Goal: Task Accomplishment & Management: Use online tool/utility

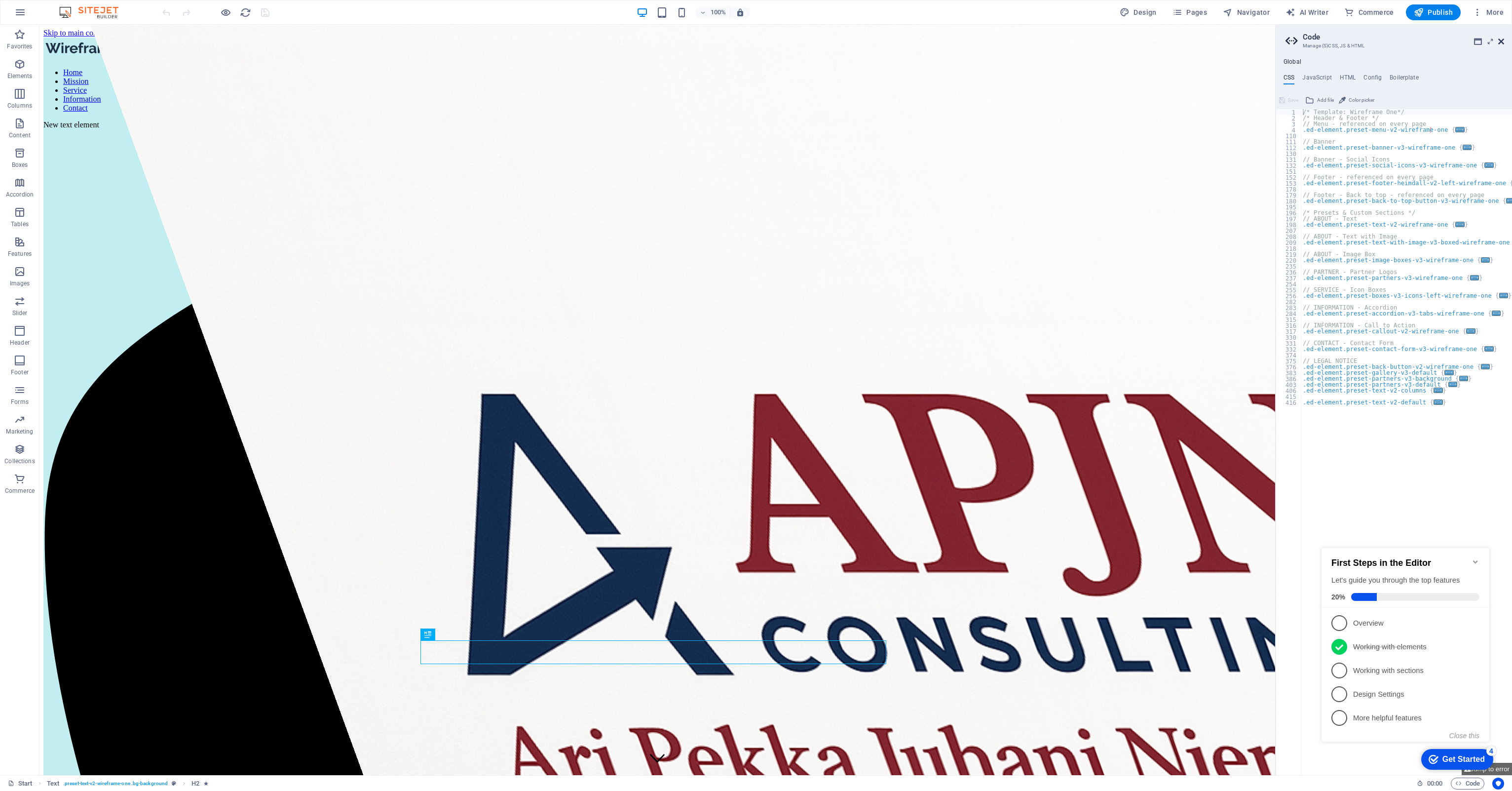
click at [1501, 41] on icon at bounding box center [1501, 41] width 6 height 8
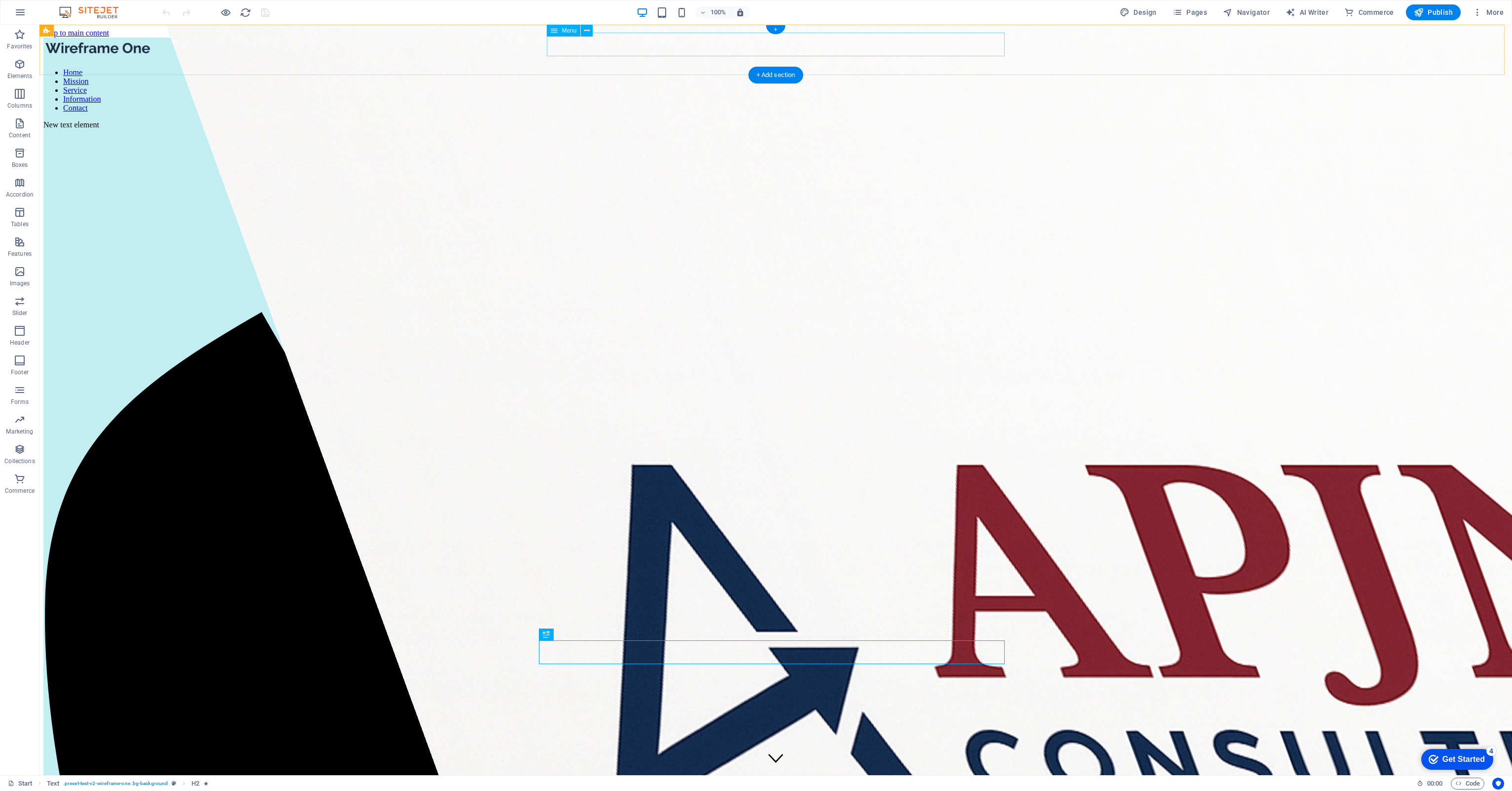
click at [783, 68] on nav "Home Mission Service Information Contact" at bounding box center [776, 91] width 1464 height 44
click at [226, 11] on icon "button" at bounding box center [226, 13] width 11 height 11
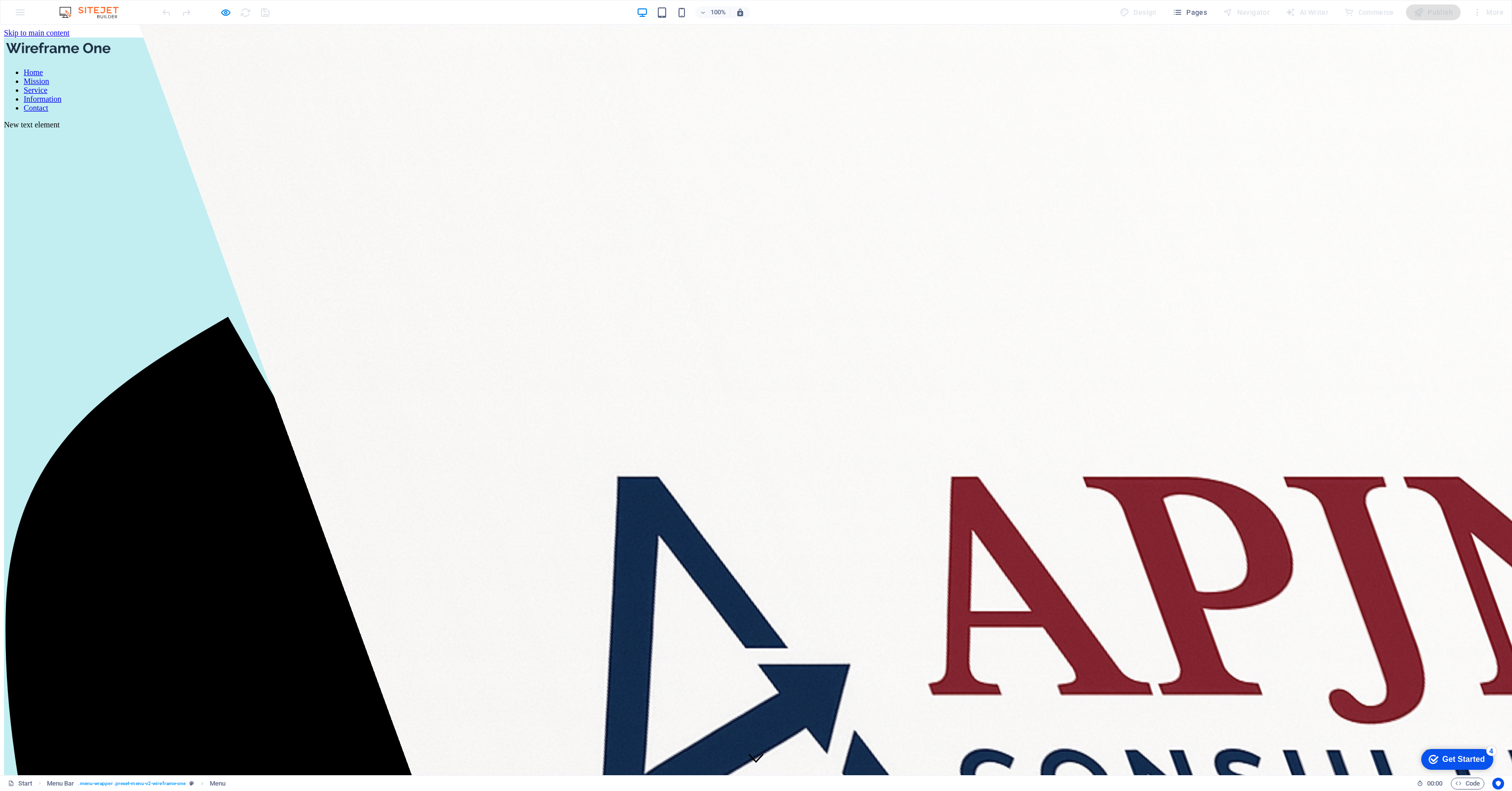
click at [49, 77] on link "Mission" at bounding box center [36, 81] width 26 height 9
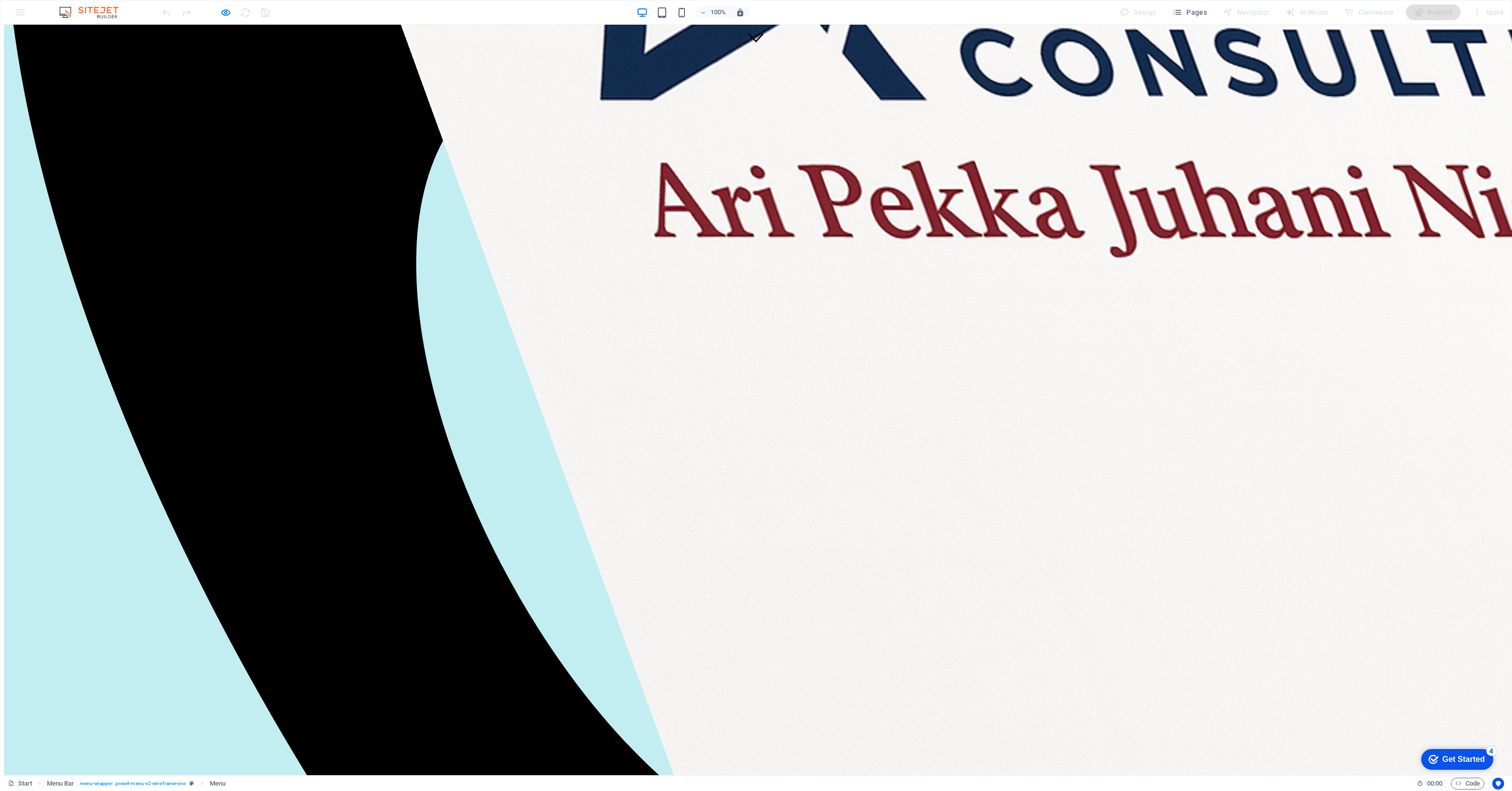
scroll to position [722, 0]
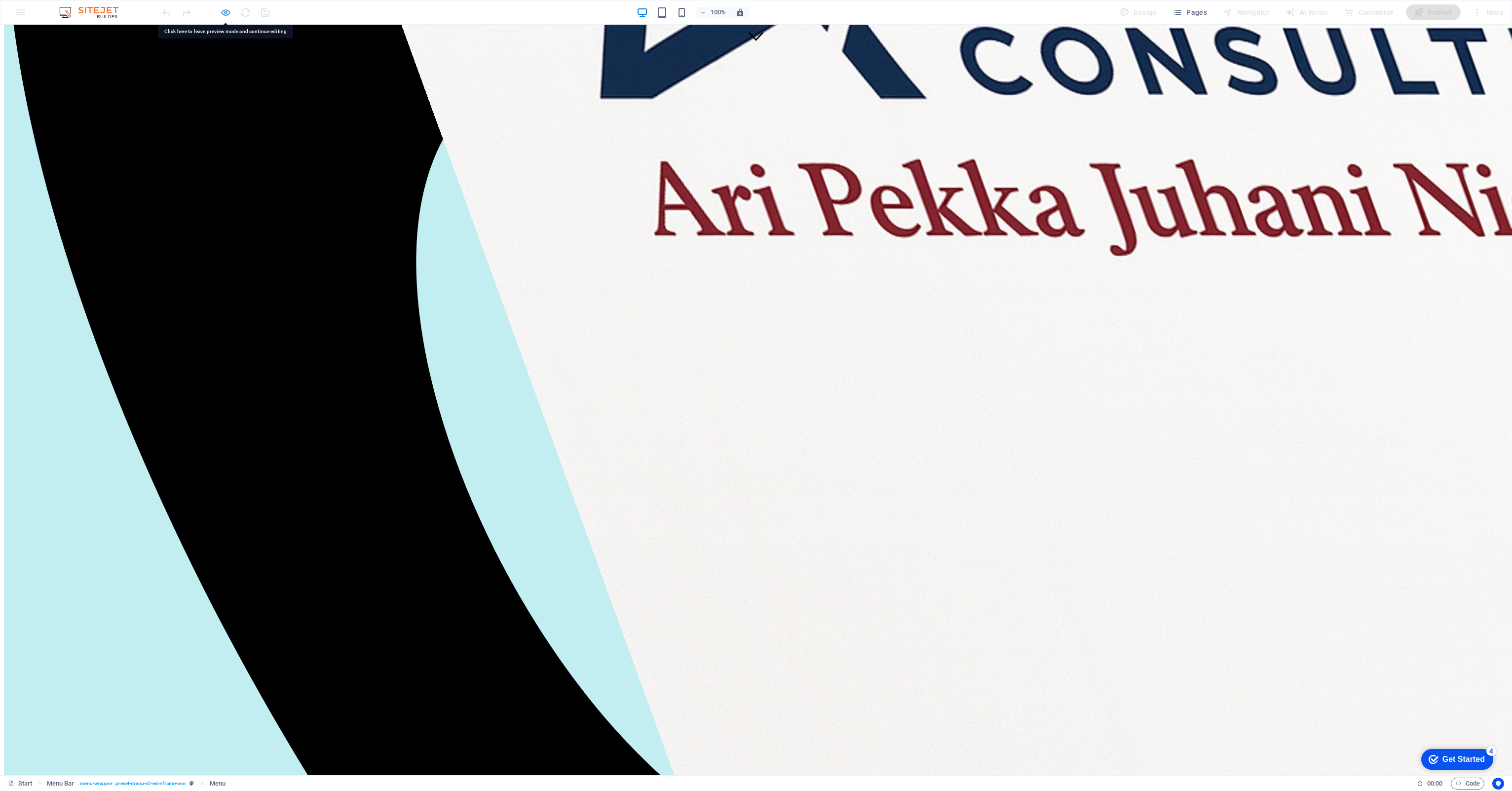
drag, startPoint x: 620, startPoint y: 428, endPoint x: 224, endPoint y: 9, distance: 576.5
click at [224, 9] on icon "button" at bounding box center [226, 13] width 11 height 11
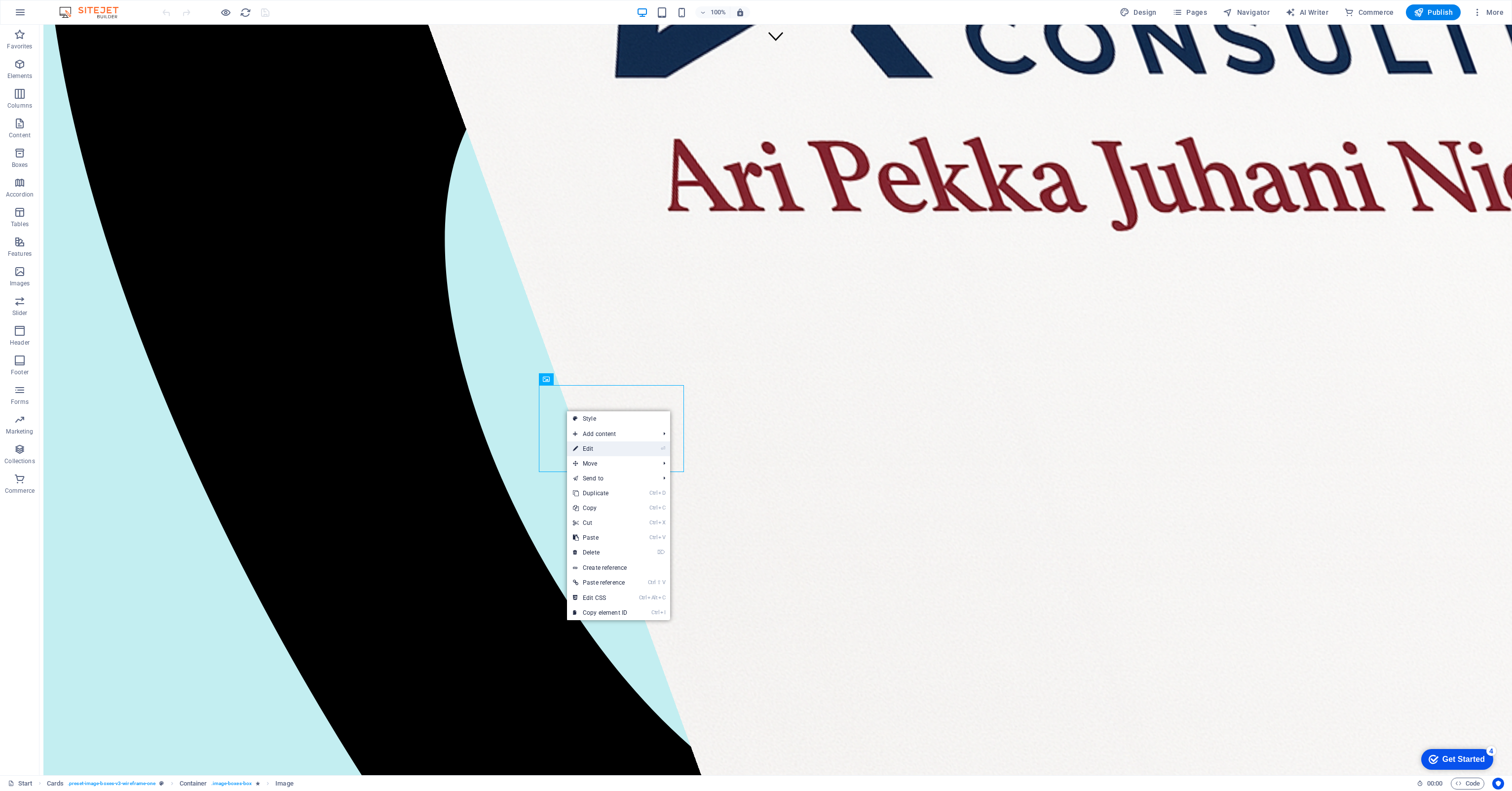
click at [598, 447] on link "⏎ Edit" at bounding box center [600, 448] width 66 height 15
select select "%"
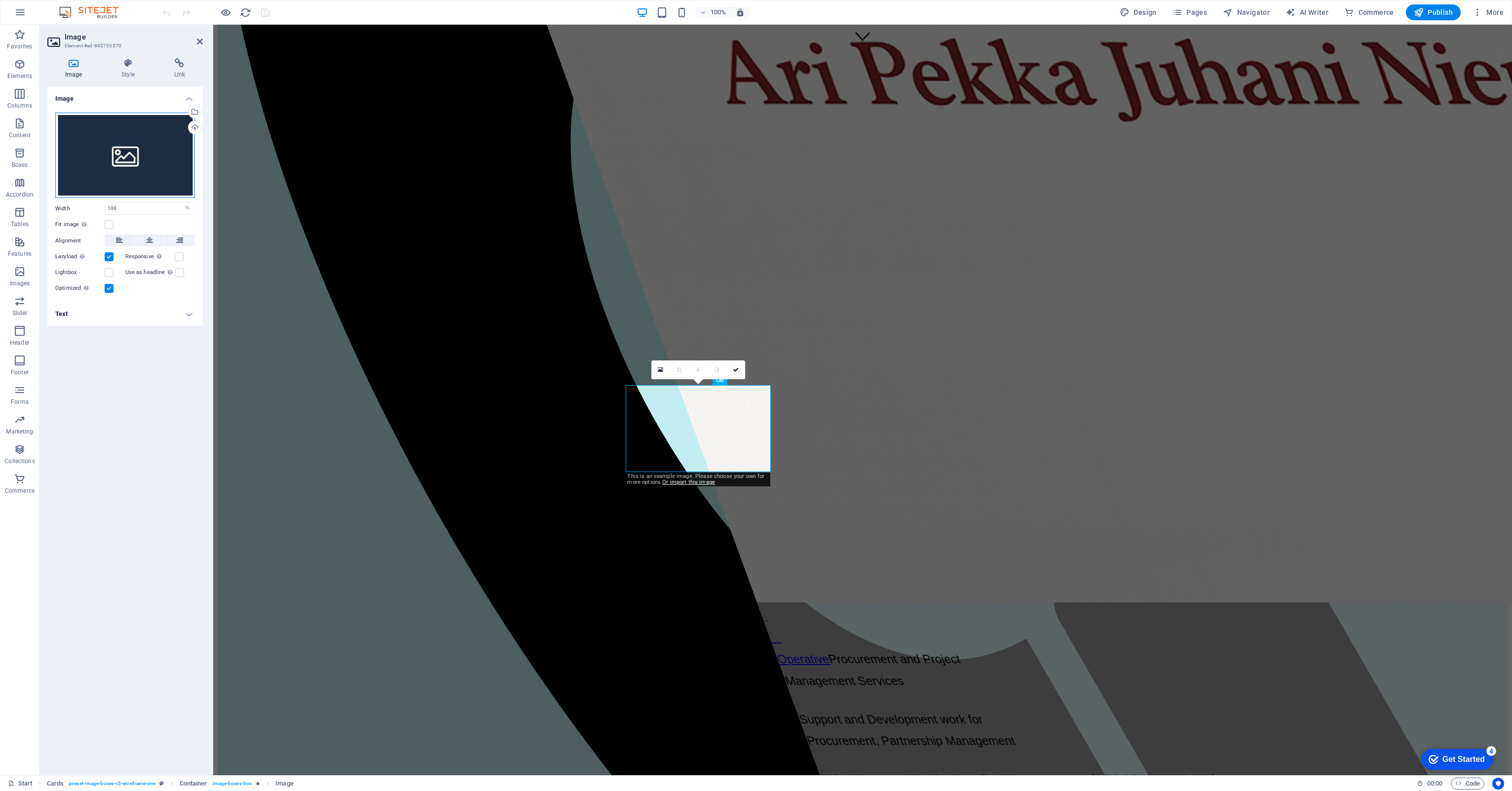
click at [144, 147] on div "Drag files here, click to choose files or select files from Files or our free s…" at bounding box center [125, 155] width 140 height 86
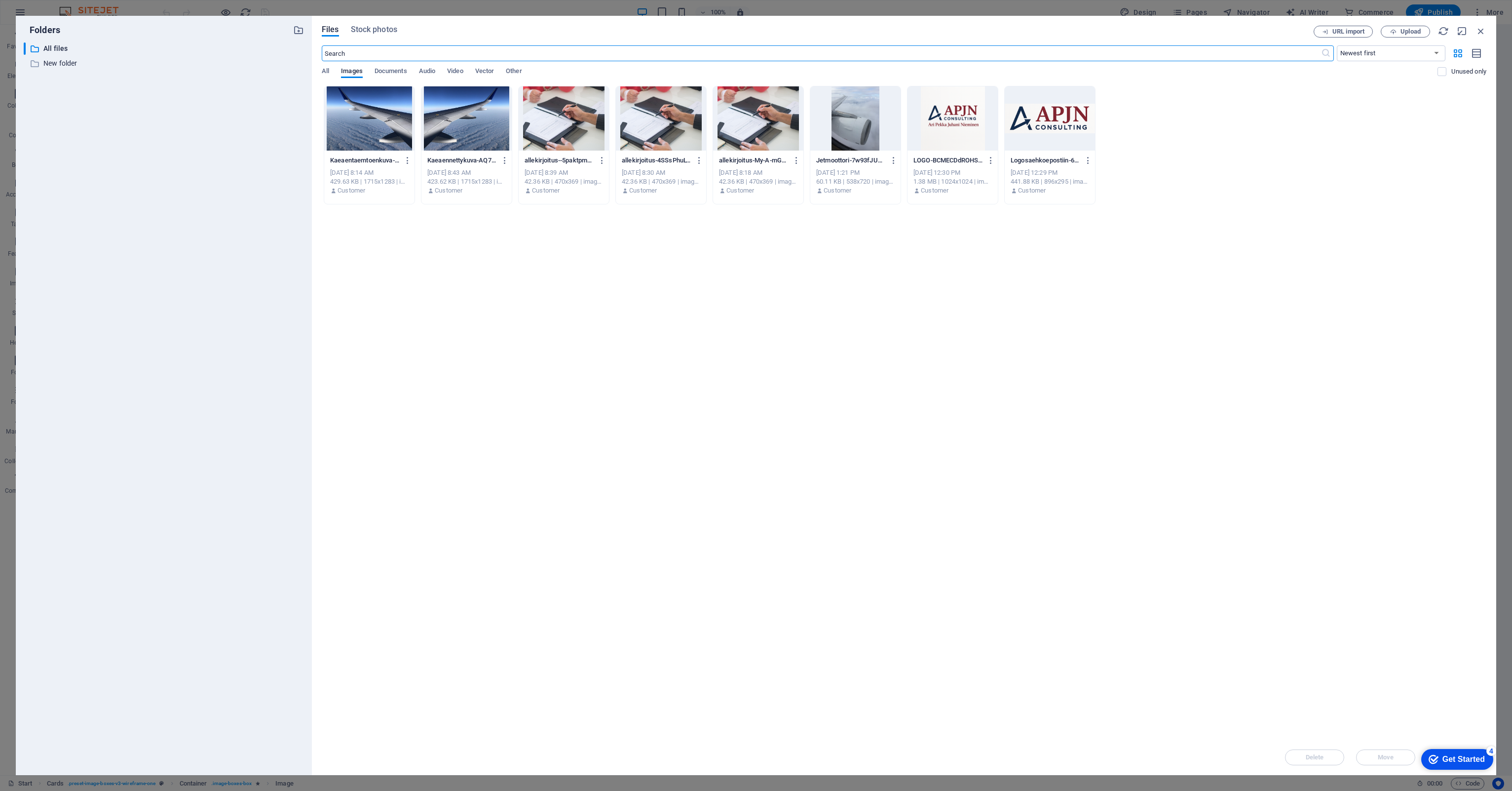
click at [570, 121] on div at bounding box center [563, 118] width 90 height 64
click at [570, 121] on div "1" at bounding box center [563, 118] width 90 height 64
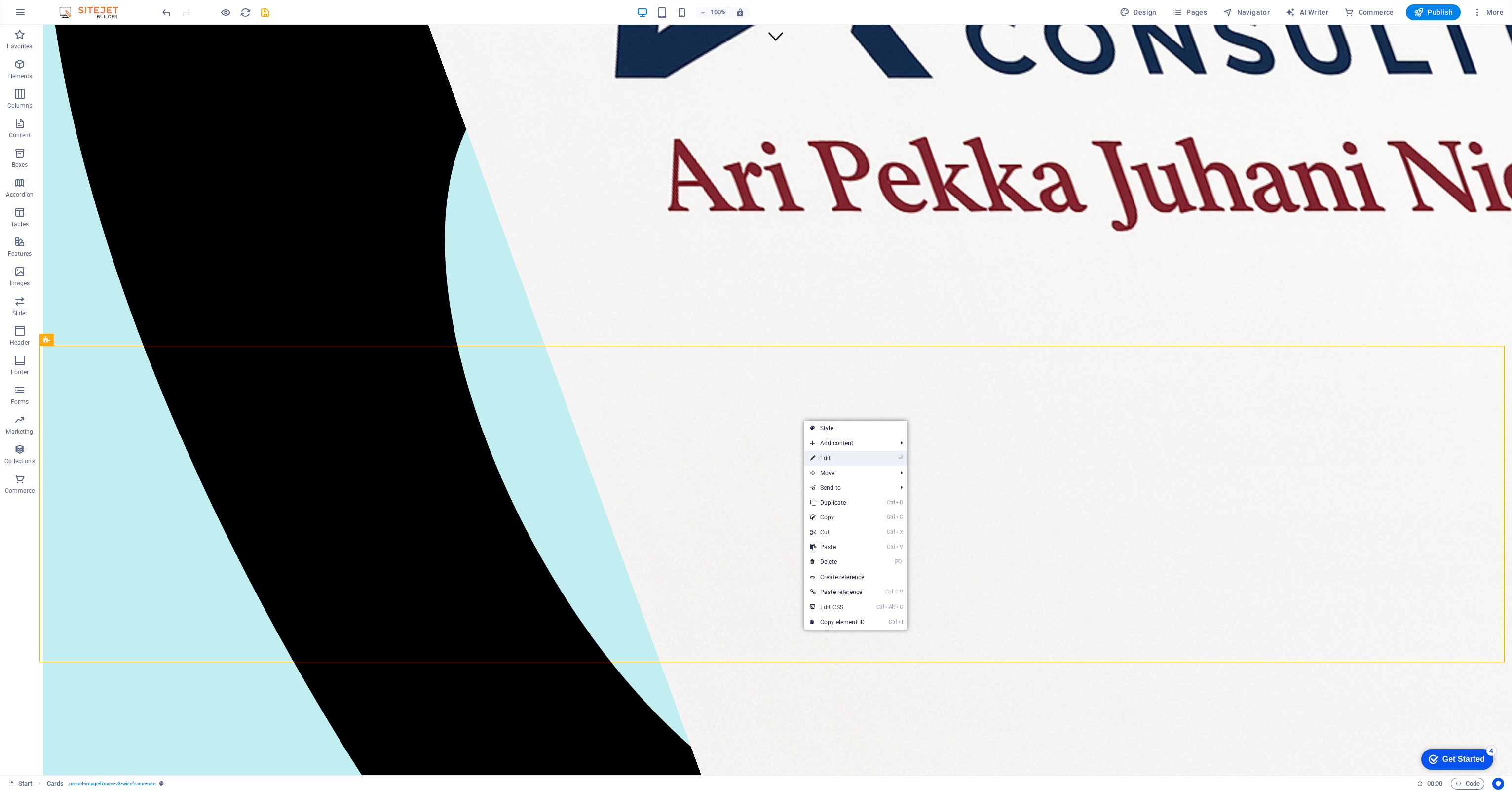
click at [852, 459] on link "⏎ Edit" at bounding box center [837, 458] width 66 height 15
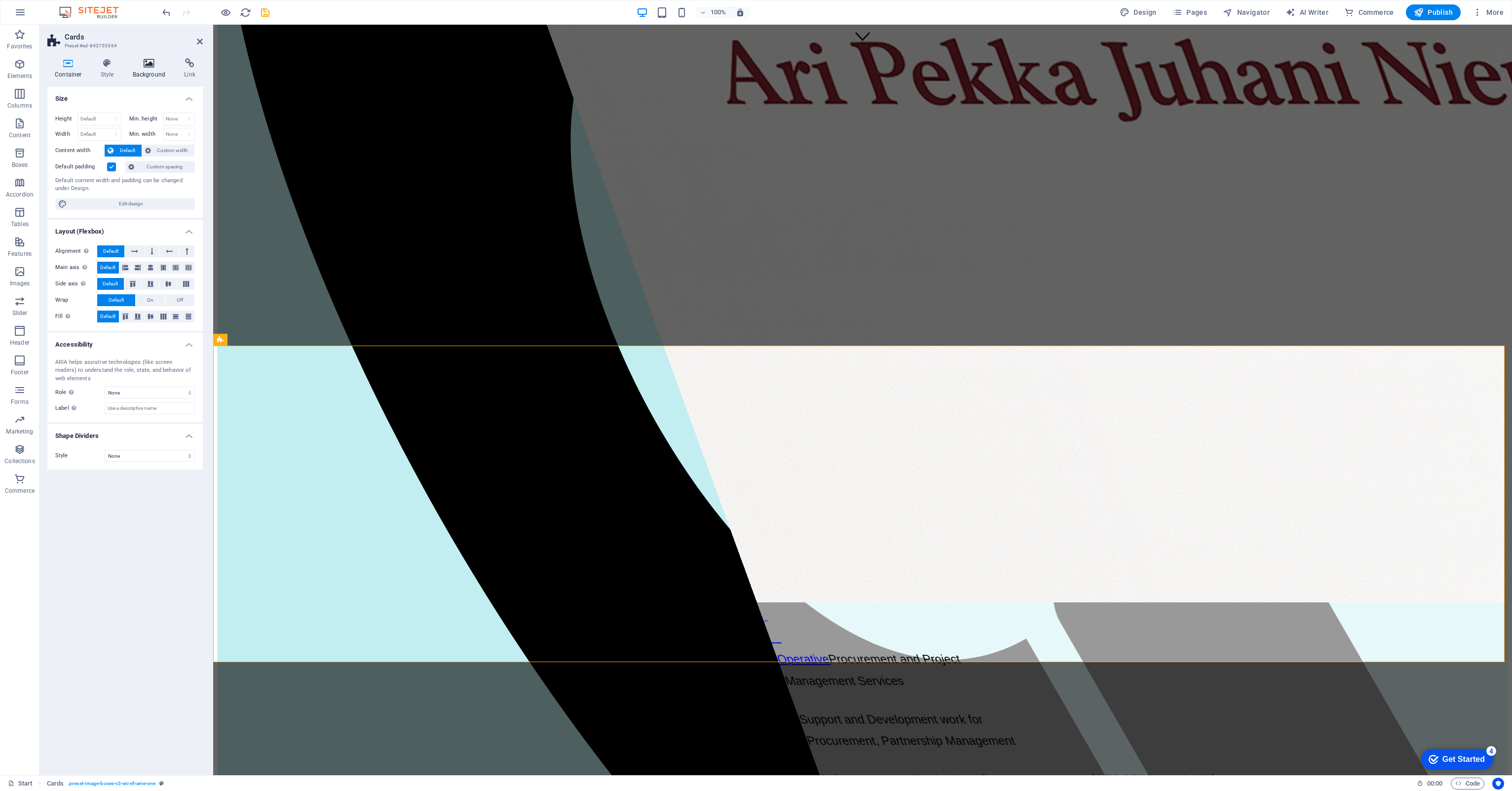
click at [147, 61] on icon at bounding box center [149, 63] width 48 height 10
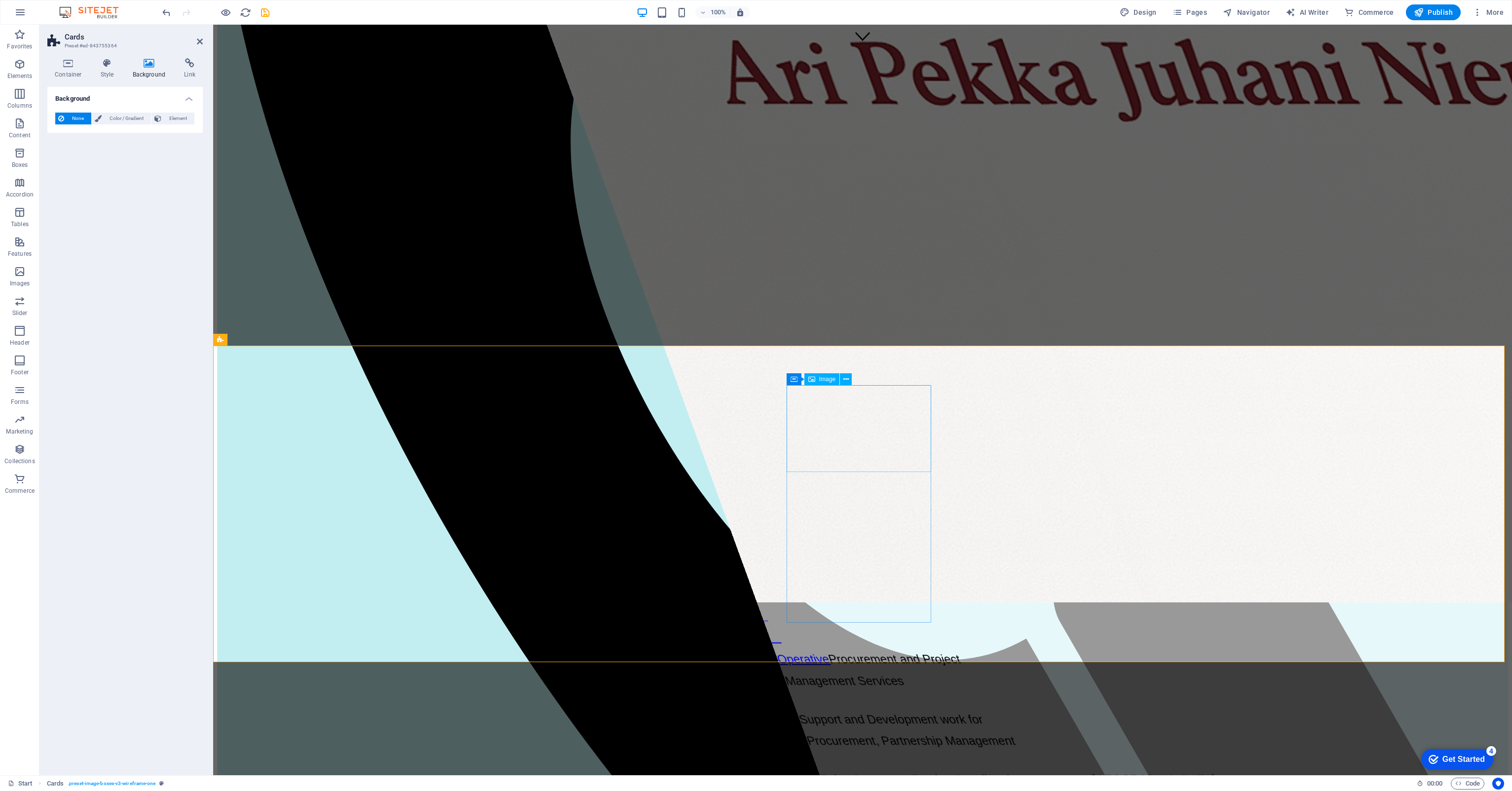
click at [892, 457] on link "⏎ Edit" at bounding box center [870, 462] width 66 height 15
select select "%"
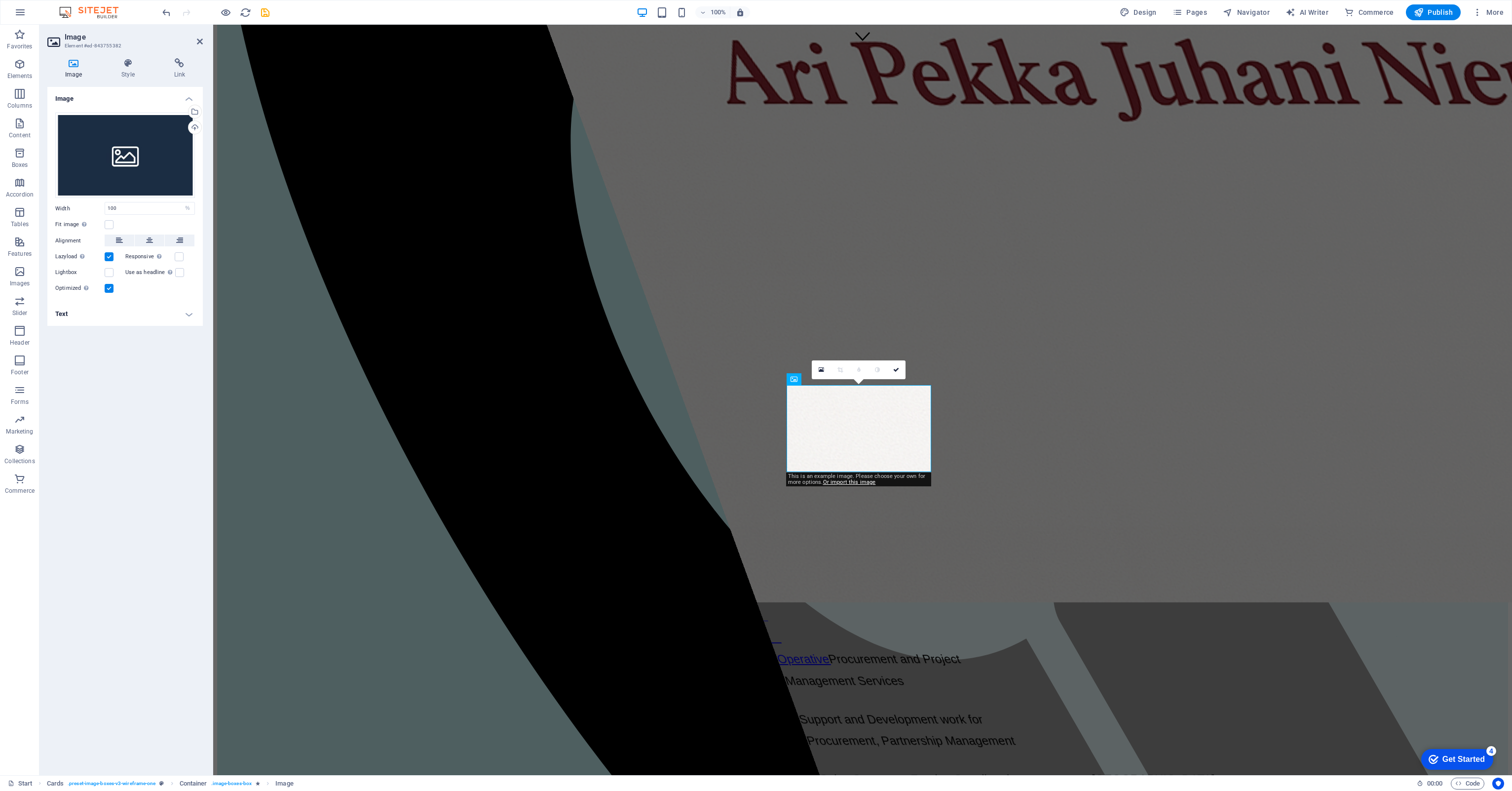
click at [79, 70] on h4 "Image" at bounding box center [75, 68] width 56 height 21
click at [91, 157] on div "Drag files here, click to choose files or select files from Files or our free s…" at bounding box center [125, 155] width 140 height 86
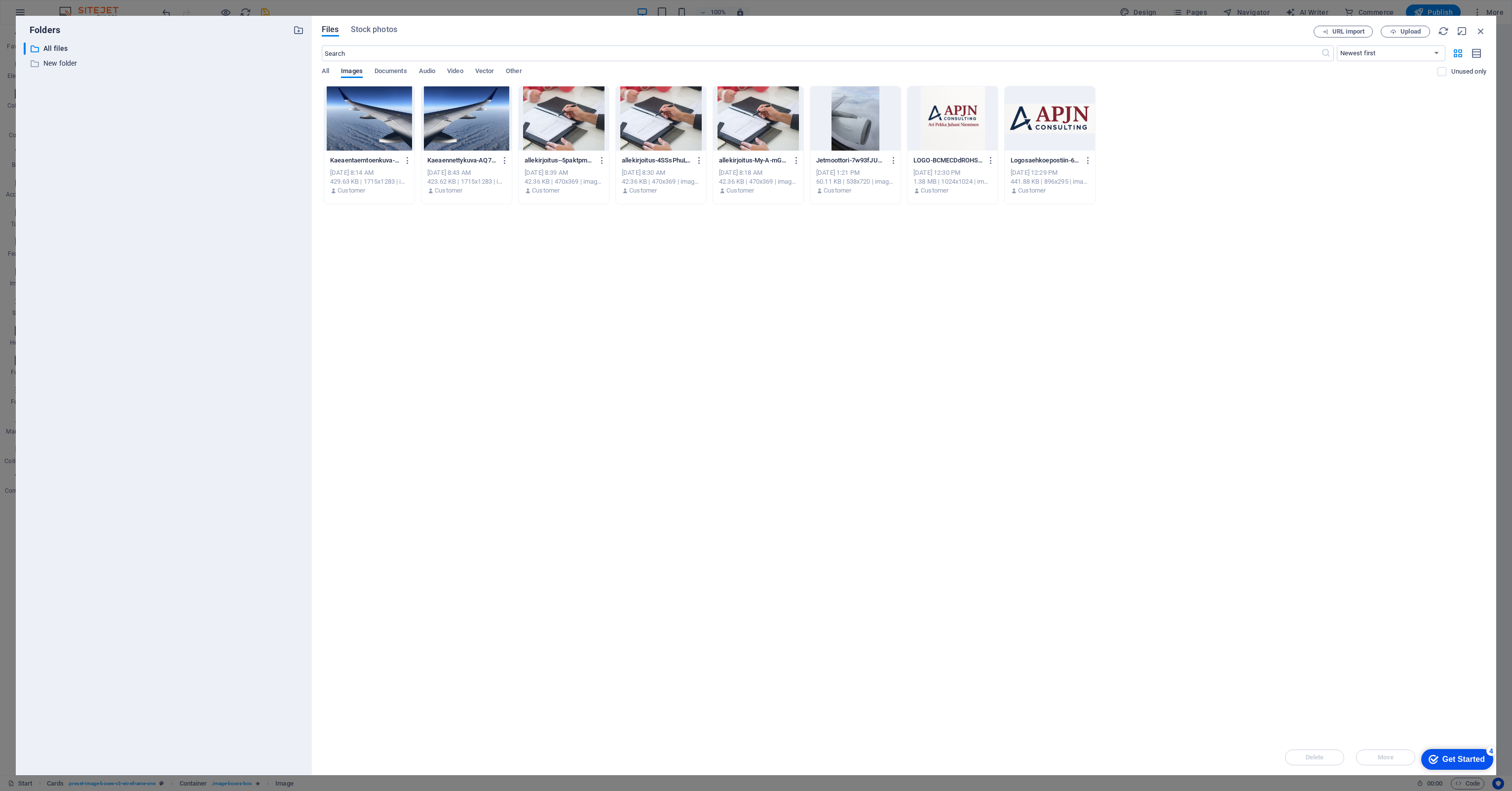
click at [1292, 335] on div "Drop files here to upload them instantly Kaeaentaemtoenkuva-FbfgHRy4PHBEBS_tHFI…" at bounding box center [904, 413] width 1164 height 653
click at [1419, 31] on span "Upload" at bounding box center [1410, 31] width 20 height 6
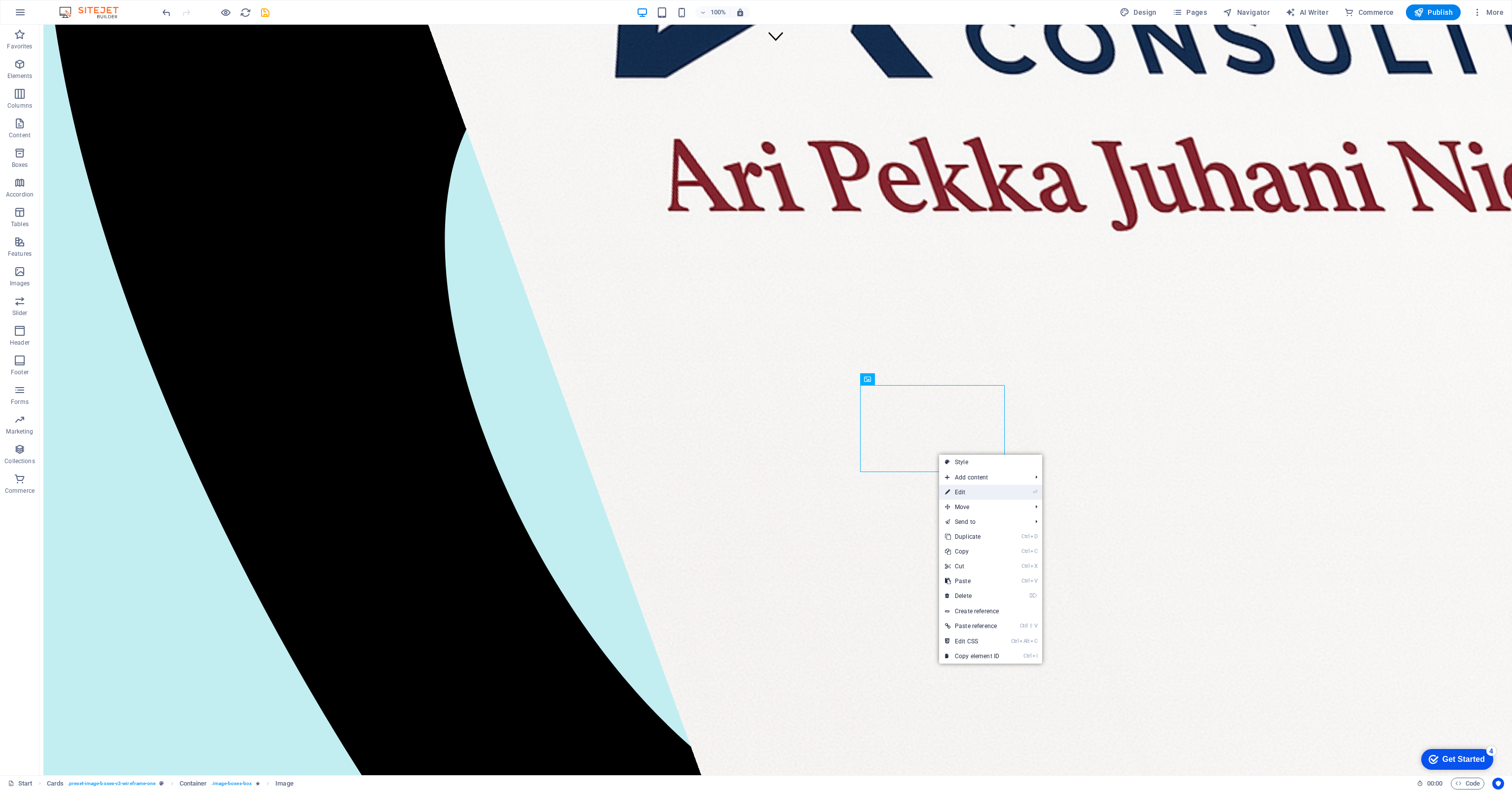
click at [965, 489] on link "⏎ Edit" at bounding box center [971, 492] width 66 height 15
select select "%"
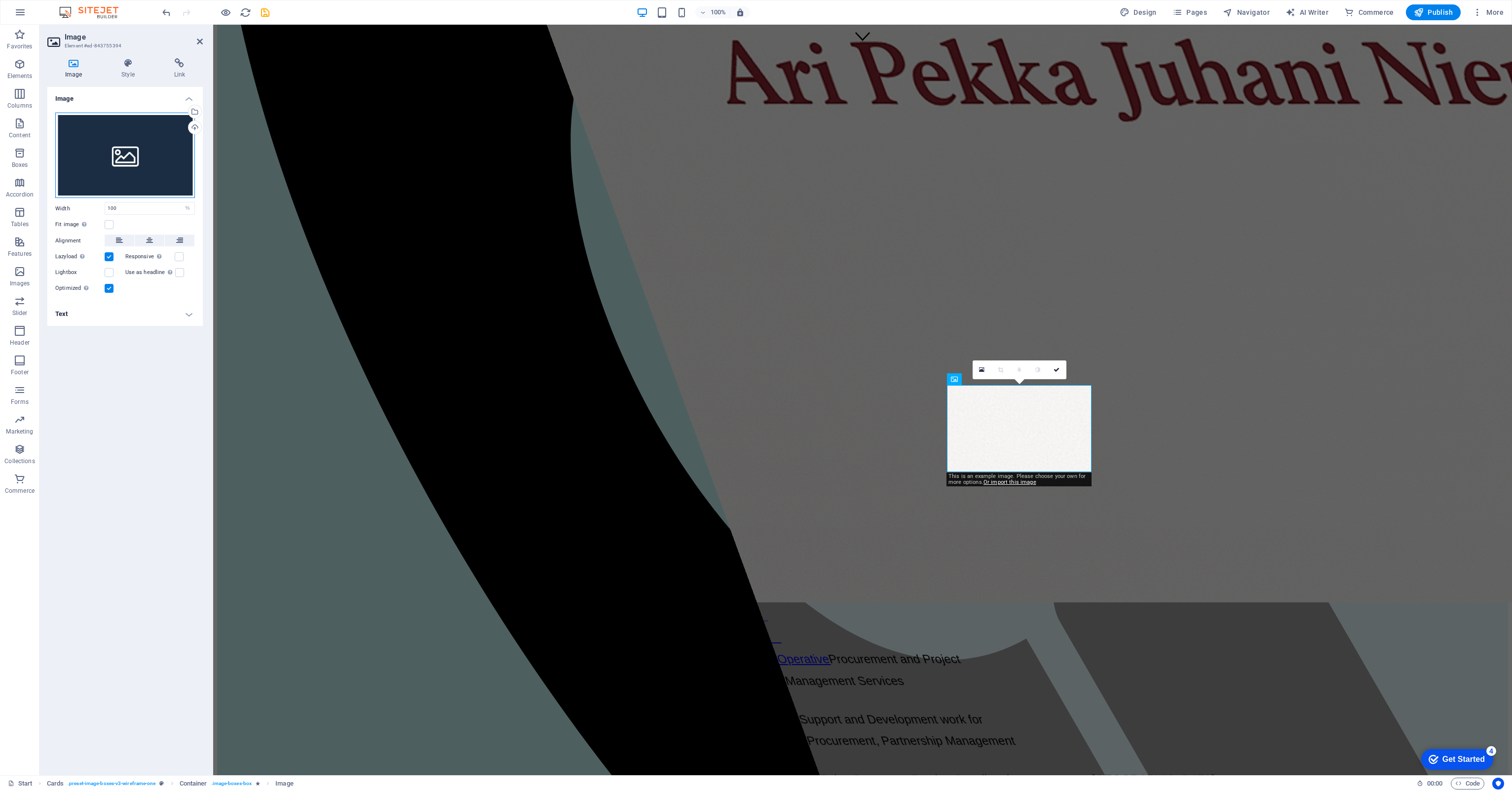
drag, startPoint x: 70, startPoint y: 135, endPoint x: 103, endPoint y: 124, distance: 34.8
click at [103, 124] on div "Drag files here, click to choose files or select files from Files or our free s…" at bounding box center [125, 155] width 140 height 86
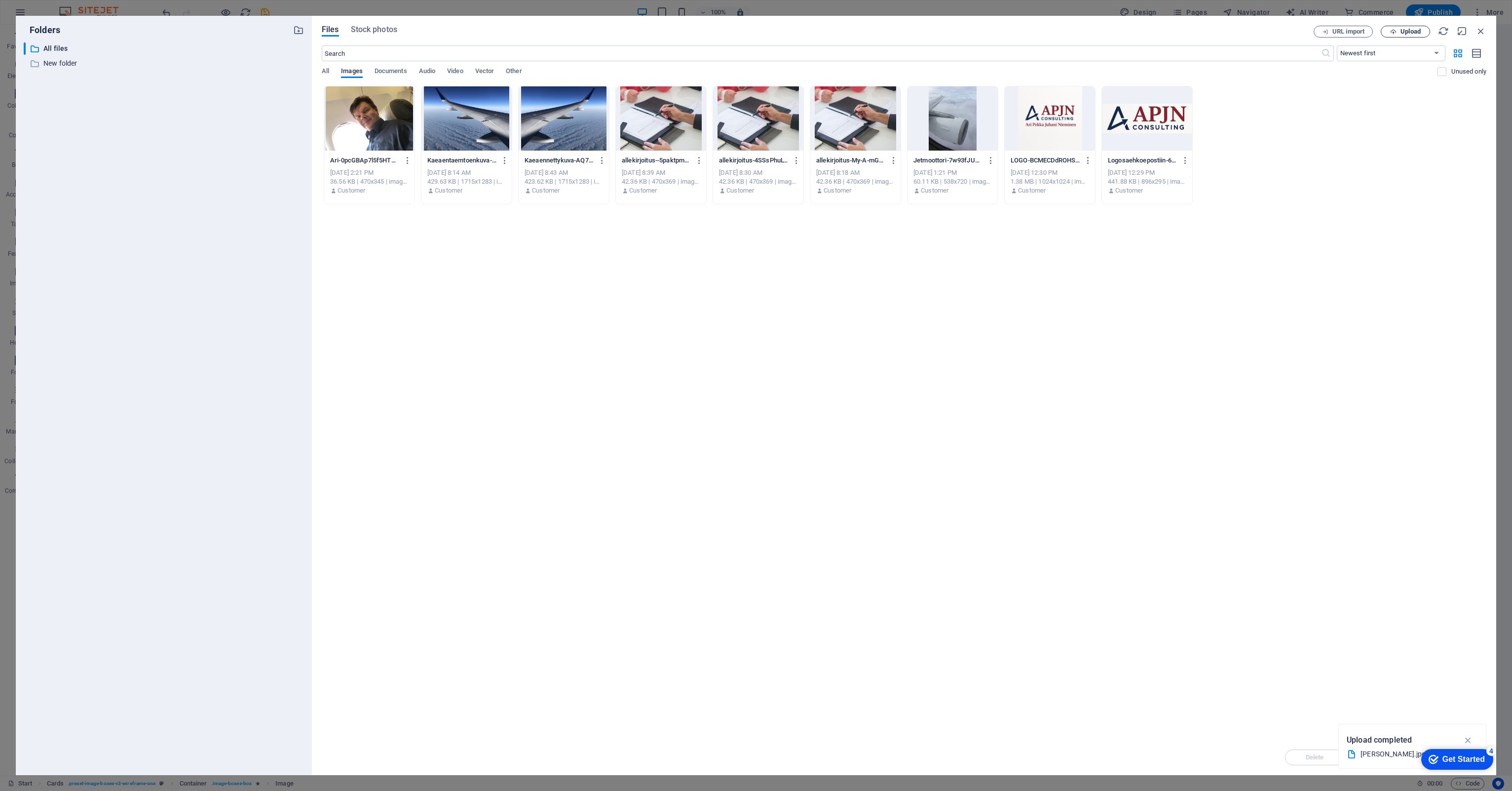
click at [1397, 31] on span "Upload" at bounding box center [1405, 31] width 41 height 6
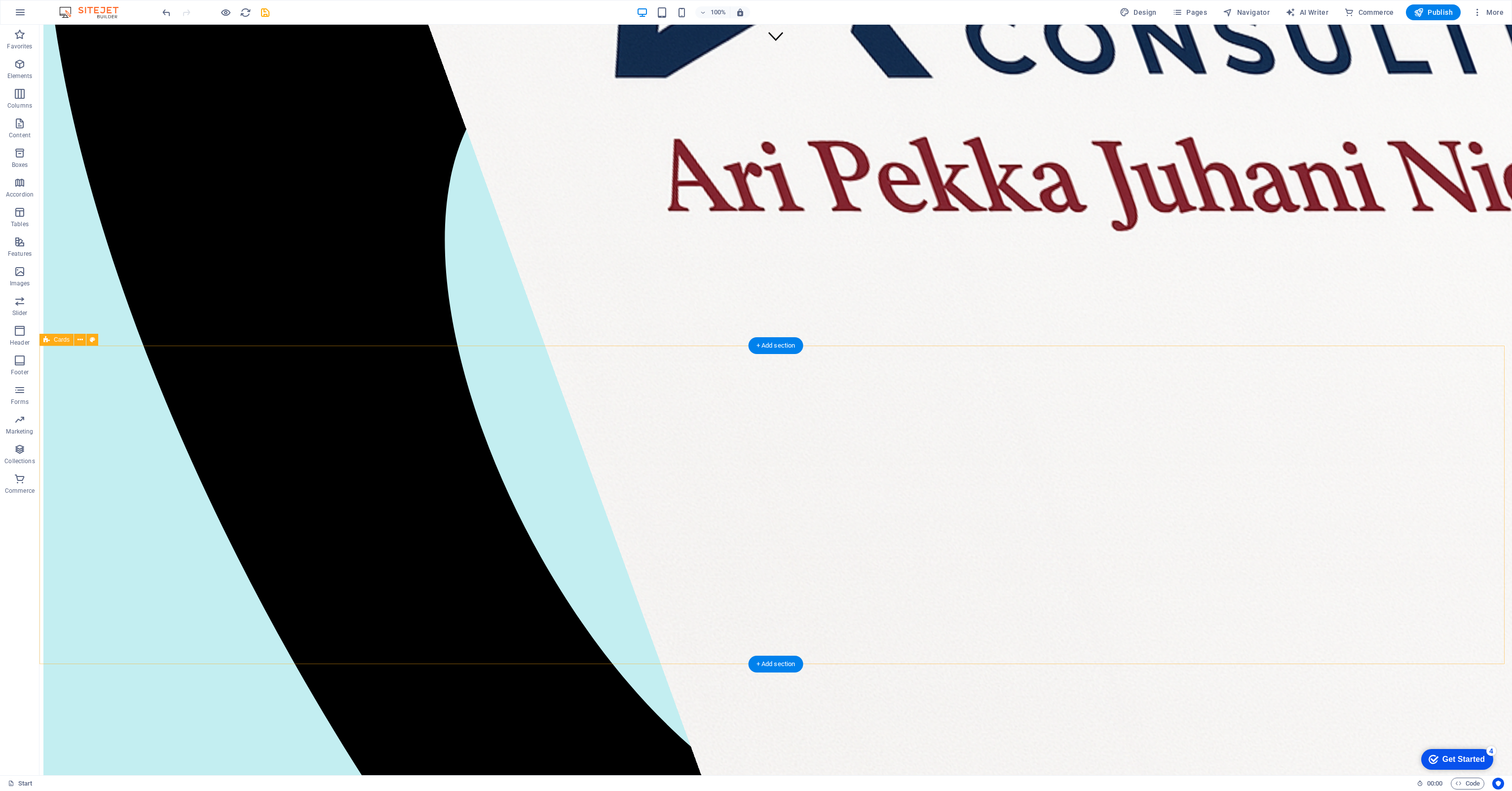
click at [263, 12] on icon "save" at bounding box center [265, 13] width 11 height 11
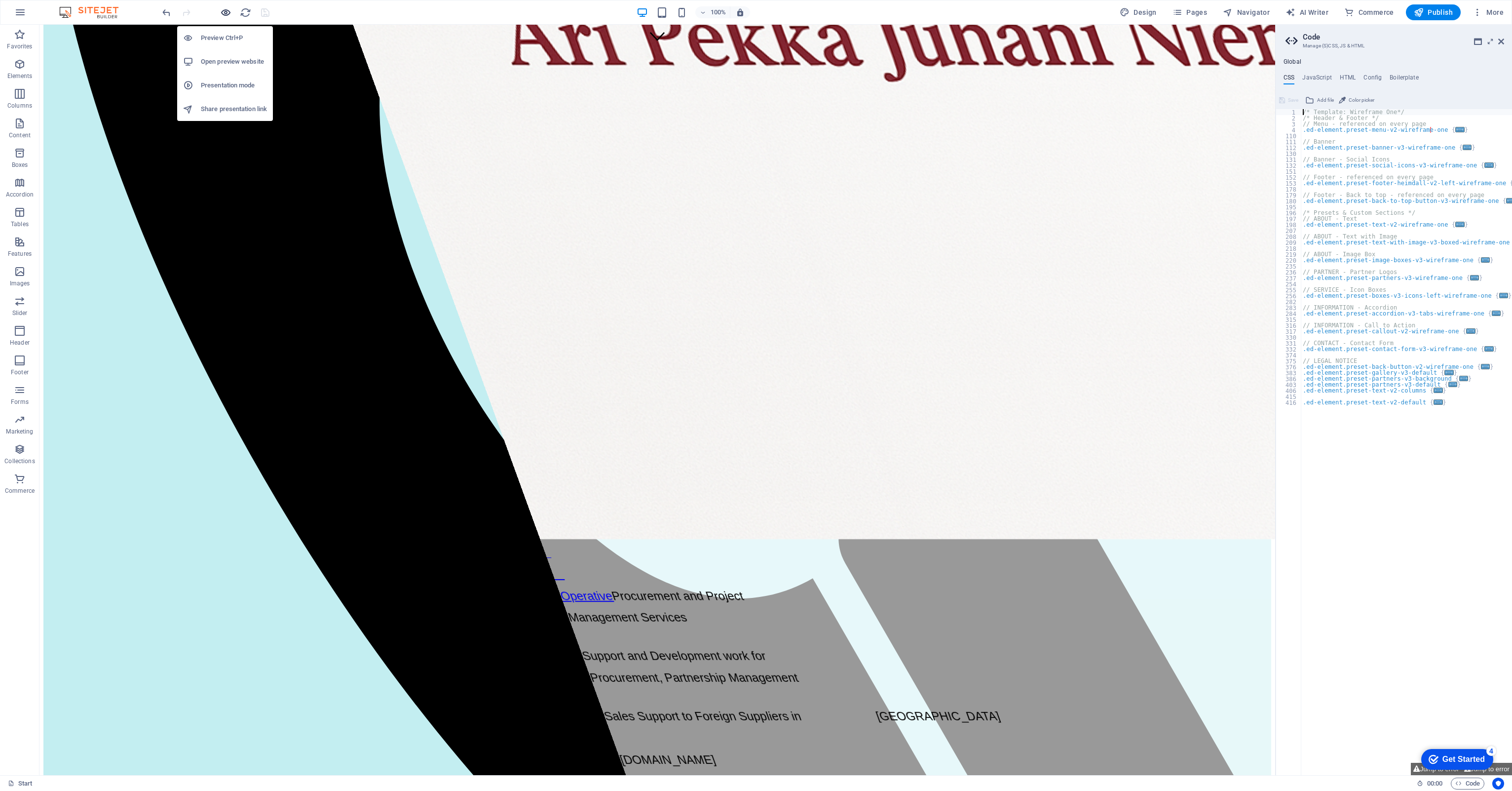
click at [224, 11] on icon "button" at bounding box center [226, 13] width 11 height 11
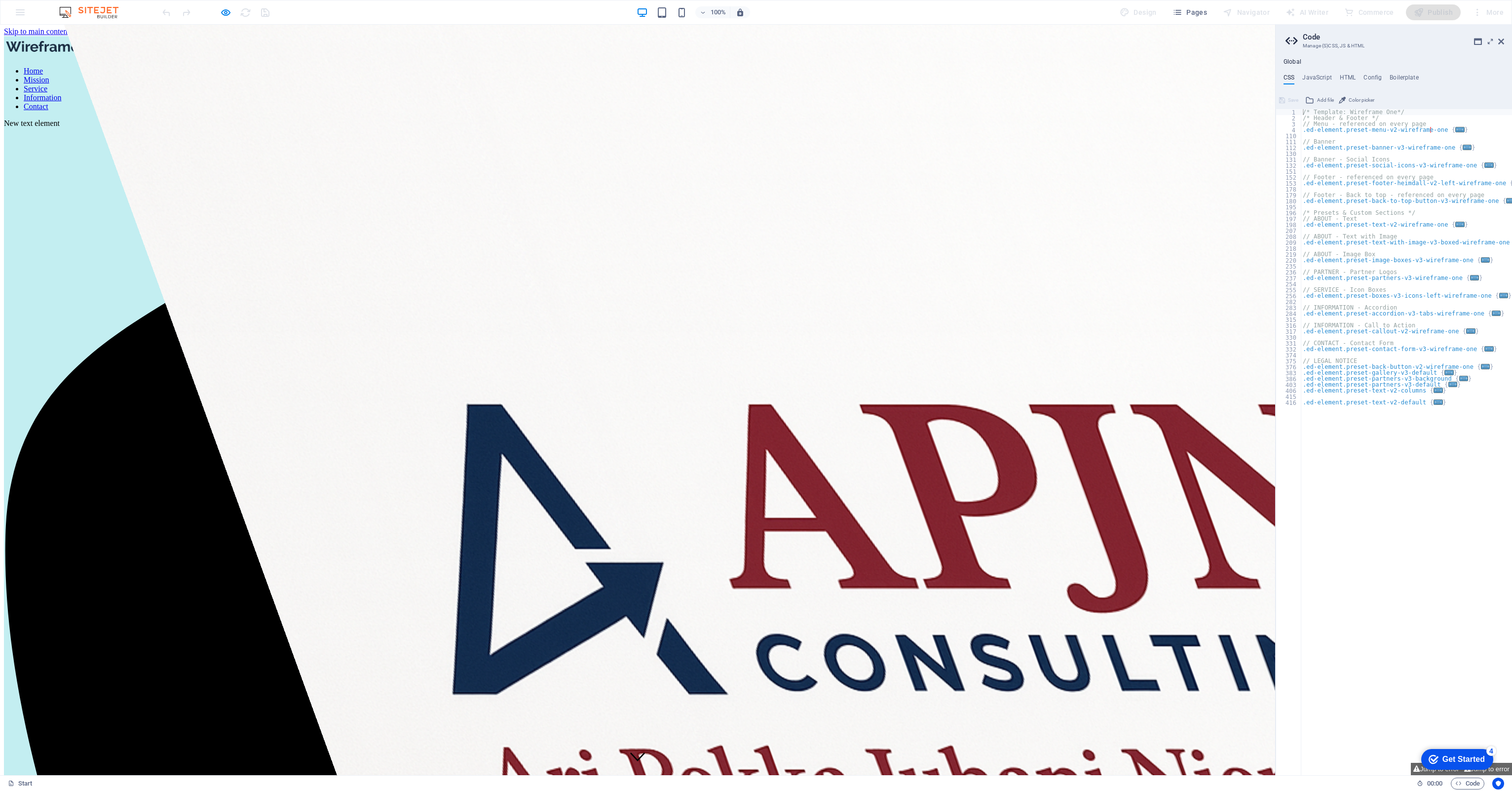
scroll to position [51, 0]
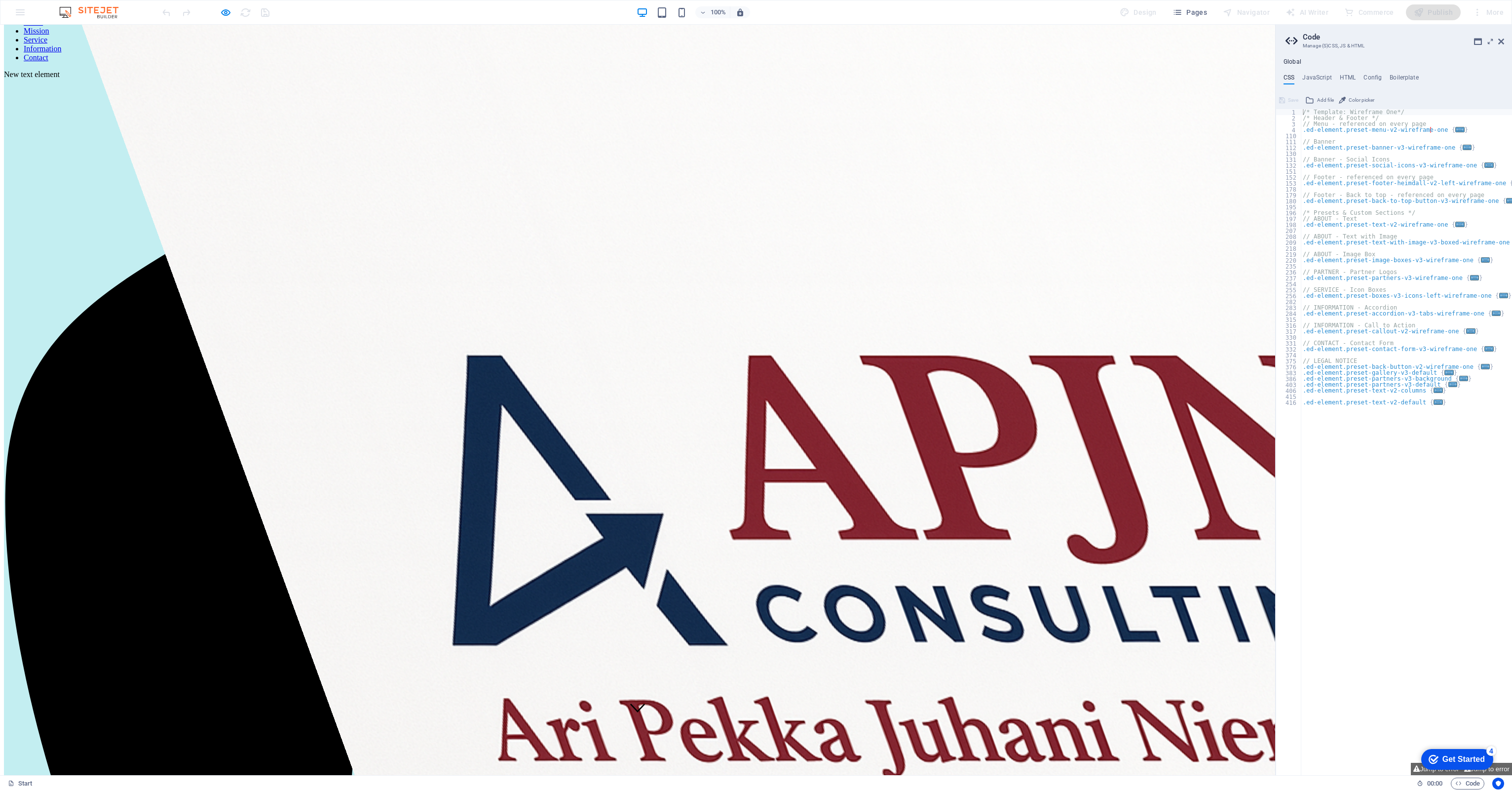
click at [49, 35] on link "Mission" at bounding box center [36, 31] width 26 height 9
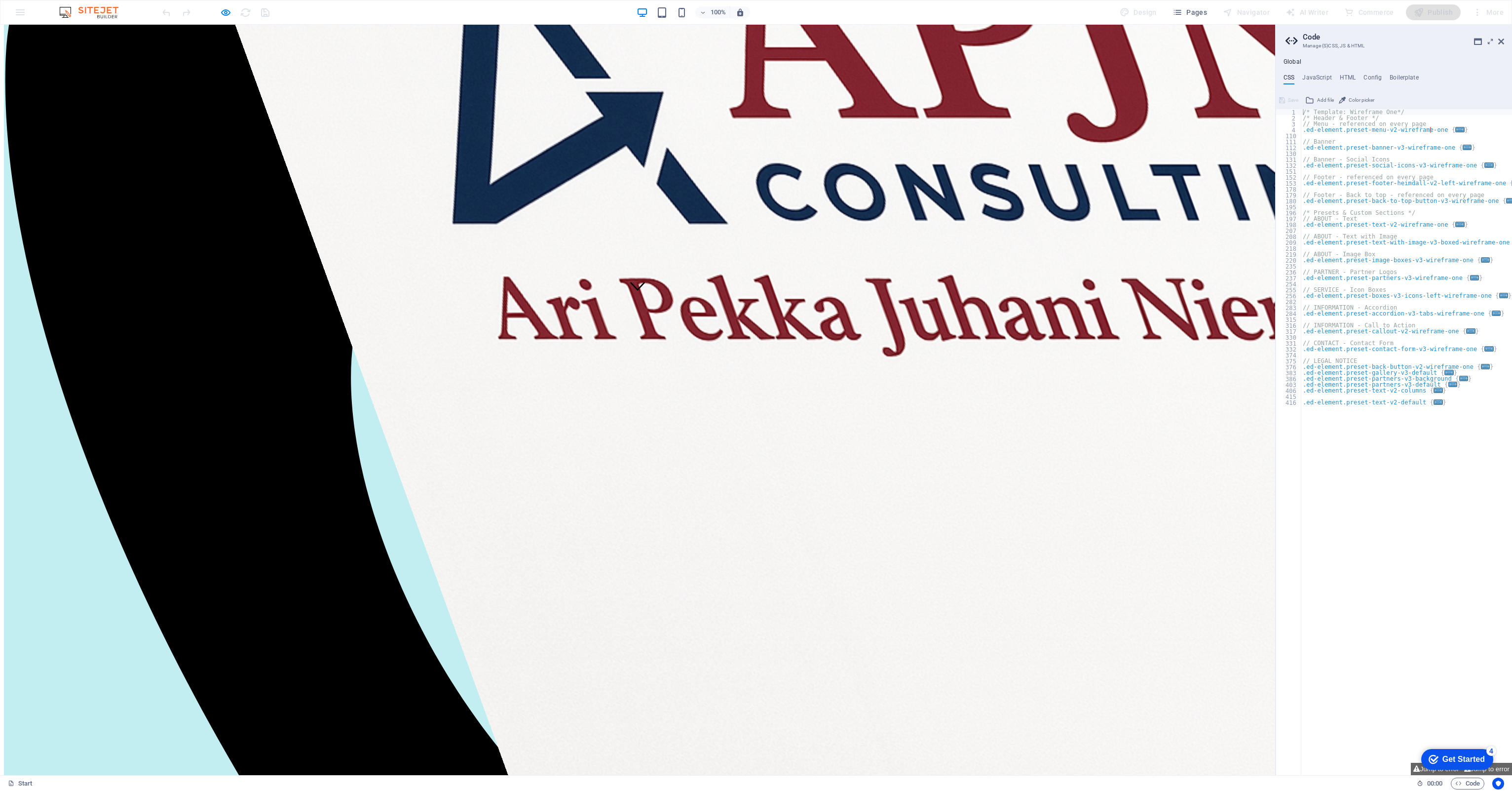
scroll to position [475, 0]
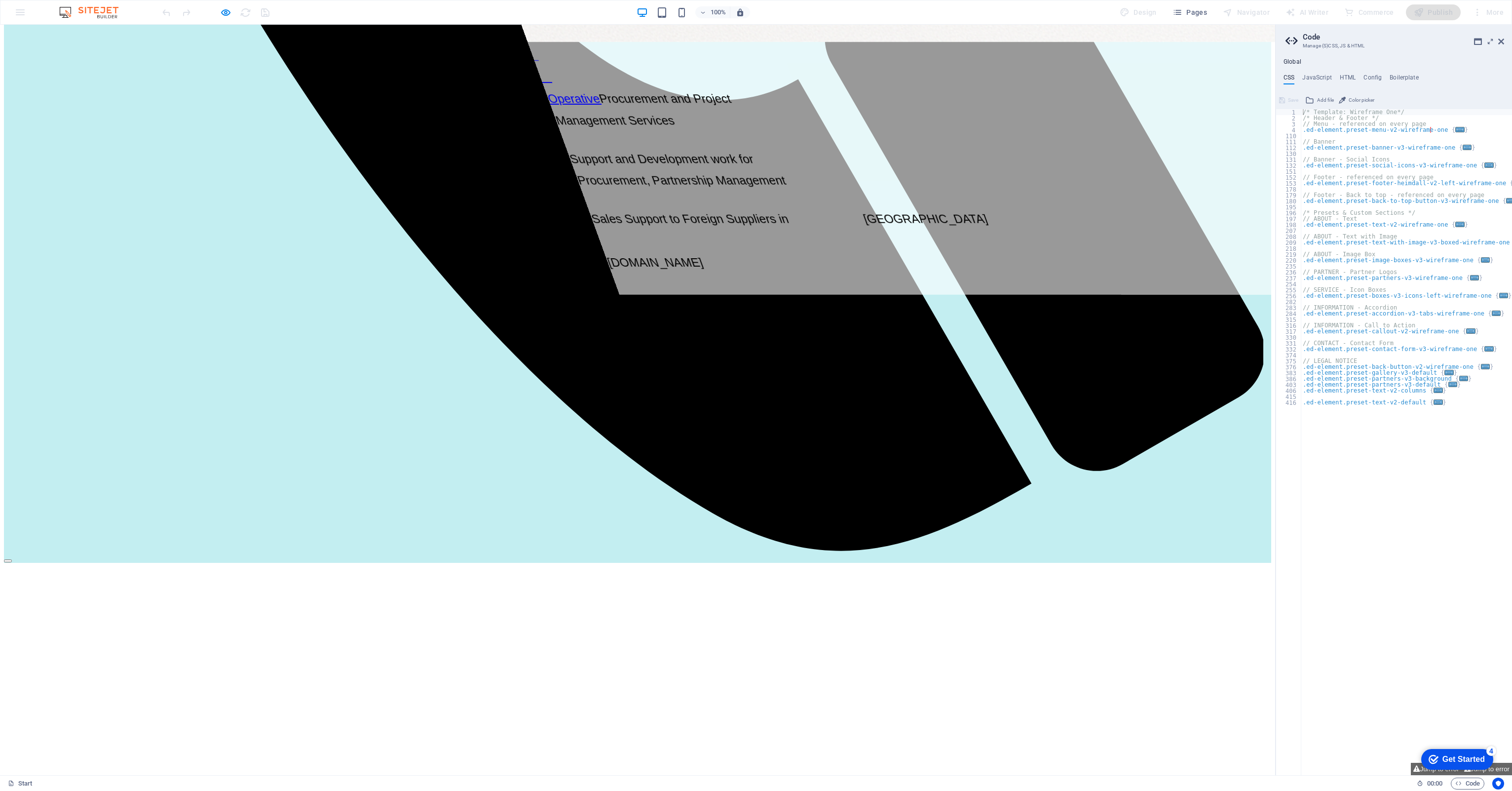
scroll to position [1012, 0]
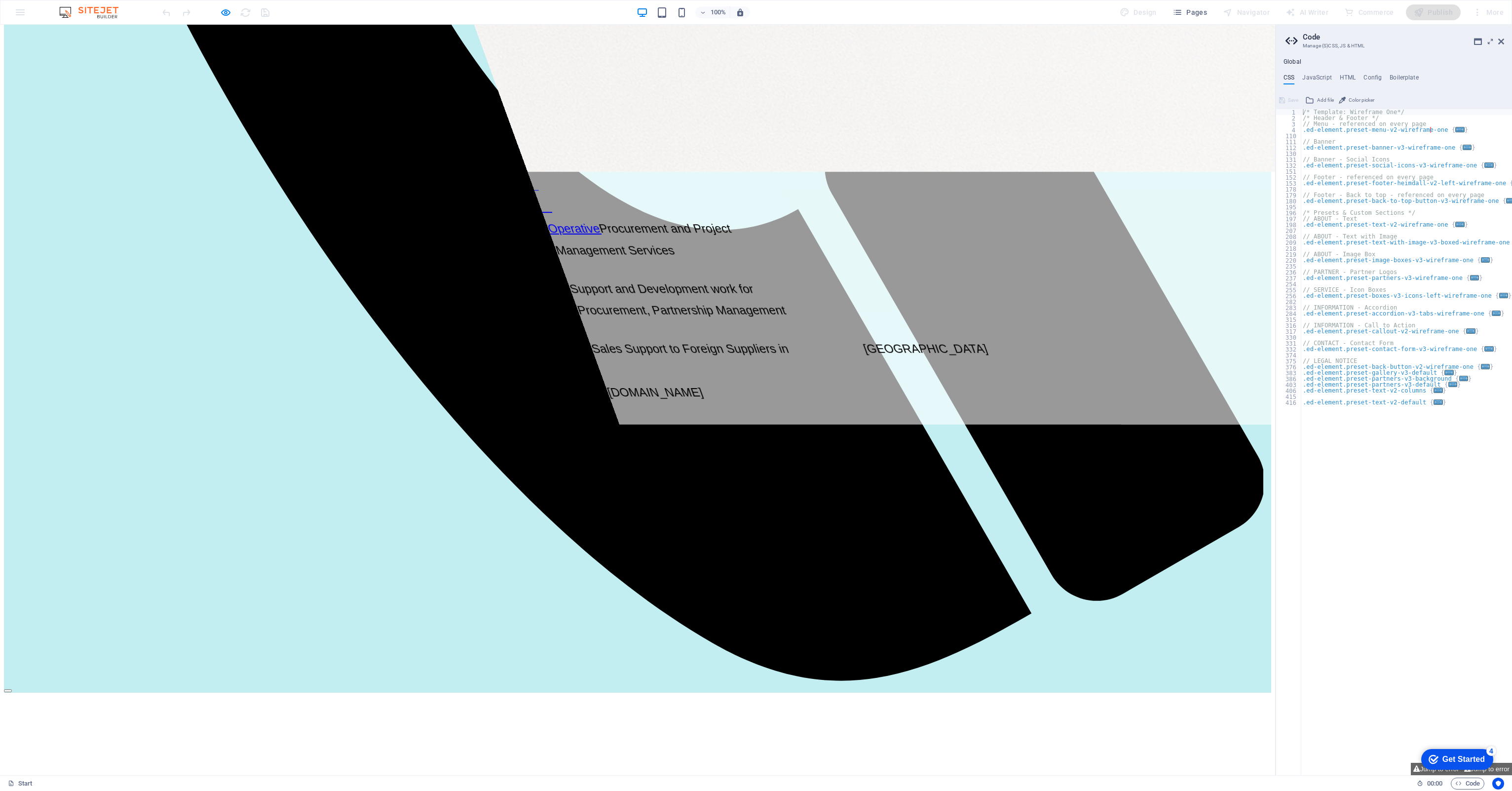
scroll to position [1308, 0]
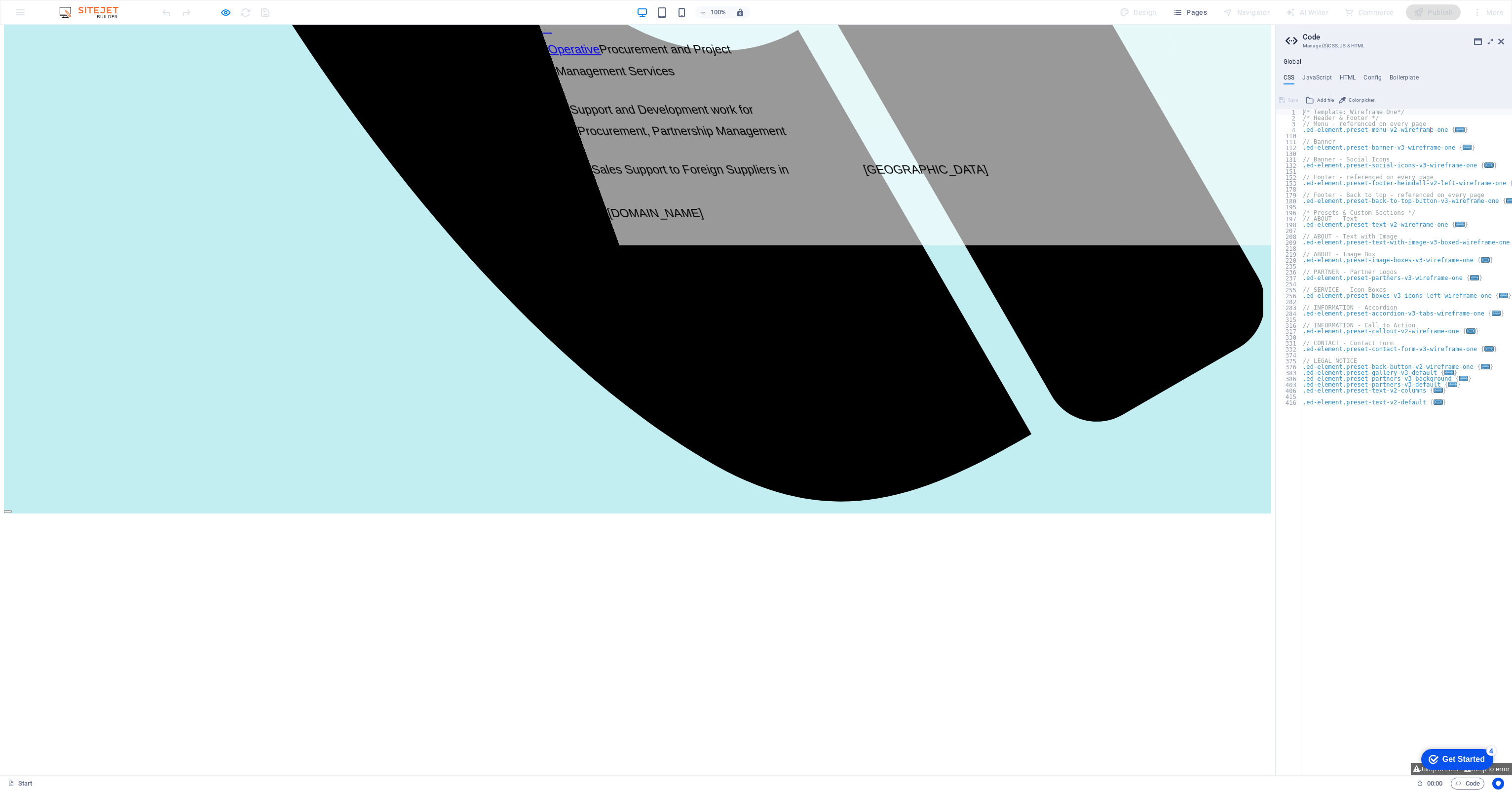
drag, startPoint x: 418, startPoint y: 422, endPoint x: 753, endPoint y: 371, distance: 338.9
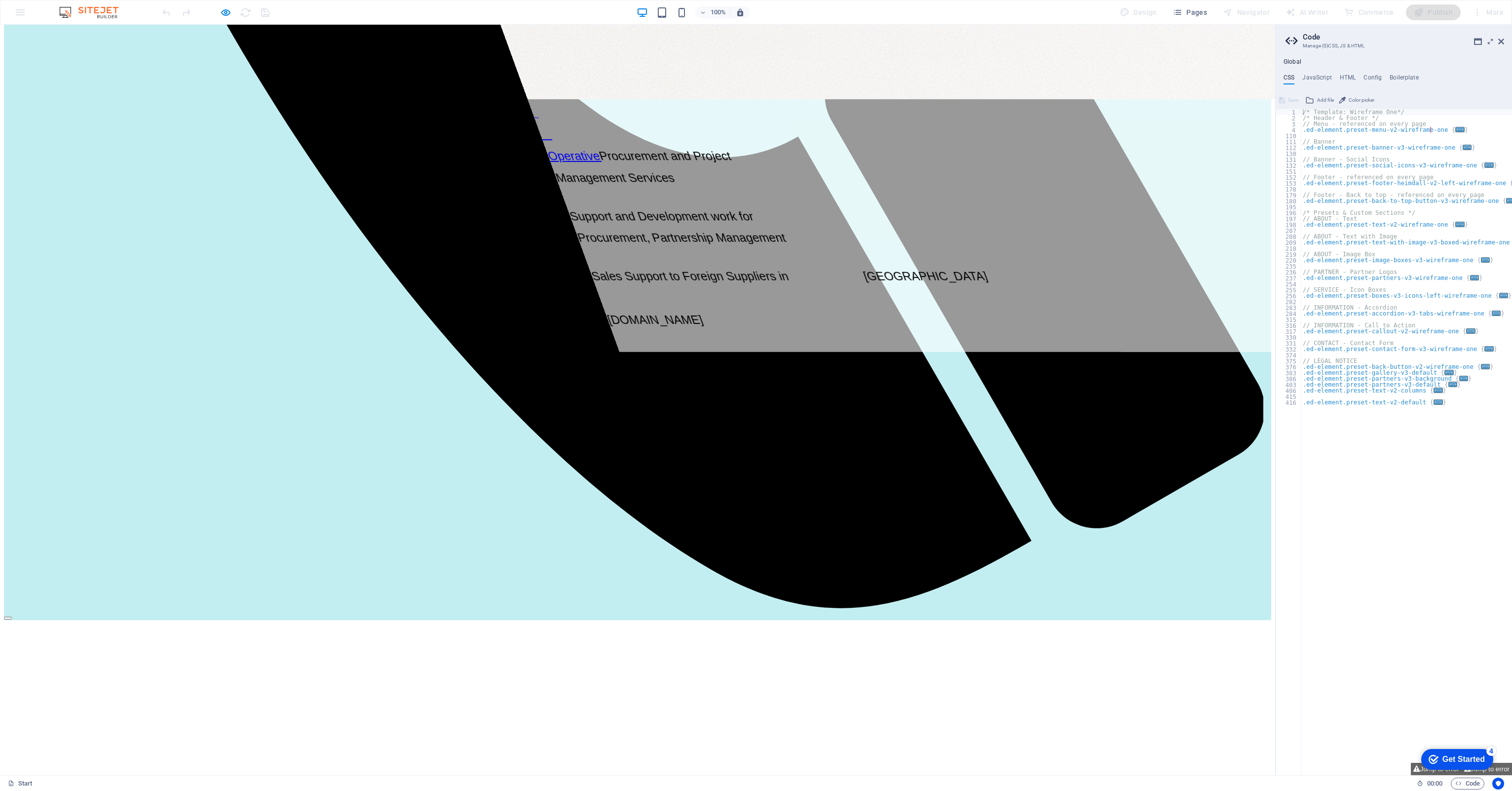
scroll to position [1283, 0]
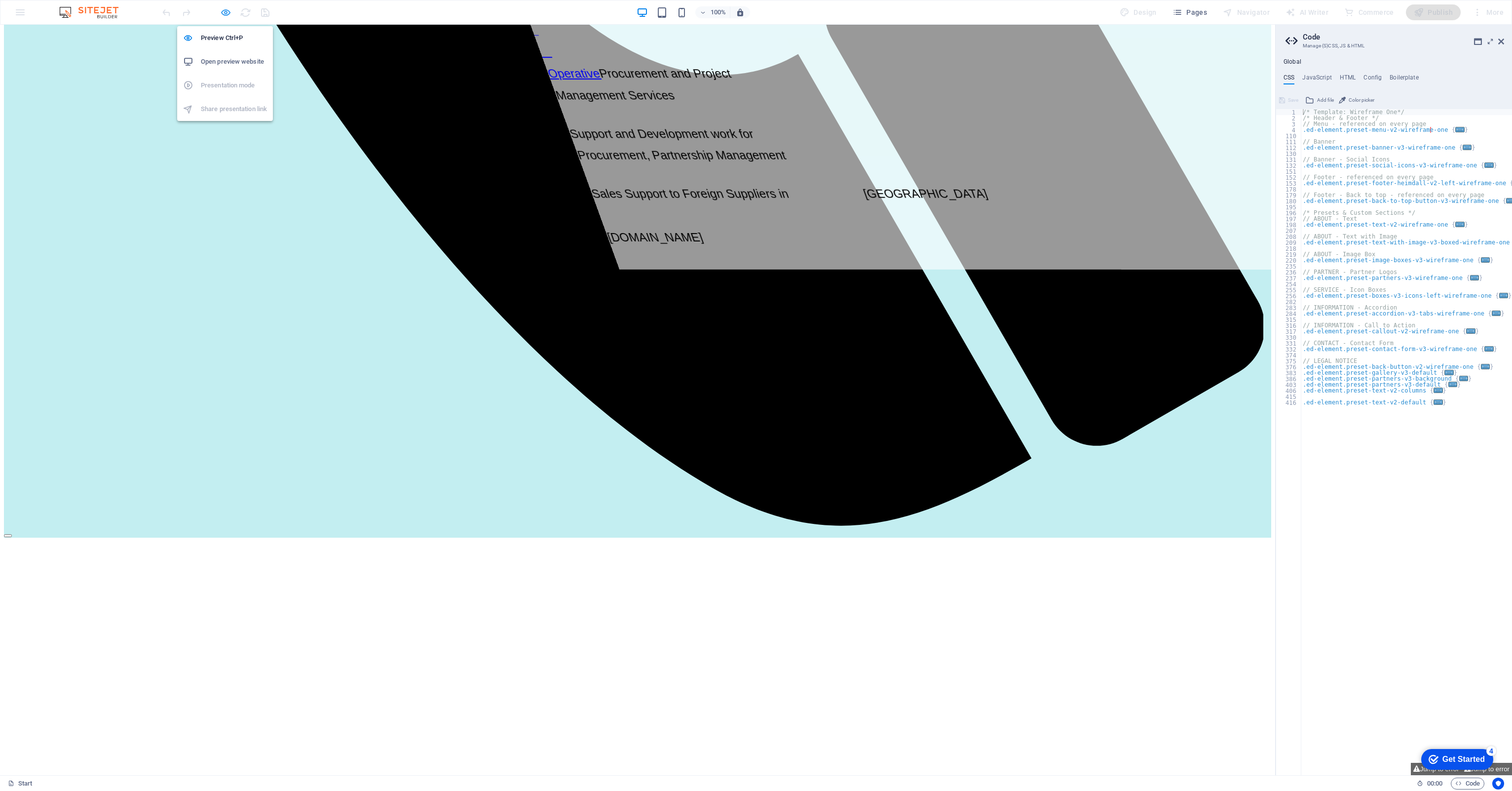
click at [222, 12] on icon "button" at bounding box center [226, 13] width 11 height 11
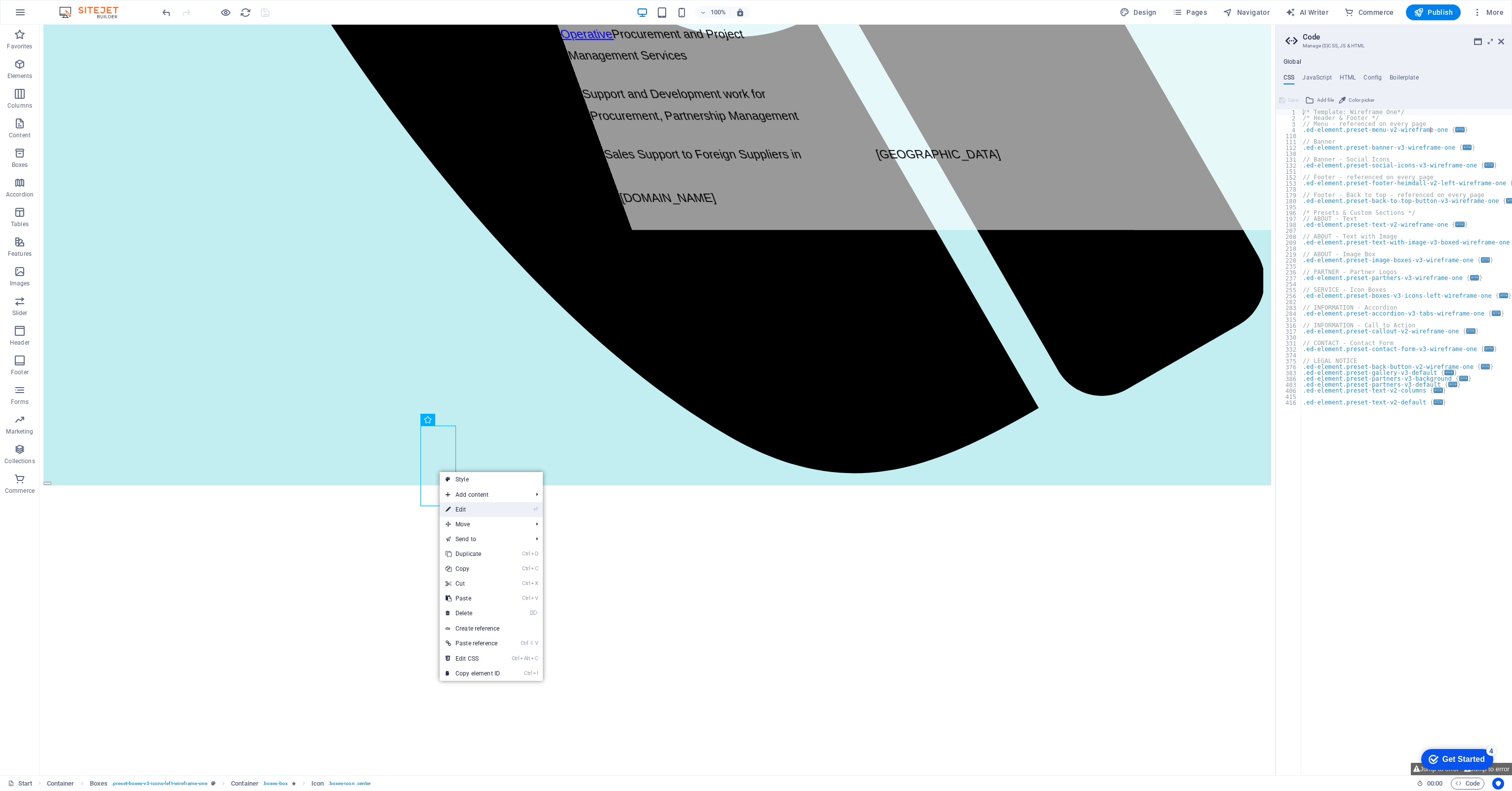
click at [462, 504] on link "⏎ Edit" at bounding box center [472, 510] width 66 height 15
select select "xMidYMid"
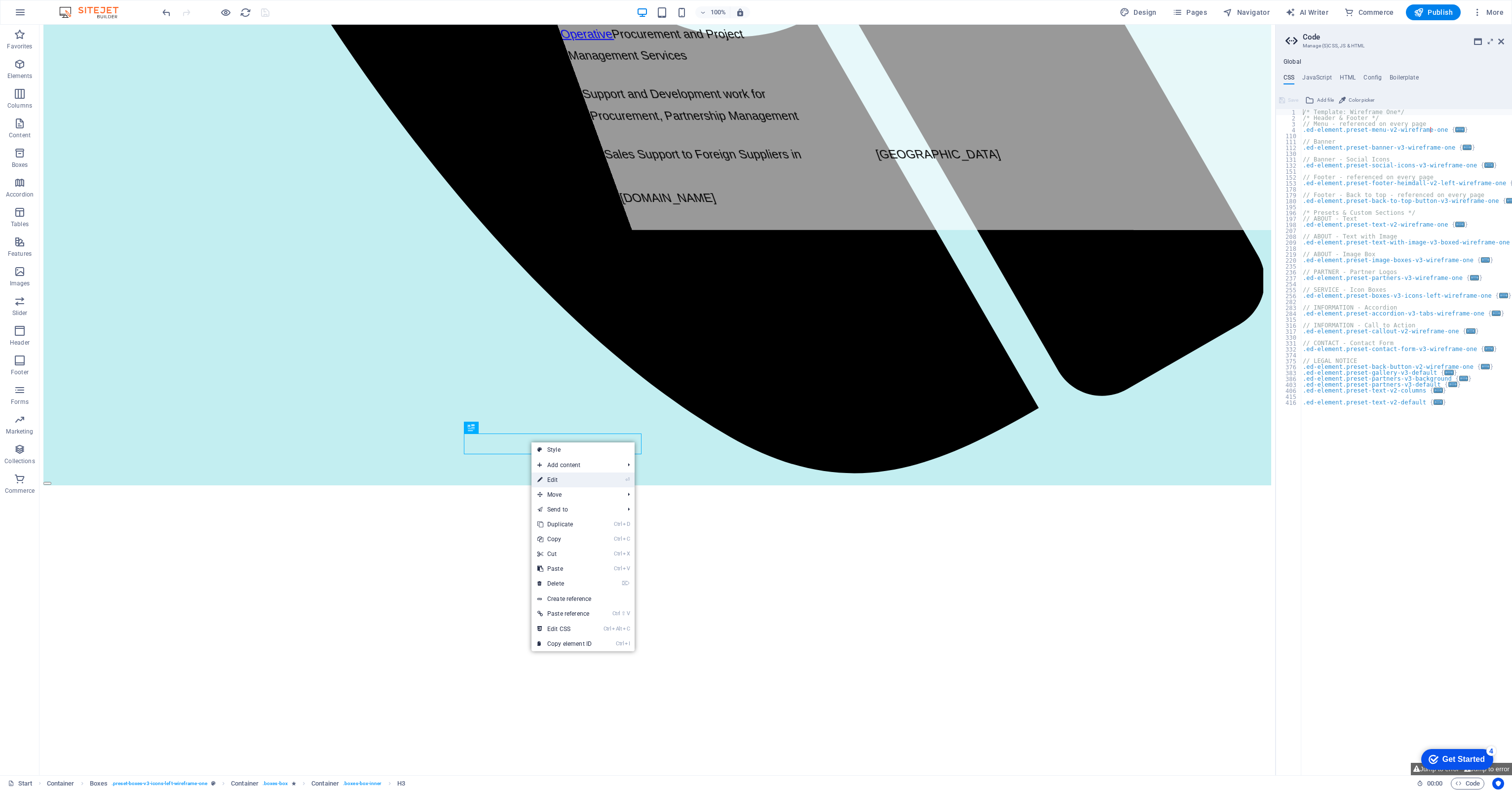
click at [548, 477] on link "⏎ Edit" at bounding box center [564, 480] width 66 height 15
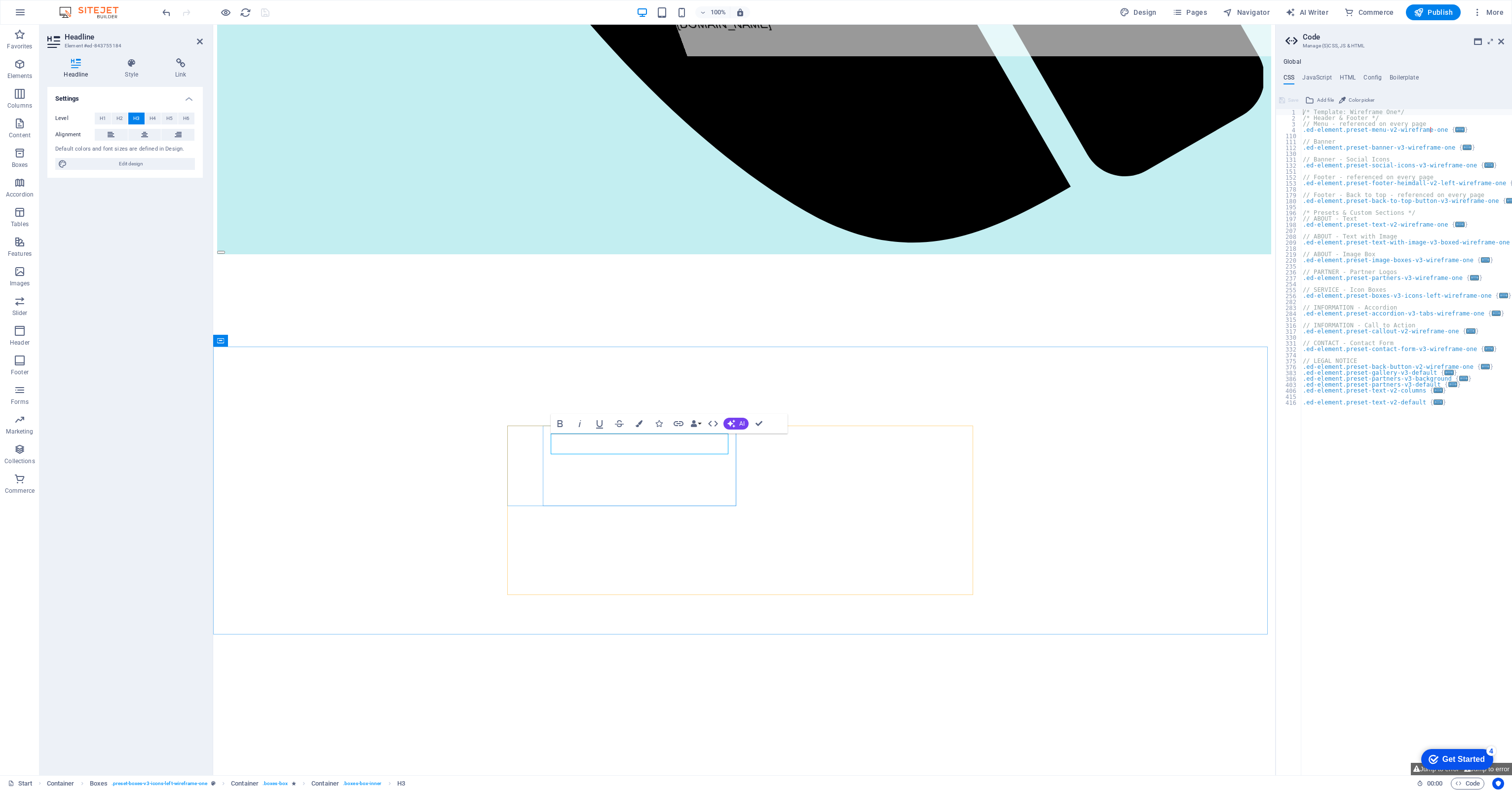
drag, startPoint x: 582, startPoint y: 438, endPoint x: 617, endPoint y: 443, distance: 35.4
drag, startPoint x: 622, startPoint y: 443, endPoint x: 550, endPoint y: 442, distance: 72.0
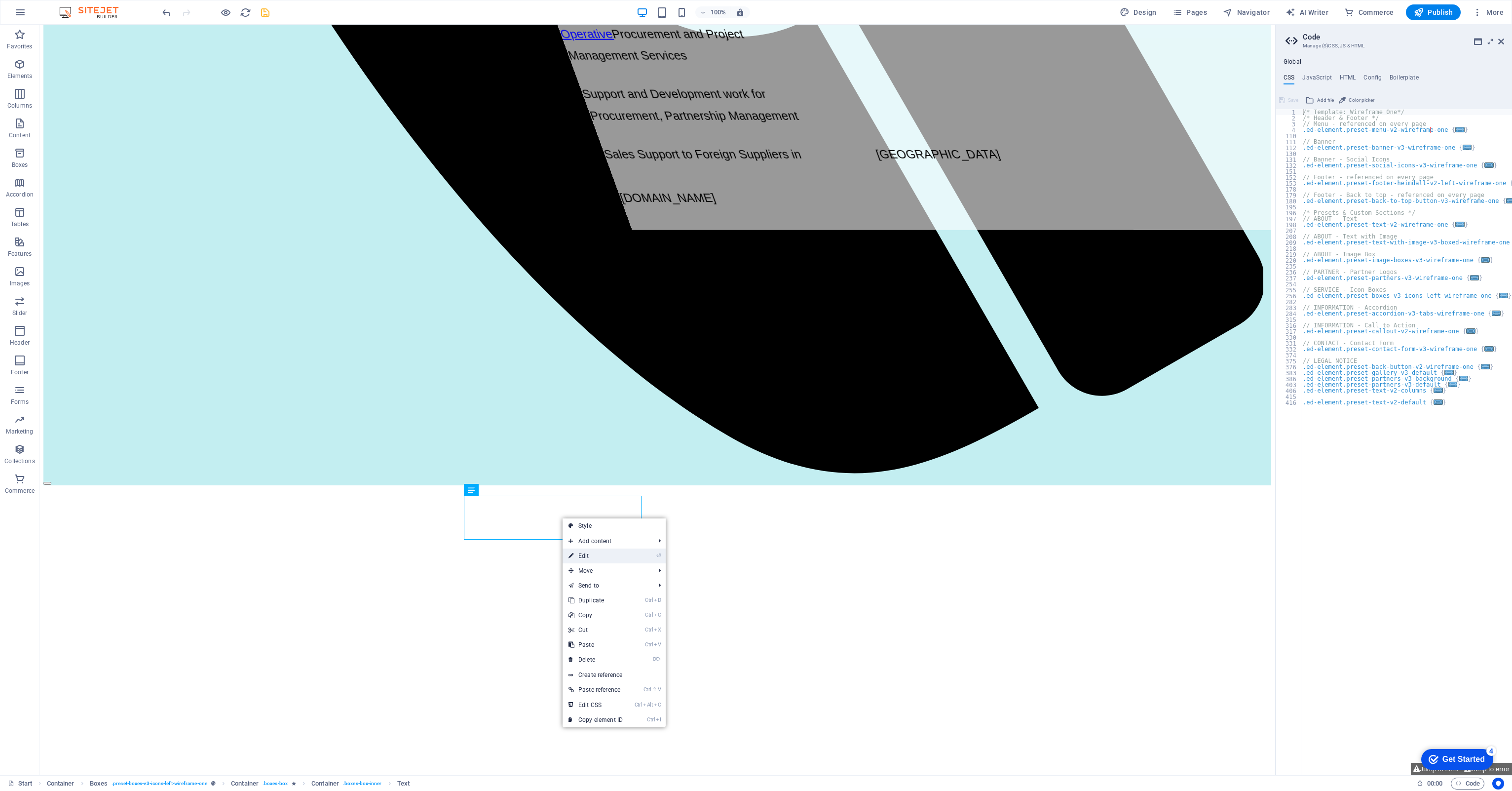
click at [578, 554] on link "⏎ Edit" at bounding box center [595, 556] width 66 height 15
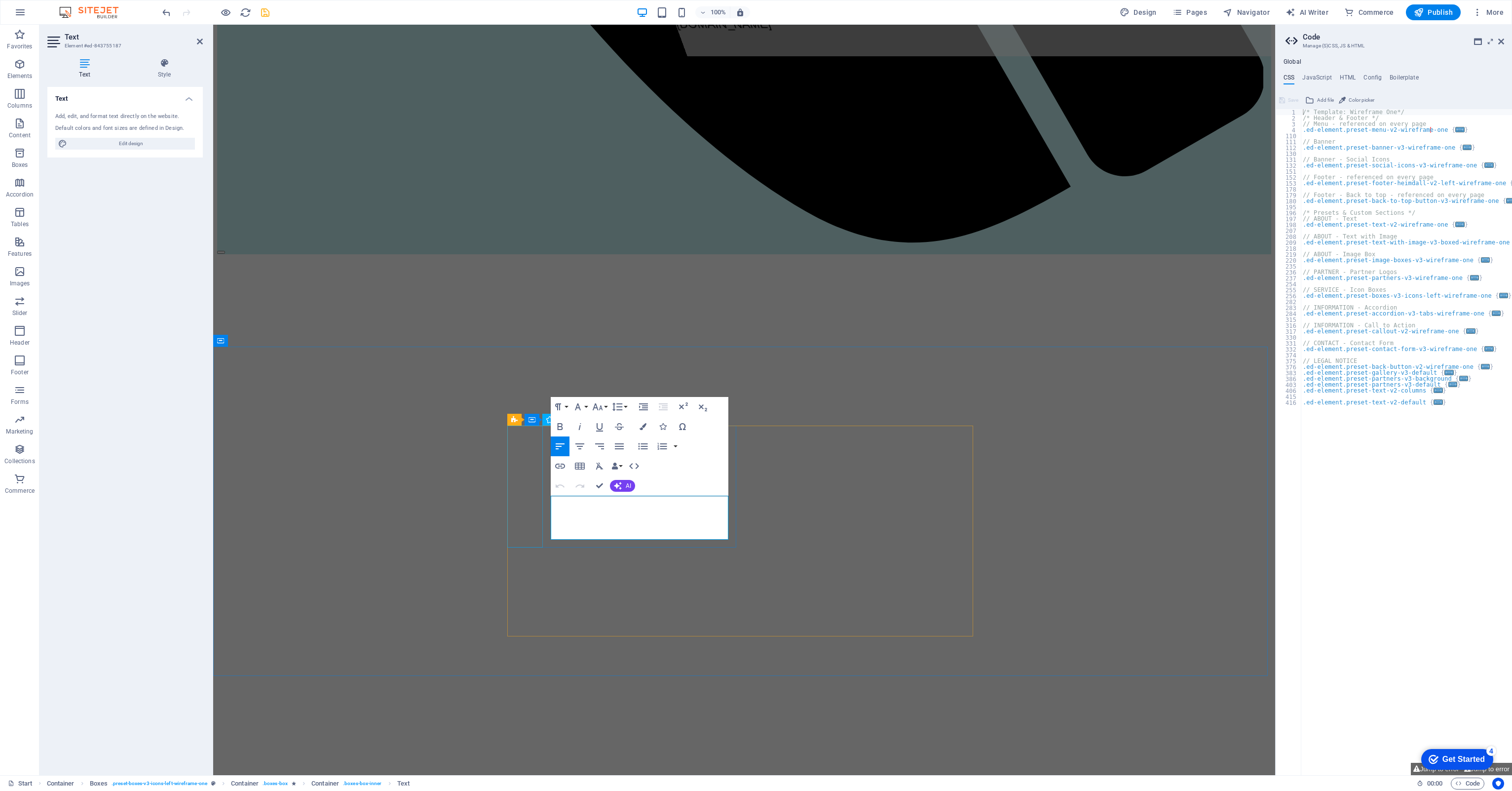
drag, startPoint x: 640, startPoint y: 534, endPoint x: 541, endPoint y: 490, distance: 108.3
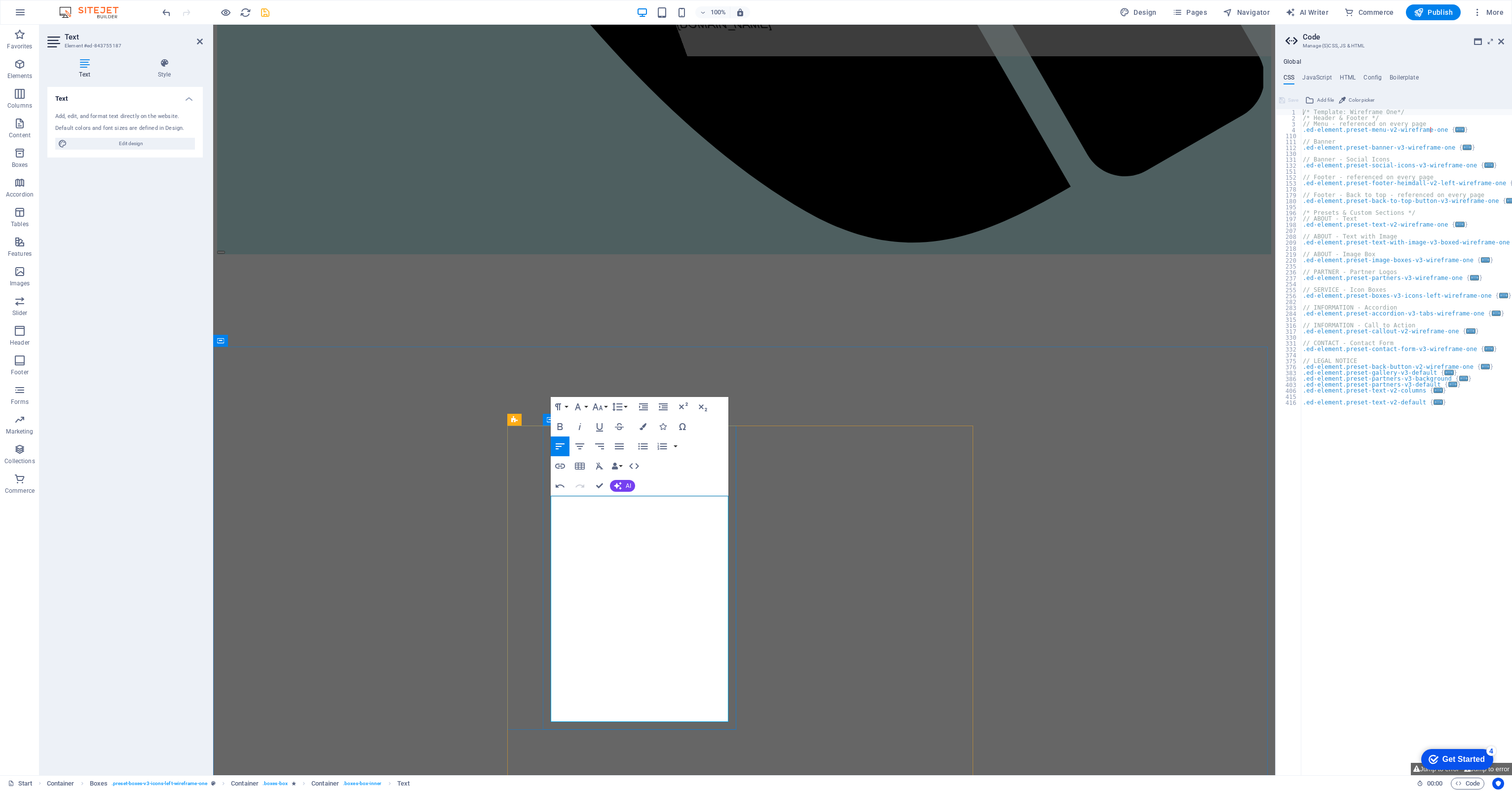
drag, startPoint x: 1162, startPoint y: 494, endPoint x: 1335, endPoint y: 492, distance: 173.0
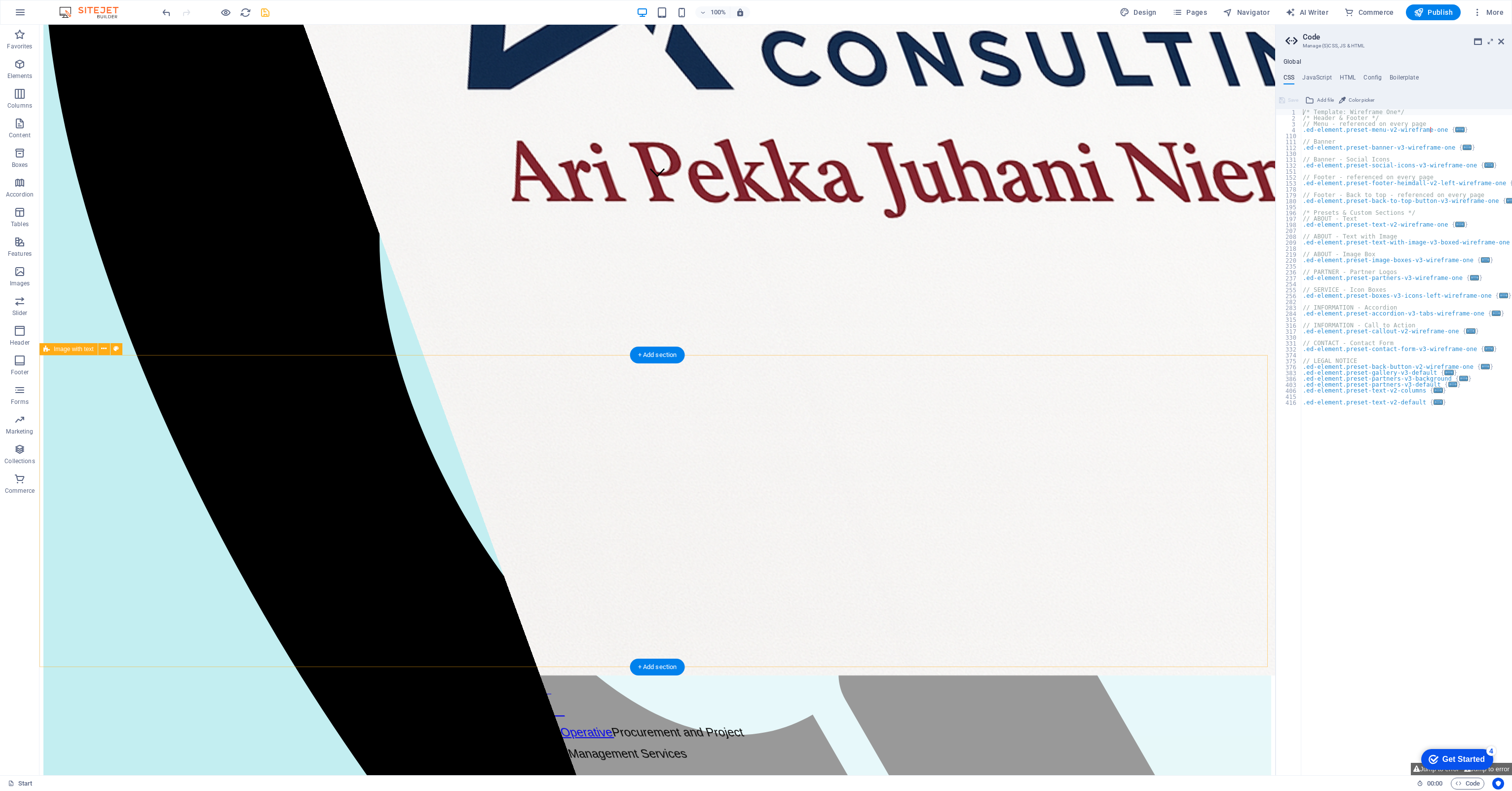
scroll to position [296, 0]
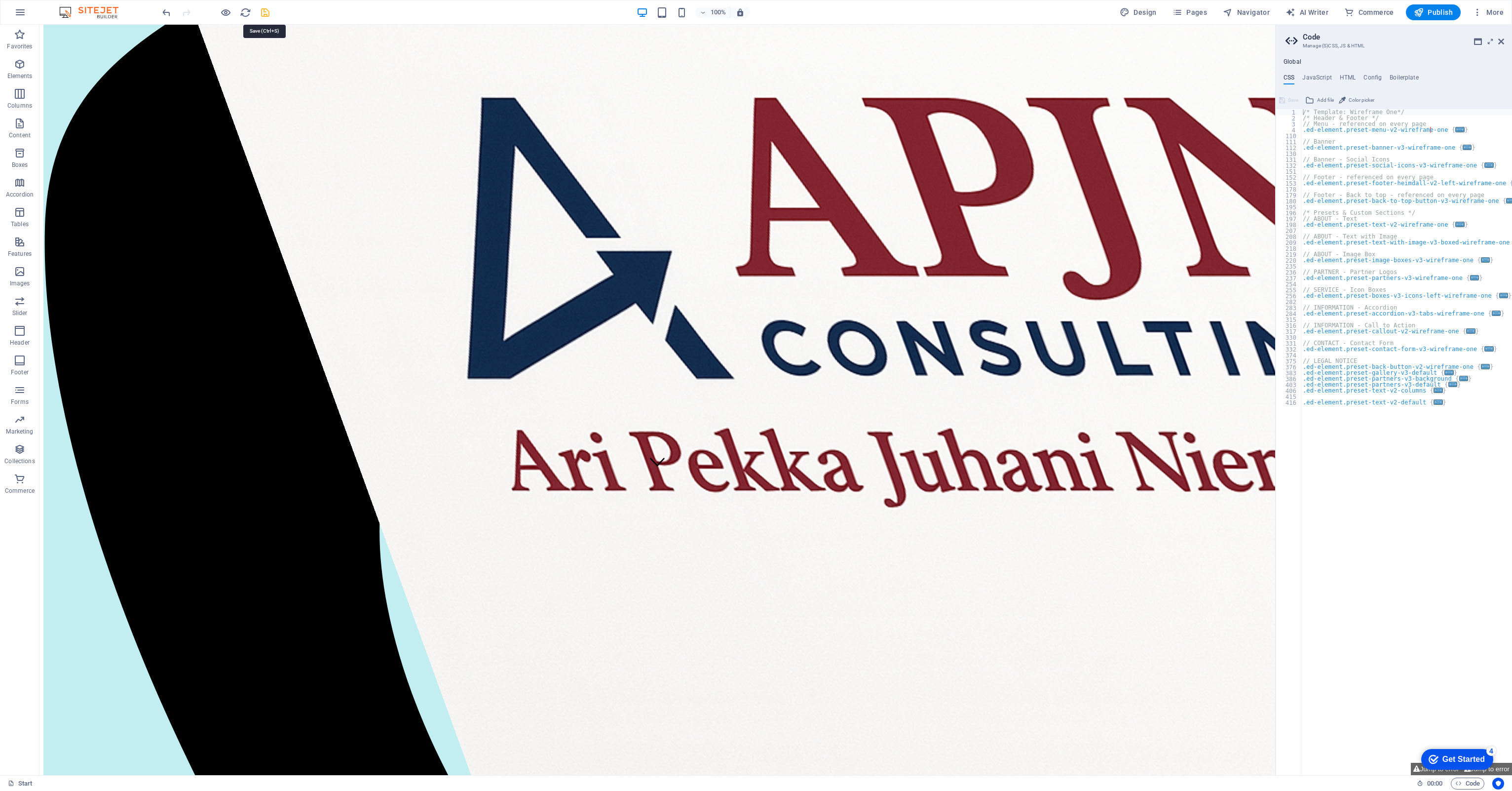
click at [268, 9] on icon "save" at bounding box center [265, 13] width 11 height 11
click at [220, 11] on icon "button" at bounding box center [226, 13] width 11 height 11
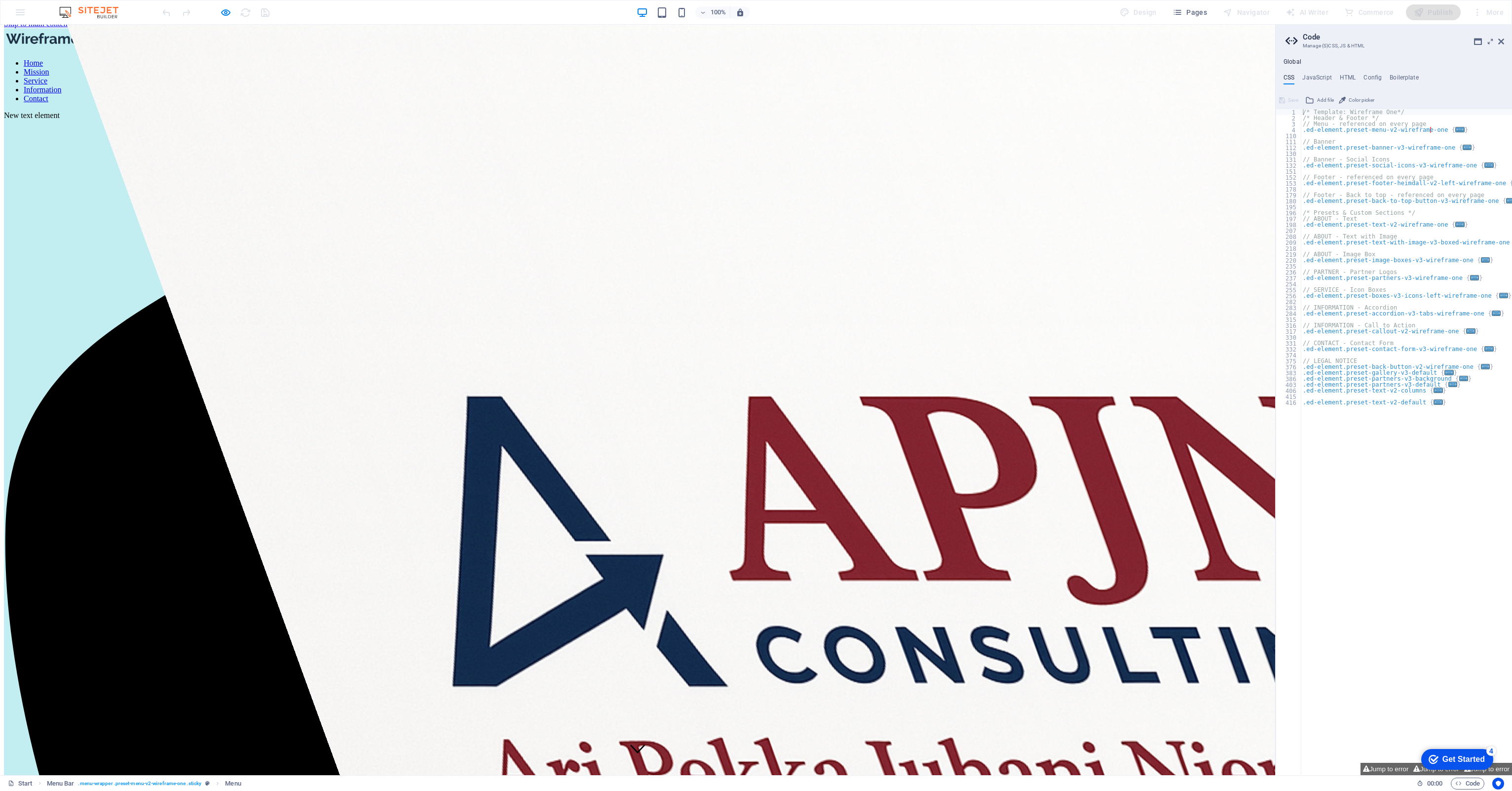
scroll to position [51, 0]
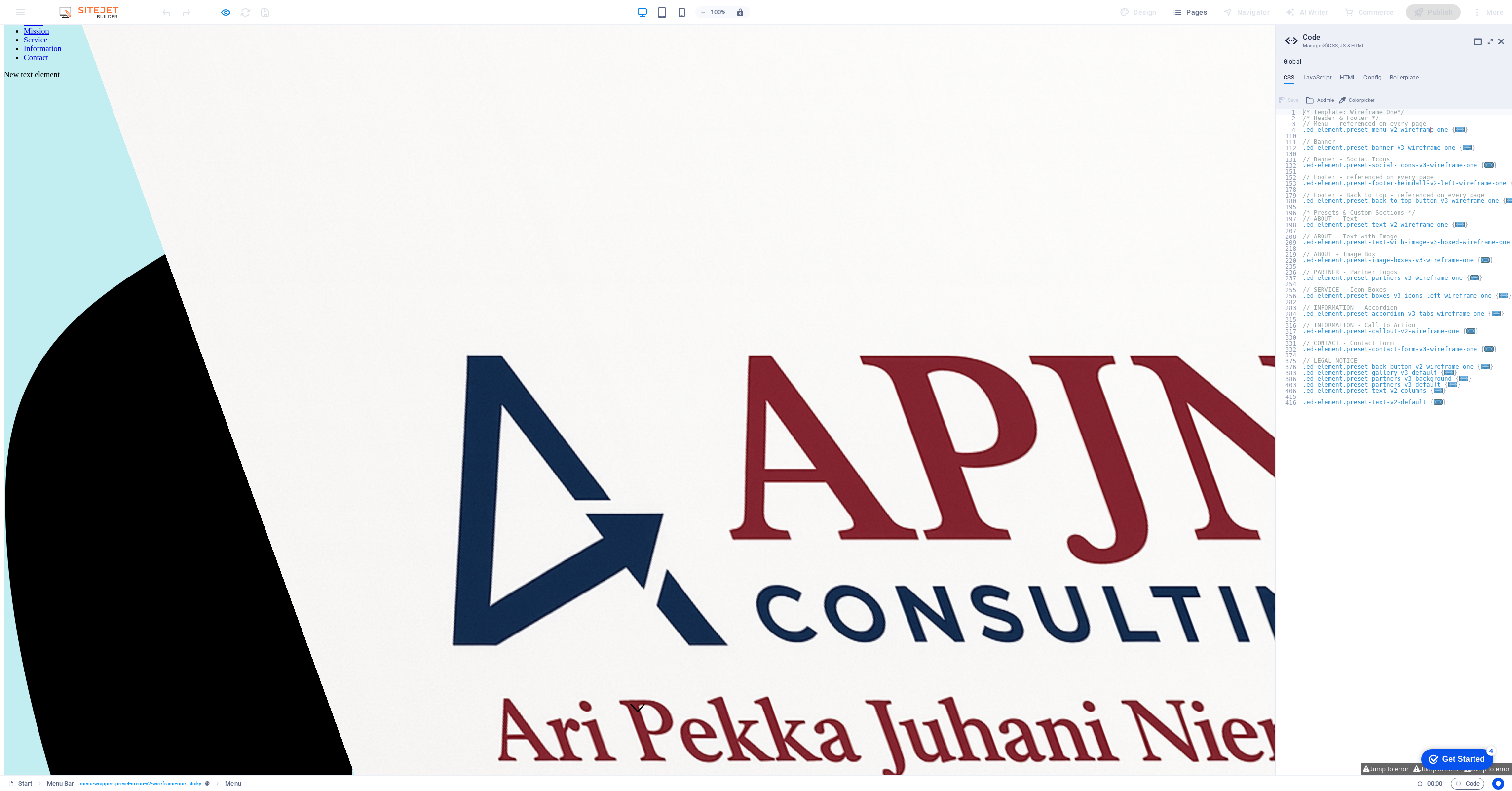
click at [49, 35] on link "Mission" at bounding box center [36, 31] width 26 height 9
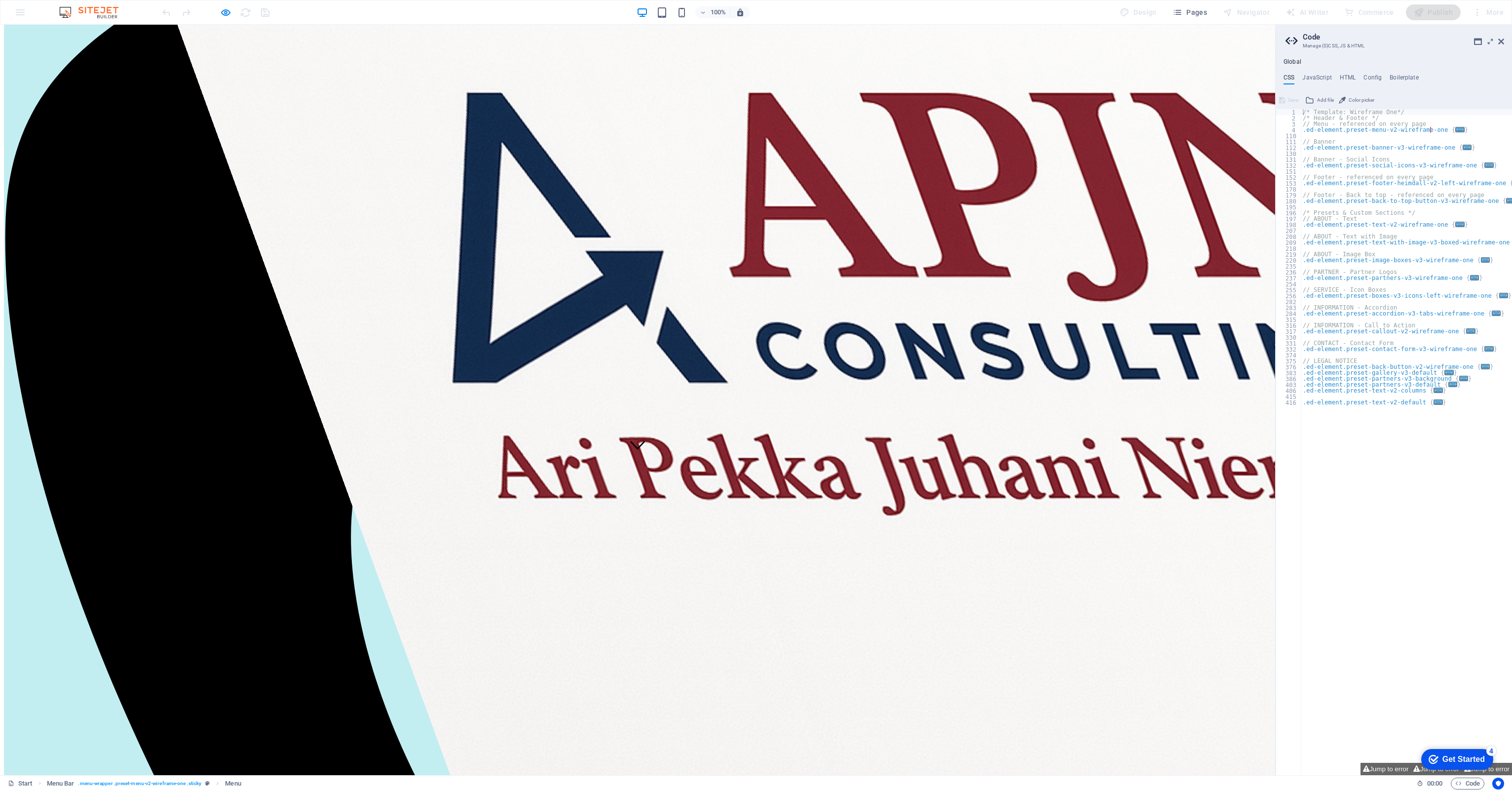
scroll to position [304, 0]
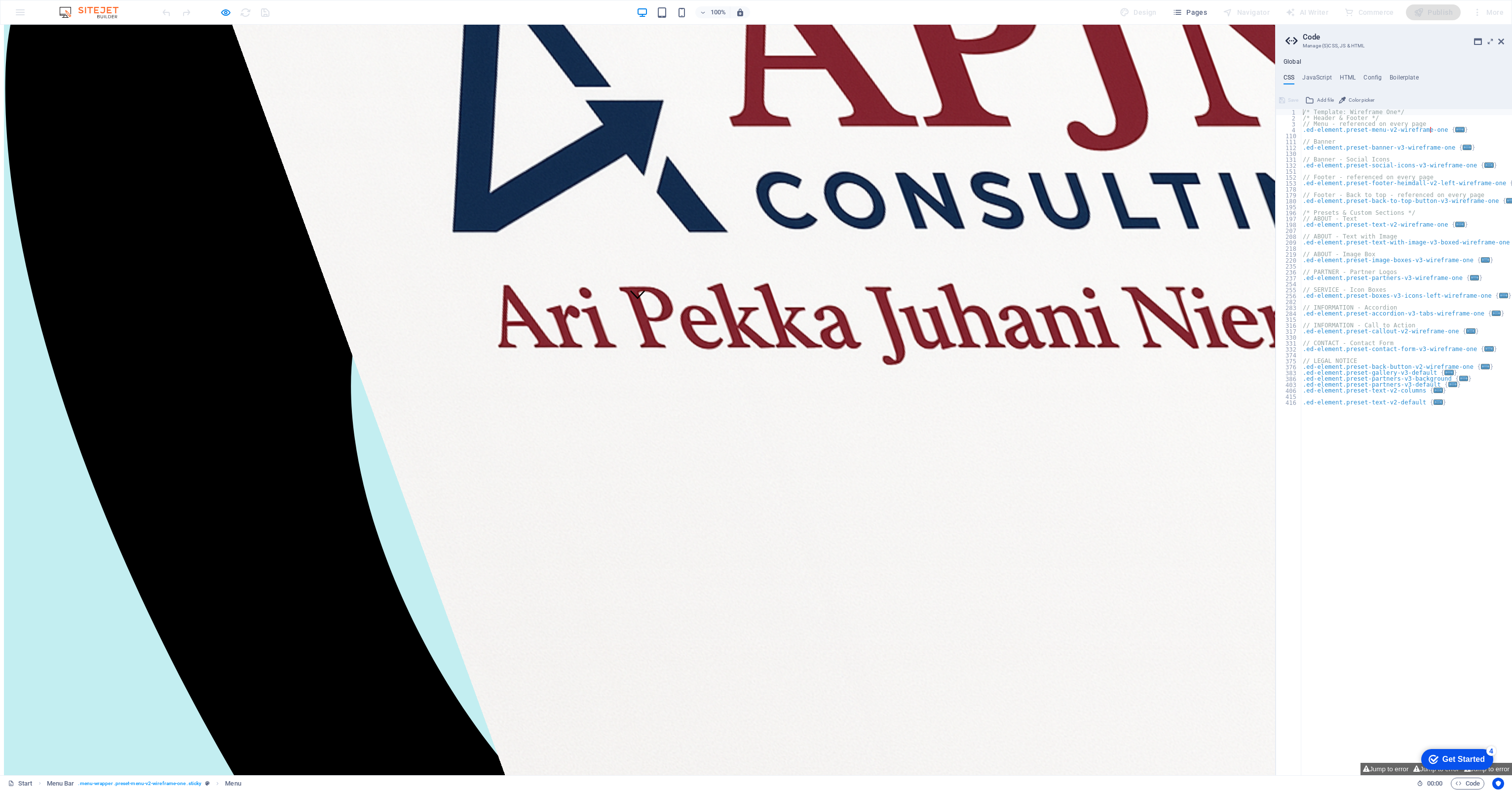
scroll to position [384, 0]
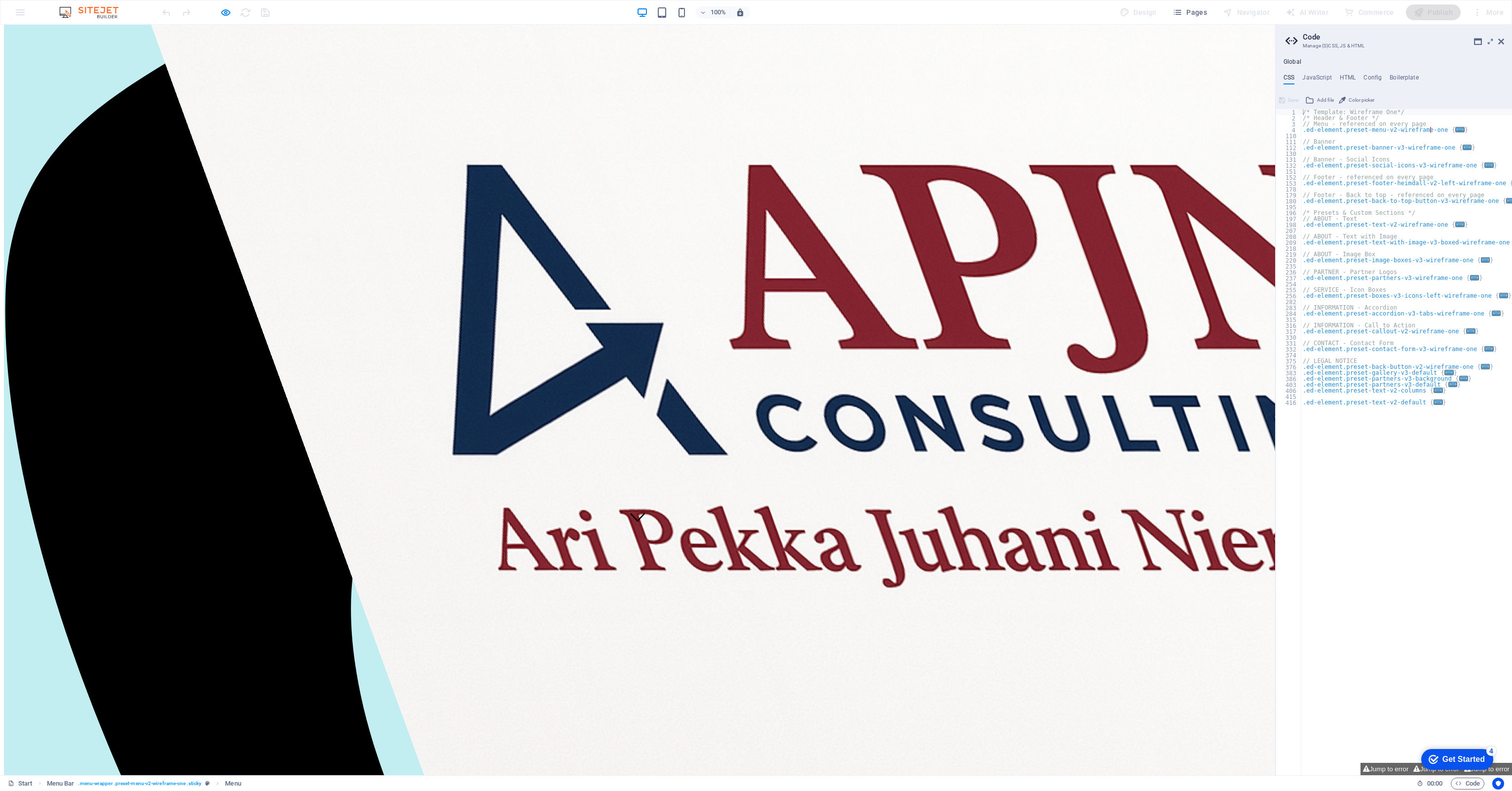
scroll to position [0, 0]
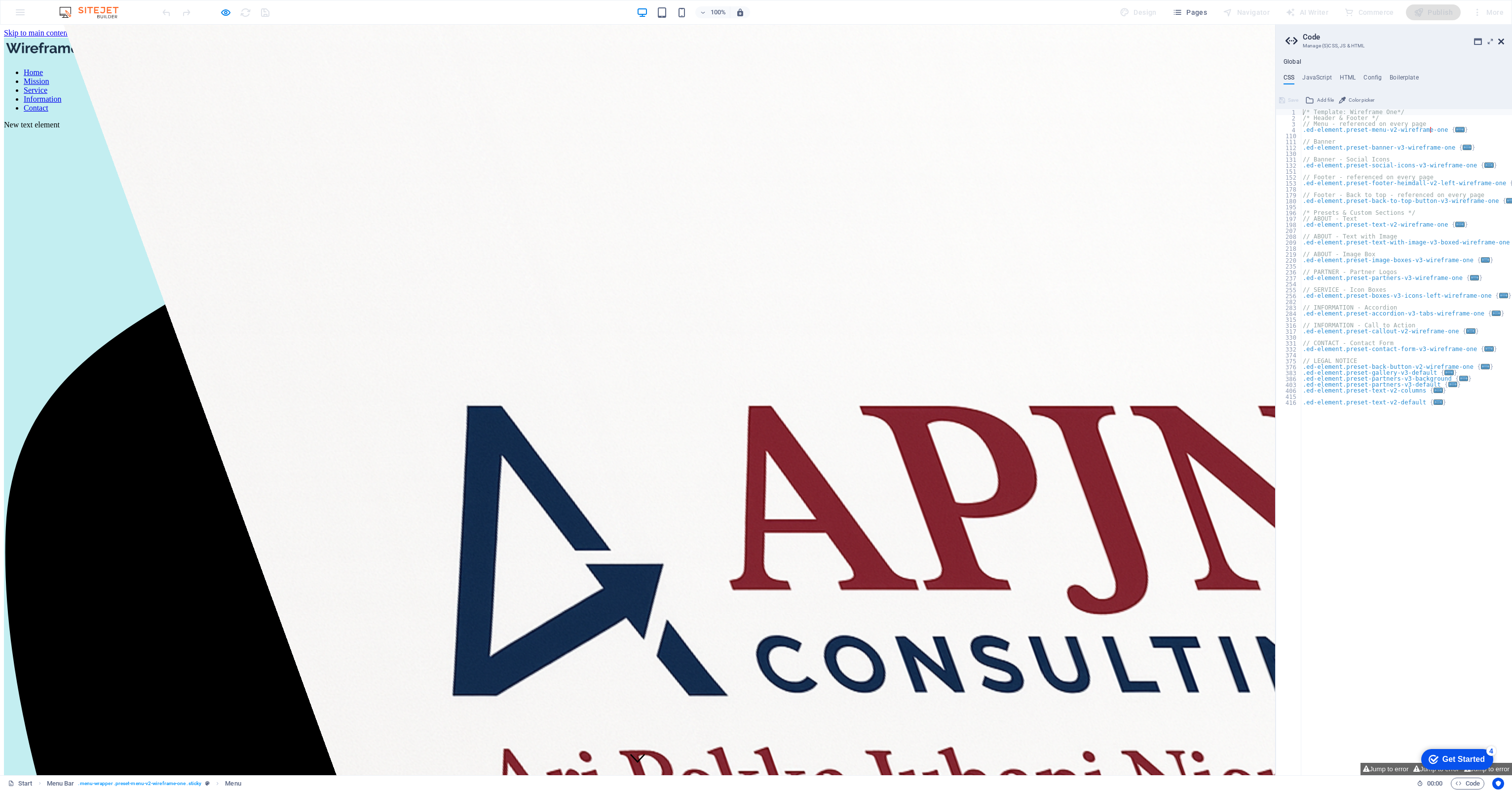
click at [1503, 41] on icon at bounding box center [1501, 41] width 6 height 8
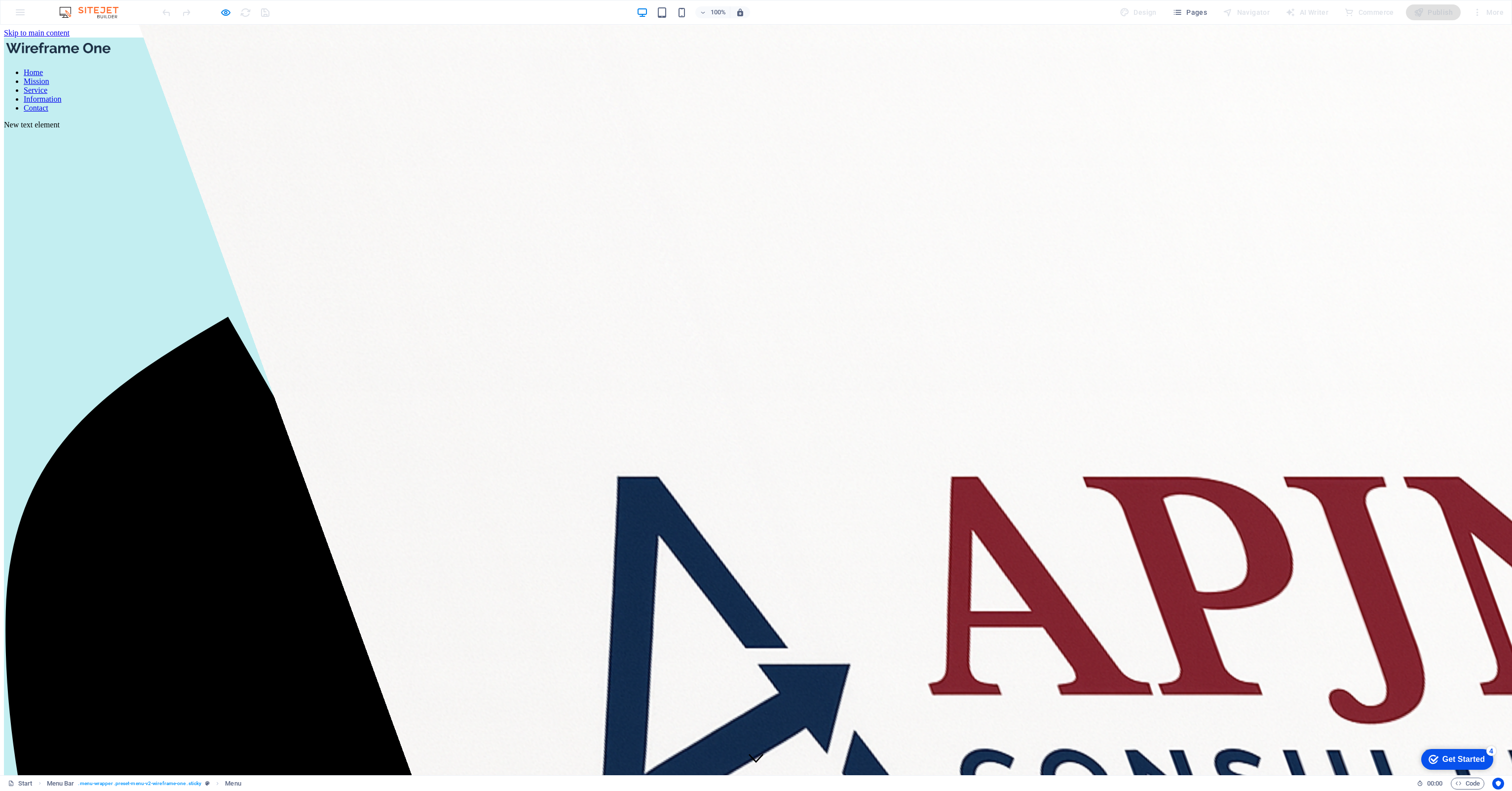
click at [49, 77] on link "Mission" at bounding box center [36, 81] width 26 height 9
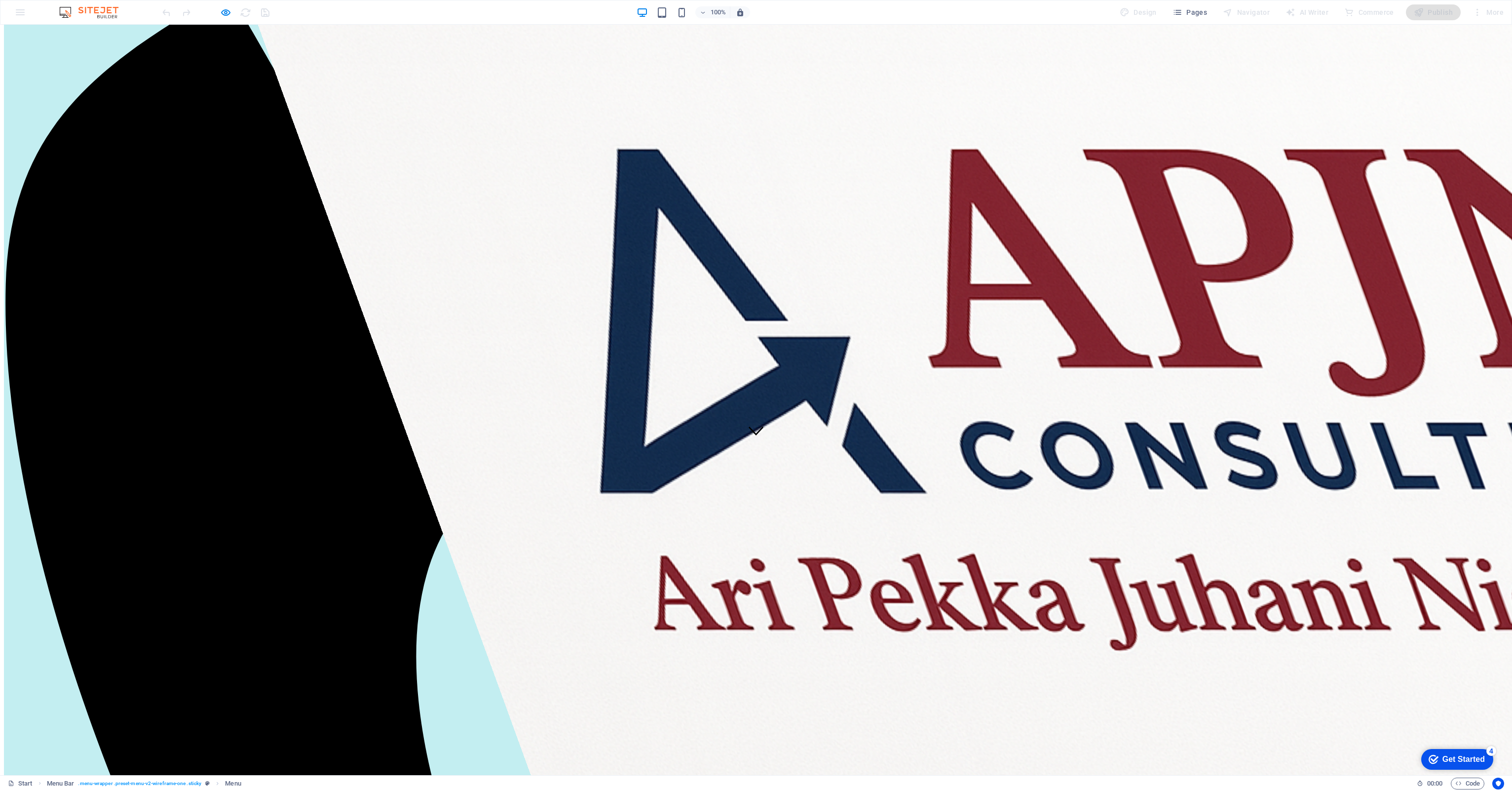
scroll to position [327, 0]
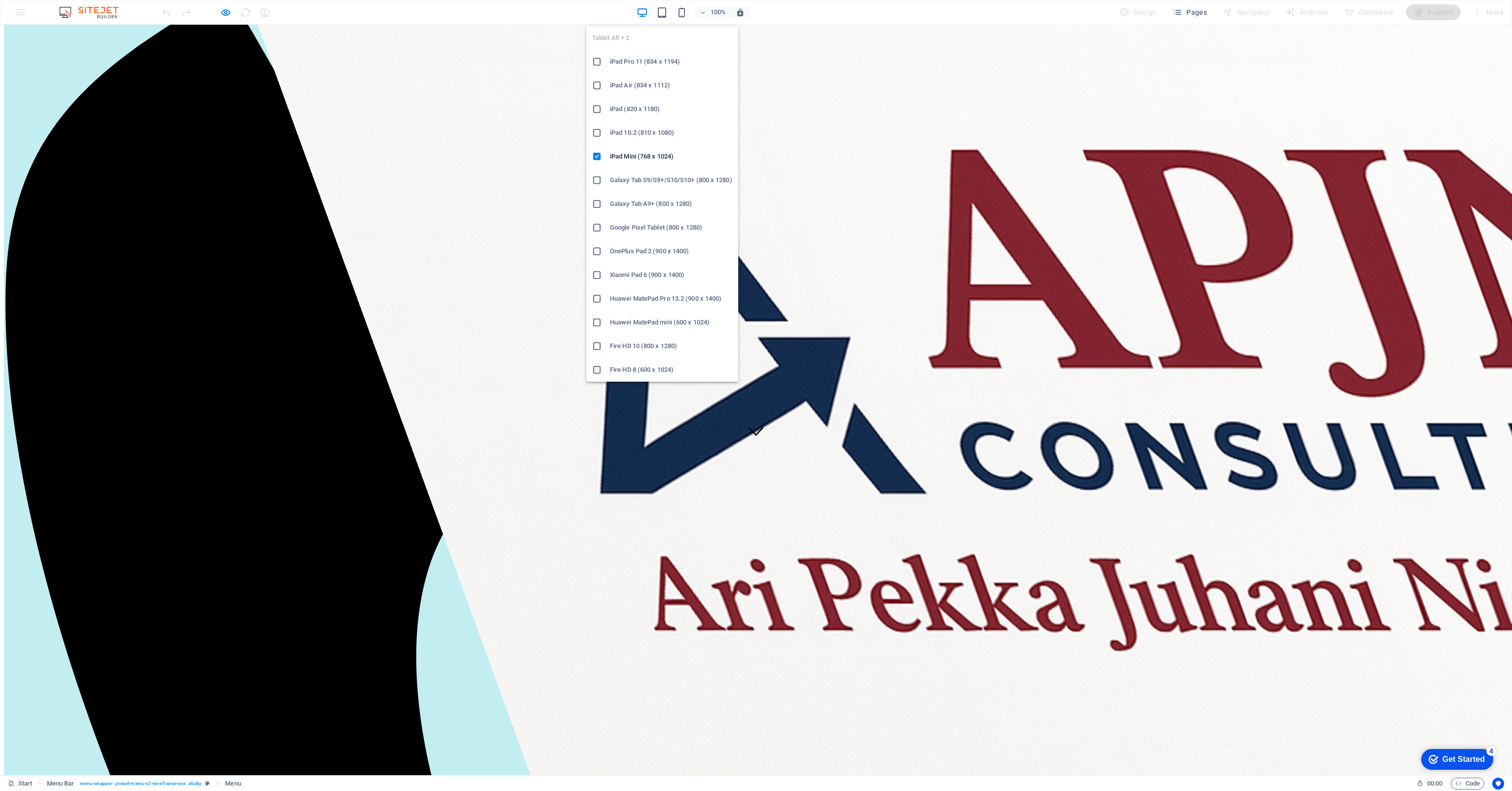
click at [651, 66] on h6 "iPad Pro 11 (834 x 1194)" at bounding box center [671, 61] width 122 height 12
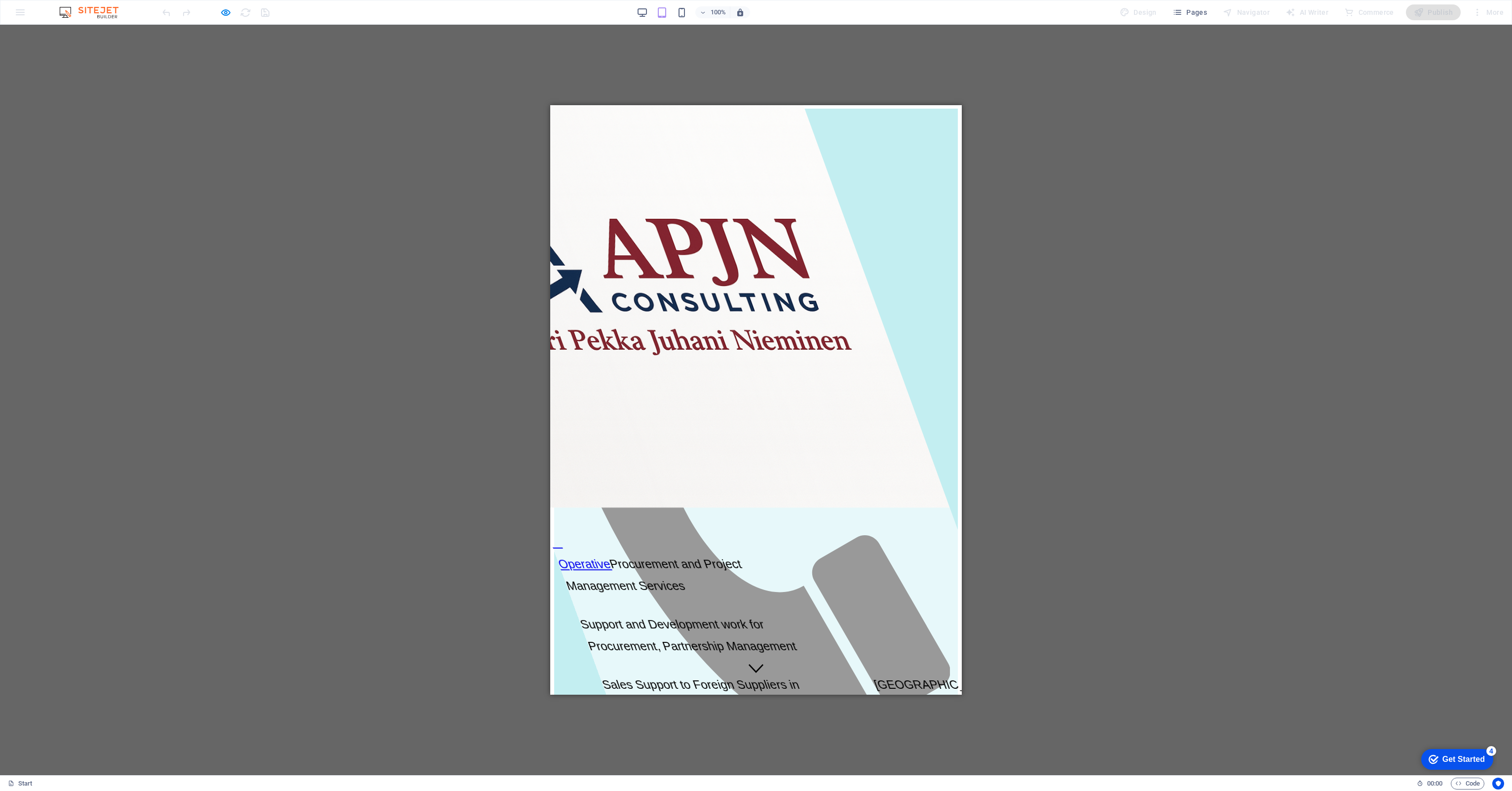
scroll to position [0, 0]
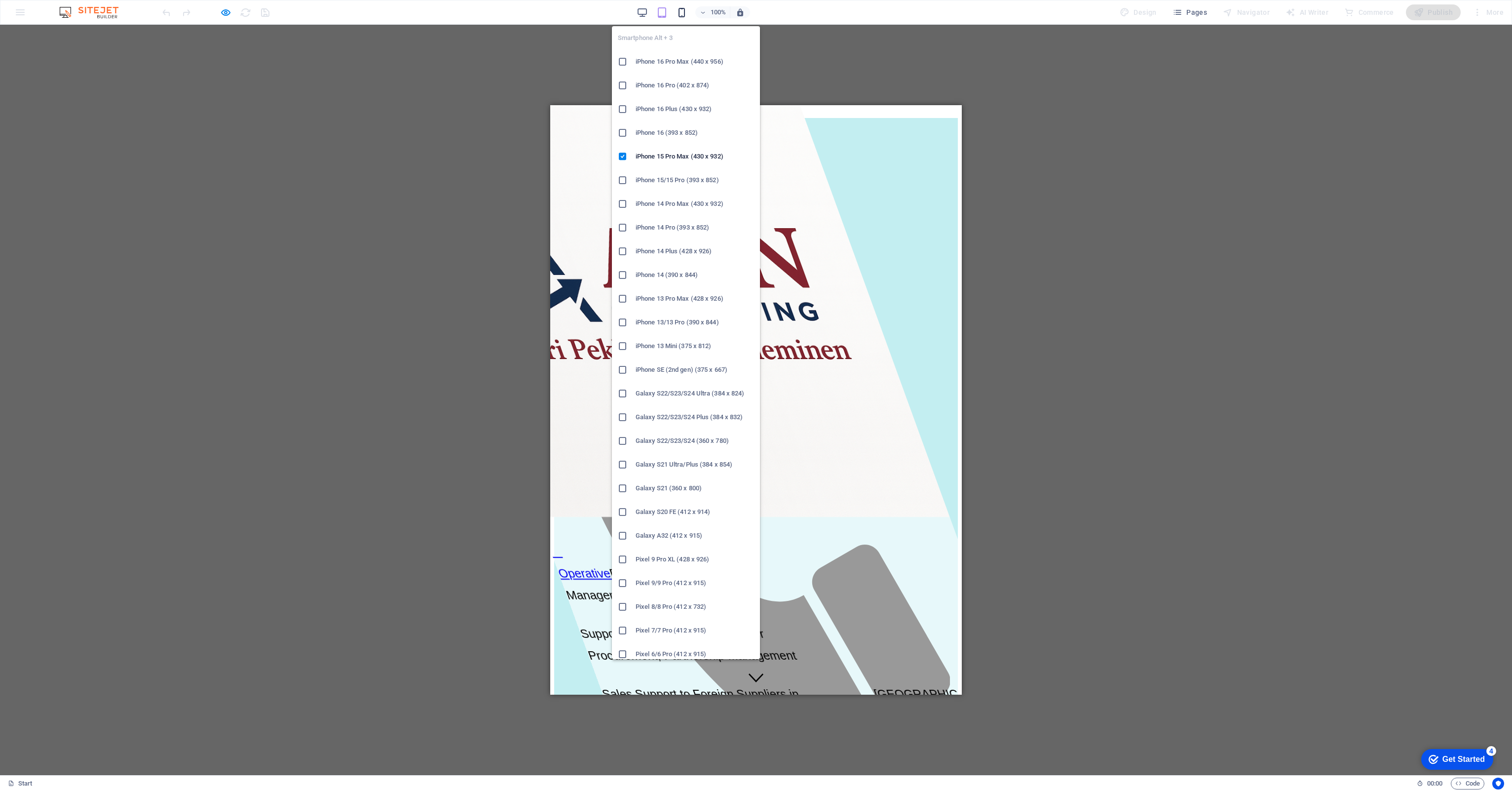
click at [685, 12] on icon "button" at bounding box center [682, 13] width 11 height 11
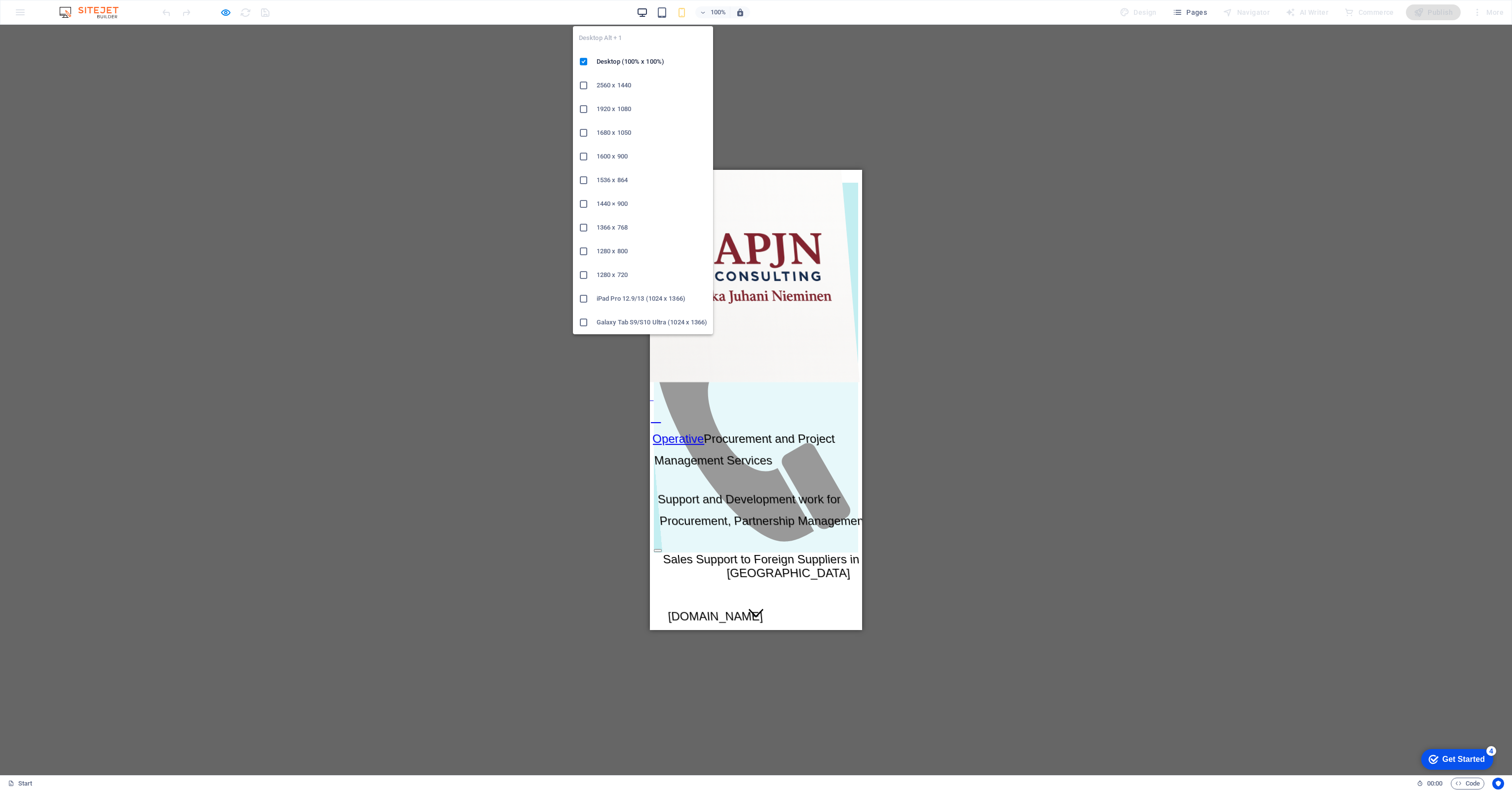
click at [645, 12] on icon "button" at bounding box center [642, 13] width 11 height 11
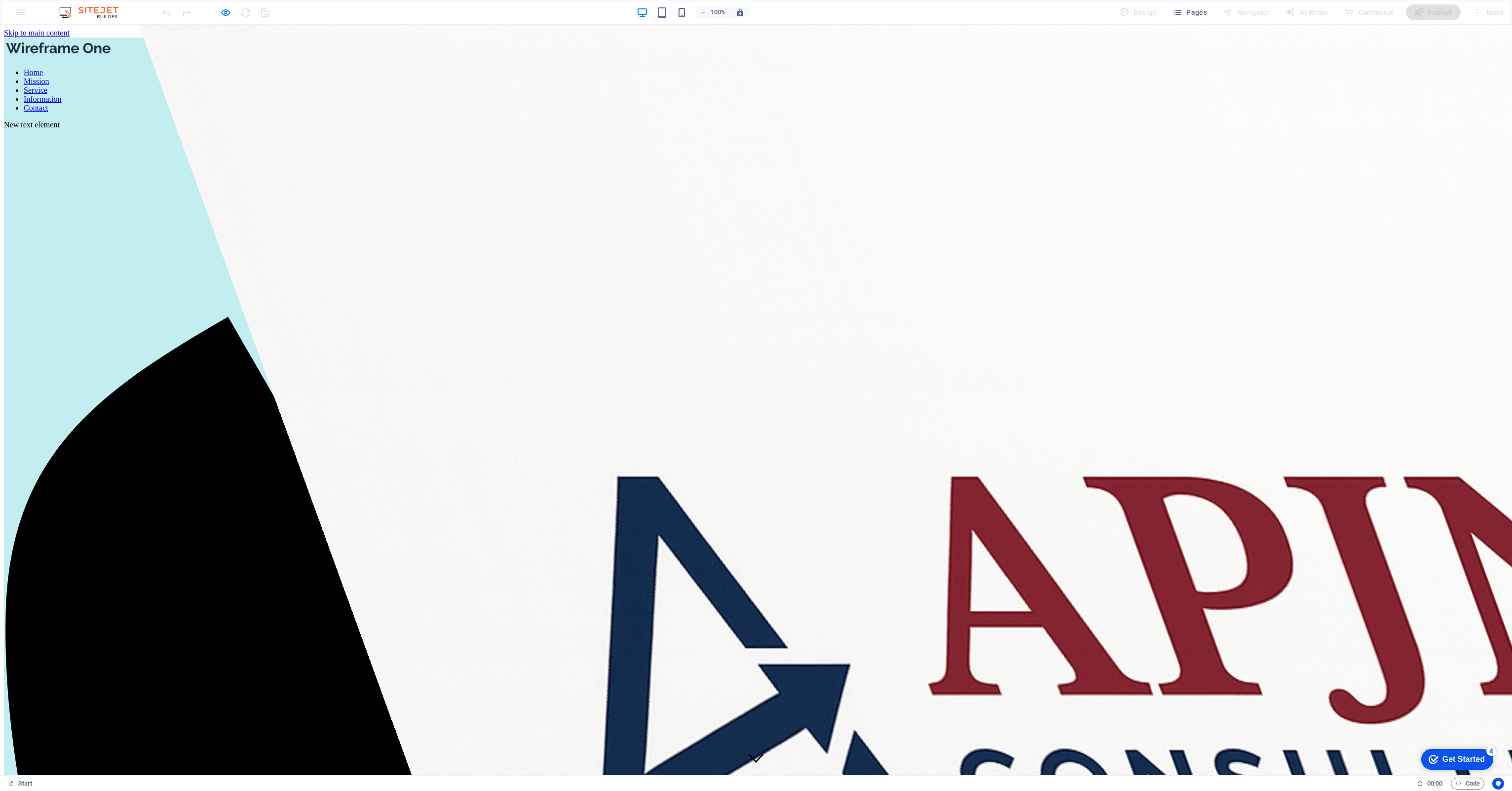
click at [749, 754] on icon at bounding box center [756, 758] width 15 height 9
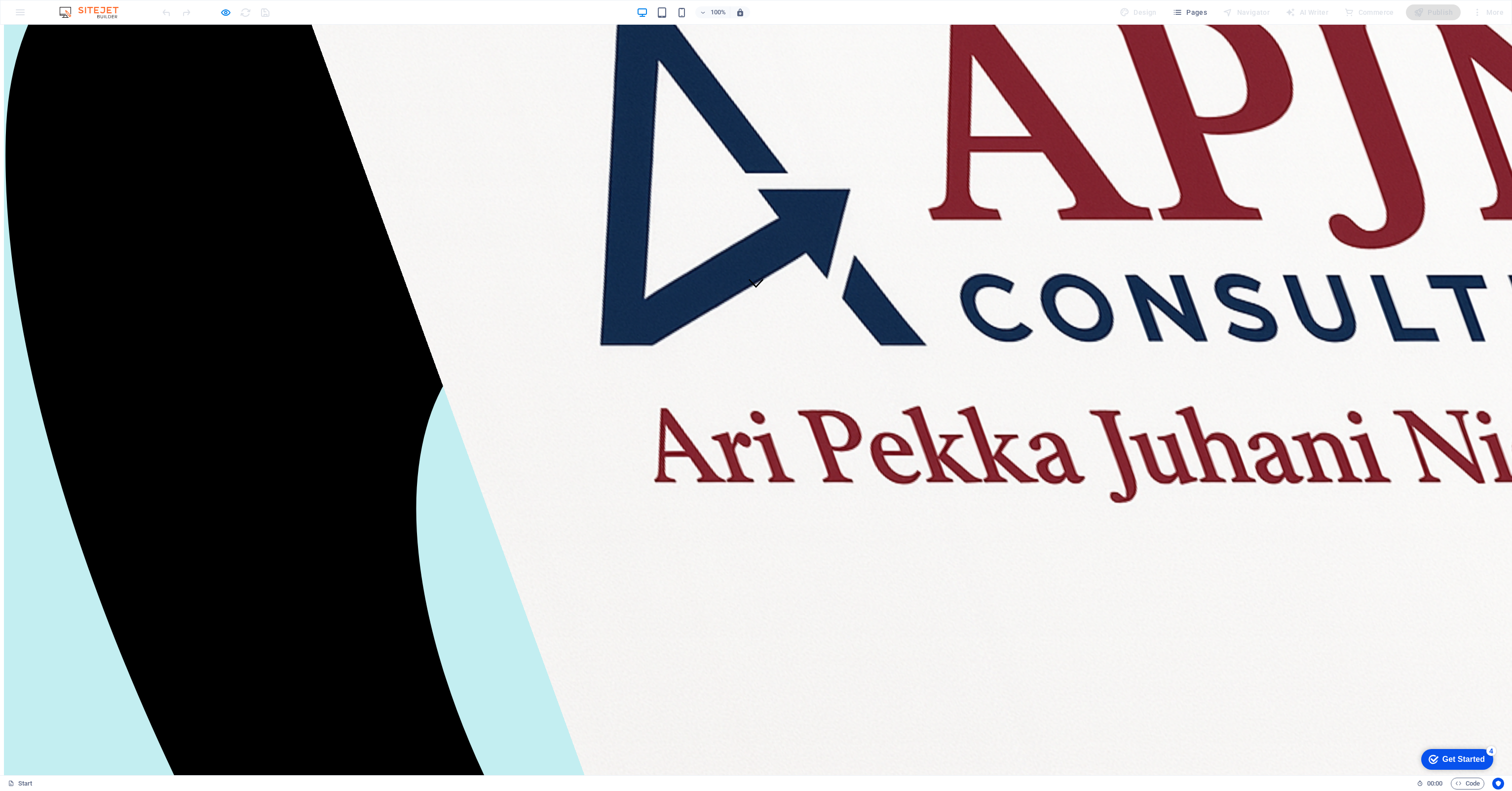
scroll to position [130, 0]
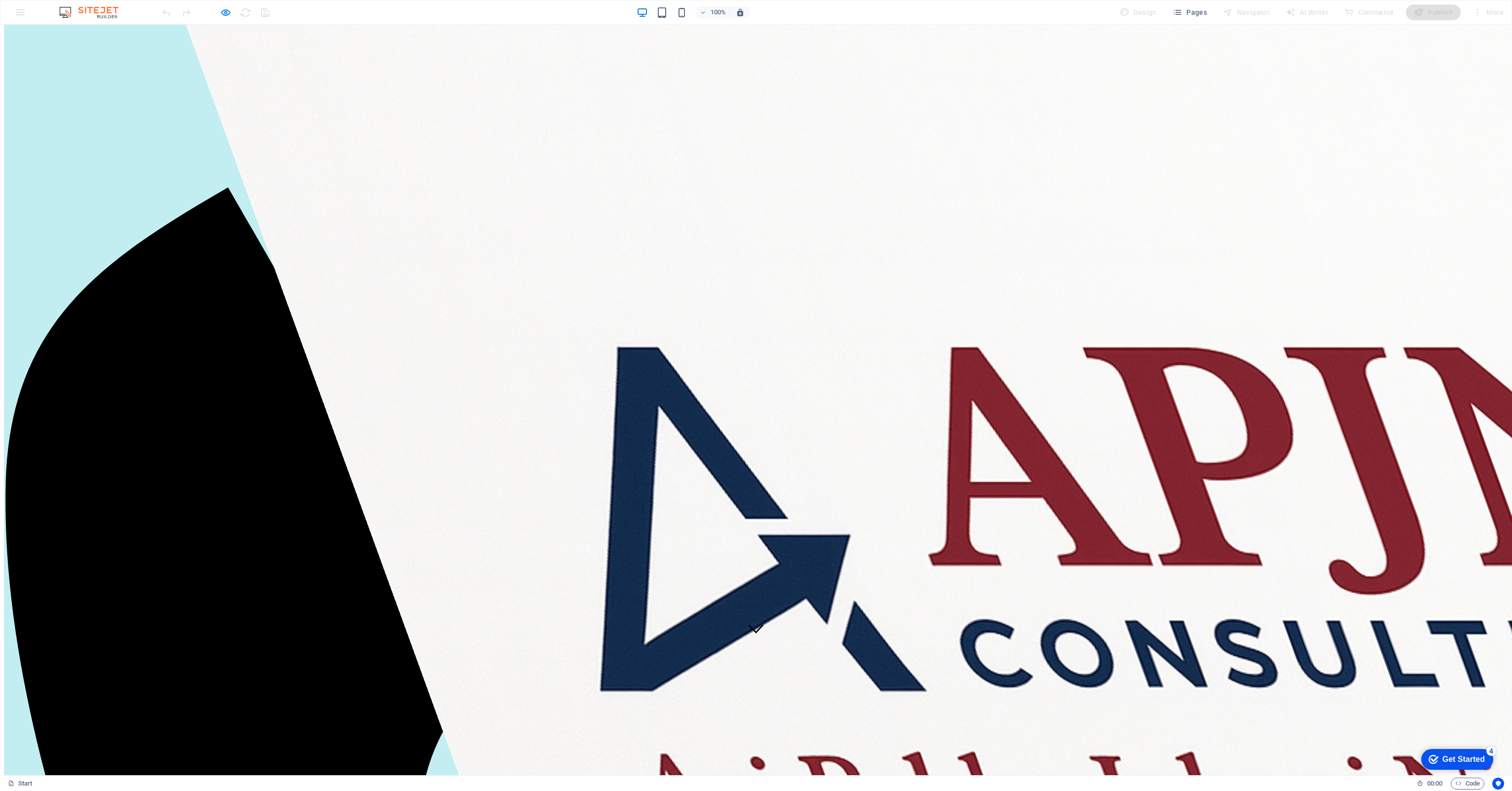
click at [749, 621] on icon at bounding box center [756, 629] width 15 height 15
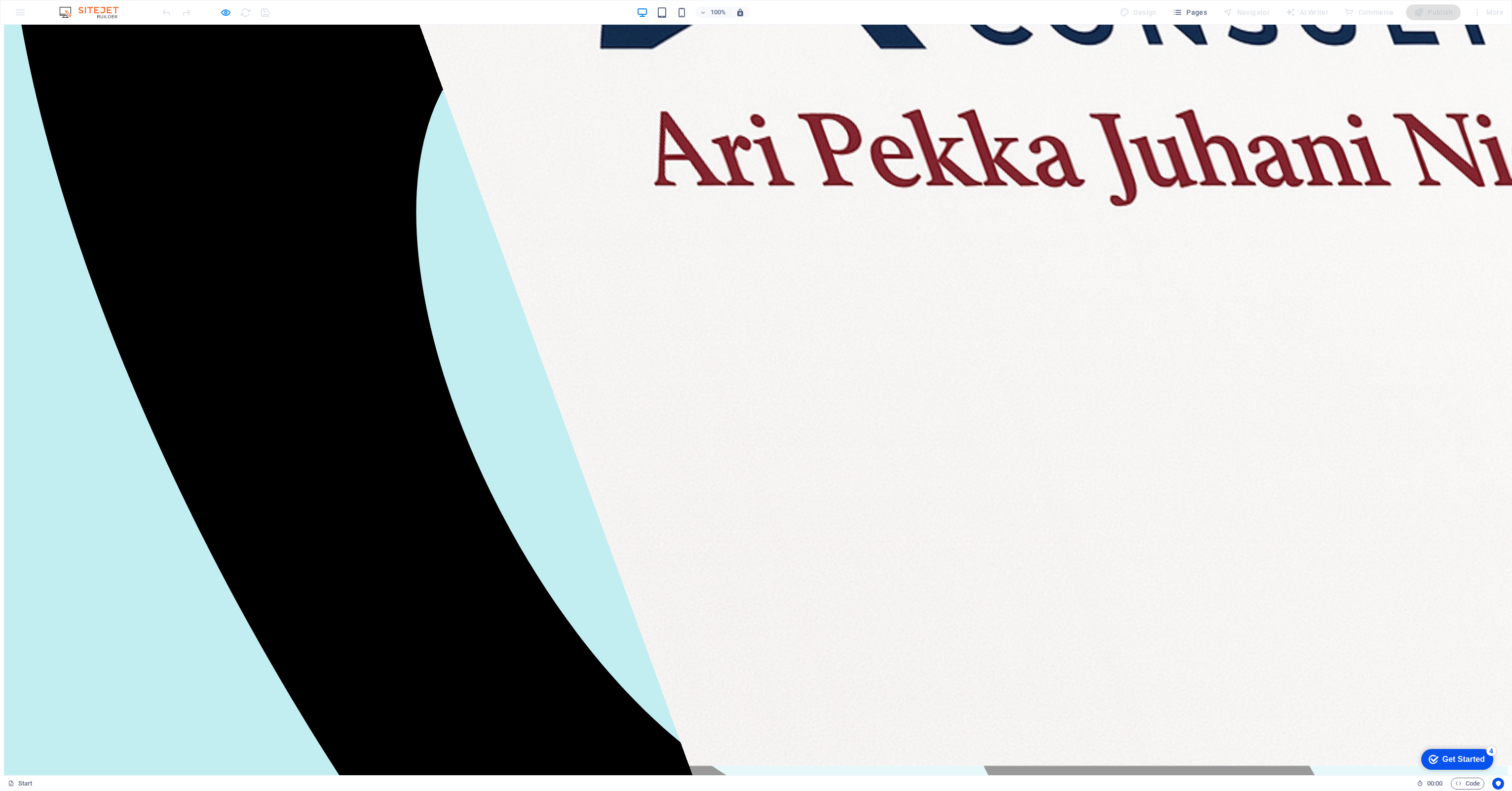
scroll to position [771, 0]
drag, startPoint x: 553, startPoint y: 505, endPoint x: 226, endPoint y: 13, distance: 590.8
click at [226, 13] on icon "button" at bounding box center [226, 13] width 11 height 11
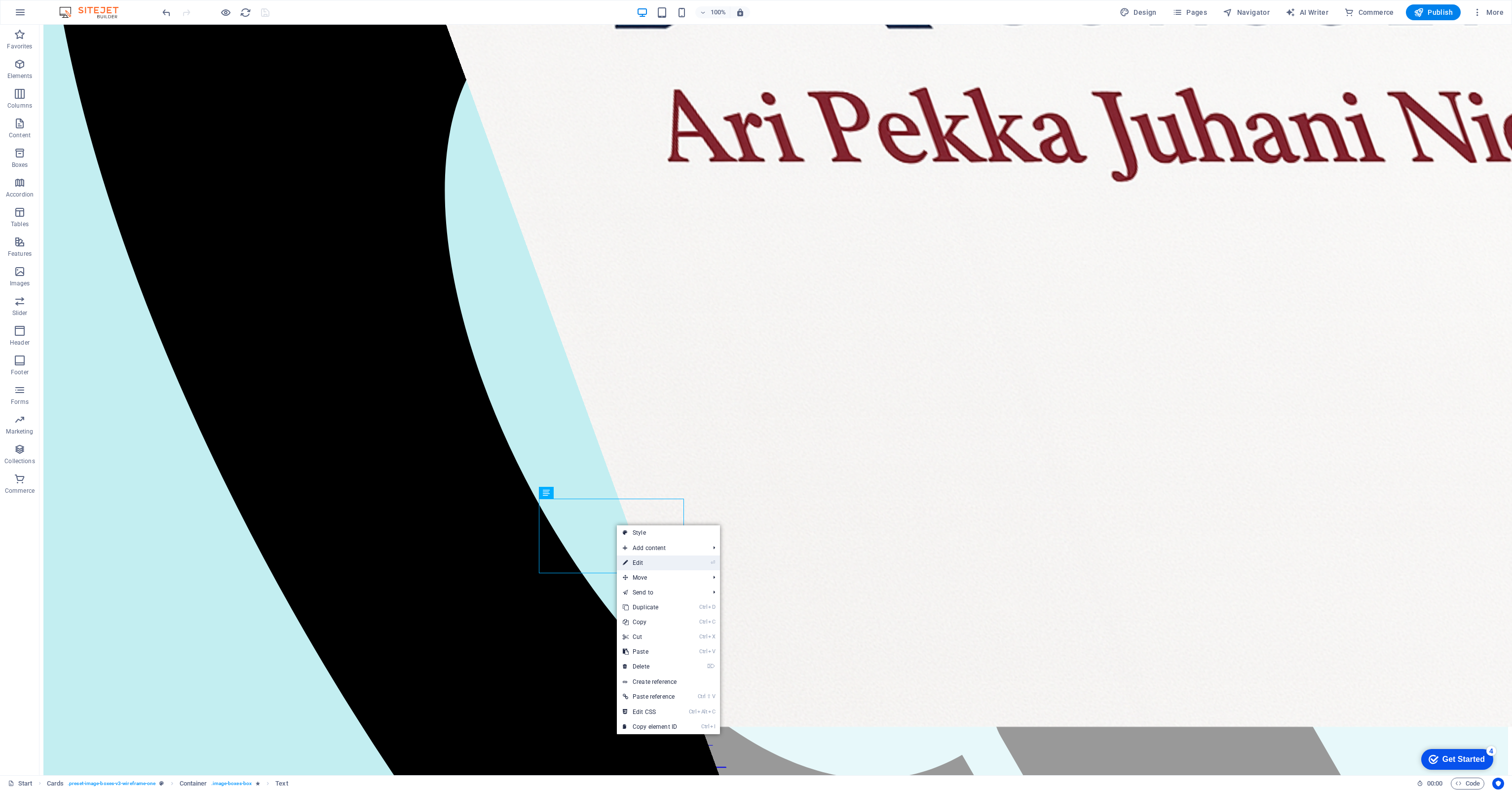
click at [638, 557] on link "⏎ Edit" at bounding box center [650, 562] width 66 height 15
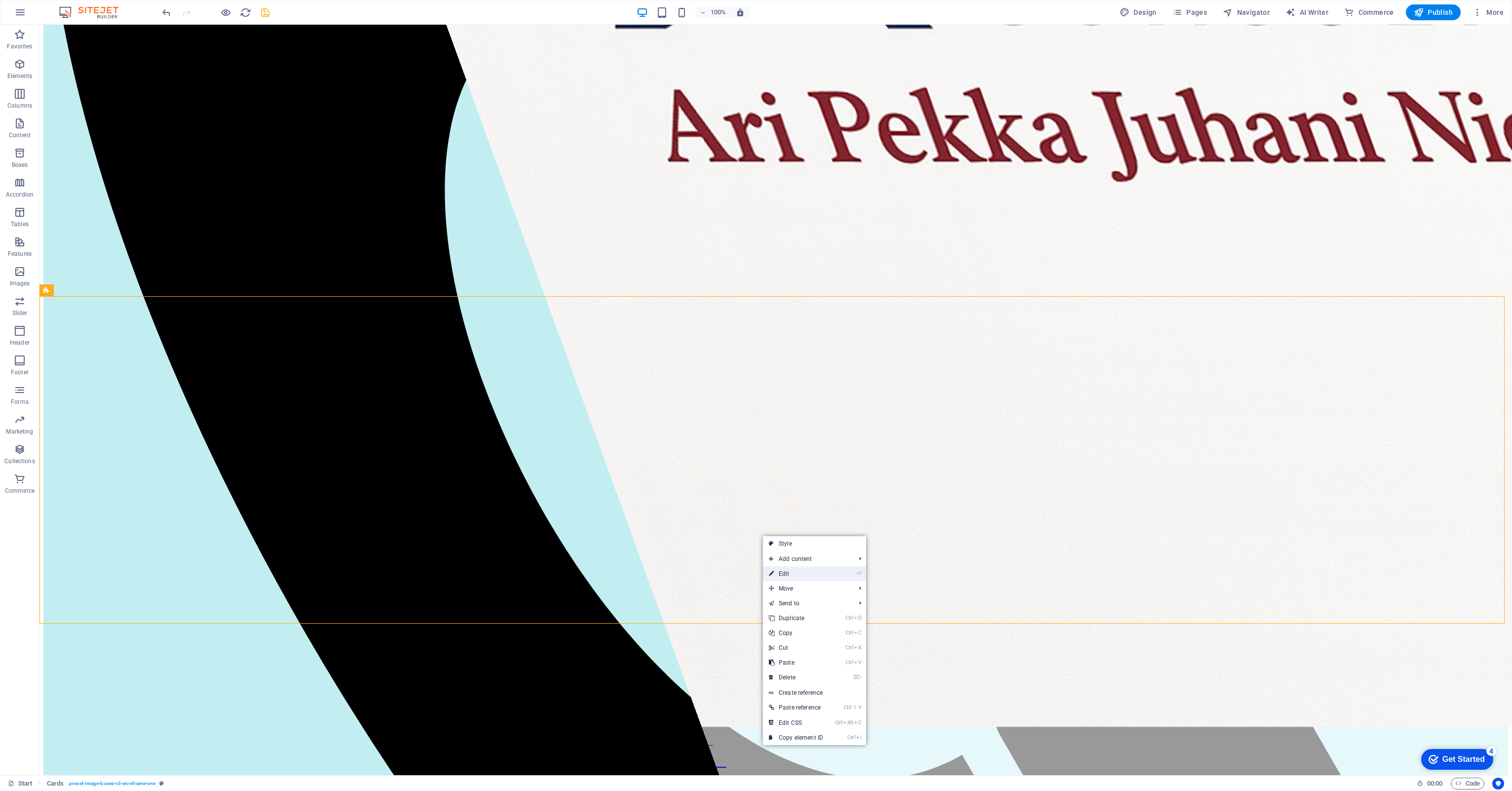
click at [791, 575] on link "⏎ Edit" at bounding box center [796, 574] width 66 height 15
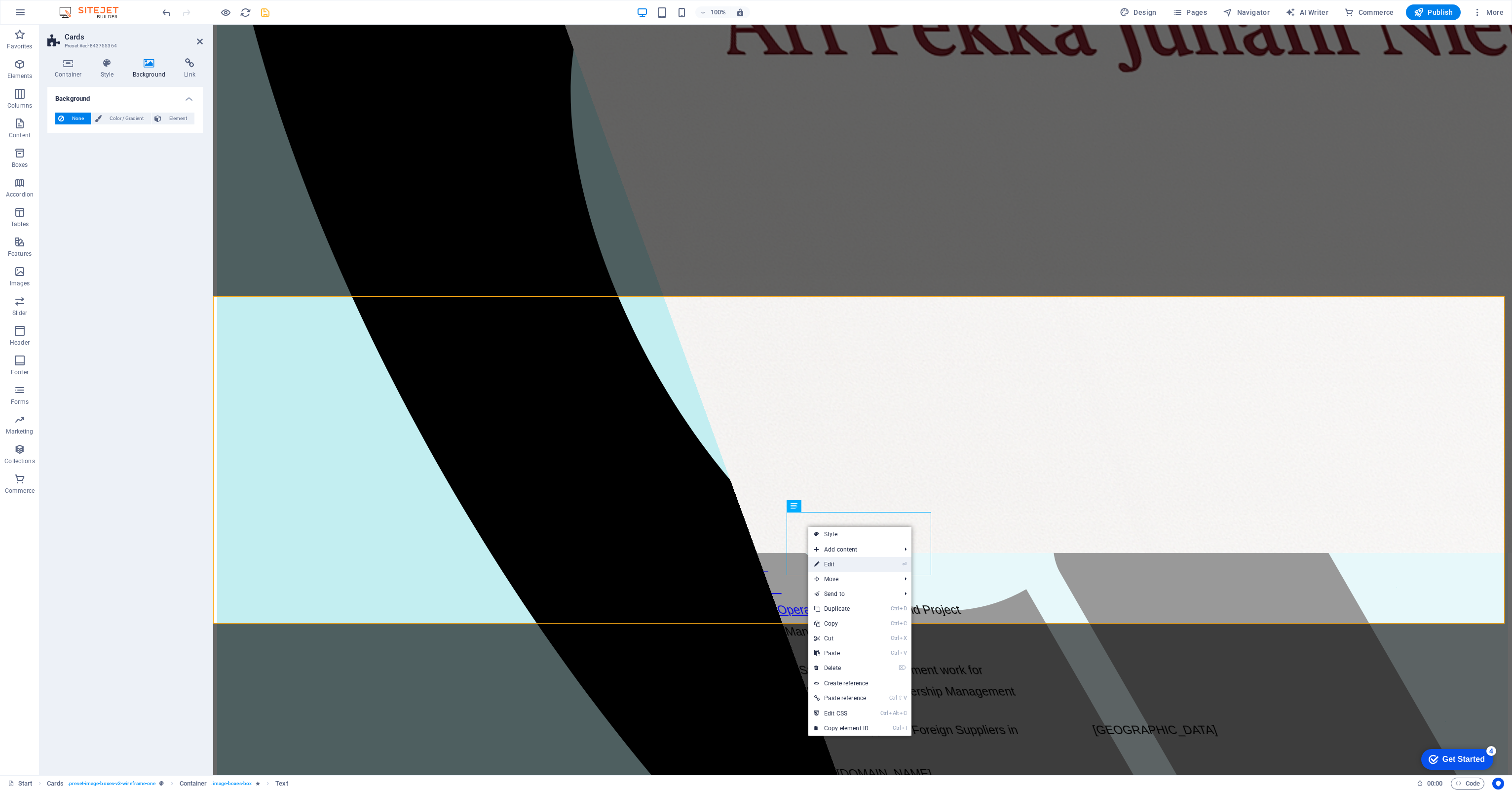
click at [825, 571] on link "⏎ Edit" at bounding box center [841, 564] width 66 height 15
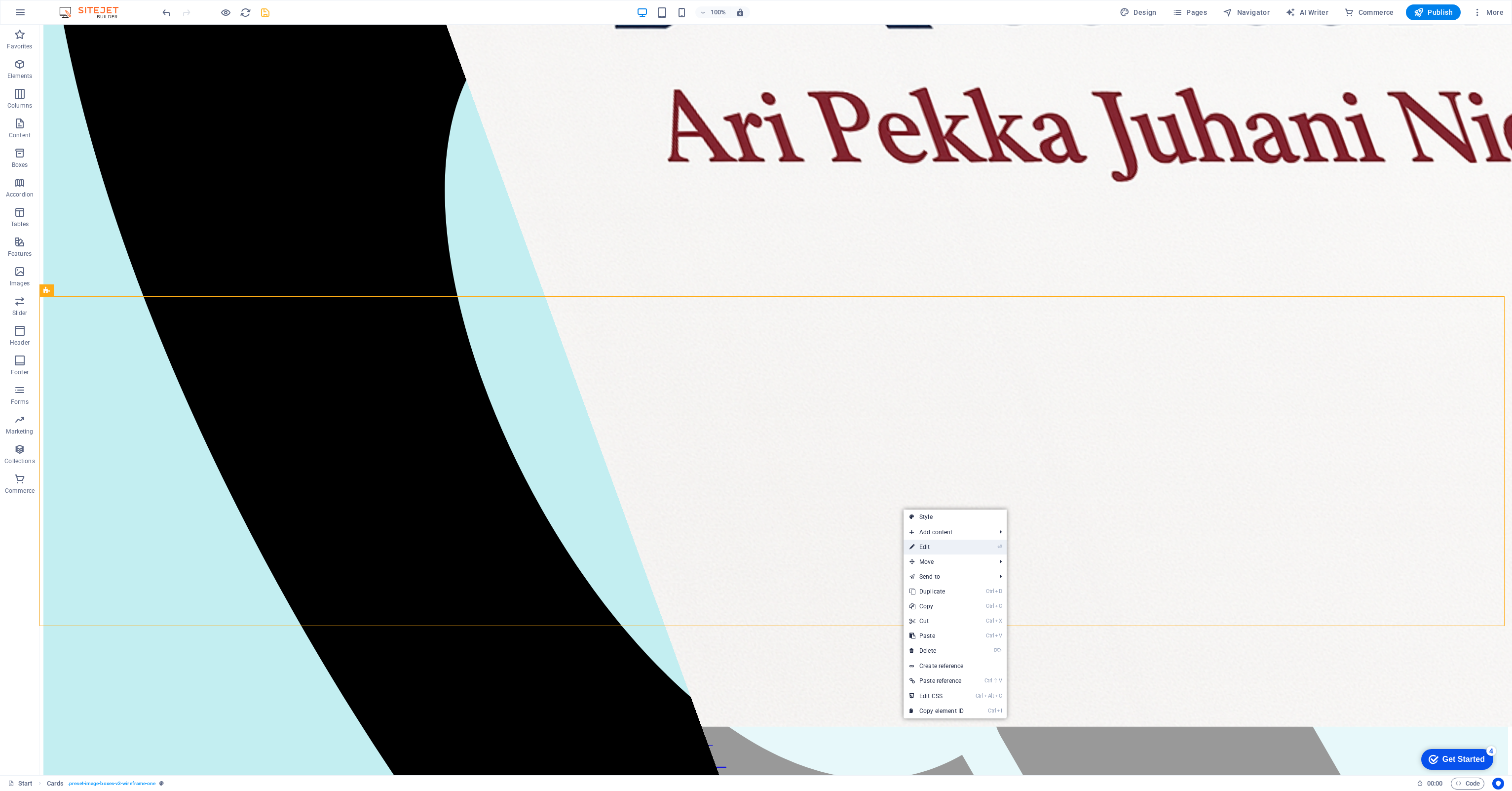
click at [922, 547] on link "⏎ Edit" at bounding box center [937, 547] width 66 height 15
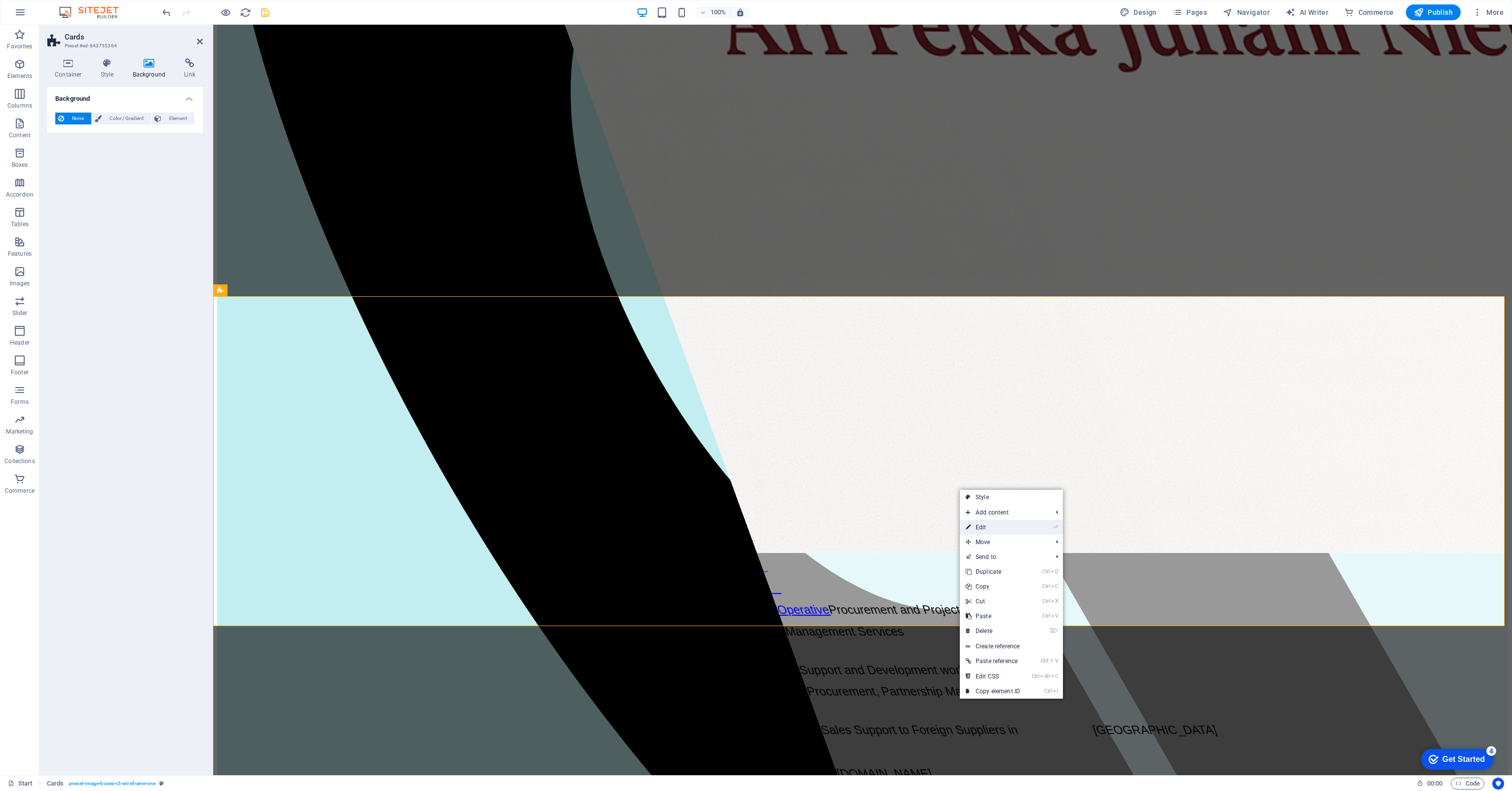
click at [972, 527] on link "⏎ Edit" at bounding box center [992, 527] width 66 height 15
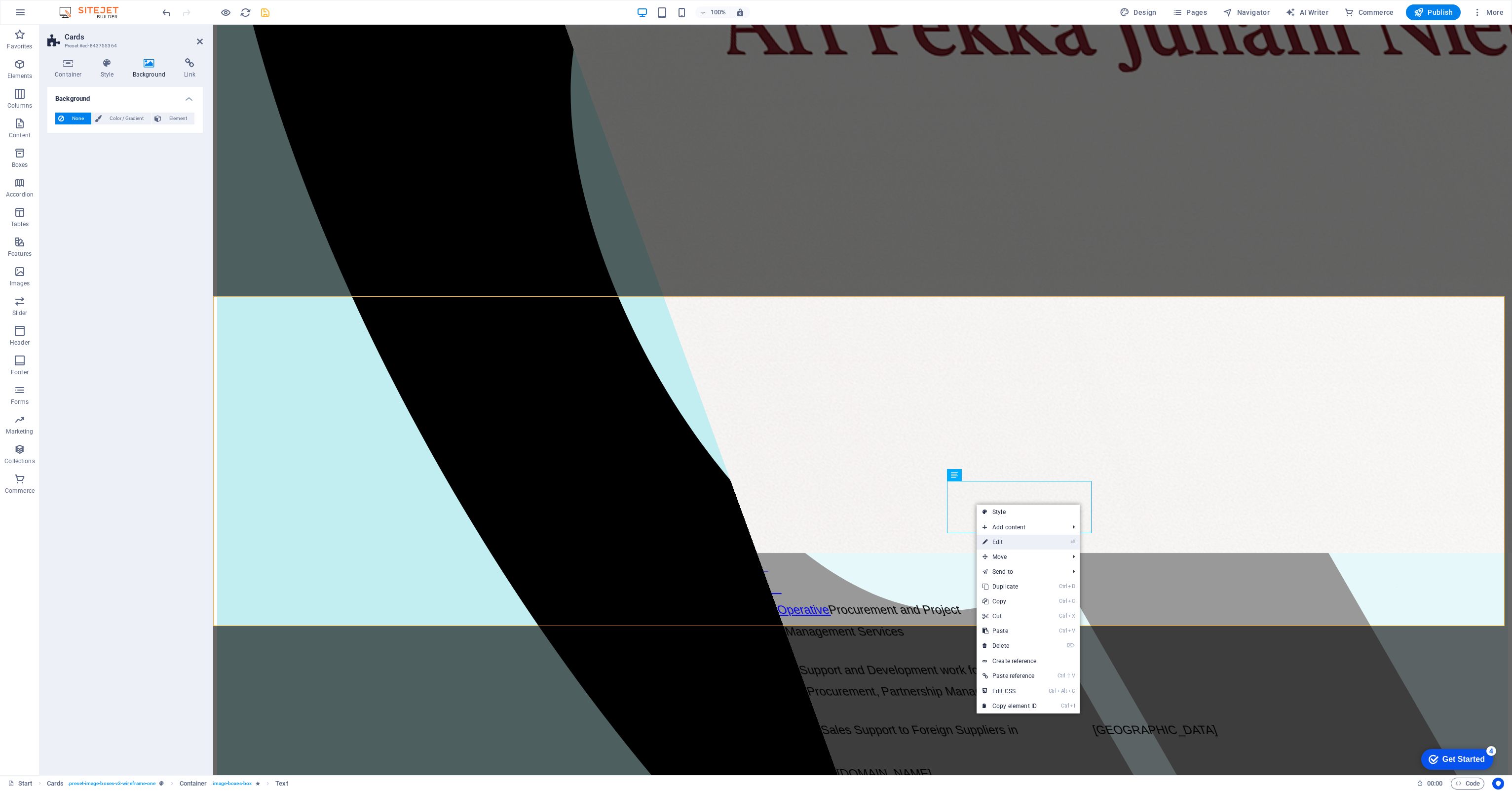
click at [1013, 544] on link "⏎ Edit" at bounding box center [1009, 542] width 66 height 15
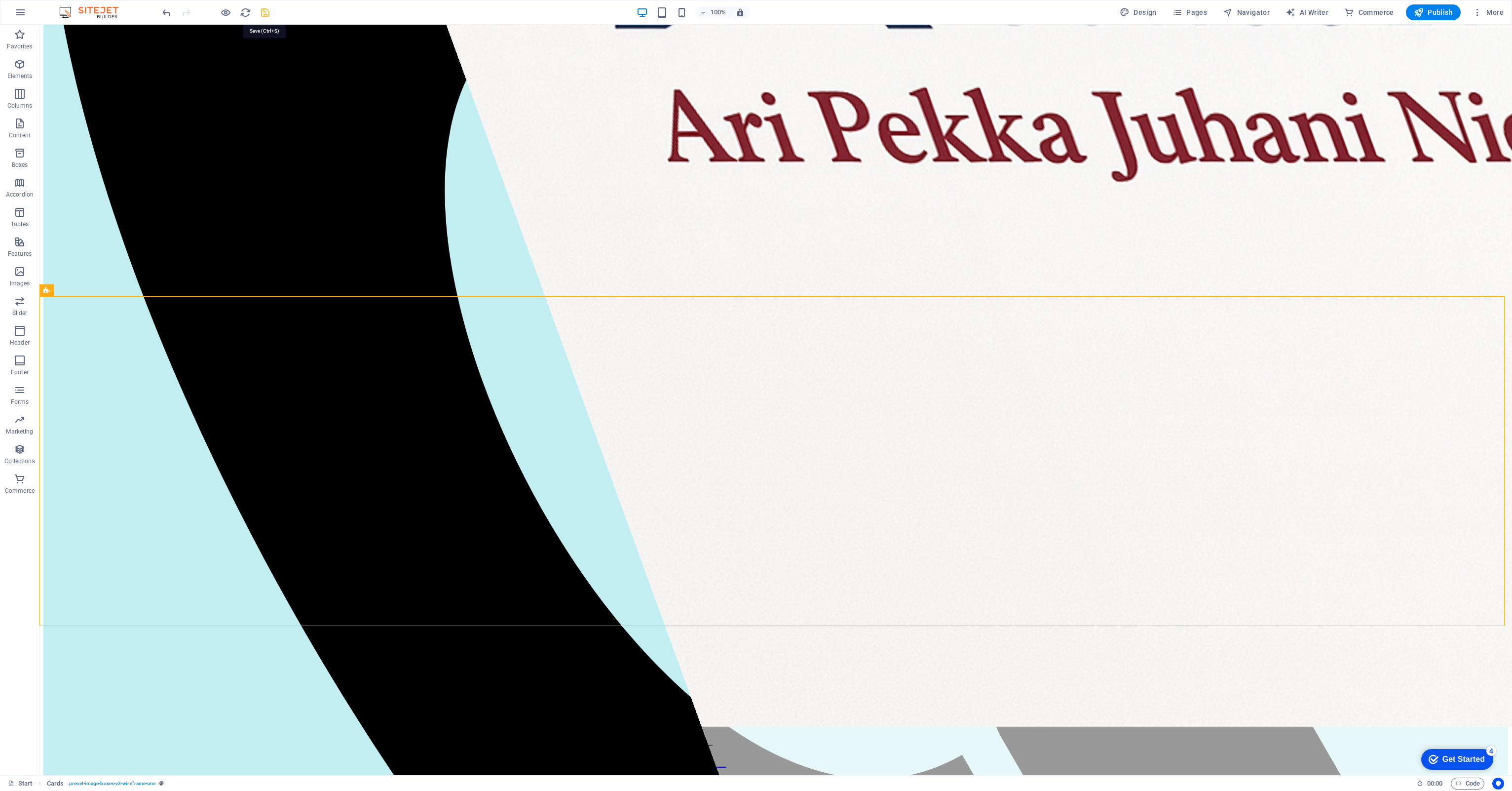
click at [267, 11] on icon "save" at bounding box center [265, 13] width 11 height 11
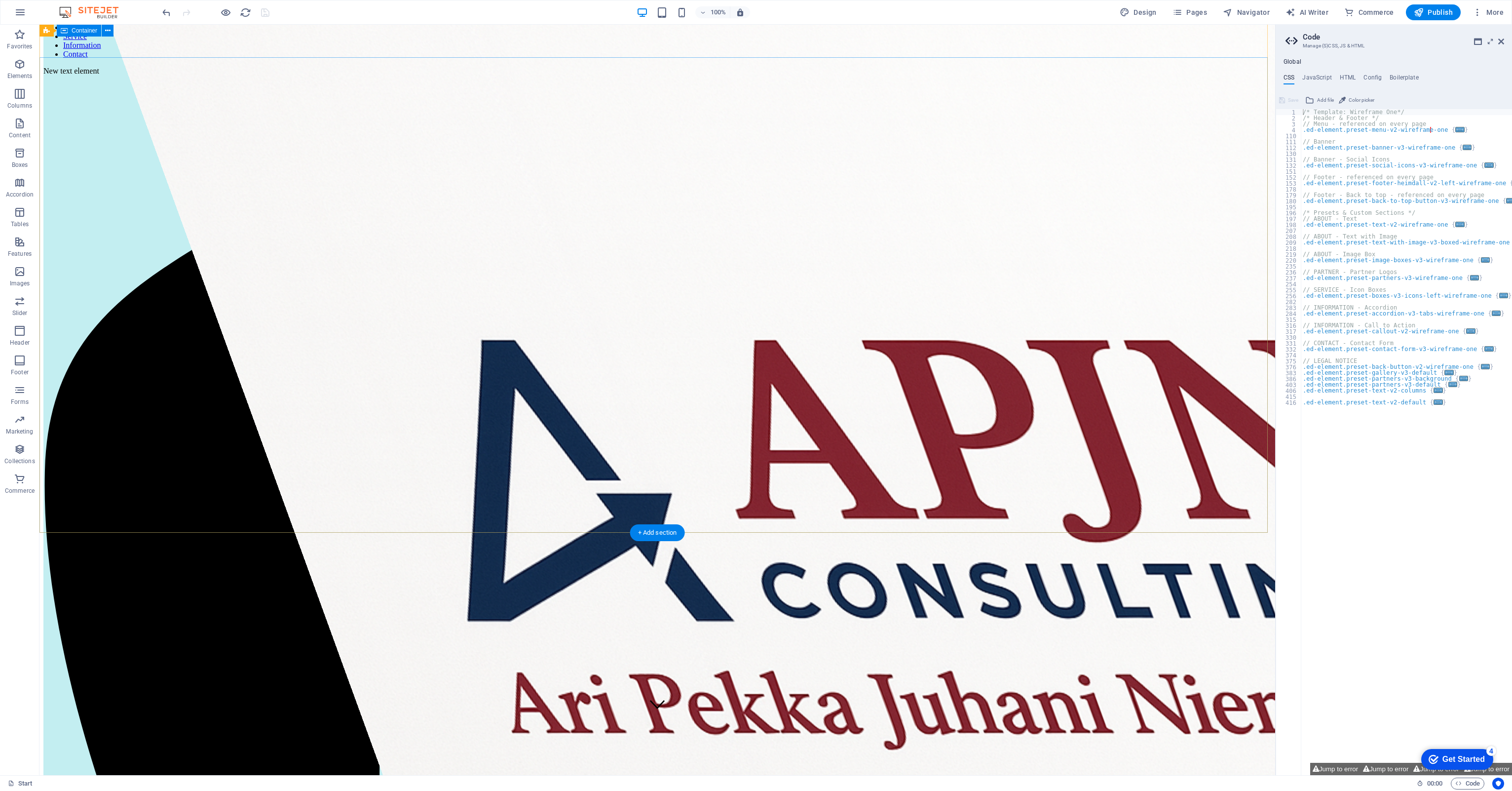
scroll to position [0, 0]
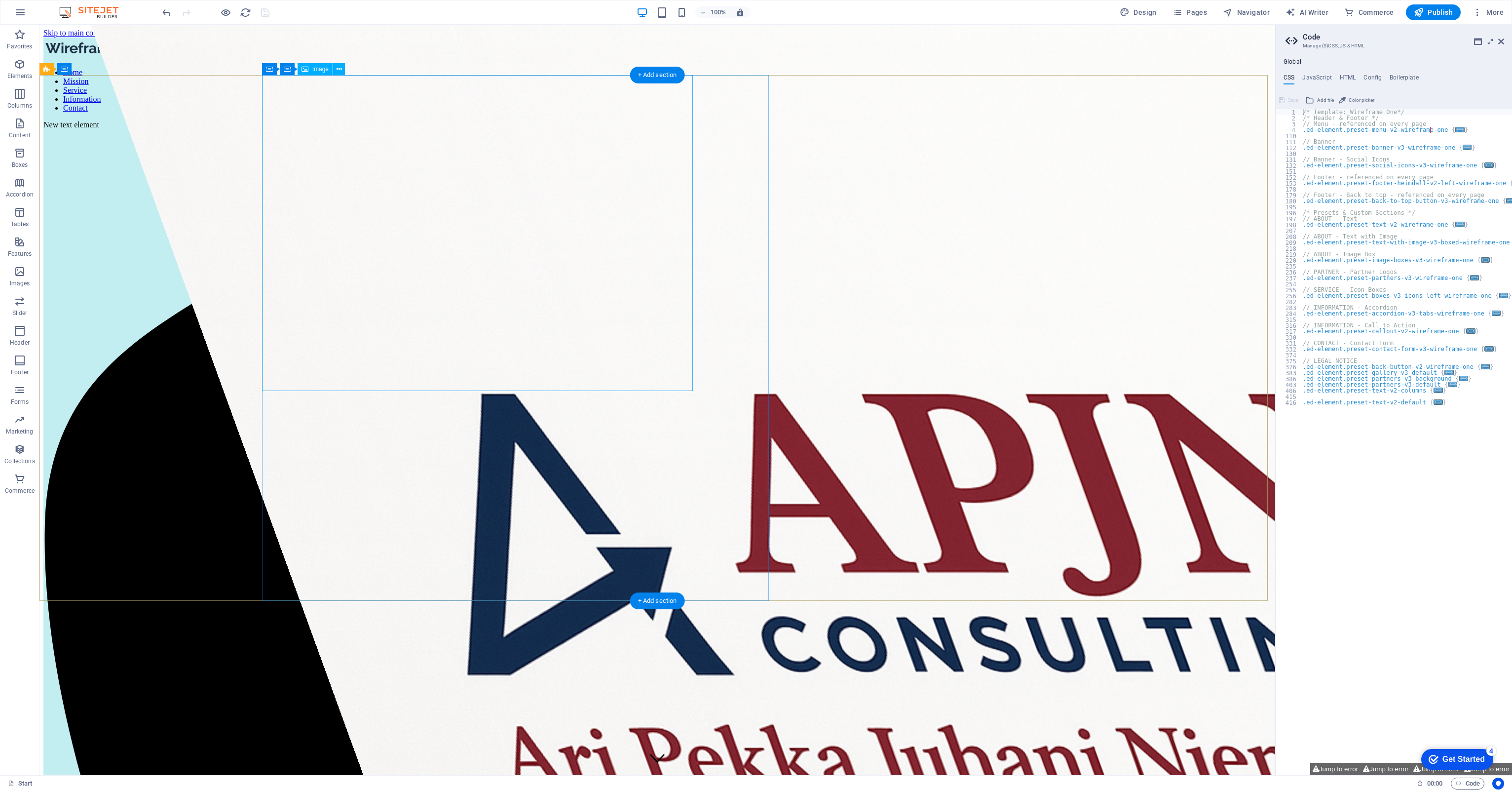
click at [546, 116] on figure at bounding box center [933, 644] width 1686 height 1239
click at [453, 153] on figure at bounding box center [933, 644] width 1686 height 1239
click at [481, 197] on figure at bounding box center [933, 644] width 1686 height 1239
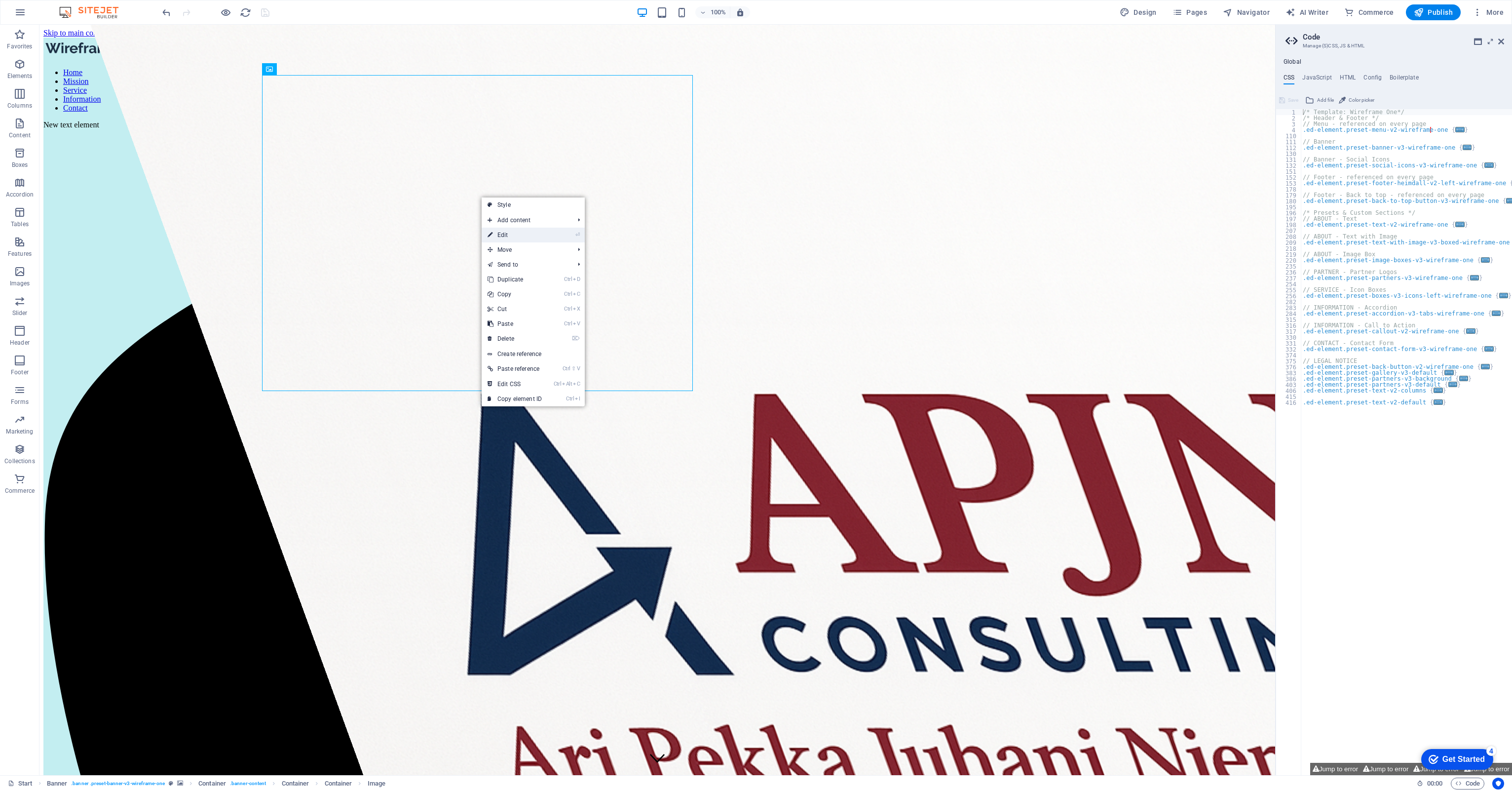
click at [519, 234] on link "⏎ Edit" at bounding box center [514, 234] width 66 height 15
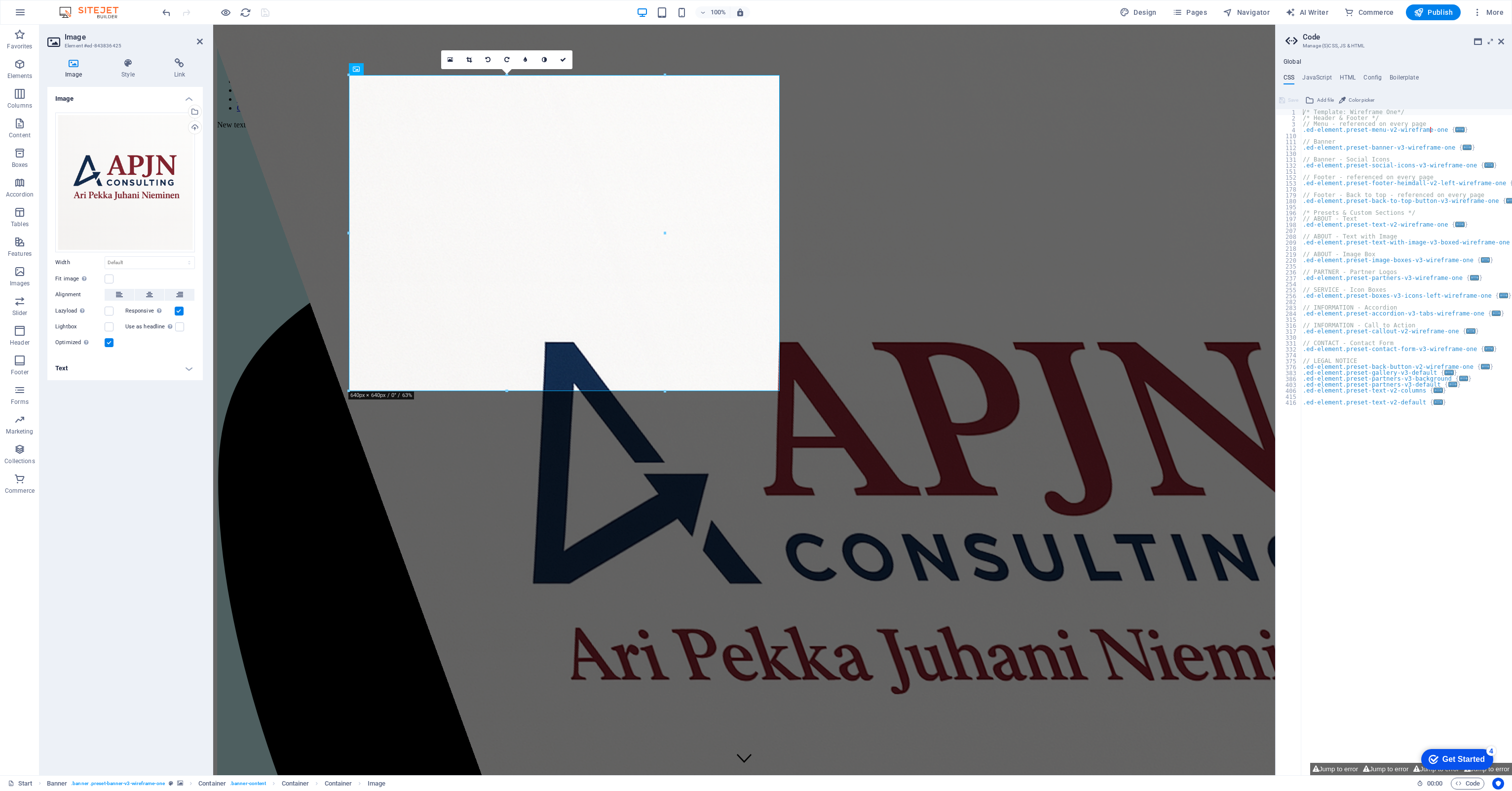
click at [187, 367] on h4 "Text" at bounding box center [125, 368] width 155 height 24
click at [187, 367] on h4 "Text" at bounding box center [125, 365] width 155 height 18
click at [133, 58] on div "Image Style Link Image Drag files here, click to choose files or select files f…" at bounding box center [125, 413] width 171 height 725
click at [132, 62] on icon at bounding box center [127, 63] width 48 height 10
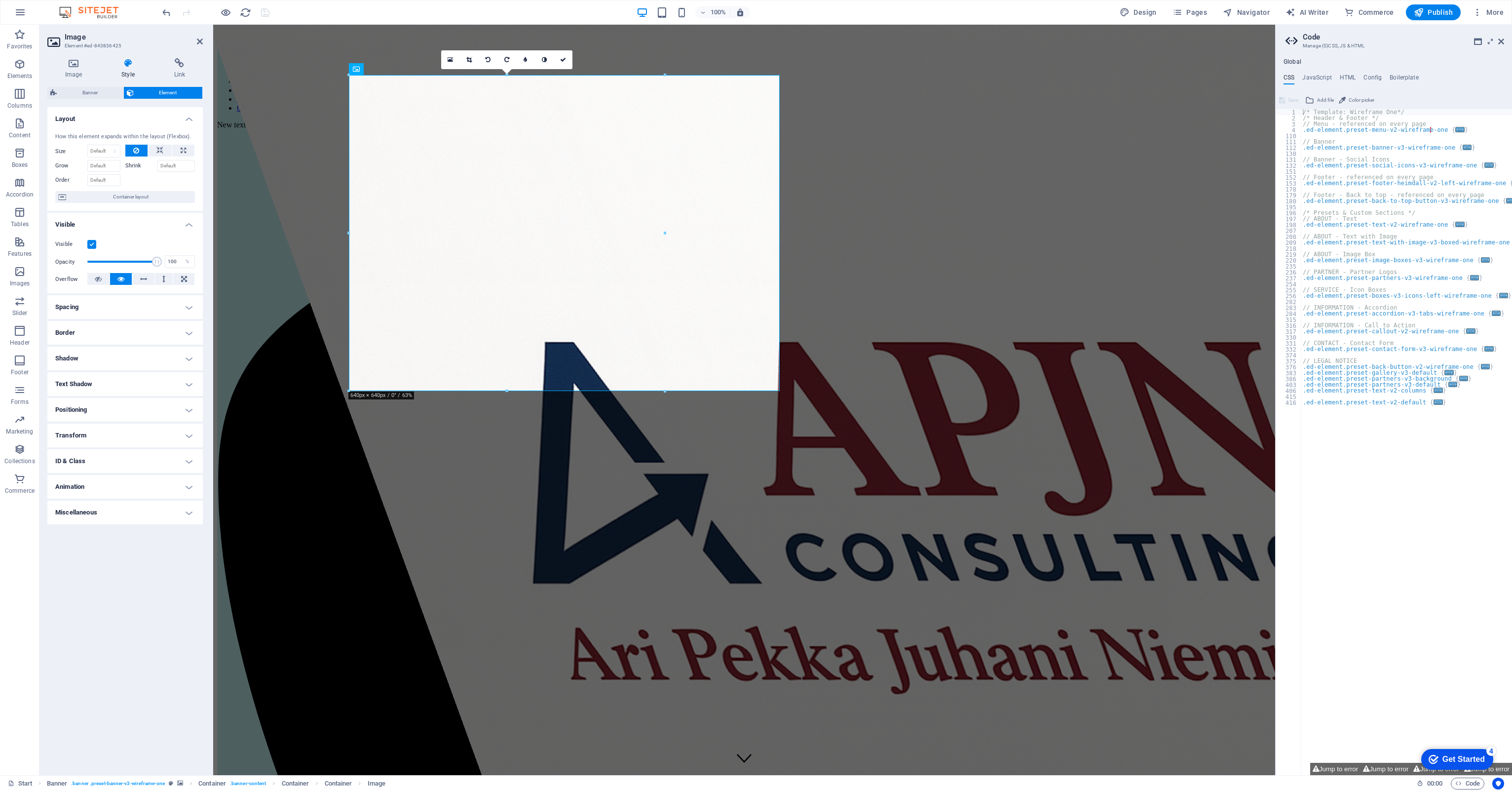
click at [137, 169] on label "Shrink" at bounding box center [141, 165] width 32 height 12
click at [157, 169] on input "Shrink" at bounding box center [176, 165] width 38 height 12
click at [157, 150] on icon at bounding box center [160, 150] width 7 height 12
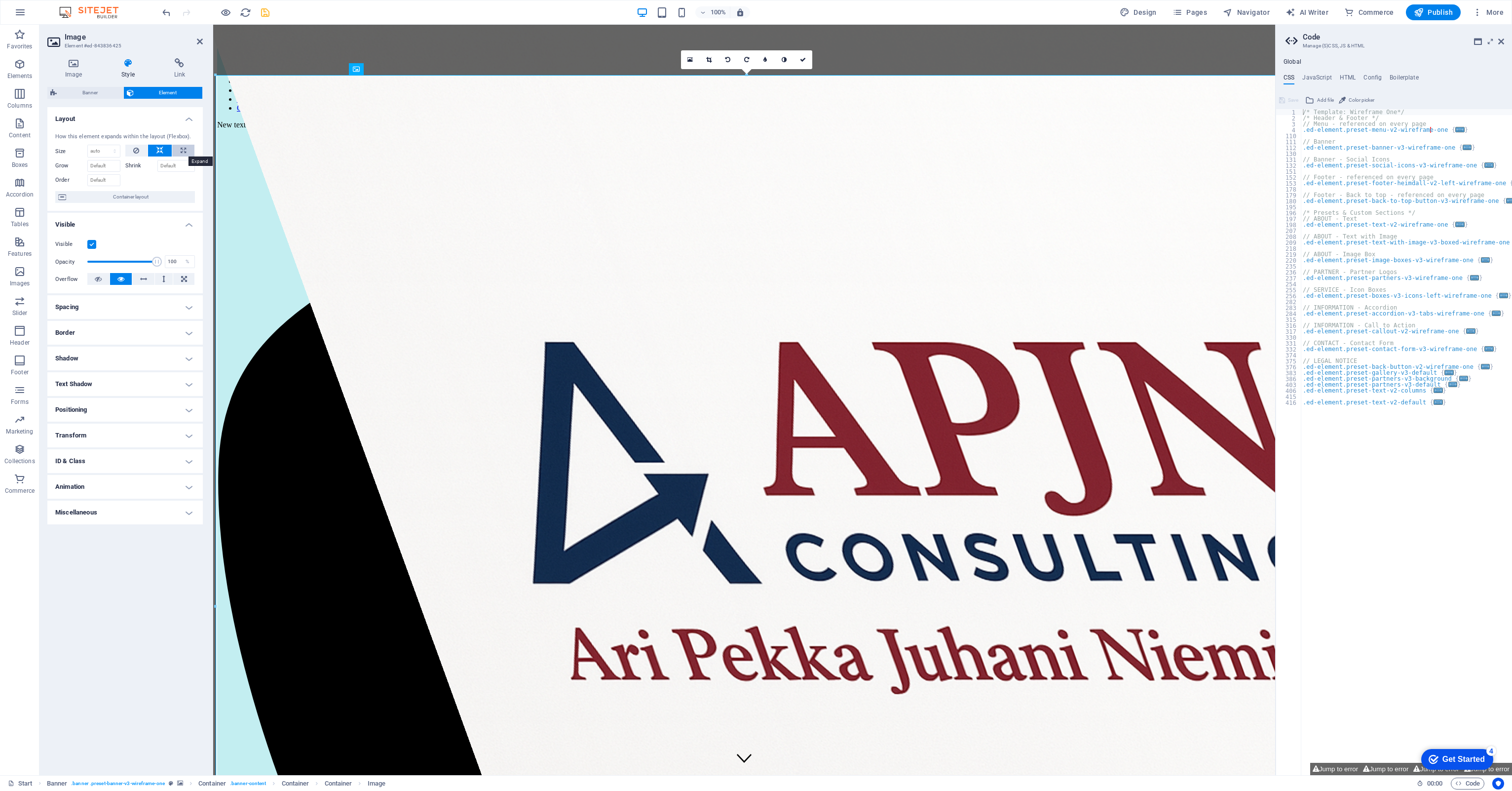
click at [181, 146] on icon at bounding box center [184, 150] width 6 height 12
type input "100"
select select "%"
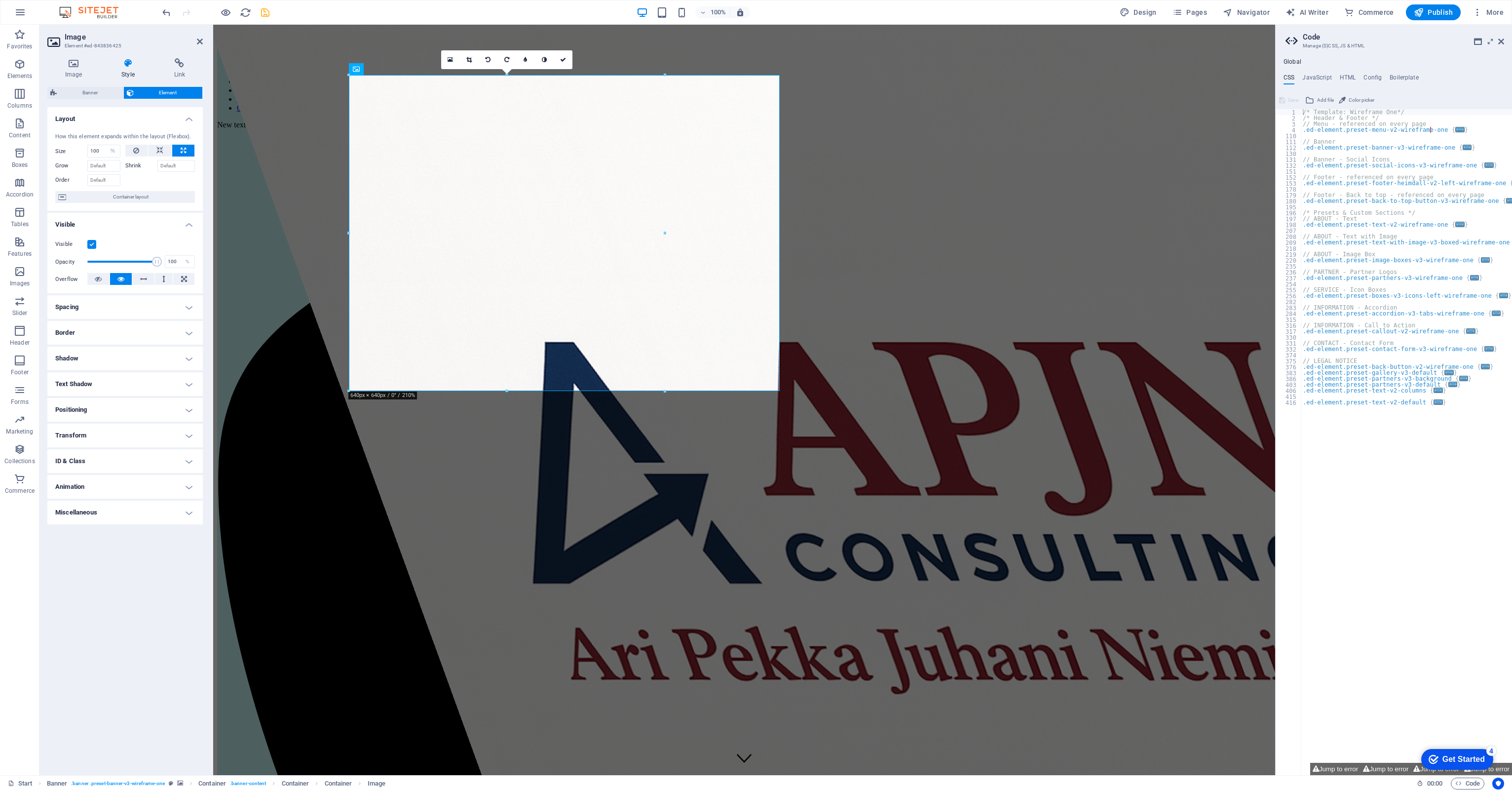
click at [181, 146] on icon at bounding box center [184, 150] width 6 height 12
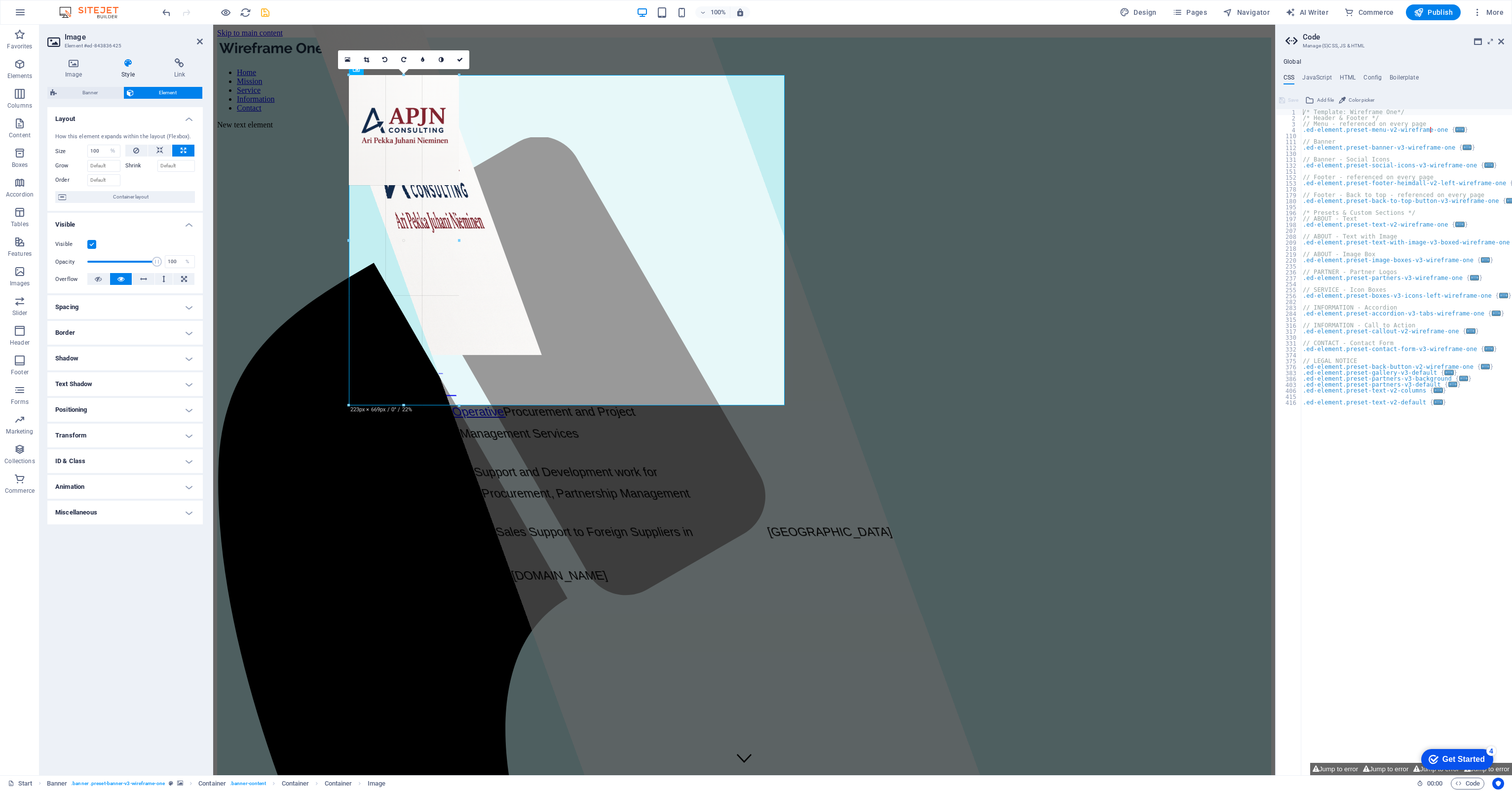
drag, startPoint x: 348, startPoint y: 388, endPoint x: 553, endPoint y: 510, distance: 238.6
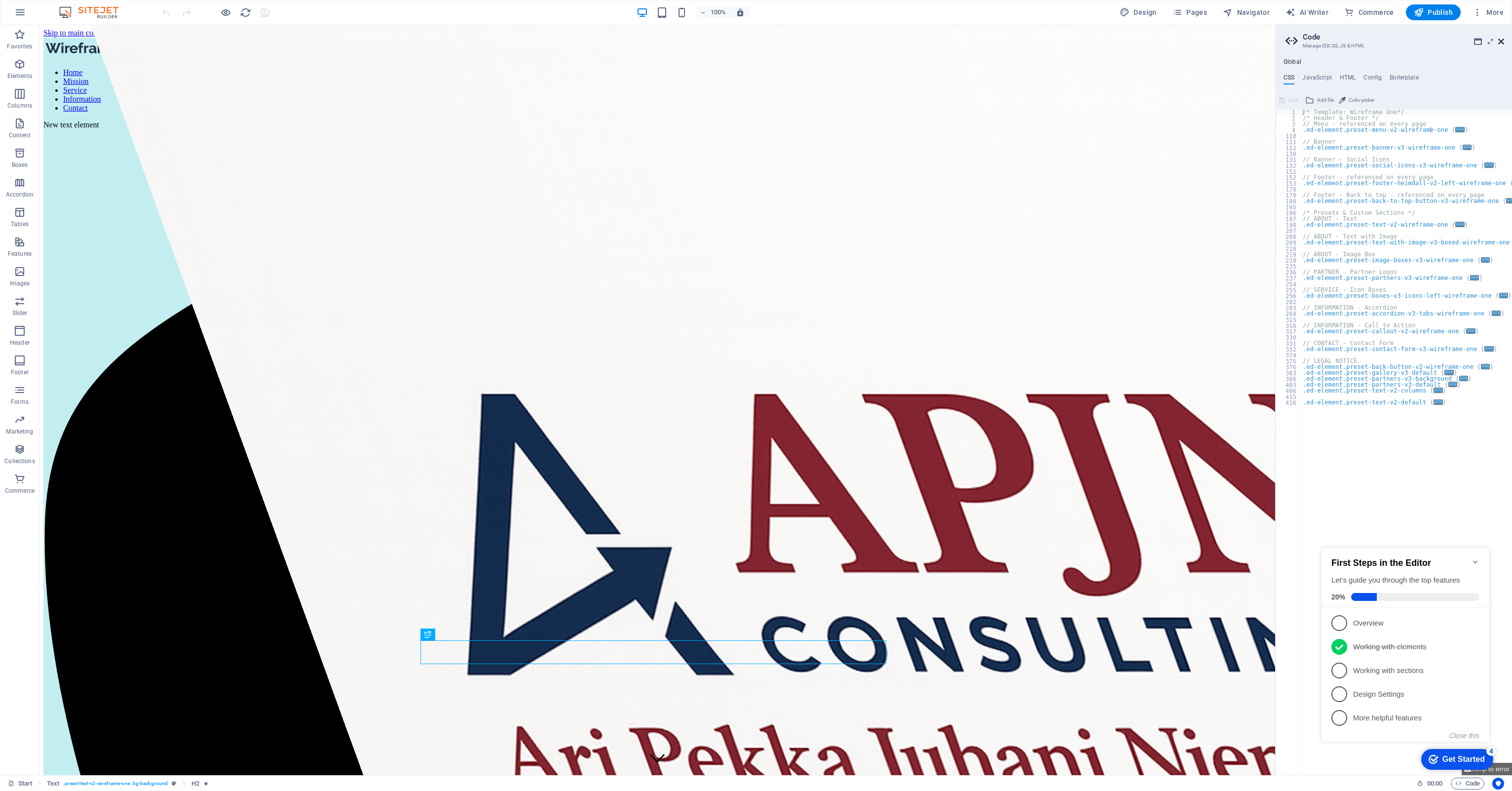
click at [1503, 41] on icon at bounding box center [1501, 41] width 6 height 8
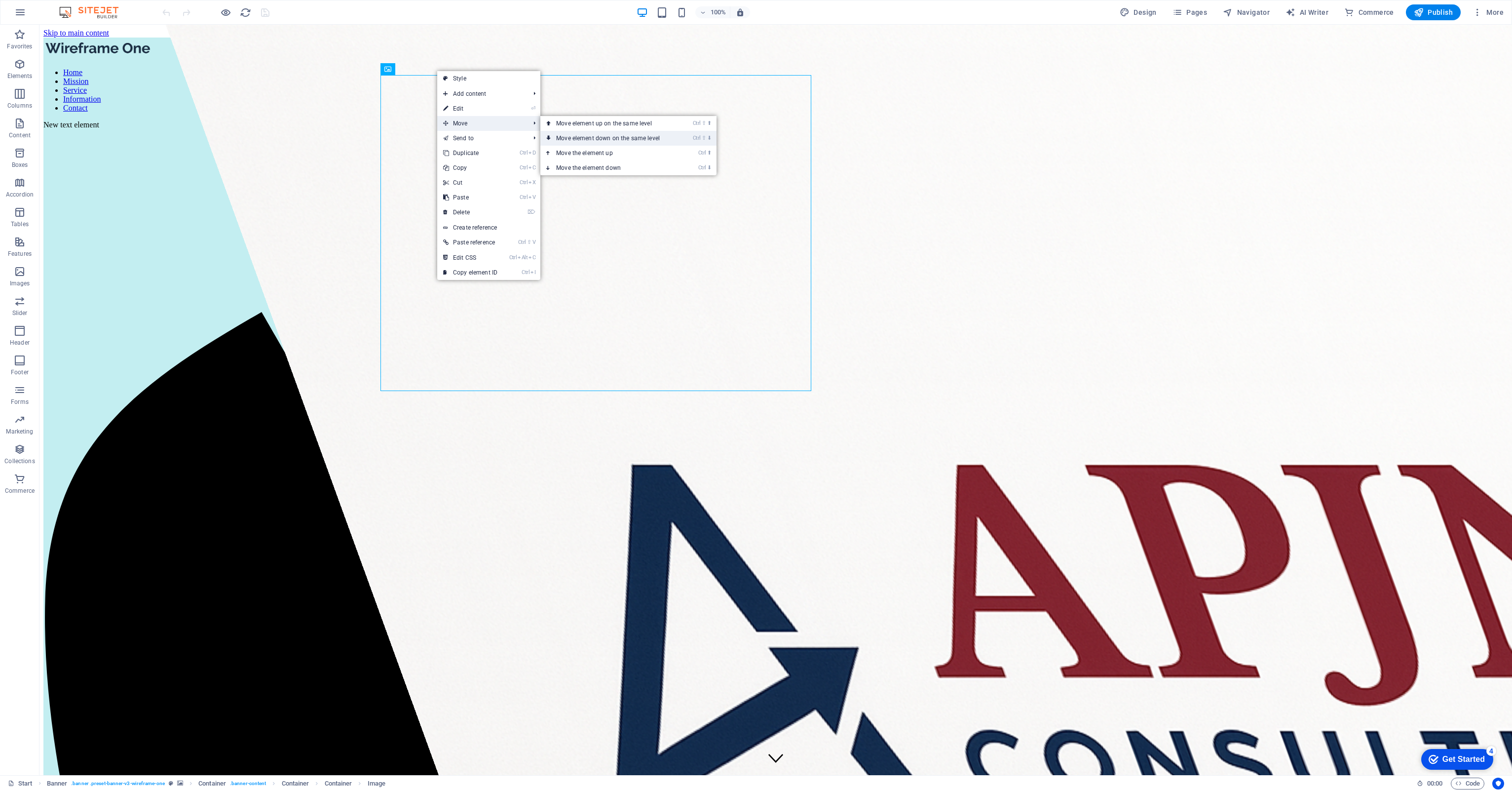
click at [568, 137] on link "Ctrl ⇧ ⬇ Move element down on the same level" at bounding box center [610, 138] width 139 height 15
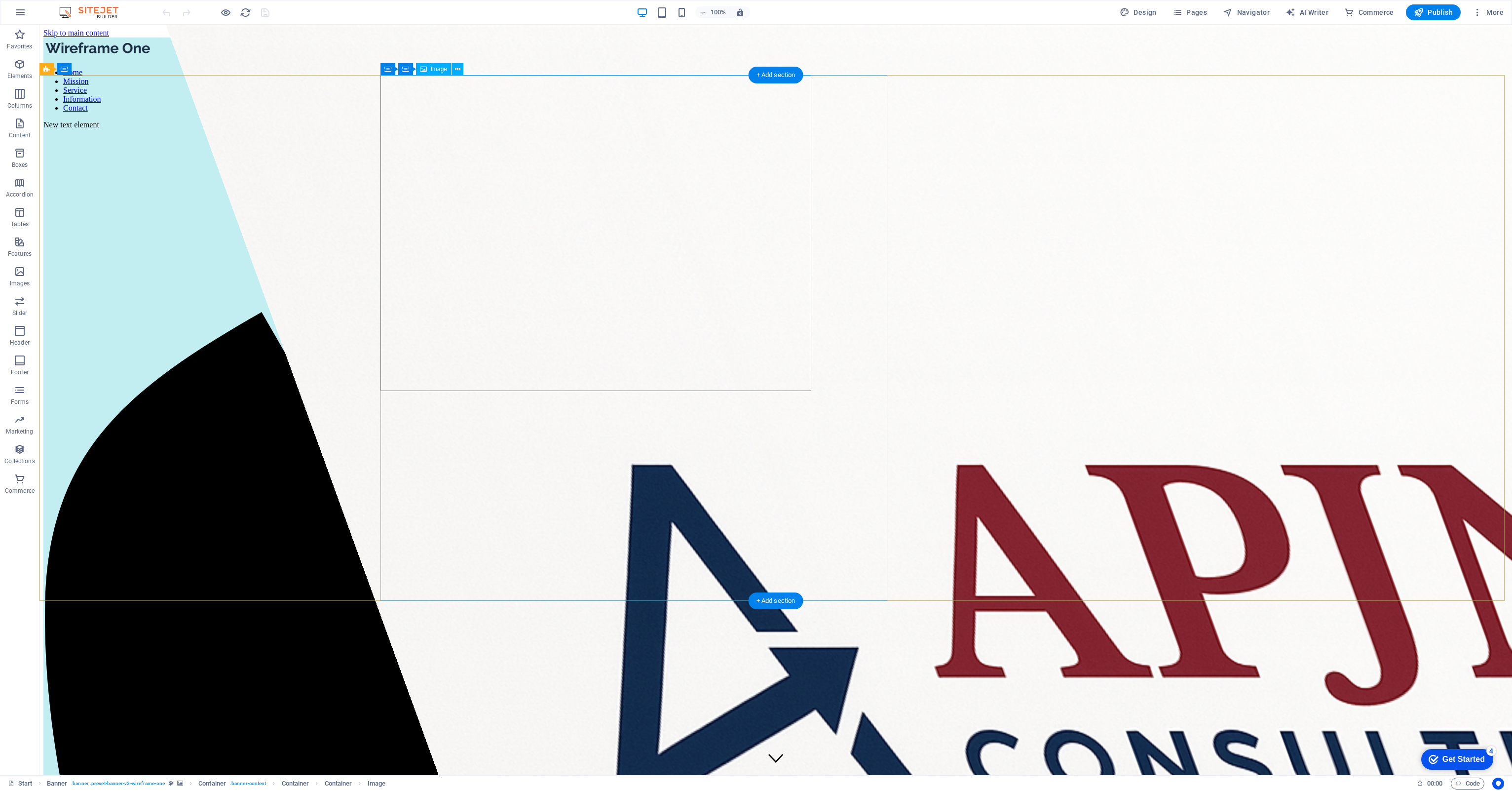
click at [574, 303] on figure at bounding box center [1170, 762] width 2009 height 1475
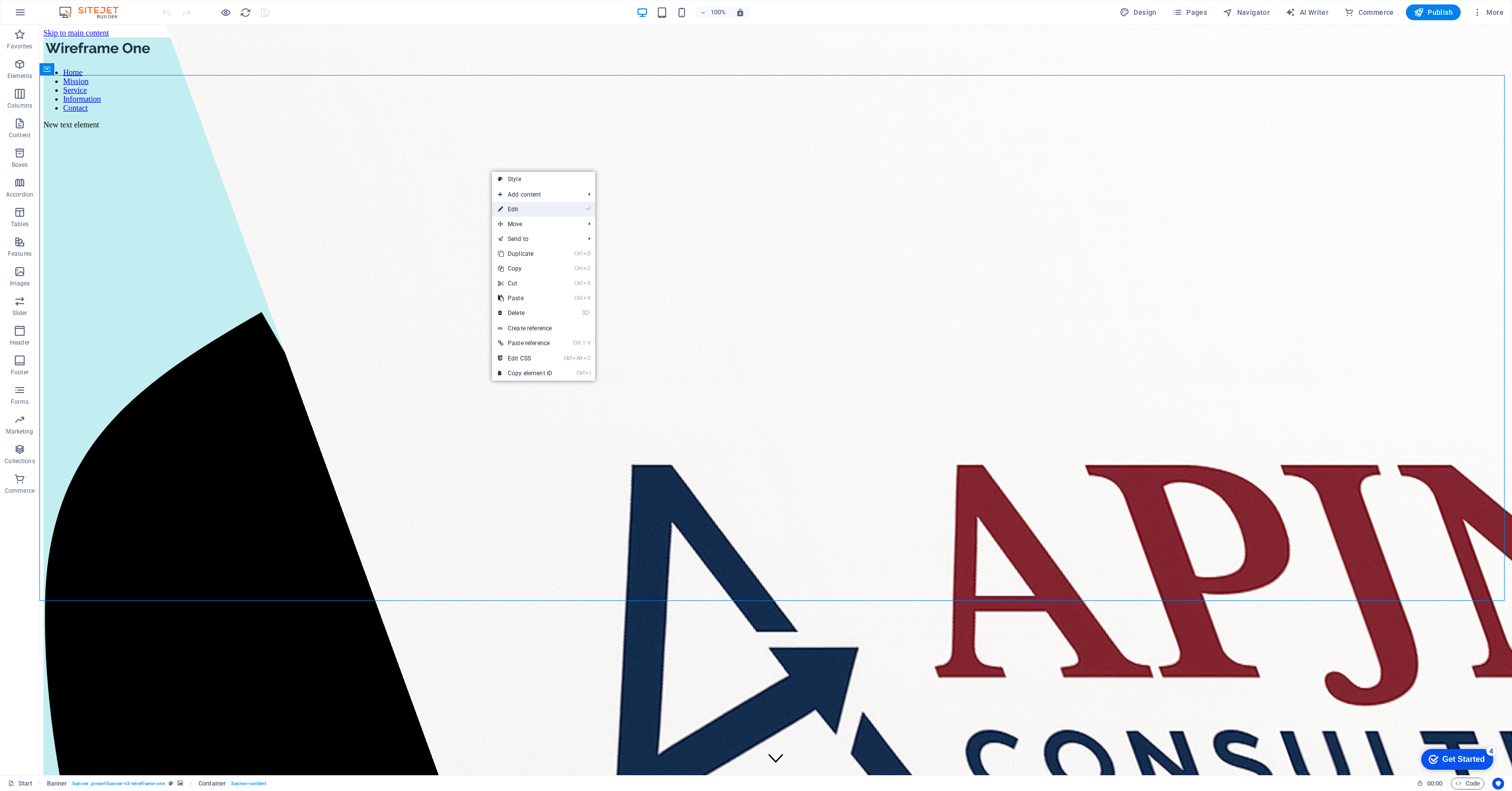
click at [509, 207] on link "⏎ Edit" at bounding box center [525, 209] width 66 height 15
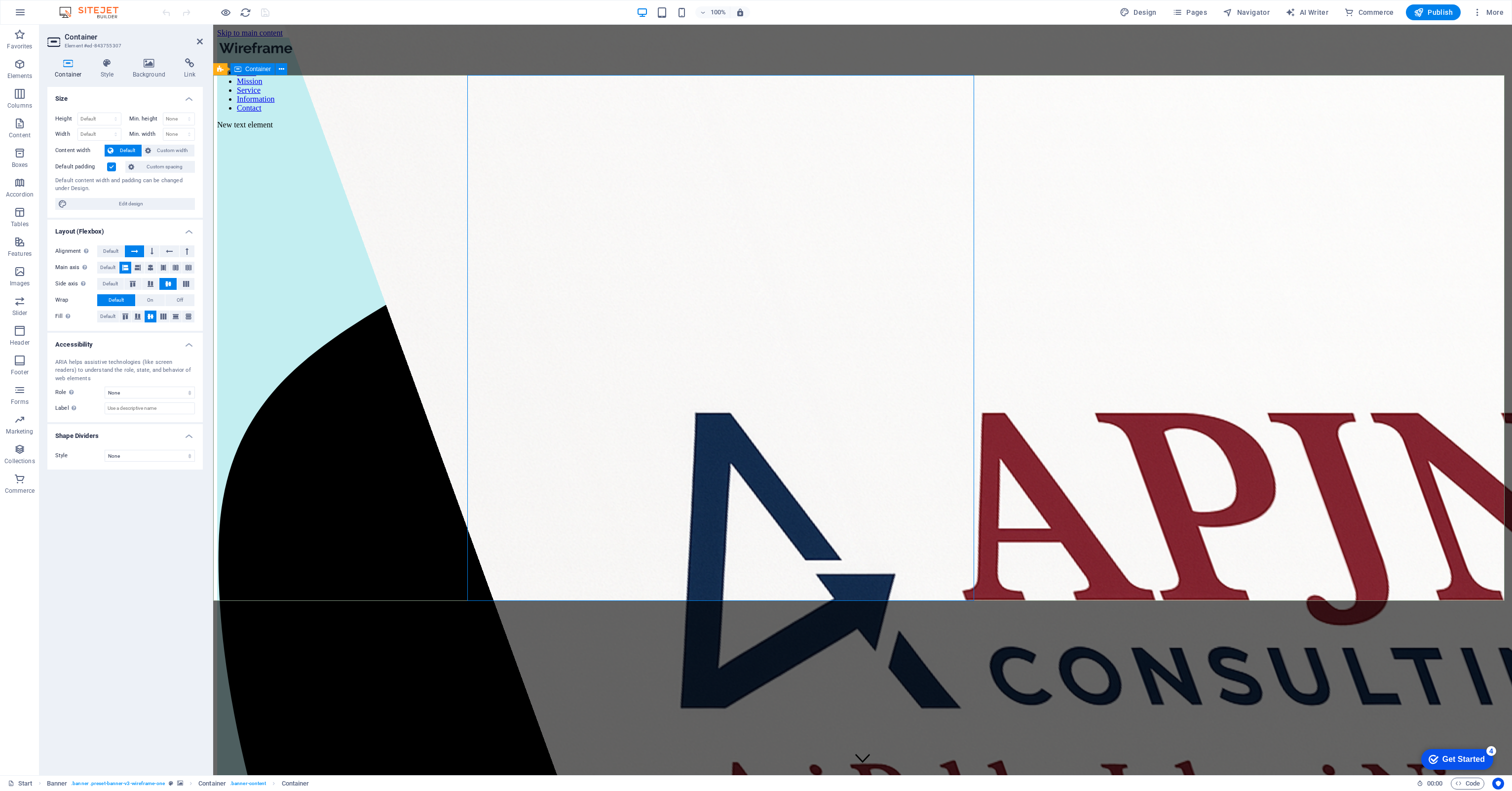
click at [185, 150] on span "Custom width" at bounding box center [172, 150] width 38 height 12
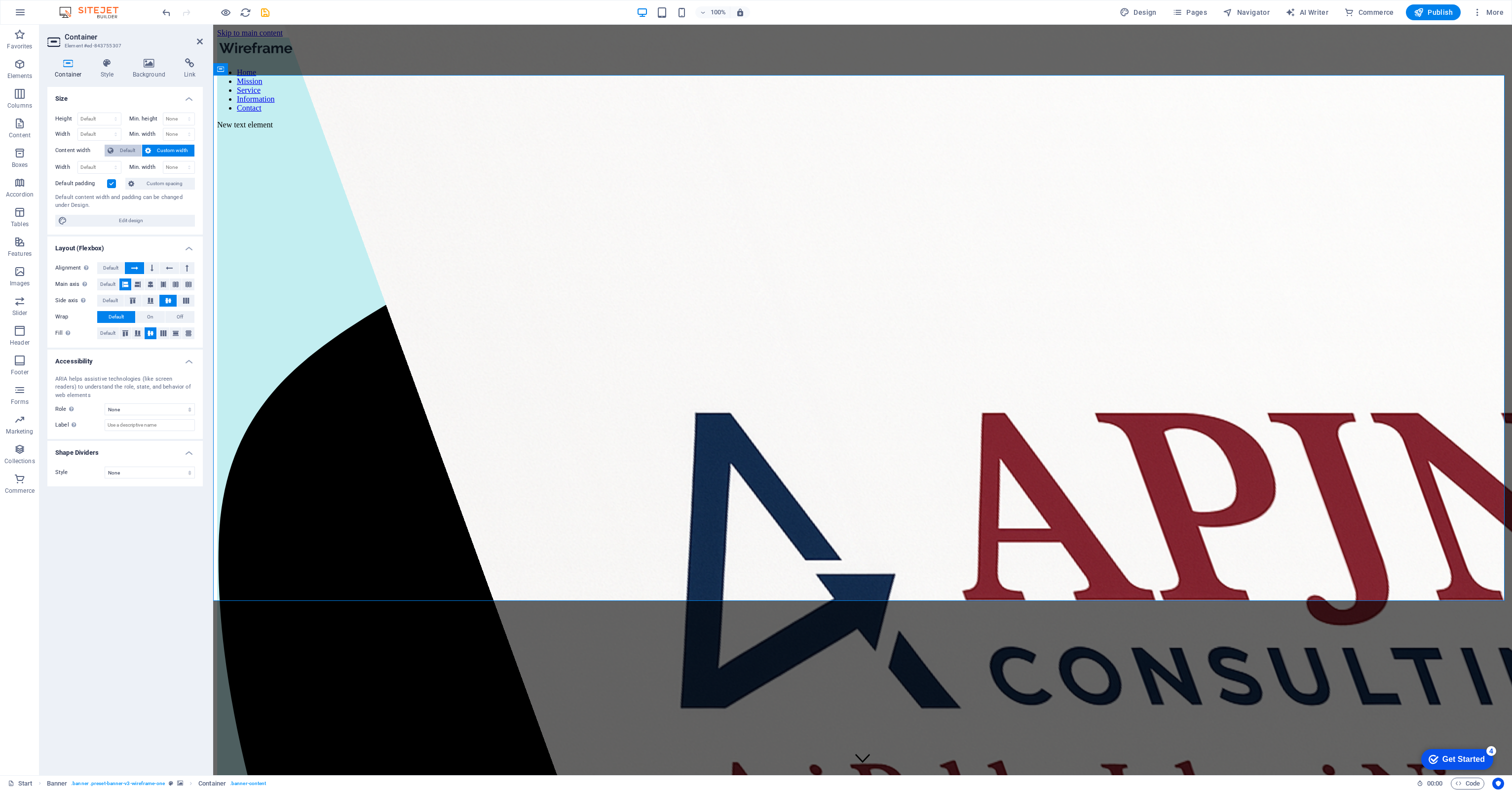
click at [134, 153] on span "Default" at bounding box center [127, 150] width 22 height 12
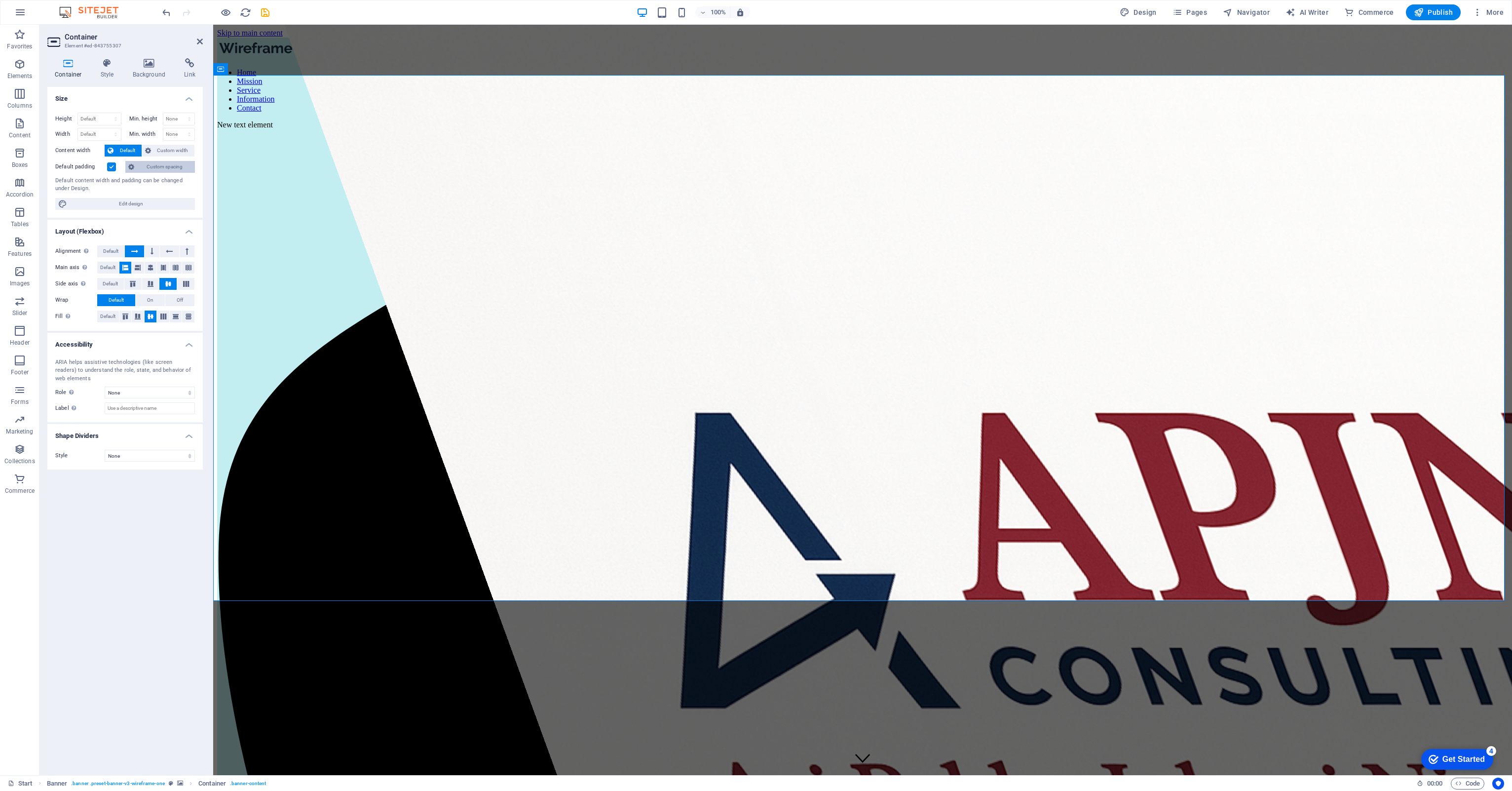
click at [174, 165] on span "Custom spacing" at bounding box center [165, 167] width 55 height 12
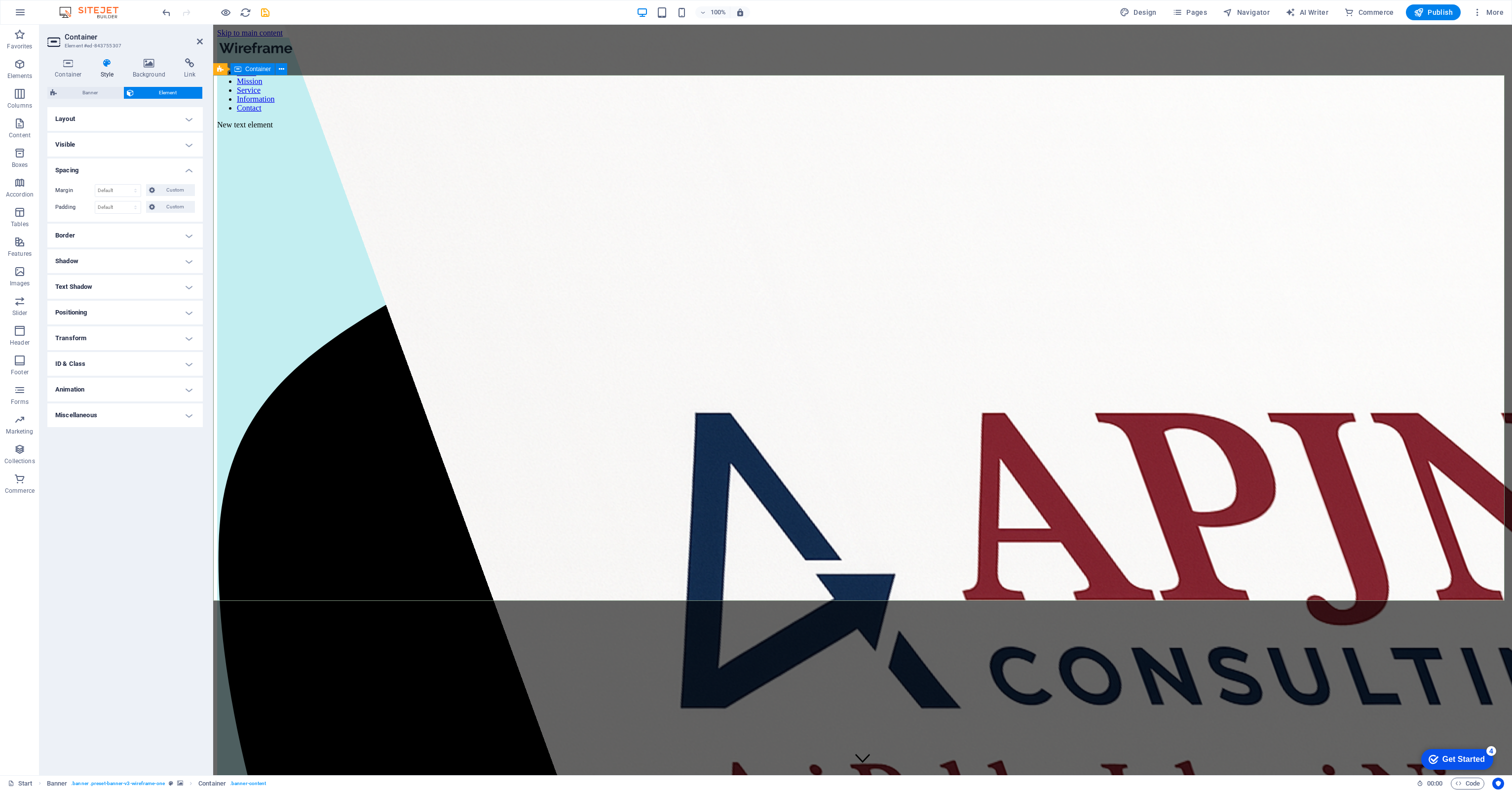
click at [197, 41] on icon at bounding box center [199, 41] width 6 height 8
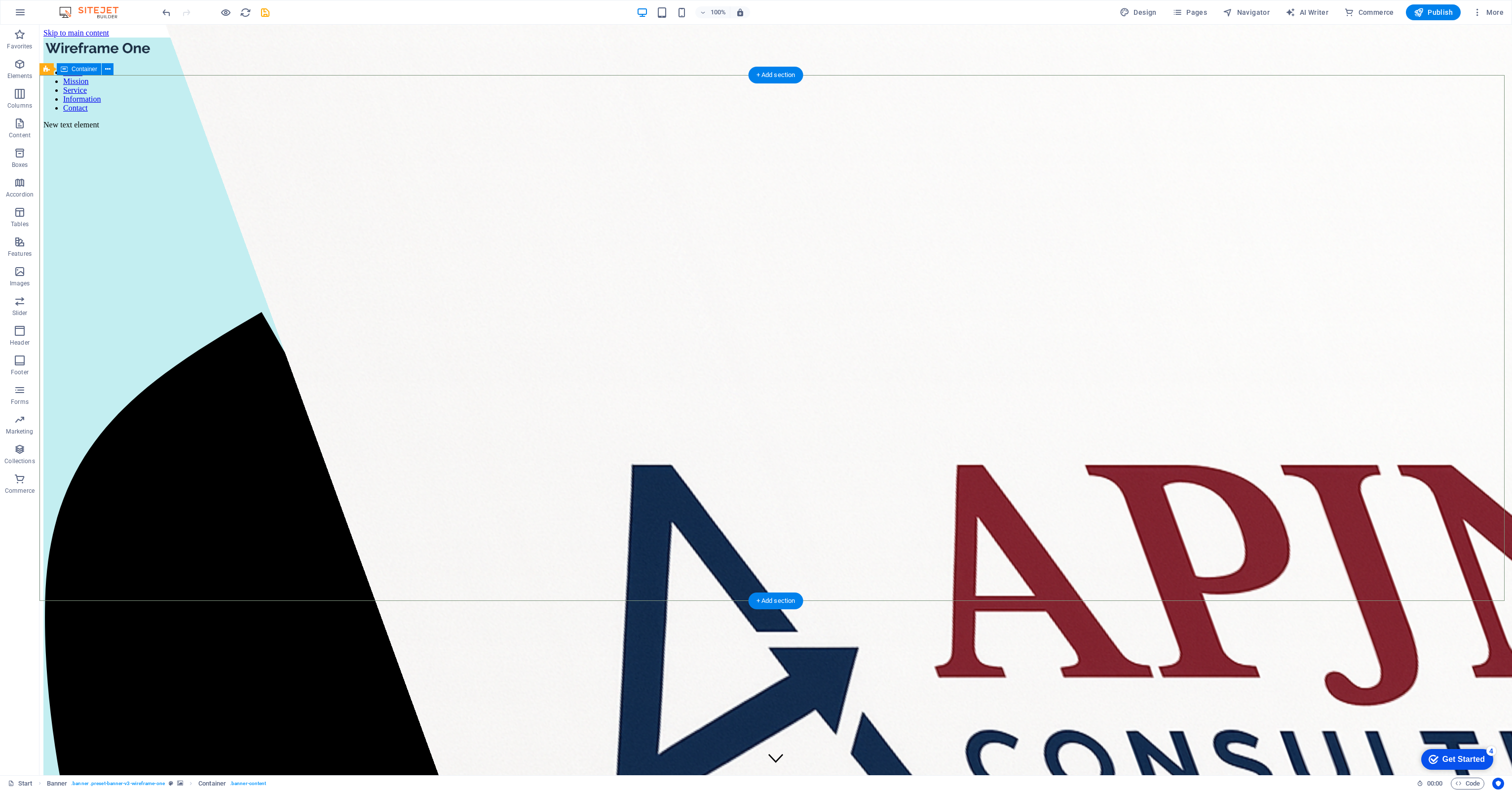
click at [645, 7] on icon "button" at bounding box center [642, 13] width 11 height 11
click at [662, 9] on icon "button" at bounding box center [662, 13] width 11 height 11
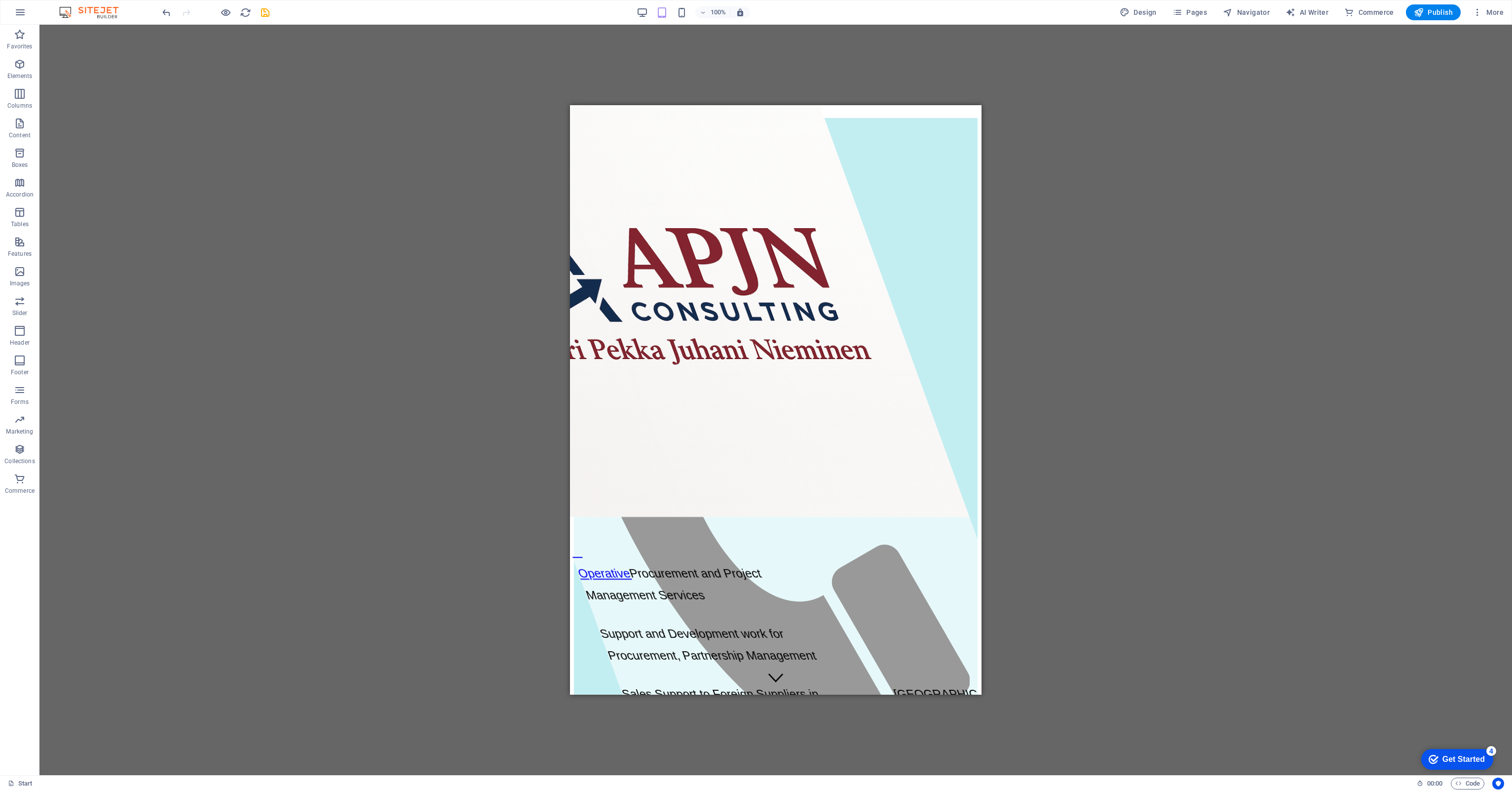
click at [1098, 225] on div "Drag here to replace the existing content. Press “Ctrl” if you want to create a…" at bounding box center [775, 400] width 1472 height 750
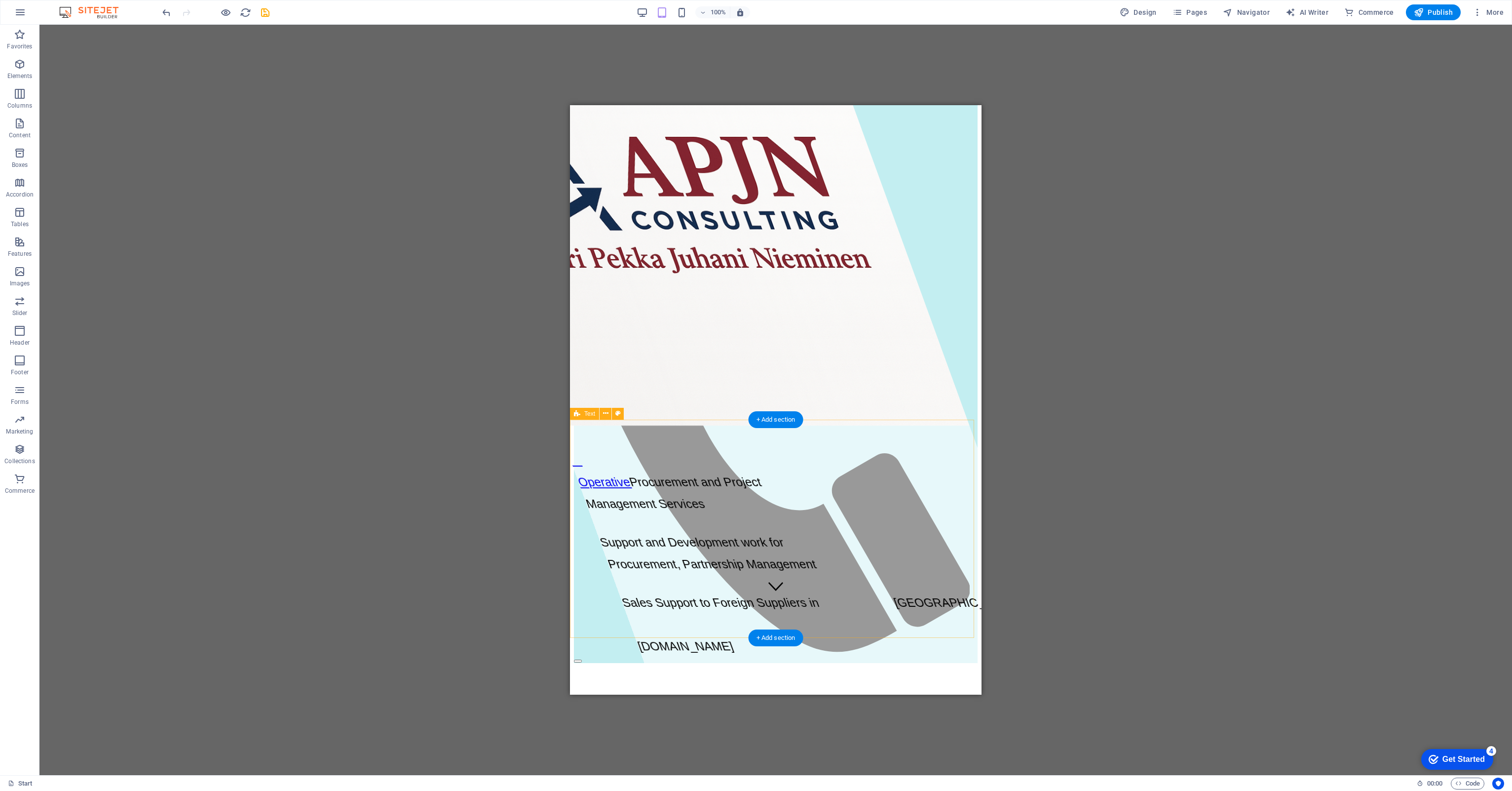
scroll to position [99, 0]
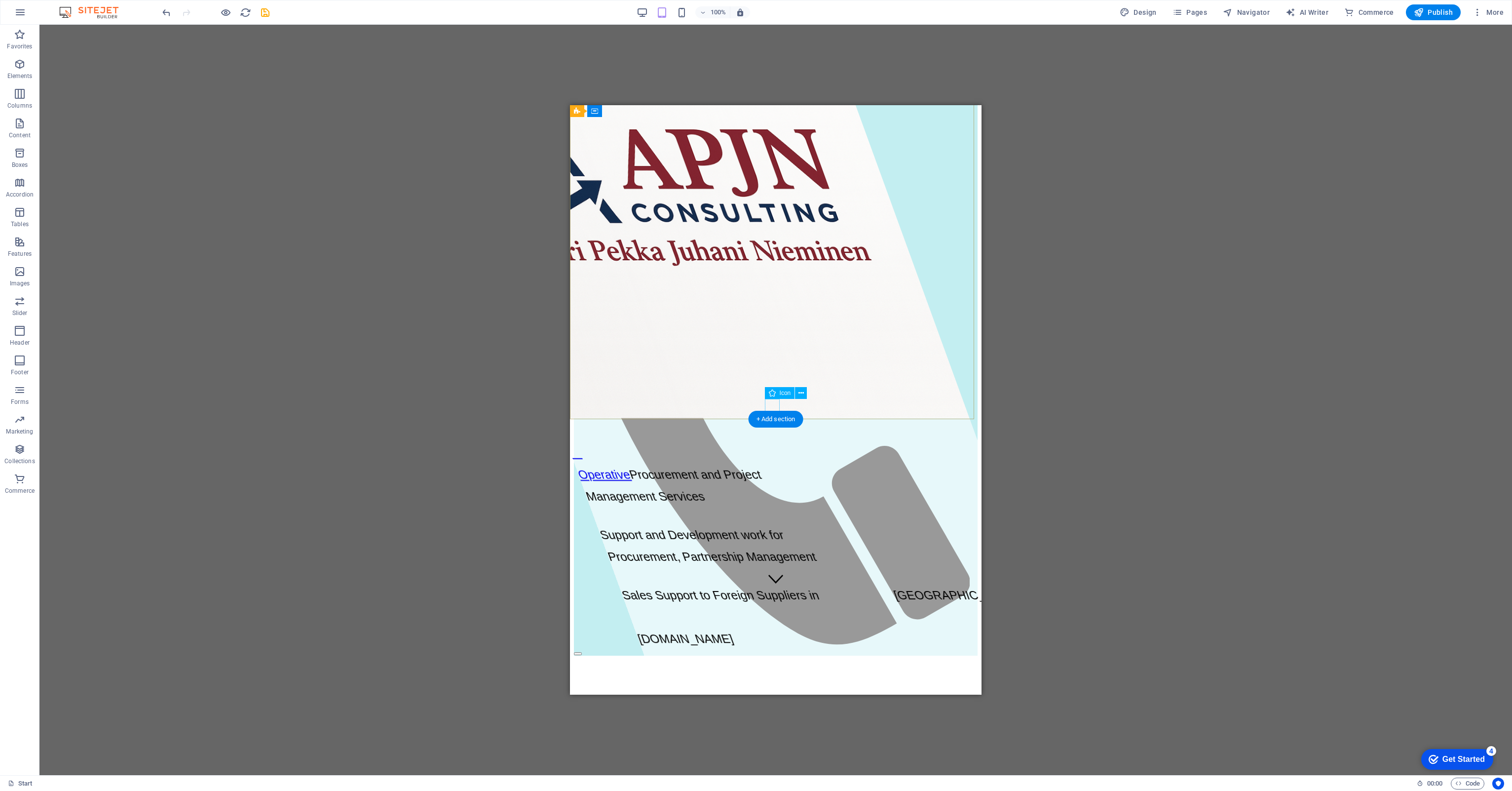
click at [773, 572] on figure at bounding box center [776, 580] width 15 height 17
click at [818, 341] on figure at bounding box center [689, 213] width 562 height 414
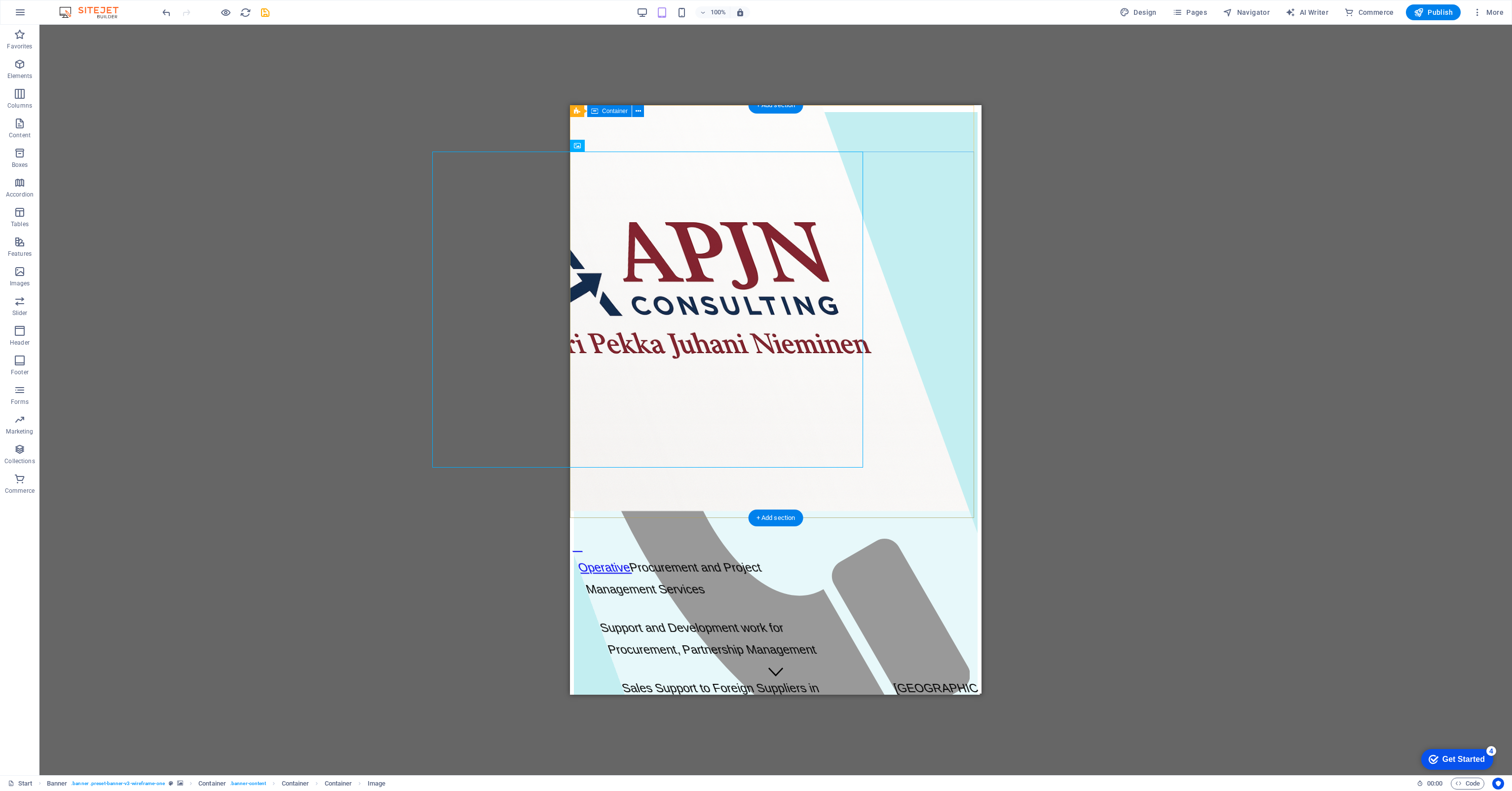
scroll to position [0, 0]
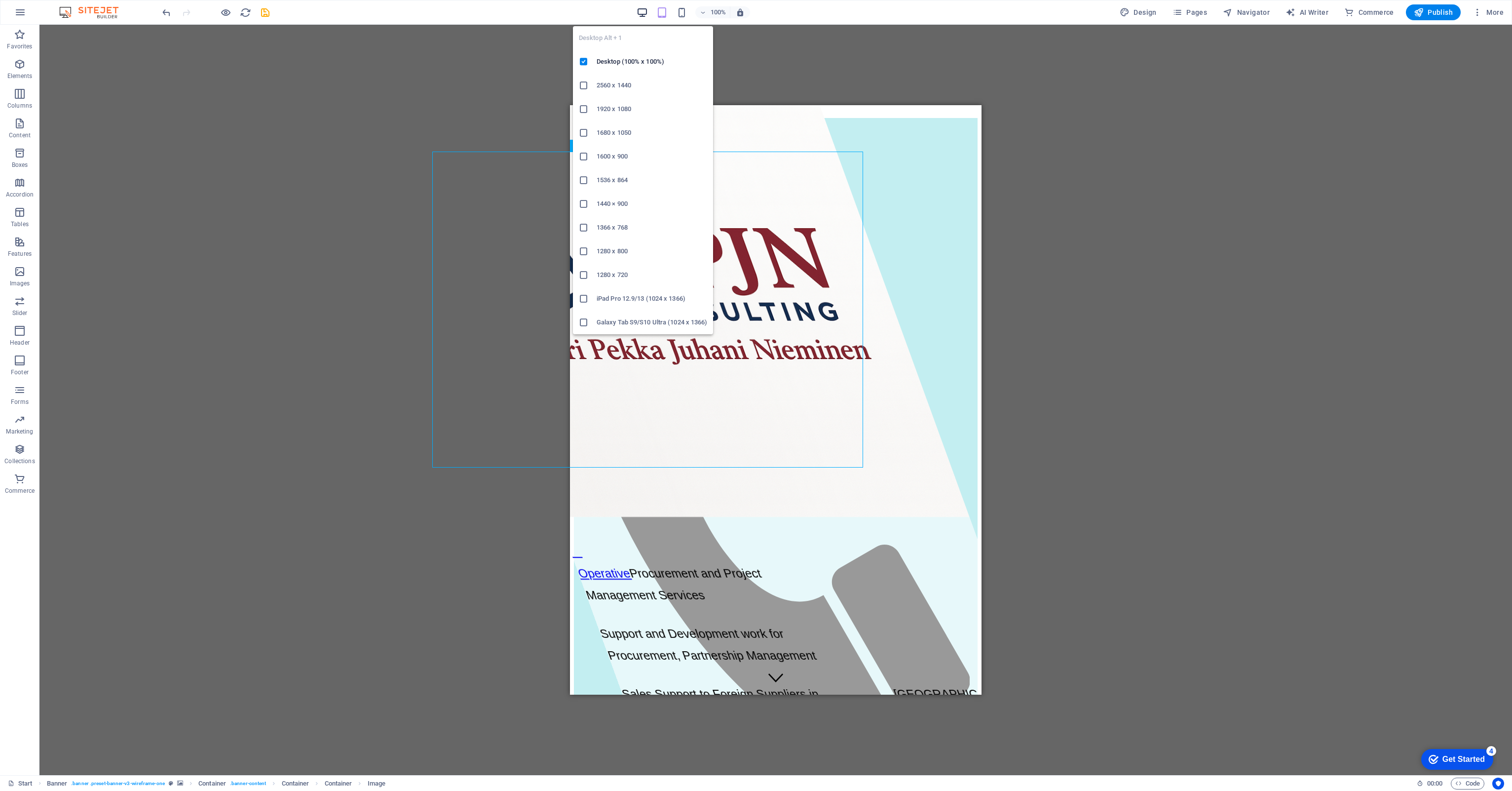
click at [646, 14] on icon "button" at bounding box center [642, 13] width 11 height 11
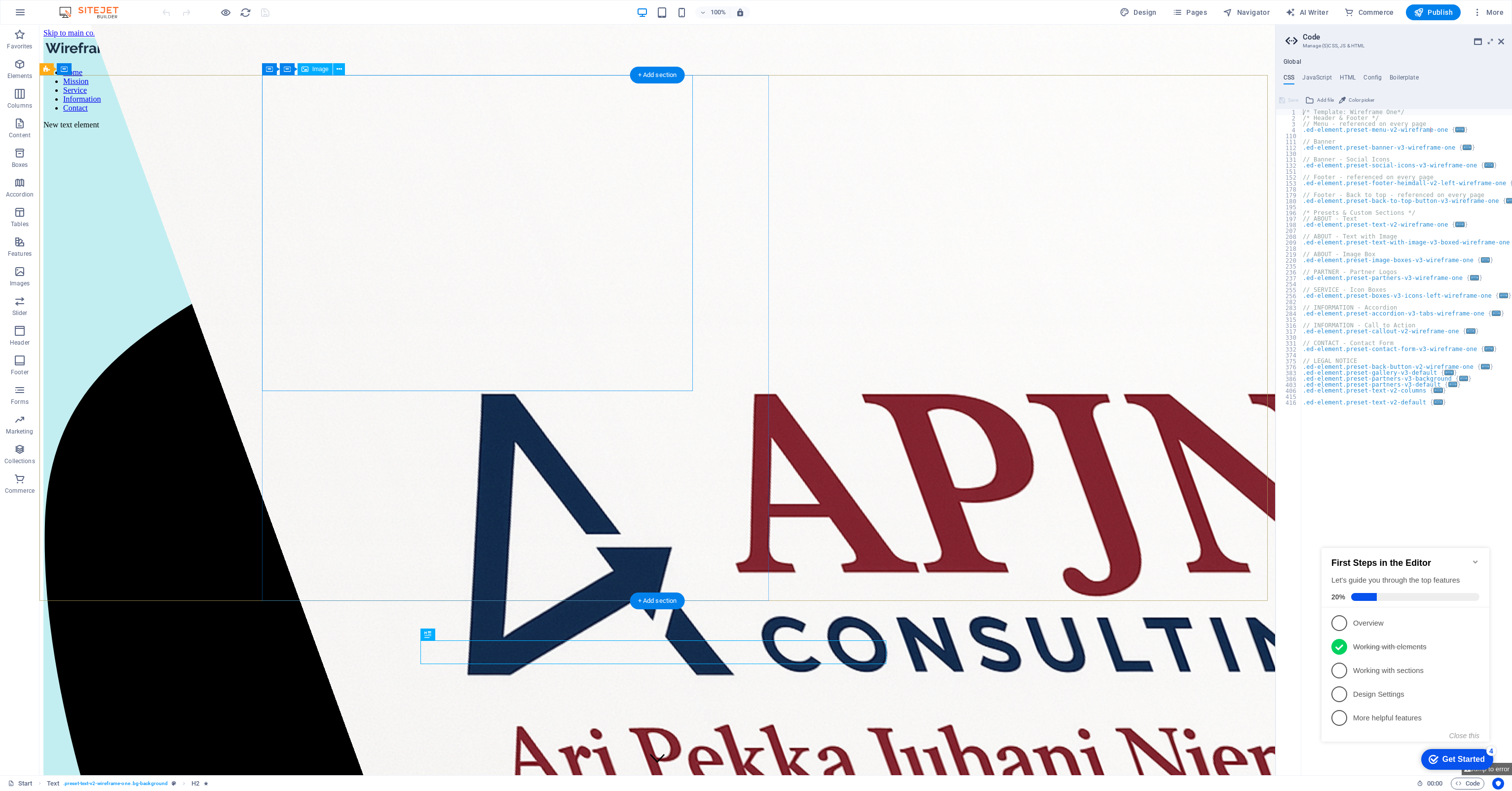
click at [602, 304] on figure at bounding box center [933, 644] width 1686 height 1239
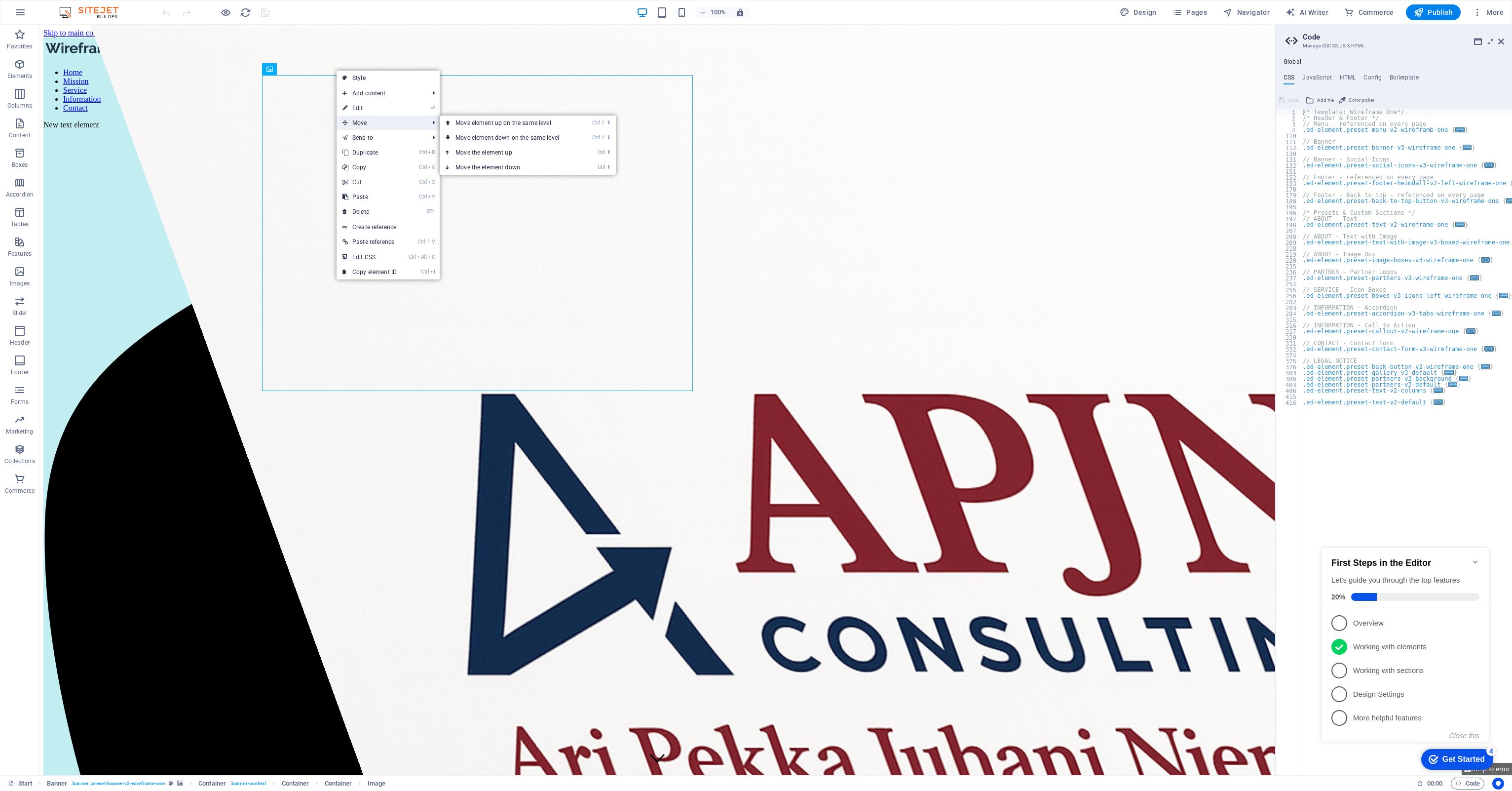
click at [348, 123] on span "Move" at bounding box center [380, 123] width 88 height 15
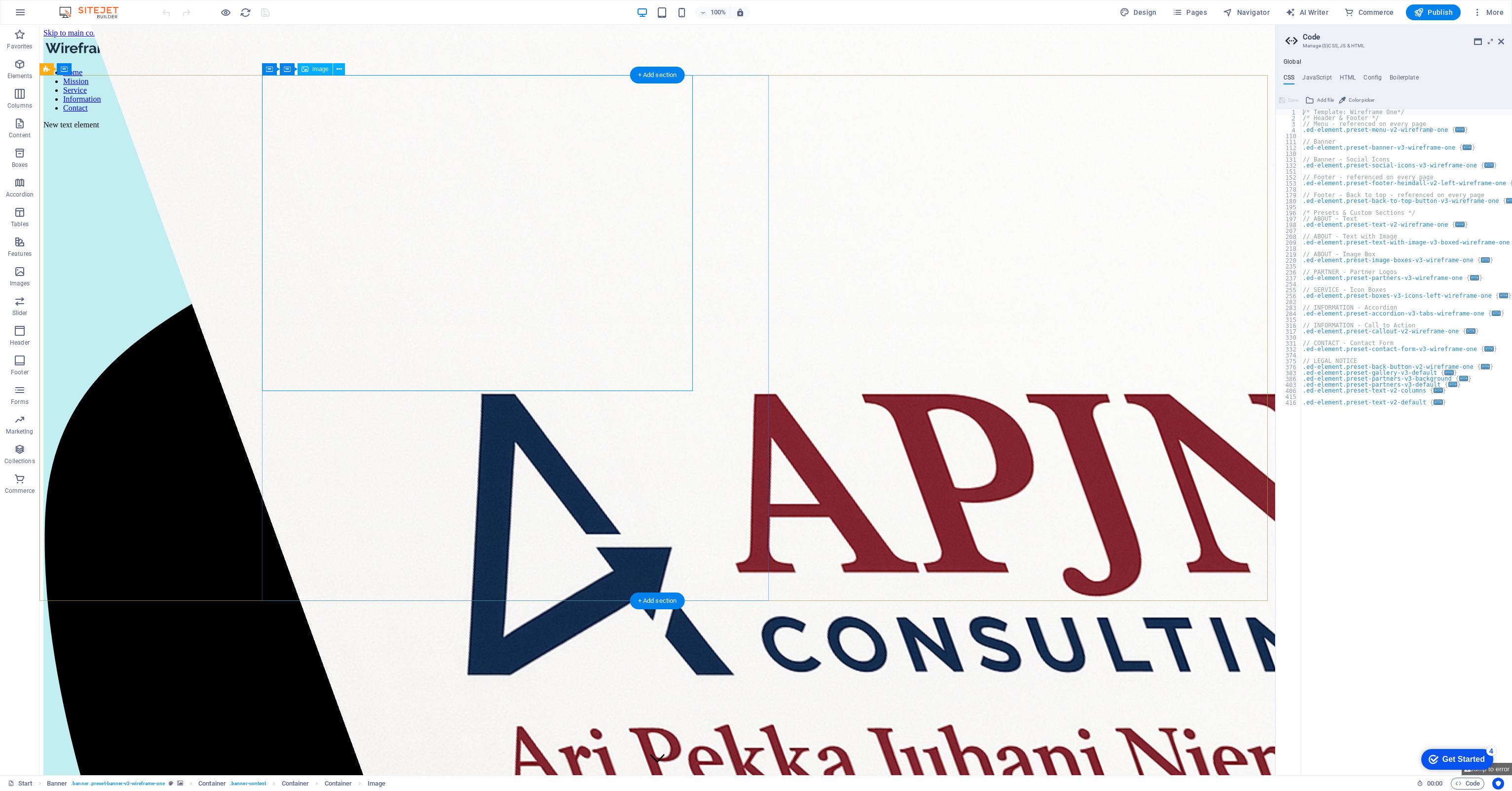
click at [513, 179] on figure at bounding box center [933, 644] width 1686 height 1239
click at [521, 290] on figure at bounding box center [933, 644] width 1686 height 1239
click at [563, 290] on figure at bounding box center [933, 644] width 1686 height 1239
click at [603, 218] on figure at bounding box center [933, 644] width 1686 height 1239
click at [360, 135] on figure at bounding box center [933, 644] width 1686 height 1239
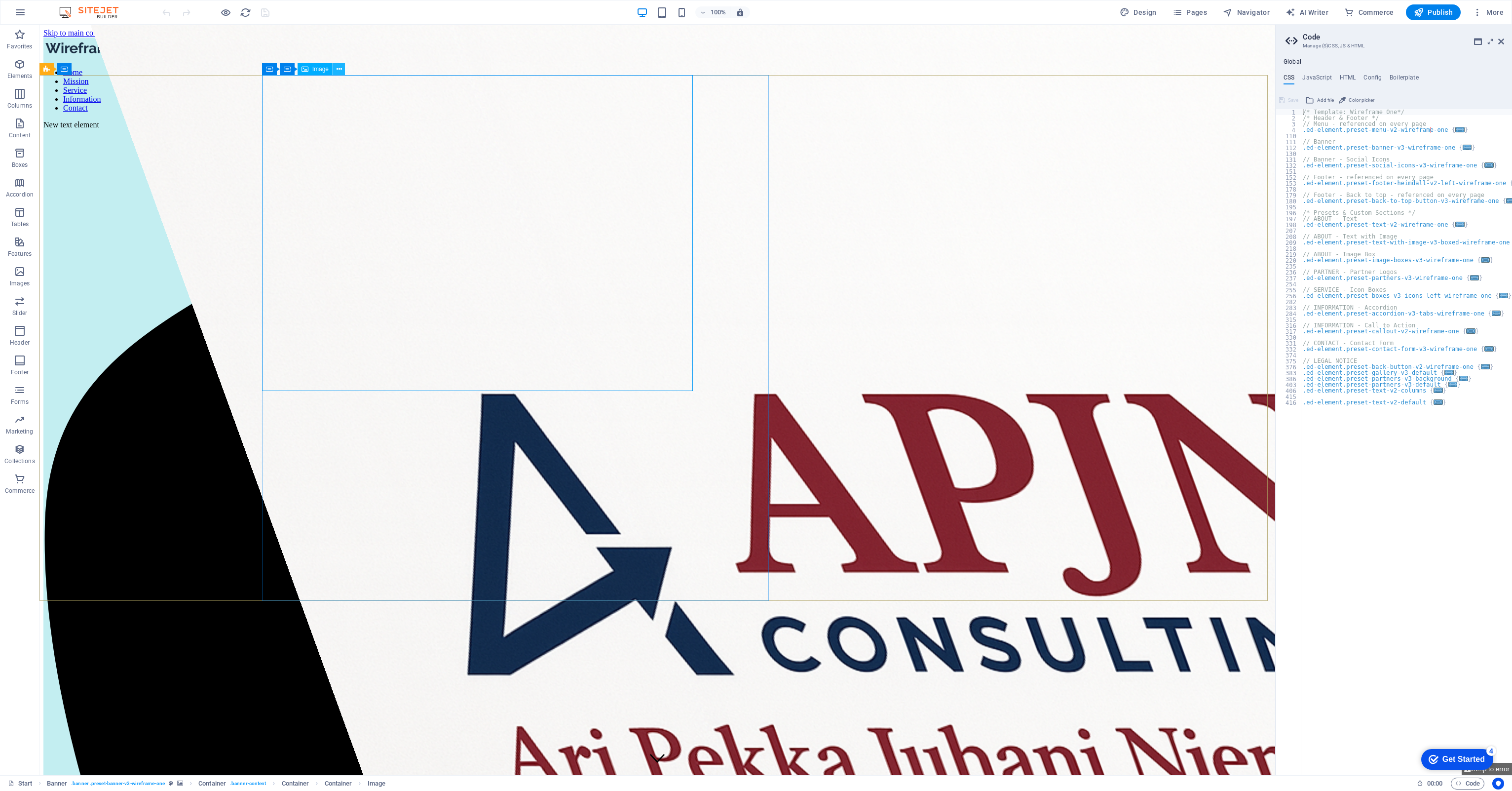
click at [338, 72] on icon at bounding box center [339, 69] width 6 height 11
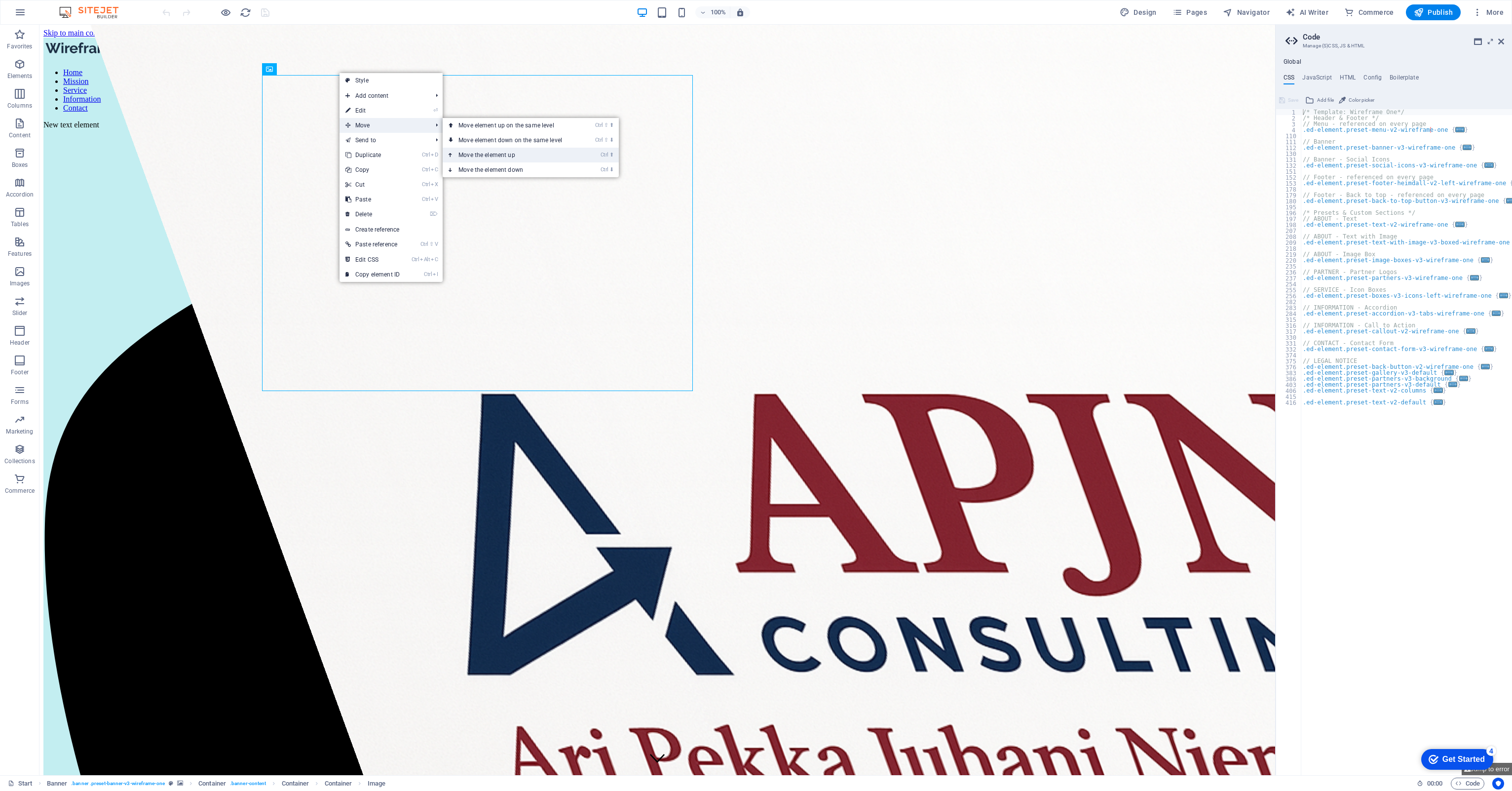
click at [515, 155] on link "Ctrl ⬆ Move the element up" at bounding box center [511, 155] width 139 height 15
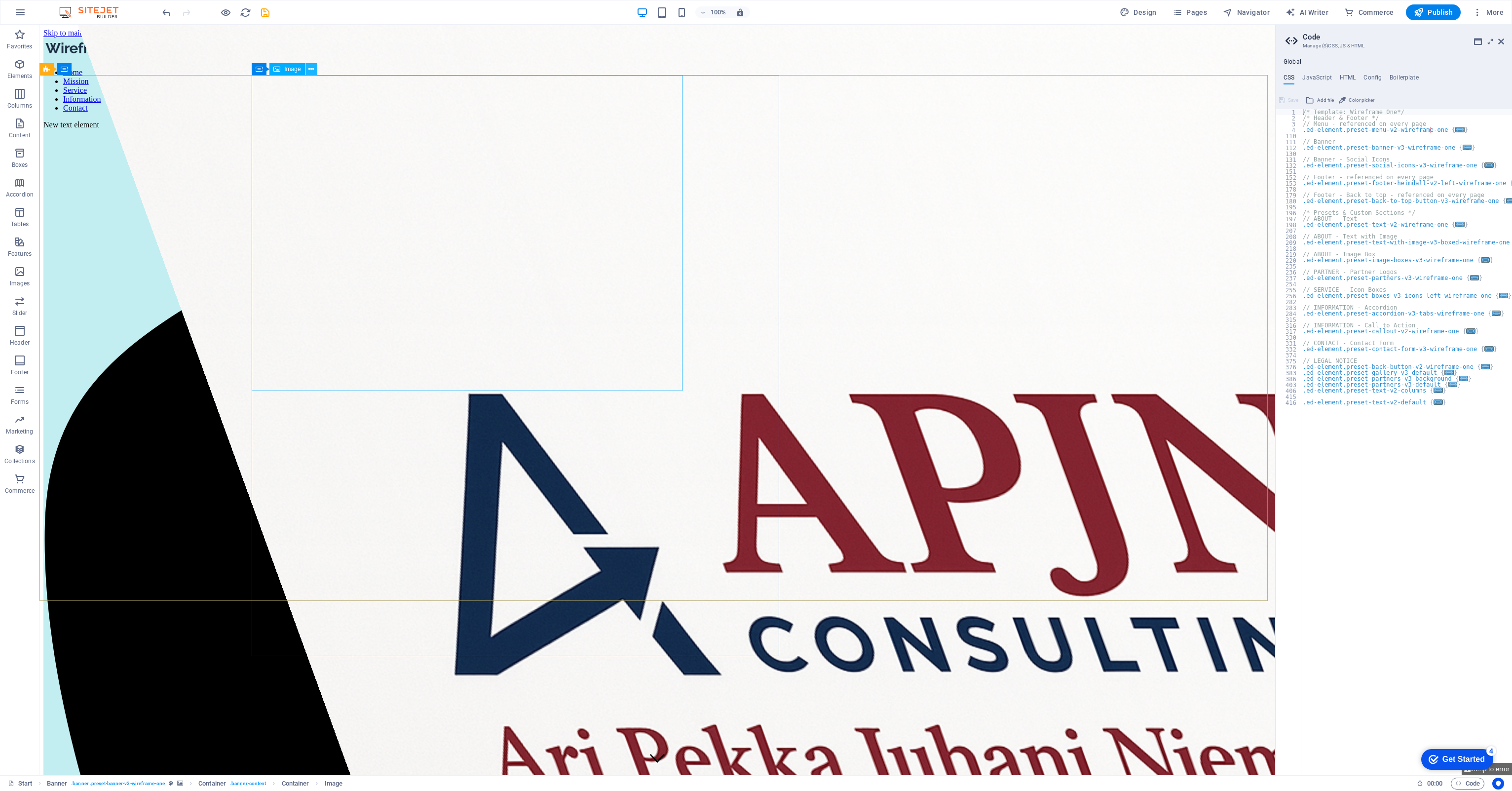
click at [313, 72] on icon at bounding box center [311, 69] width 6 height 11
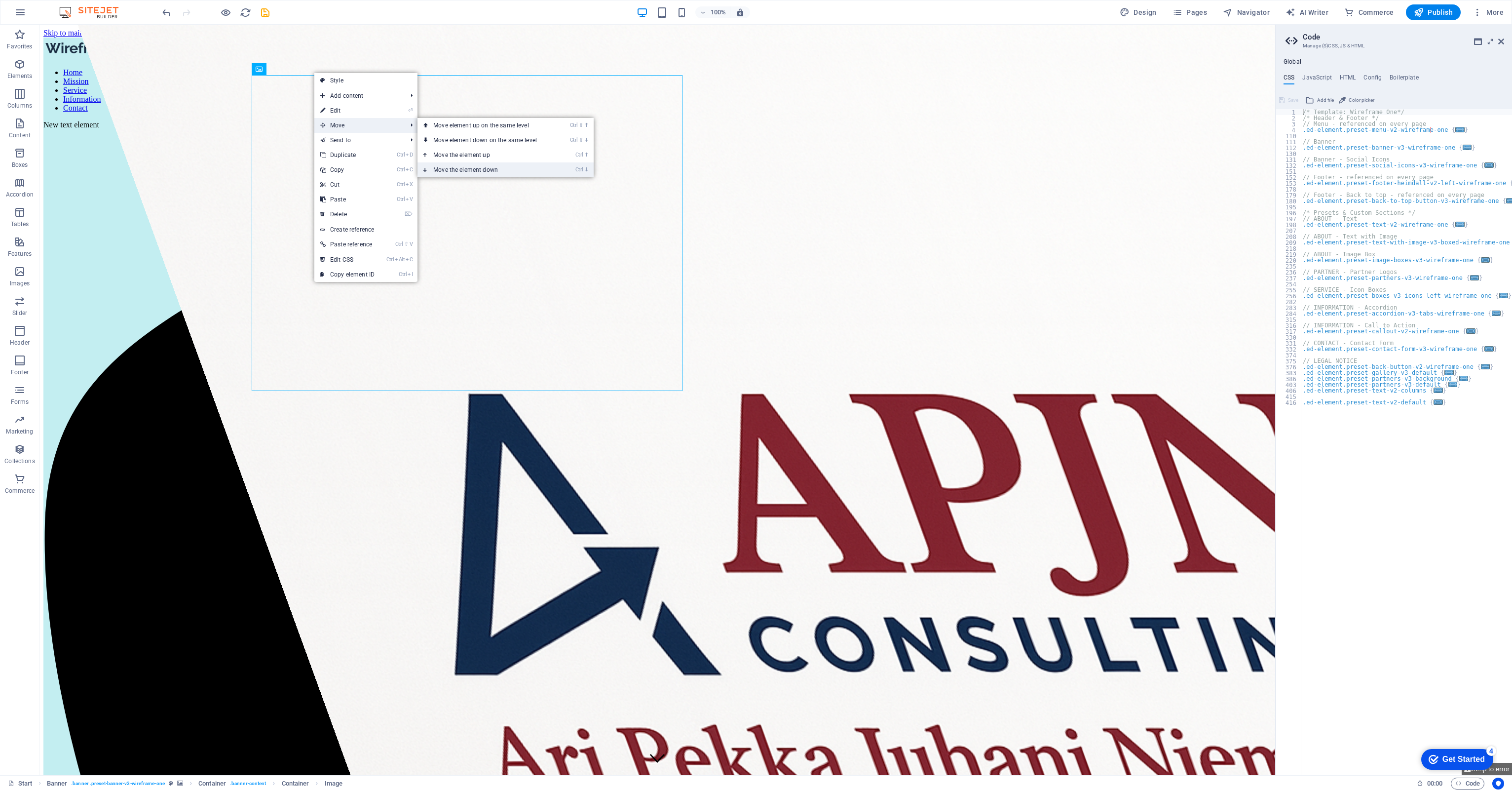
click at [455, 168] on link "Ctrl ⬇ Move the element down" at bounding box center [486, 170] width 139 height 15
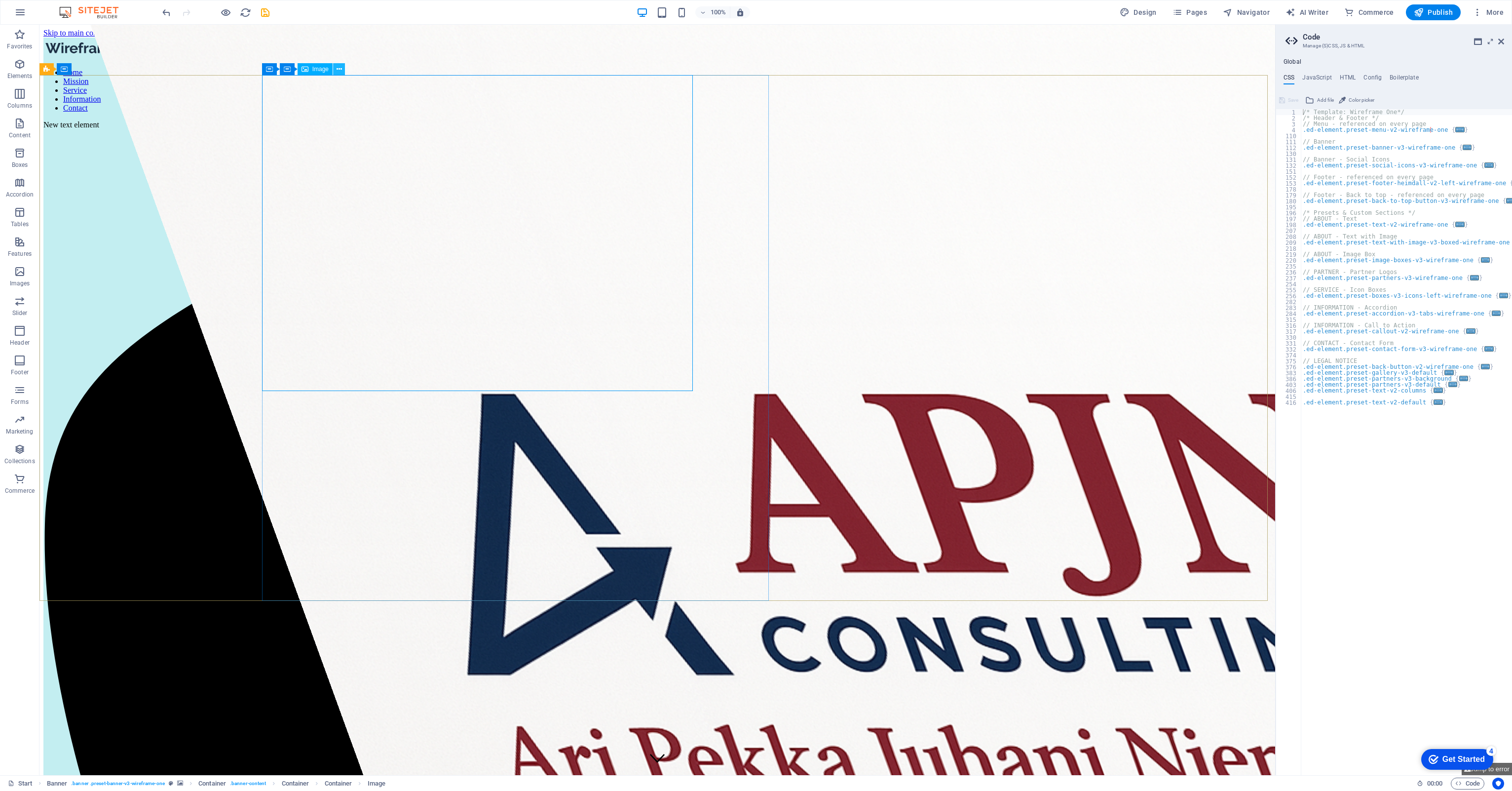
click at [343, 70] on button at bounding box center [339, 69] width 12 height 12
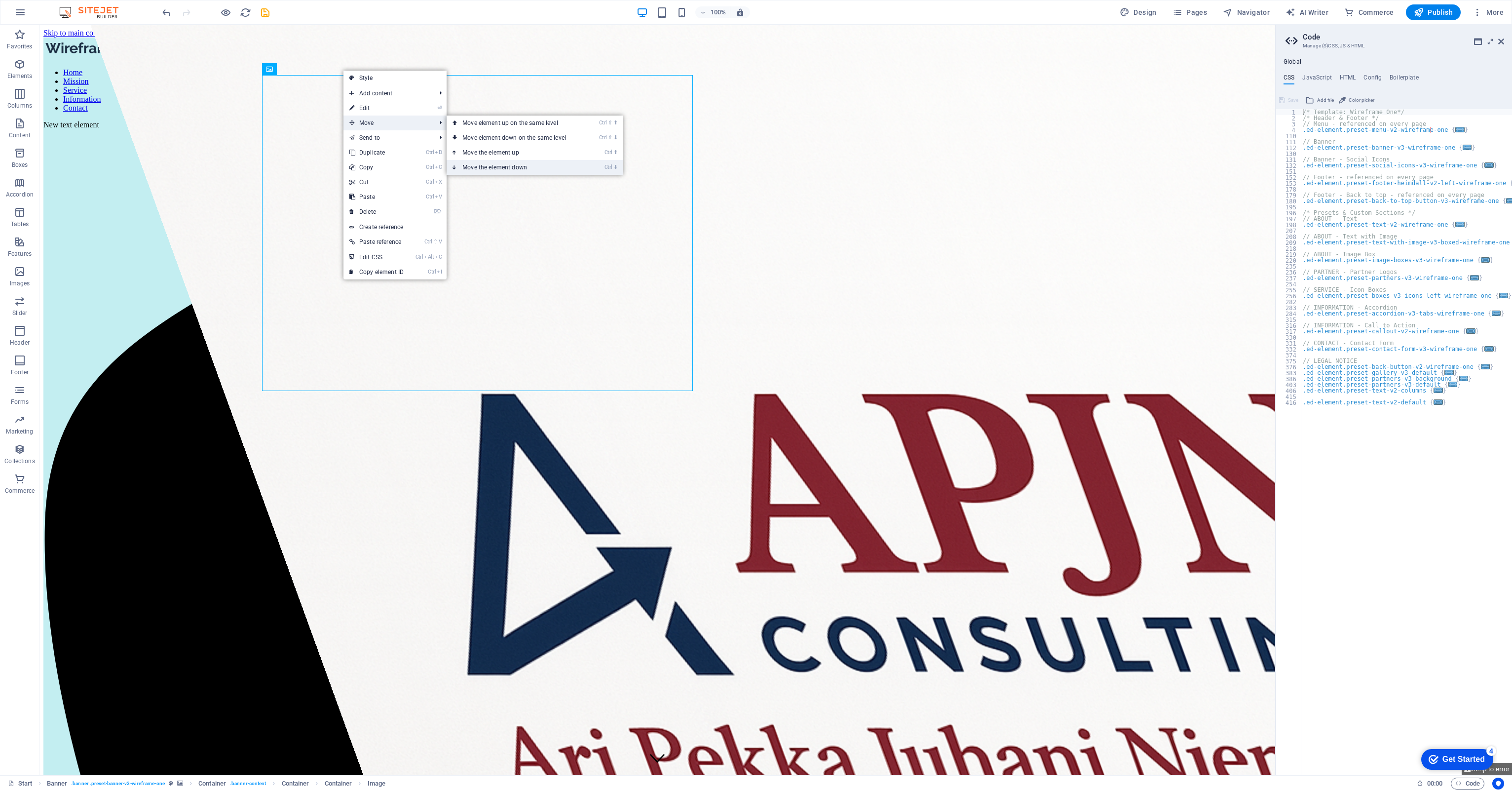
click at [509, 167] on link "Ctrl ⬇ Move the element down" at bounding box center [516, 167] width 139 height 15
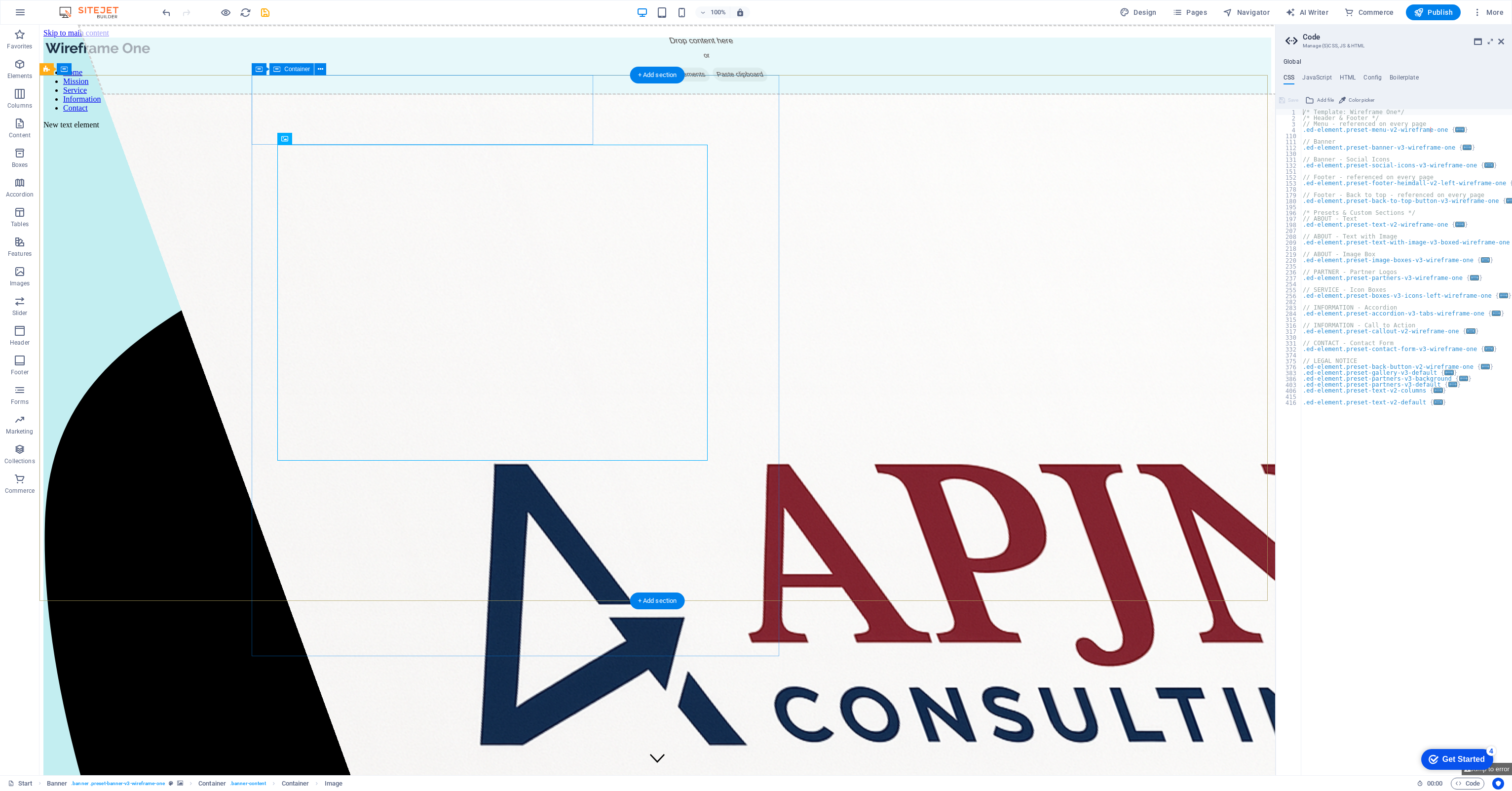
click at [318, 78] on div "Drop content here or Add elements Paste clipboard" at bounding box center [708, 60] width 1261 height 70
click at [165, 9] on icon "undo" at bounding box center [167, 13] width 11 height 11
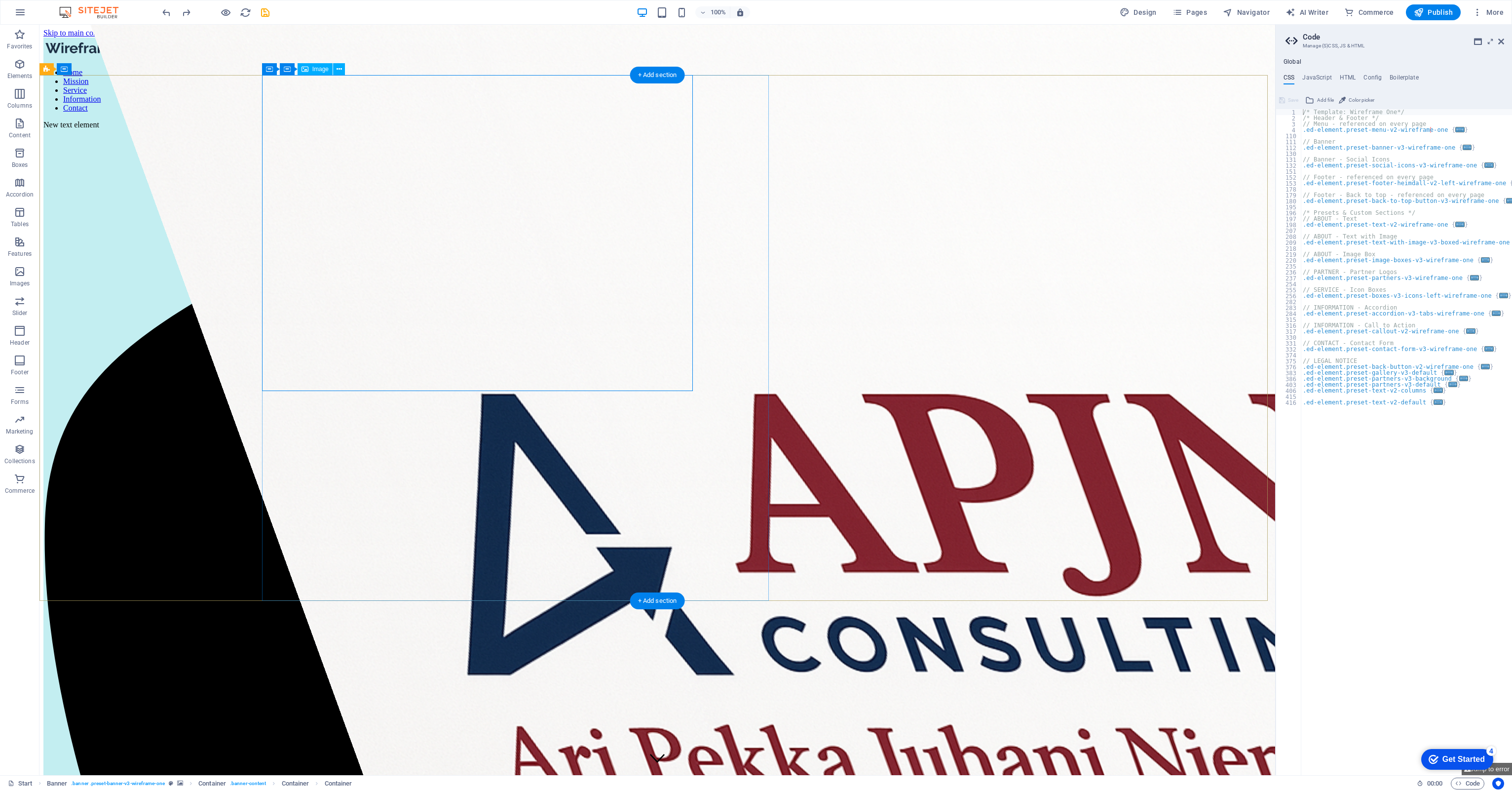
click at [355, 107] on figure at bounding box center [933, 644] width 1686 height 1239
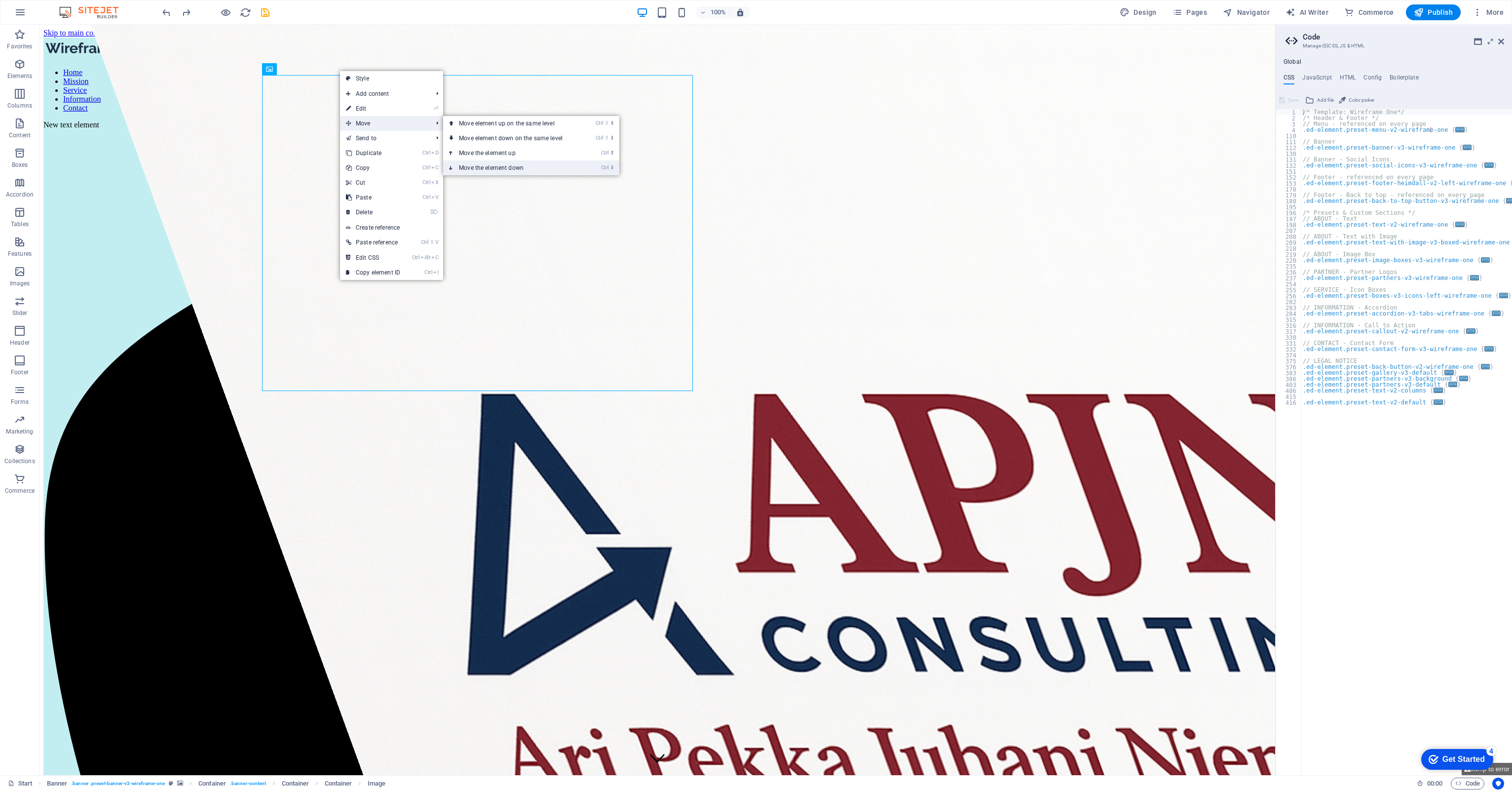
click at [473, 167] on link "Ctrl ⬇ Move the element down" at bounding box center [512, 167] width 139 height 15
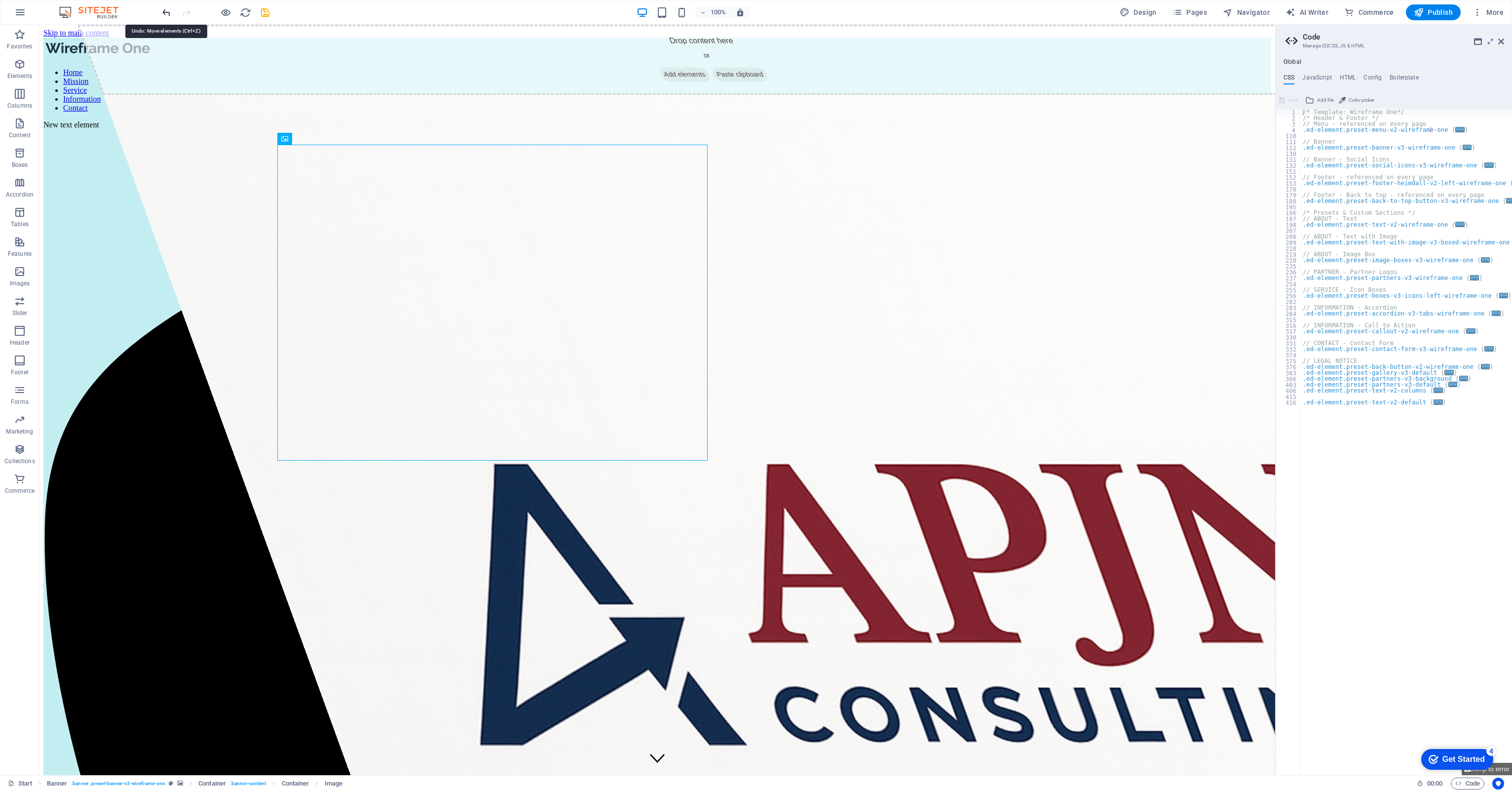
click at [163, 9] on icon "undo" at bounding box center [167, 13] width 11 height 11
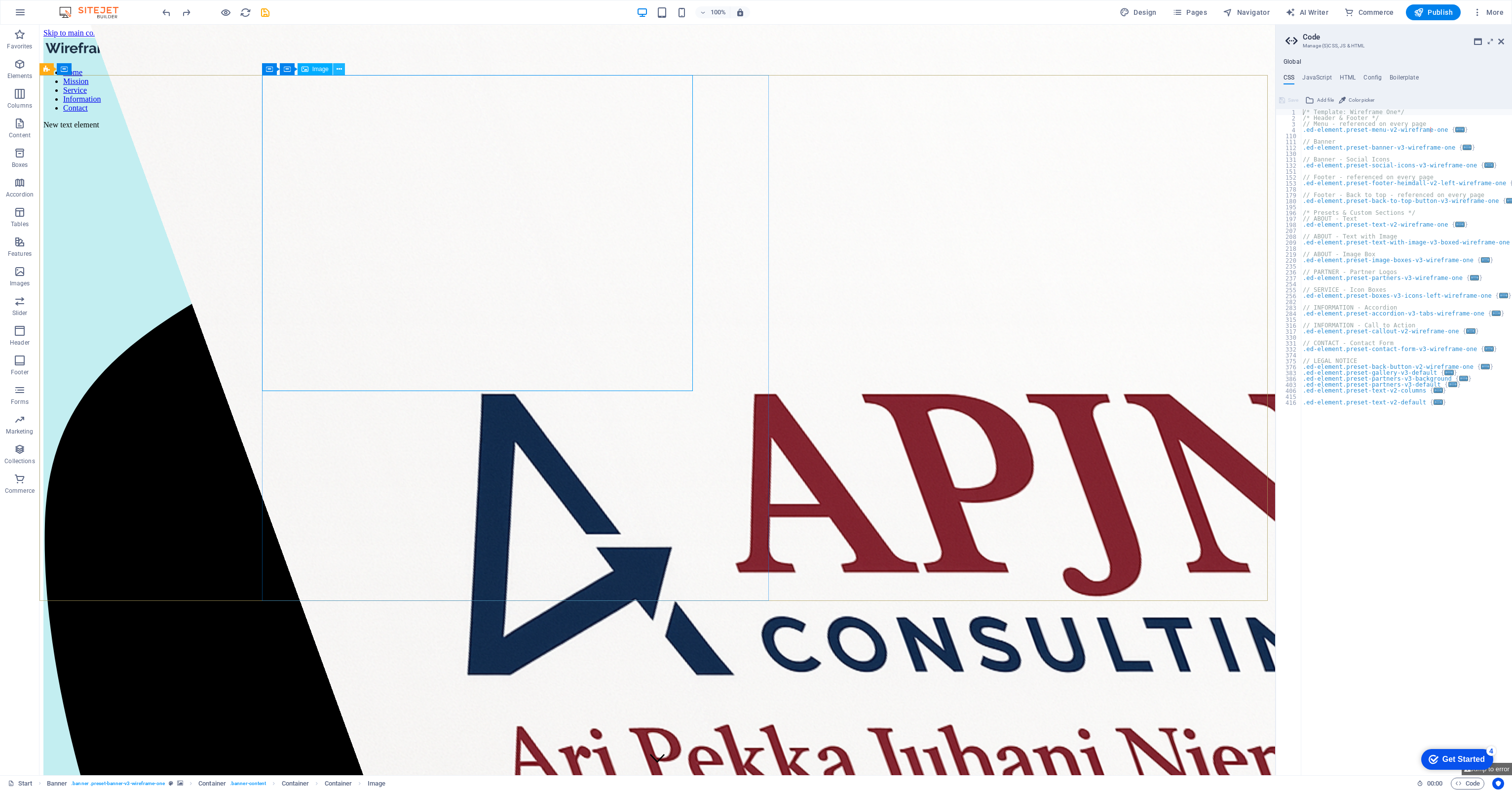
click at [335, 70] on button at bounding box center [339, 69] width 12 height 12
click at [349, 208] on link "⌦ Delete" at bounding box center [368, 212] width 66 height 15
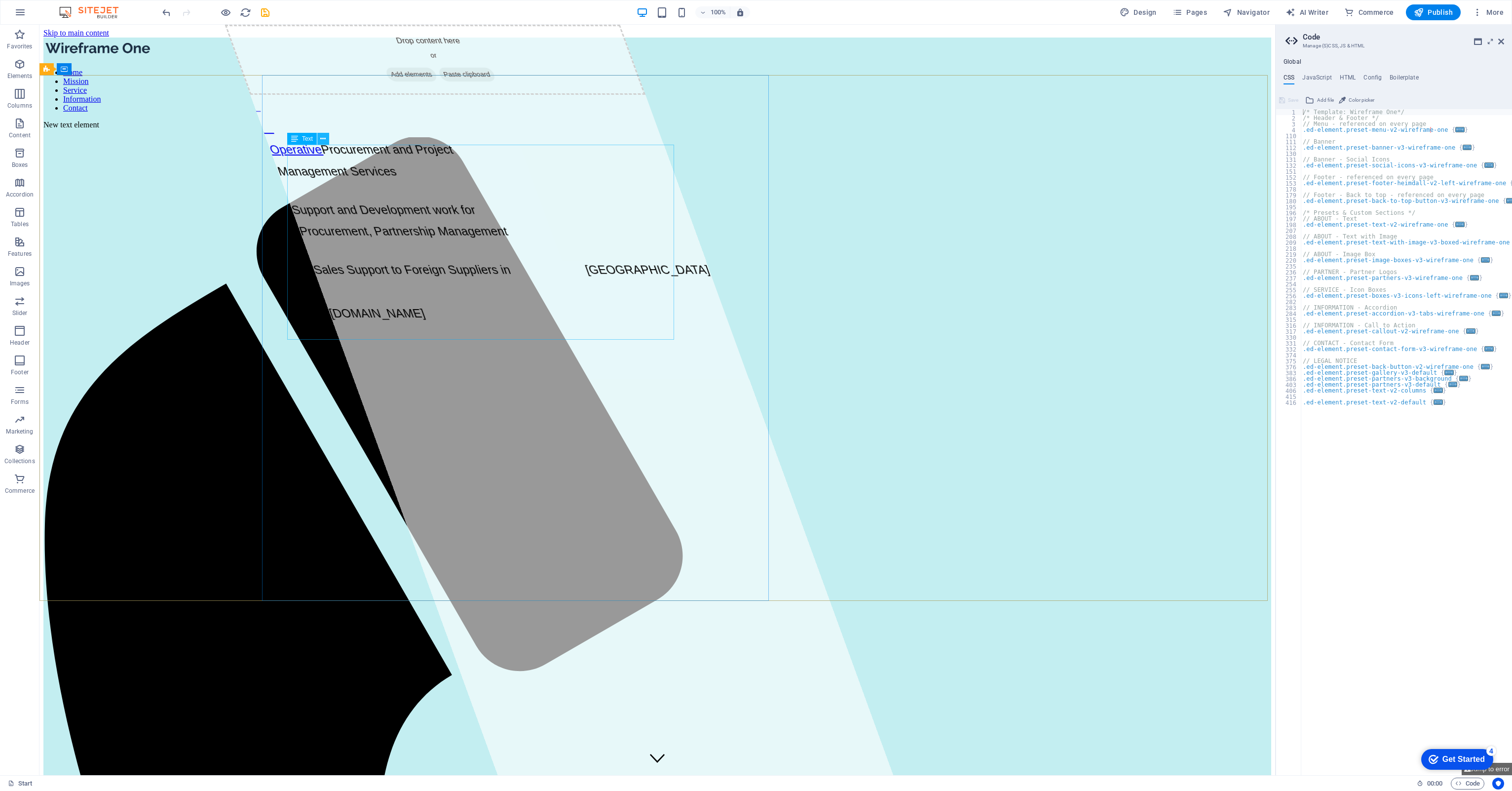
click at [323, 136] on icon at bounding box center [323, 139] width 6 height 11
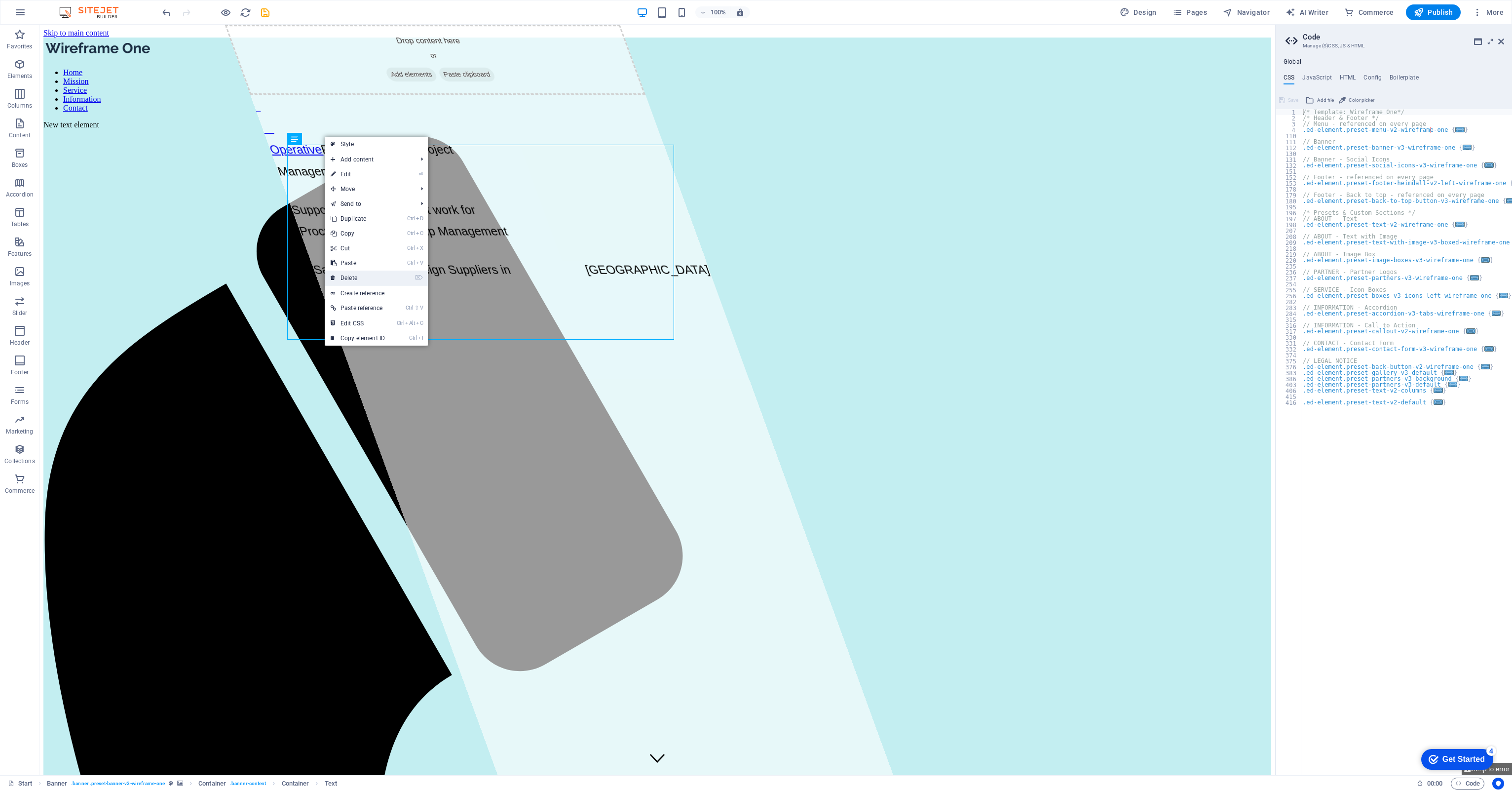
click at [345, 274] on link "⌦ Delete" at bounding box center [358, 278] width 66 height 15
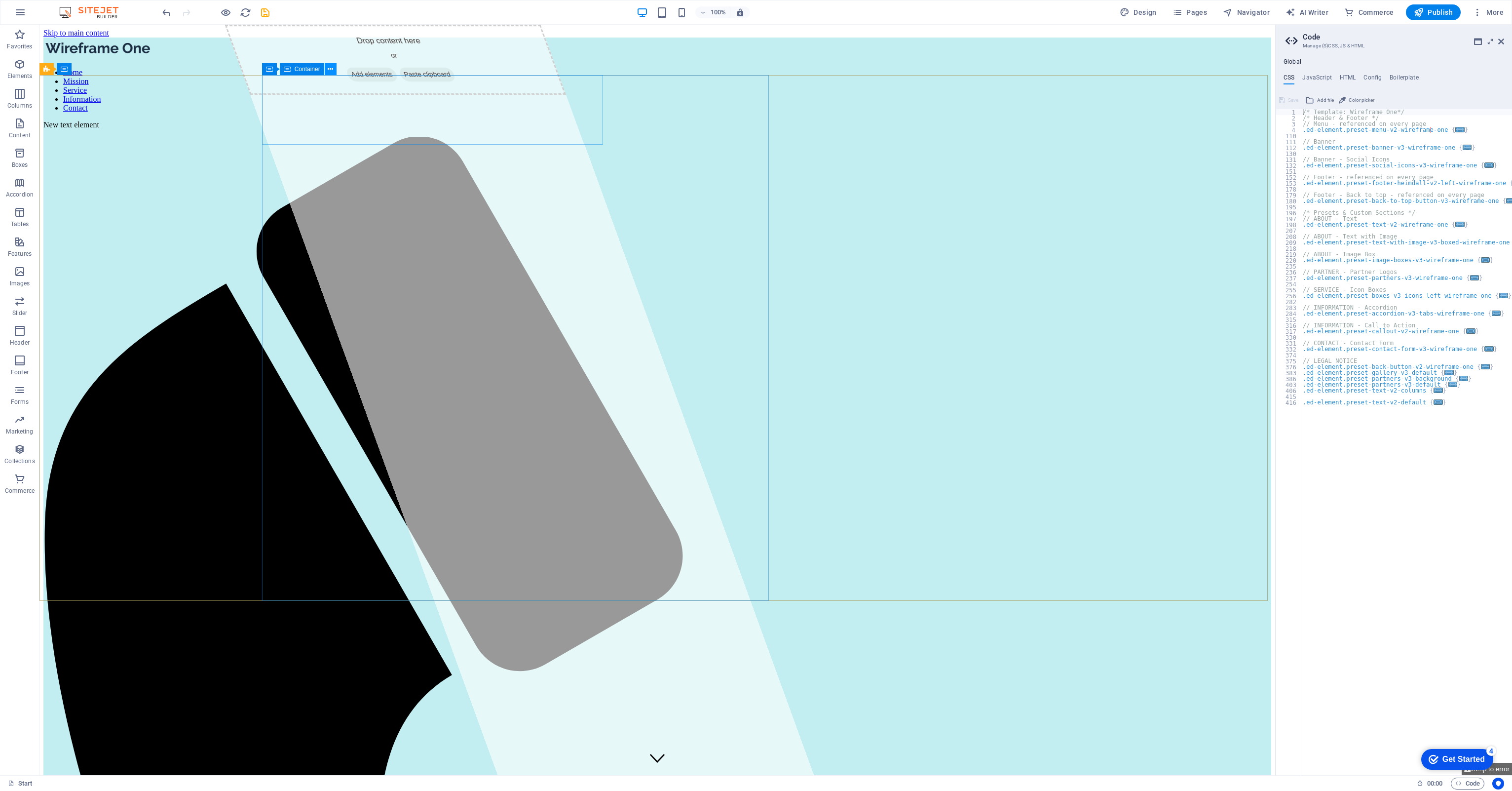
click at [328, 66] on icon at bounding box center [330, 69] width 6 height 11
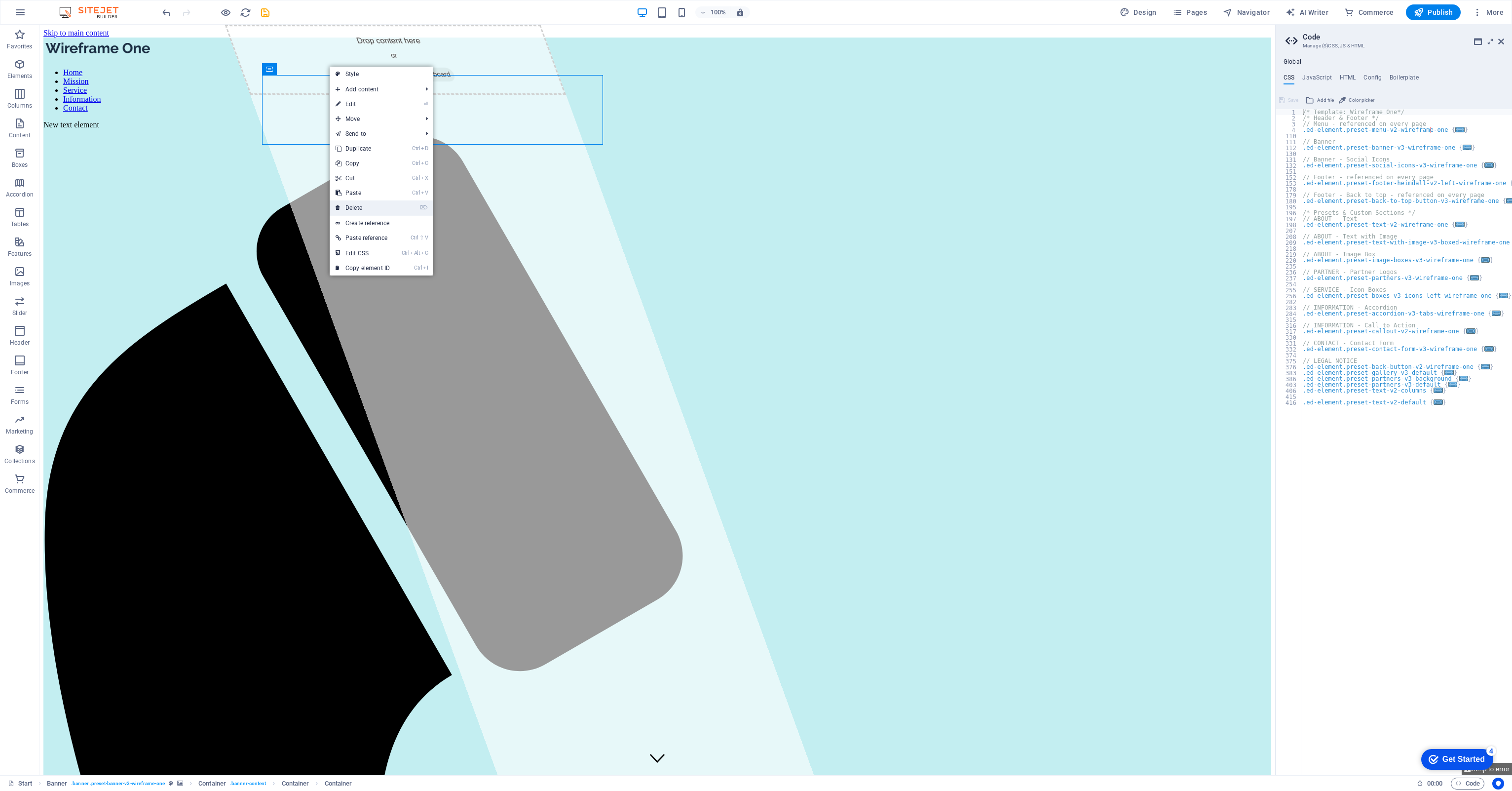
click at [345, 207] on link "⌦ Delete" at bounding box center [363, 207] width 66 height 15
click at [335, 212] on link "⌦ Delete" at bounding box center [345, 212] width 66 height 15
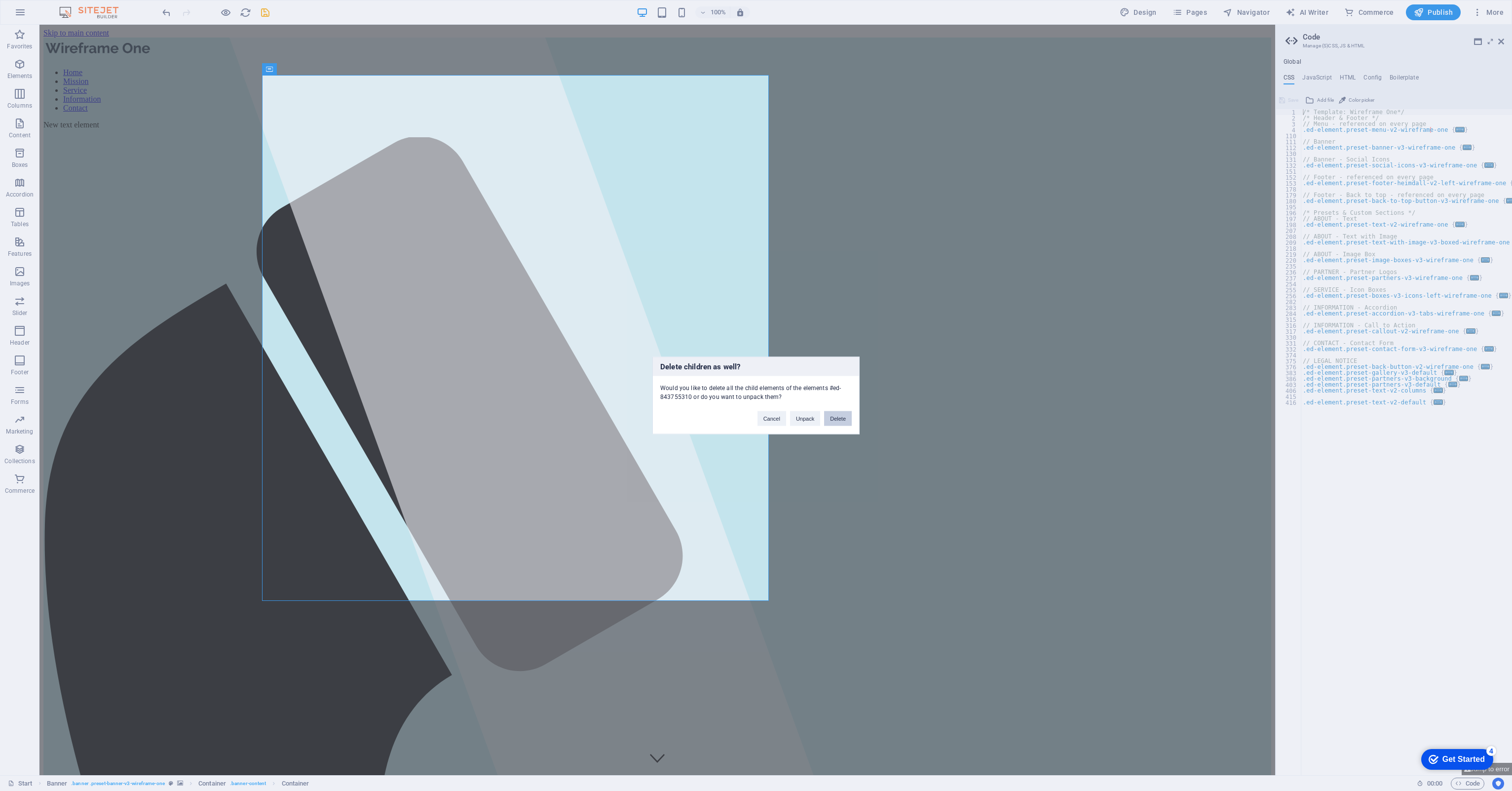
click at [840, 420] on button "Delete" at bounding box center [838, 418] width 28 height 15
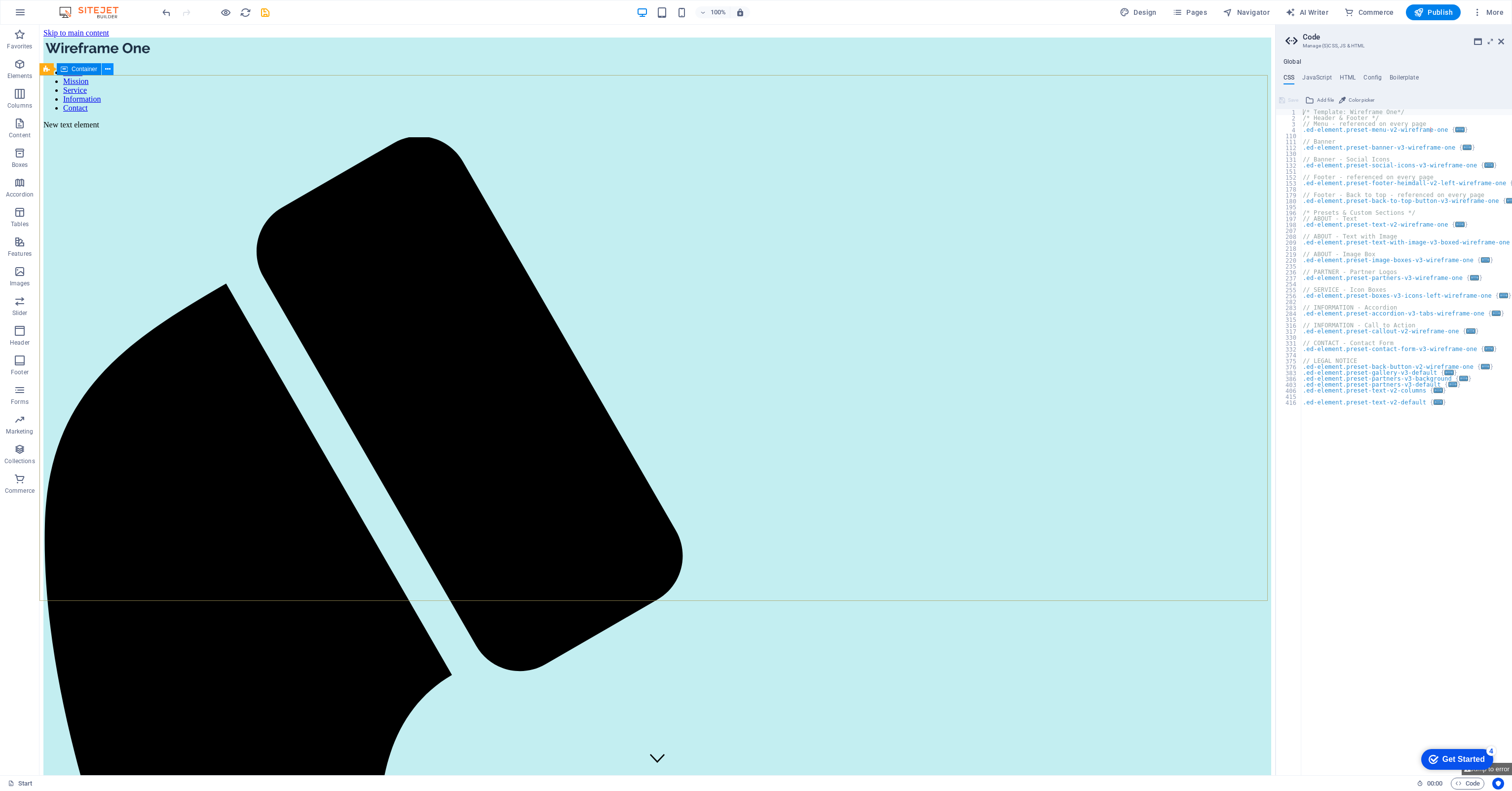
click at [111, 69] on button at bounding box center [108, 69] width 12 height 12
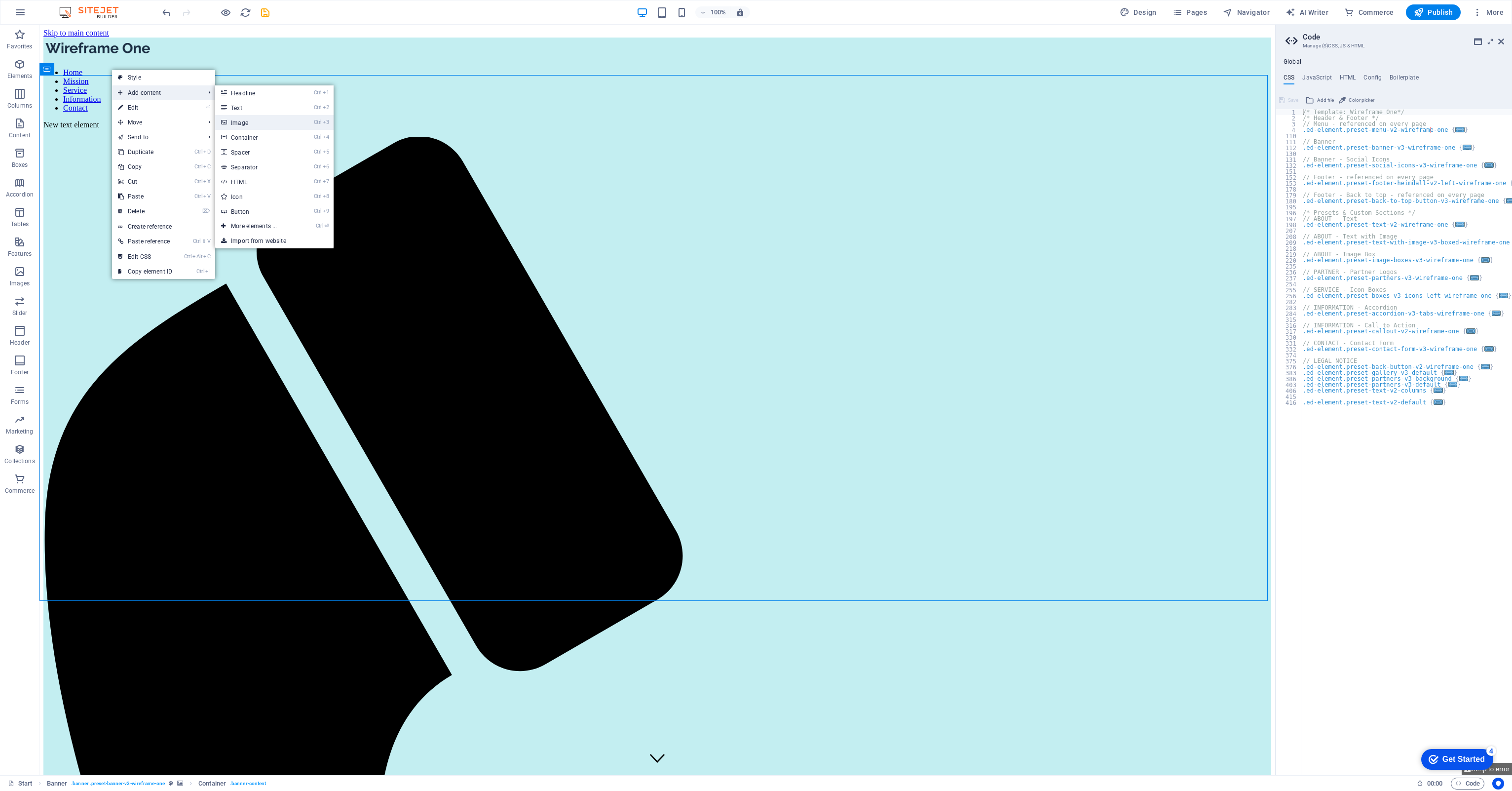
click at [245, 121] on link "Ctrl 3 Image" at bounding box center [256, 122] width 81 height 15
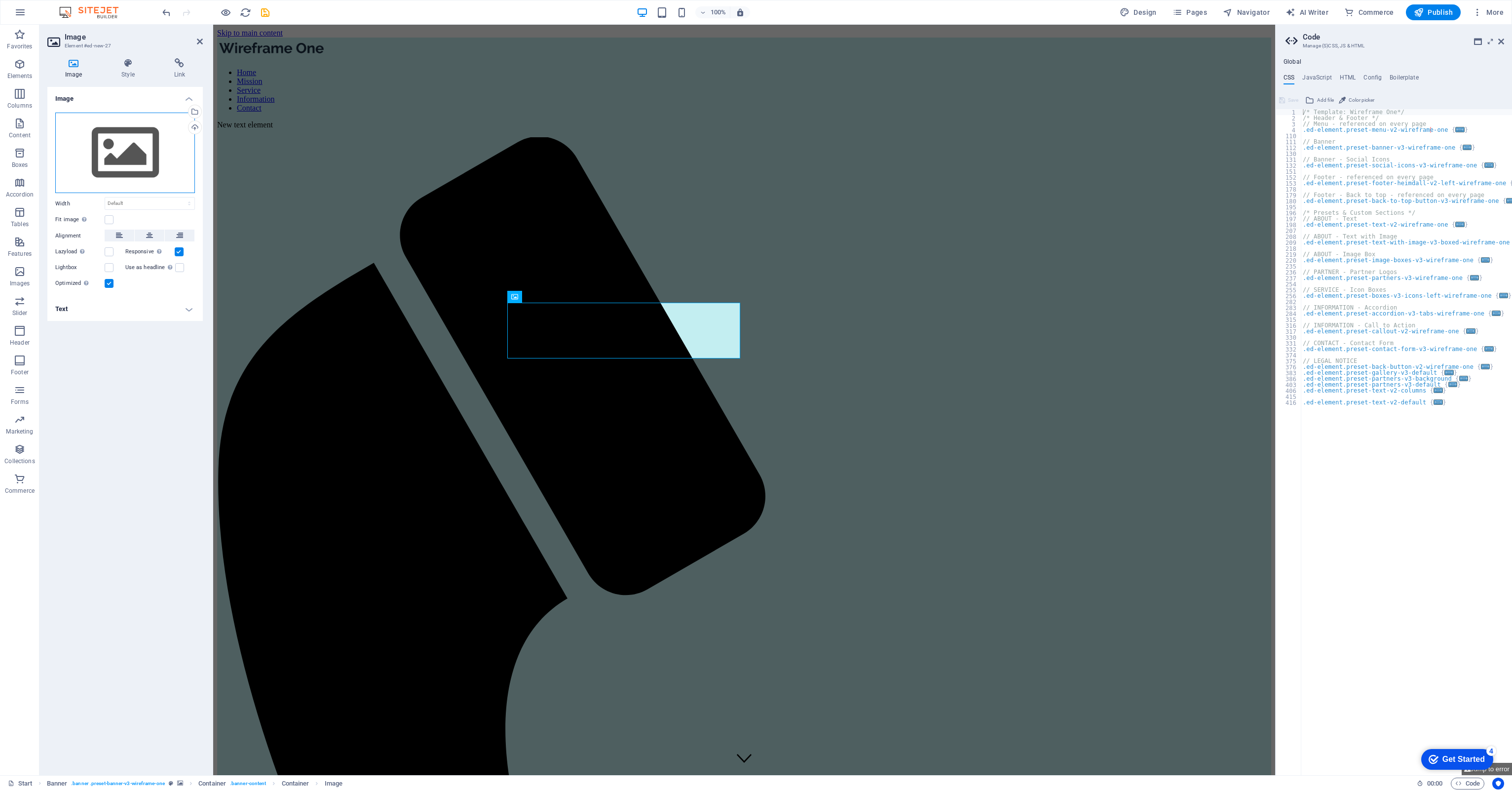
drag, startPoint x: 108, startPoint y: 144, endPoint x: 95, endPoint y: 157, distance: 18.4
click at [95, 157] on div "Drag files here, click to choose files or select files from Files or our free s…" at bounding box center [125, 153] width 140 height 81
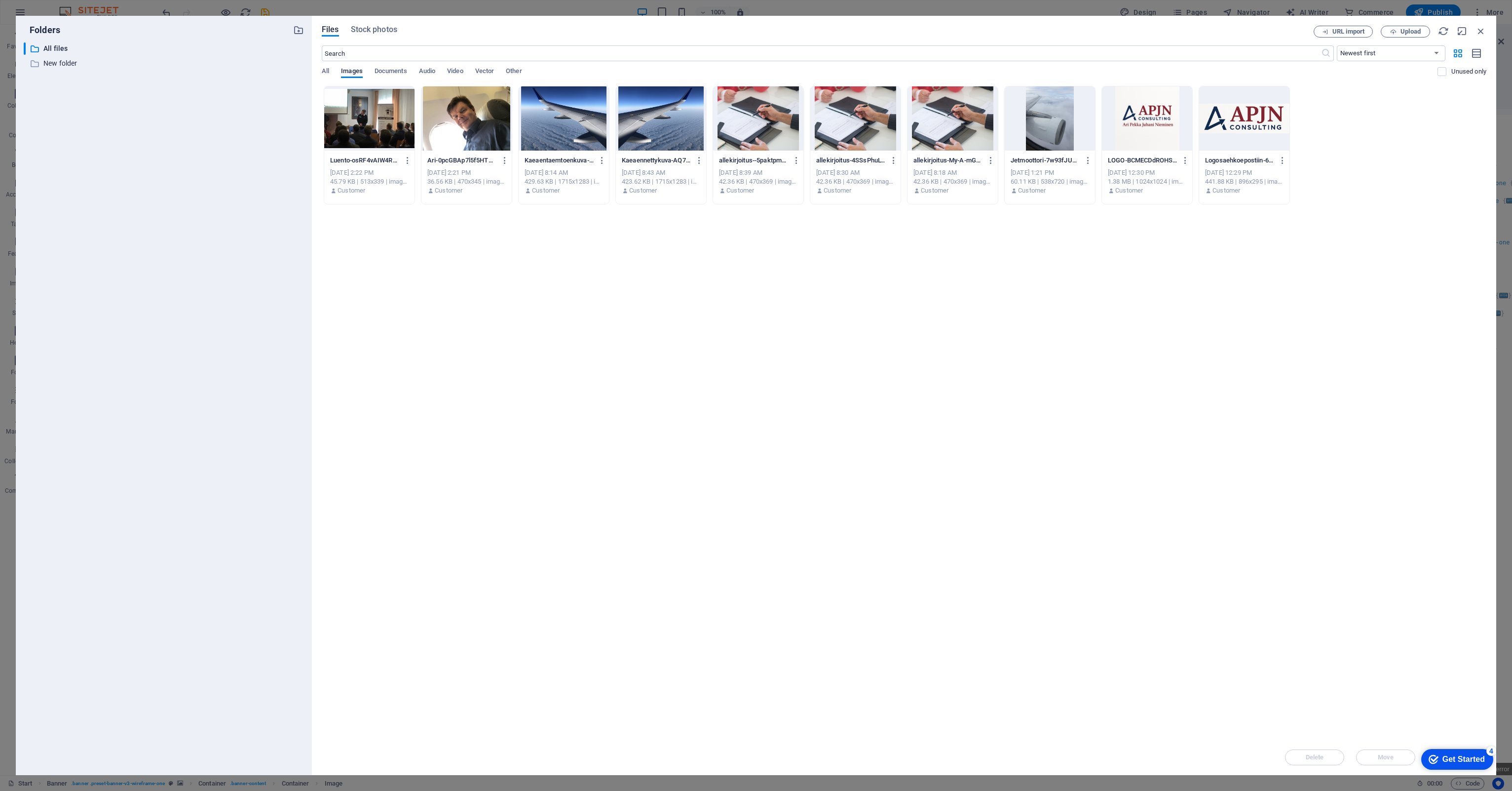
click at [1129, 109] on div at bounding box center [1147, 118] width 90 height 64
click at [1136, 133] on div "1" at bounding box center [1147, 118] width 90 height 64
click at [1136, 133] on div at bounding box center [1147, 118] width 90 height 64
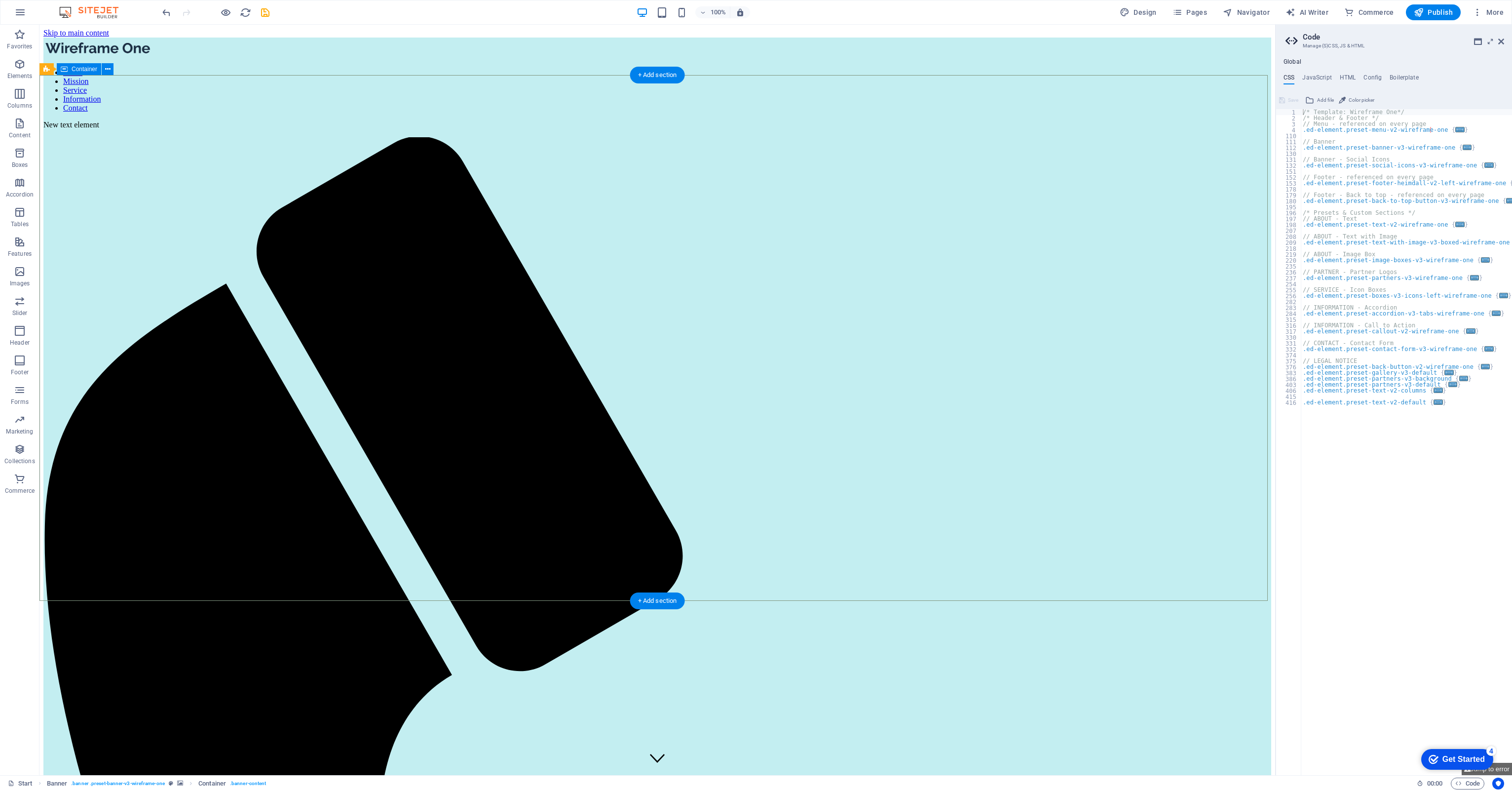
drag, startPoint x: 575, startPoint y: 229, endPoint x: 585, endPoint y: 226, distance: 10.4
click at [483, 206] on button at bounding box center [480, 208] width 12 height 12
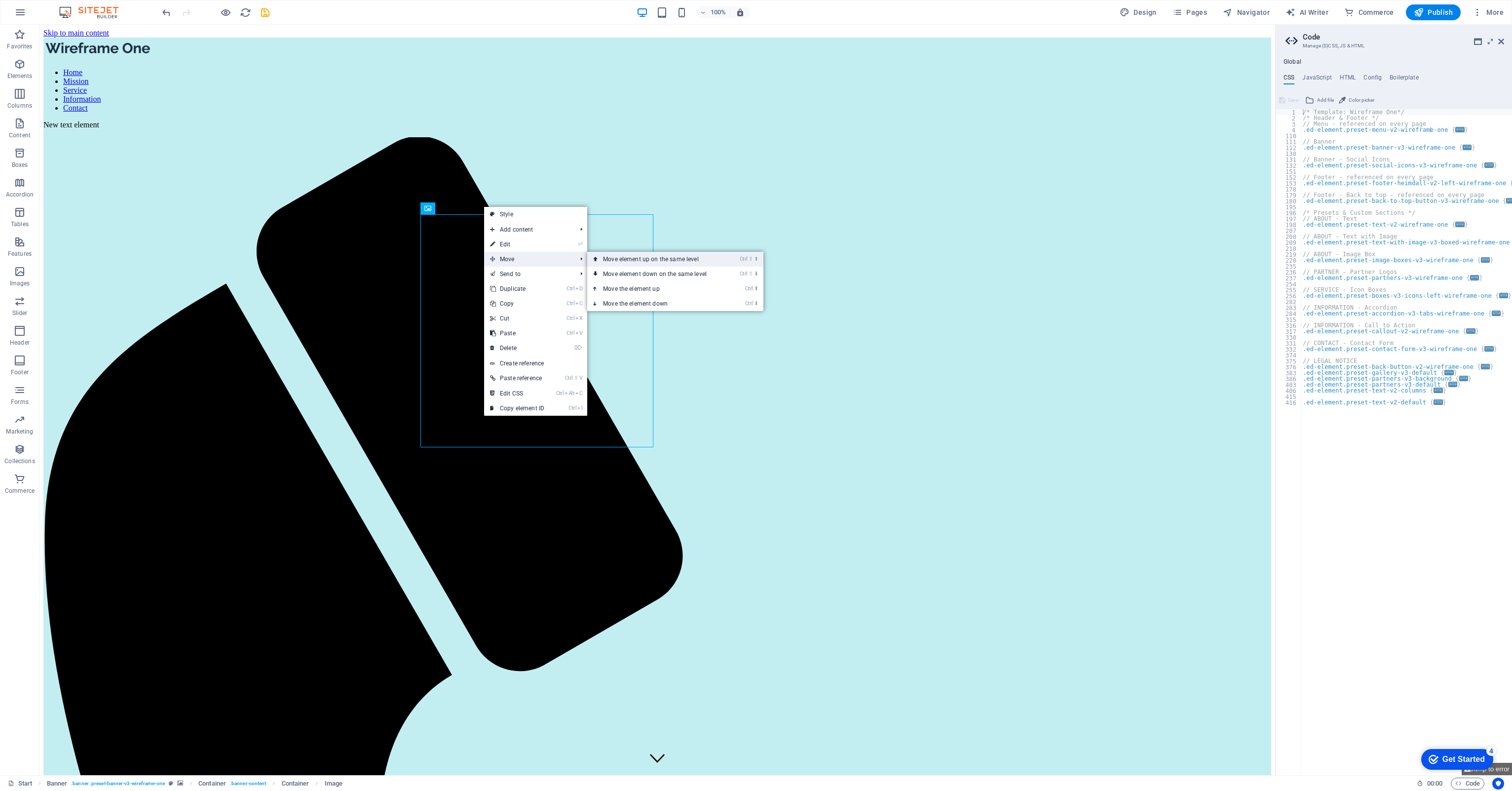
click at [604, 257] on link "Ctrl ⇧ ⬆ Move element up on the same level" at bounding box center [656, 259] width 139 height 15
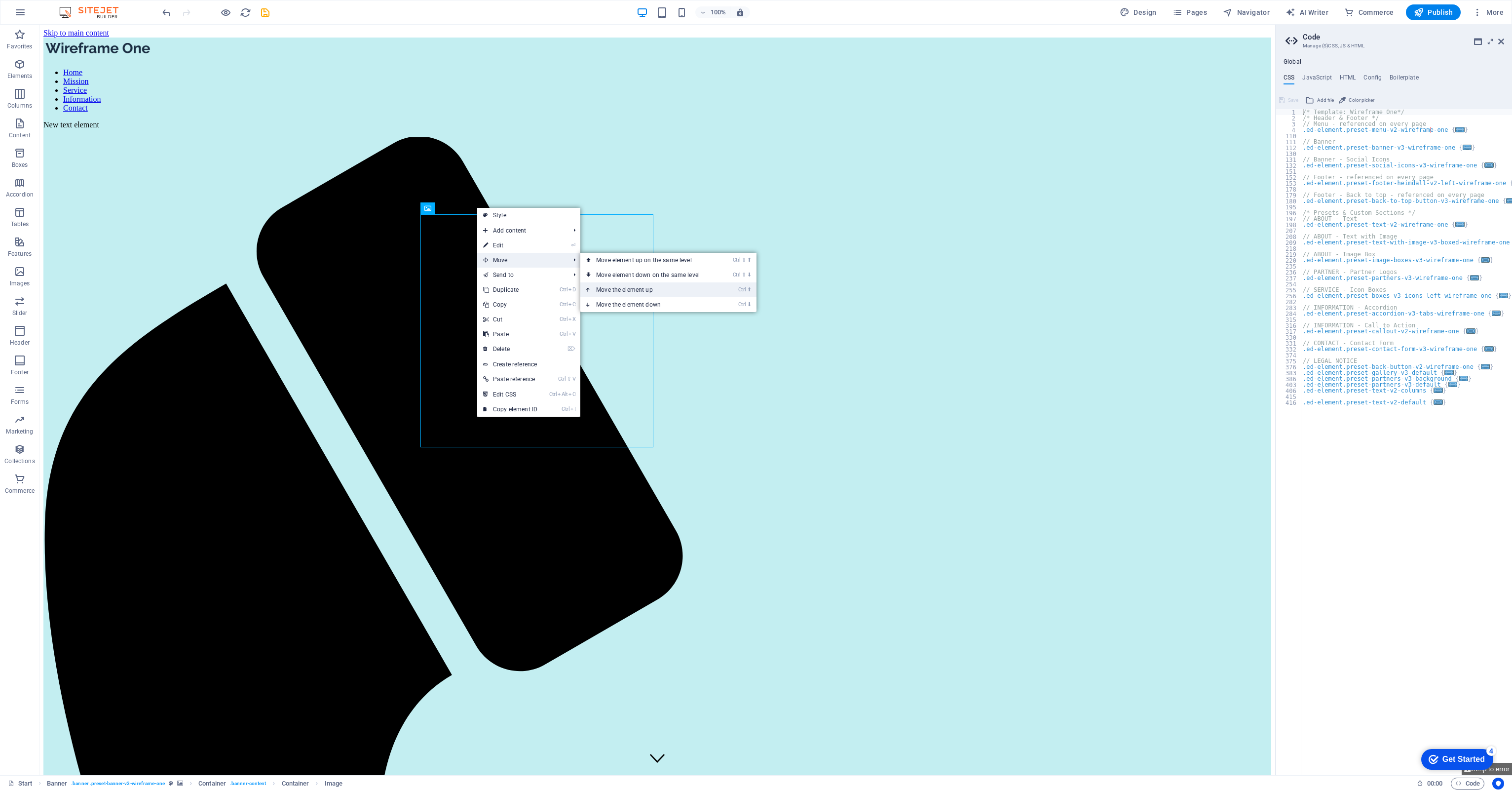
click at [610, 289] on link "Ctrl ⬆ Move the element up" at bounding box center [650, 289] width 139 height 15
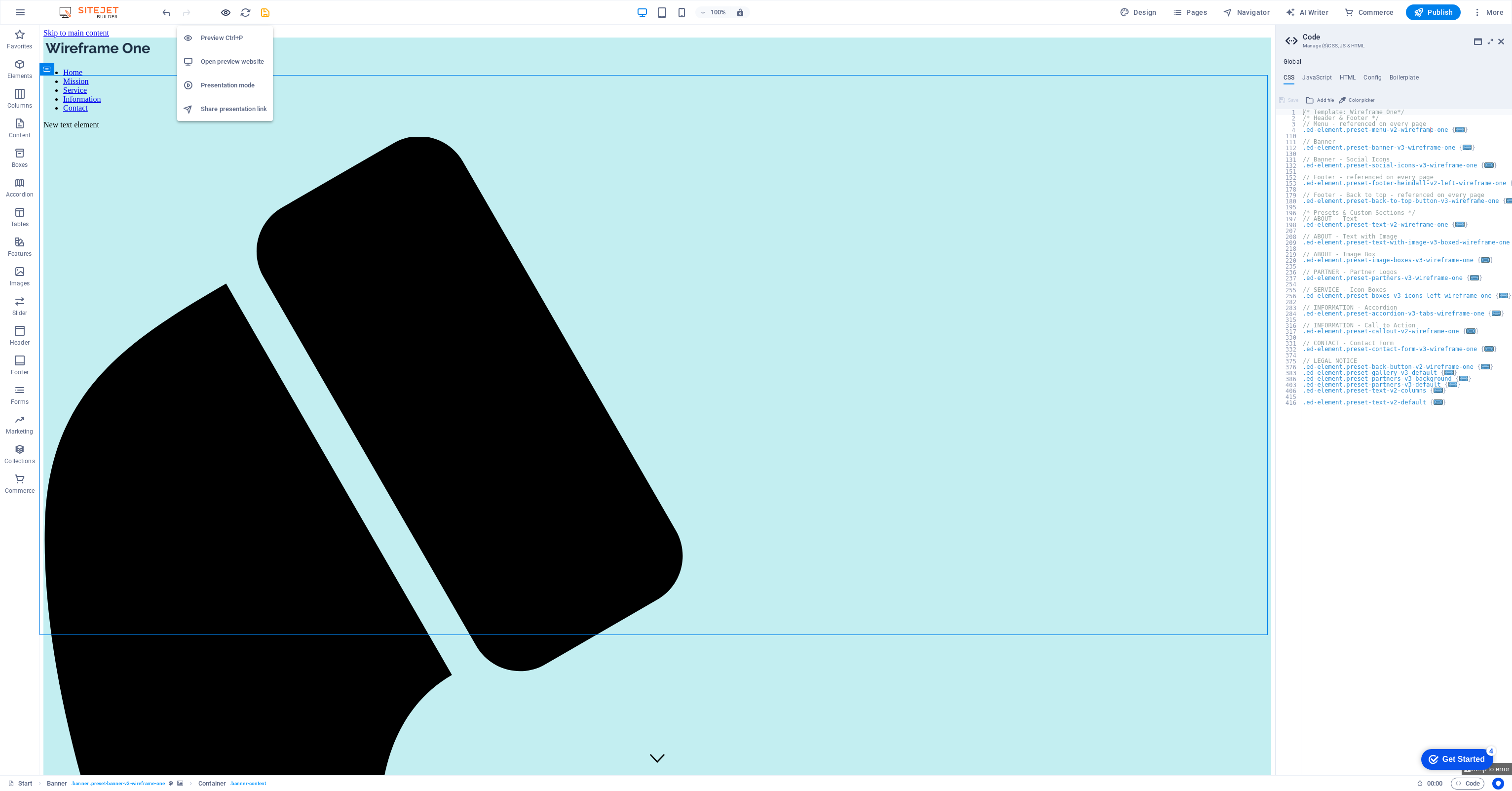
click at [226, 9] on icon "button" at bounding box center [226, 13] width 11 height 11
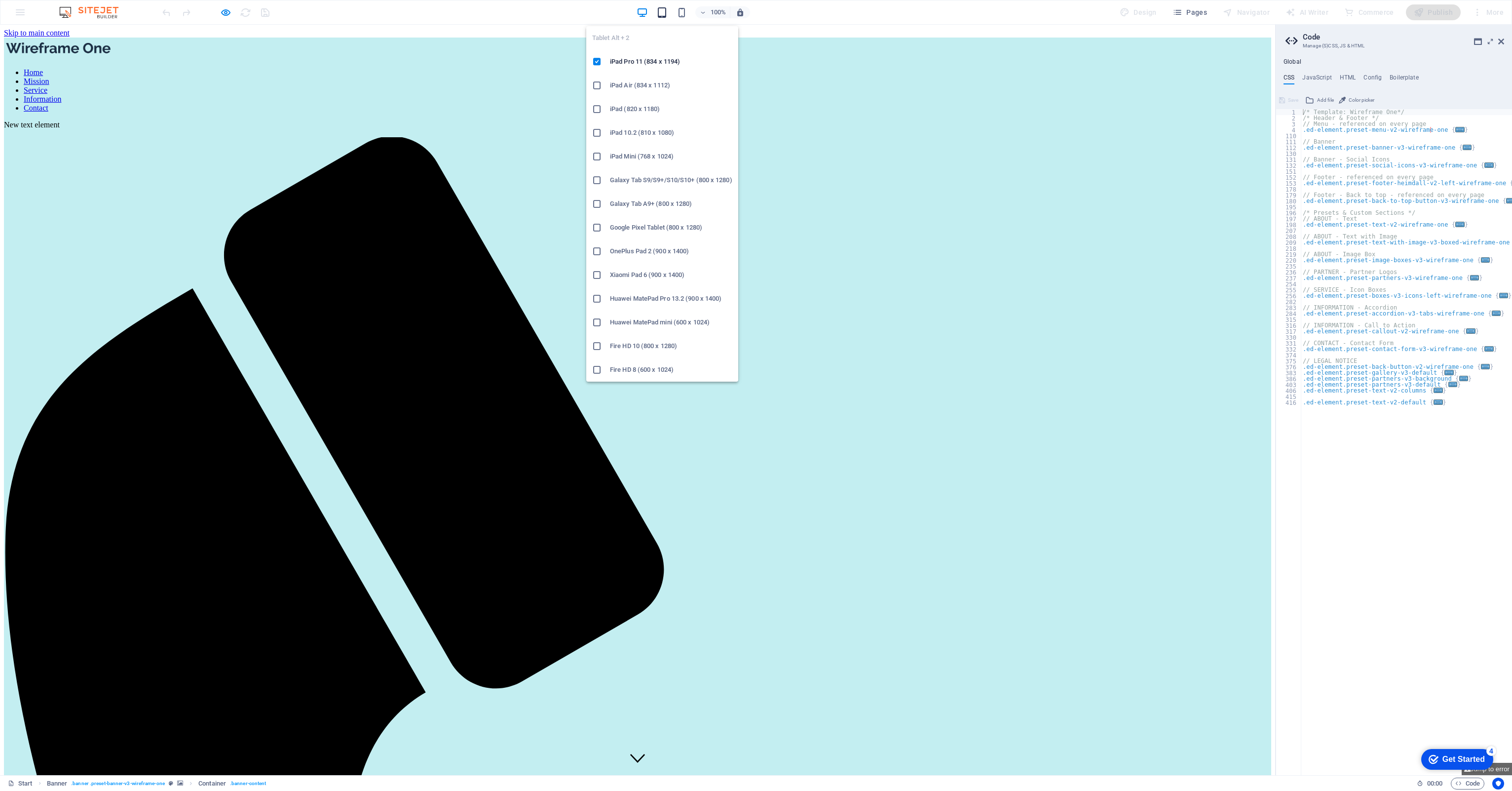
click at [659, 11] on icon "button" at bounding box center [662, 13] width 11 height 11
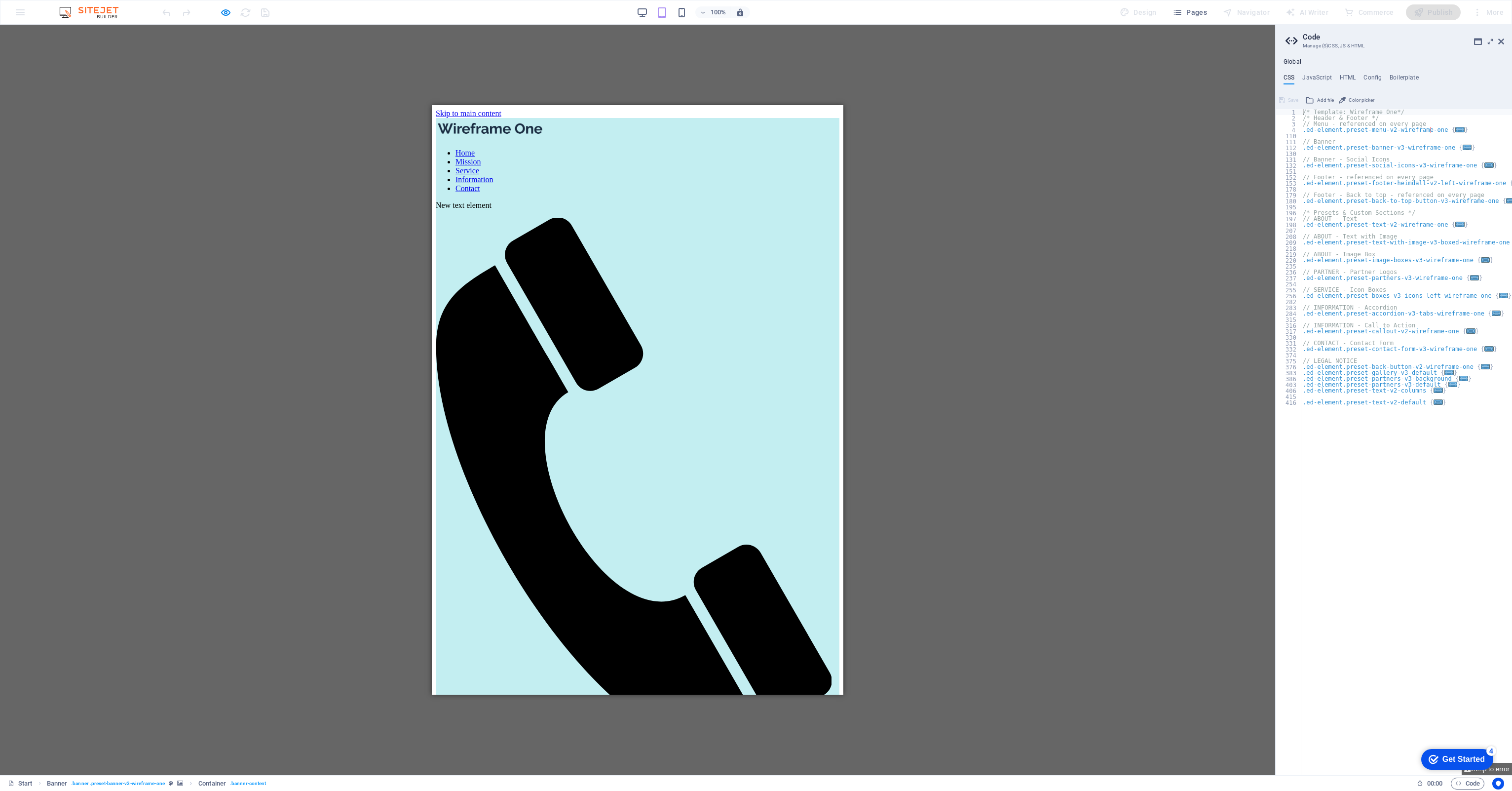
click at [999, 131] on div "Drag here to replace the existing content. Press “Ctrl” if you want to create a…" at bounding box center [637, 400] width 1275 height 750
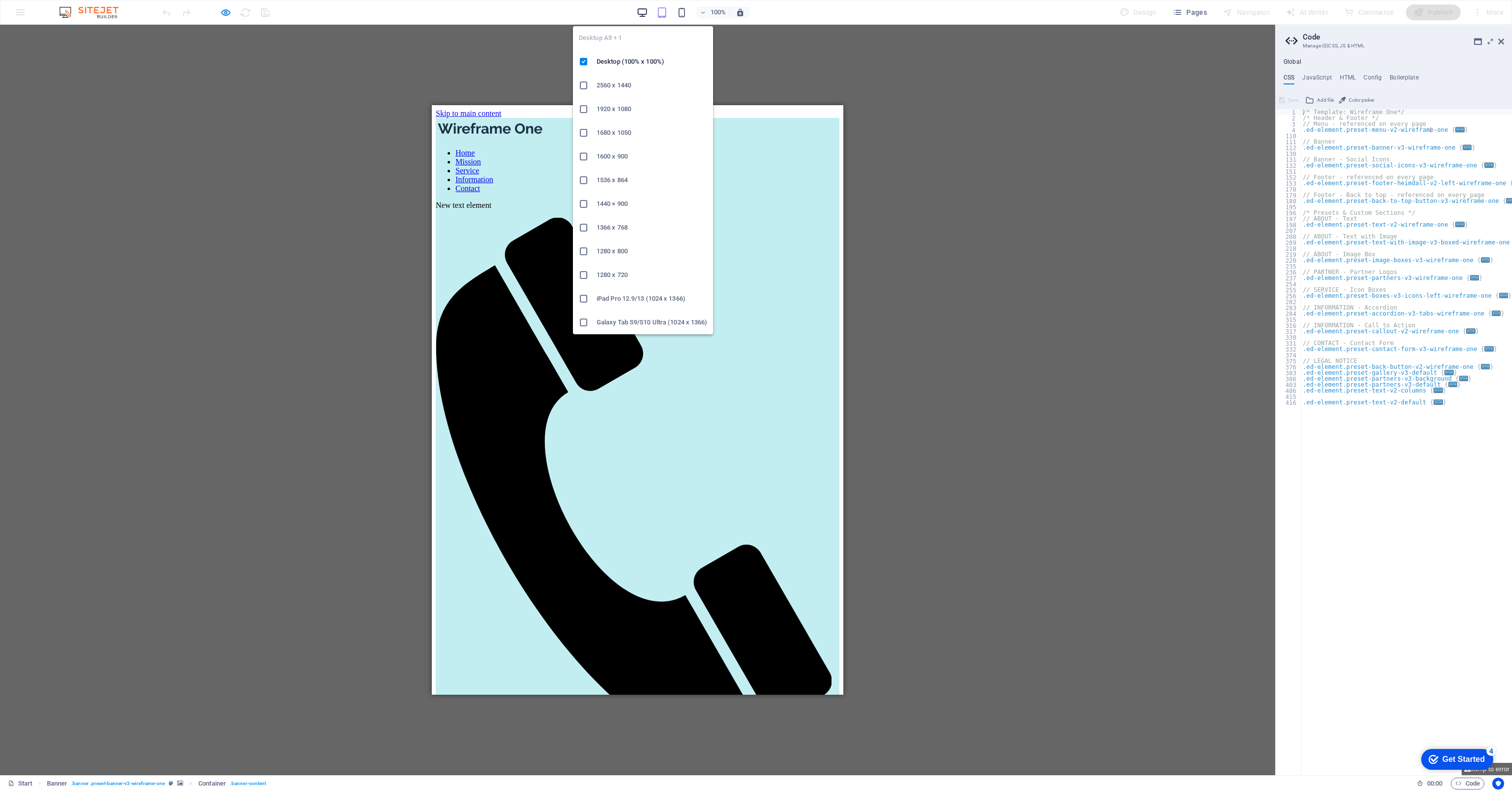
click at [639, 16] on icon "button" at bounding box center [642, 13] width 11 height 11
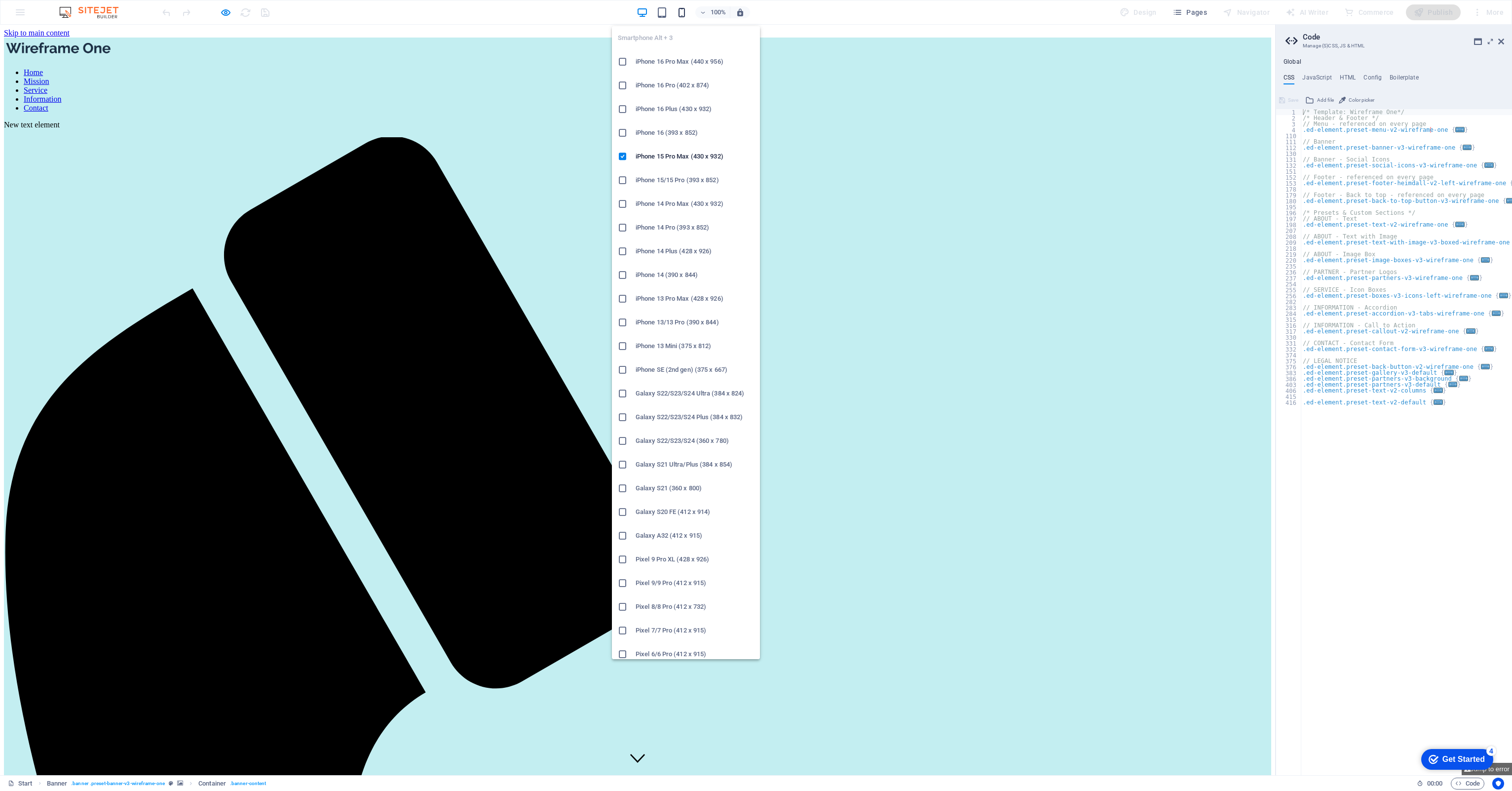
click at [678, 11] on icon "button" at bounding box center [682, 13] width 11 height 11
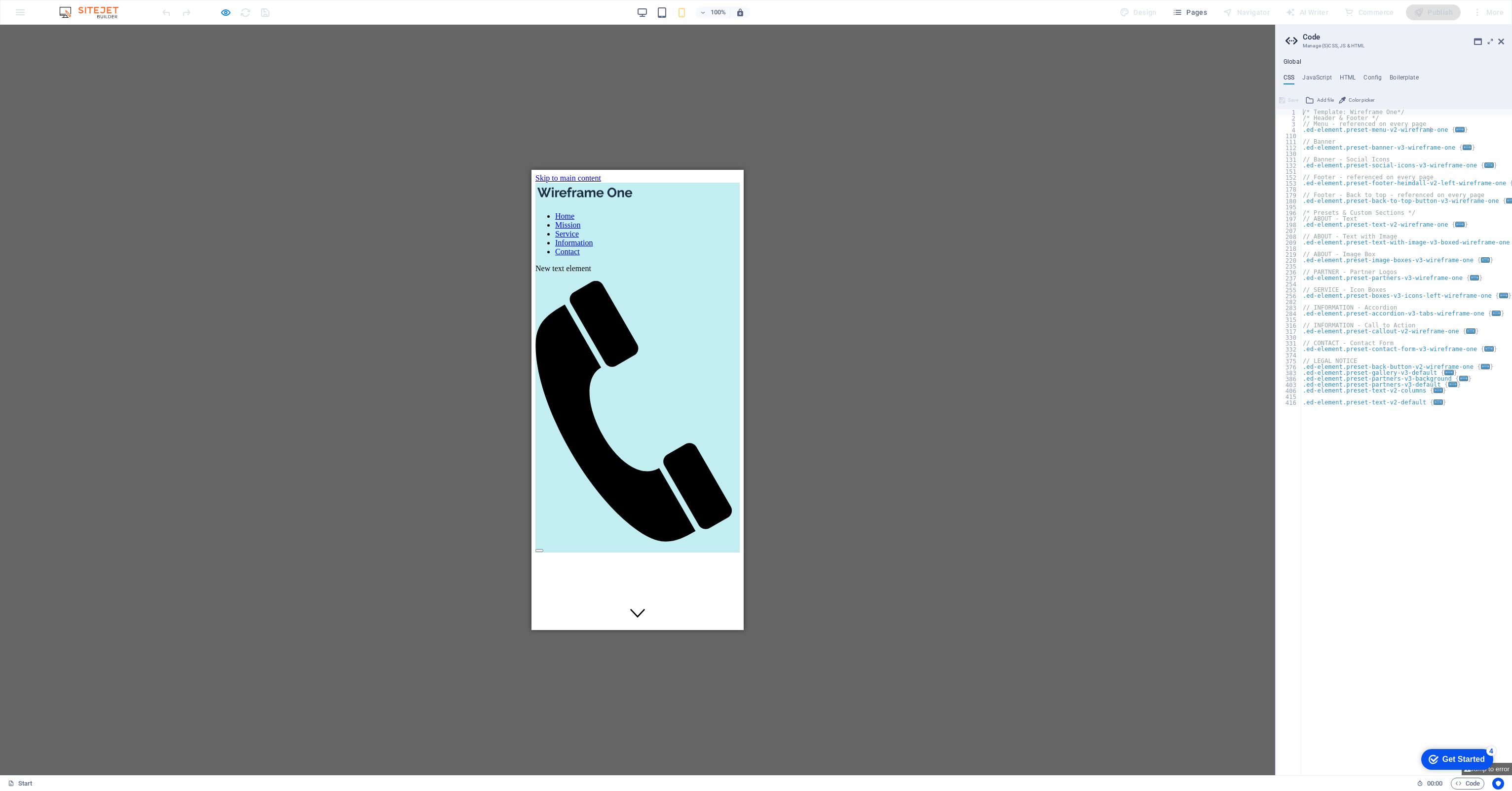
drag, startPoint x: 740, startPoint y: 218, endPoint x: 1248, endPoint y: 325, distance: 519.1
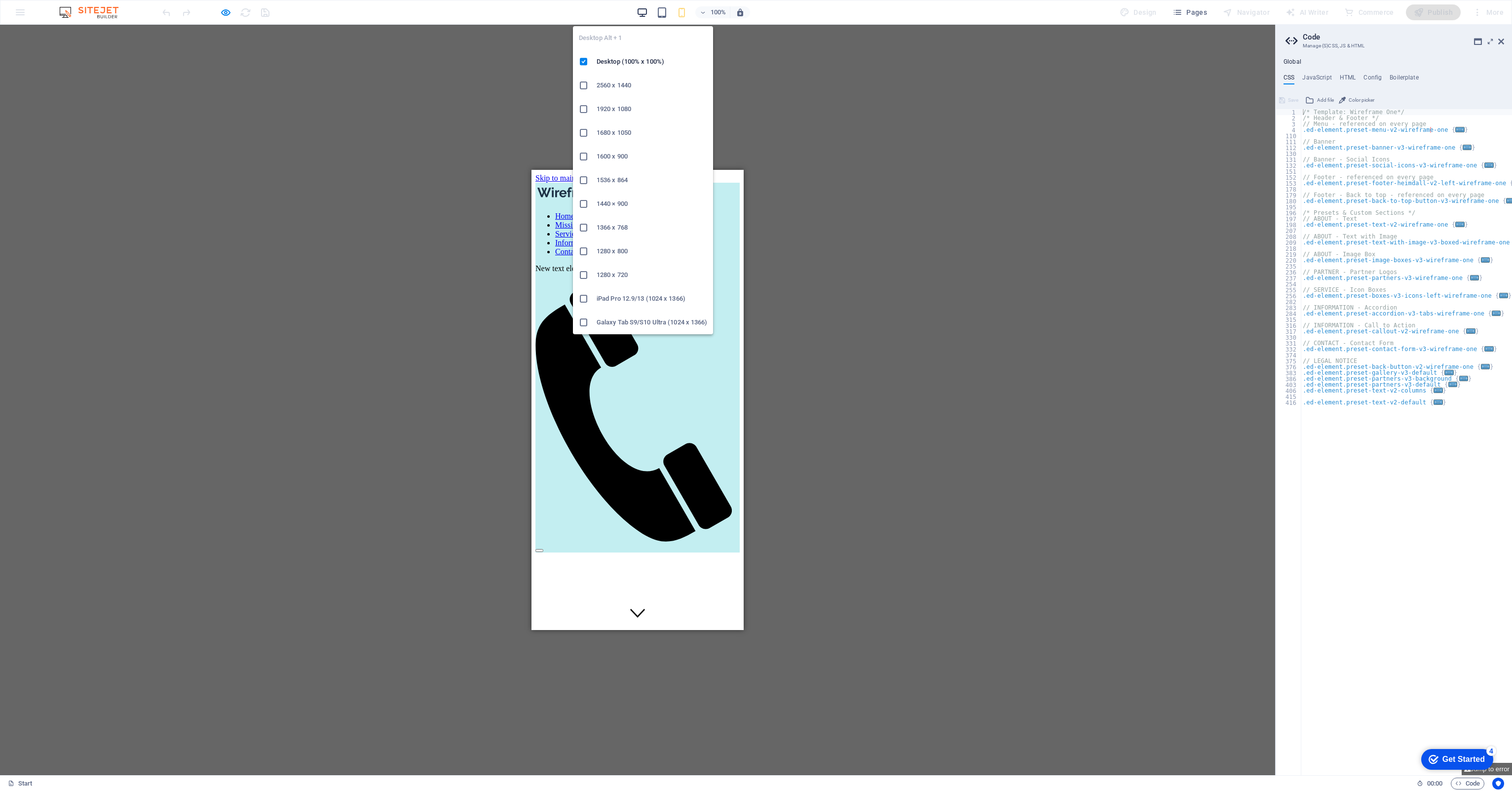
click at [638, 9] on icon "button" at bounding box center [642, 13] width 11 height 11
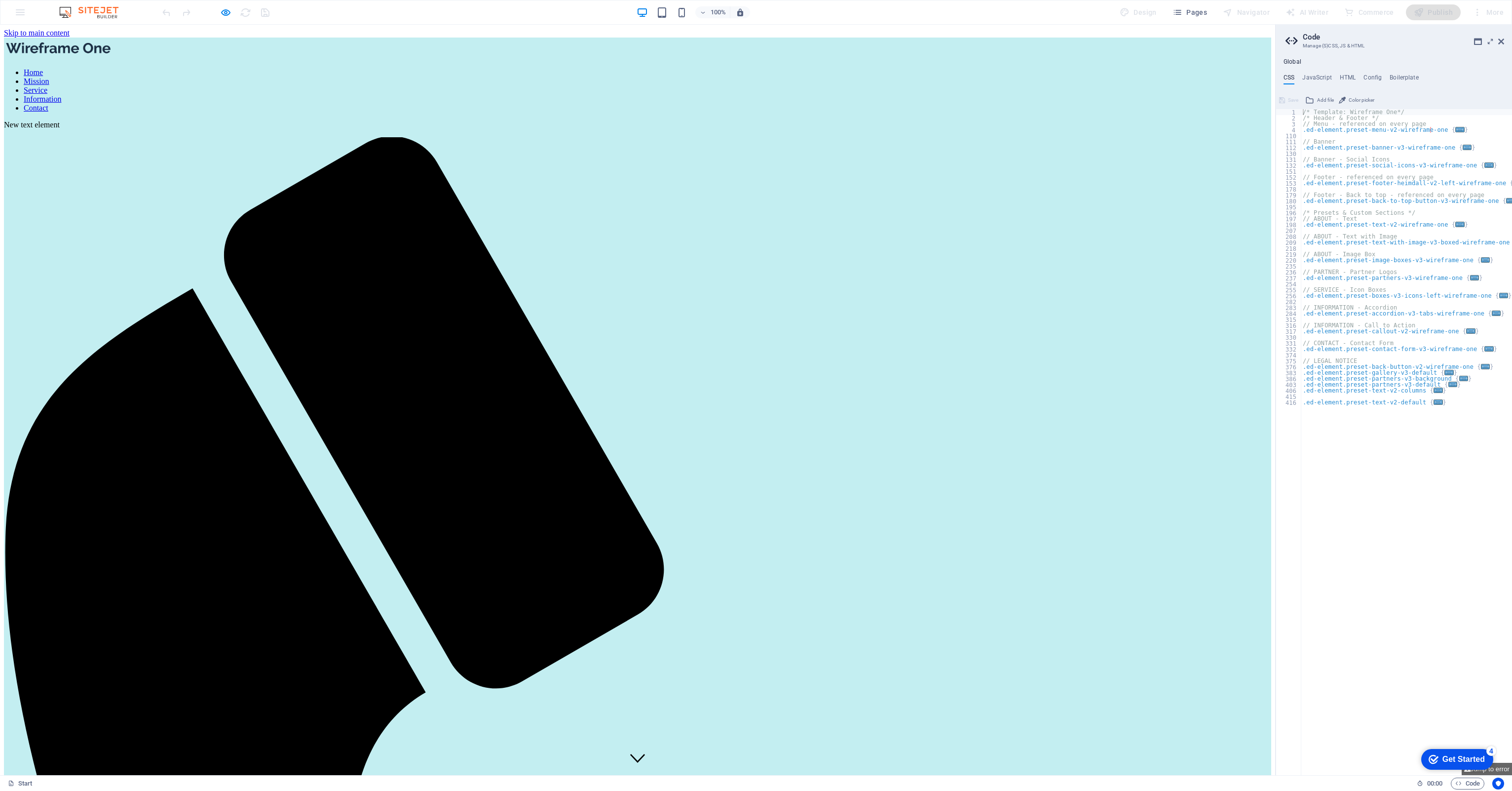
drag, startPoint x: 644, startPoint y: 246, endPoint x: 511, endPoint y: 218, distance: 135.9
click at [229, 13] on icon "button" at bounding box center [226, 13] width 11 height 11
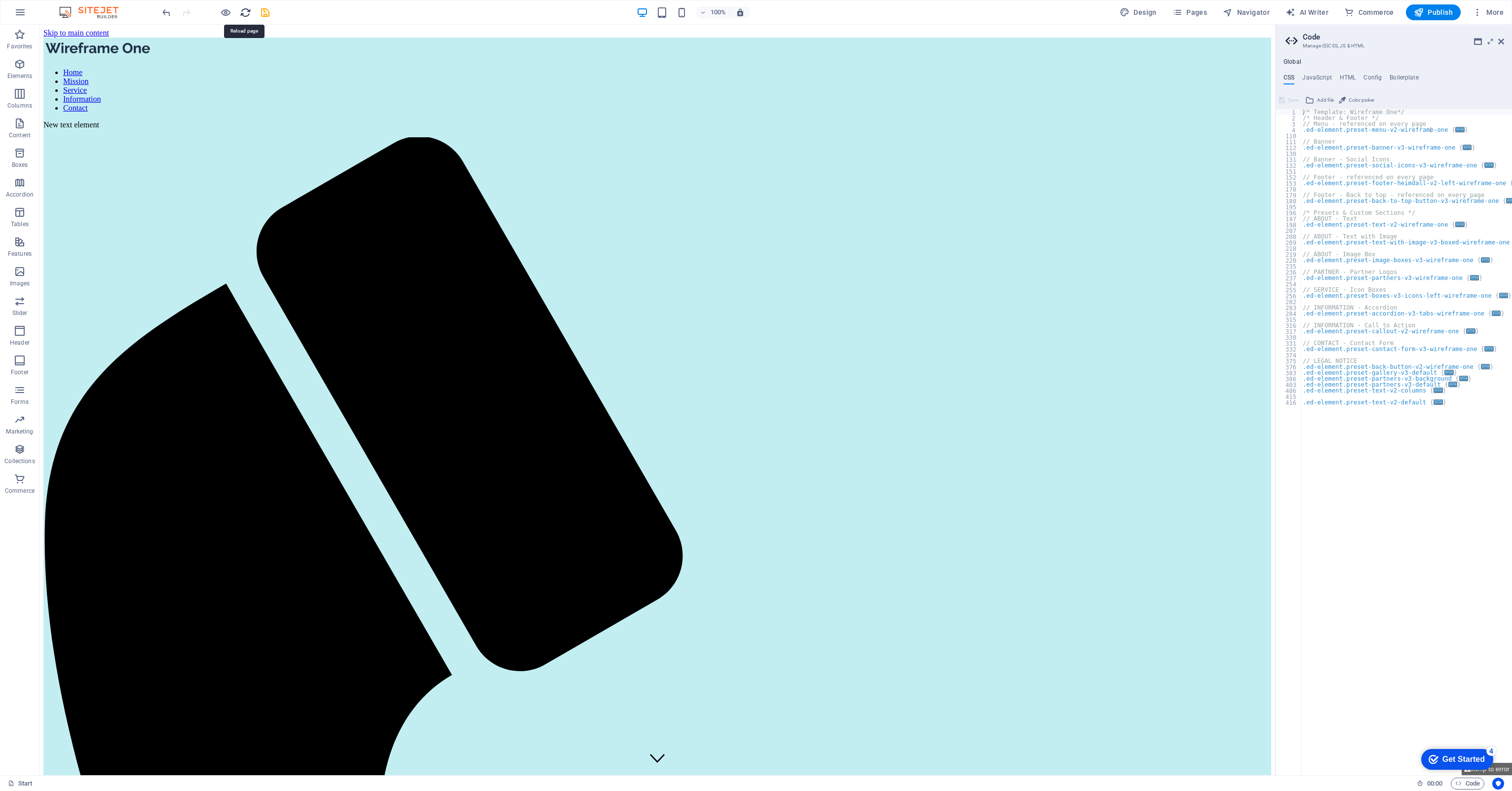
click at [246, 12] on icon "reload" at bounding box center [246, 13] width 11 height 11
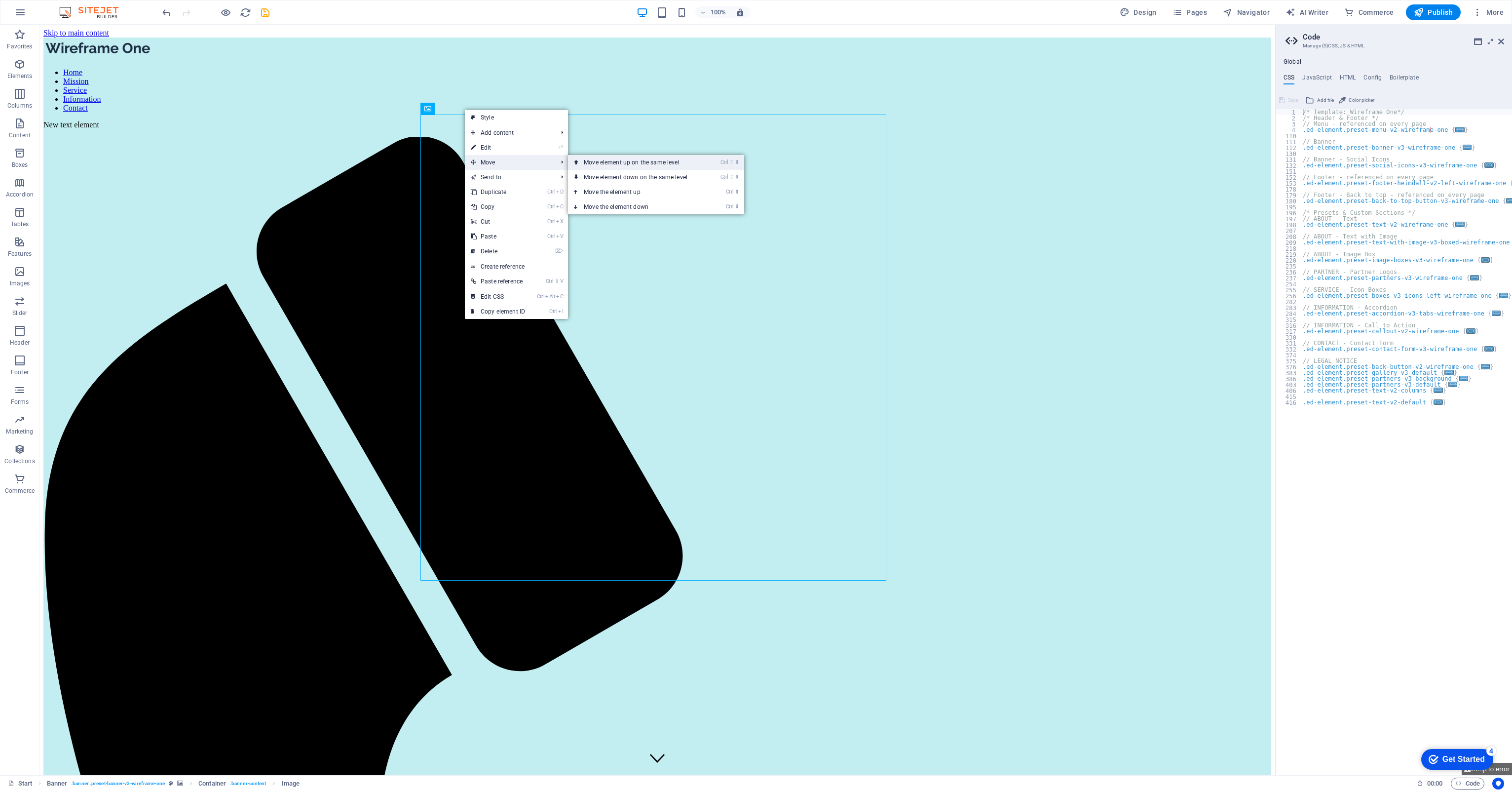
click at [605, 159] on link "Ctrl ⇧ ⬆ Move element up on the same level" at bounding box center [637, 162] width 139 height 15
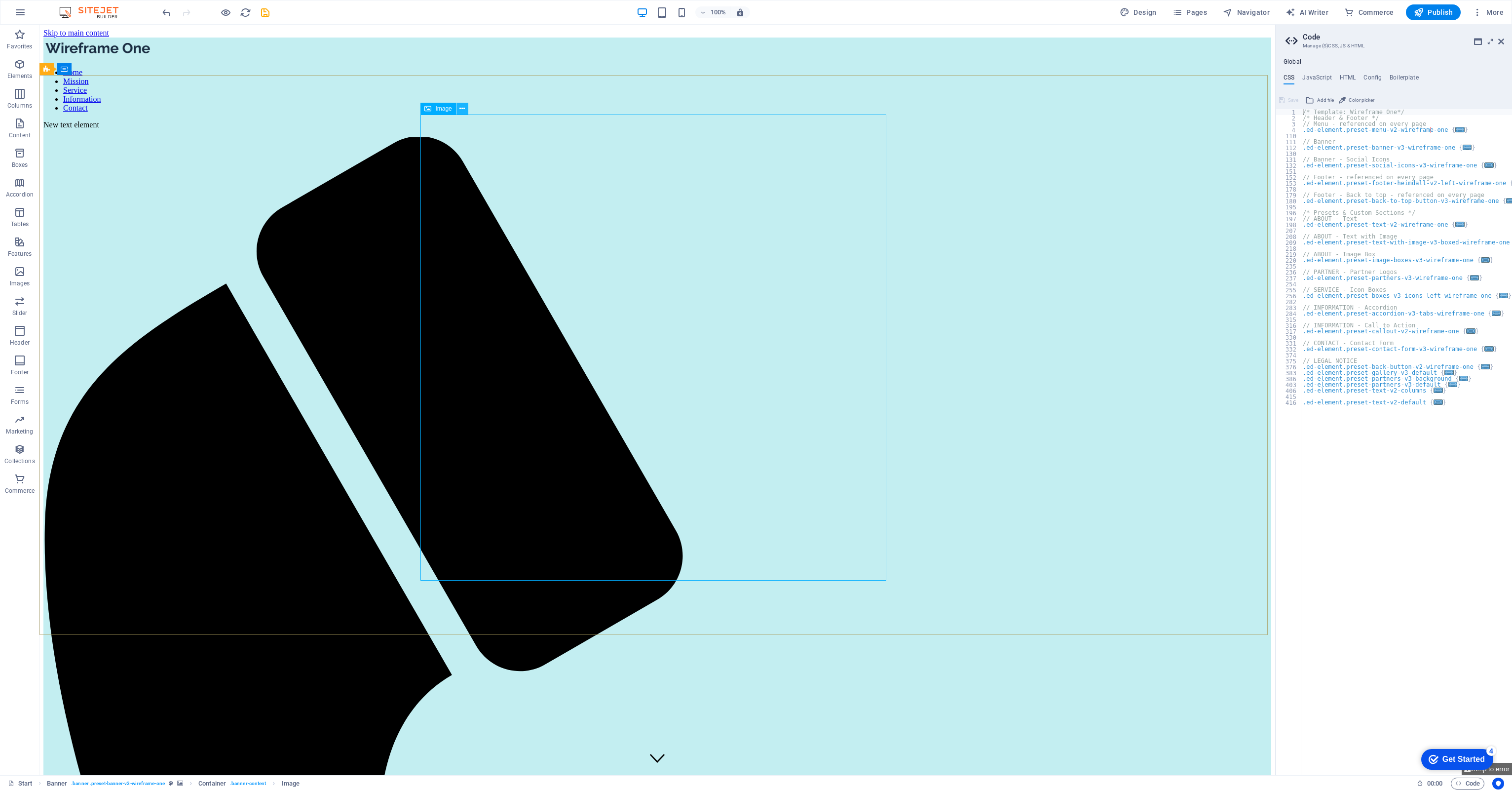
click at [466, 105] on button at bounding box center [462, 108] width 12 height 12
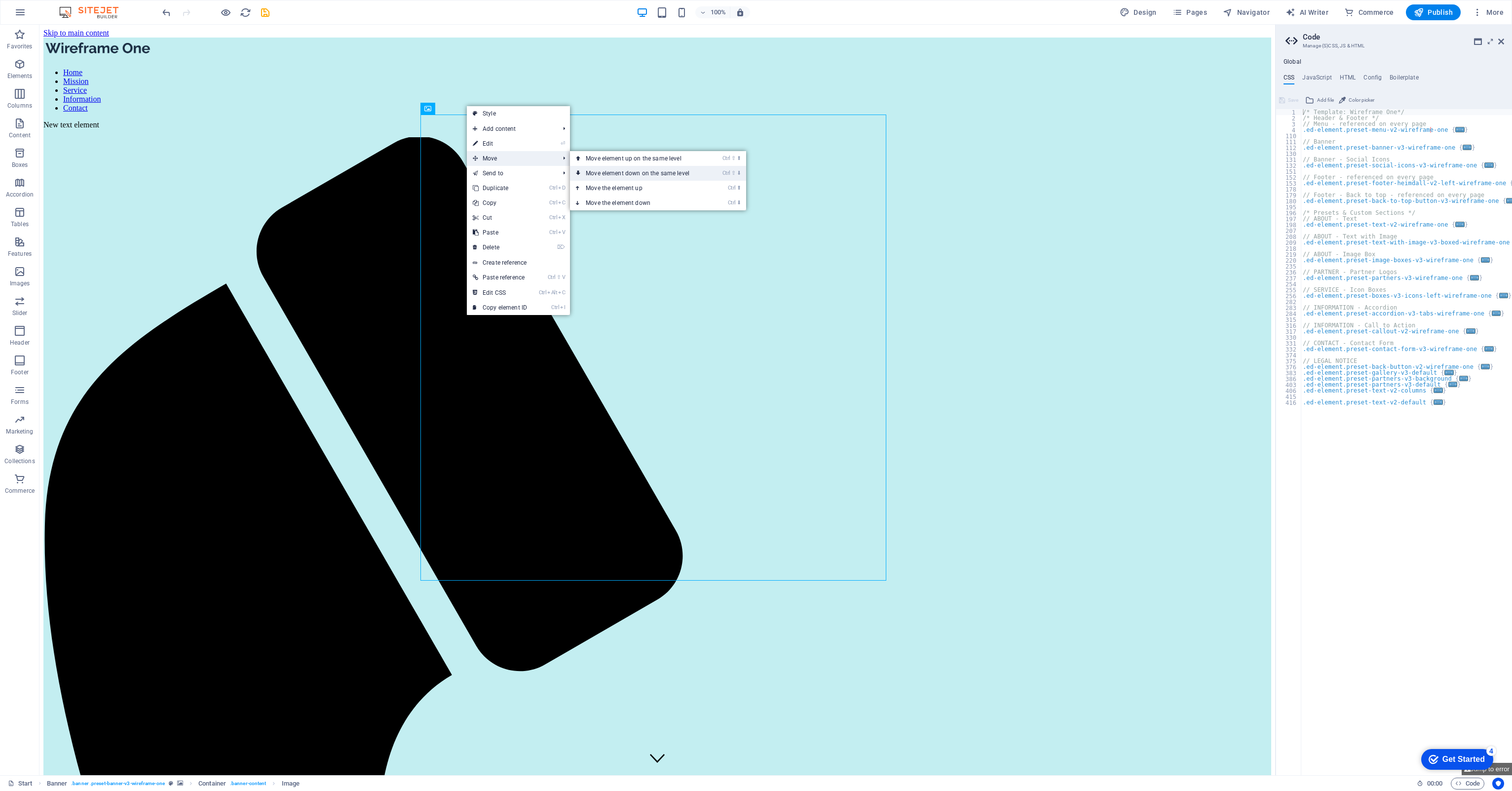
click at [603, 171] on link "Ctrl ⇧ ⬇ Move element down on the same level" at bounding box center [639, 173] width 139 height 15
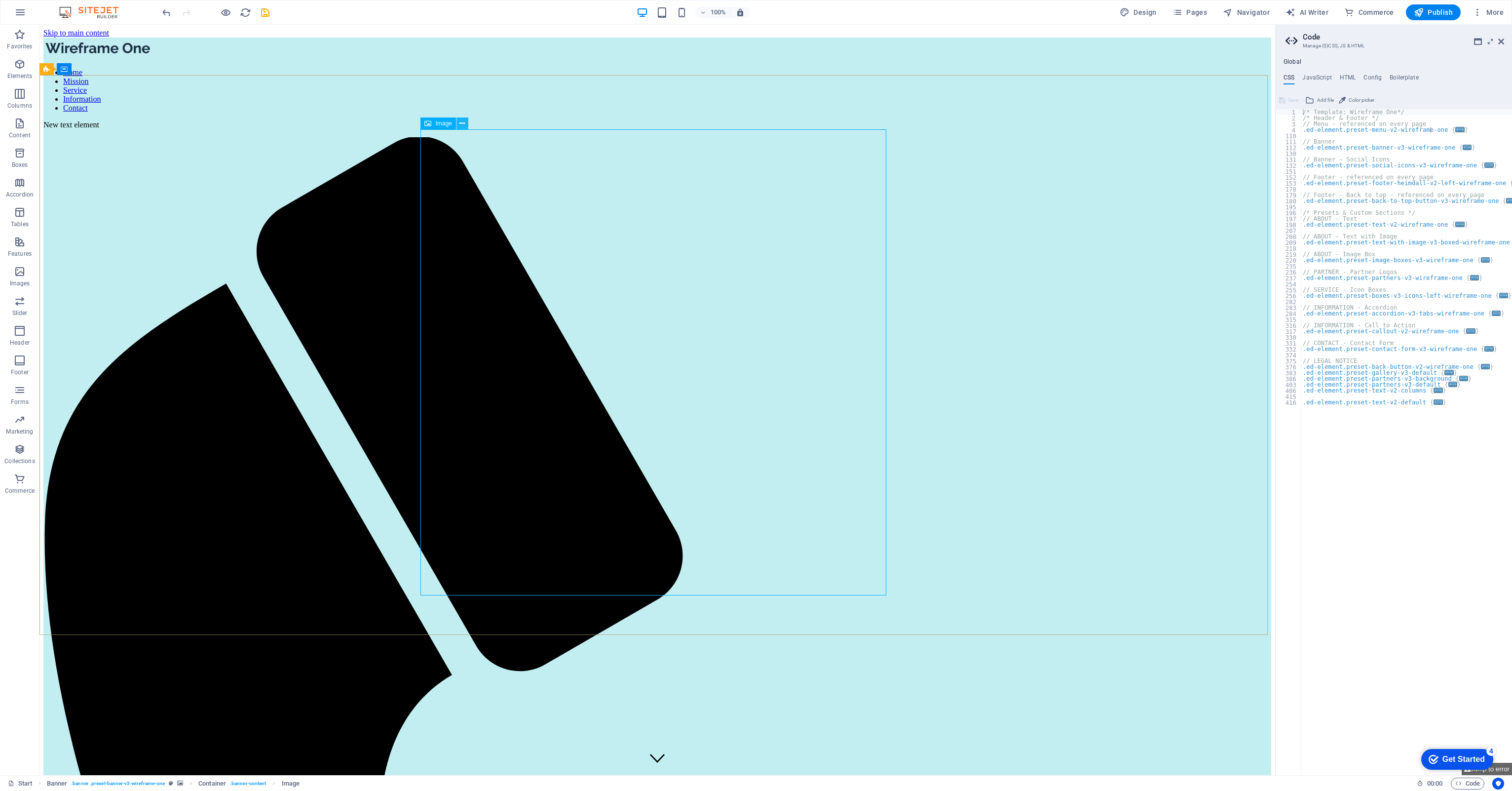
click at [462, 120] on icon at bounding box center [462, 123] width 6 height 11
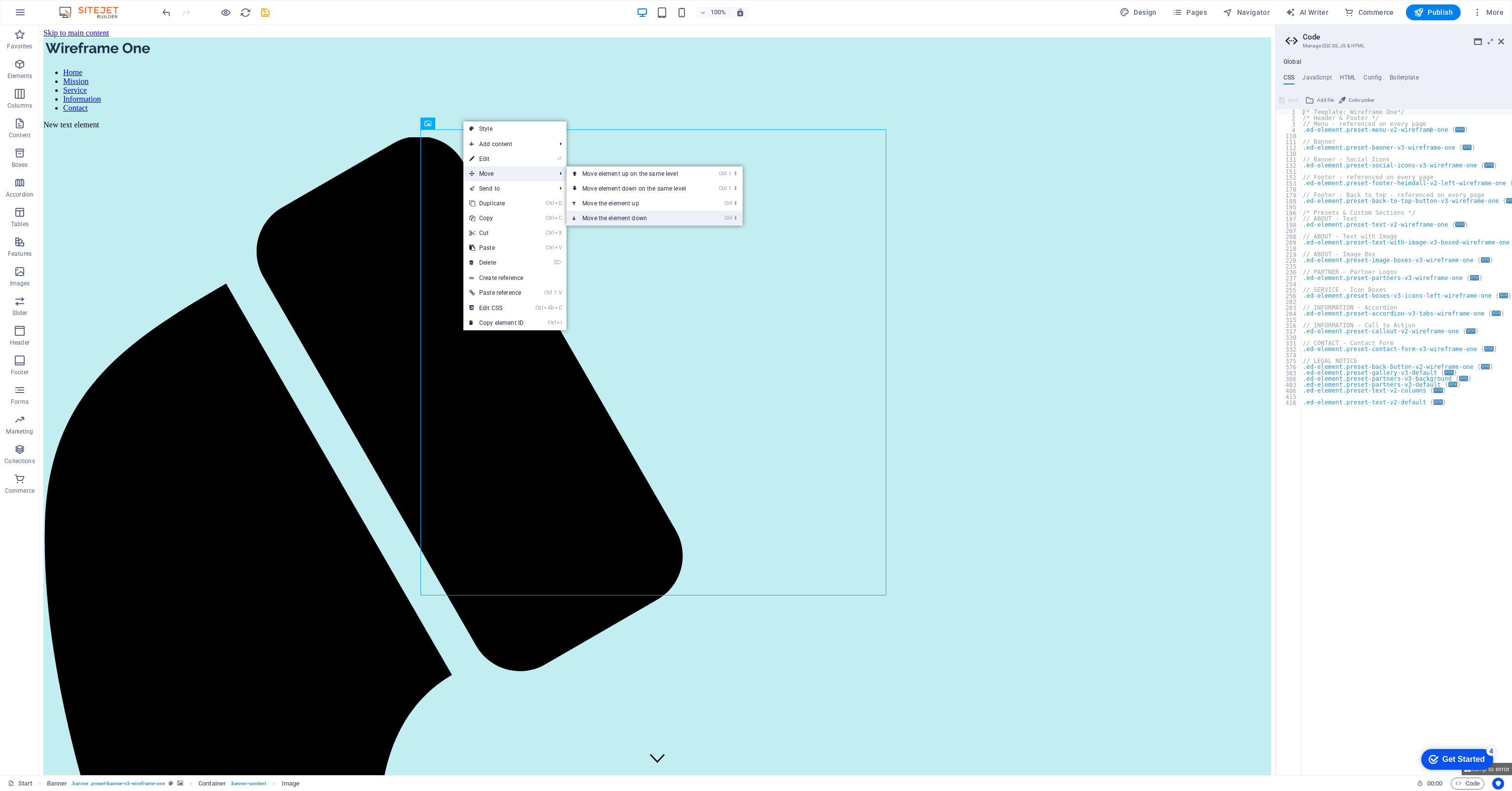
click at [627, 218] on link "Ctrl ⬇ Move the element down" at bounding box center [635, 218] width 139 height 15
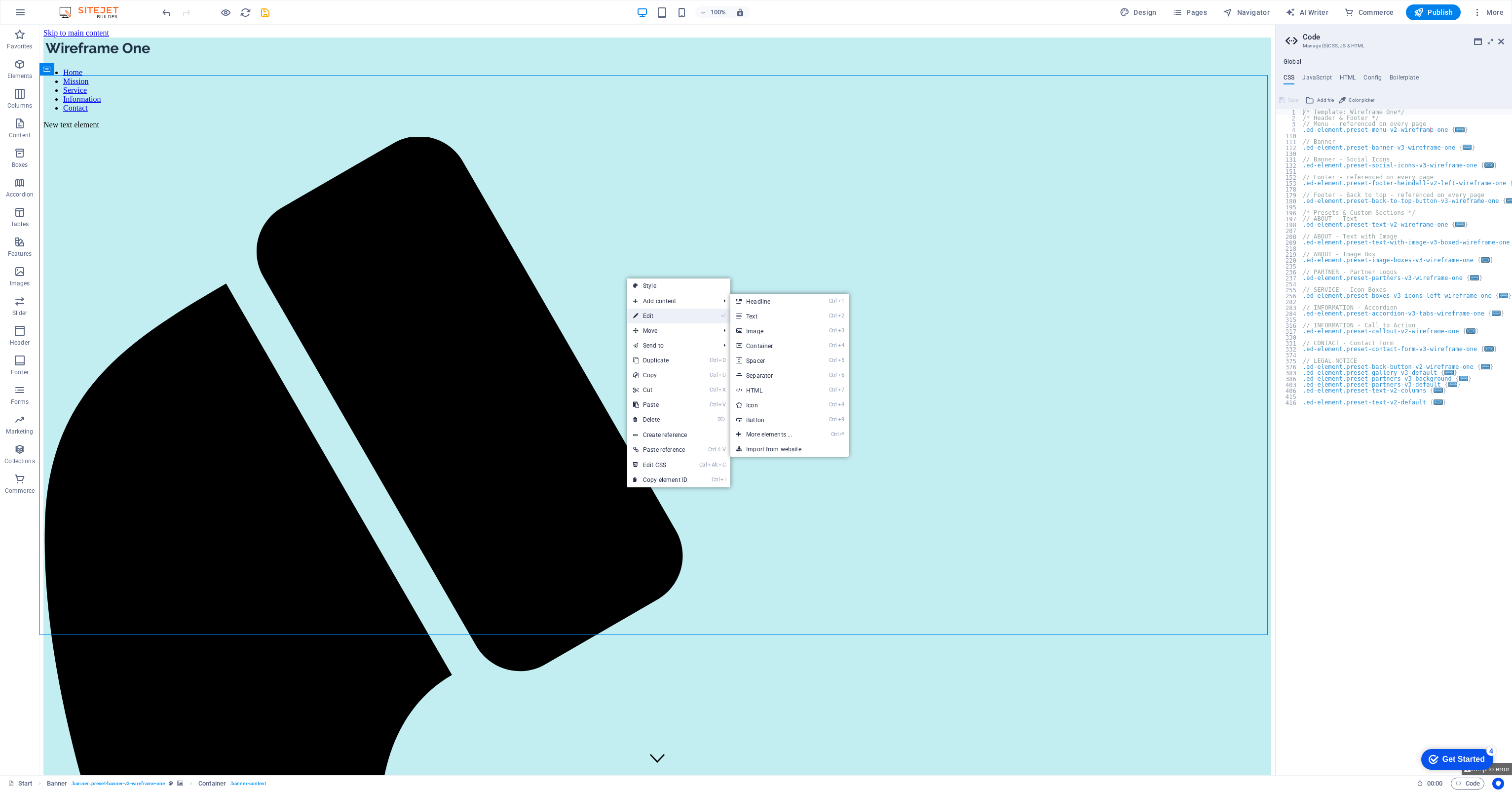
click at [639, 313] on link "⏎ Edit" at bounding box center [660, 316] width 66 height 15
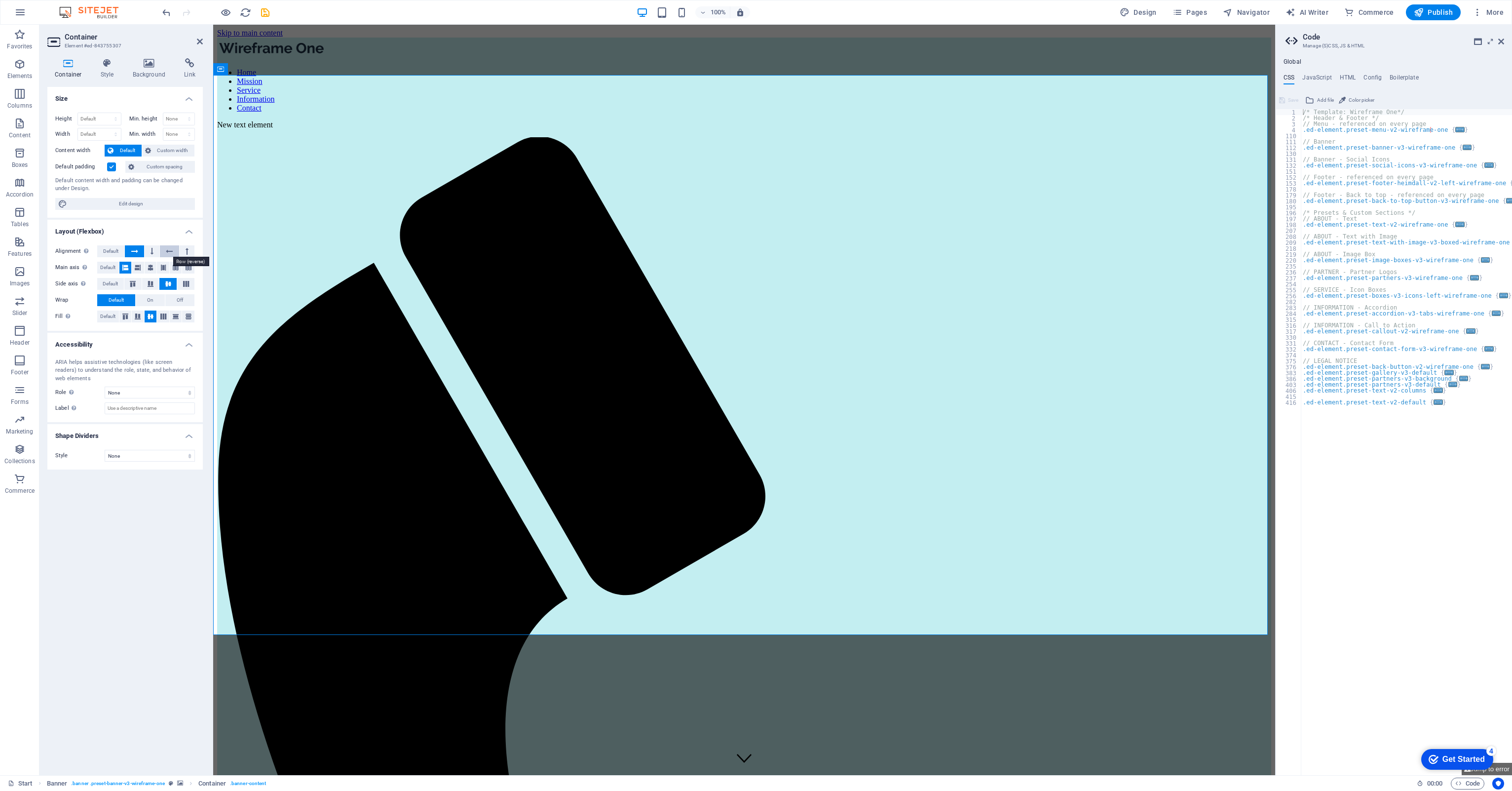
click at [166, 251] on icon at bounding box center [170, 251] width 7 height 12
click at [140, 253] on button at bounding box center [134, 251] width 19 height 12
click at [111, 252] on span "Default" at bounding box center [110, 251] width 15 height 12
click at [115, 314] on span "Default" at bounding box center [108, 316] width 15 height 12
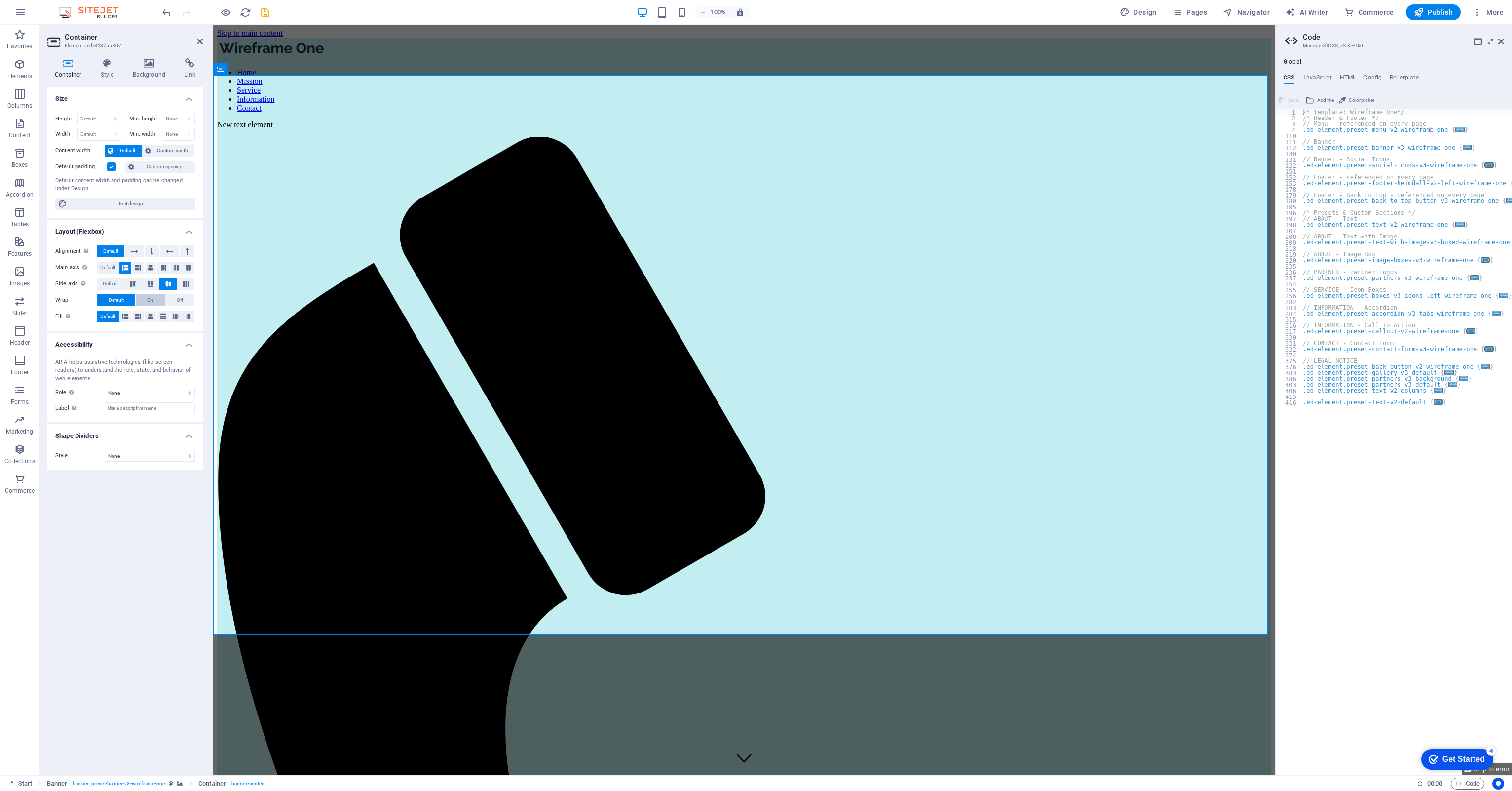
click at [152, 296] on span "On" at bounding box center [150, 300] width 6 height 12
click at [135, 296] on button "Default" at bounding box center [115, 300] width 38 height 12
click at [147, 66] on icon at bounding box center [149, 63] width 48 height 10
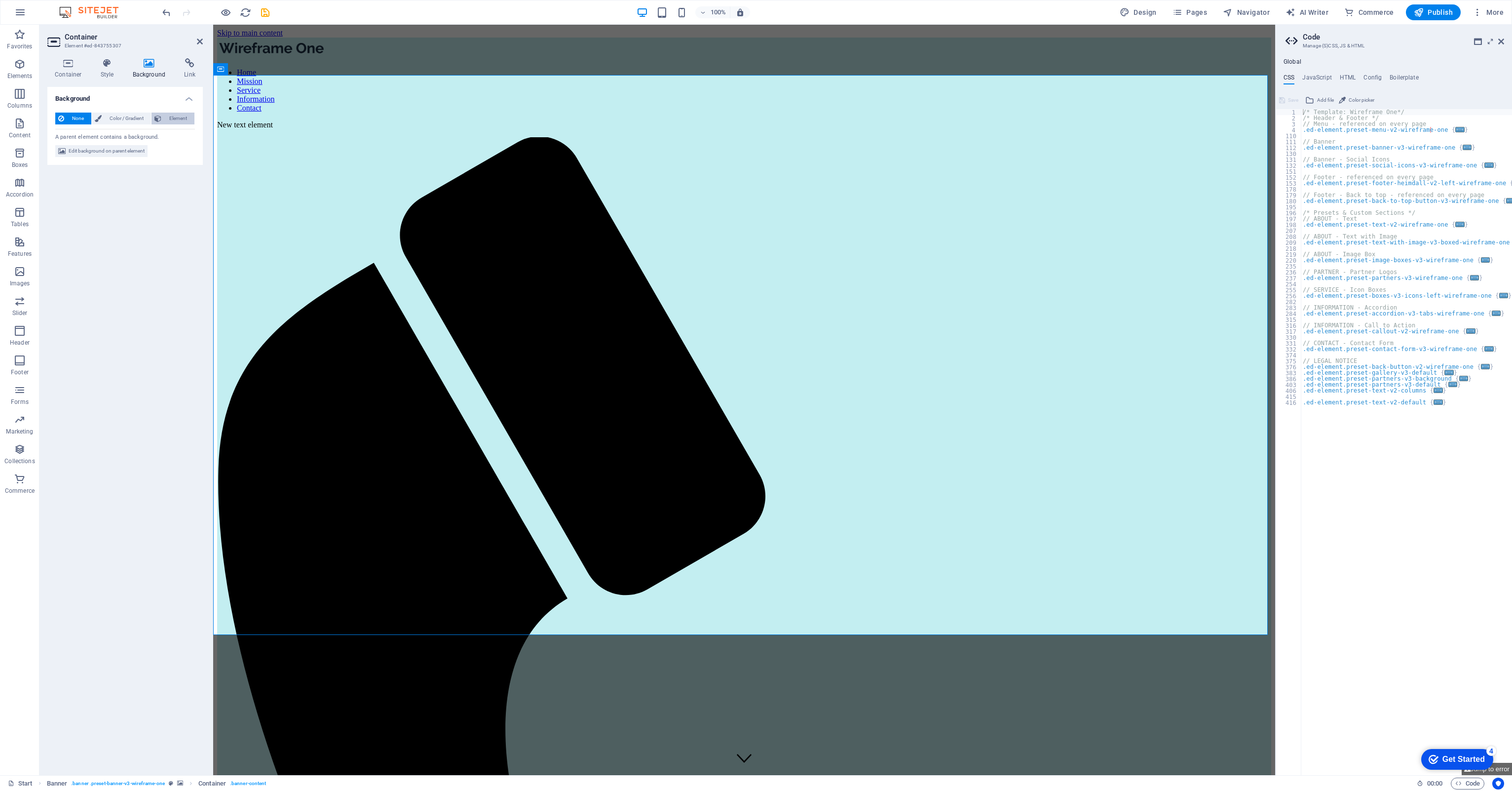
click at [172, 115] on span "Element" at bounding box center [178, 118] width 27 height 12
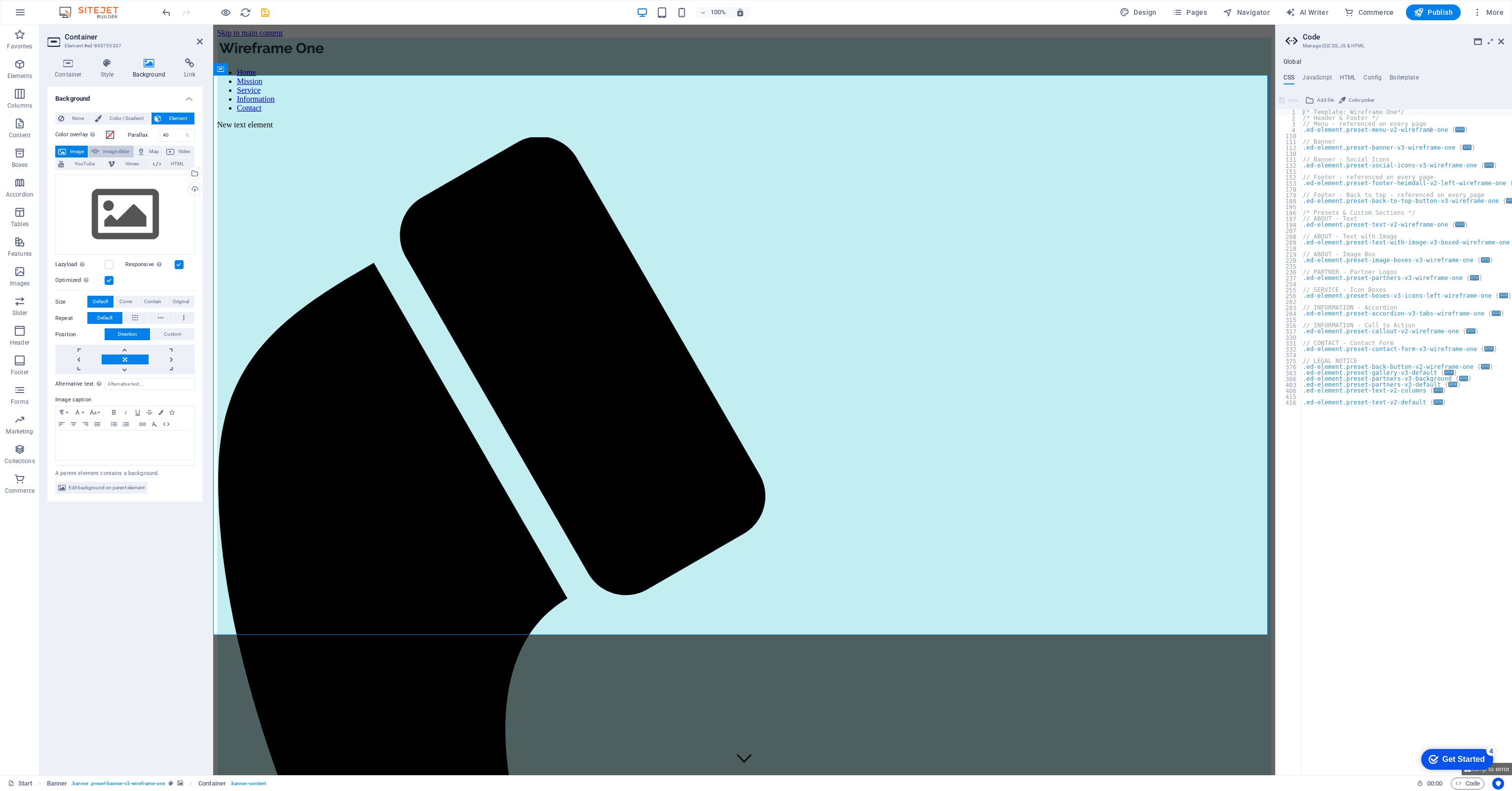
click at [125, 147] on span "Image slider" at bounding box center [115, 151] width 28 height 12
select select "ms"
select select "s"
select select "progressive"
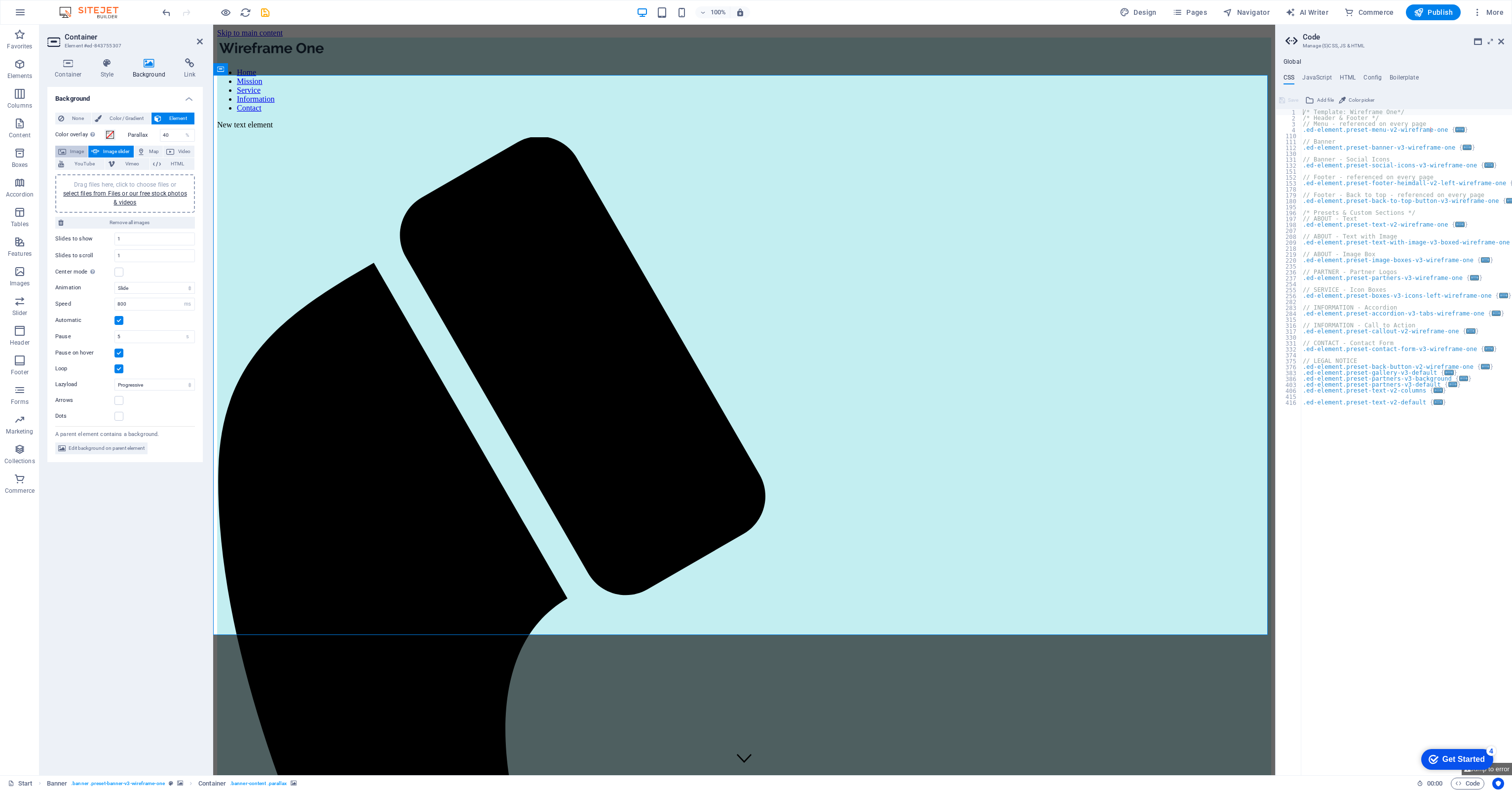
click at [73, 153] on span "Image" at bounding box center [77, 151] width 16 height 12
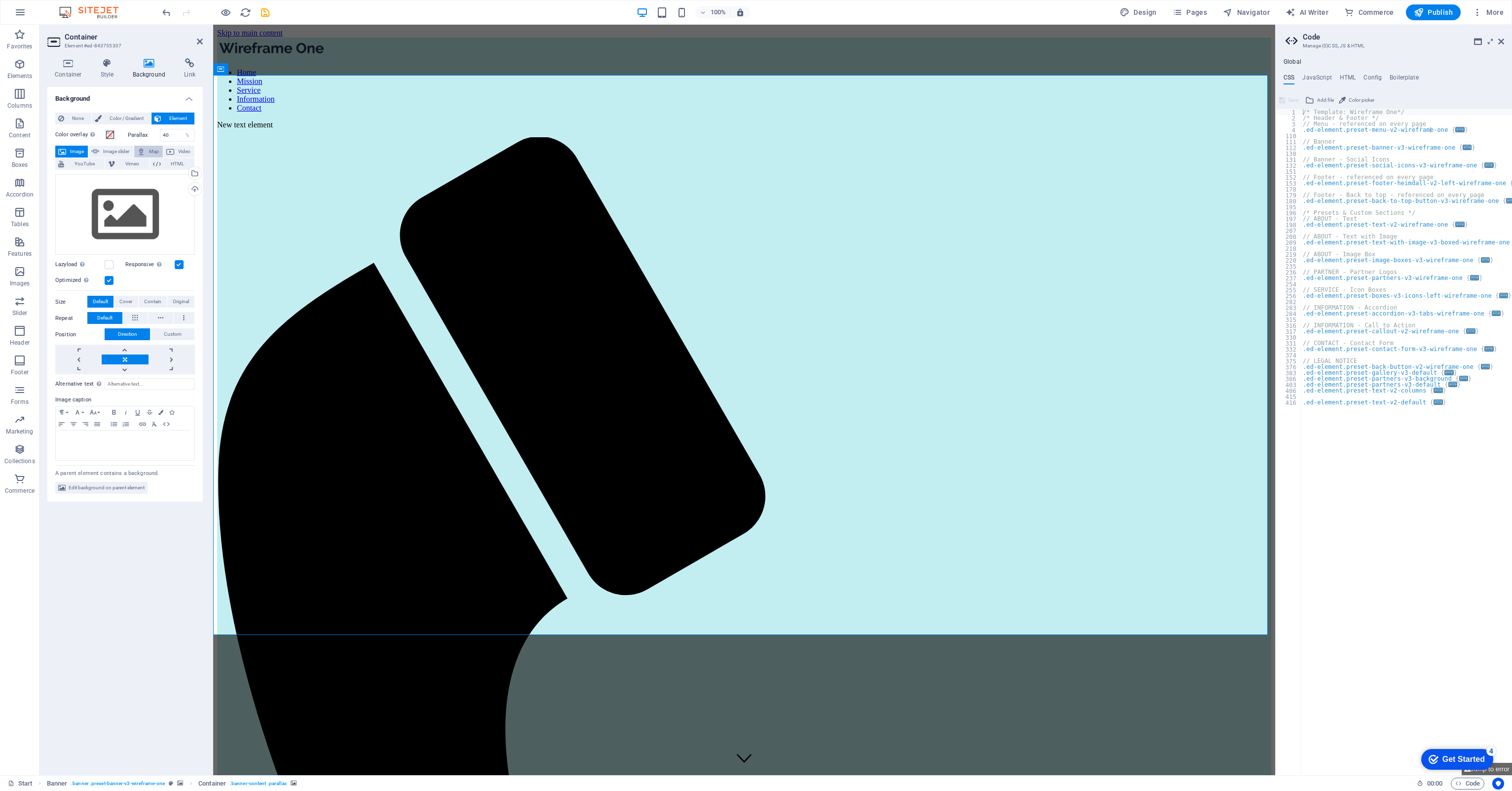
click at [154, 150] on span "Map" at bounding box center [154, 151] width 12 height 12
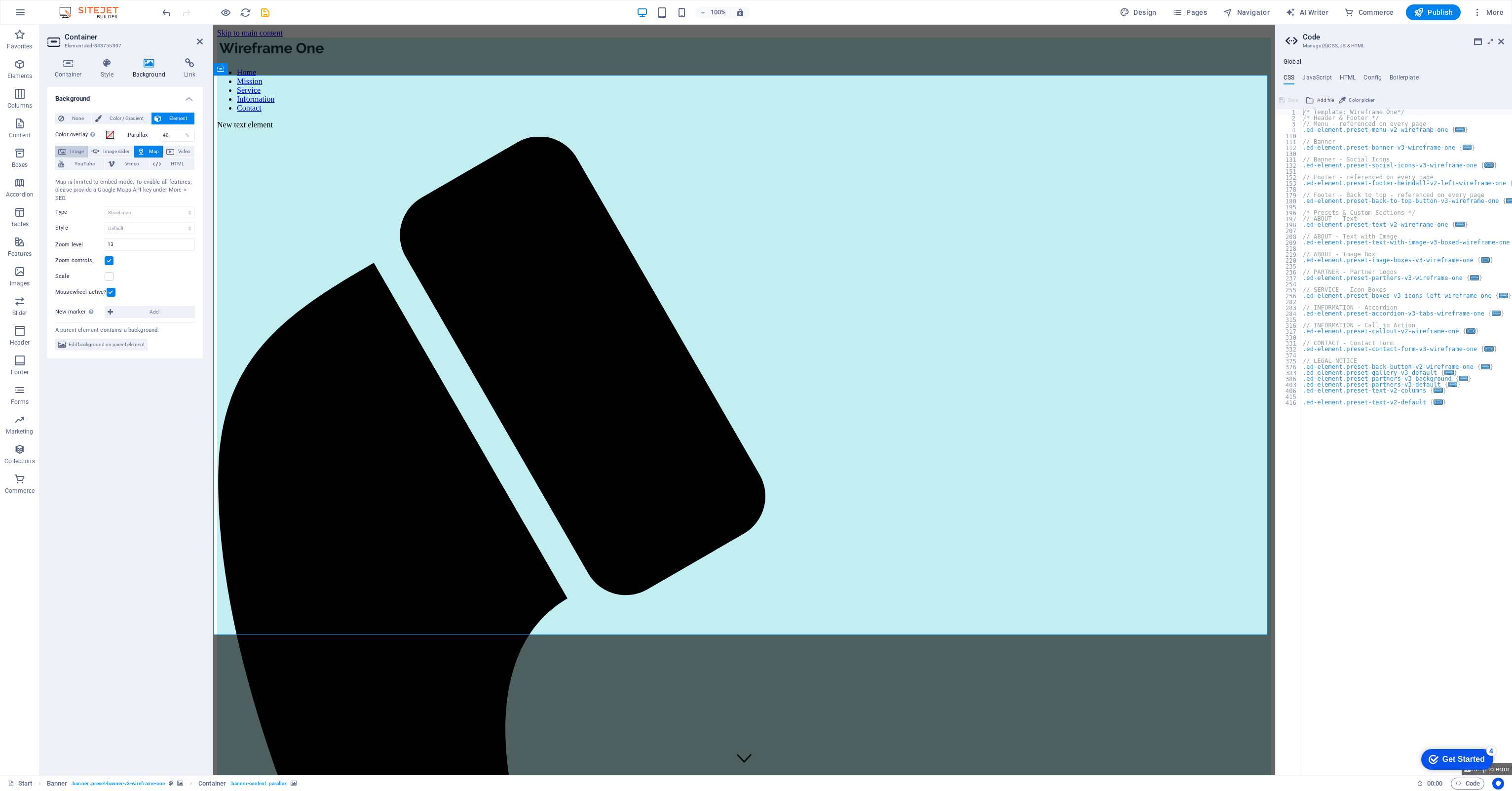
click at [76, 150] on span "Image" at bounding box center [77, 151] width 16 height 12
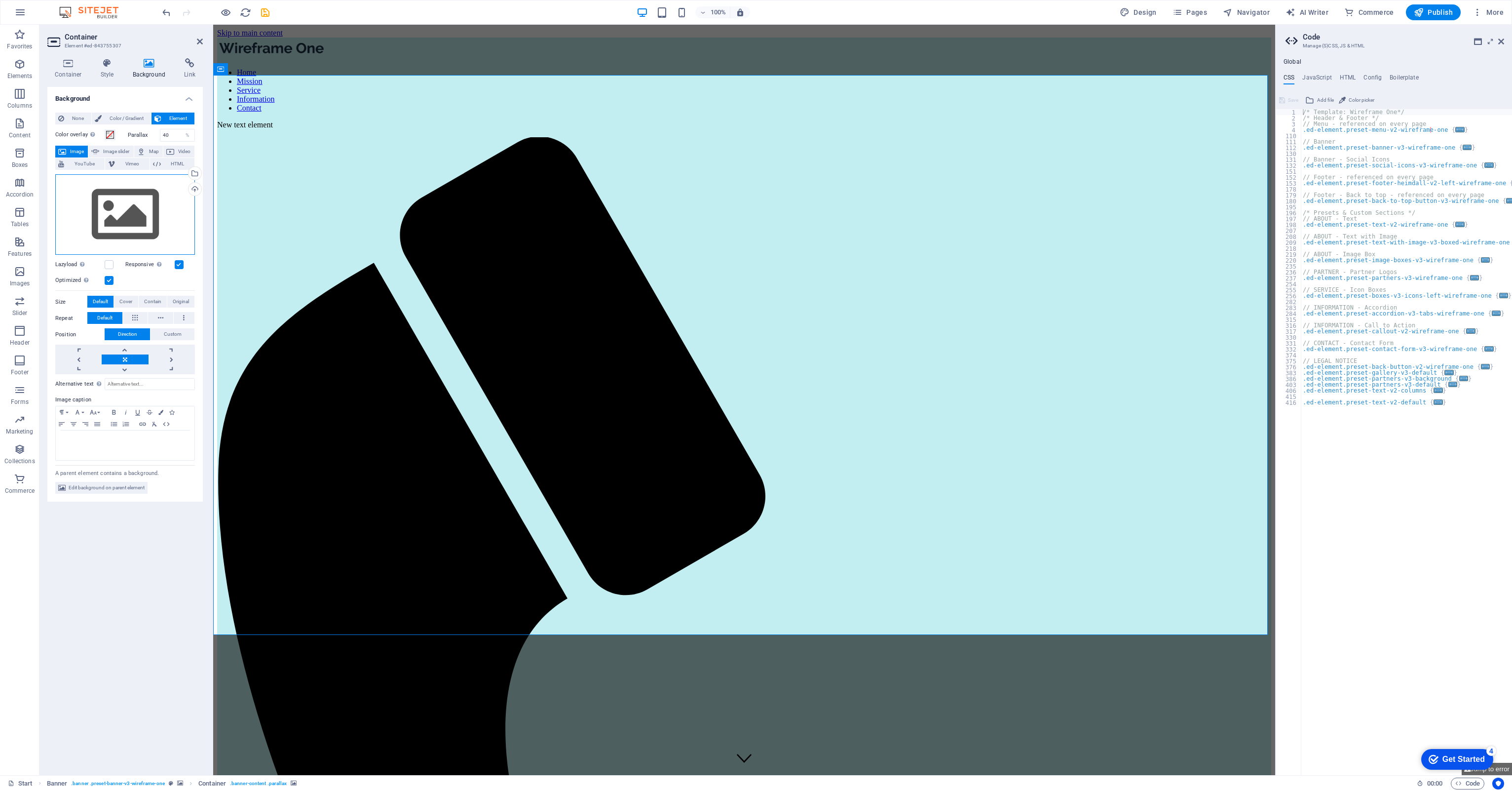
click at [118, 213] on div "Drag files here, click to choose files or select files from Files or our free s…" at bounding box center [125, 215] width 140 height 81
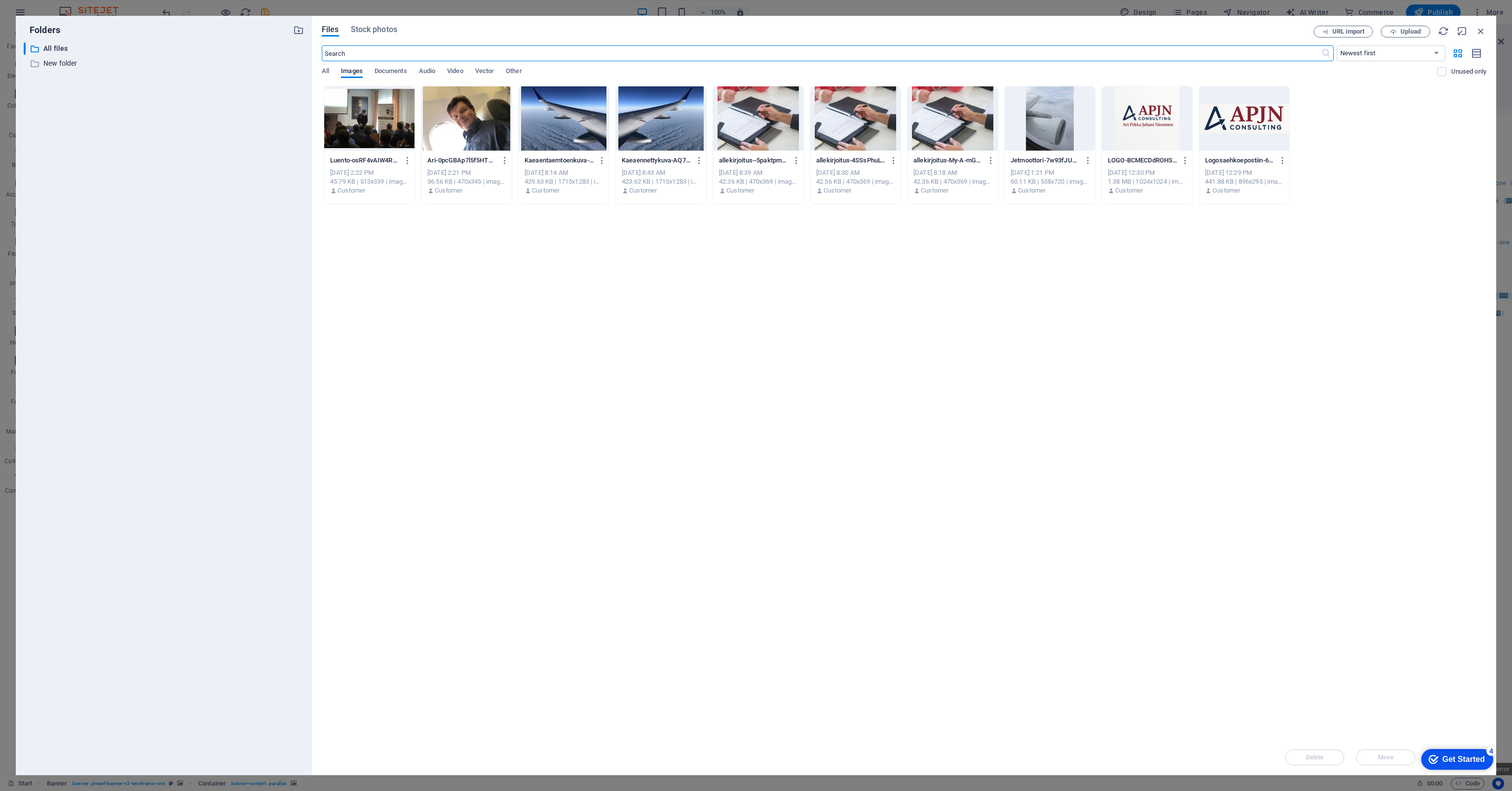
click at [1128, 118] on div at bounding box center [1147, 118] width 90 height 64
click at [1128, 118] on div "1" at bounding box center [1147, 118] width 90 height 64
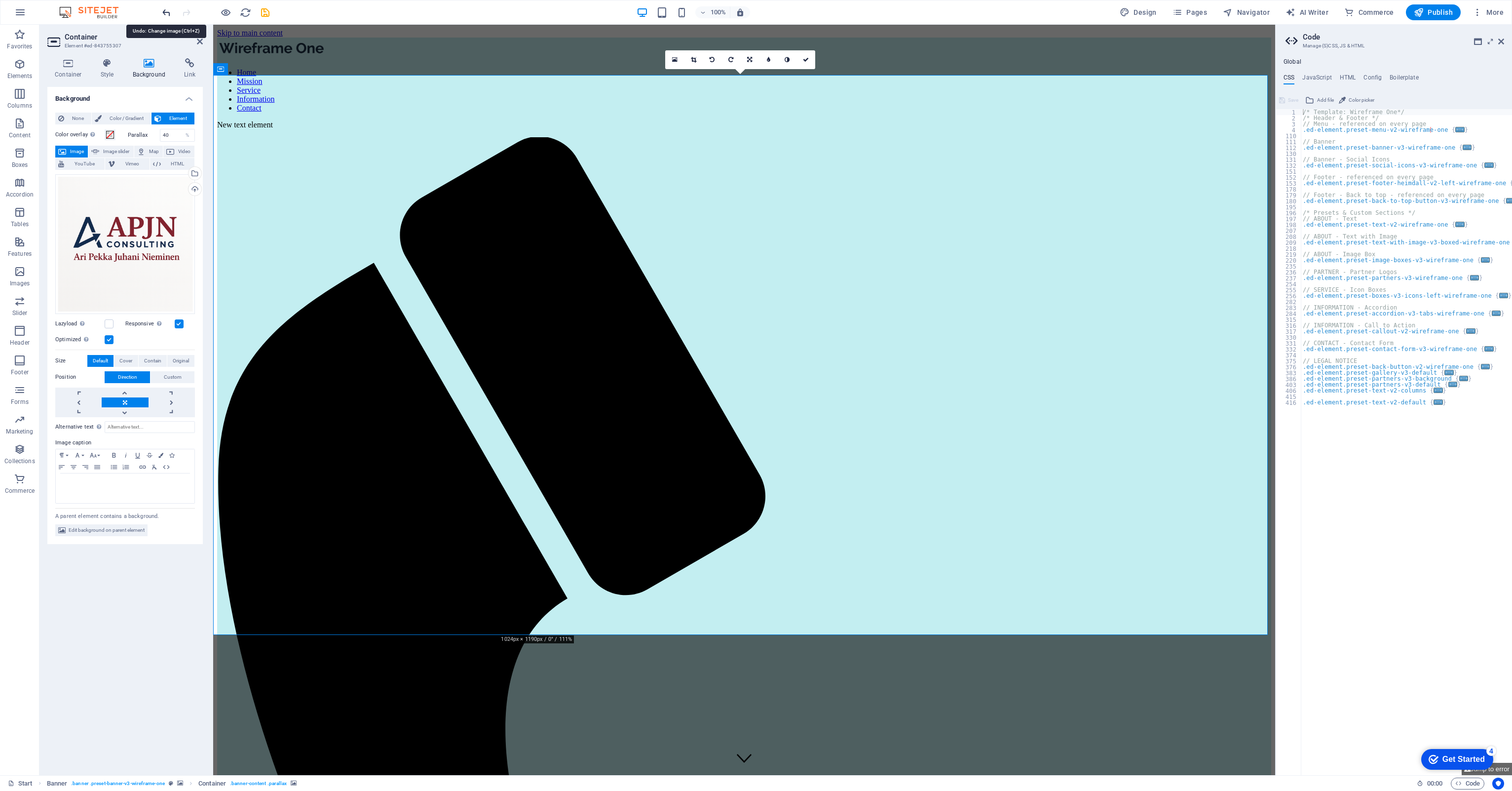
click at [168, 11] on icon "undo" at bounding box center [167, 13] width 11 height 11
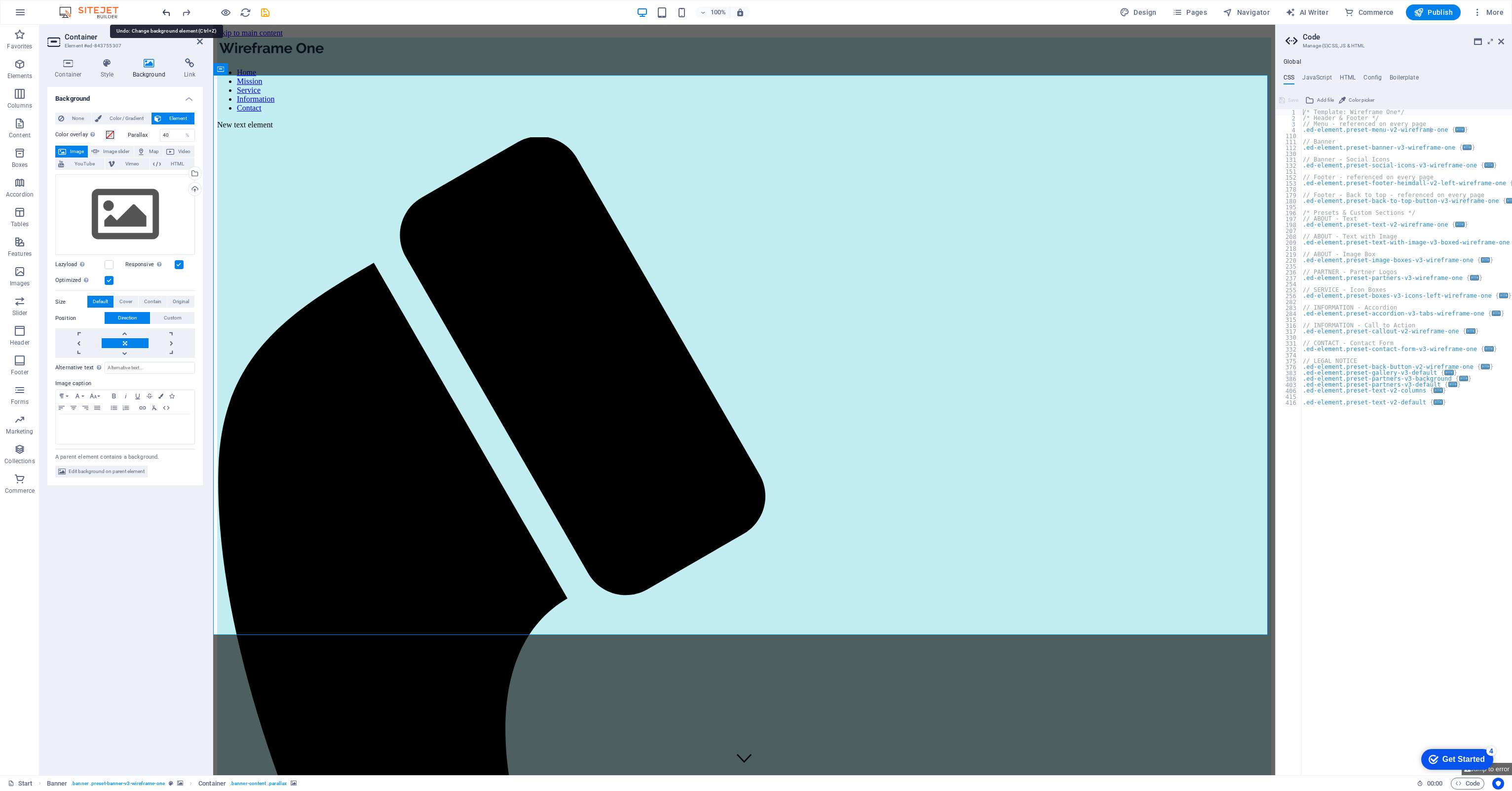
click at [168, 11] on icon "undo" at bounding box center [167, 13] width 11 height 11
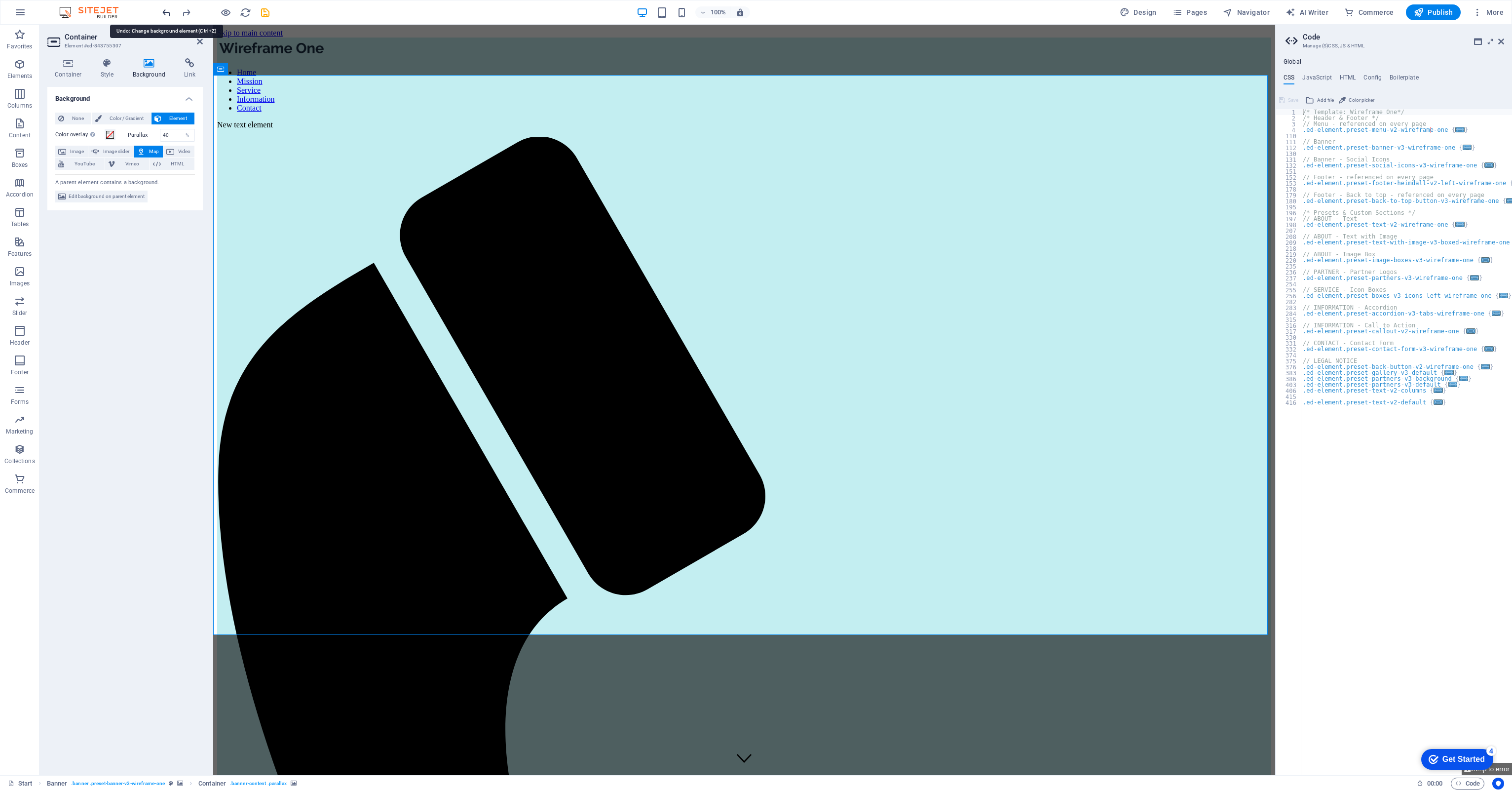
click at [168, 11] on icon "undo" at bounding box center [167, 13] width 11 height 11
click at [169, 11] on icon "undo" at bounding box center [167, 13] width 11 height 11
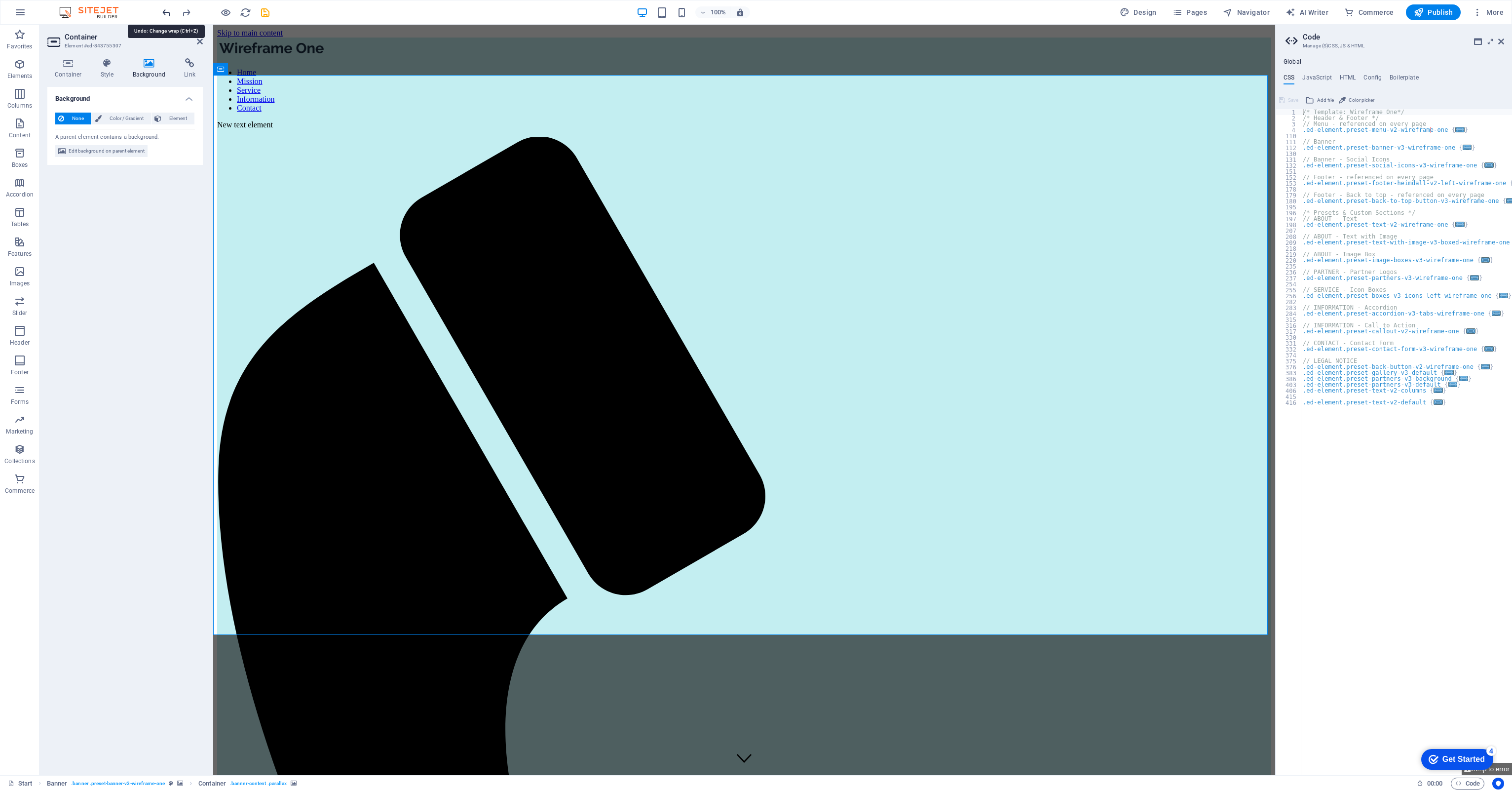
click at [169, 11] on icon "undo" at bounding box center [167, 13] width 11 height 11
click at [197, 43] on icon at bounding box center [199, 41] width 6 height 8
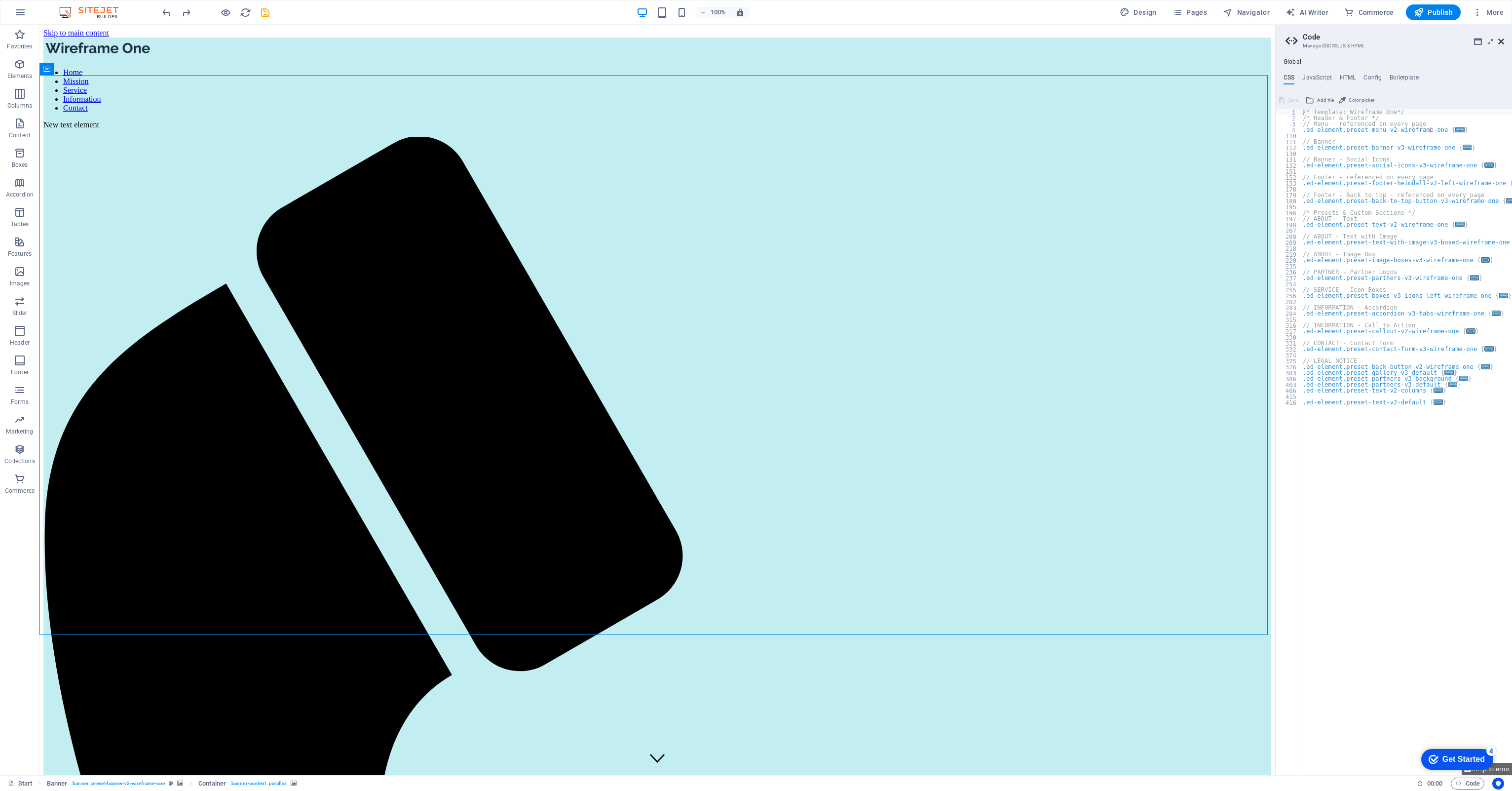
click at [1501, 38] on icon at bounding box center [1501, 41] width 6 height 8
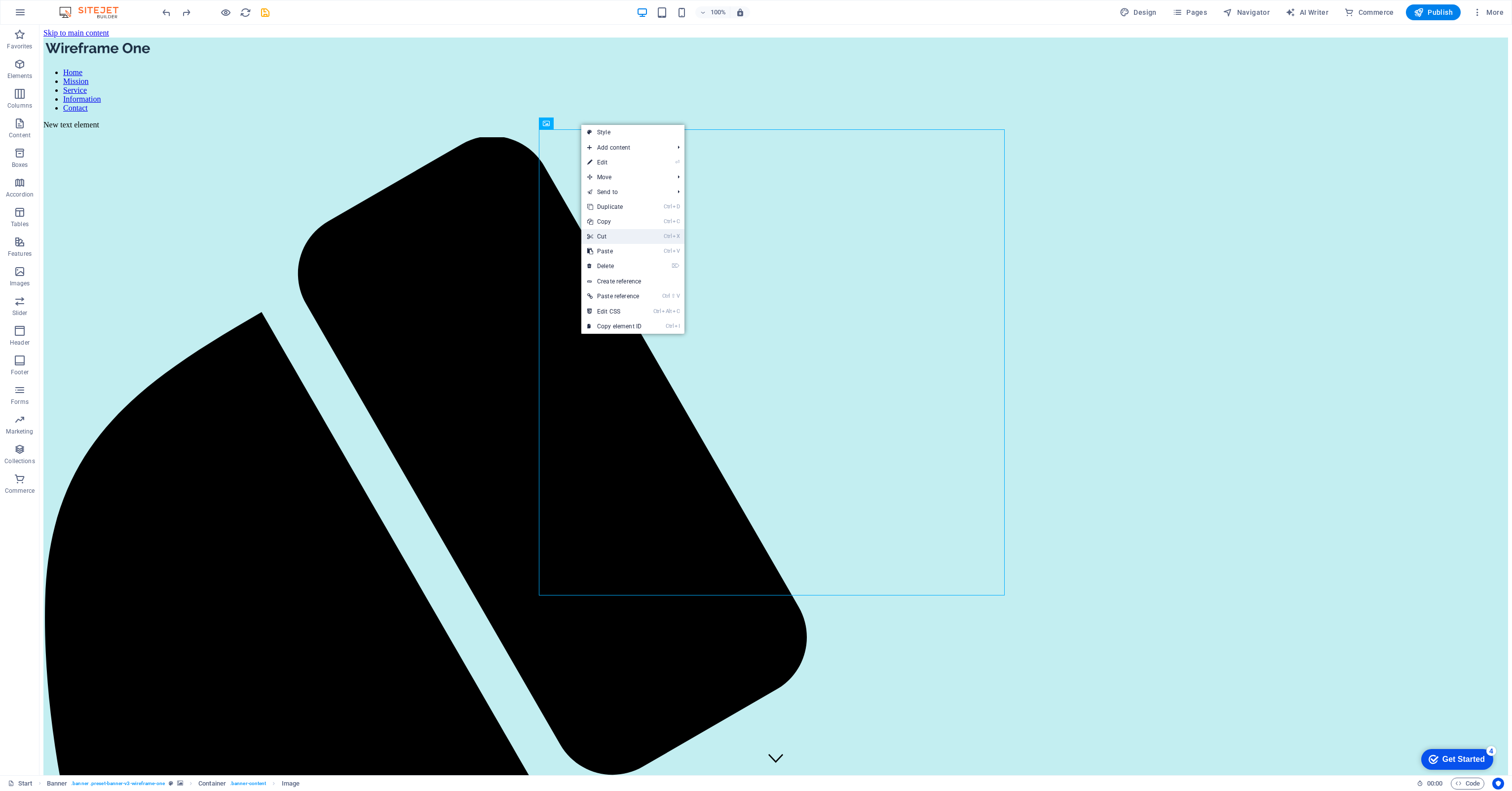
click at [619, 234] on link "Ctrl X Cut" at bounding box center [614, 236] width 66 height 15
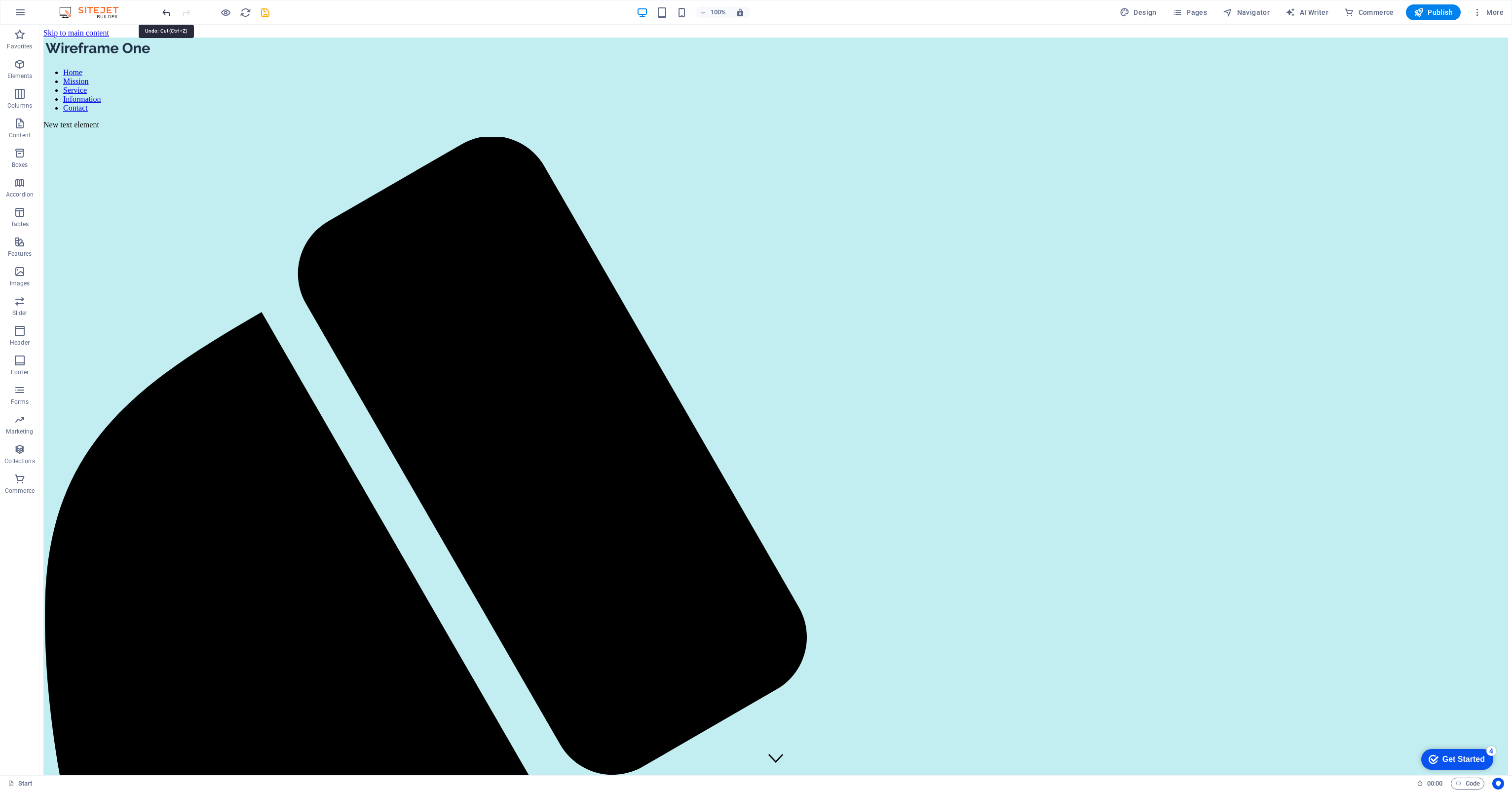
click at [165, 14] on icon "undo" at bounding box center [167, 13] width 11 height 11
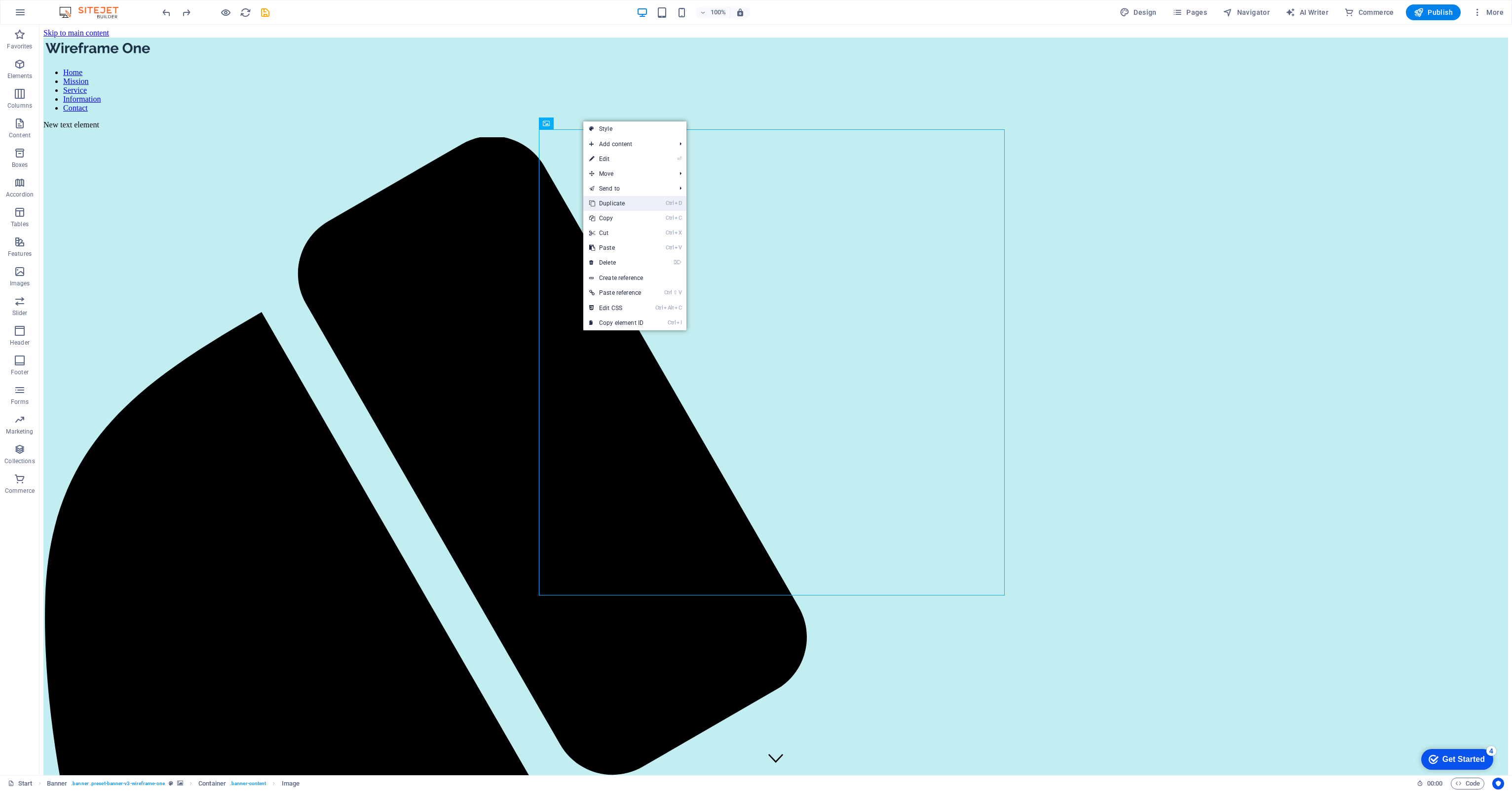
click at [616, 200] on link "Ctrl D Duplicate" at bounding box center [616, 203] width 66 height 15
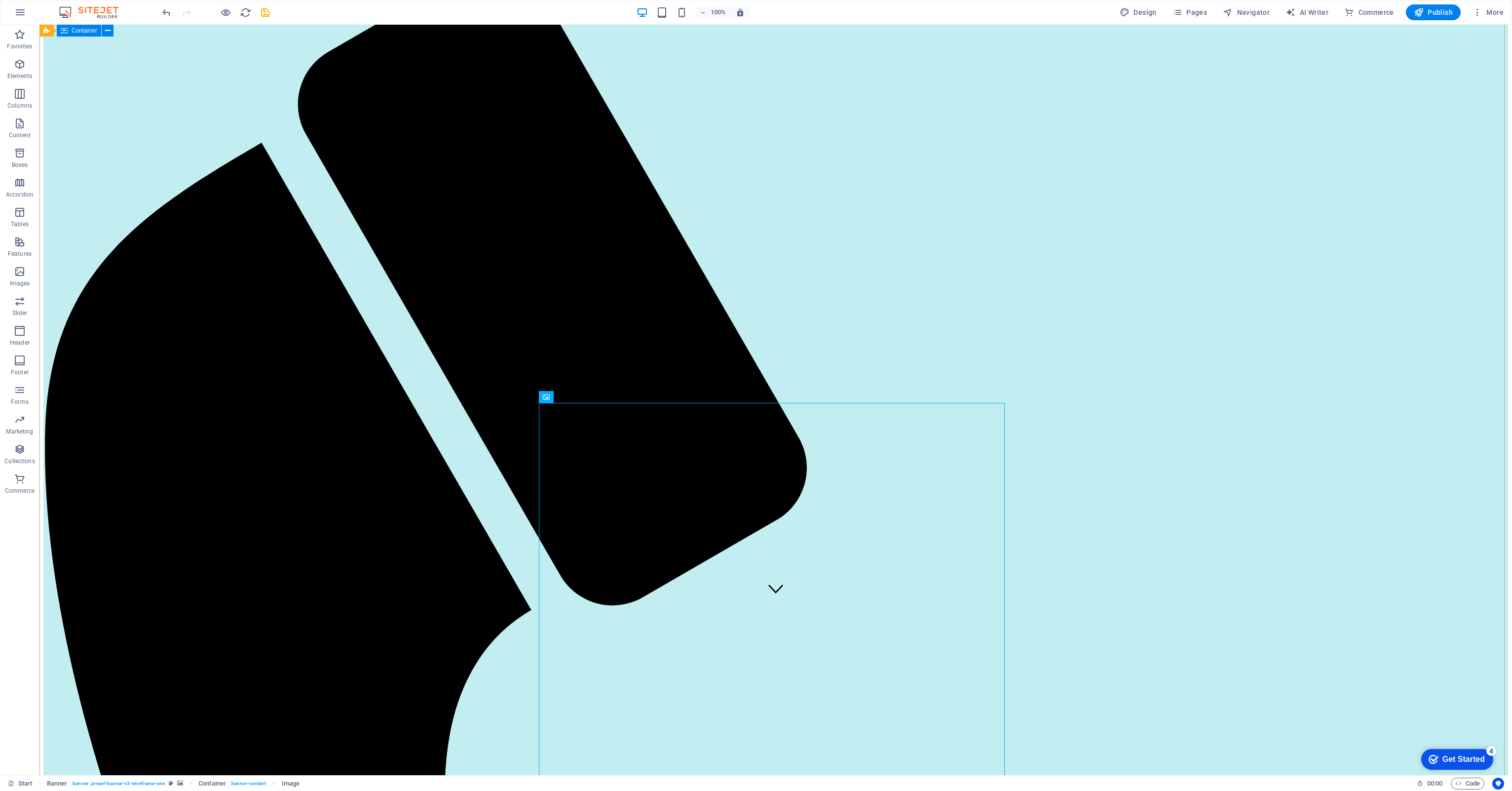
scroll to position [148, 0]
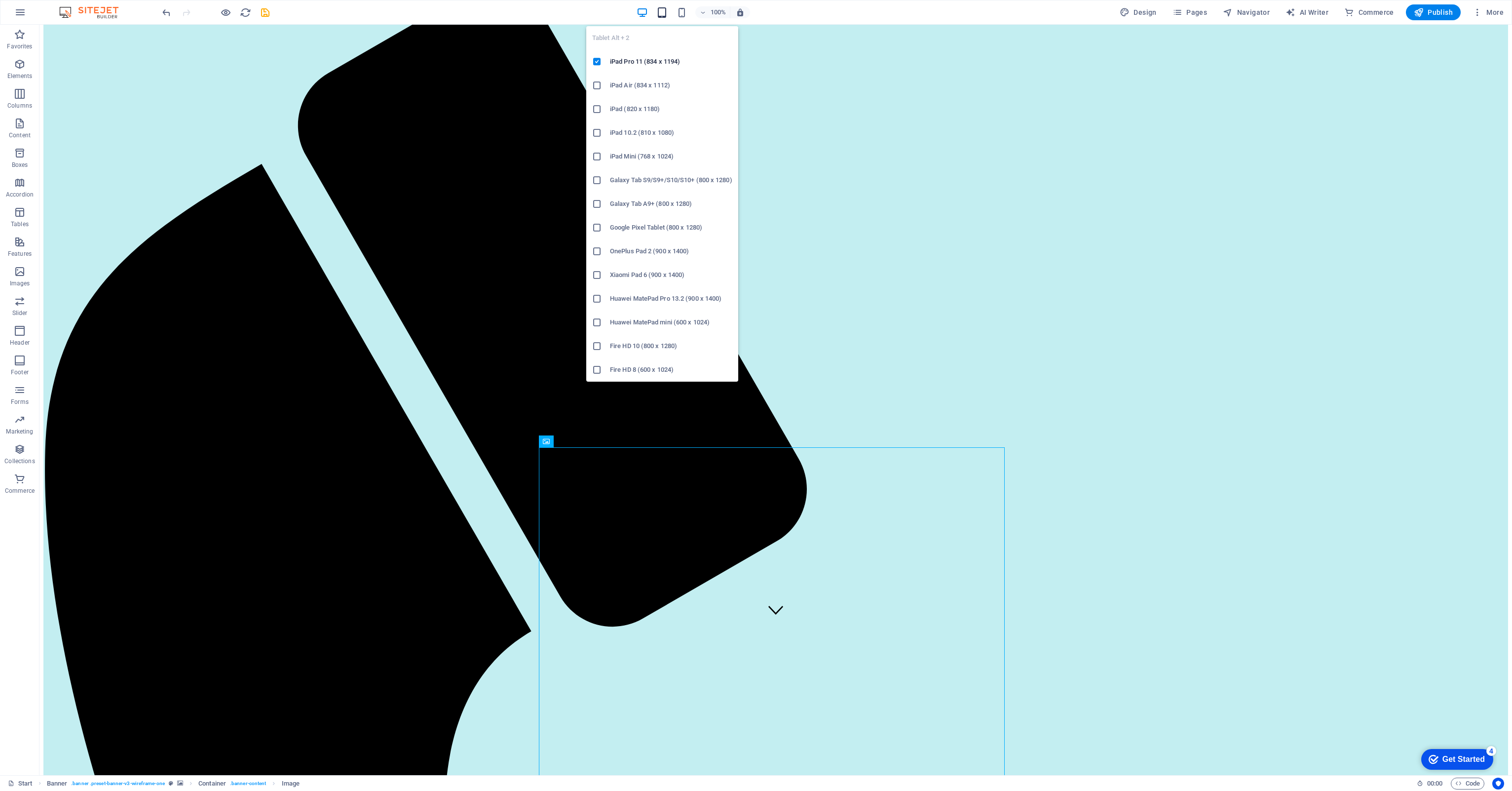
click at [665, 13] on icon "button" at bounding box center [662, 13] width 11 height 11
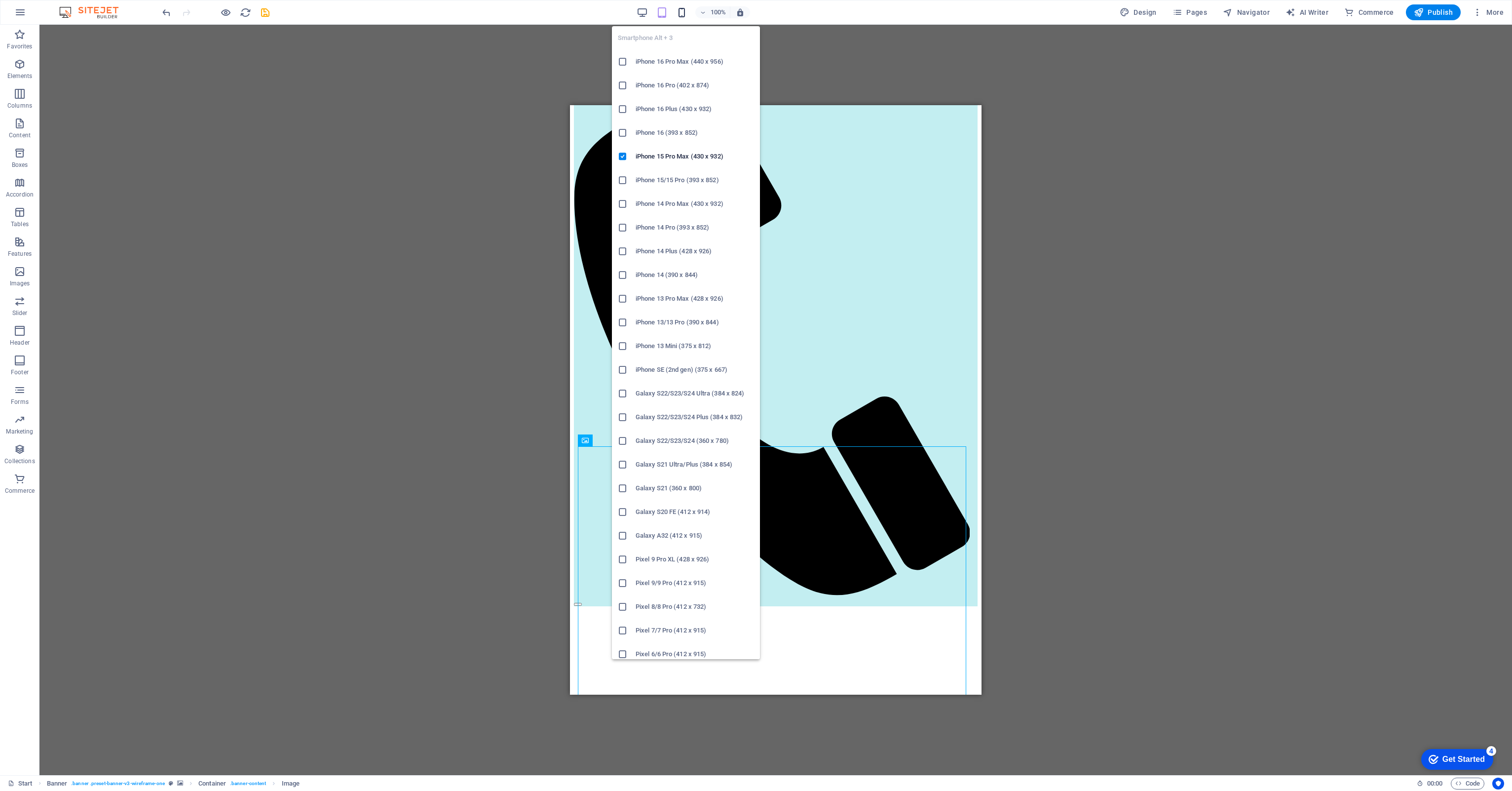
click at [683, 7] on icon "button" at bounding box center [682, 13] width 11 height 11
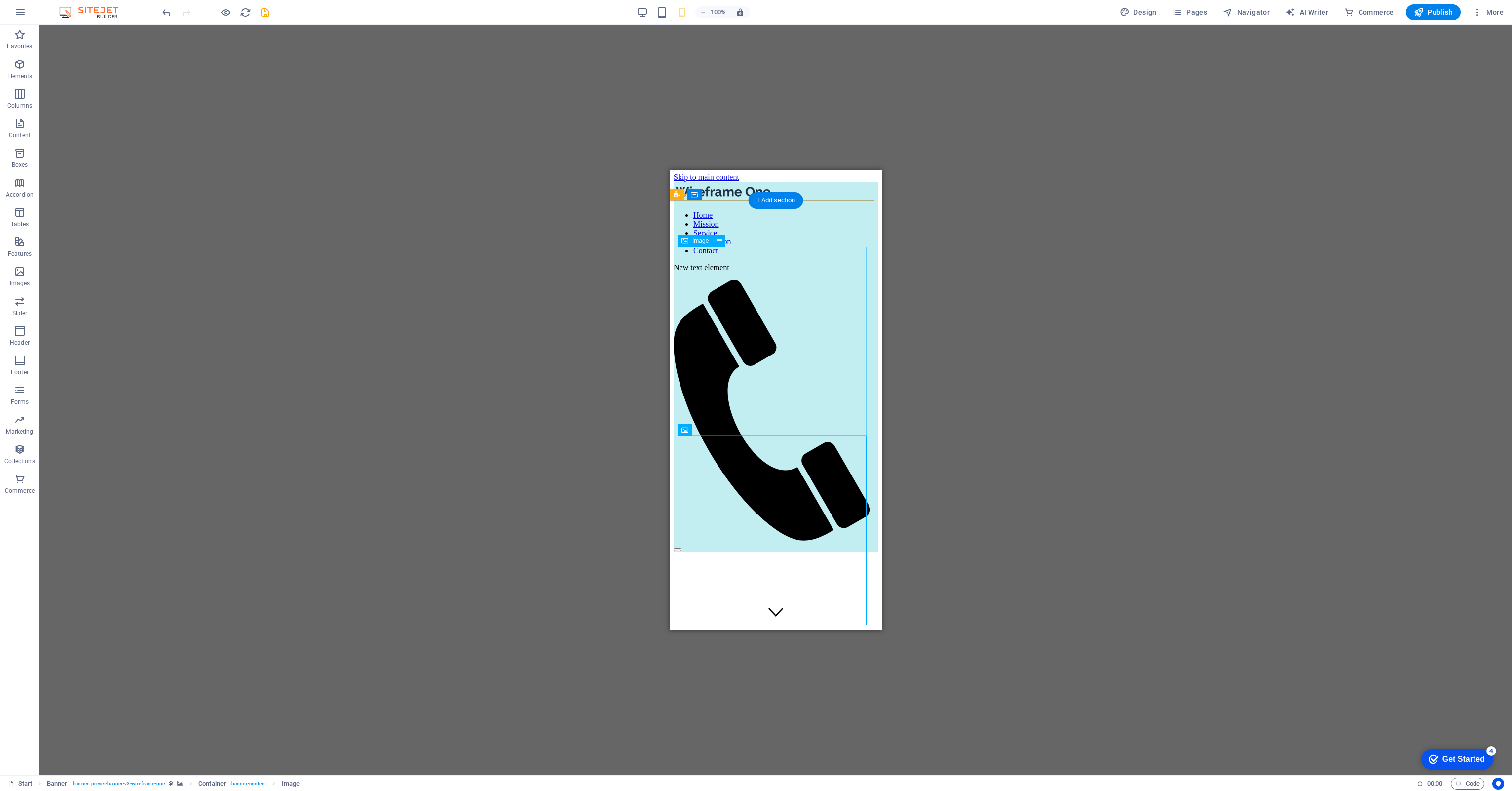
scroll to position [0, 0]
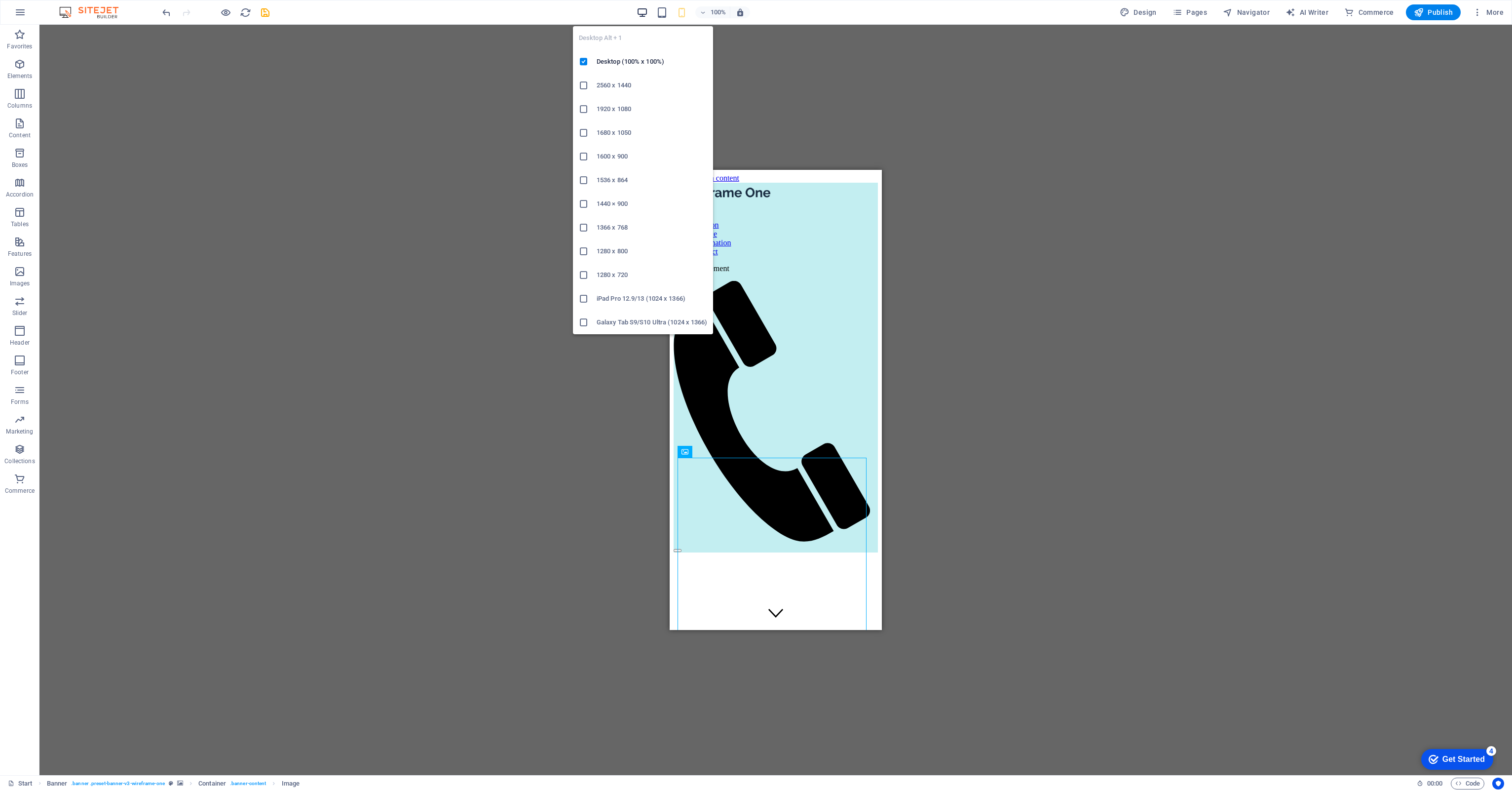
click at [640, 14] on icon "button" at bounding box center [642, 13] width 11 height 11
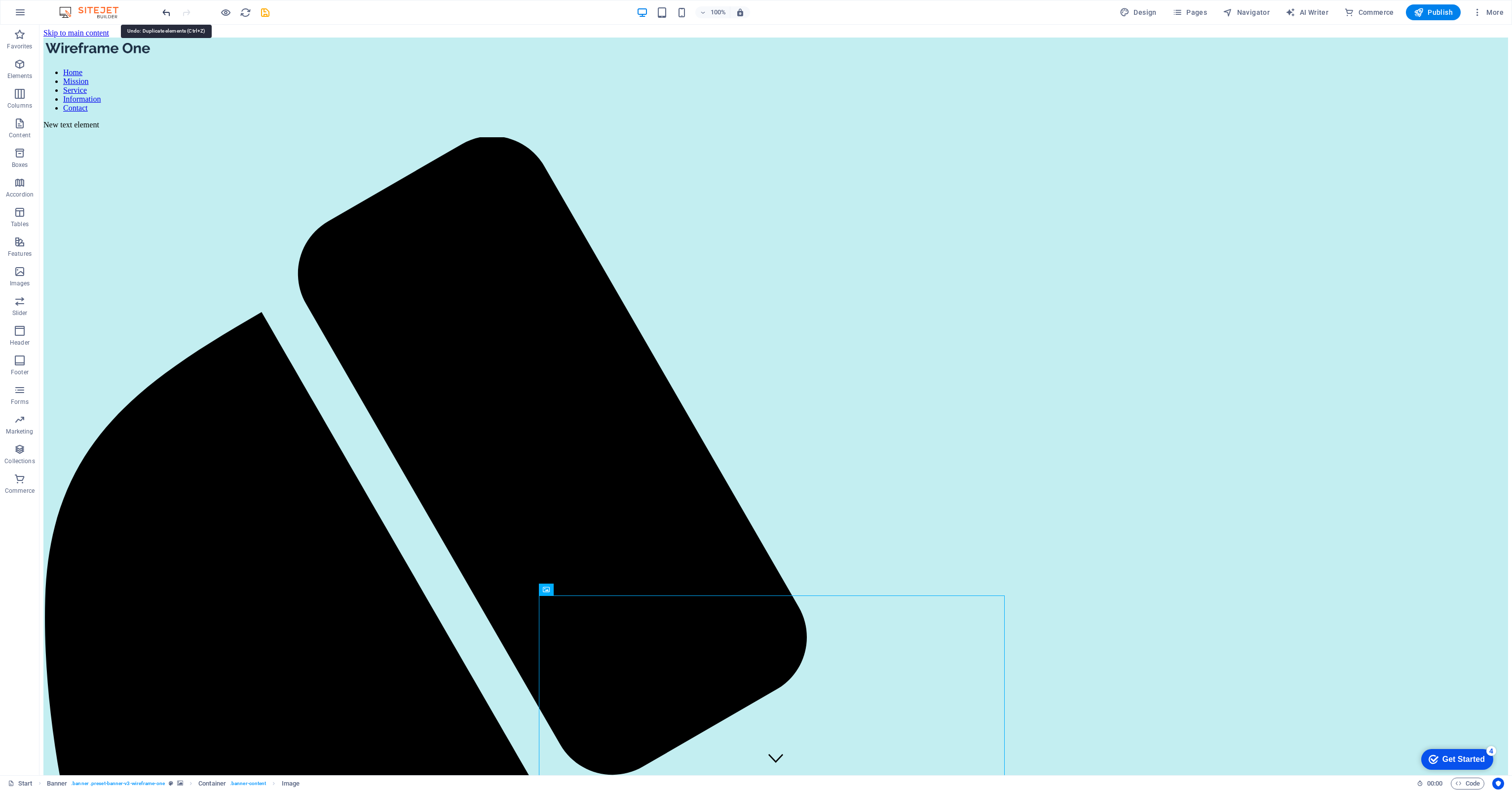
click at [169, 9] on icon "undo" at bounding box center [167, 13] width 11 height 11
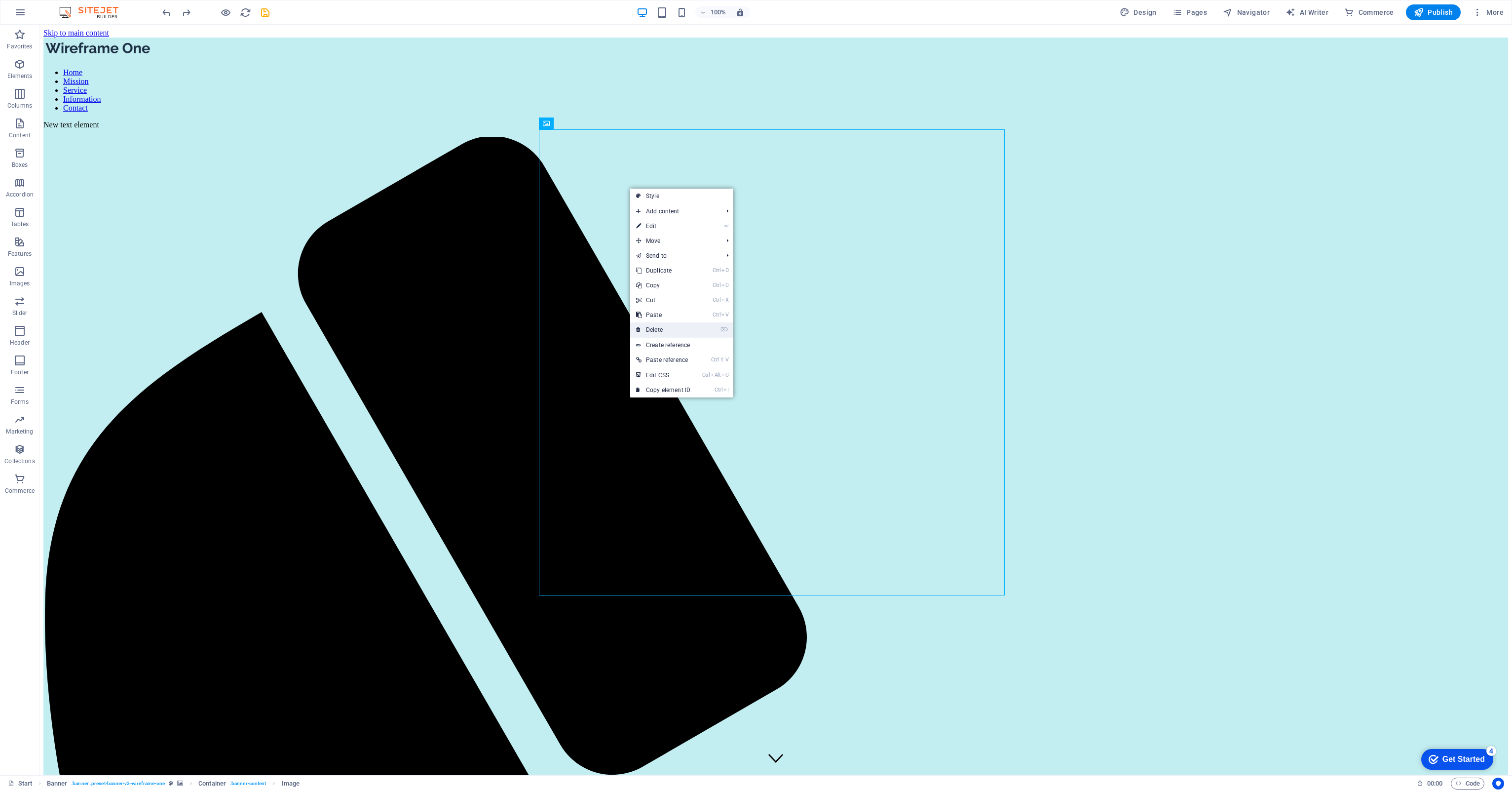
click at [656, 326] on link "⌦ Delete" at bounding box center [663, 329] width 66 height 15
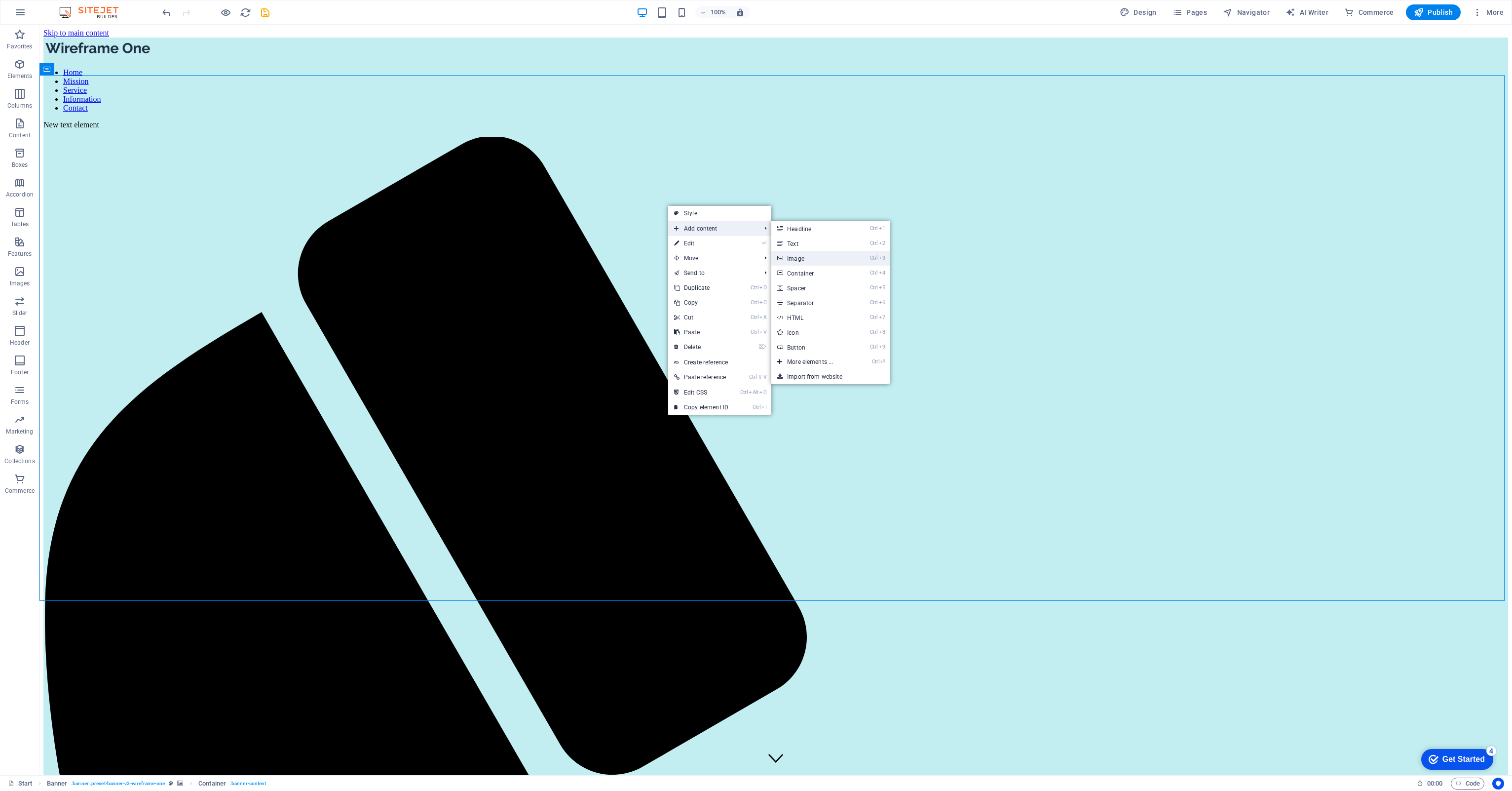
click at [803, 259] on link "Ctrl 3 Image" at bounding box center [812, 258] width 81 height 15
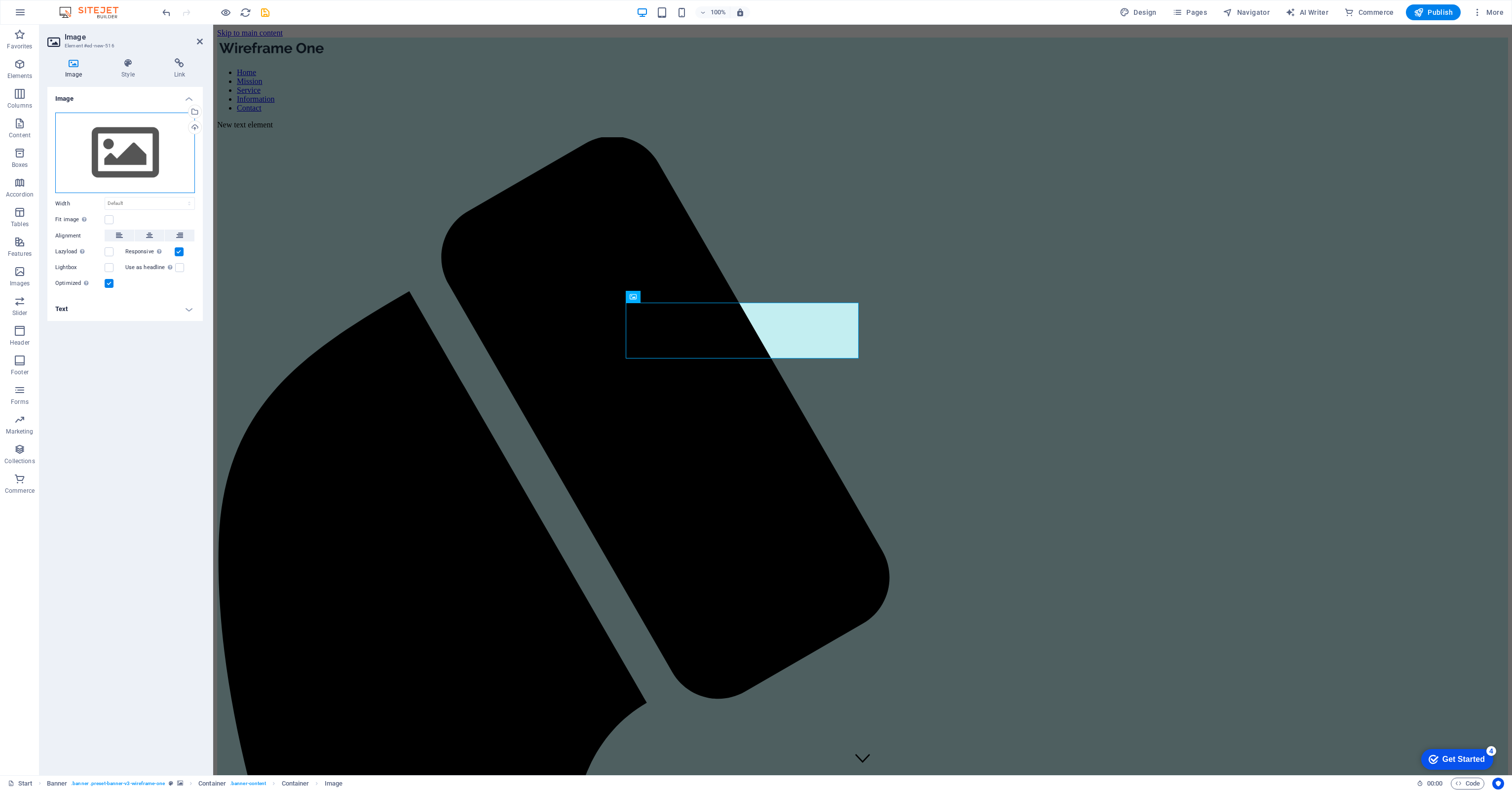
click at [111, 145] on div "Drag files here, click to choose files or select files from Files or our free s…" at bounding box center [125, 153] width 140 height 81
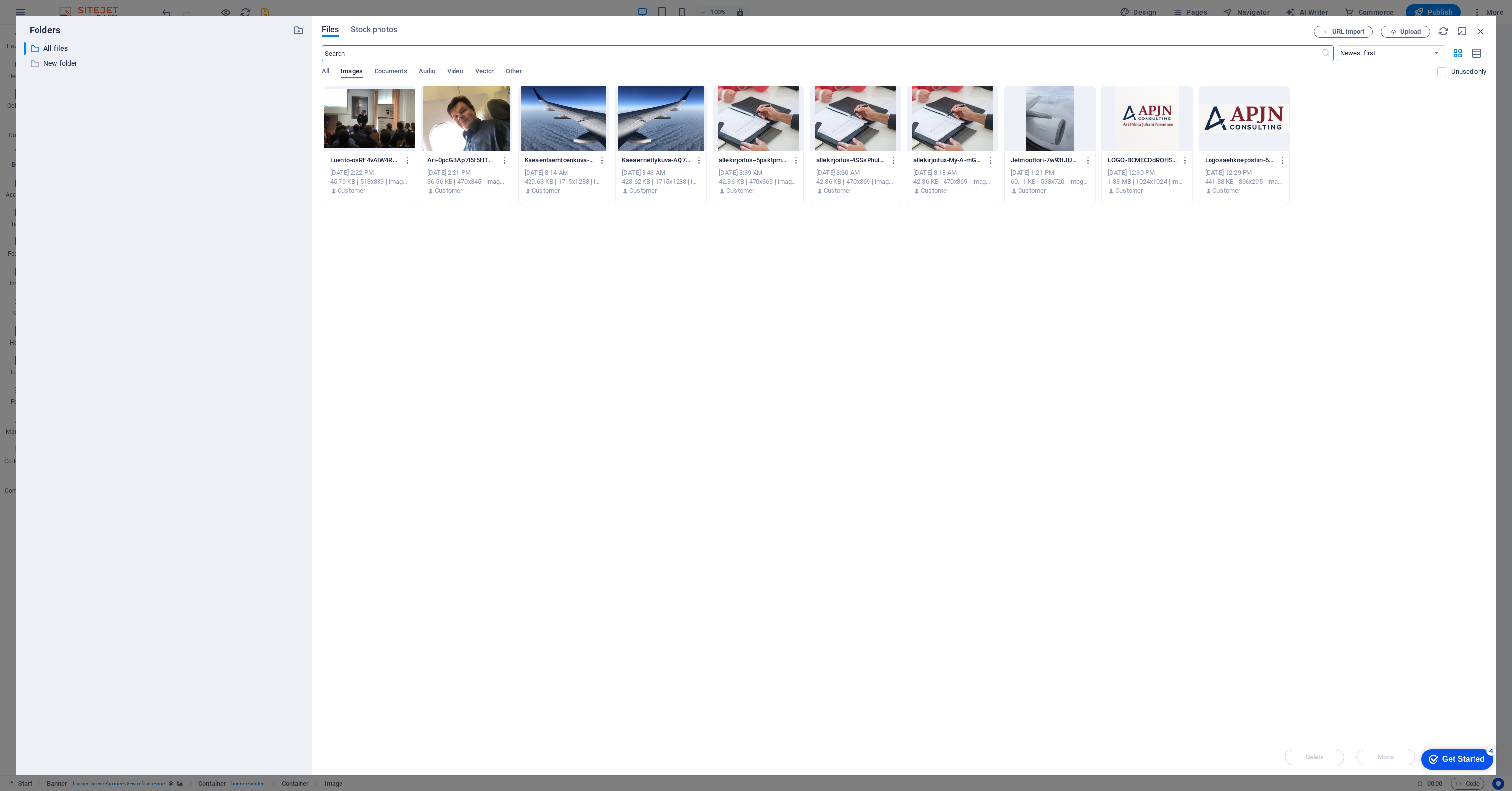
click at [1134, 110] on div at bounding box center [1147, 118] width 90 height 64
click at [1159, 118] on div "1" at bounding box center [1147, 118] width 90 height 64
click at [1159, 118] on div at bounding box center [1147, 118] width 90 height 64
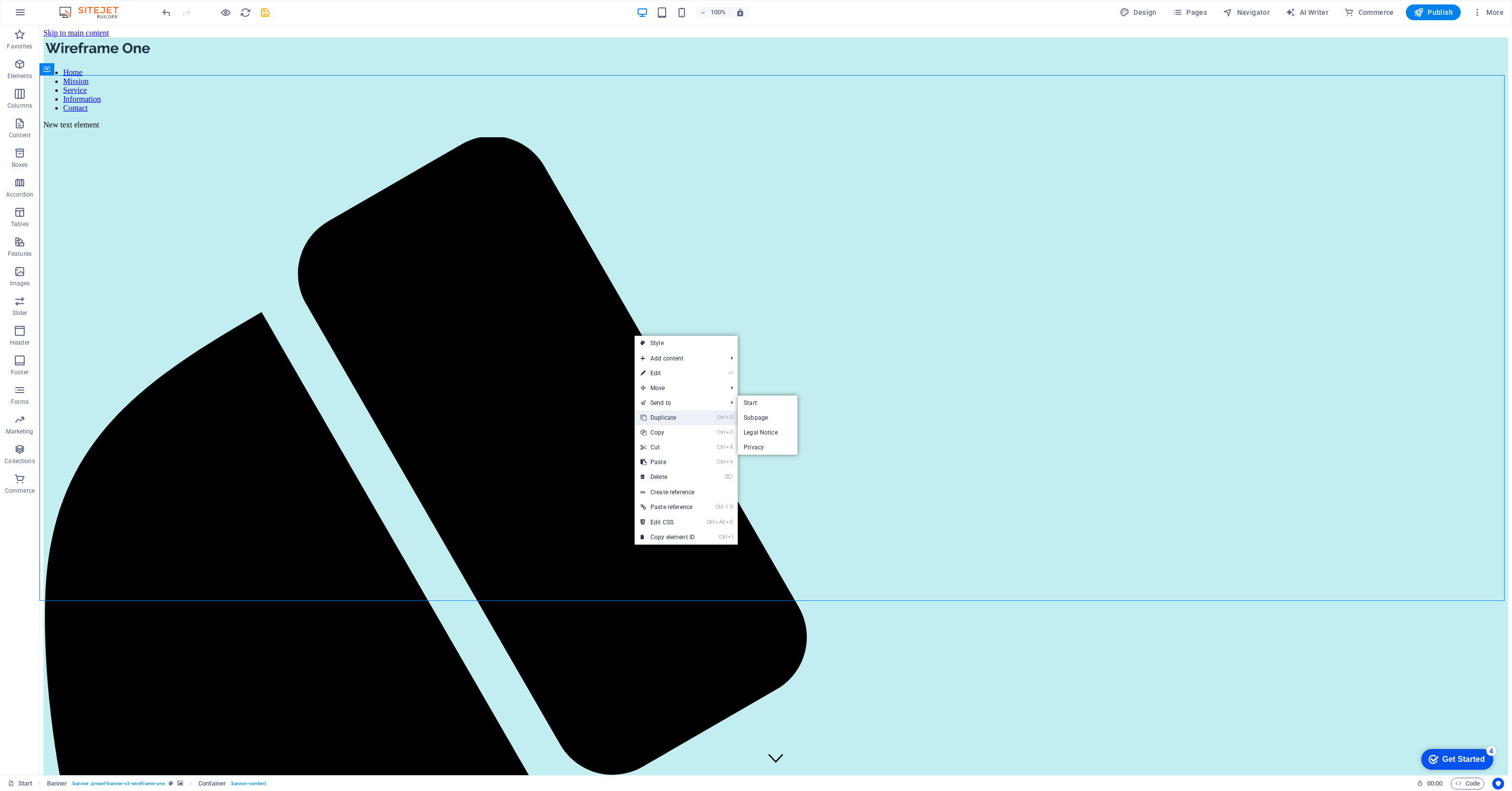
click at [650, 418] on link "Ctrl D Duplicate" at bounding box center [667, 418] width 66 height 15
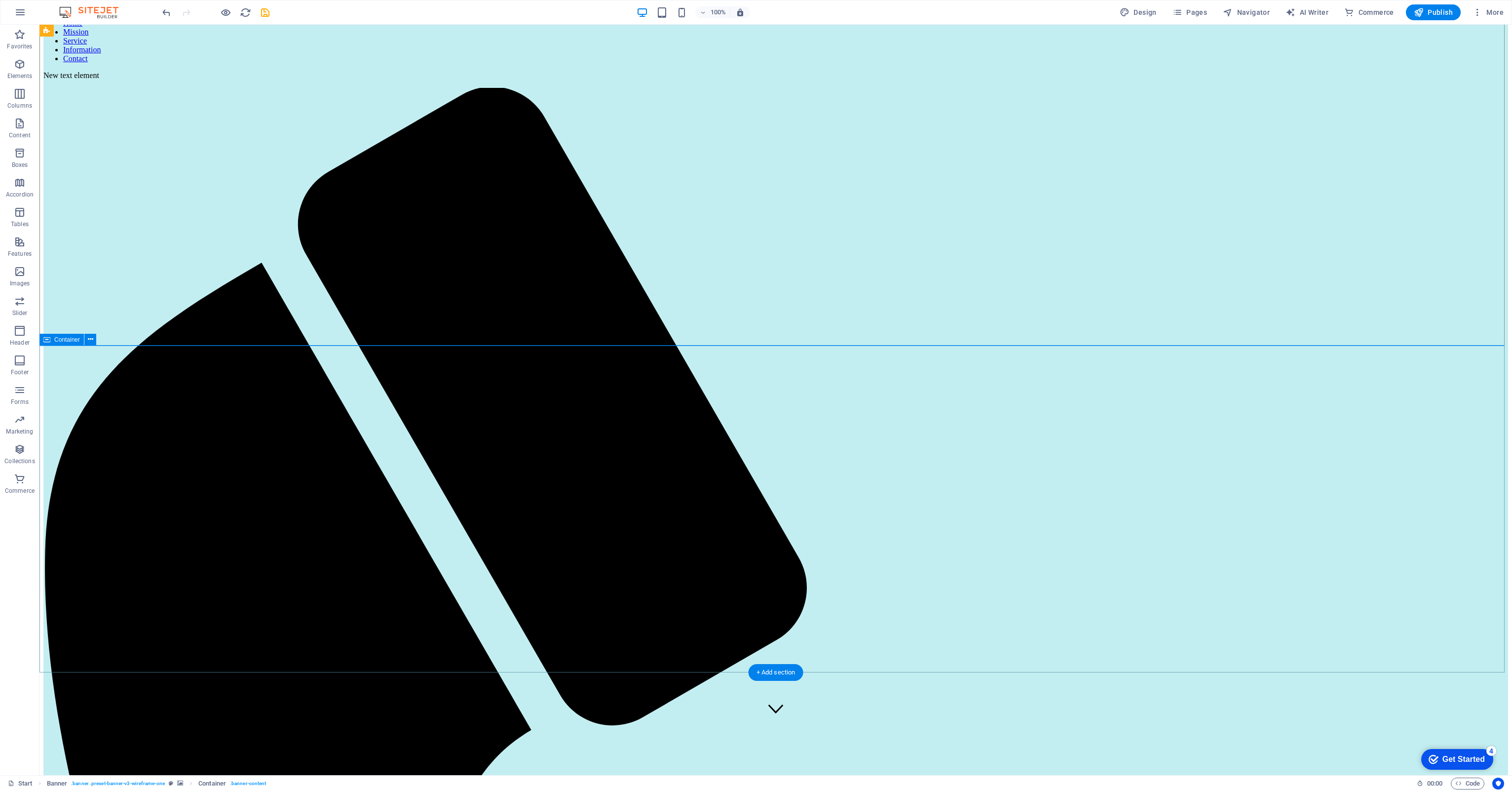
scroll to position [49, 0]
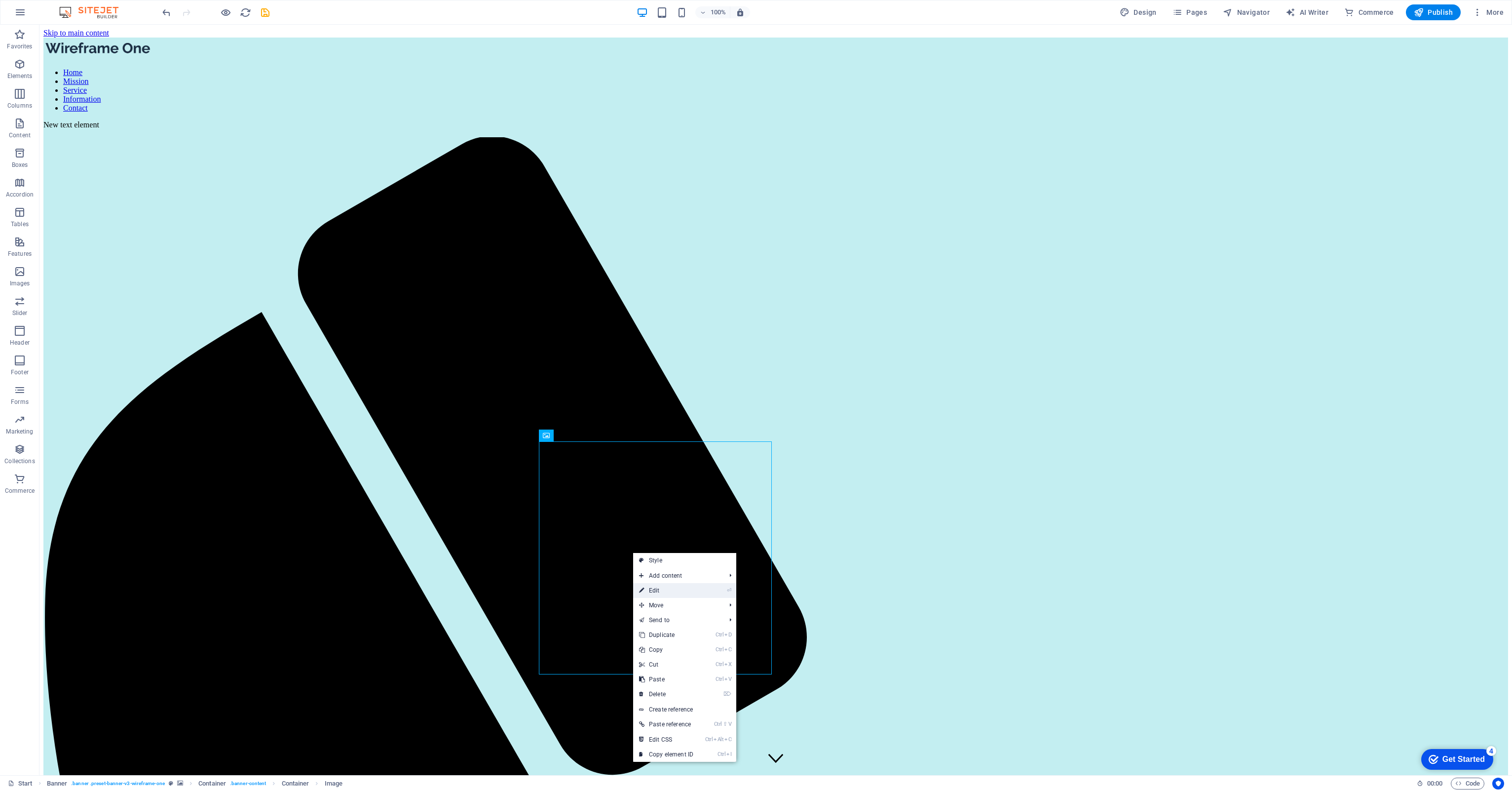
click at [657, 595] on link "⏎ Edit" at bounding box center [666, 590] width 66 height 15
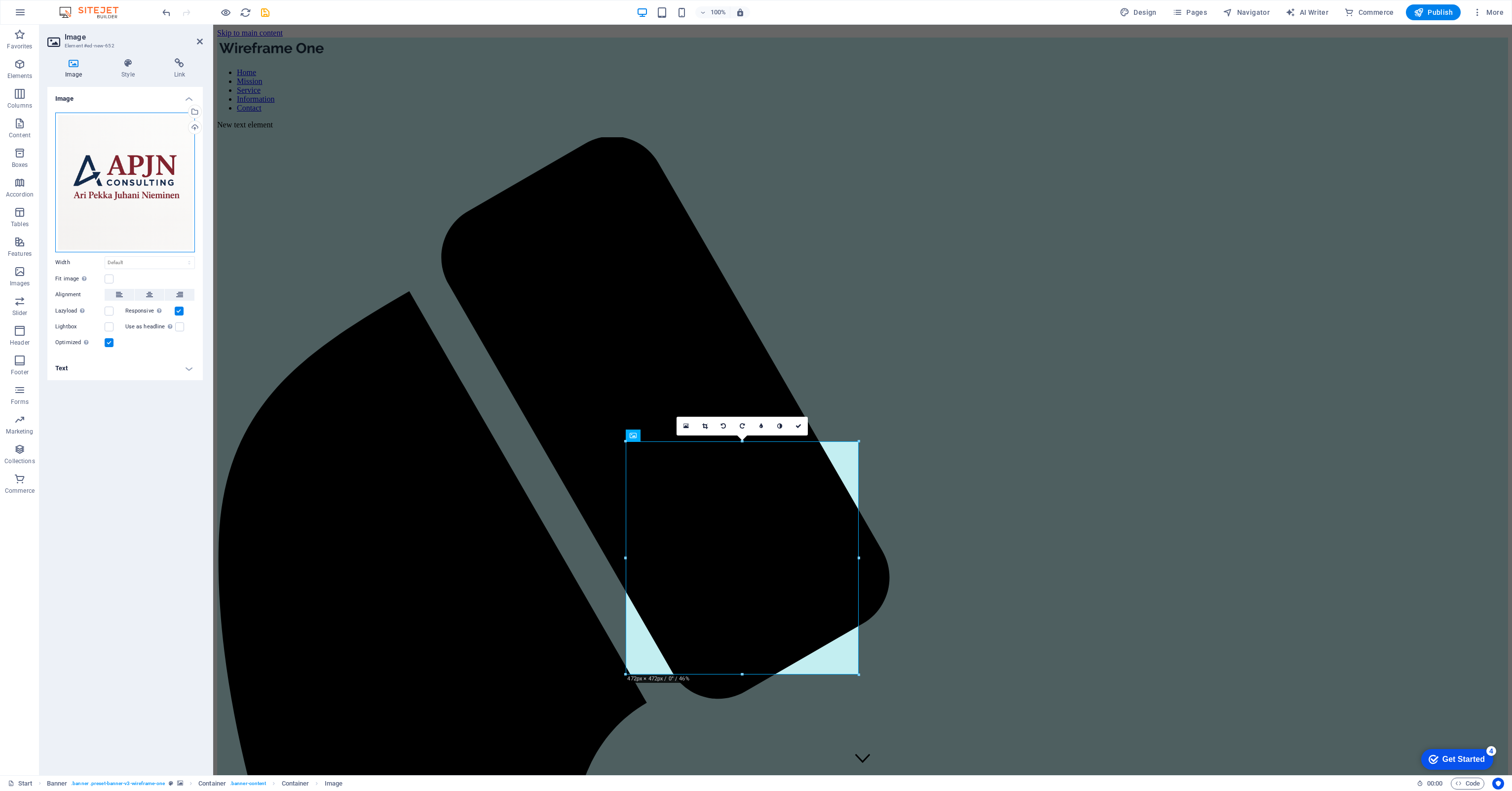
click at [113, 140] on div "Drag files here, click to choose files or select files from Files or our free s…" at bounding box center [125, 182] width 140 height 140
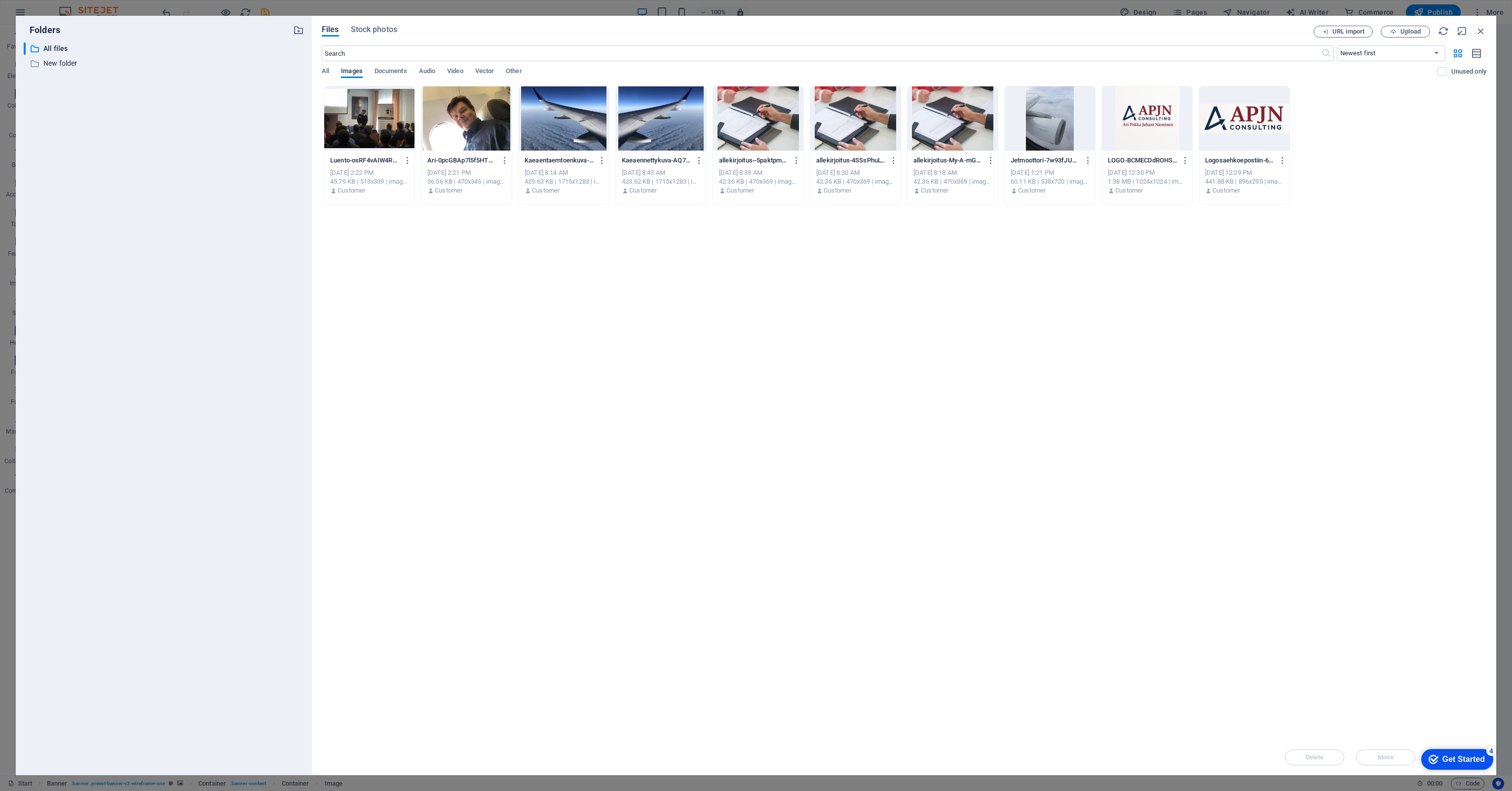
click at [449, 129] on div at bounding box center [466, 118] width 90 height 64
click at [449, 129] on div "1" at bounding box center [466, 118] width 90 height 64
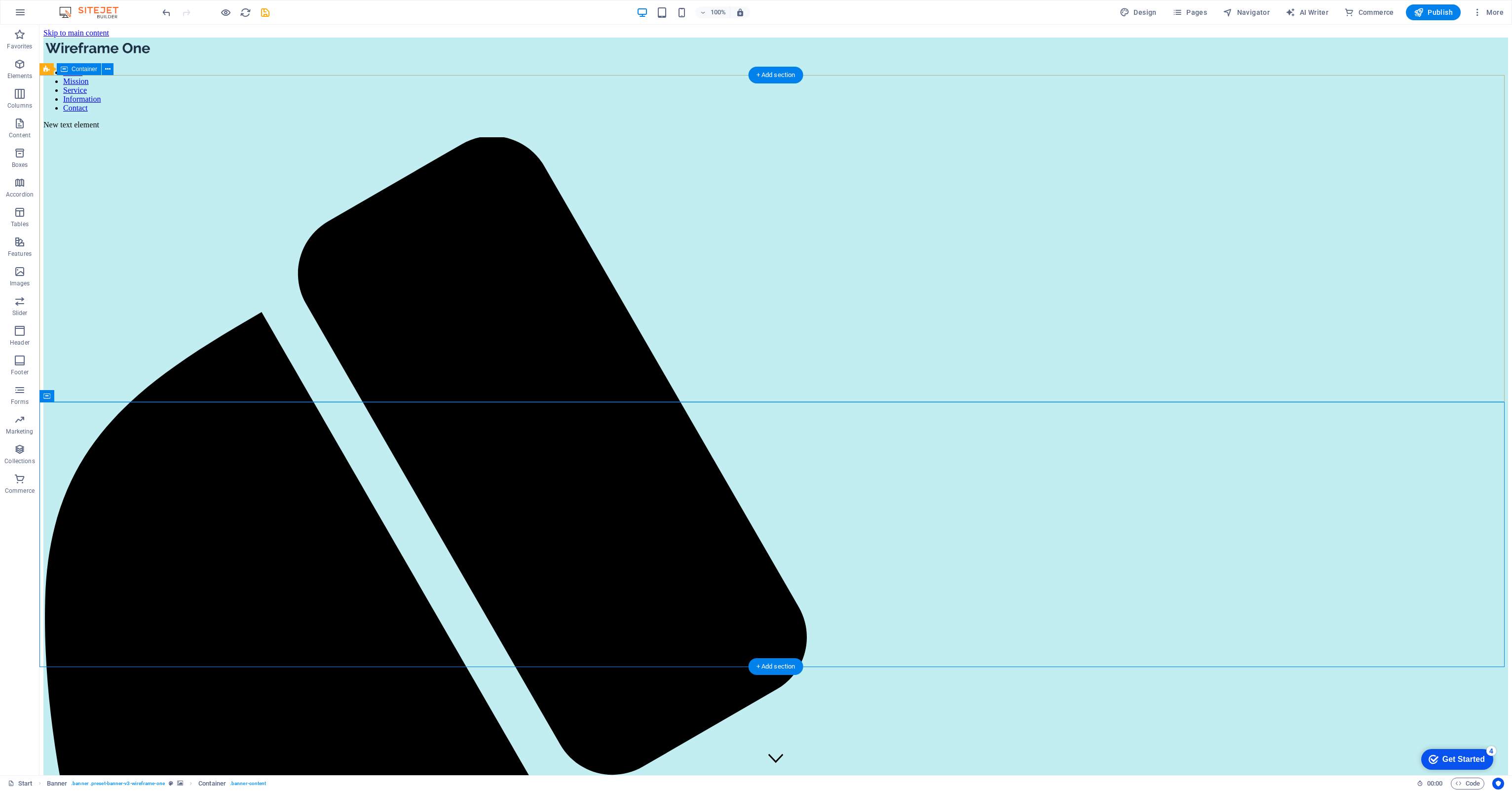
click at [770, 750] on figure at bounding box center [776, 759] width 15 height 17
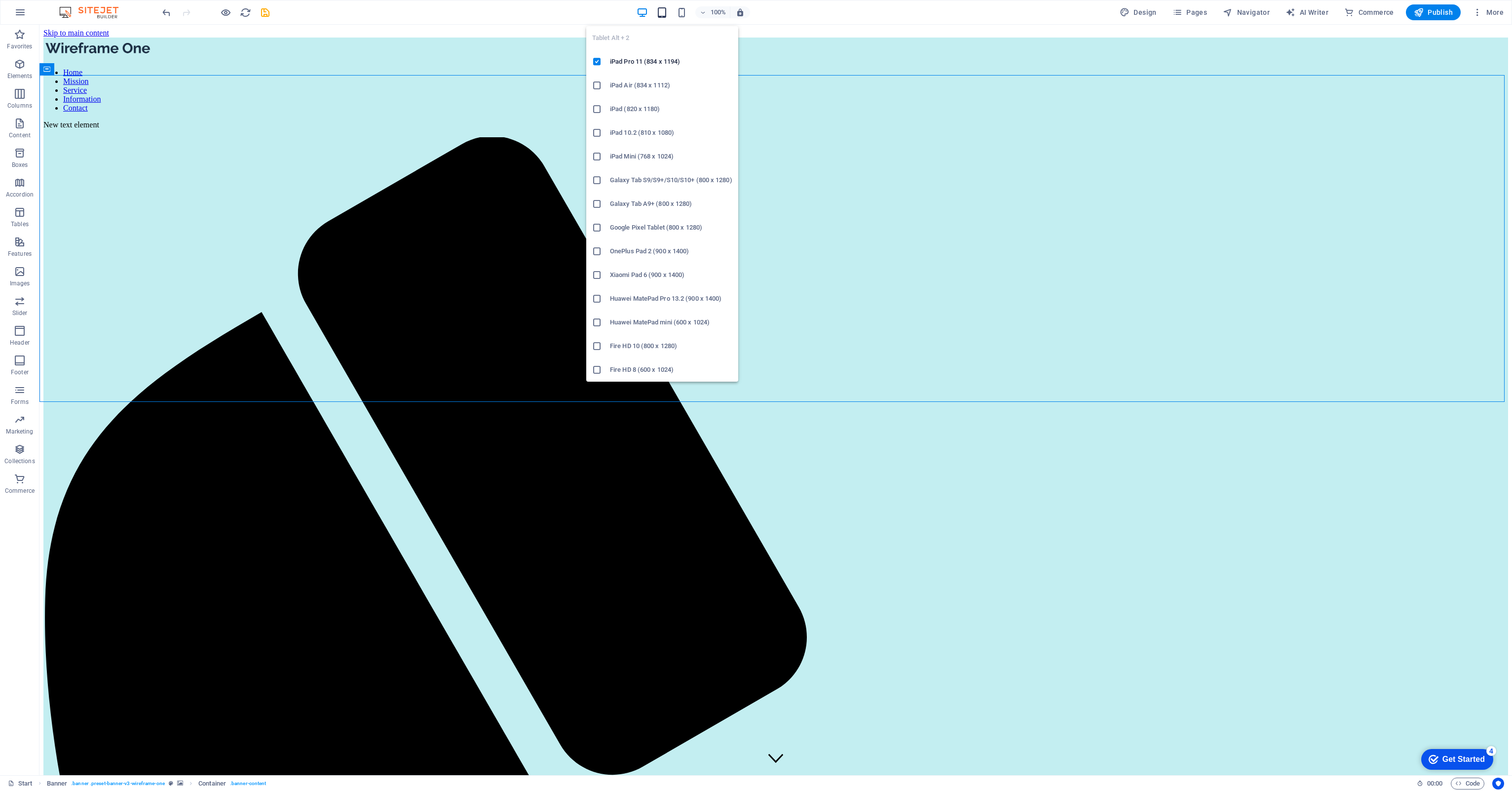
click at [663, 9] on icon "button" at bounding box center [662, 13] width 11 height 11
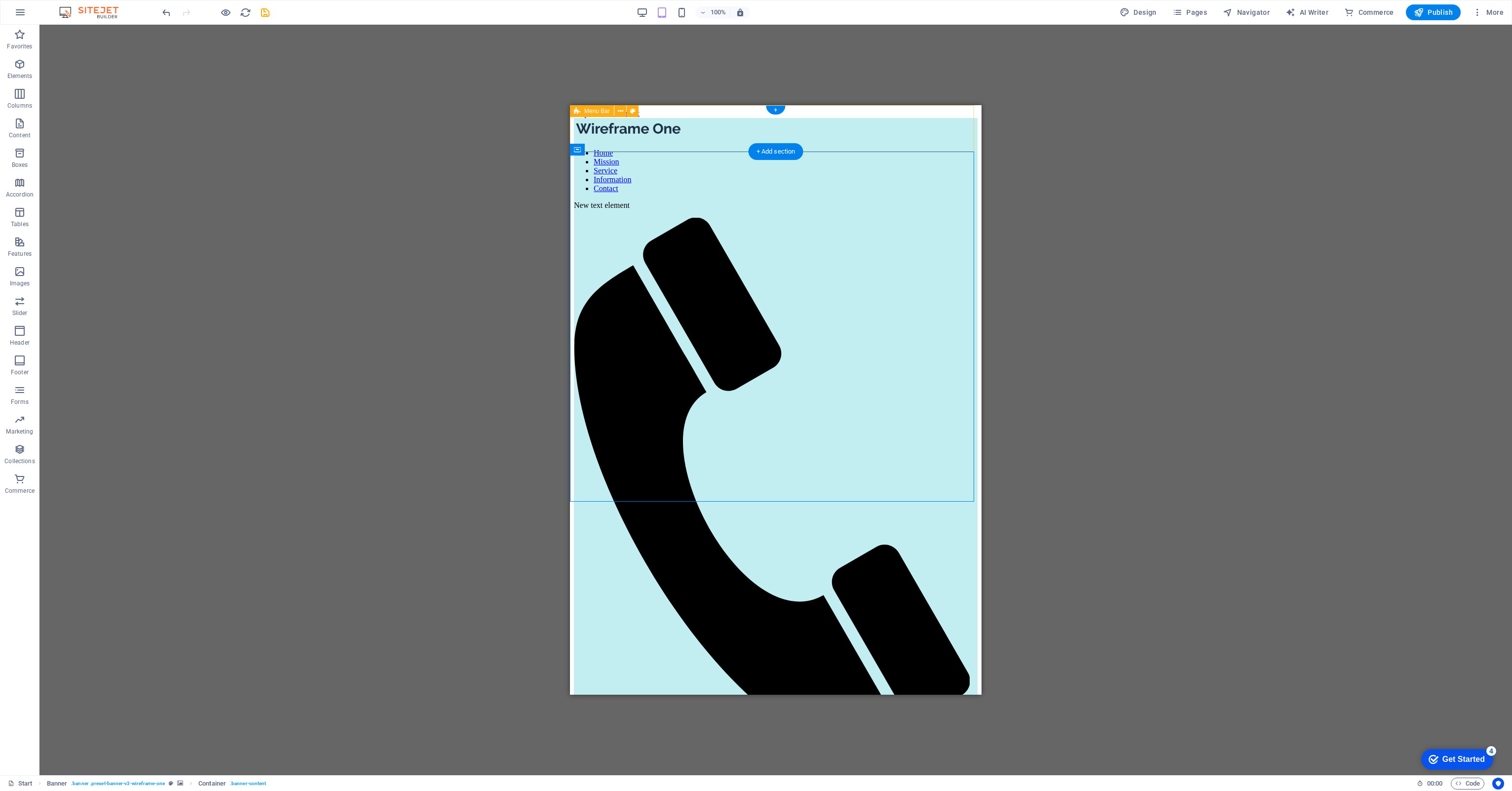
click at [994, 145] on div "Drag here to replace the existing content. Press “Ctrl” if you want to create a…" at bounding box center [775, 400] width 1472 height 750
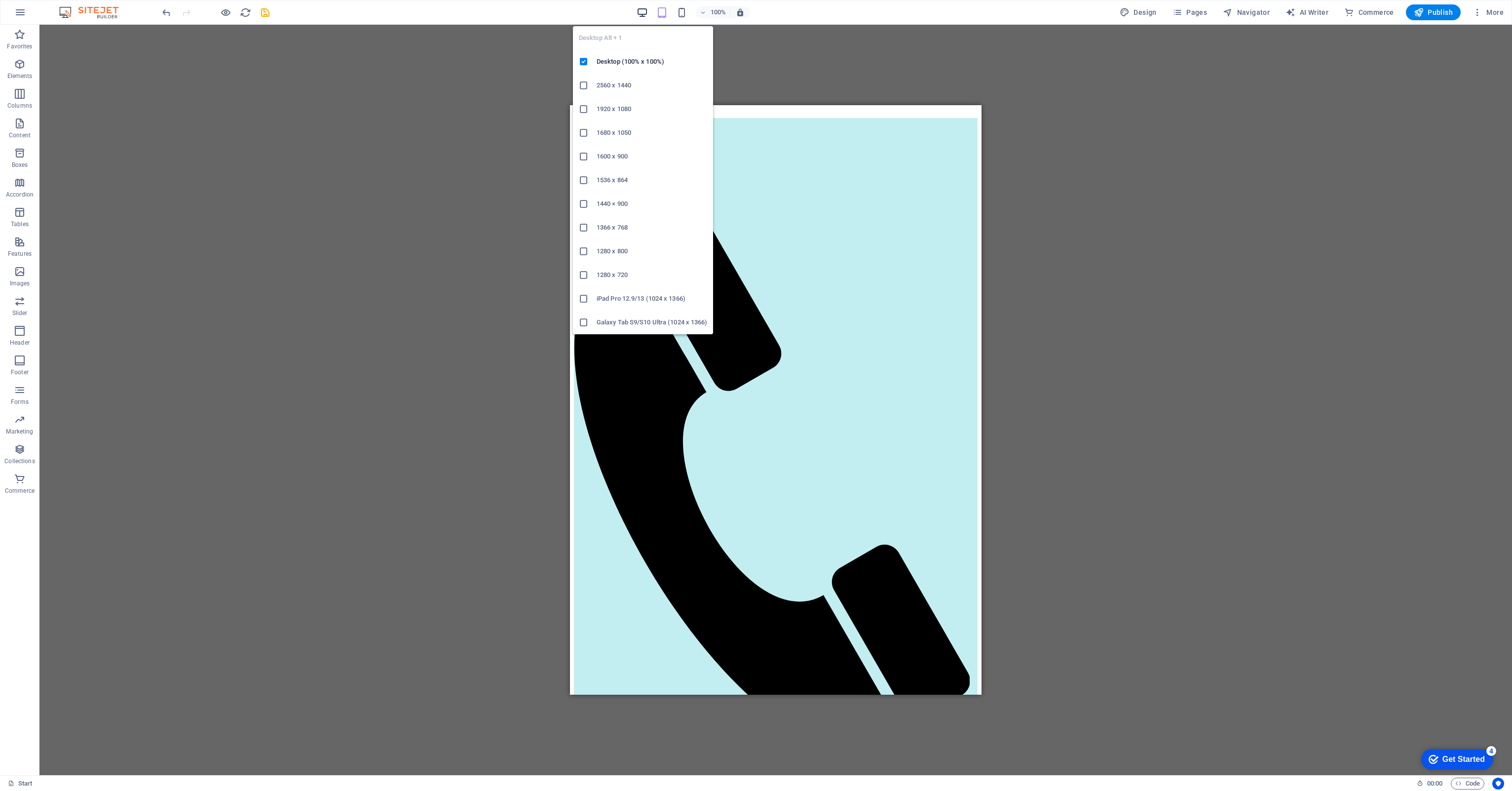
click at [643, 8] on icon "button" at bounding box center [642, 13] width 11 height 11
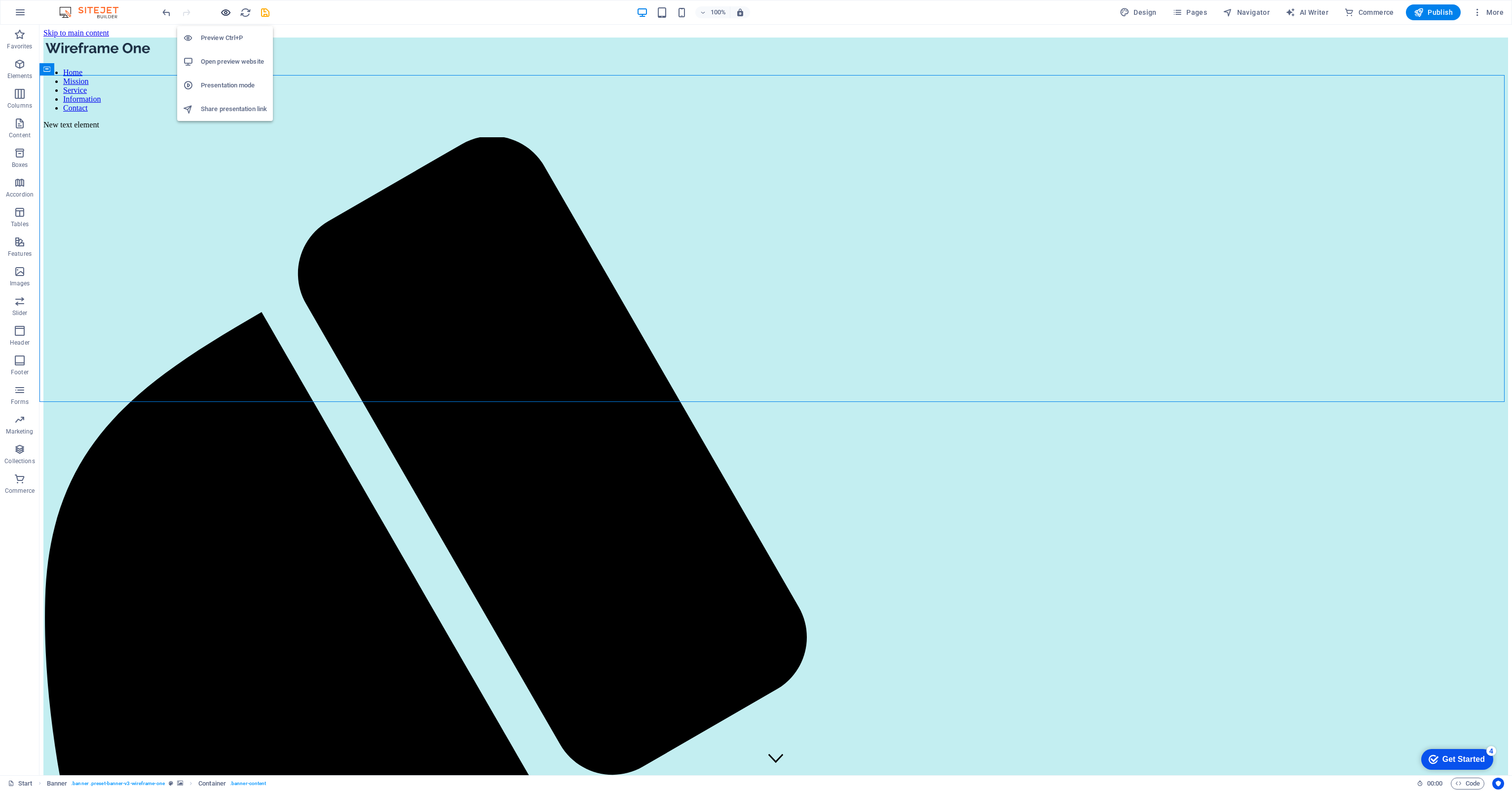
click at [223, 17] on icon "button" at bounding box center [226, 13] width 11 height 11
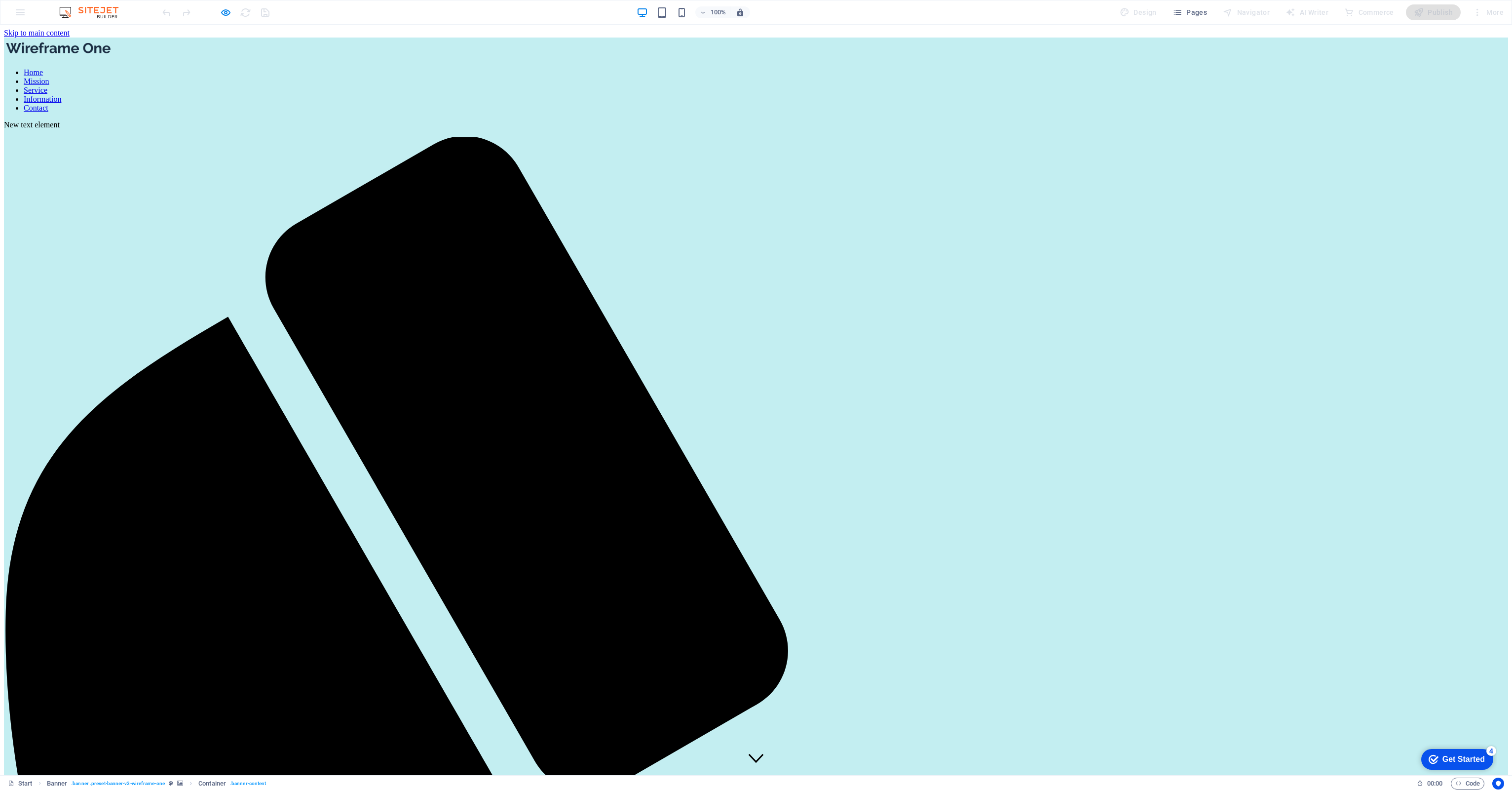
drag, startPoint x: 632, startPoint y: 201, endPoint x: 228, endPoint y: 13, distance: 445.6
click at [228, 13] on icon "button" at bounding box center [226, 13] width 11 height 11
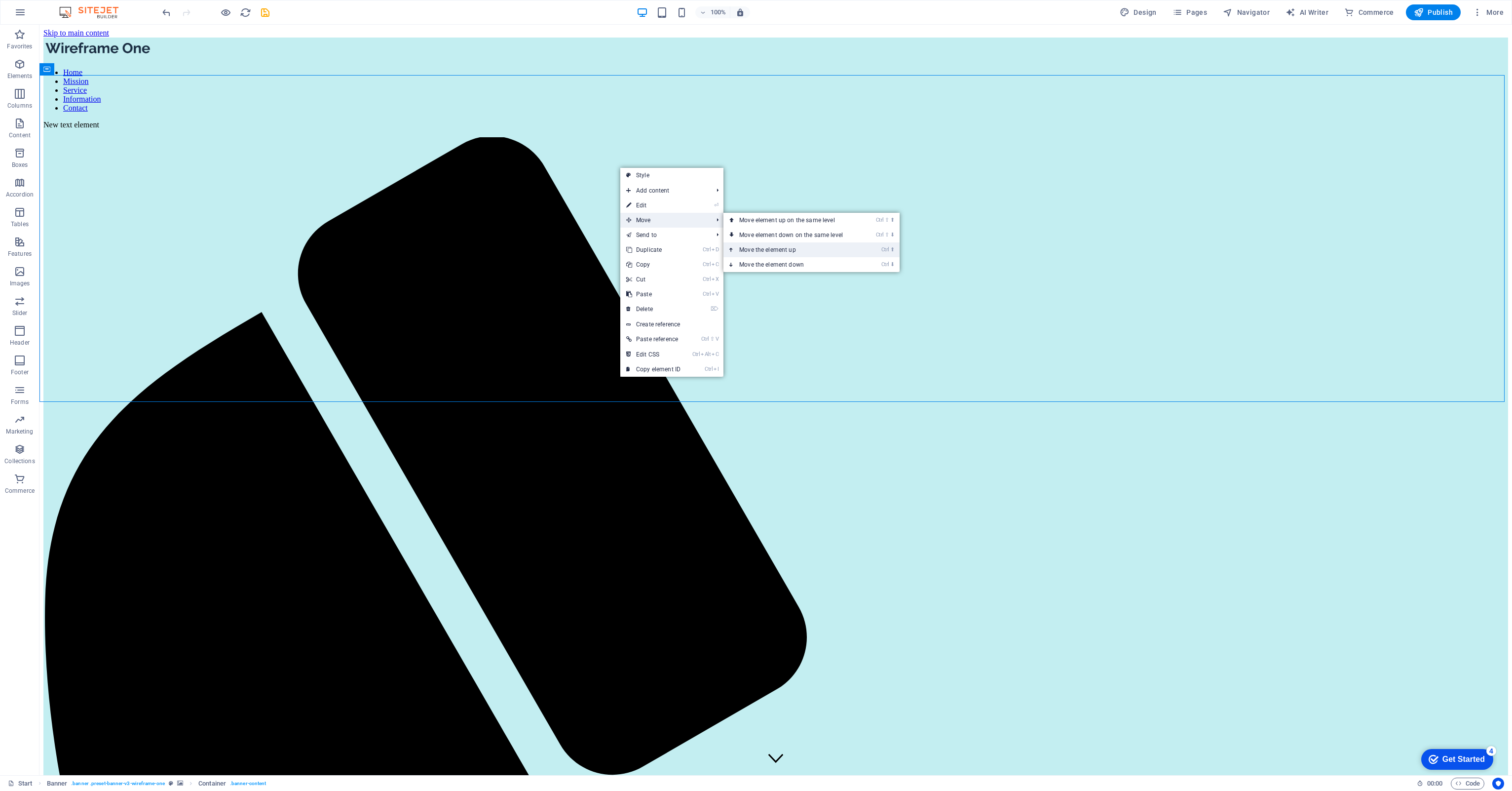
click at [780, 250] on link "Ctrl ⬆ Move the element up" at bounding box center [793, 249] width 139 height 15
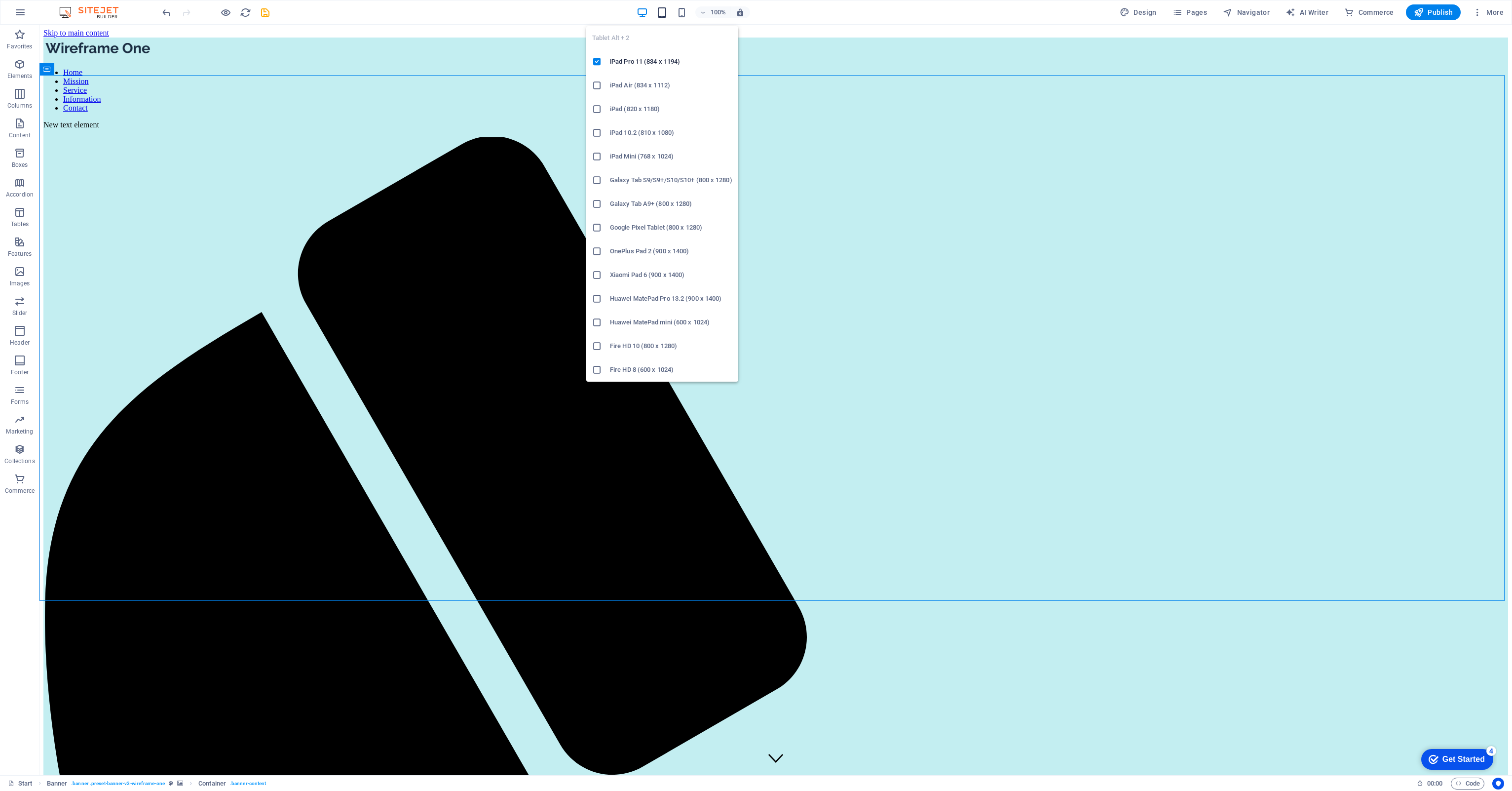
click at [666, 11] on icon "button" at bounding box center [662, 13] width 11 height 11
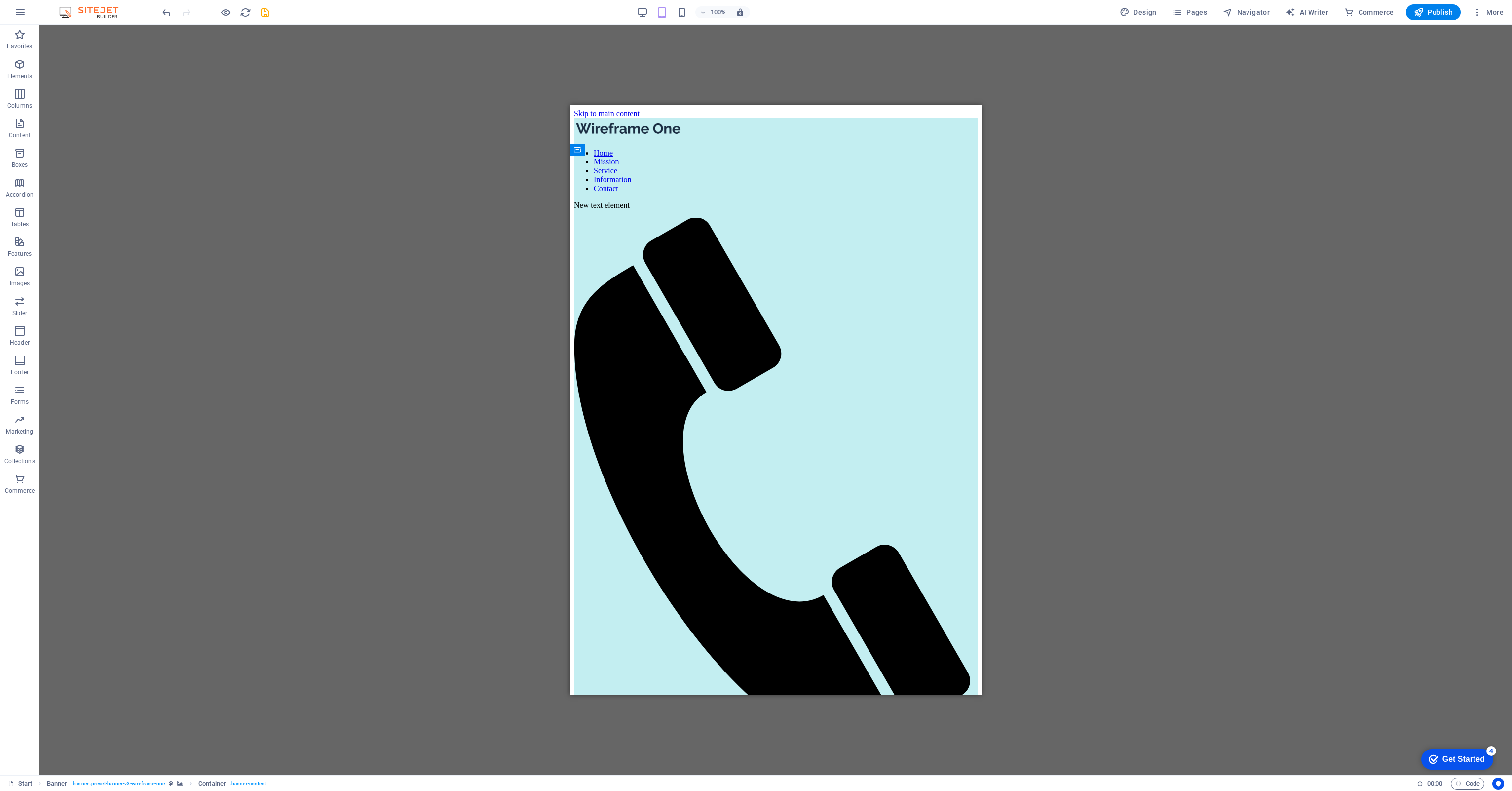
click at [1171, 216] on div "Drag here to replace the existing content. Press “Ctrl” if you want to create a…" at bounding box center [775, 400] width 1472 height 750
click at [167, 11] on icon "undo" at bounding box center [167, 13] width 11 height 11
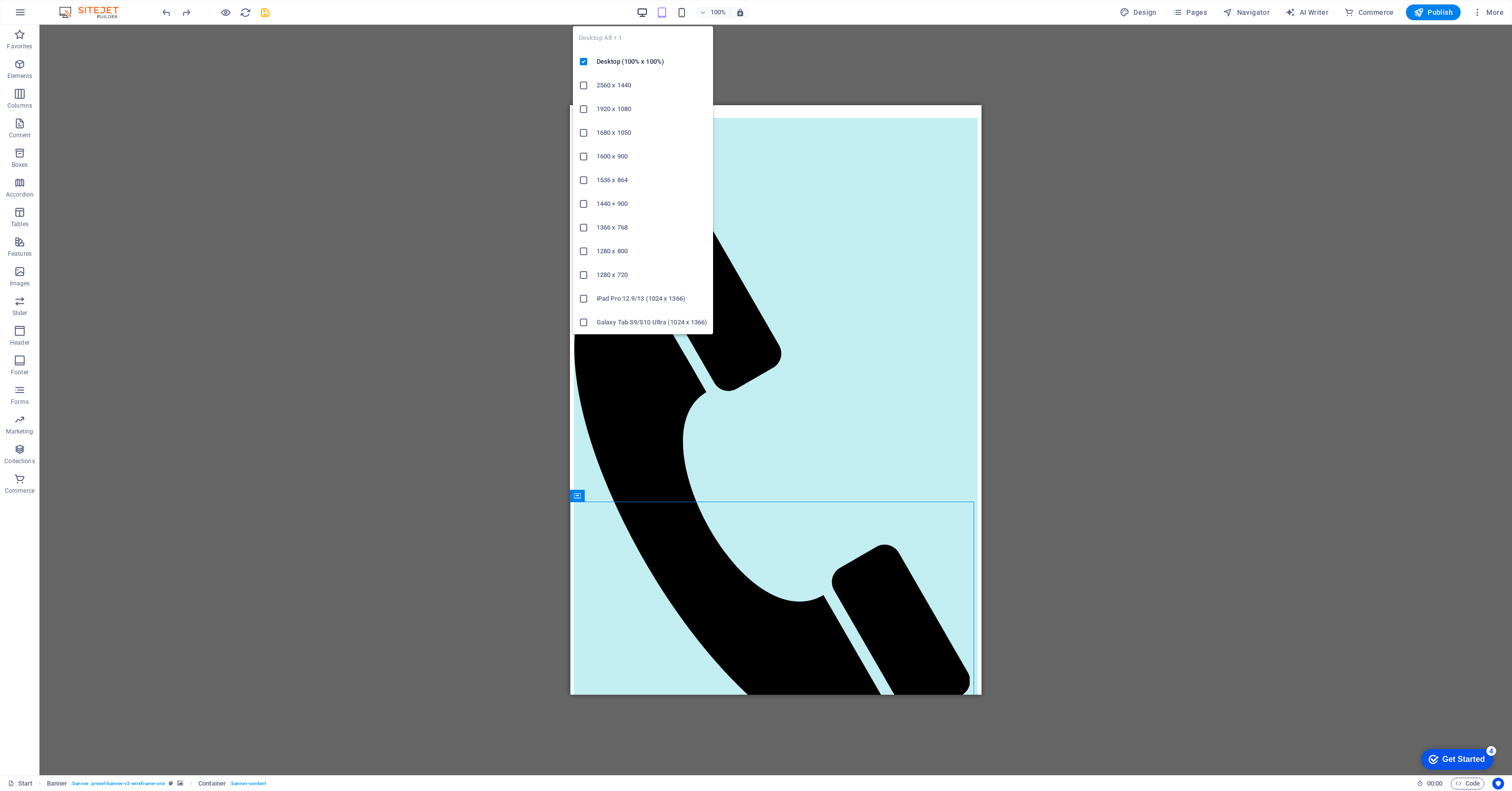
click at [645, 9] on icon "button" at bounding box center [642, 13] width 11 height 11
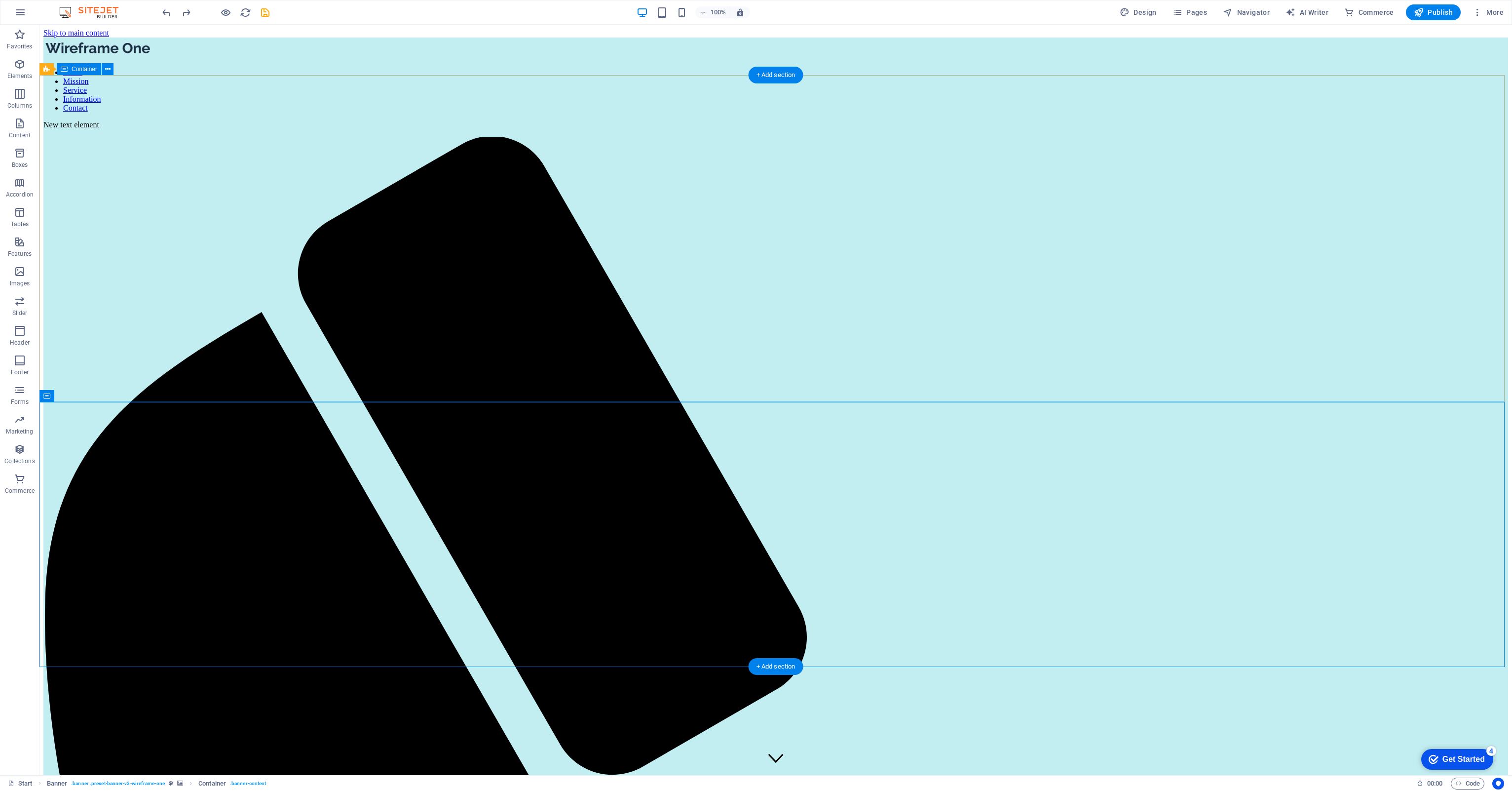
click at [165, 14] on icon "undo" at bounding box center [167, 13] width 11 height 11
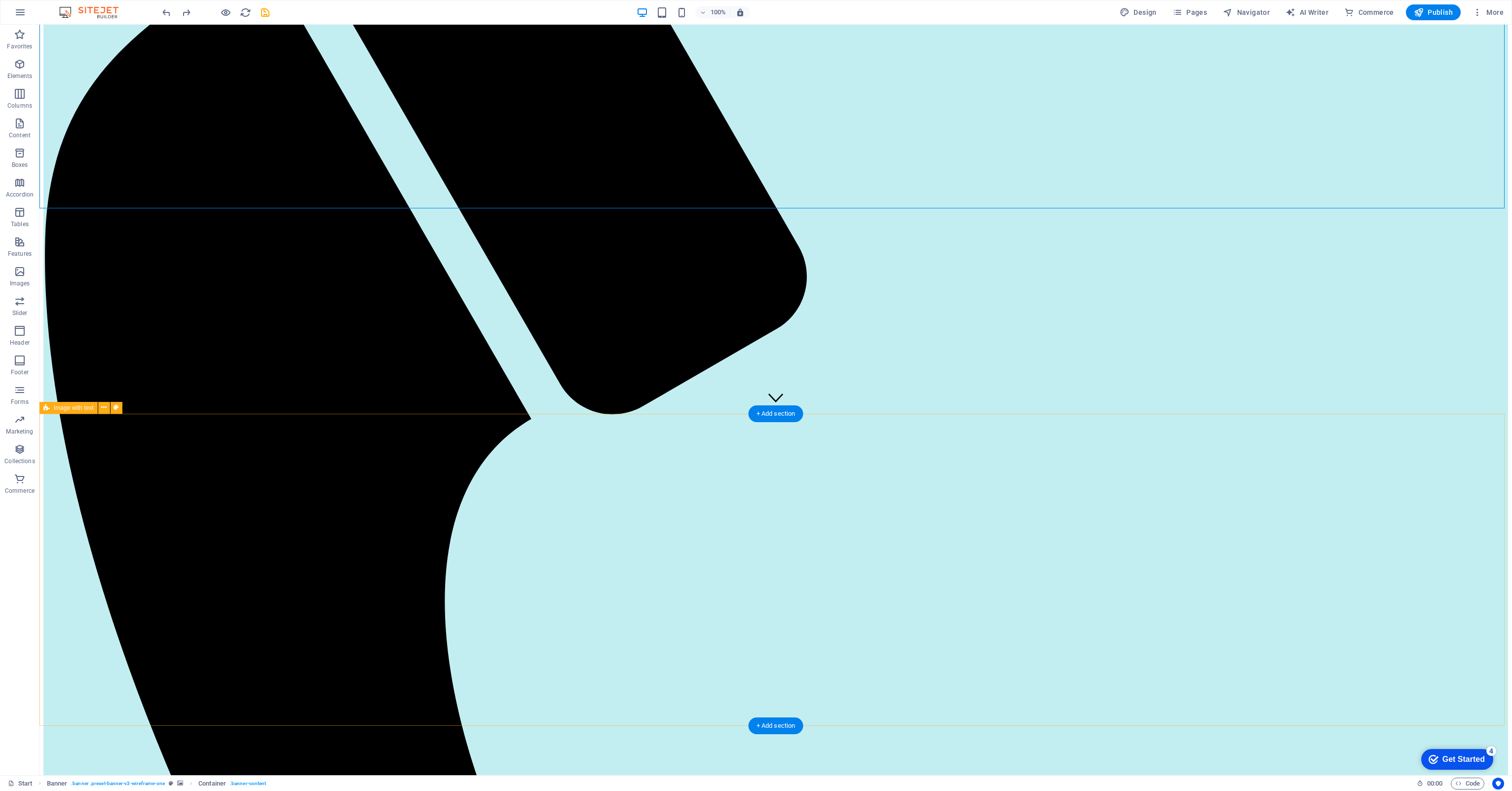
scroll to position [395, 0]
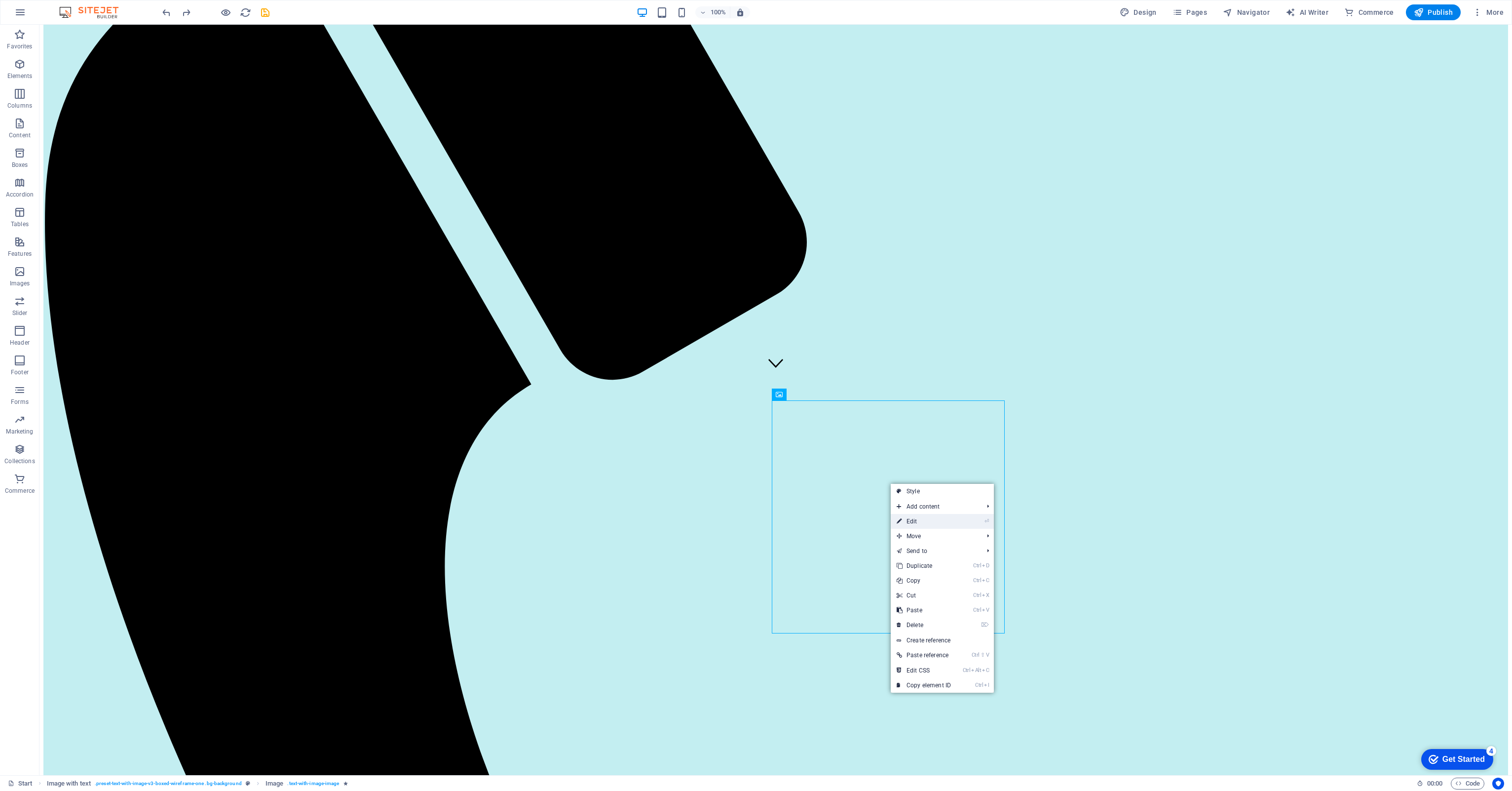
click at [905, 518] on link "⏎ Edit" at bounding box center [923, 521] width 66 height 15
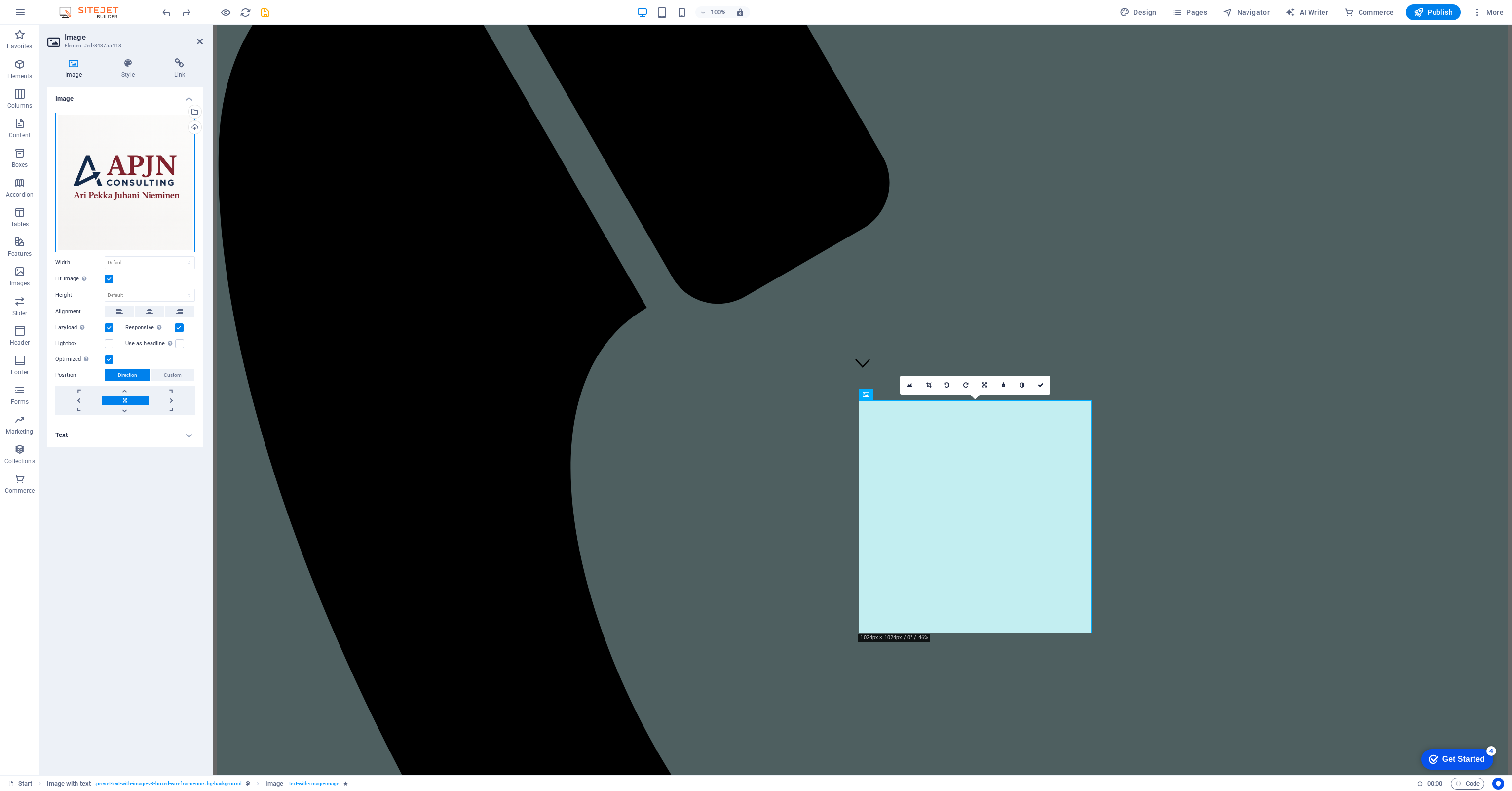
click at [145, 195] on div "Drag files here, click to choose files or select files from Files or our free s…" at bounding box center [125, 182] width 140 height 140
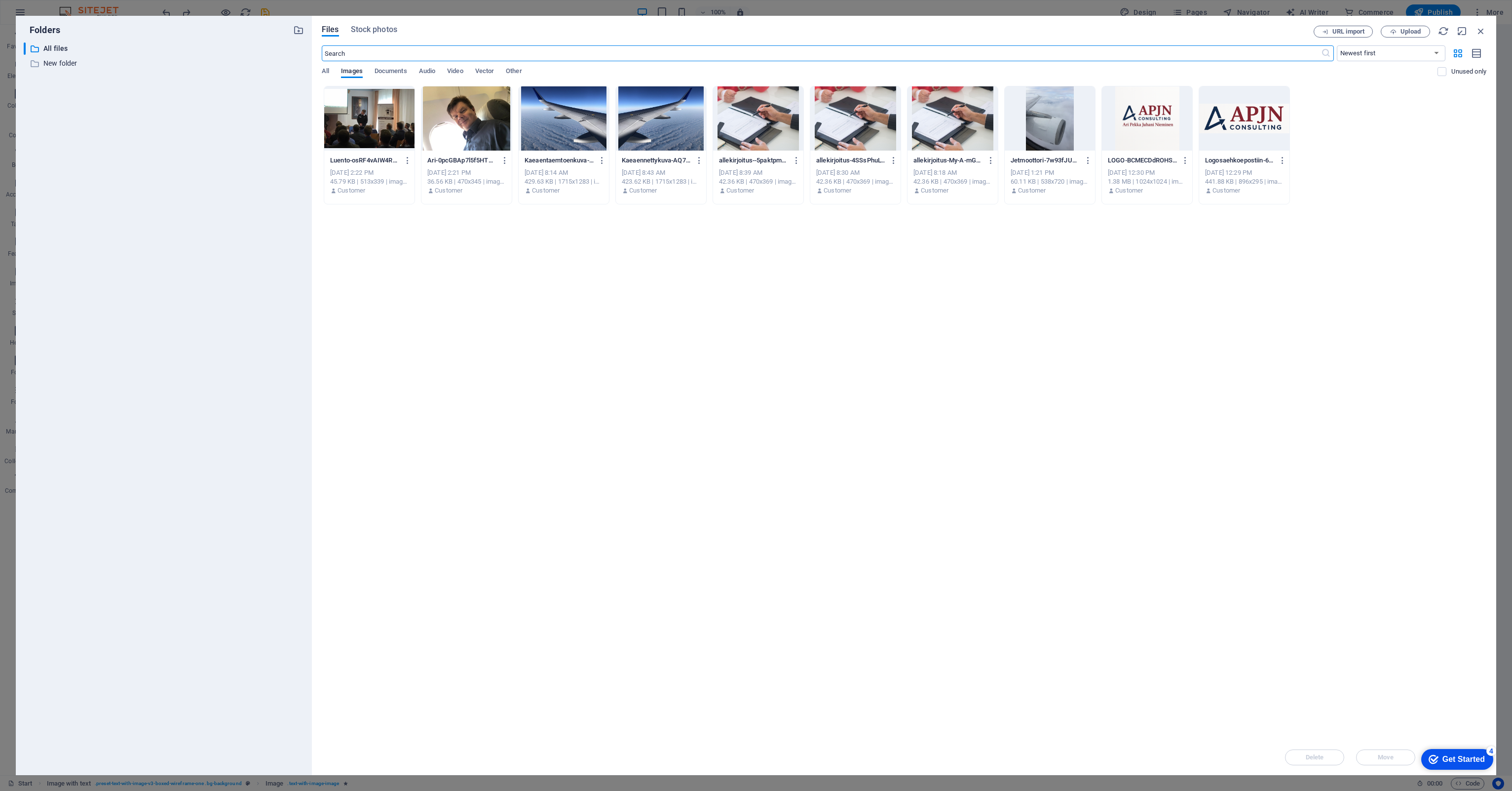
click at [465, 115] on div at bounding box center [466, 118] width 90 height 64
click at [465, 115] on div "1" at bounding box center [466, 118] width 90 height 64
click at [465, 115] on div at bounding box center [466, 118] width 90 height 64
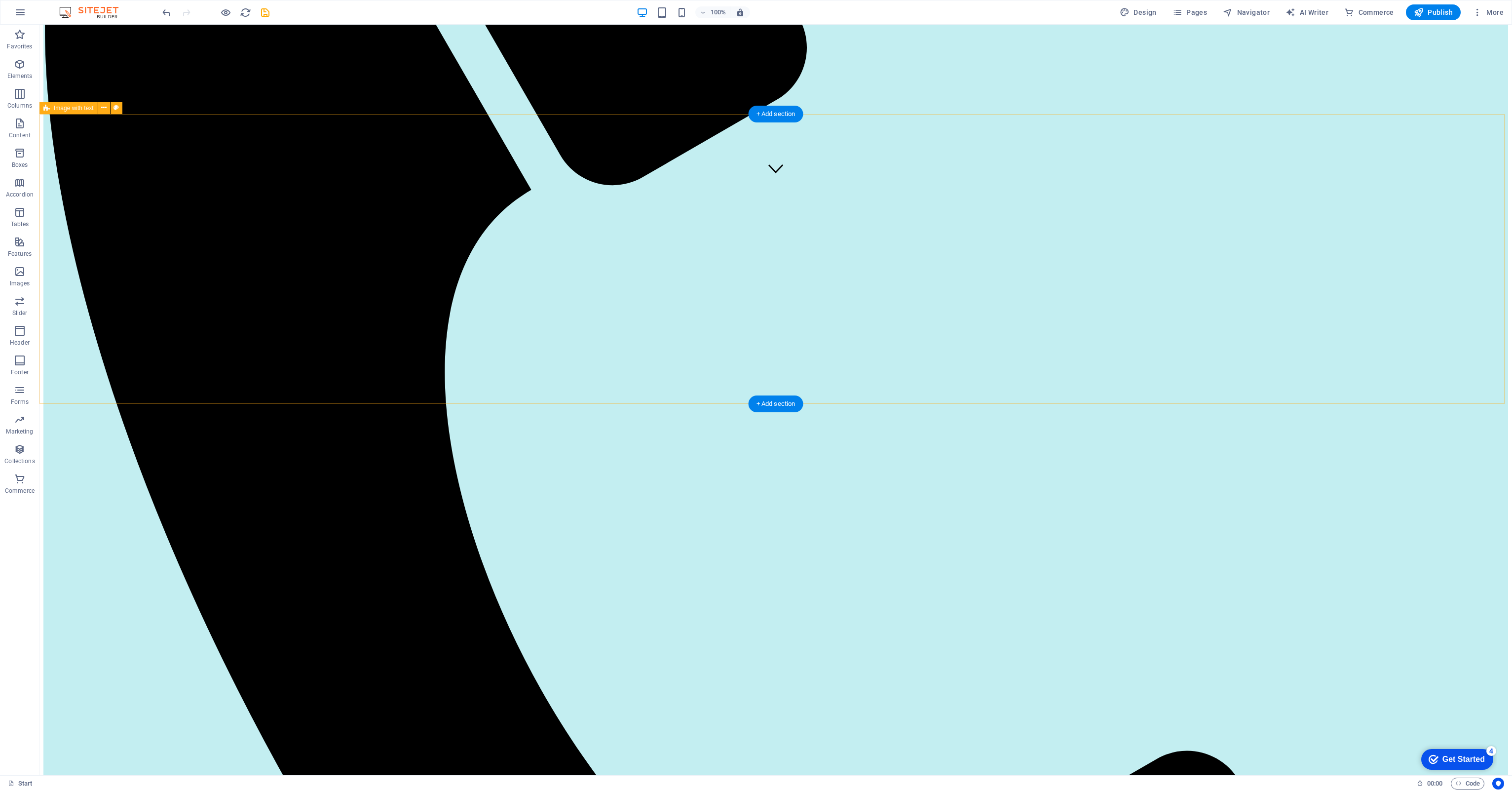
scroll to position [642, 0]
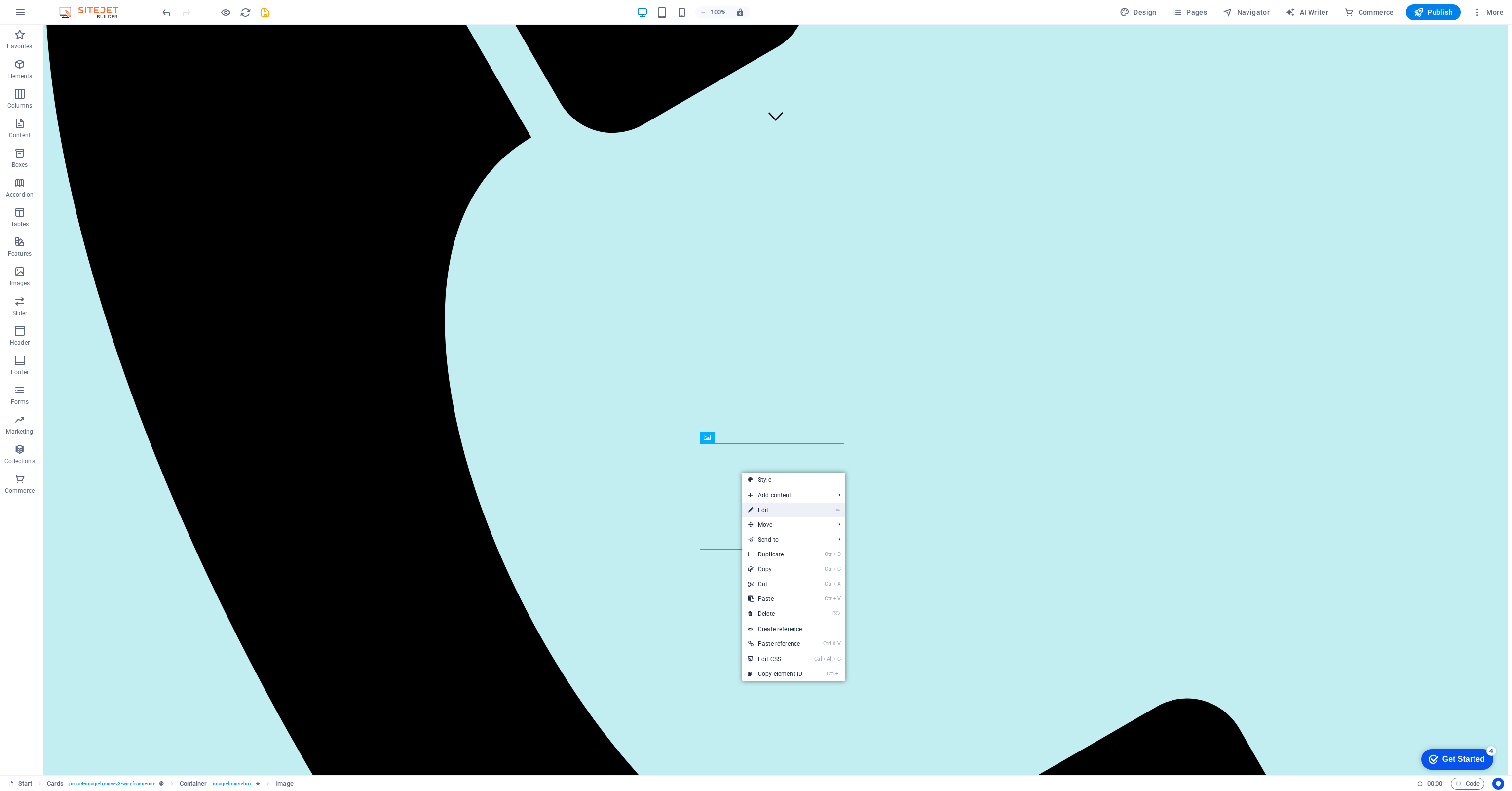
click at [758, 509] on link "⏎ Edit" at bounding box center [775, 510] width 66 height 15
select select "%"
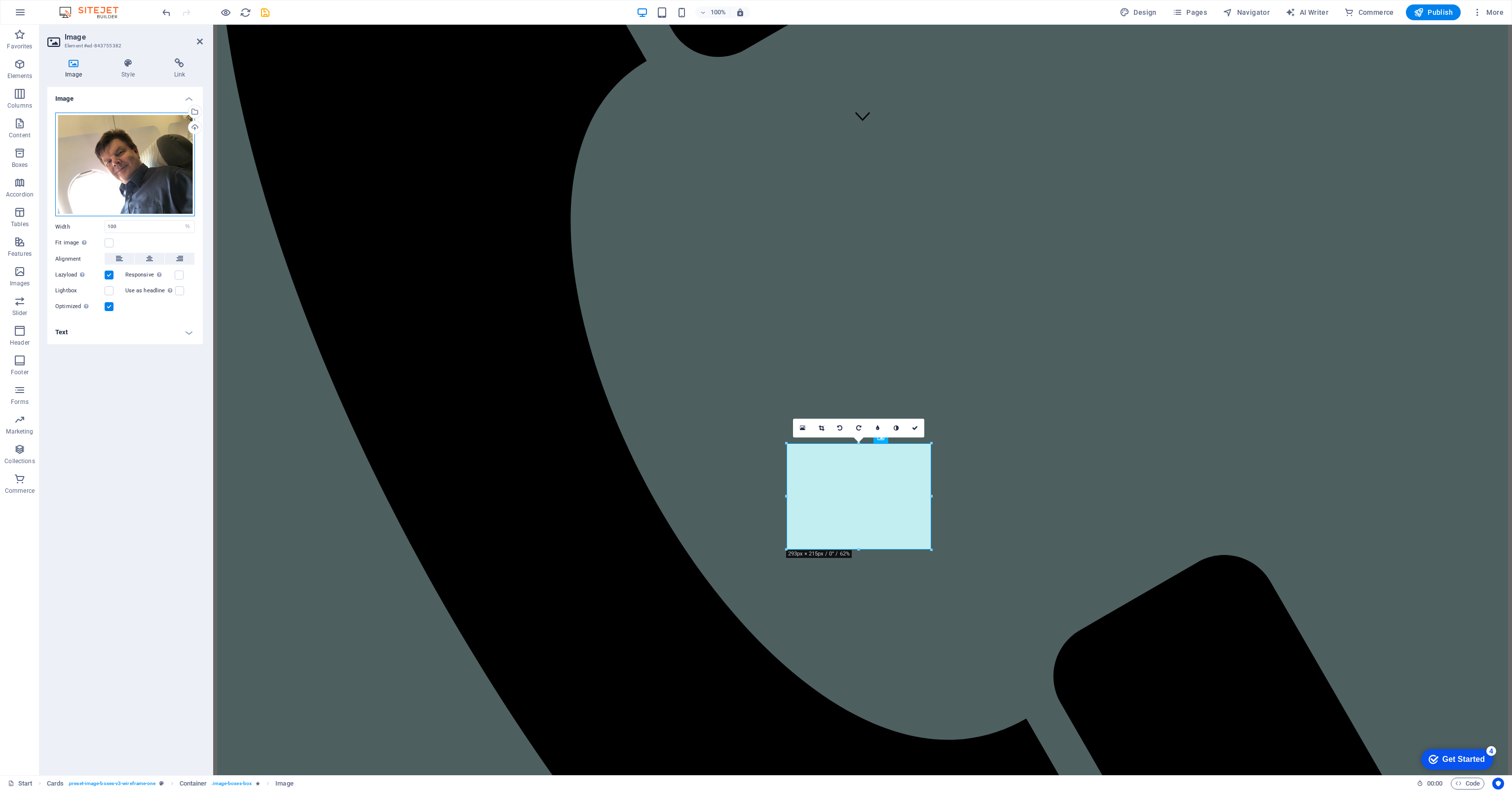
click at [123, 175] on div "Drag files here, click to choose files or select files from Files or our free s…" at bounding box center [125, 165] width 140 height 104
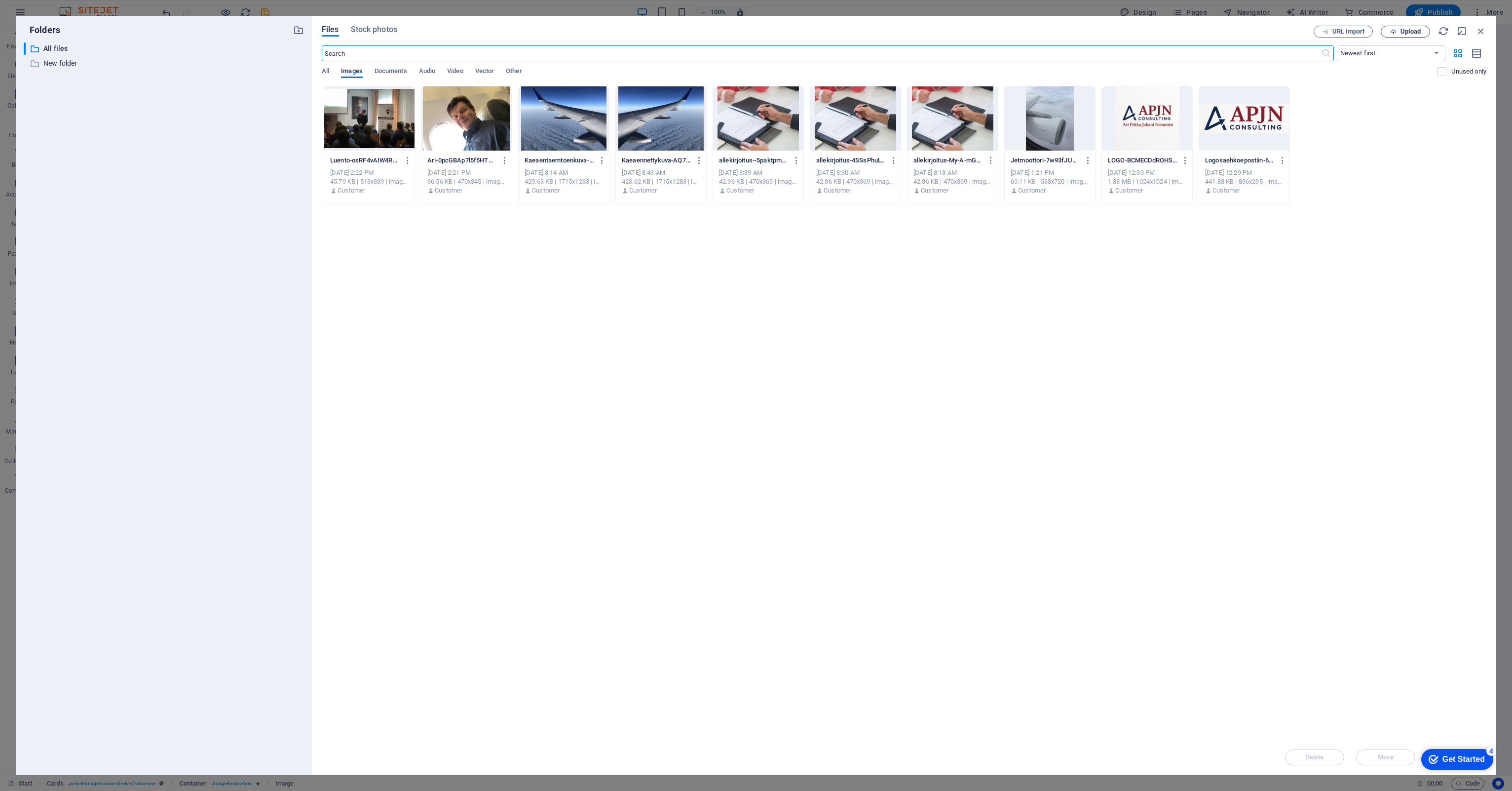
click at [1399, 28] on button "Upload" at bounding box center [1404, 31] width 49 height 12
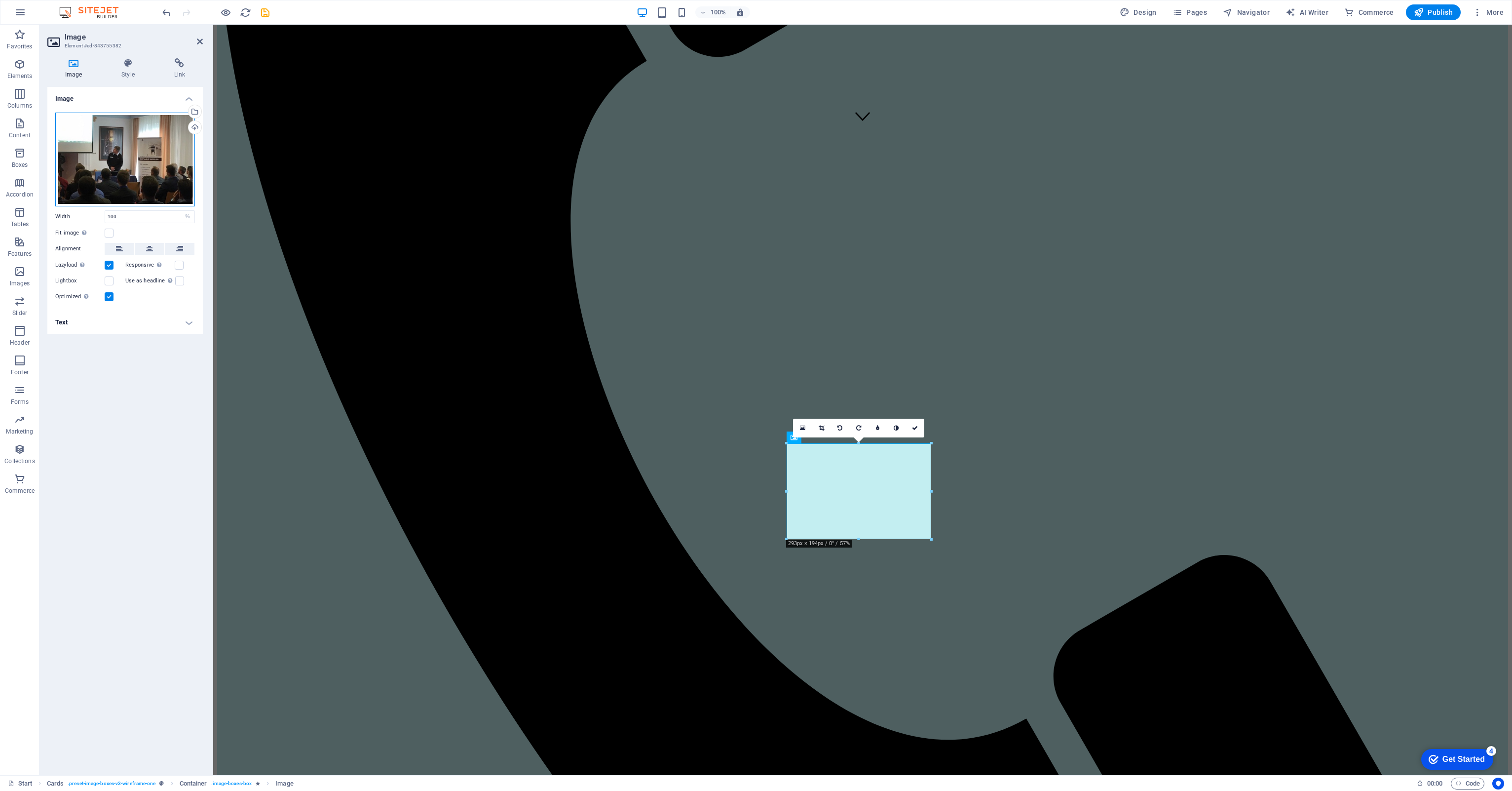
drag, startPoint x: 154, startPoint y: 167, endPoint x: 121, endPoint y: 163, distance: 33.2
click at [121, 163] on div "Drag files here, click to choose files or select files from Files or our free s…" at bounding box center [125, 160] width 140 height 94
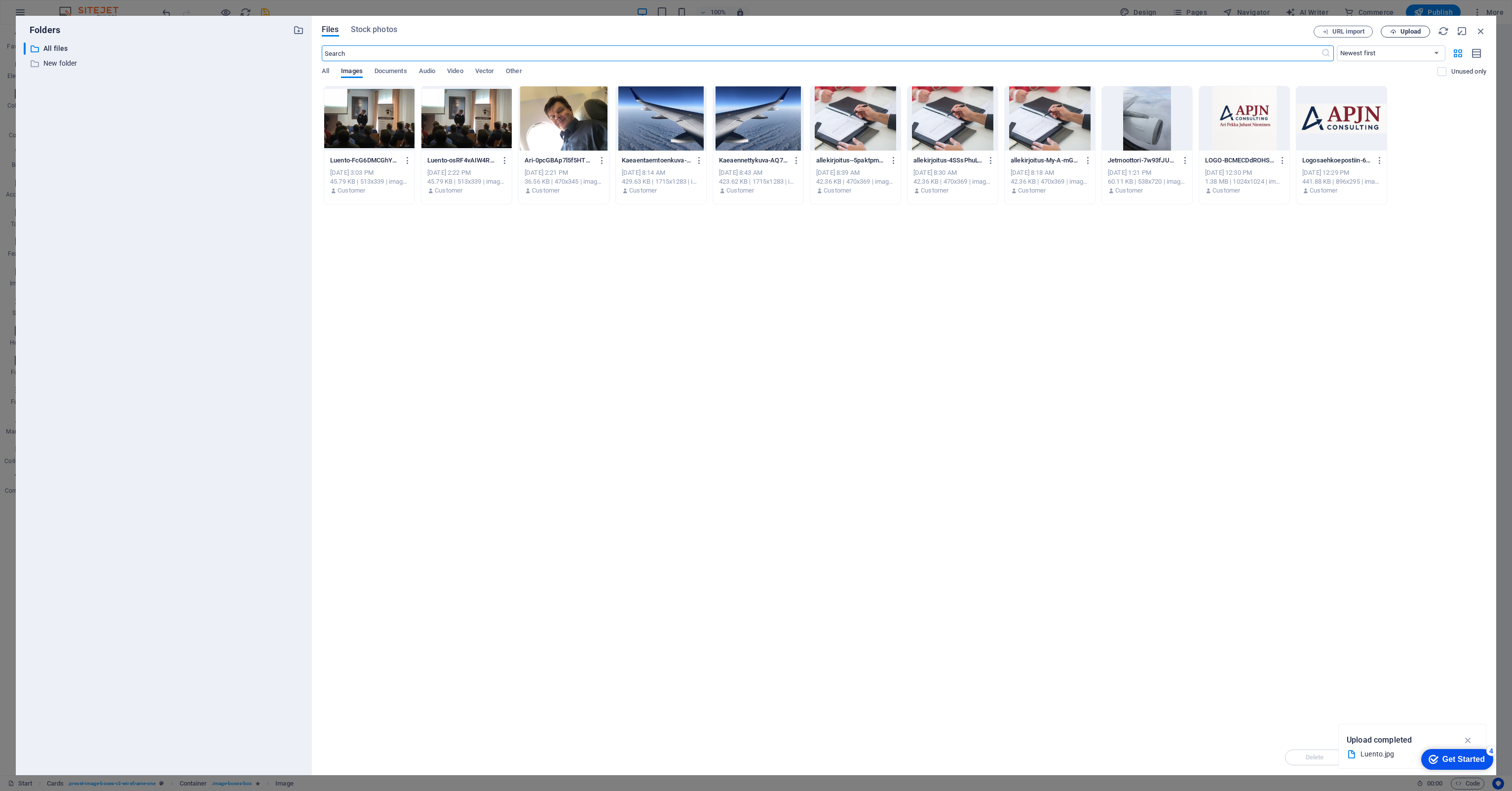
click at [1406, 32] on span "Upload" at bounding box center [1410, 31] width 20 height 6
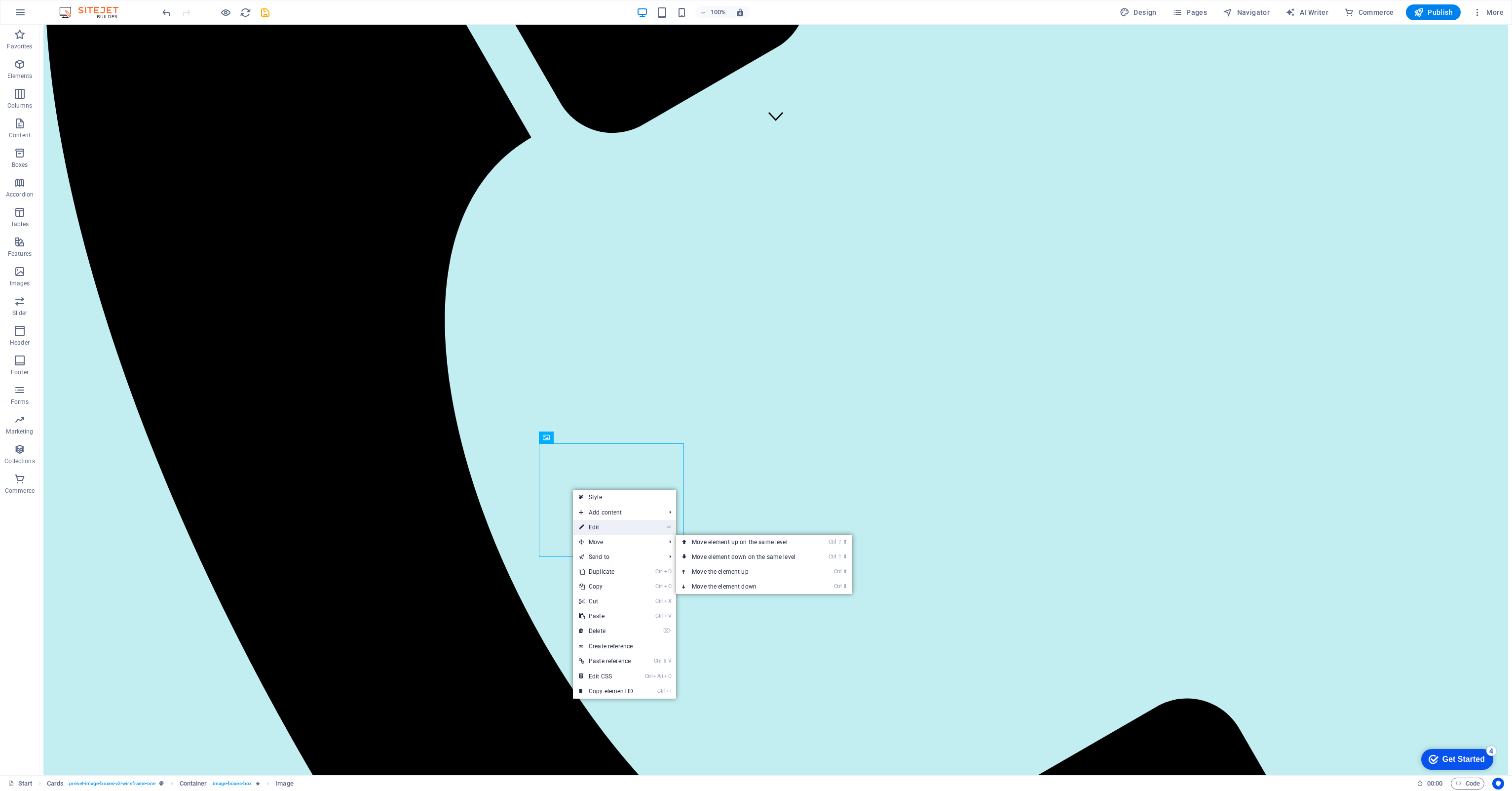
click at [600, 530] on link "⏎ Edit" at bounding box center [605, 527] width 66 height 15
select select "%"
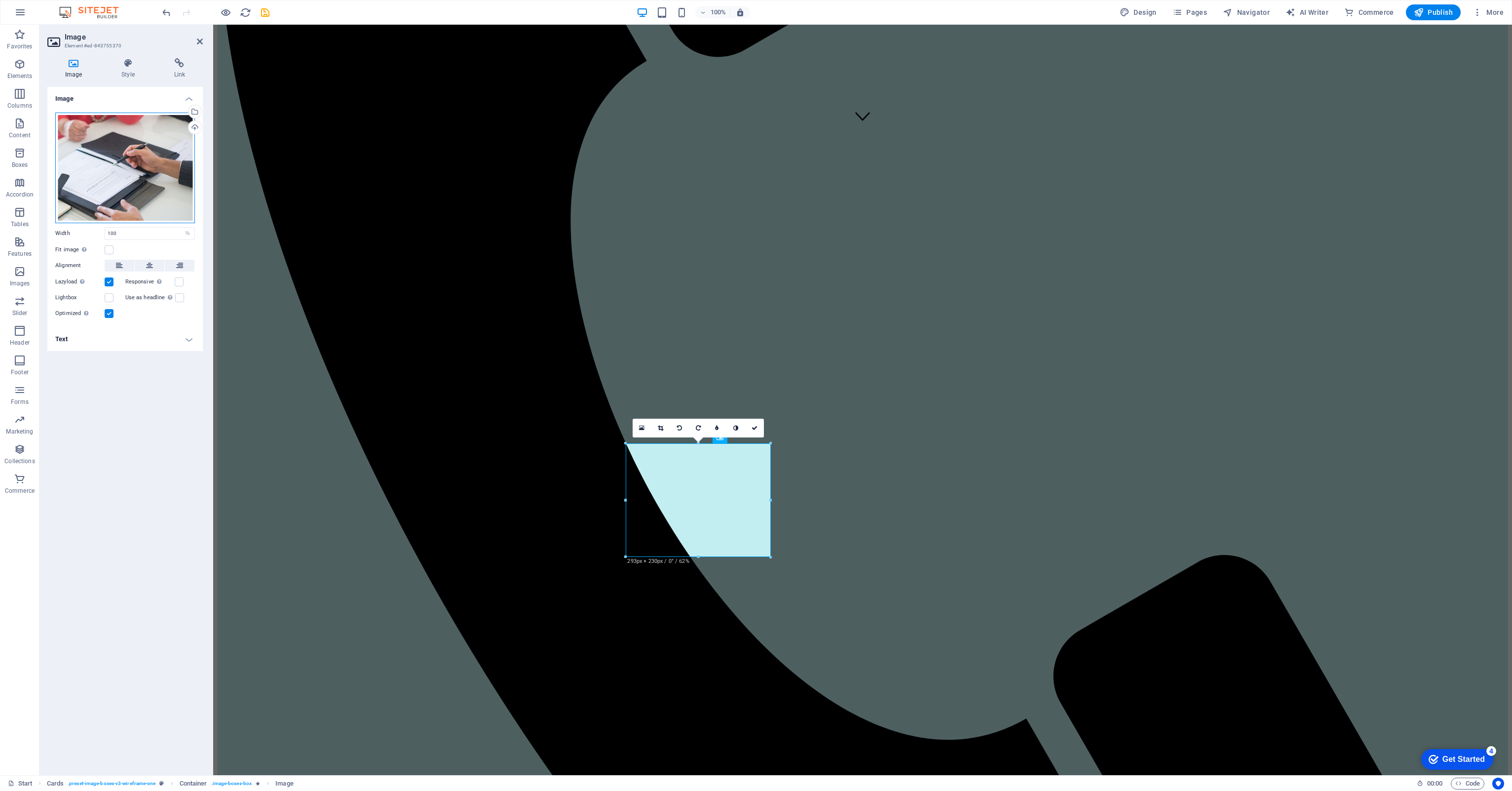
click at [160, 167] on div "Drag files here, click to choose files or select files from Files or our free s…" at bounding box center [125, 167] width 140 height 110
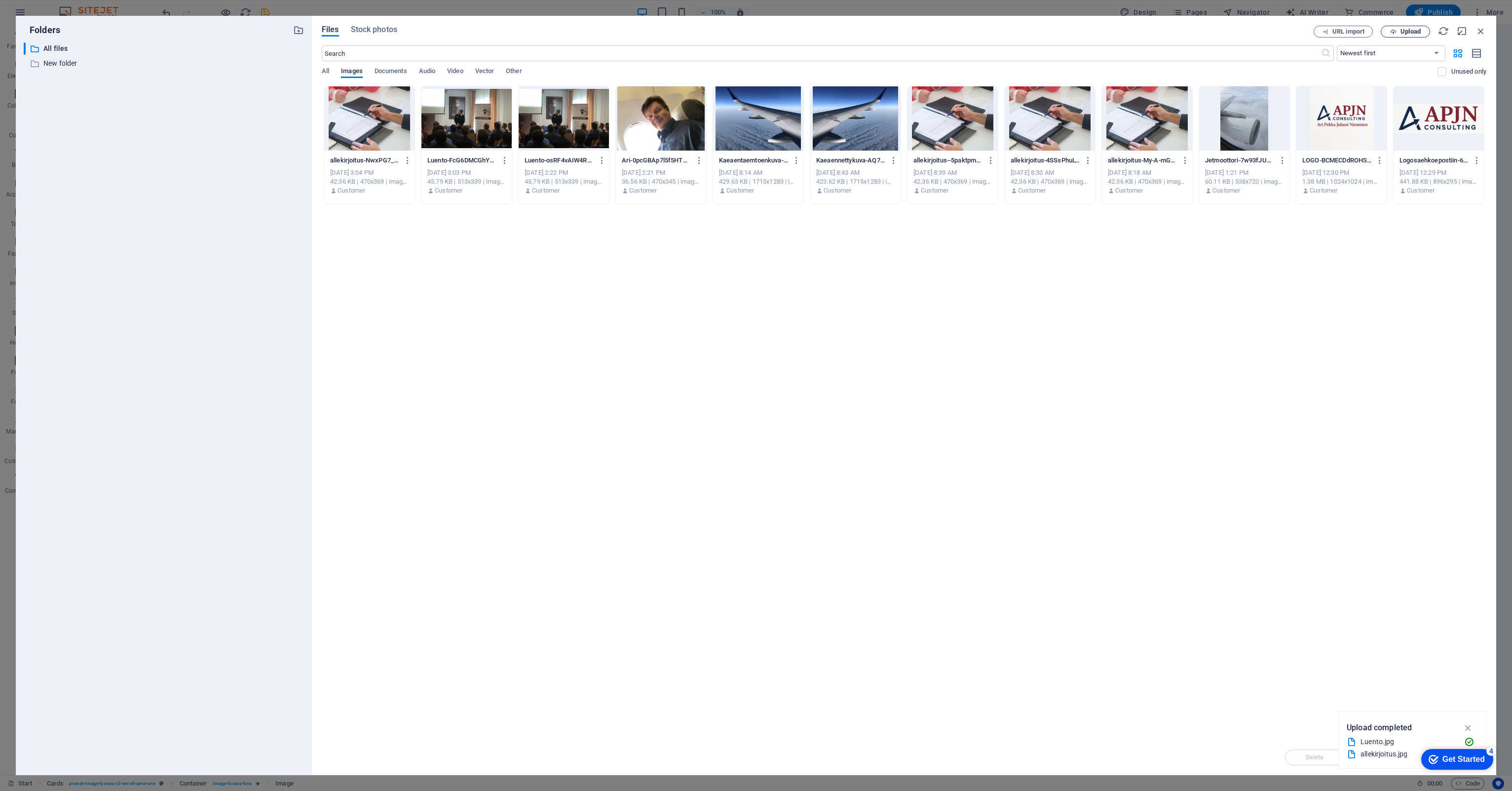
click at [1397, 33] on span "Upload" at bounding box center [1405, 31] width 41 height 6
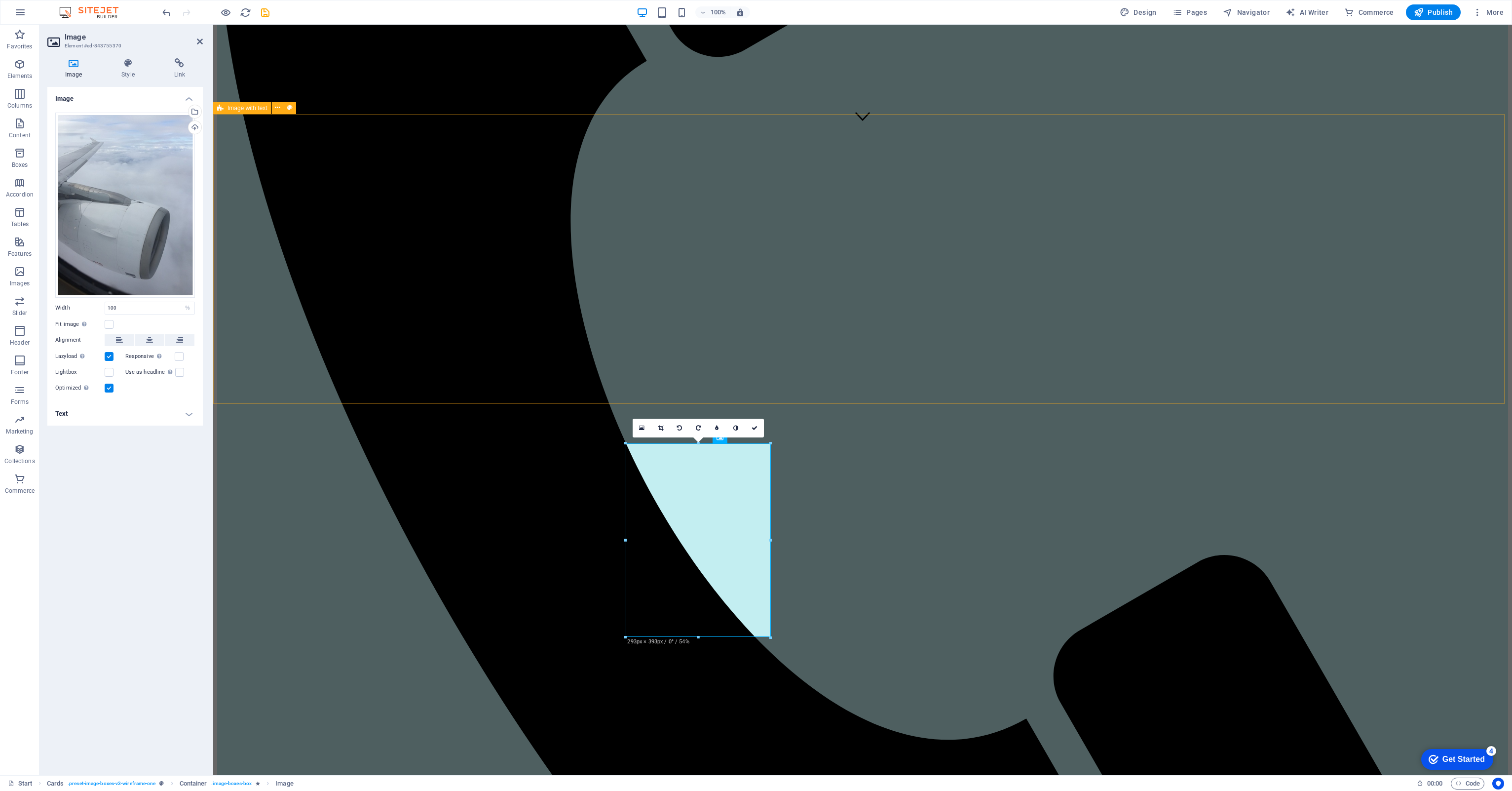
drag, startPoint x: 1350, startPoint y: 329, endPoint x: 1523, endPoint y: 330, distance: 173.0
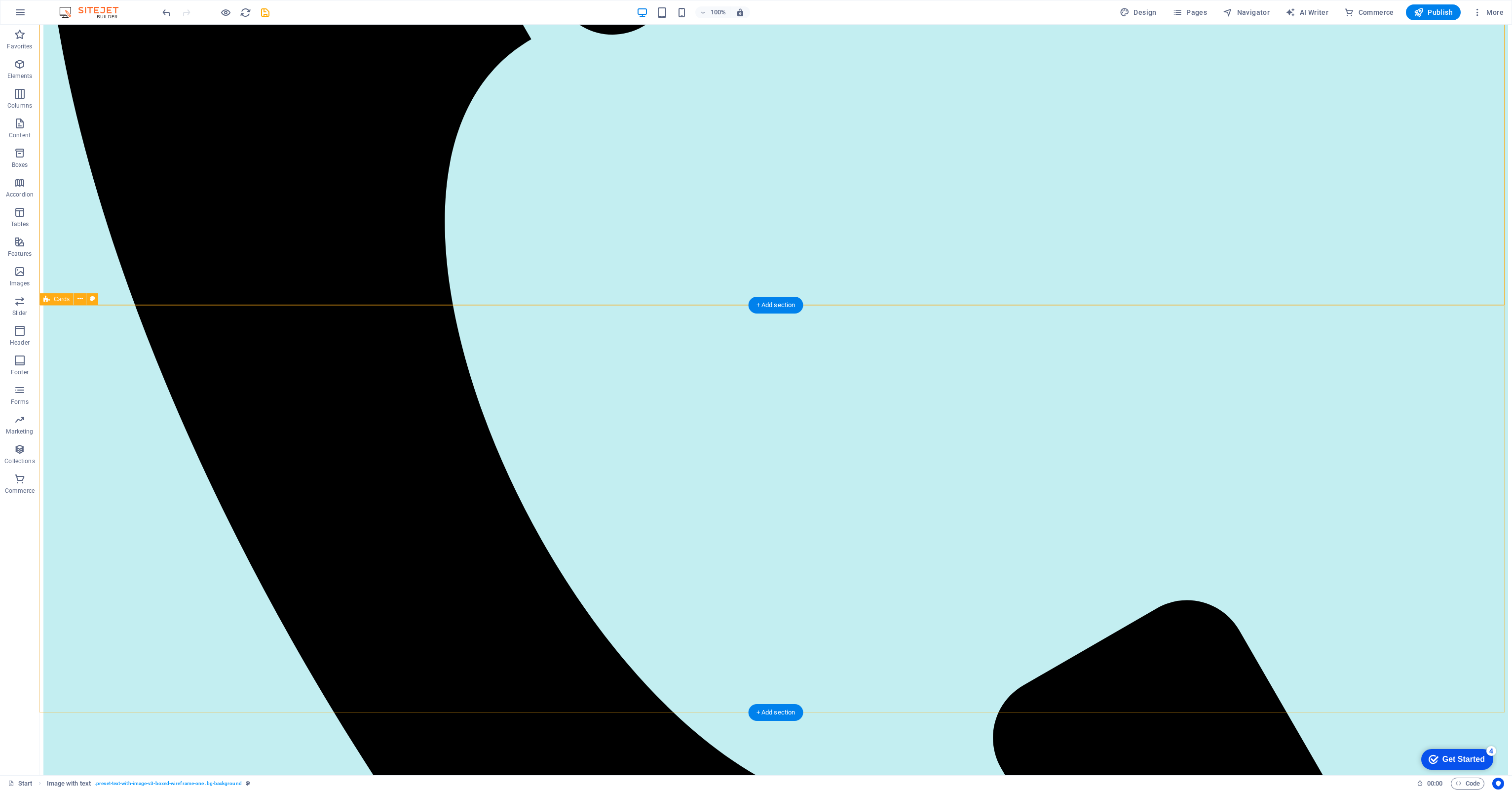
scroll to position [740, 0]
click at [267, 11] on icon "save" at bounding box center [265, 13] width 11 height 11
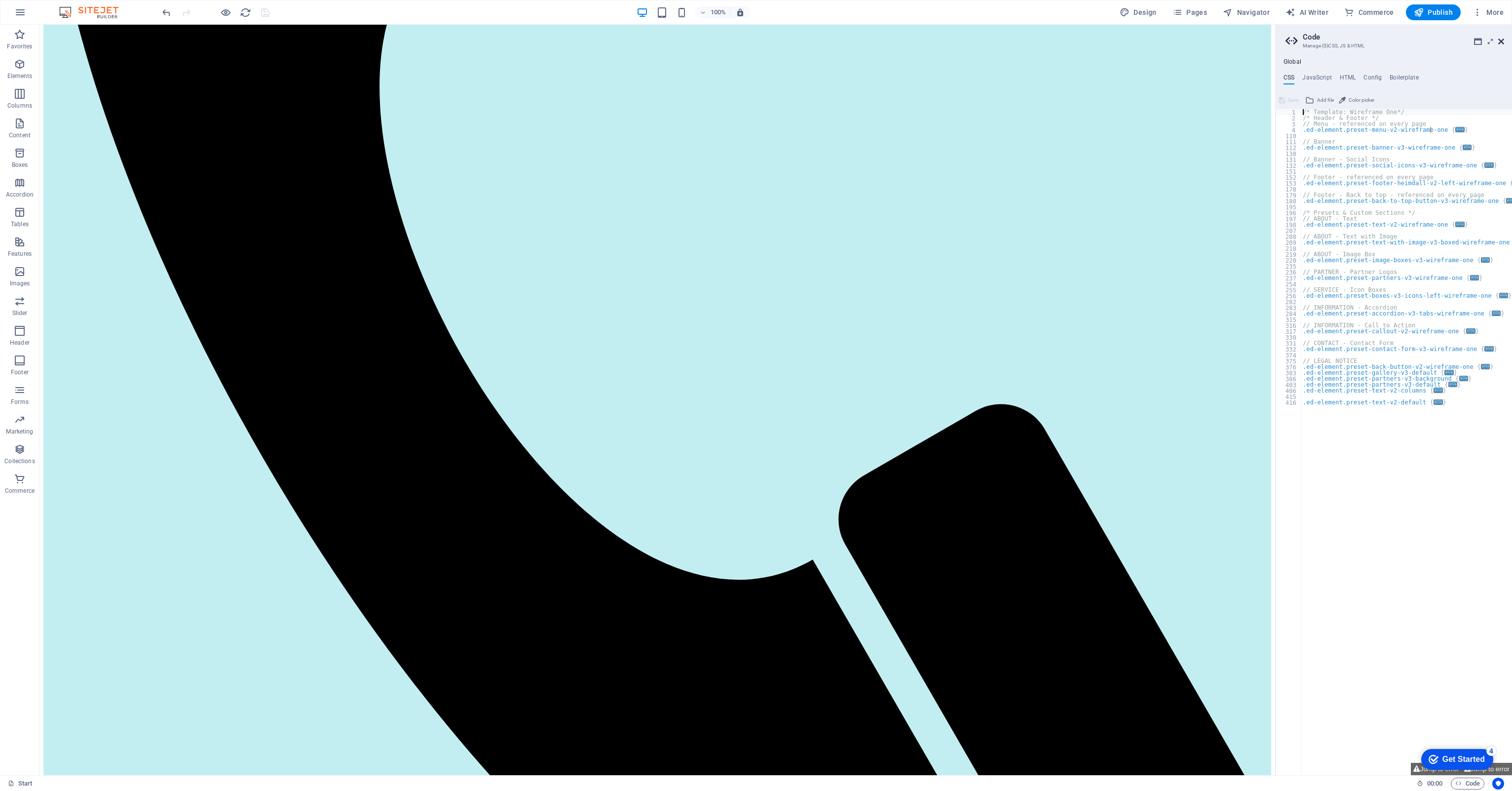
click at [1499, 41] on icon at bounding box center [1501, 41] width 6 height 8
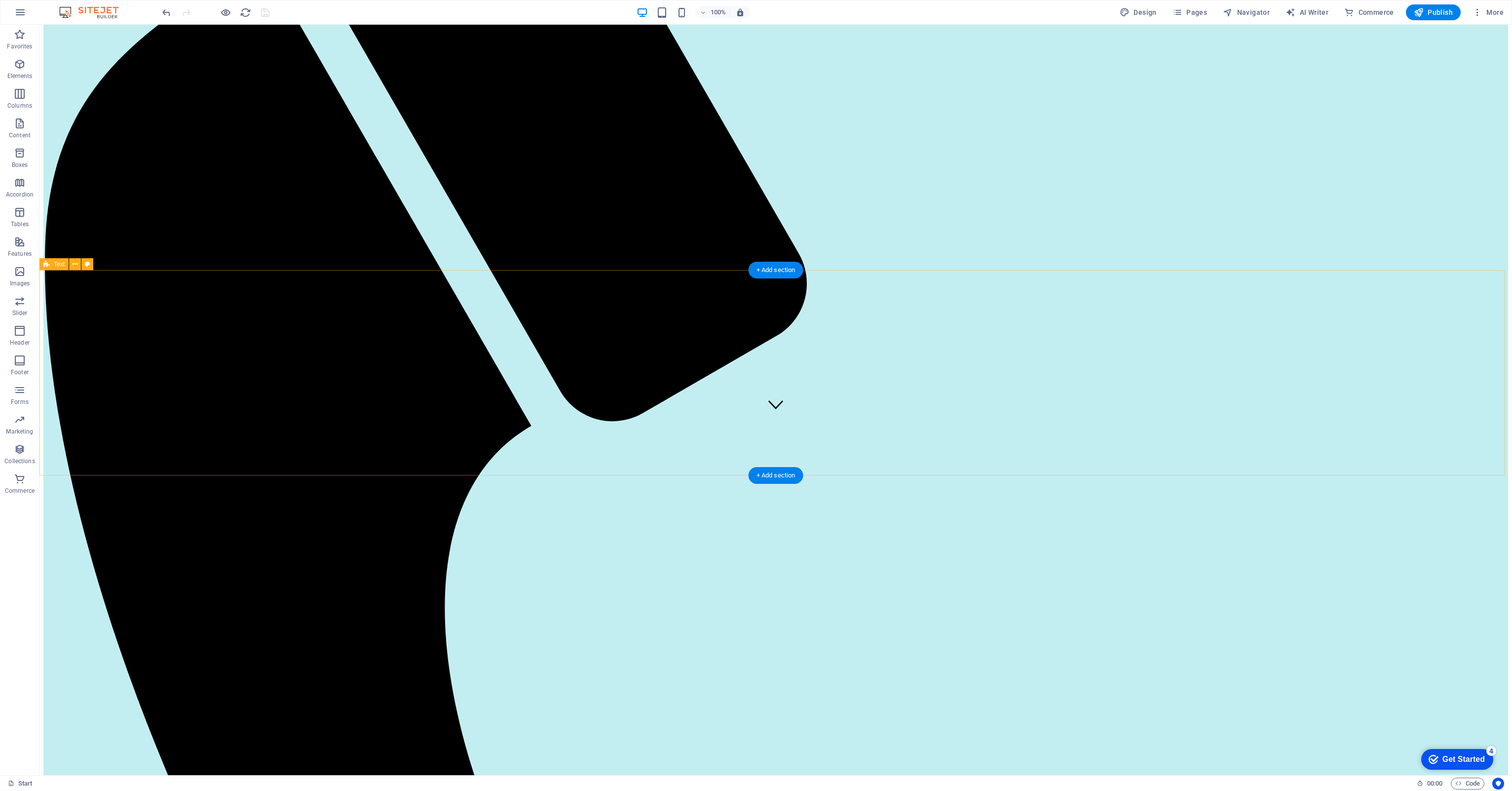
scroll to position [445, 0]
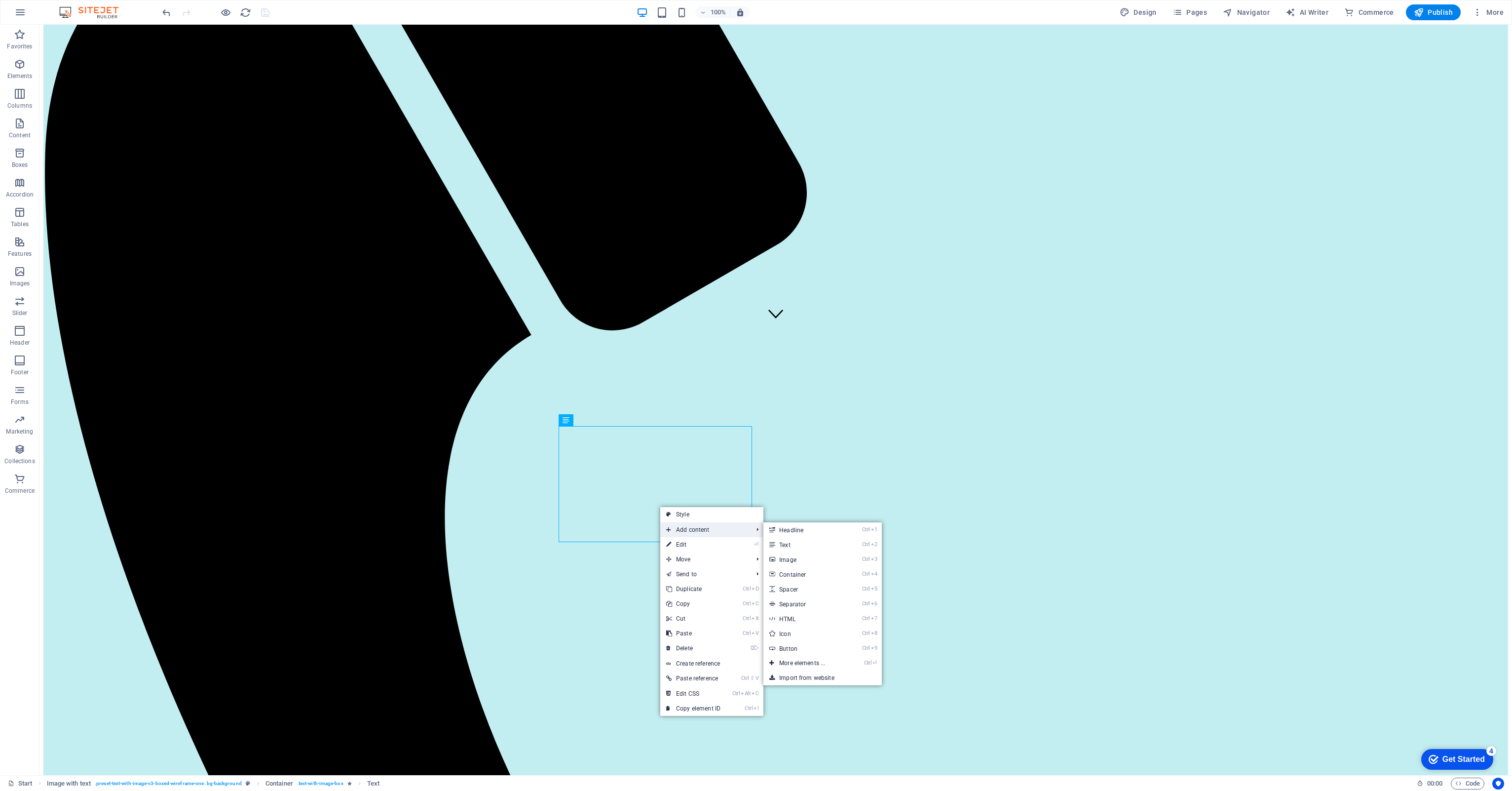
click at [679, 536] on span "Add content" at bounding box center [704, 529] width 88 height 15
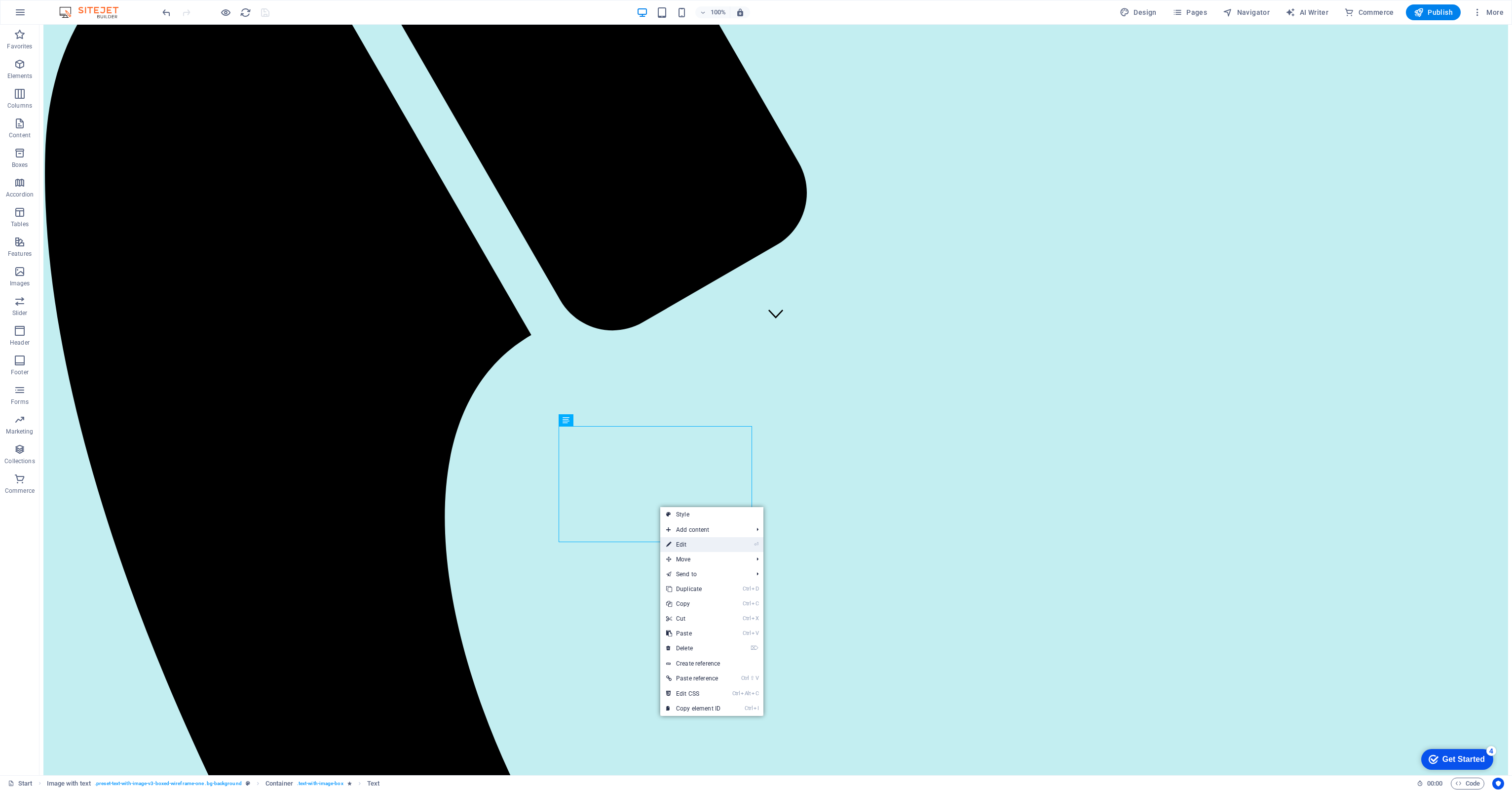
click at [679, 541] on link "⏎ Edit" at bounding box center [693, 544] width 66 height 15
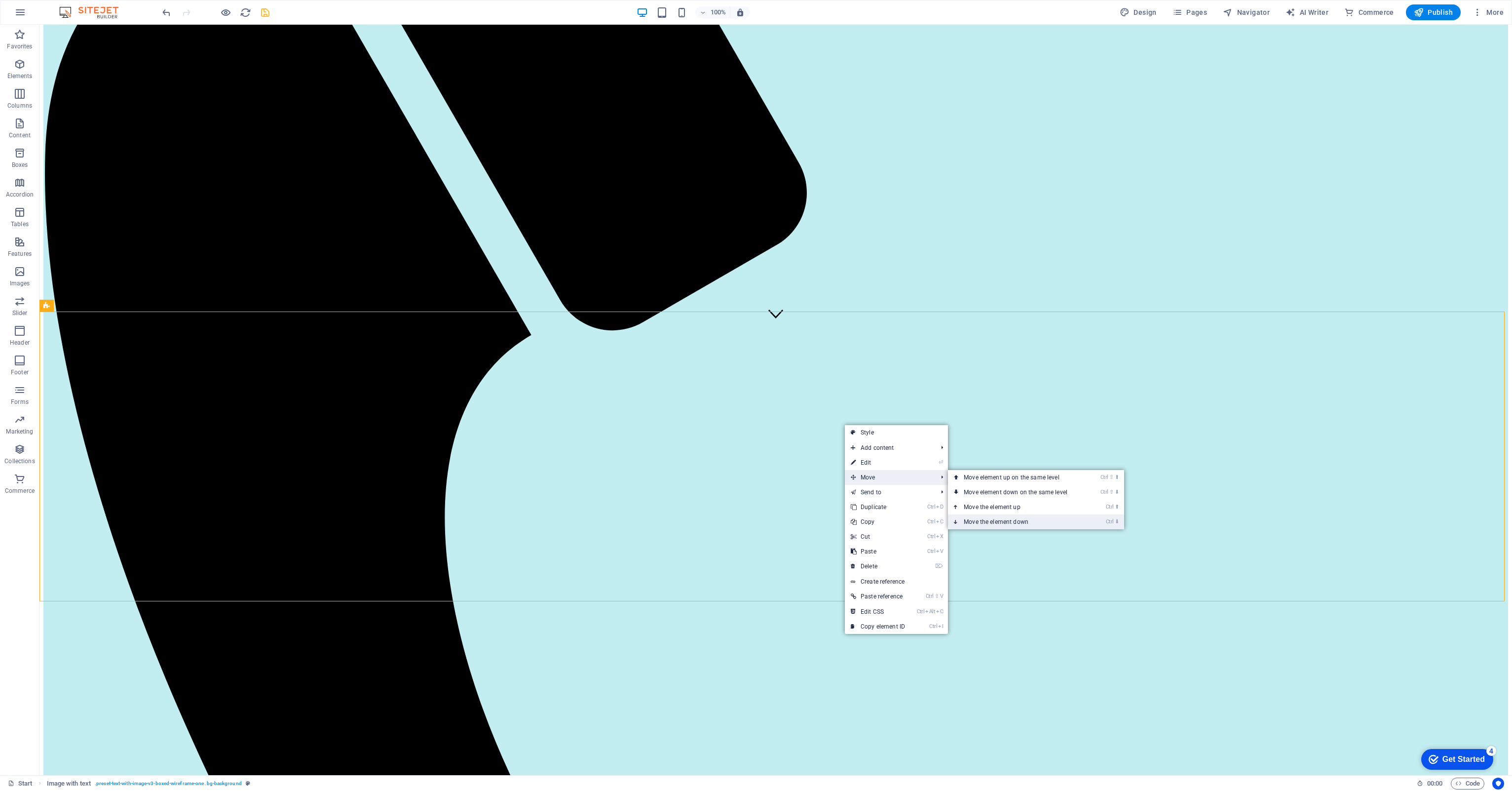
click at [985, 520] on link "Ctrl ⬇ Move the element down" at bounding box center [1017, 522] width 139 height 15
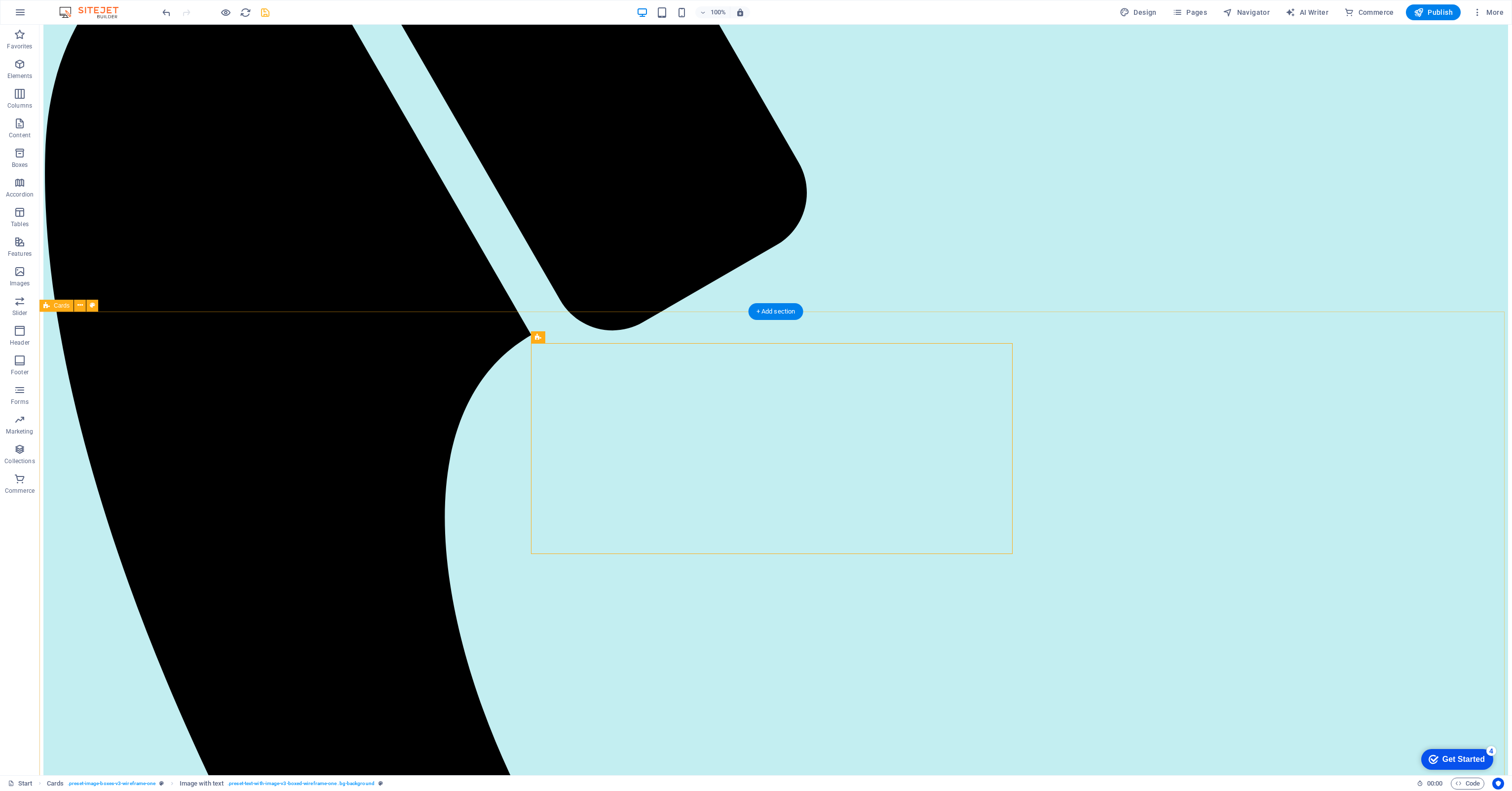
click at [169, 14] on icon "undo" at bounding box center [167, 13] width 11 height 11
click at [187, 17] on icon "redo" at bounding box center [187, 13] width 11 height 11
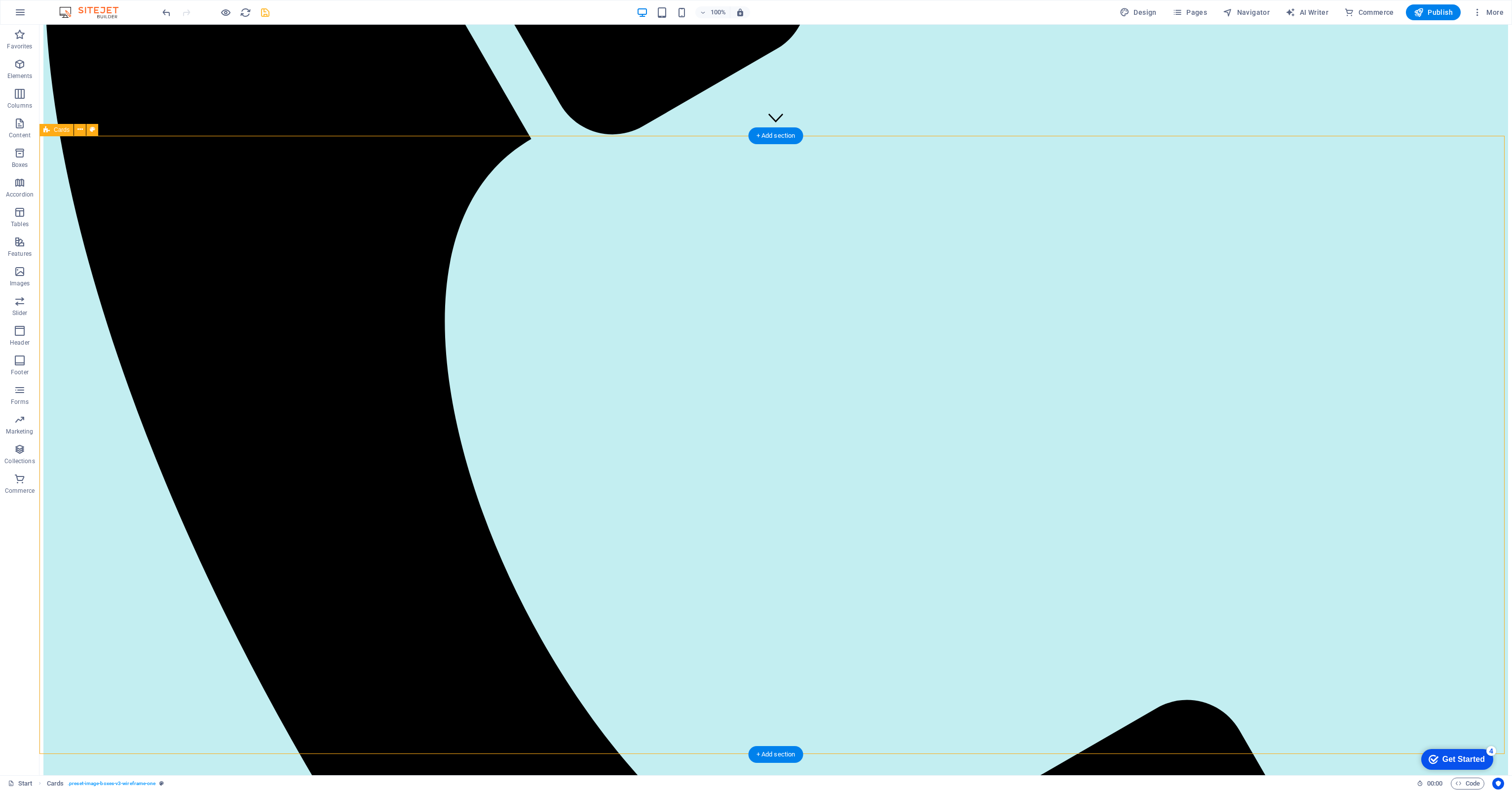
scroll to position [642, 0]
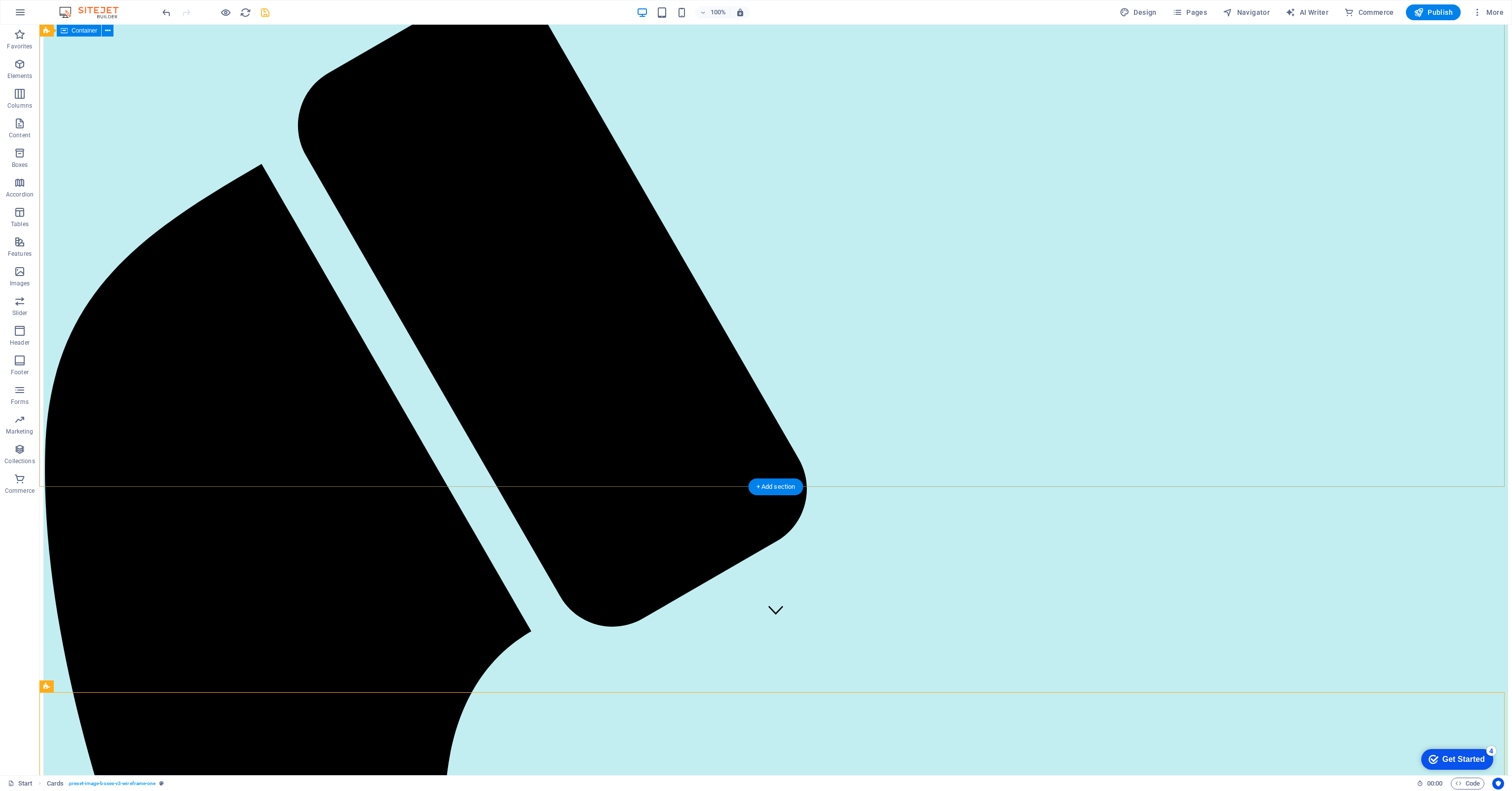
scroll to position [0, 0]
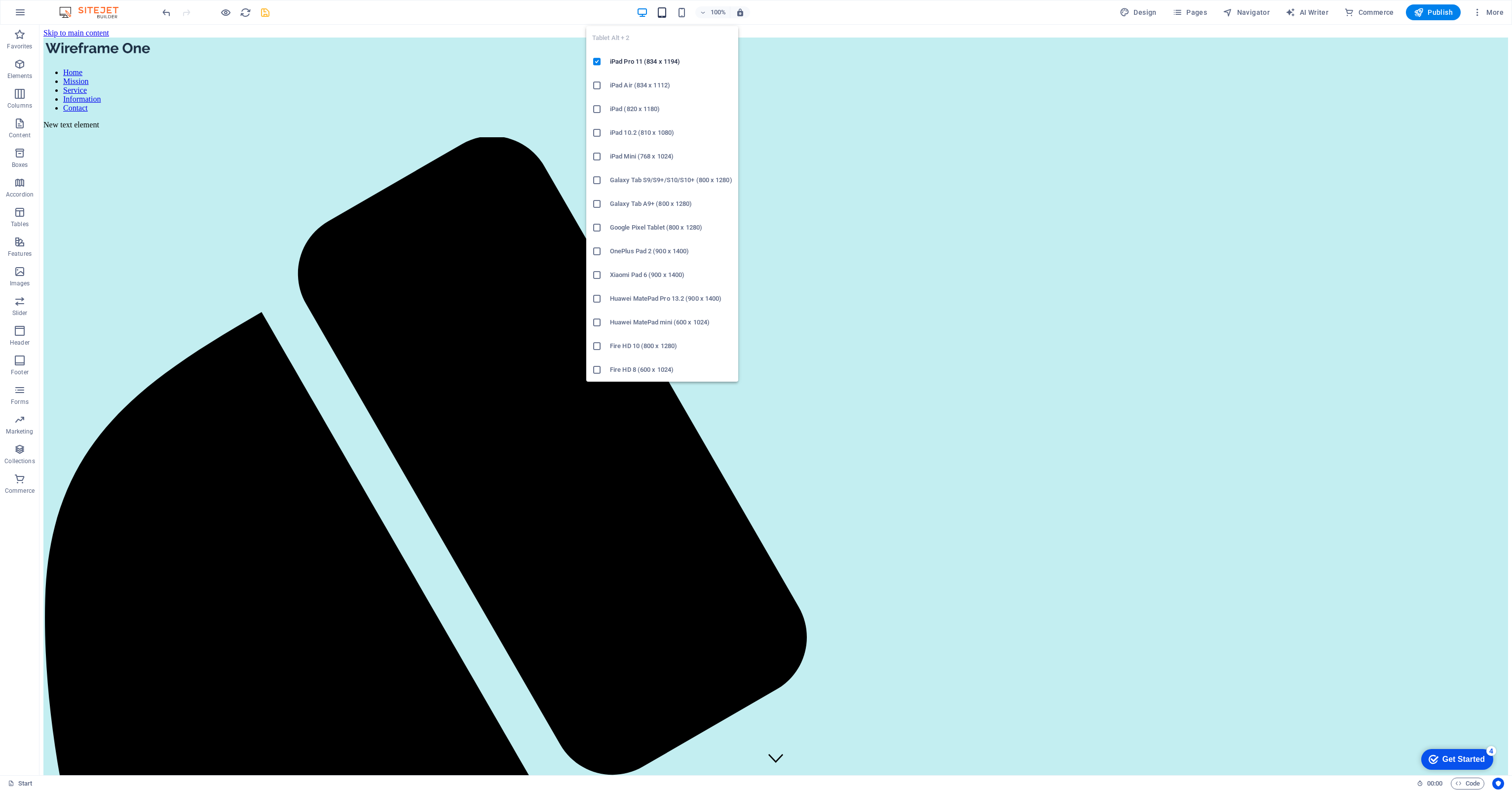
click at [665, 19] on div "Tablet Alt + 2 iPad Pro 11 (834 x 1194) iPad Air (834 x 1112) iPad (820 x 1180)…" at bounding box center [662, 200] width 152 height 363
click at [611, 154] on h6 "iPad Mini (768 x 1024)" at bounding box center [671, 156] width 122 height 12
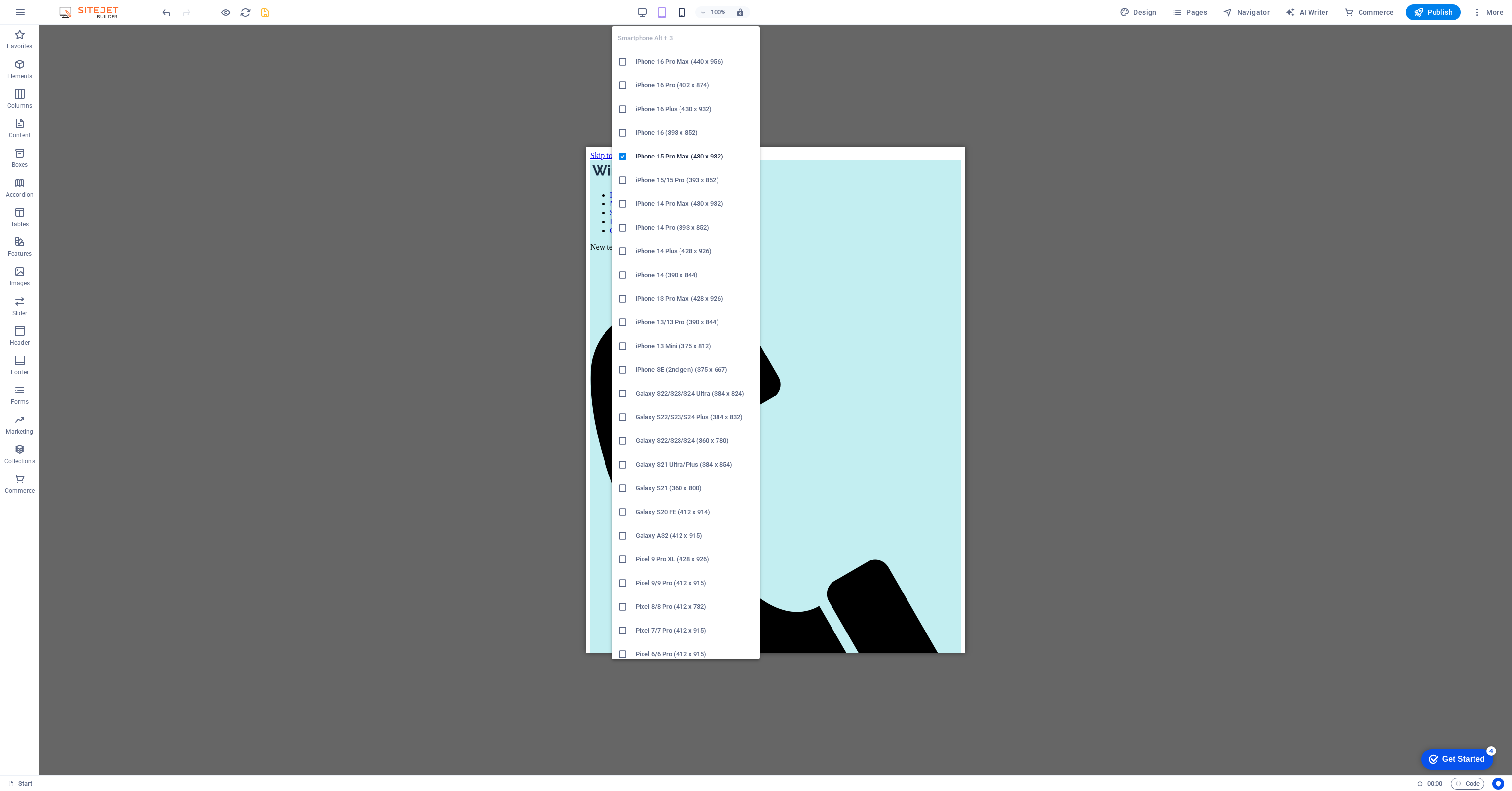
click at [685, 9] on icon "button" at bounding box center [682, 13] width 11 height 11
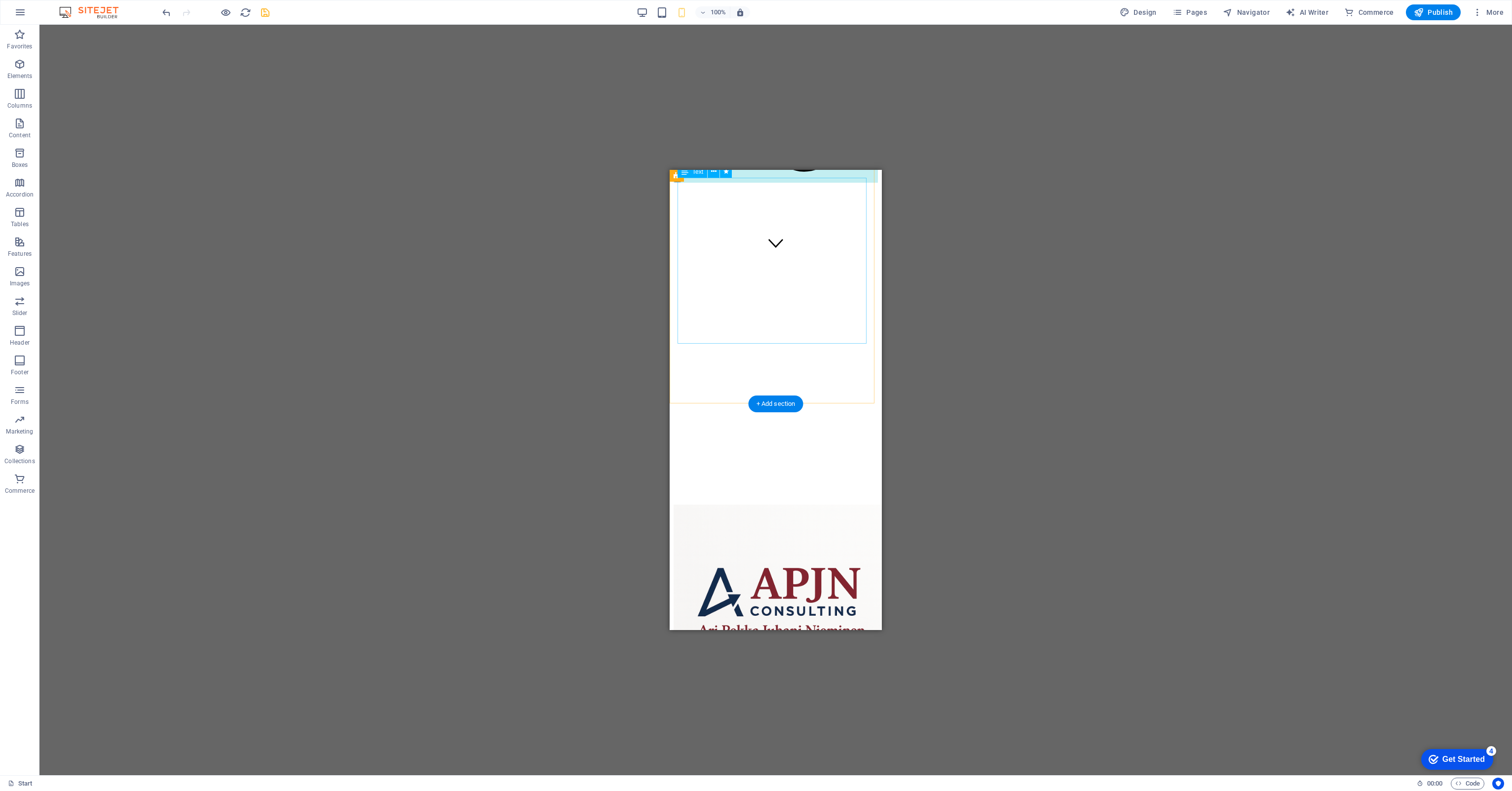
scroll to position [346, 0]
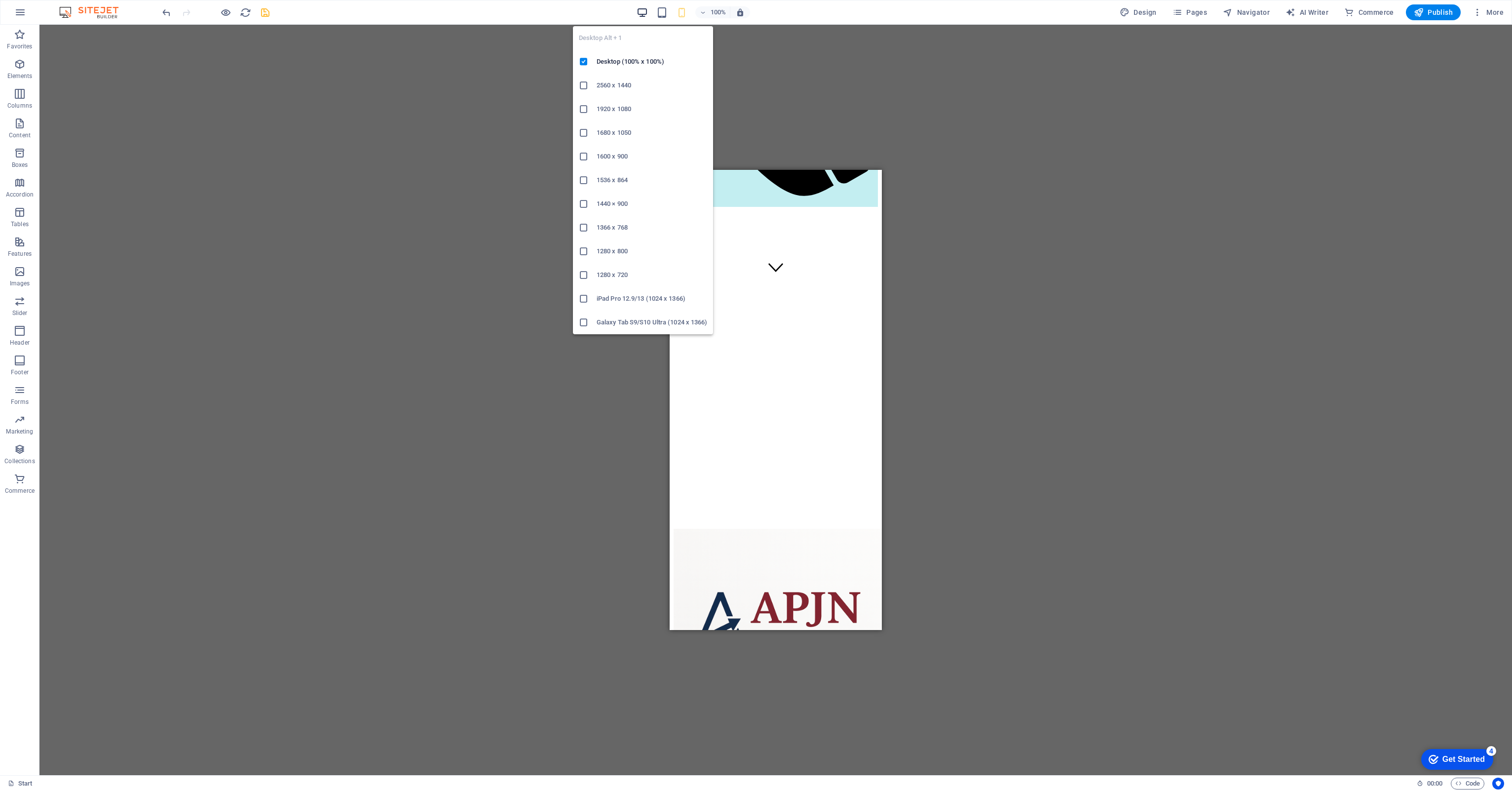
click at [638, 15] on icon "button" at bounding box center [642, 13] width 11 height 11
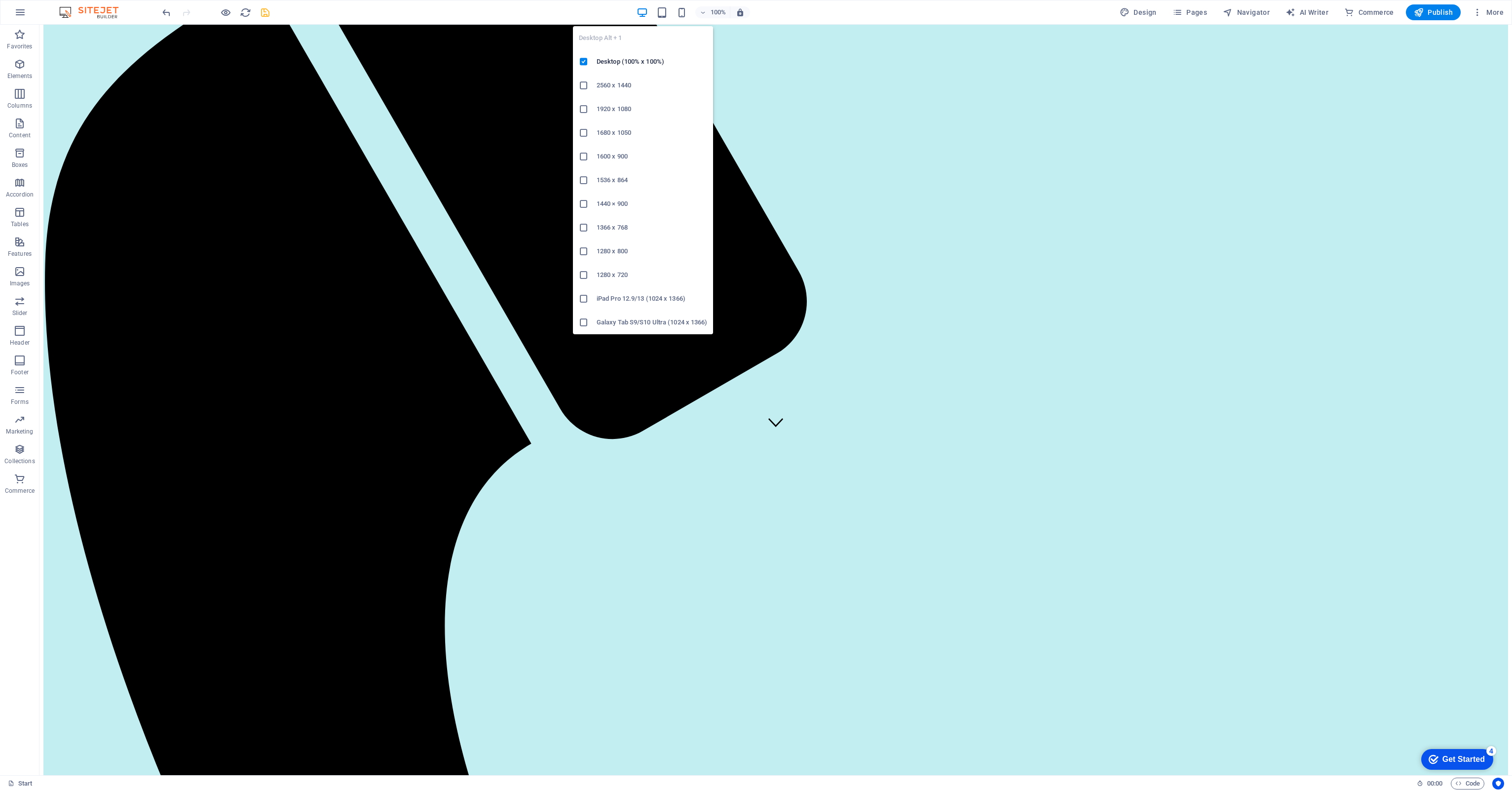
scroll to position [334, 0]
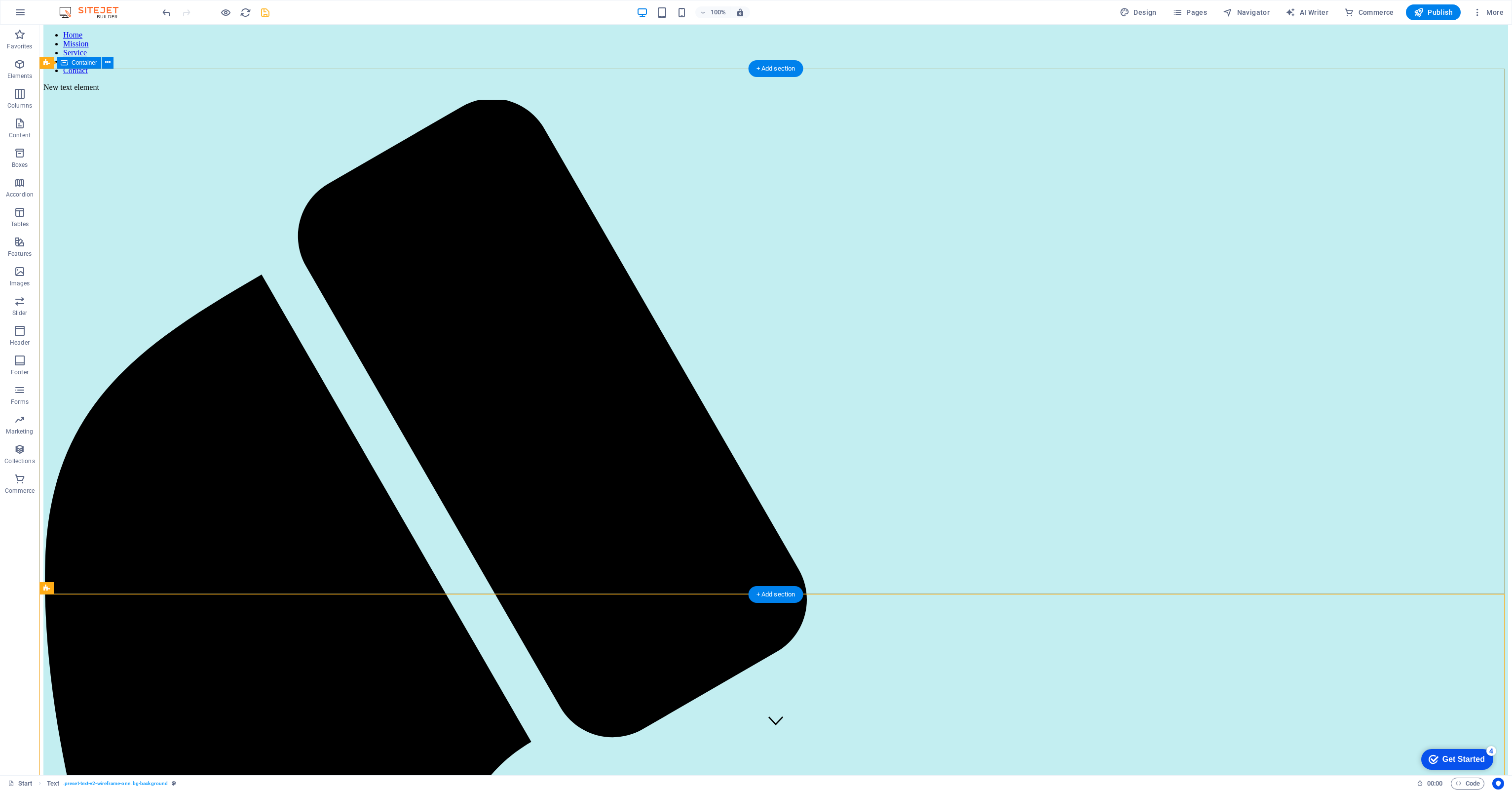
scroll to position [0, 0]
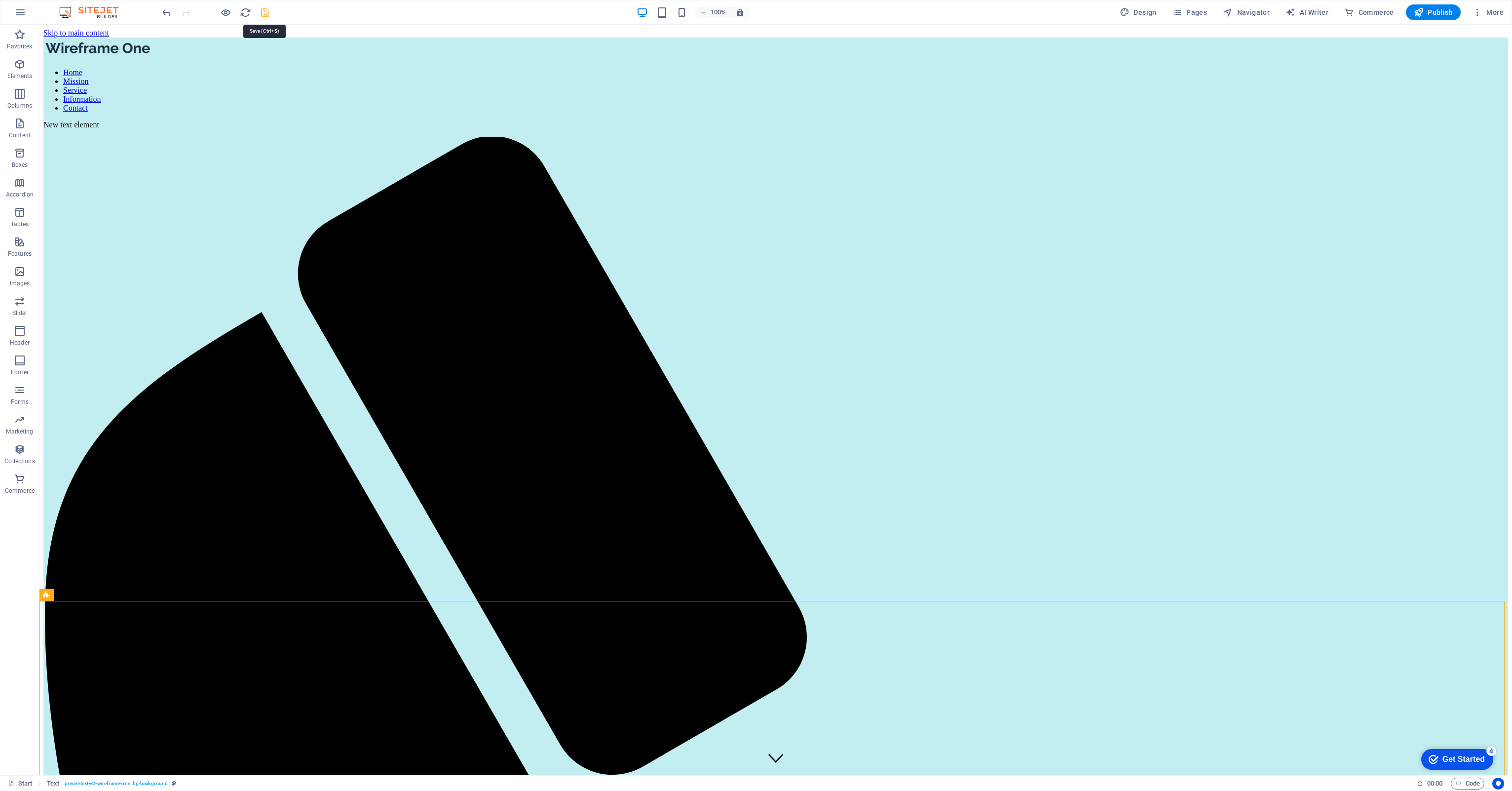
click at [266, 14] on icon "save" at bounding box center [265, 13] width 11 height 11
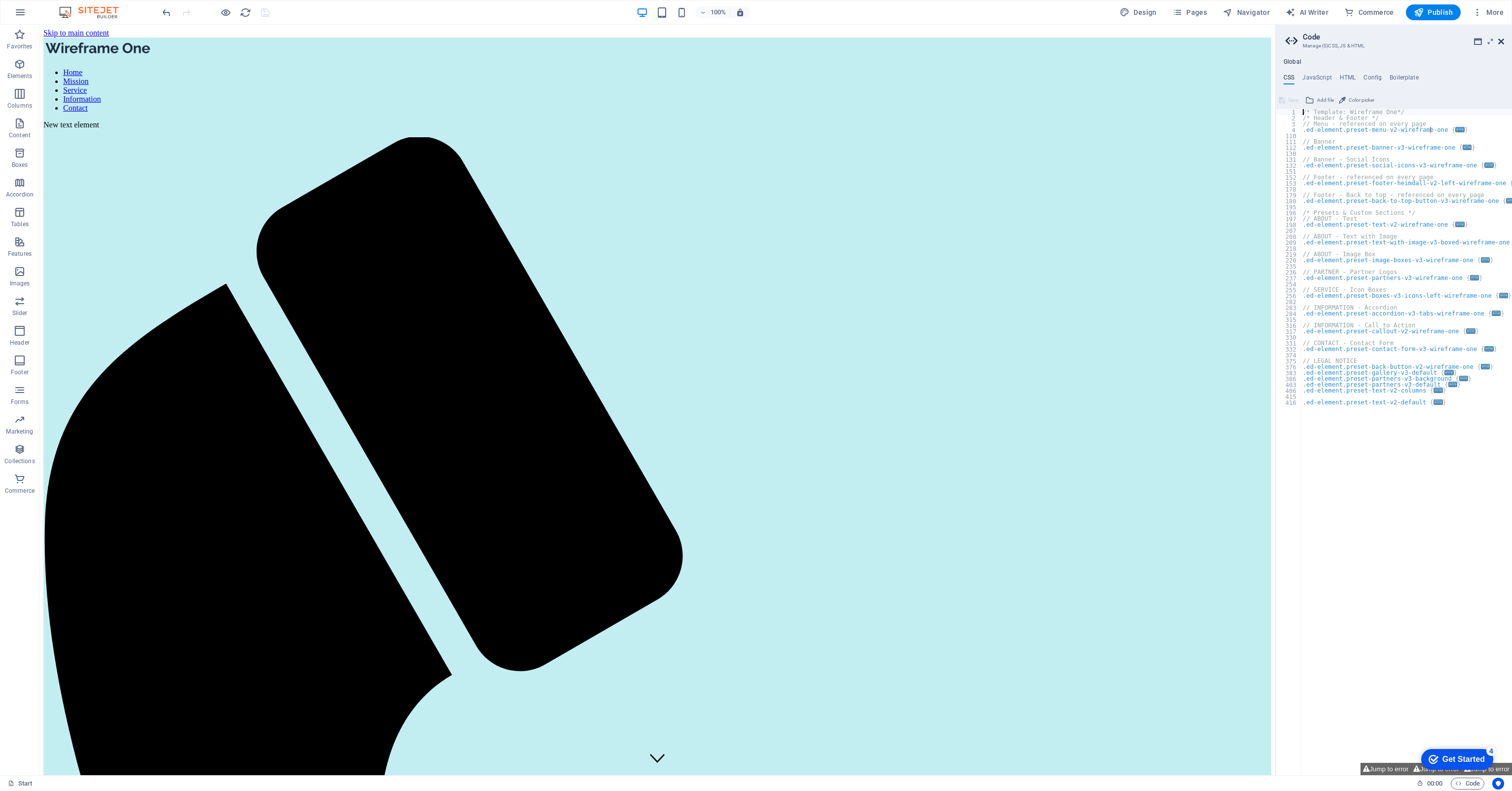
click at [1501, 42] on icon at bounding box center [1501, 41] width 6 height 8
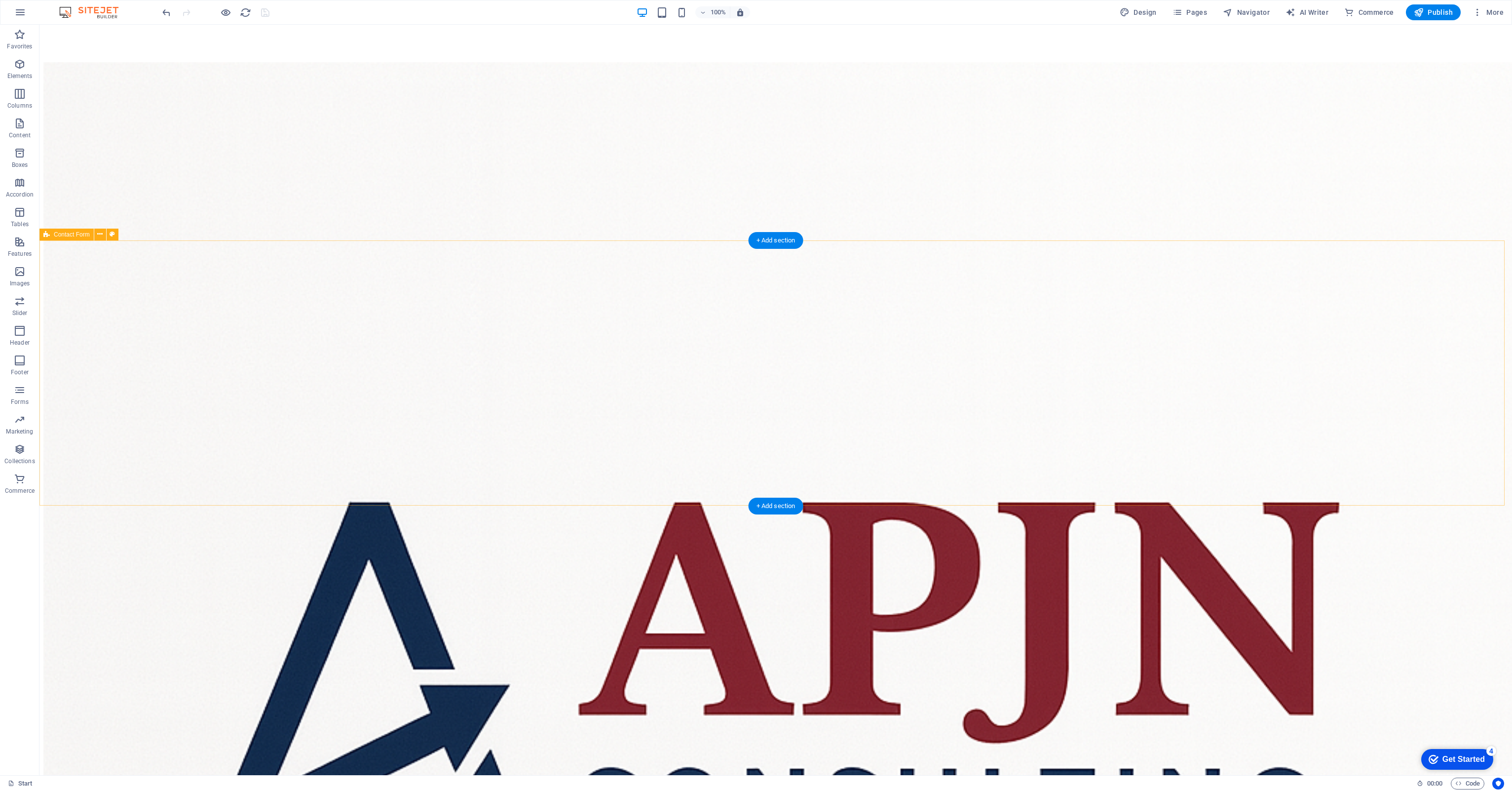
scroll to position [2566, 0]
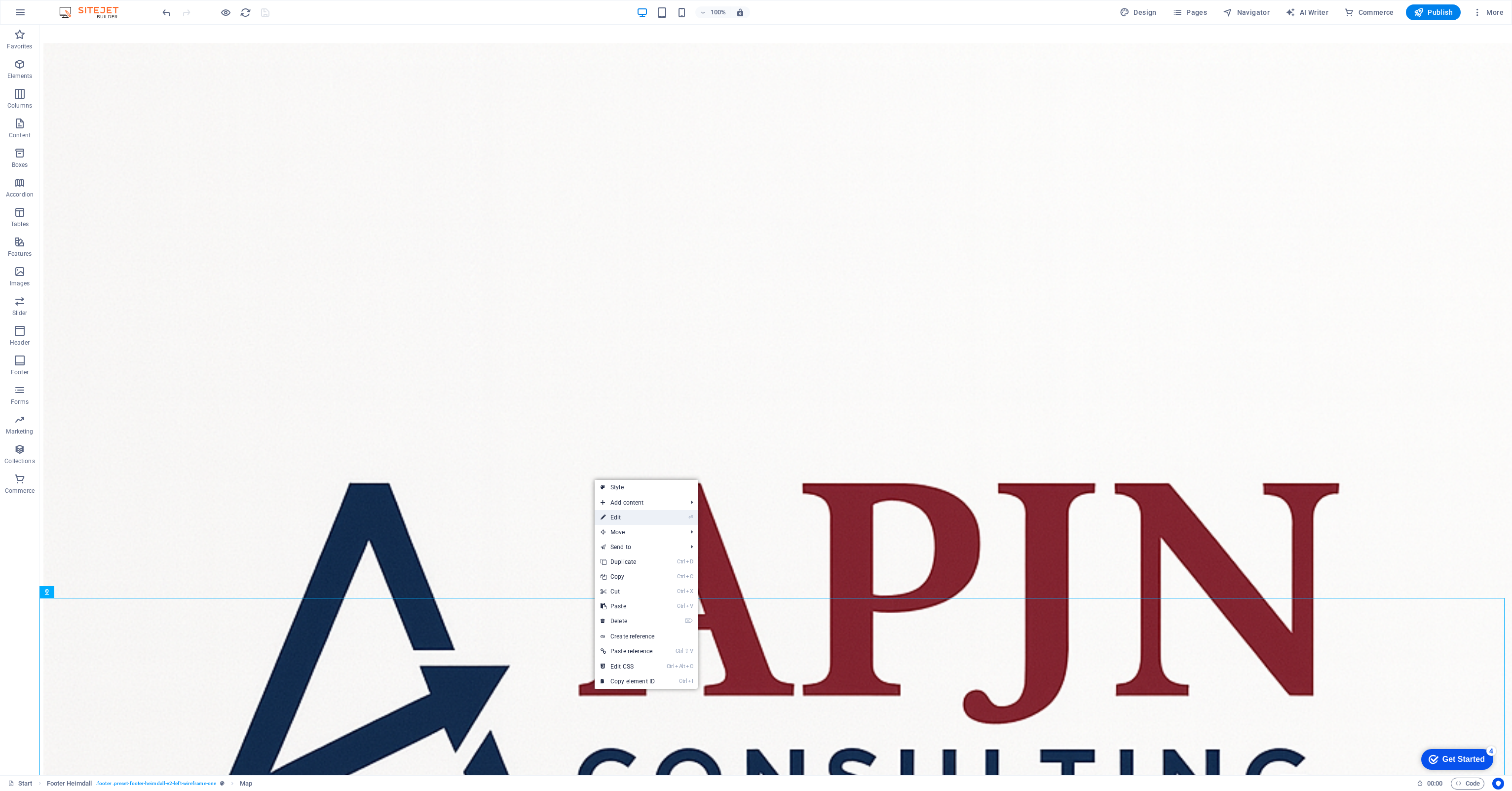
click at [629, 517] on link "⏎ Edit" at bounding box center [627, 517] width 66 height 15
select select "1"
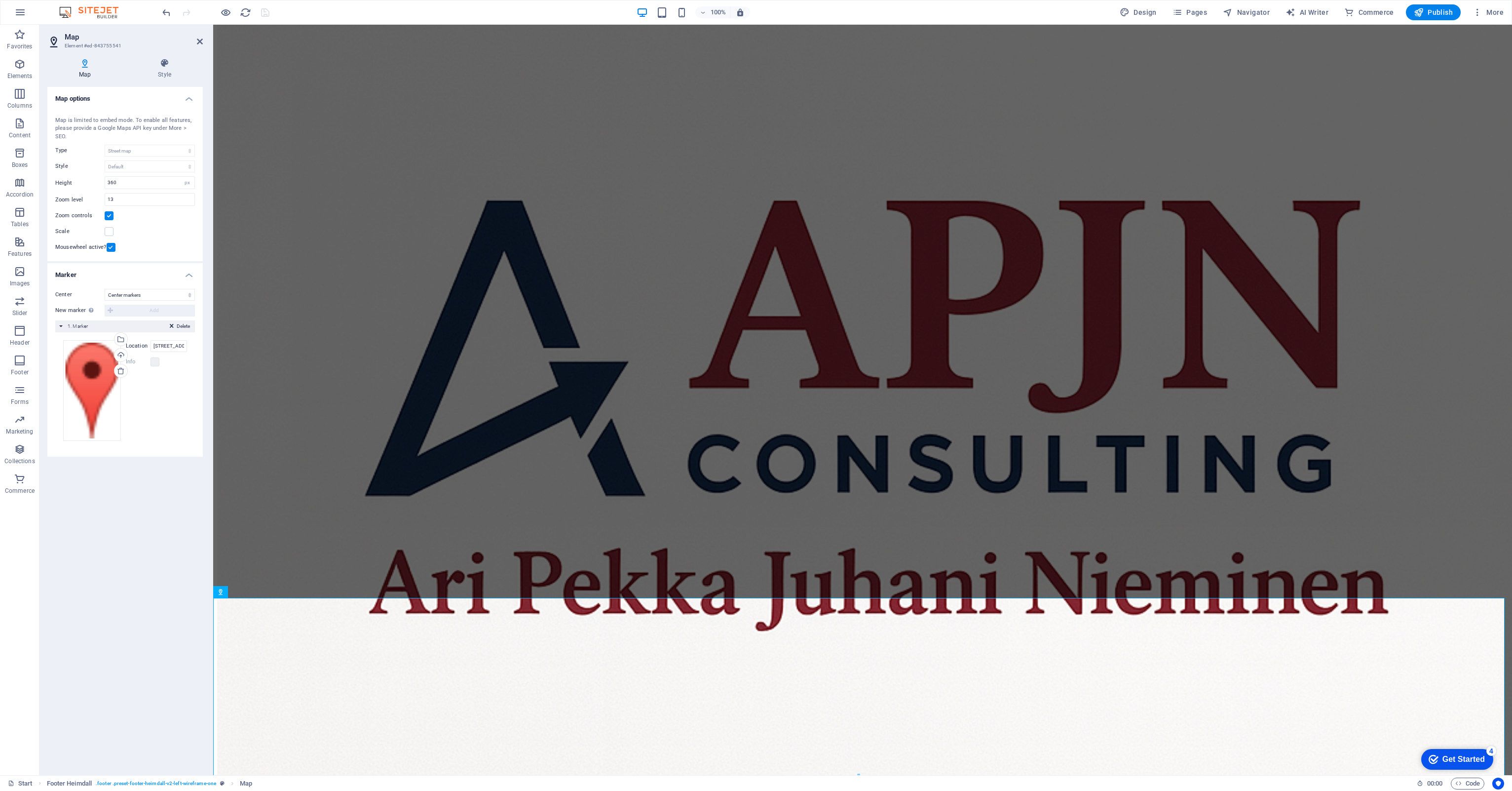
click at [86, 61] on icon at bounding box center [85, 63] width 75 height 10
click at [83, 64] on icon at bounding box center [85, 63] width 75 height 10
click at [162, 71] on h4 "Style" at bounding box center [164, 68] width 76 height 21
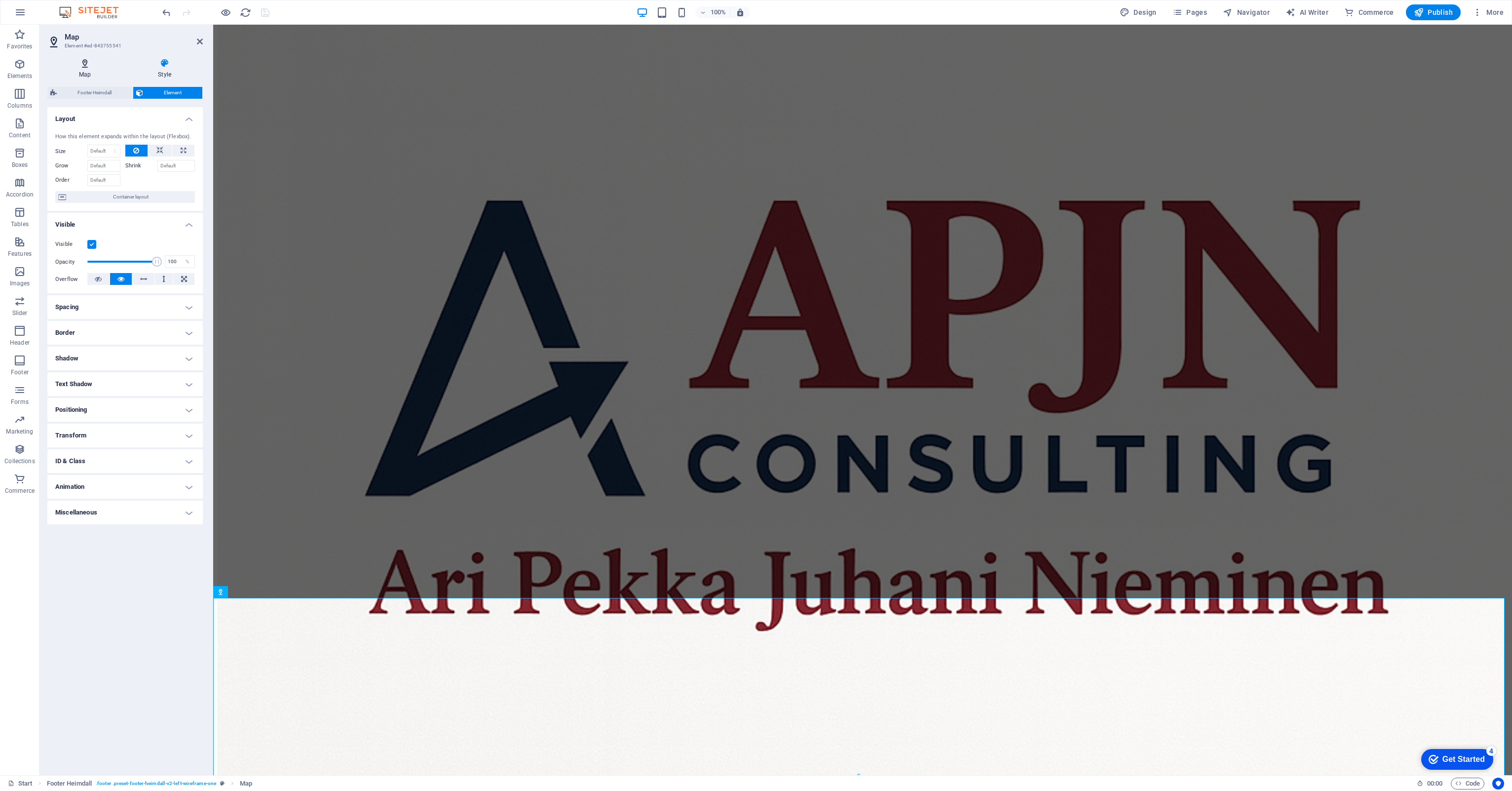
click at [81, 70] on h4 "Map" at bounding box center [87, 68] width 79 height 21
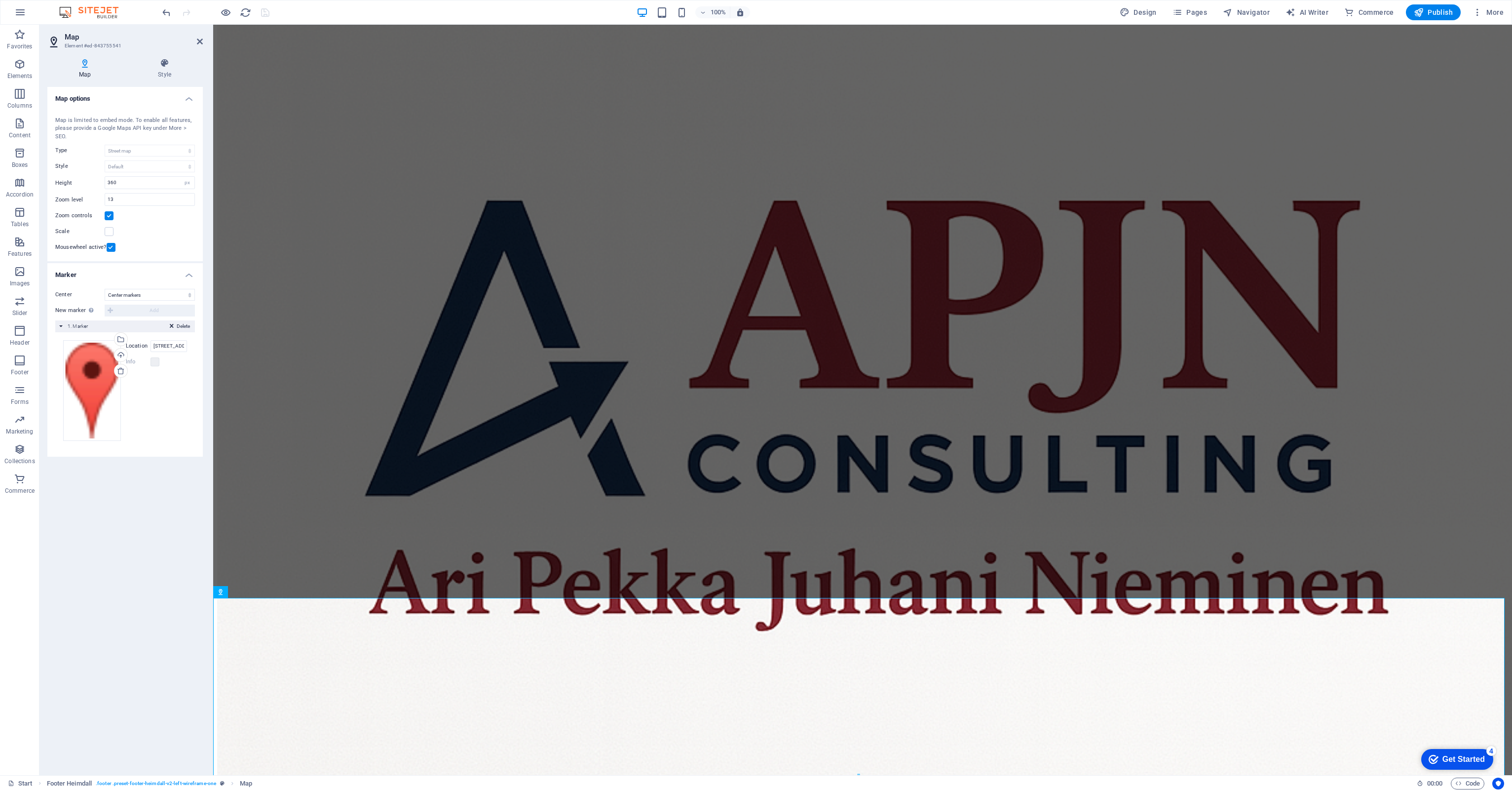
click at [83, 56] on div "Map Style Map options Map center Berlin Map is limited to embed mode. To enable…" at bounding box center [125, 413] width 171 height 725
click at [80, 69] on h4 "Map" at bounding box center [87, 68] width 79 height 21
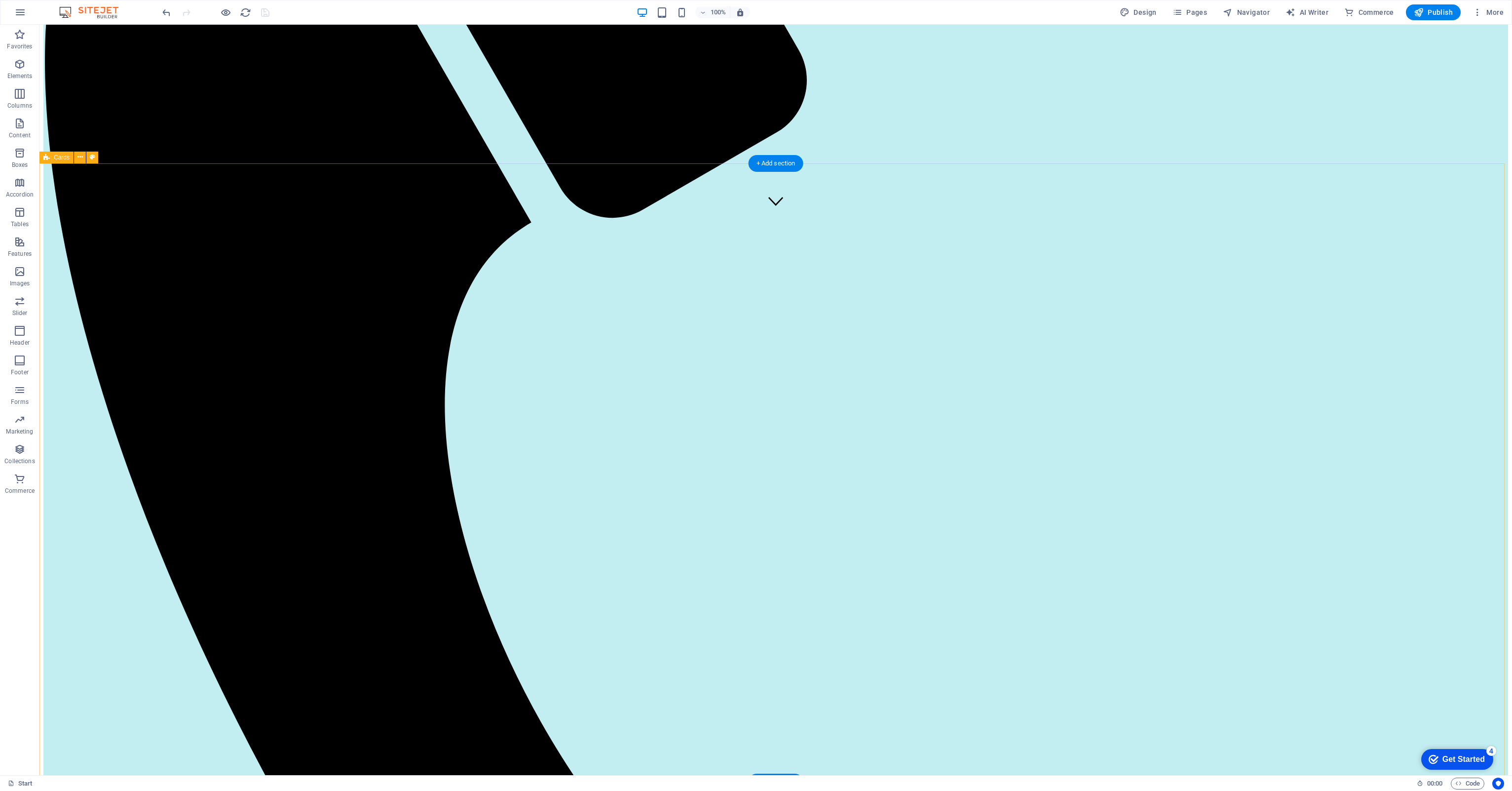
scroll to position [592, 0]
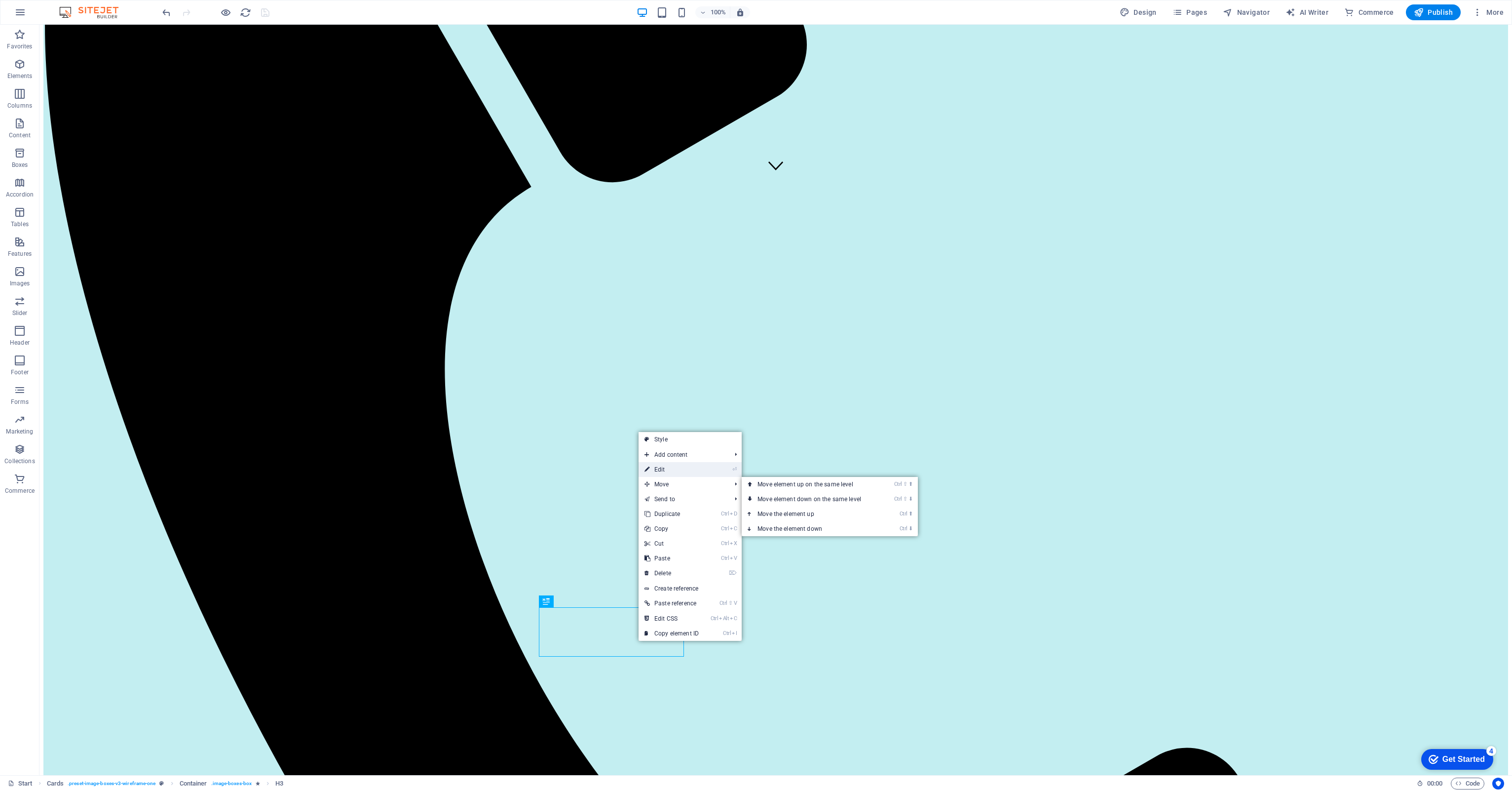
click at [663, 465] on link "⏎ Edit" at bounding box center [671, 469] width 66 height 15
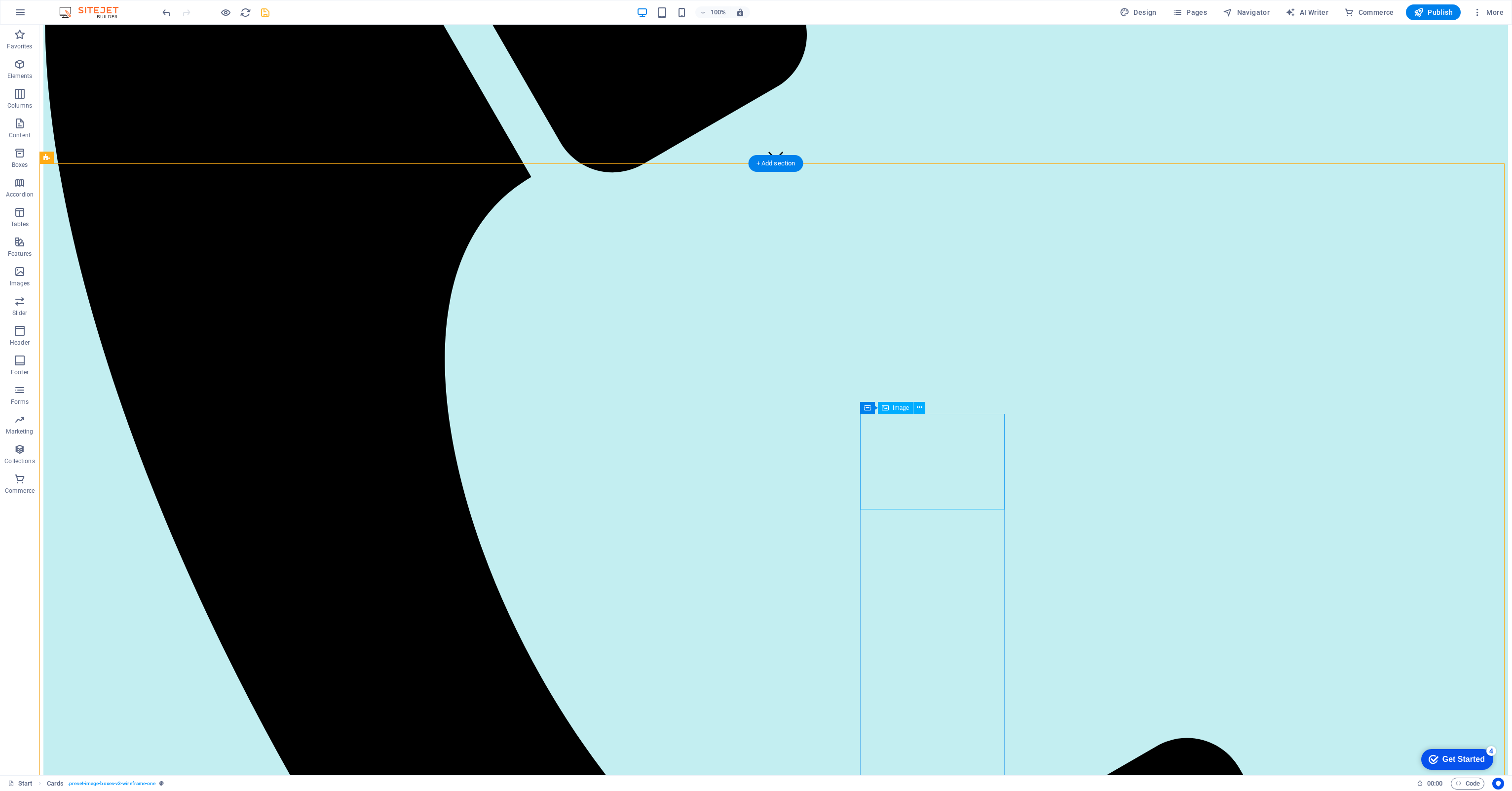
scroll to position [691, 0]
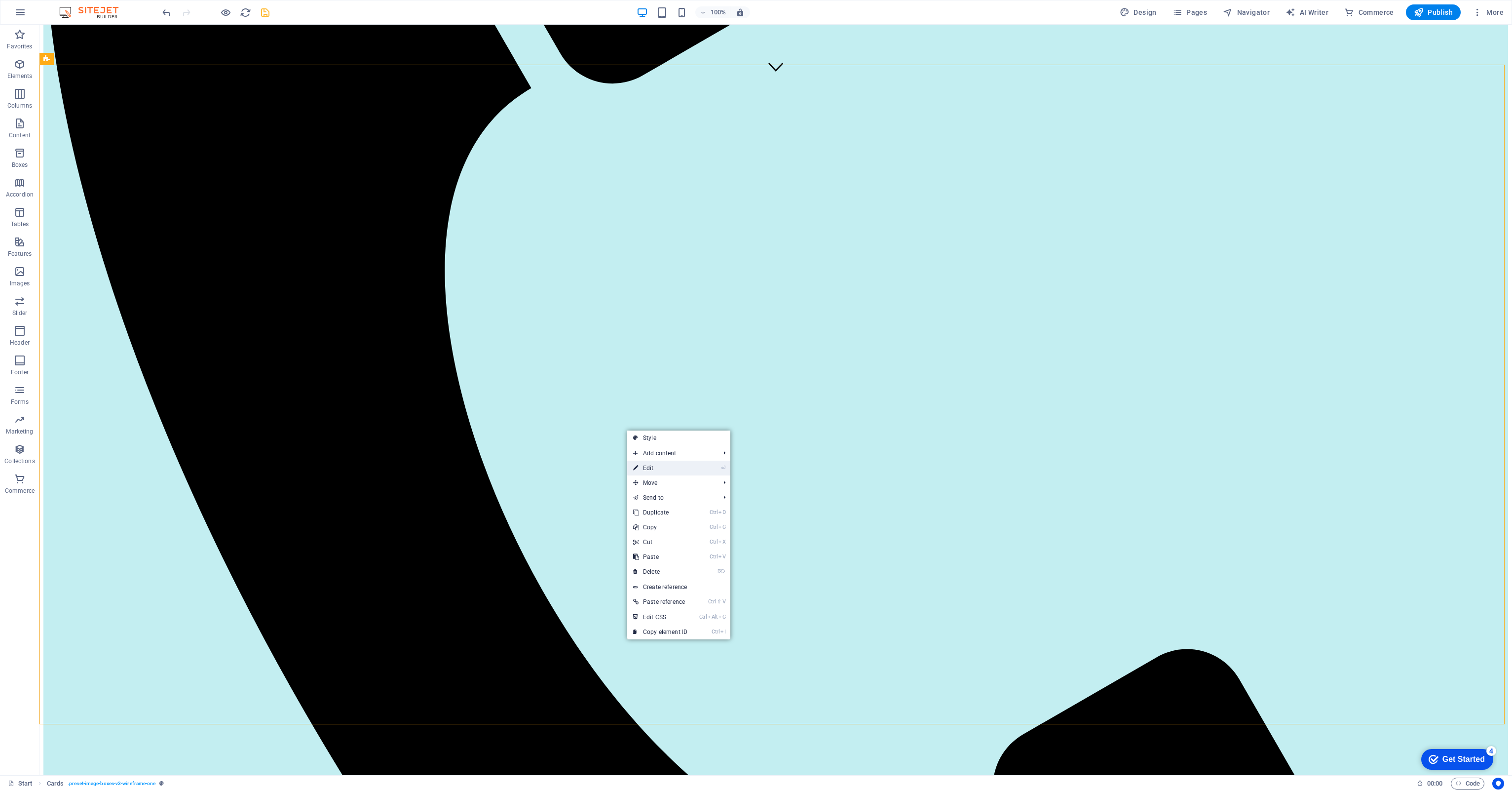
click at [670, 467] on link "⏎ Edit" at bounding box center [660, 467] width 66 height 15
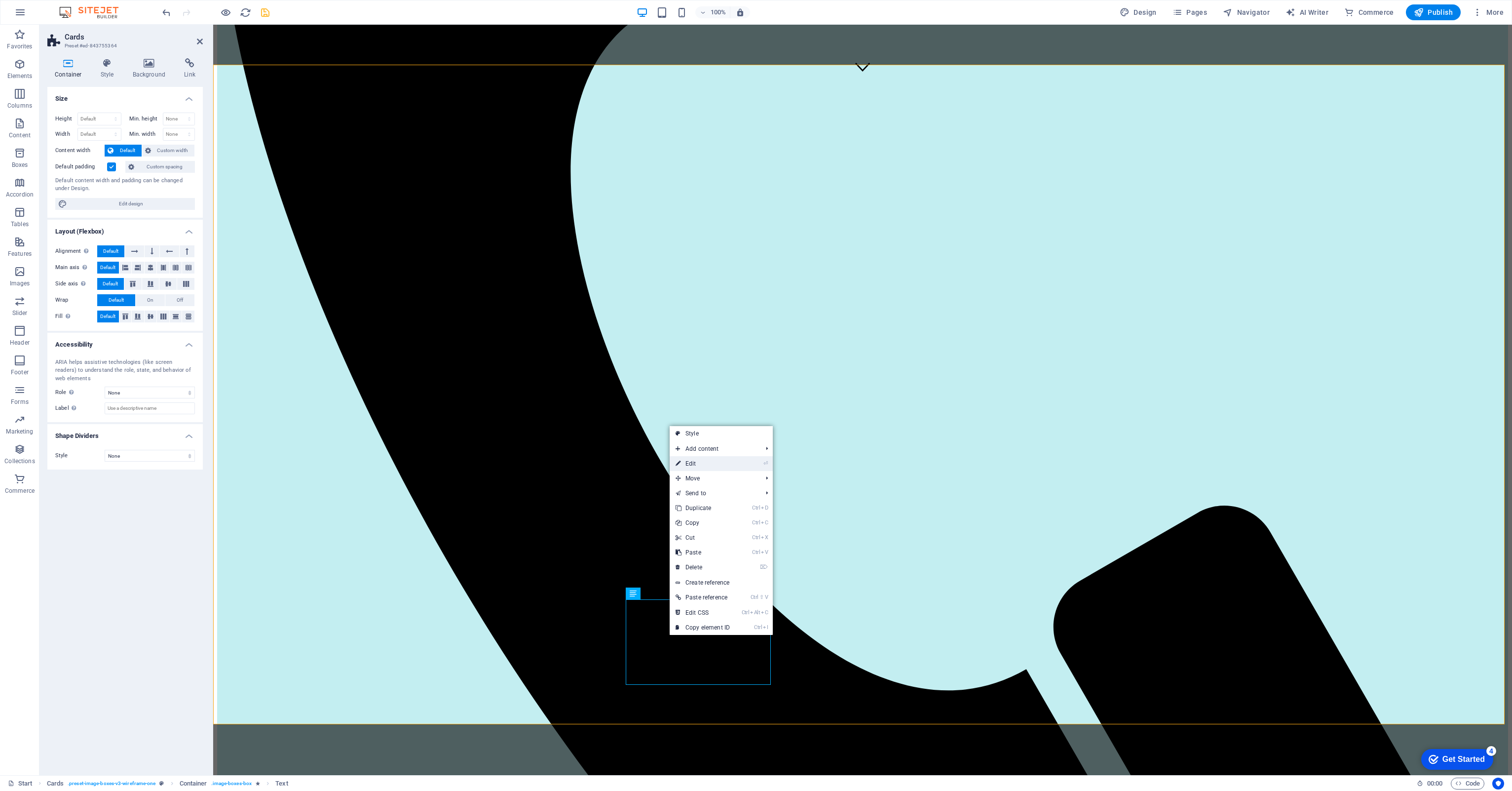
click at [699, 467] on link "⏎ Edit" at bounding box center [702, 463] width 66 height 15
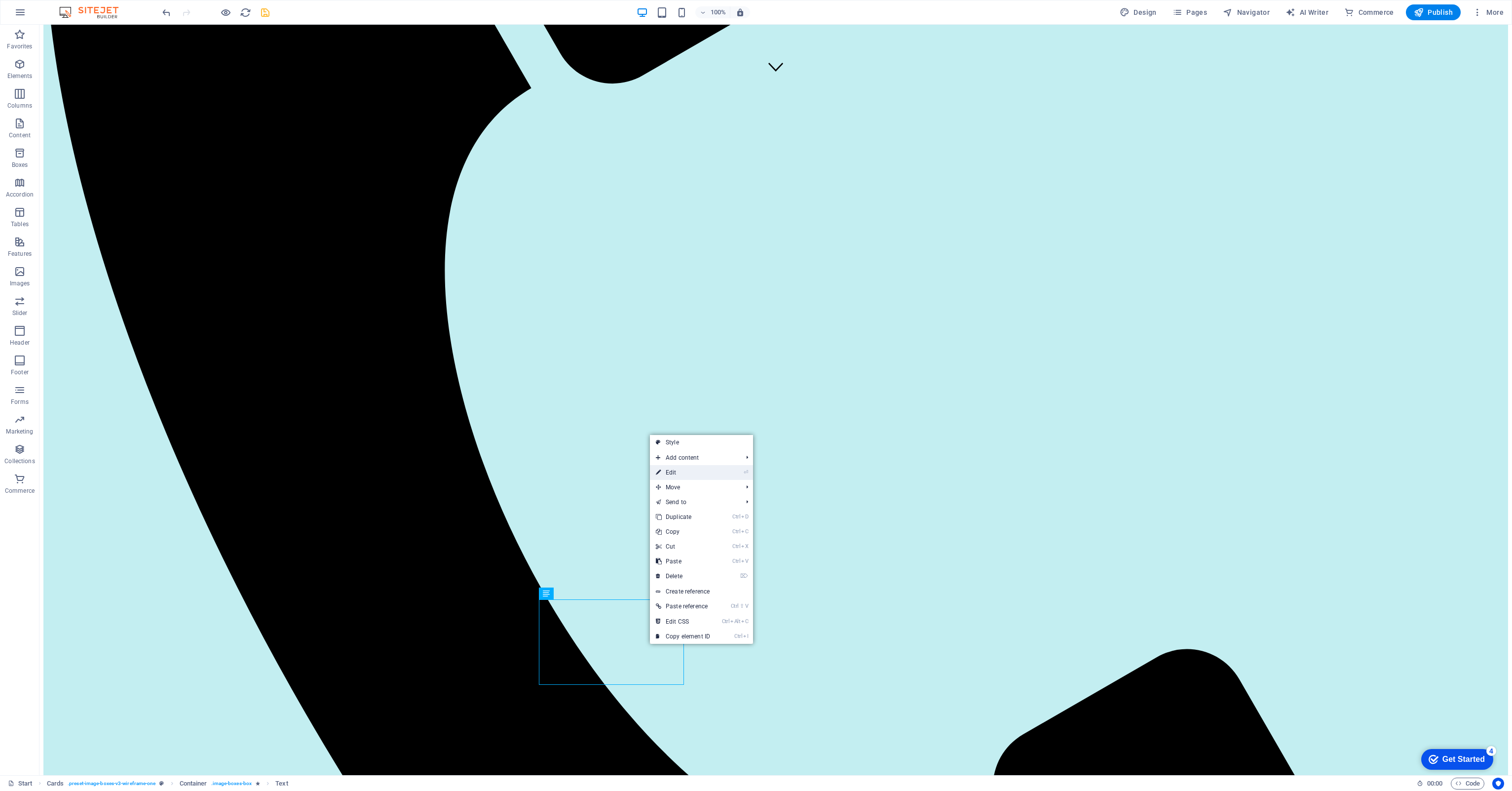
click at [671, 469] on link "⏎ Edit" at bounding box center [682, 472] width 66 height 15
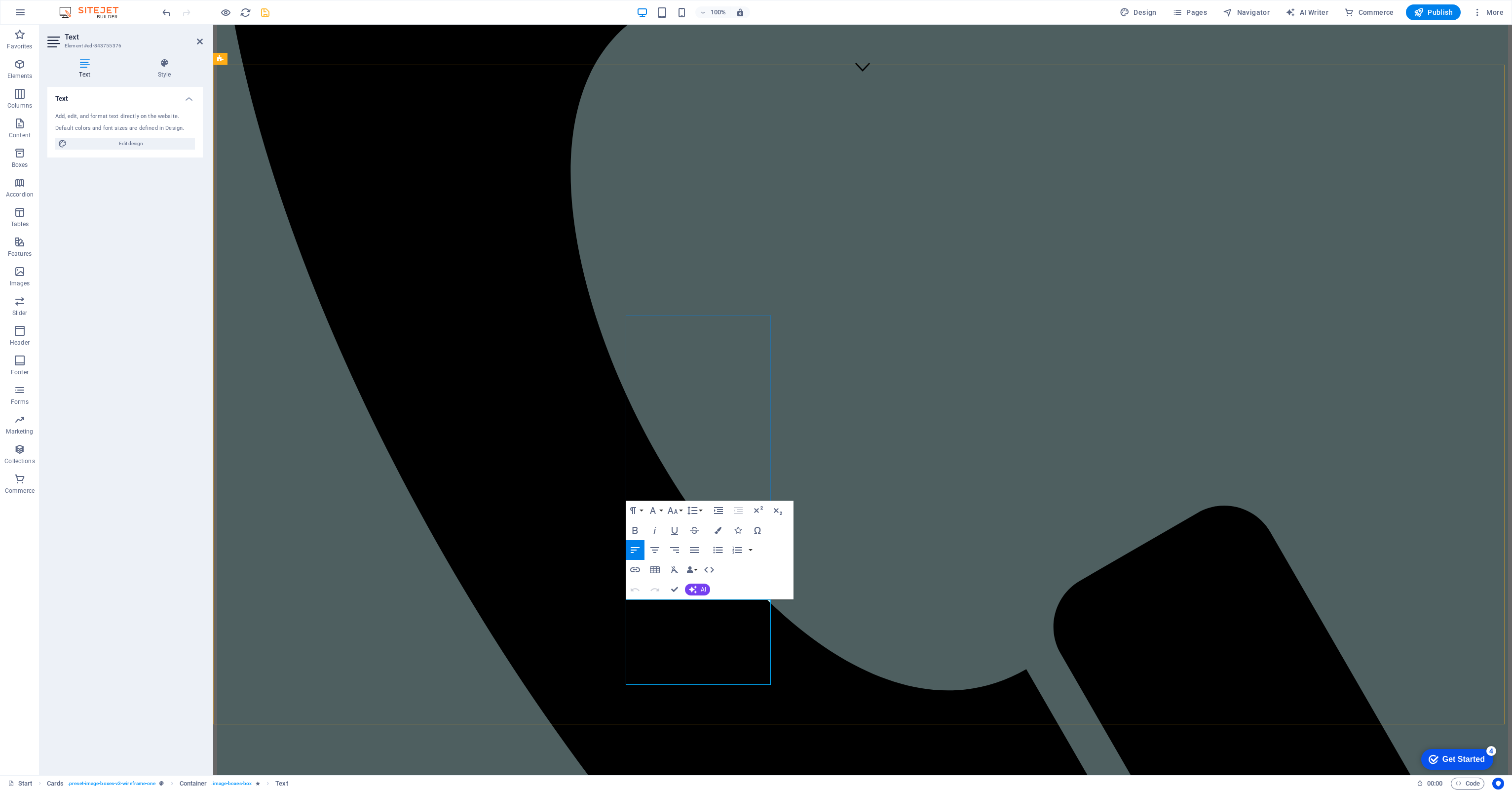
drag, startPoint x: 706, startPoint y: 655, endPoint x: 706, endPoint y: 648, distance: 7.0
drag, startPoint x: 714, startPoint y: 660, endPoint x: 694, endPoint y: 412, distance: 248.8
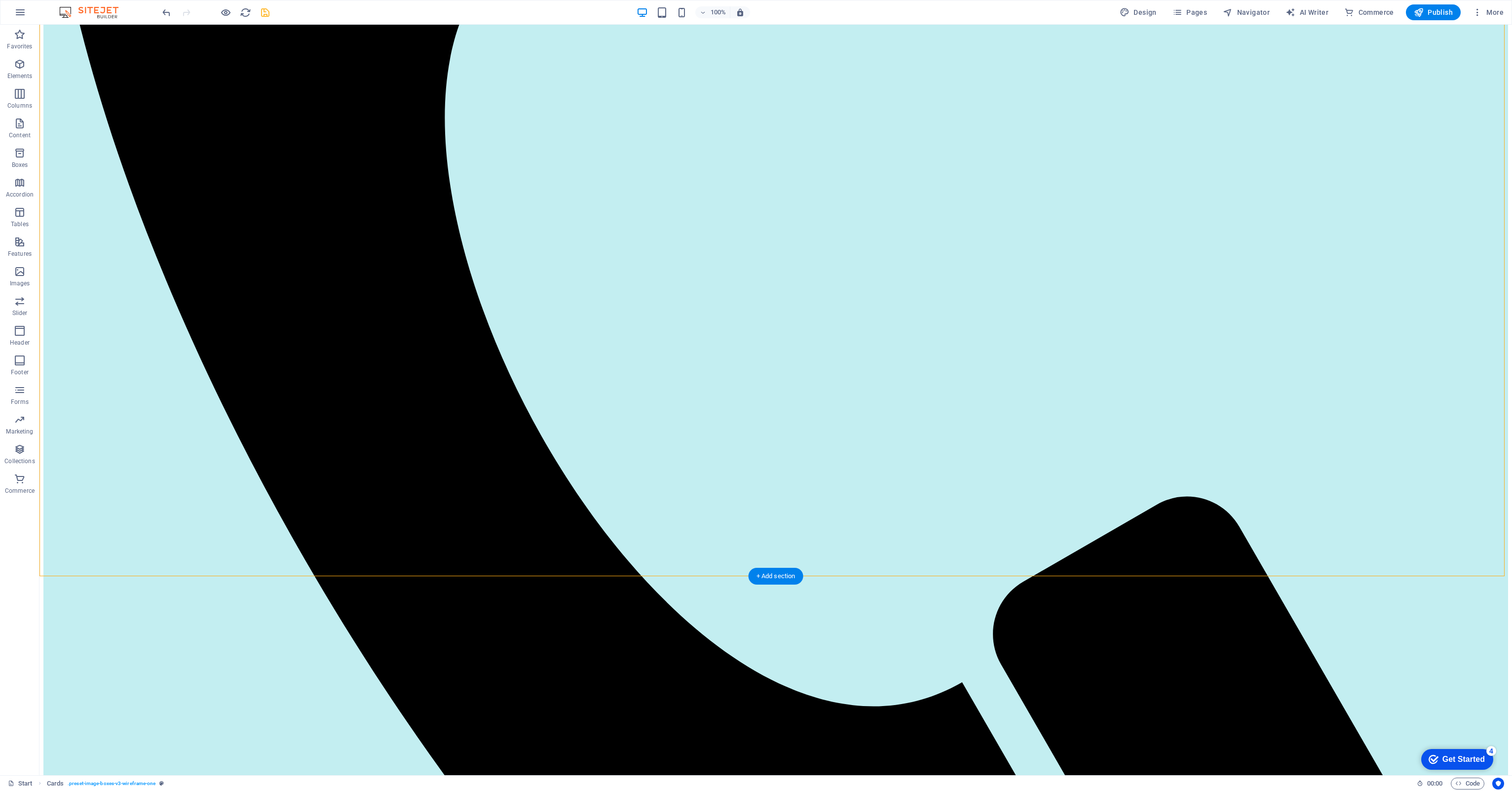
scroll to position [839, 0]
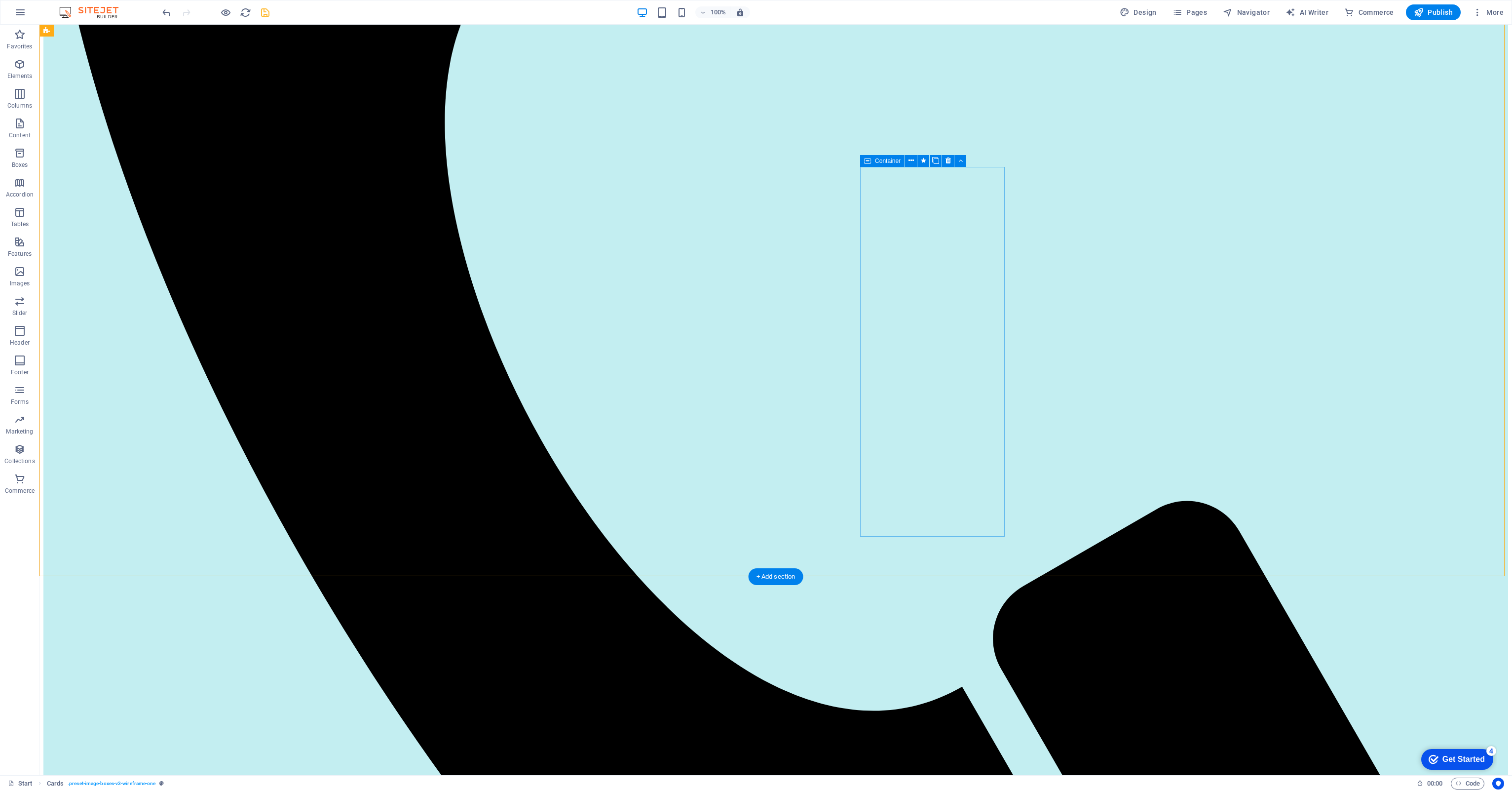
scroll to position [592, 0]
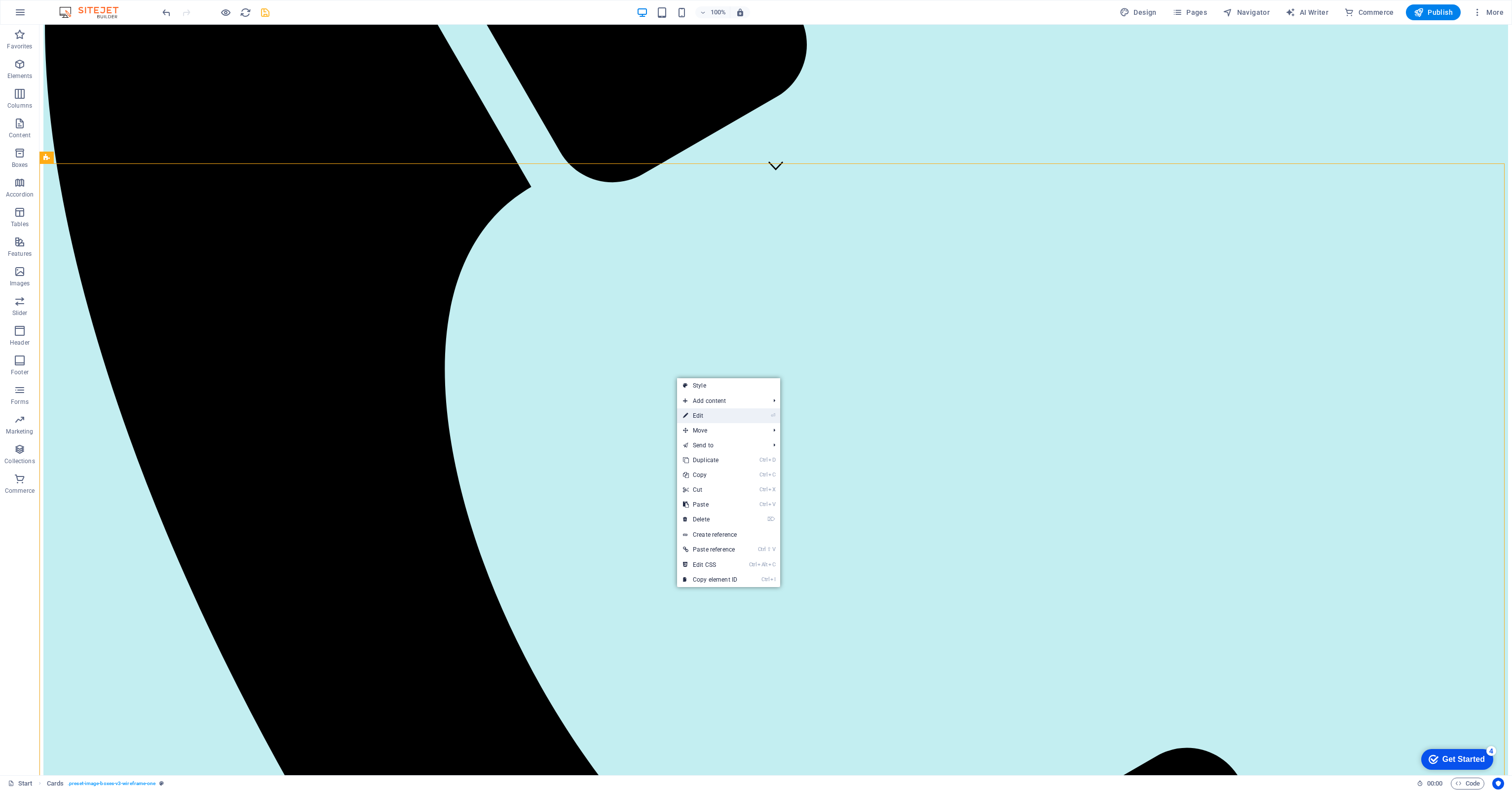
click at [726, 411] on link "⏎ Edit" at bounding box center [710, 415] width 66 height 15
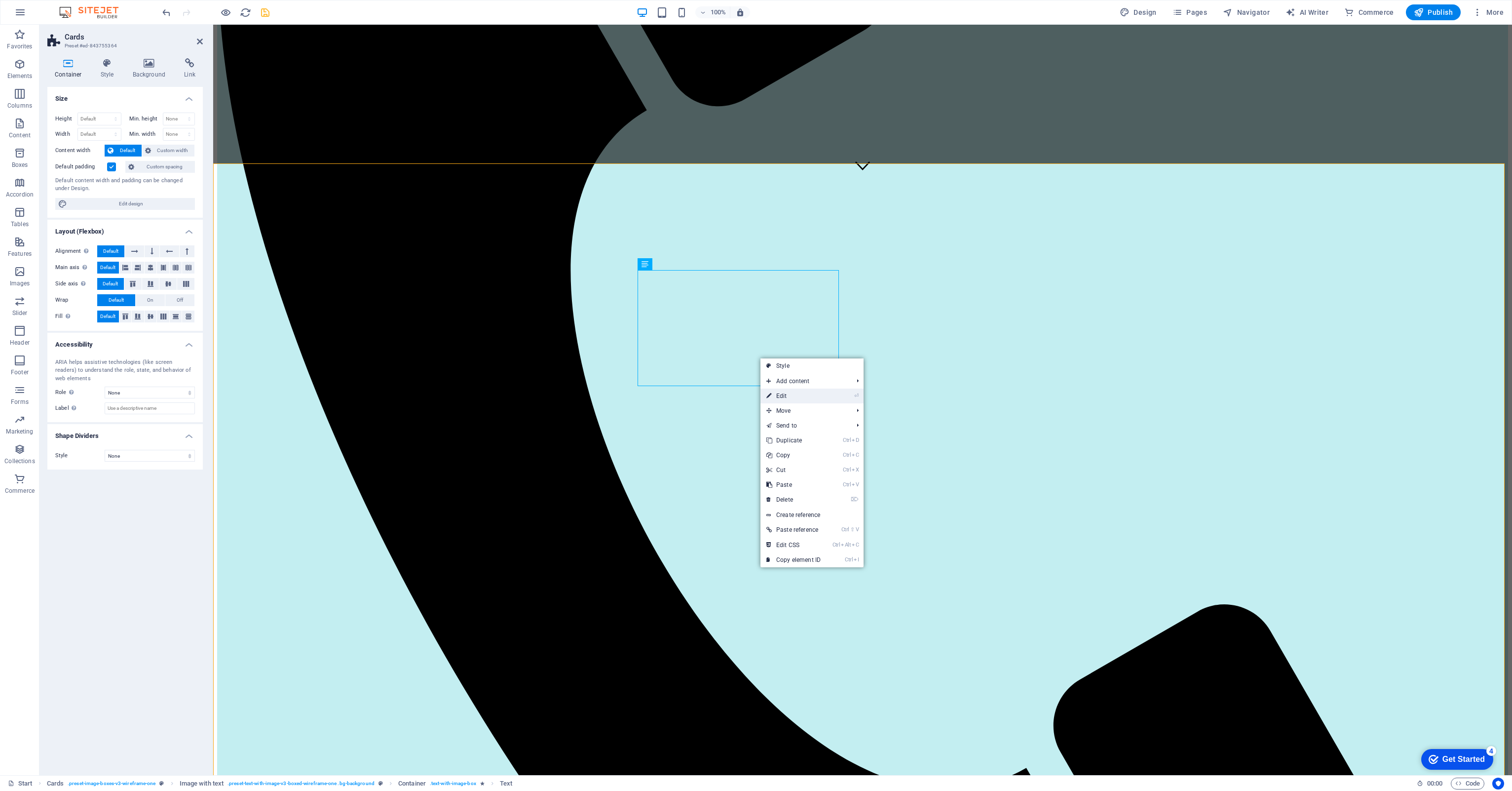
click at [776, 396] on link "⏎ Edit" at bounding box center [793, 396] width 66 height 15
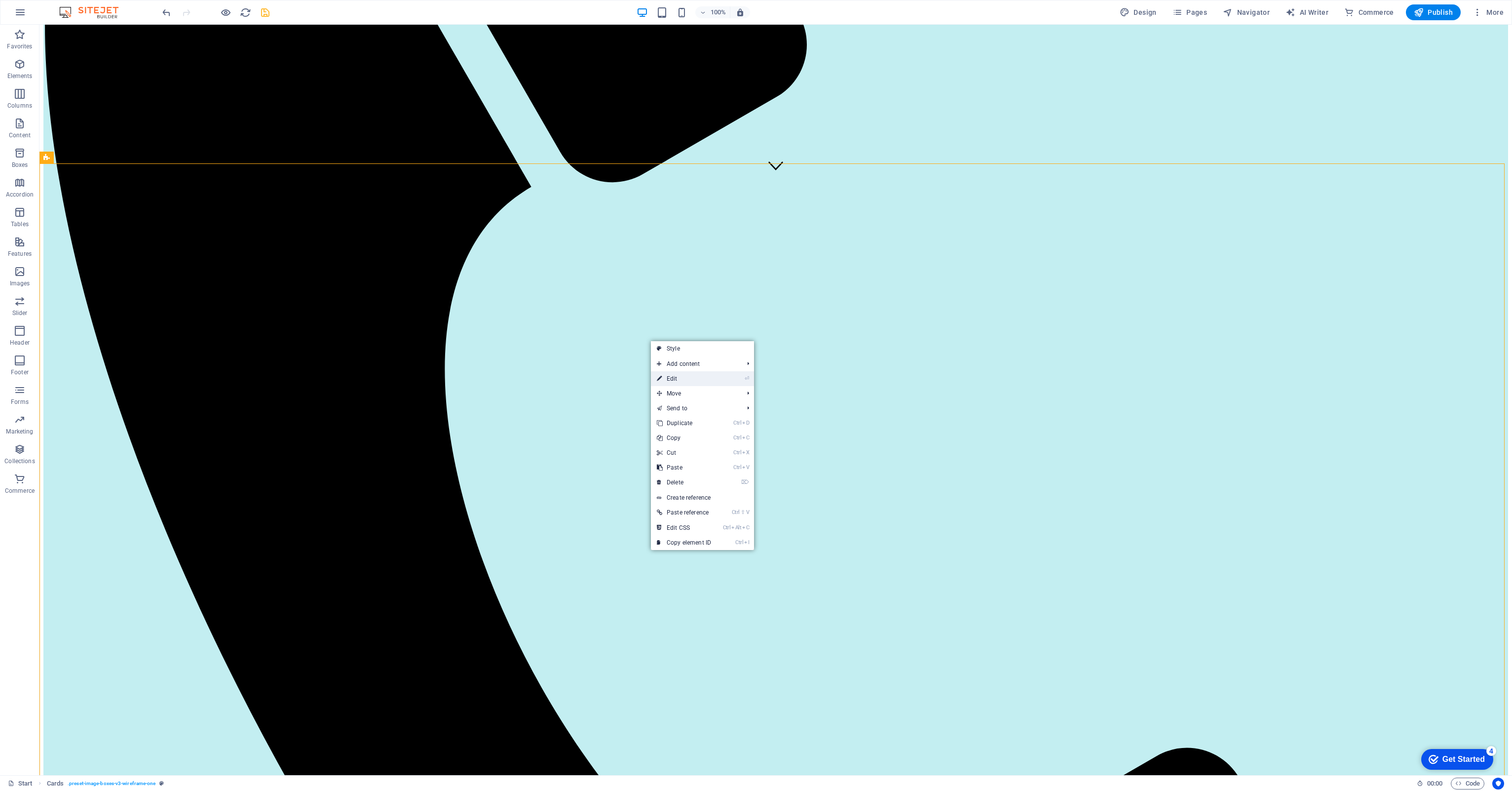
click at [699, 380] on link "⏎ Edit" at bounding box center [684, 378] width 66 height 15
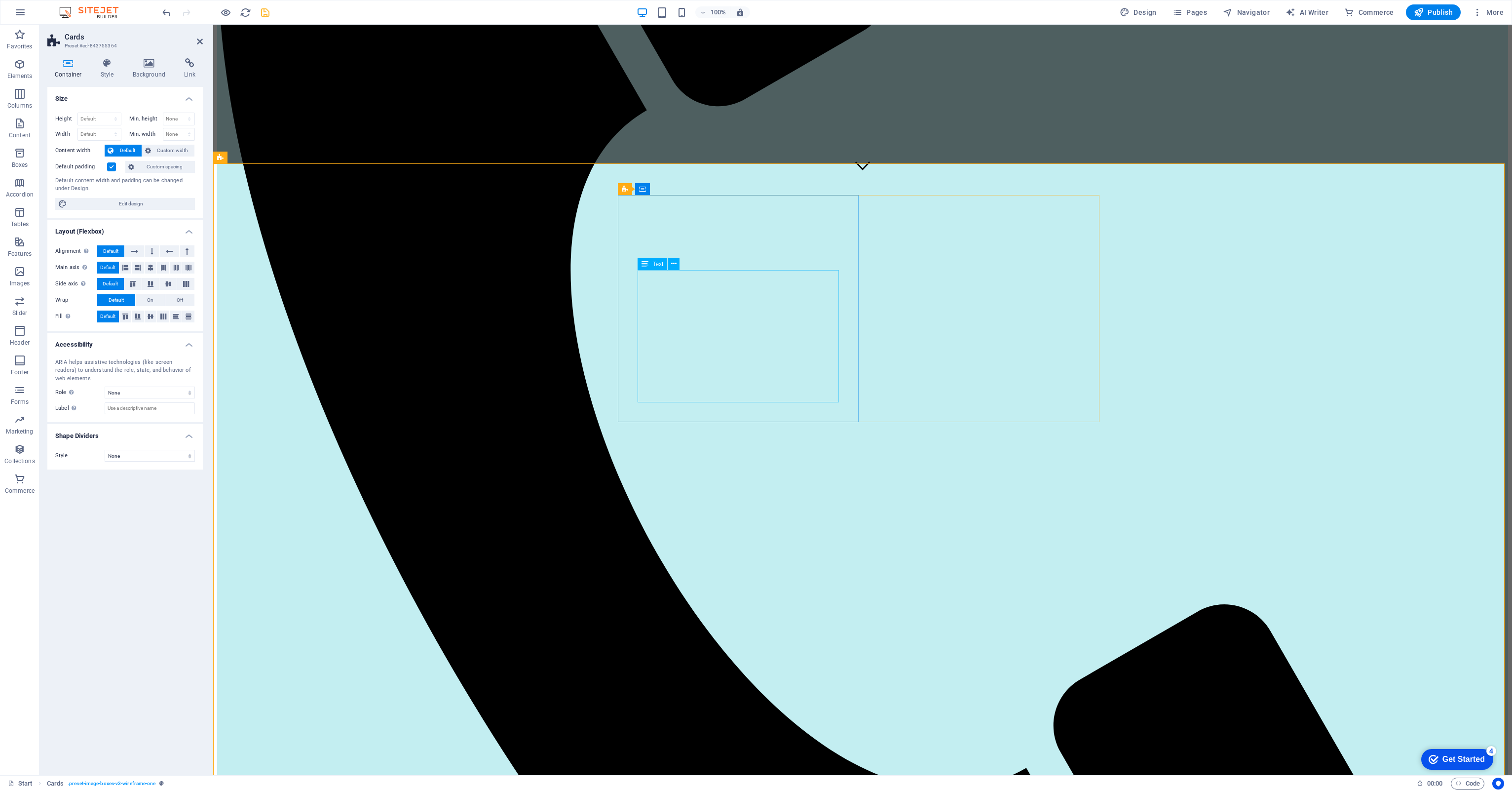
drag, startPoint x: 768, startPoint y: 396, endPoint x: 938, endPoint y: 392, distance: 170.0
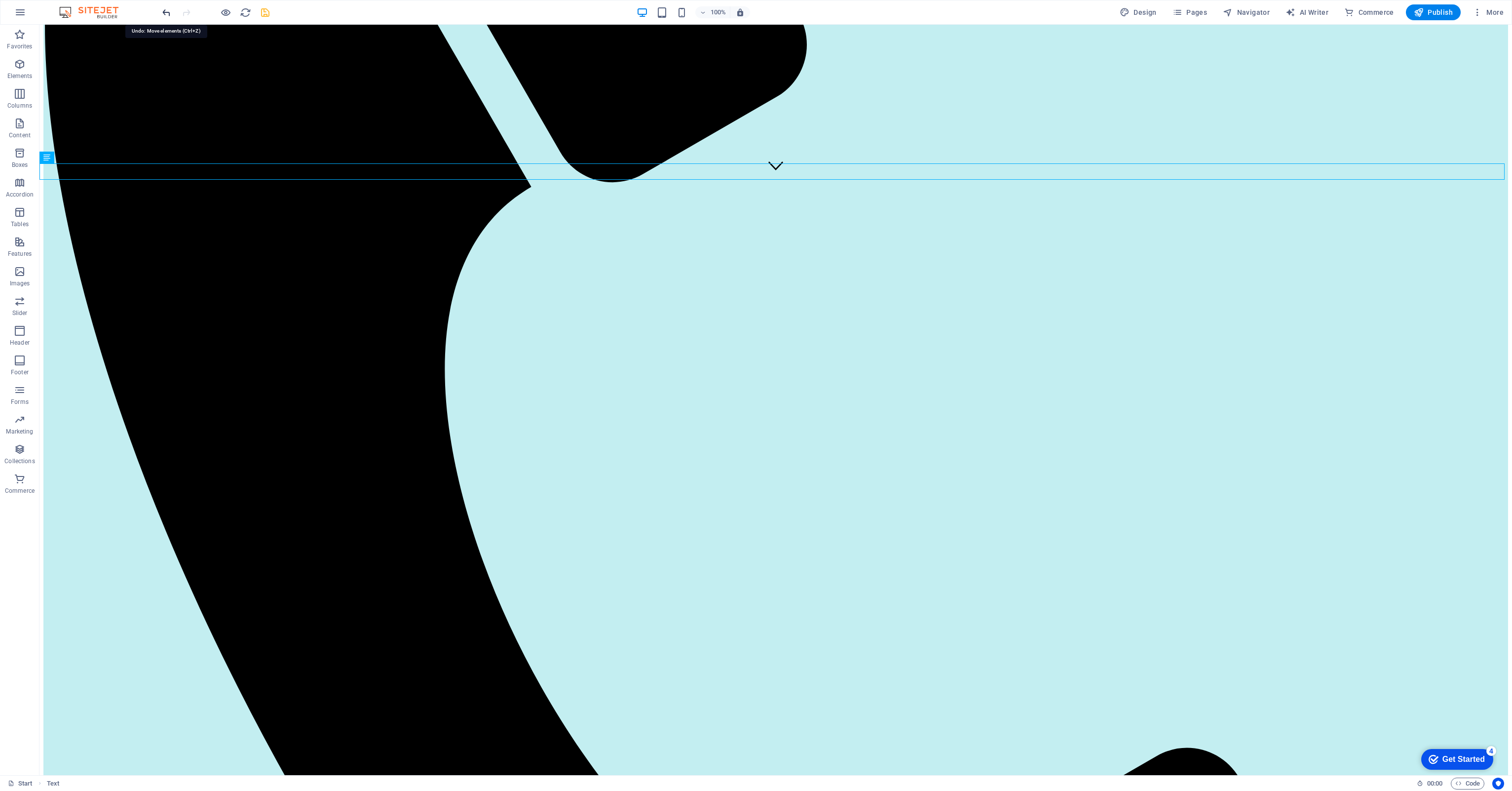
click at [170, 7] on icon "undo" at bounding box center [167, 13] width 11 height 11
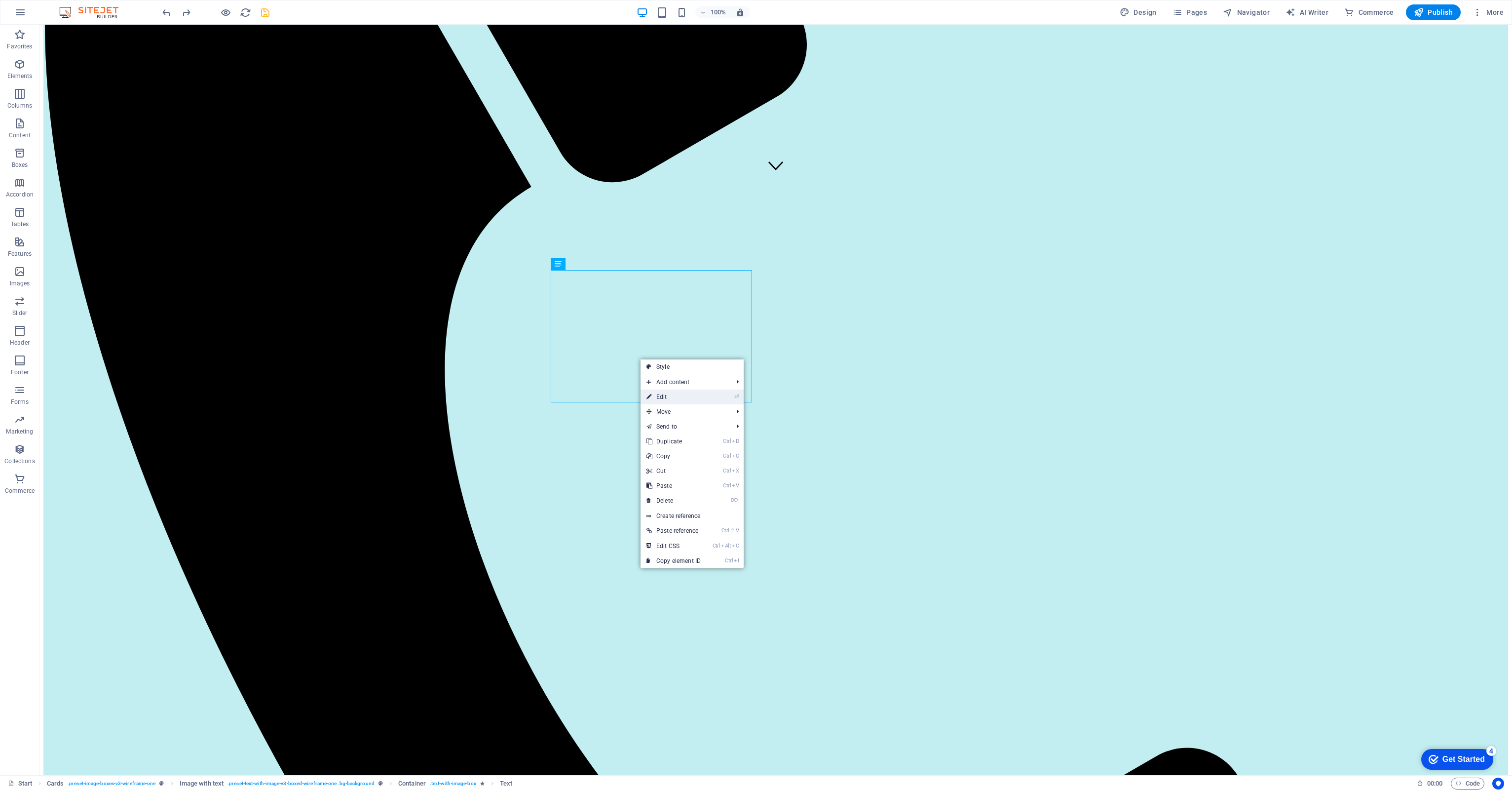
click at [655, 396] on link "⏎ Edit" at bounding box center [673, 397] width 66 height 15
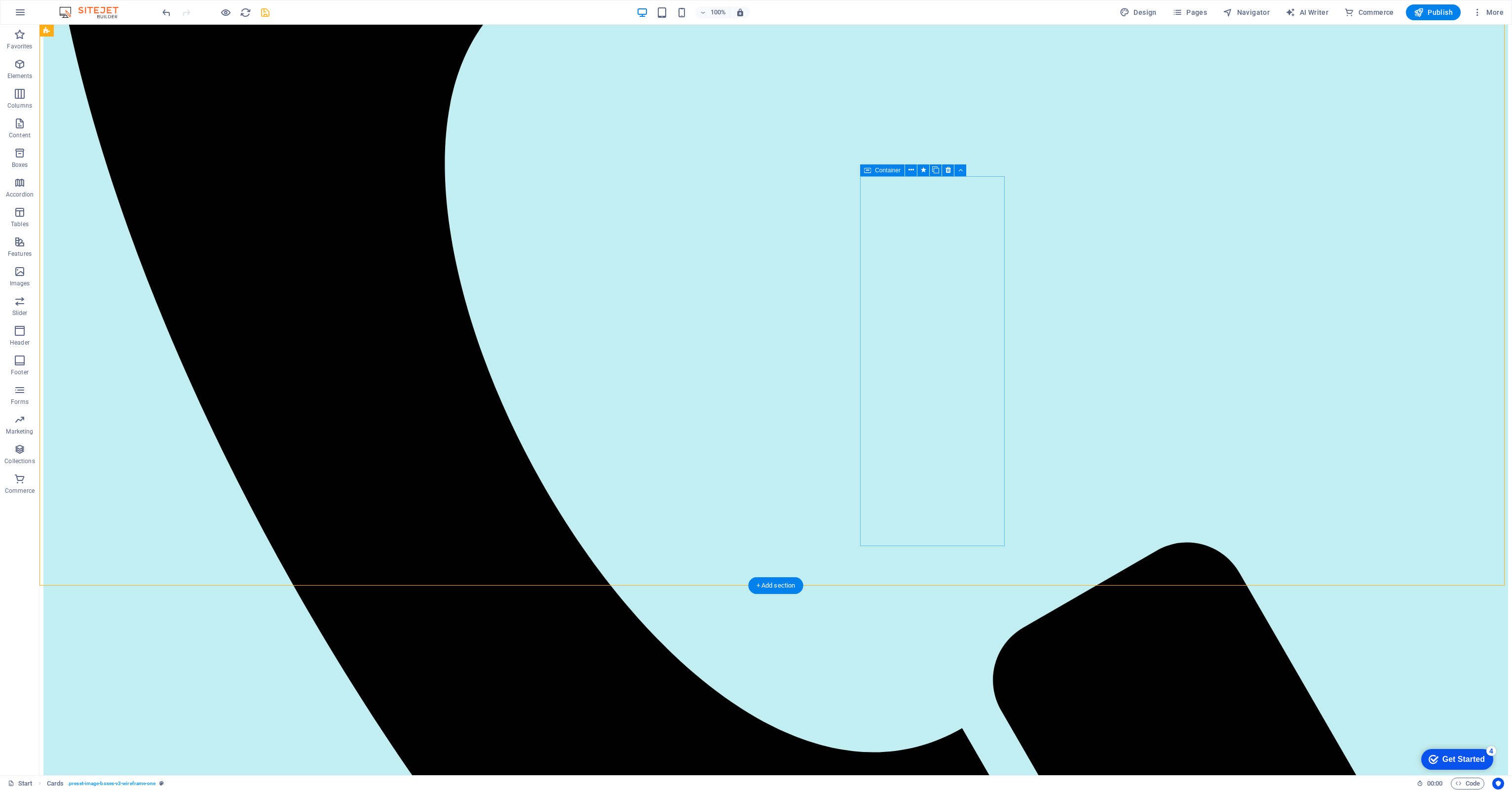
scroll to position [889, 0]
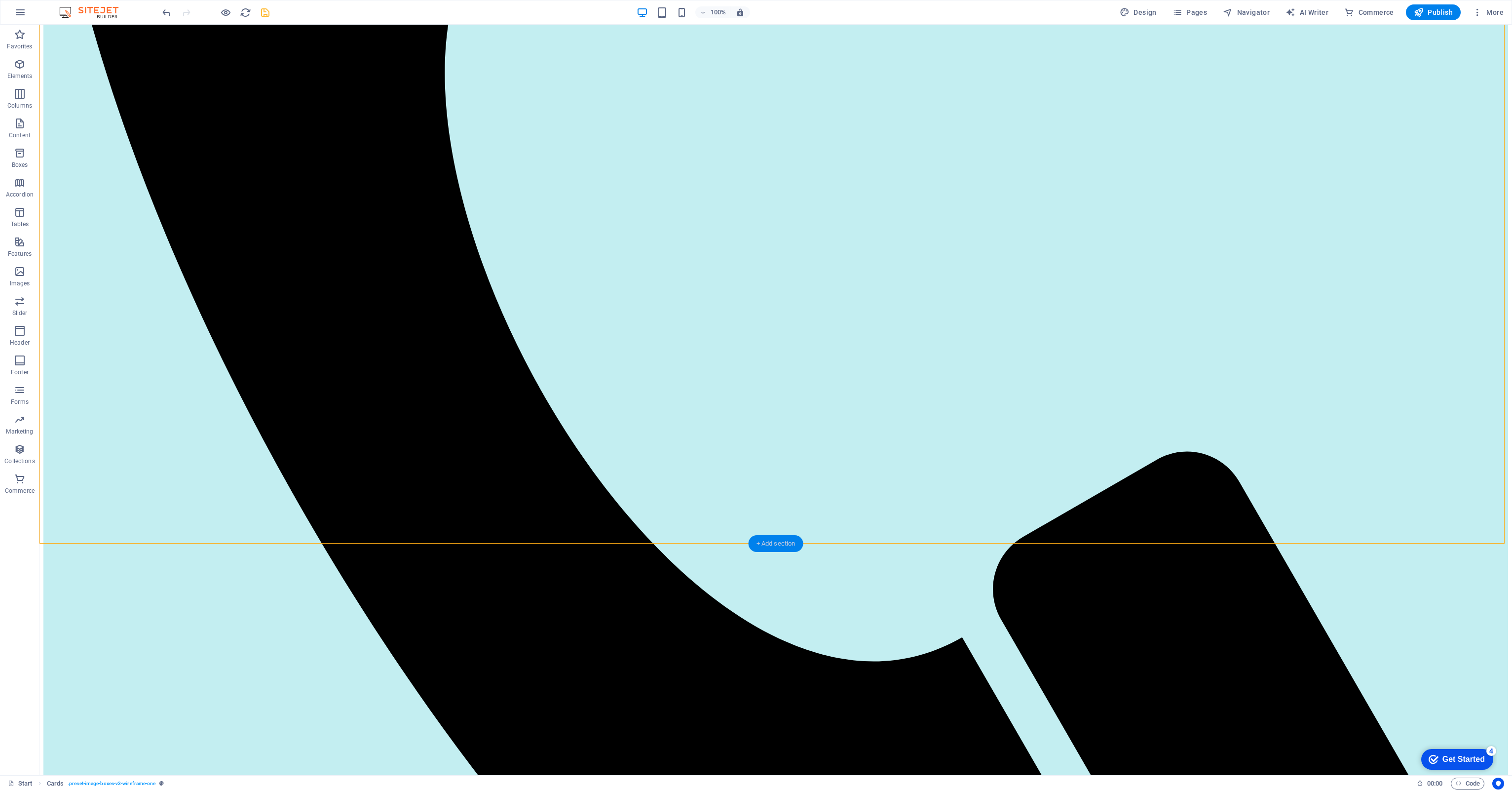
click at [772, 547] on div "+ Add section" at bounding box center [776, 544] width 55 height 17
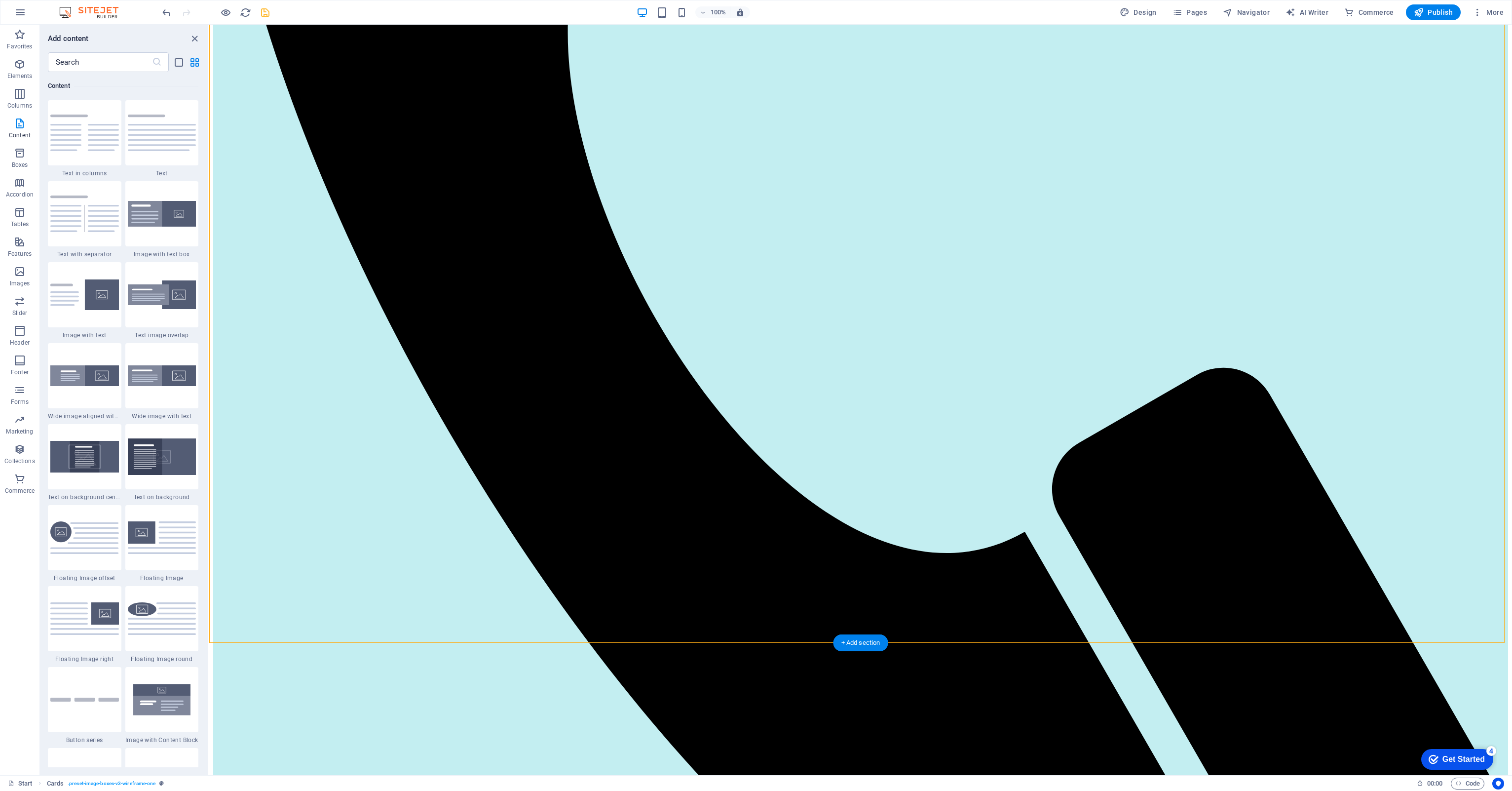
scroll to position [839, 0]
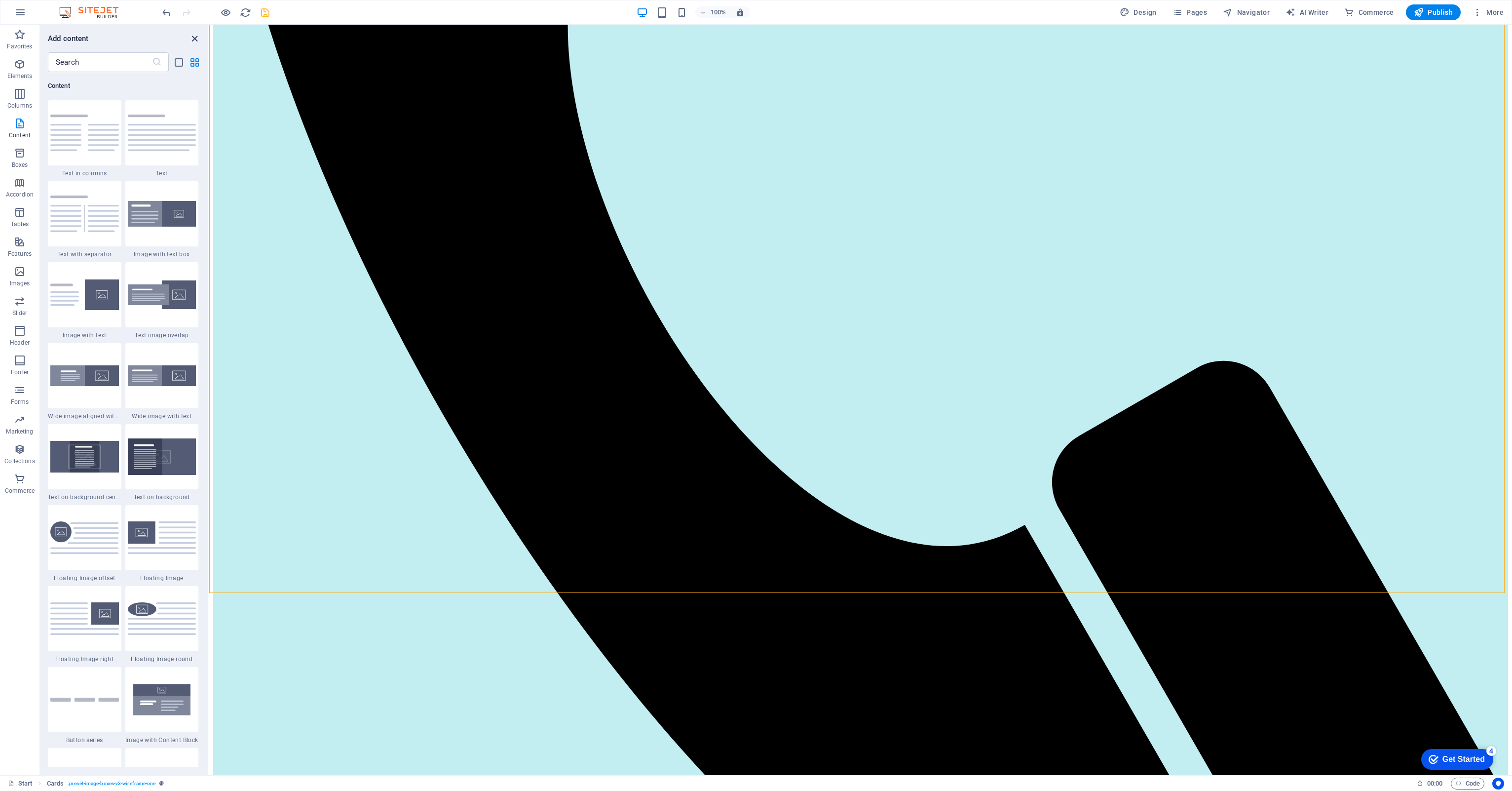
click at [194, 41] on icon "close panel" at bounding box center [194, 38] width 11 height 11
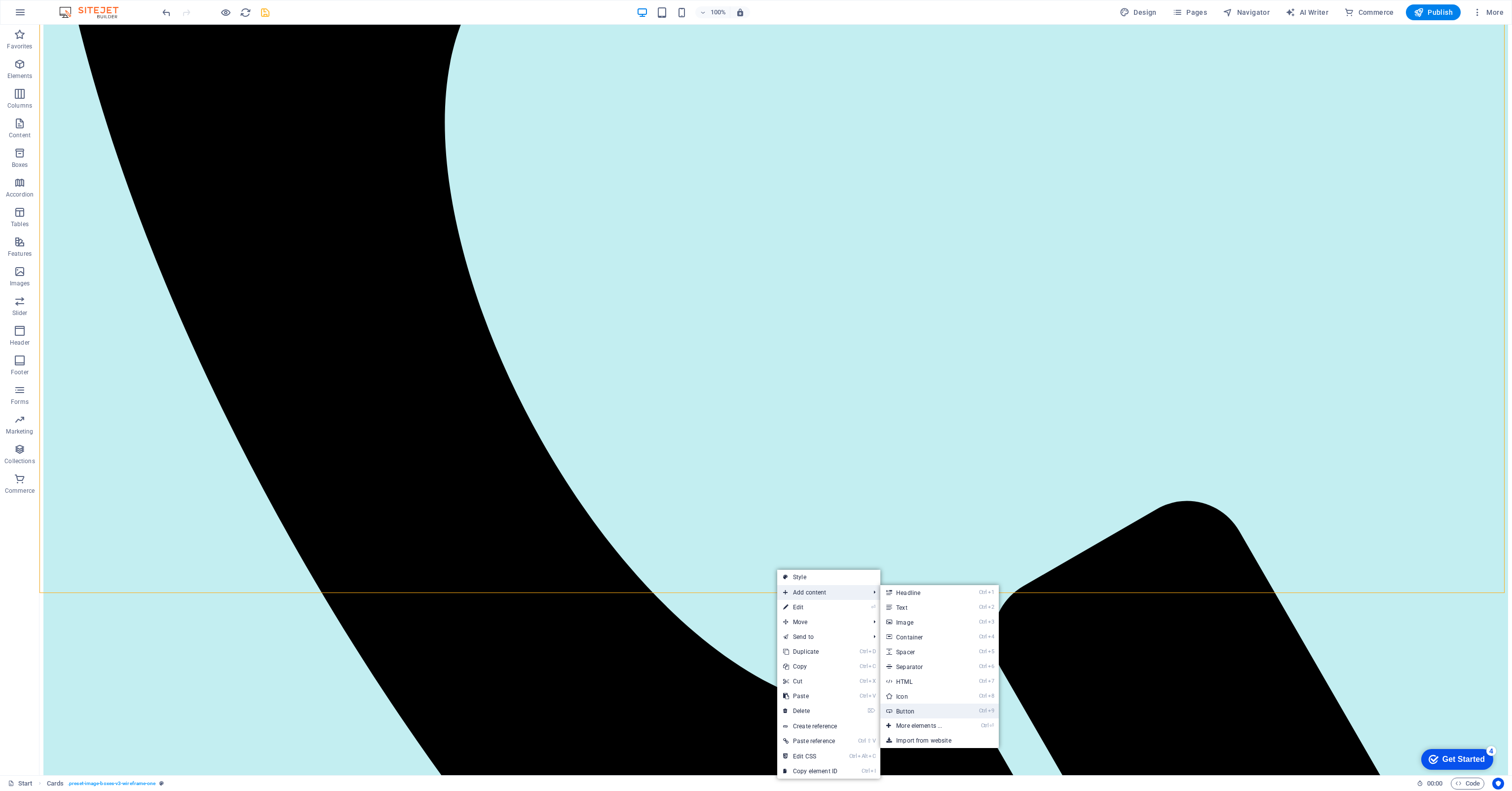
click at [909, 714] on link "Ctrl 9 Button" at bounding box center [921, 710] width 81 height 15
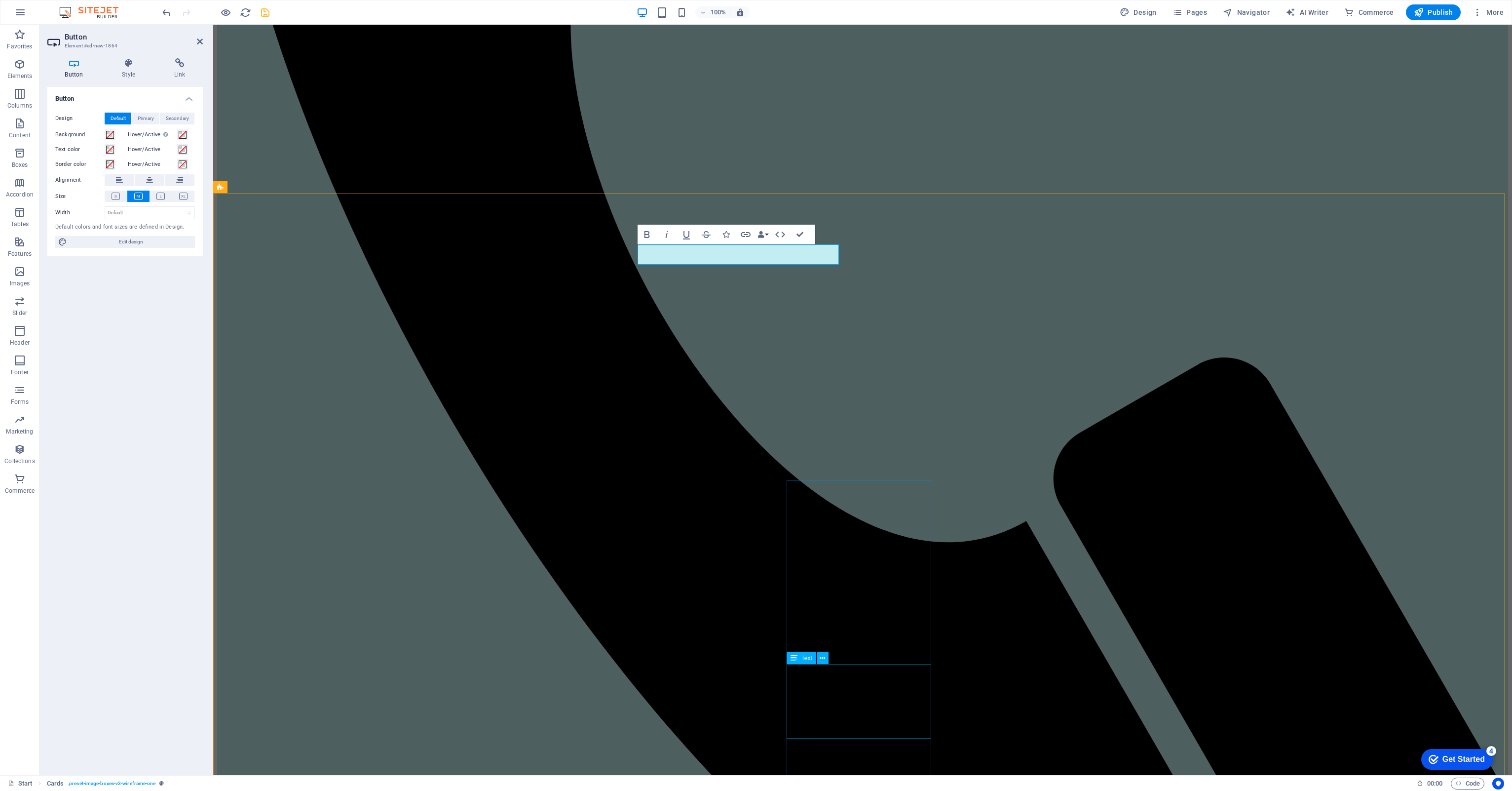
scroll to position [417, 0]
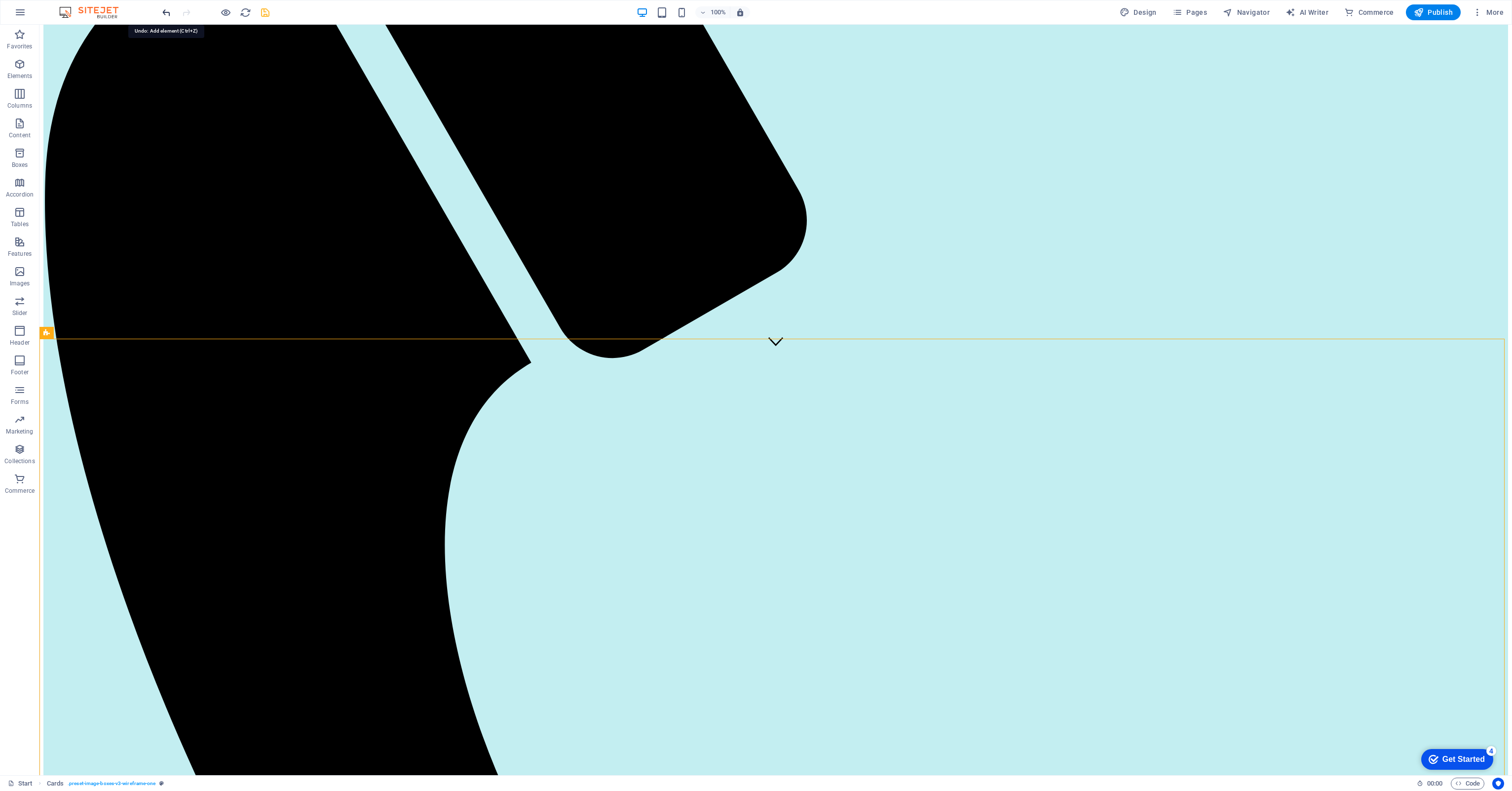
click at [161, 14] on icon "undo" at bounding box center [167, 13] width 11 height 11
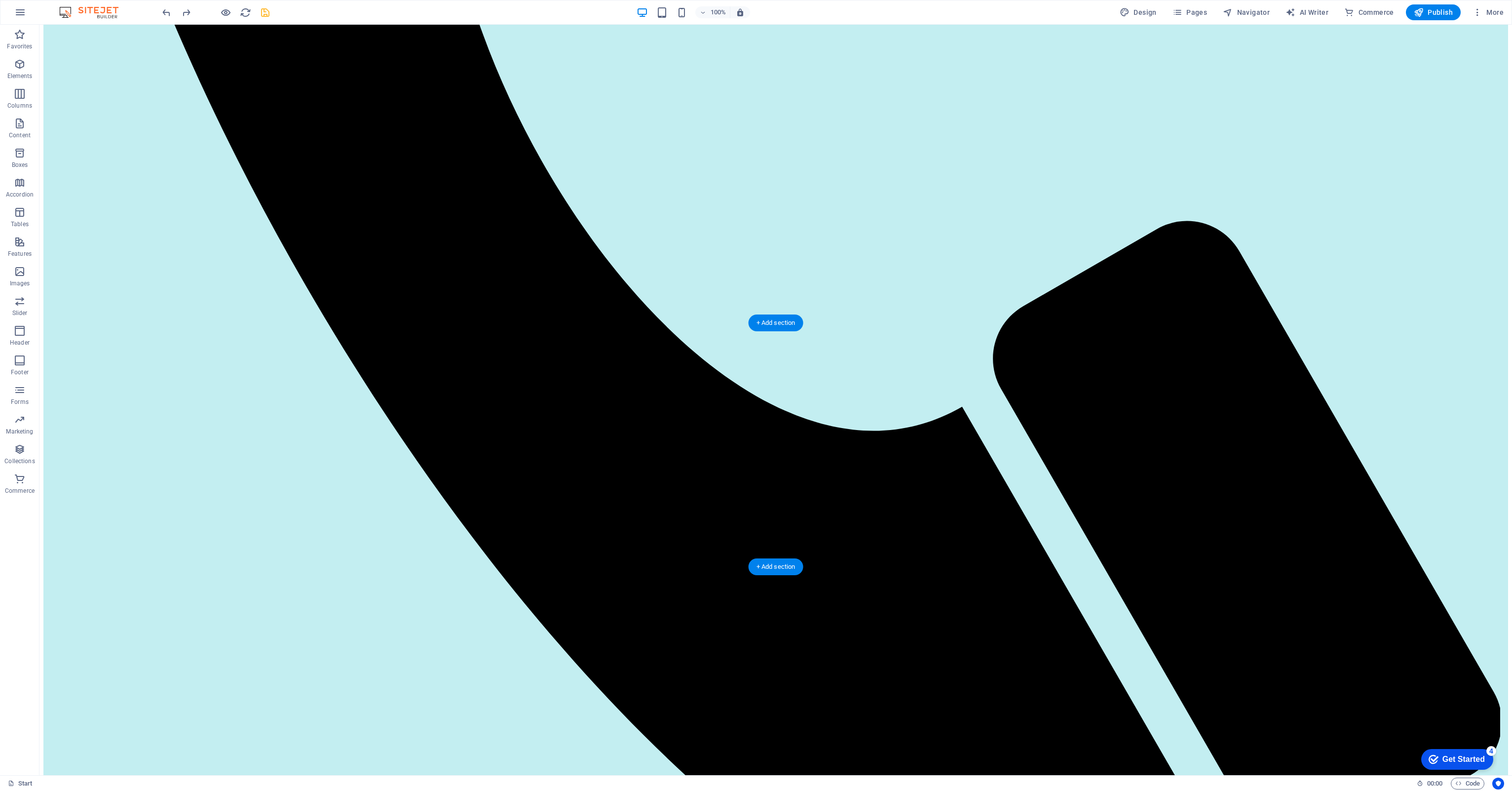
scroll to position [1108, 0]
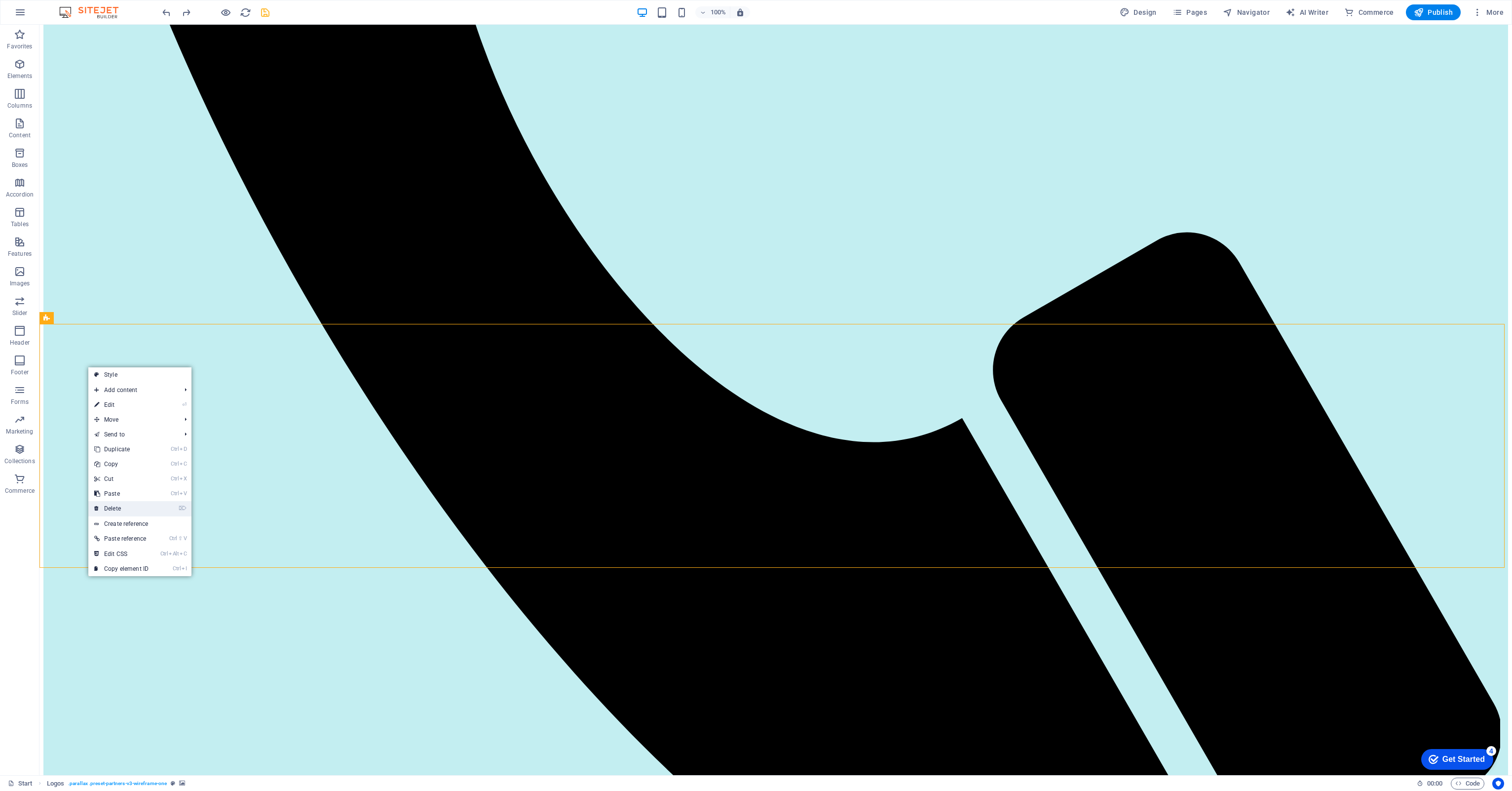
click at [105, 508] on link "⌦ Delete" at bounding box center [121, 508] width 66 height 15
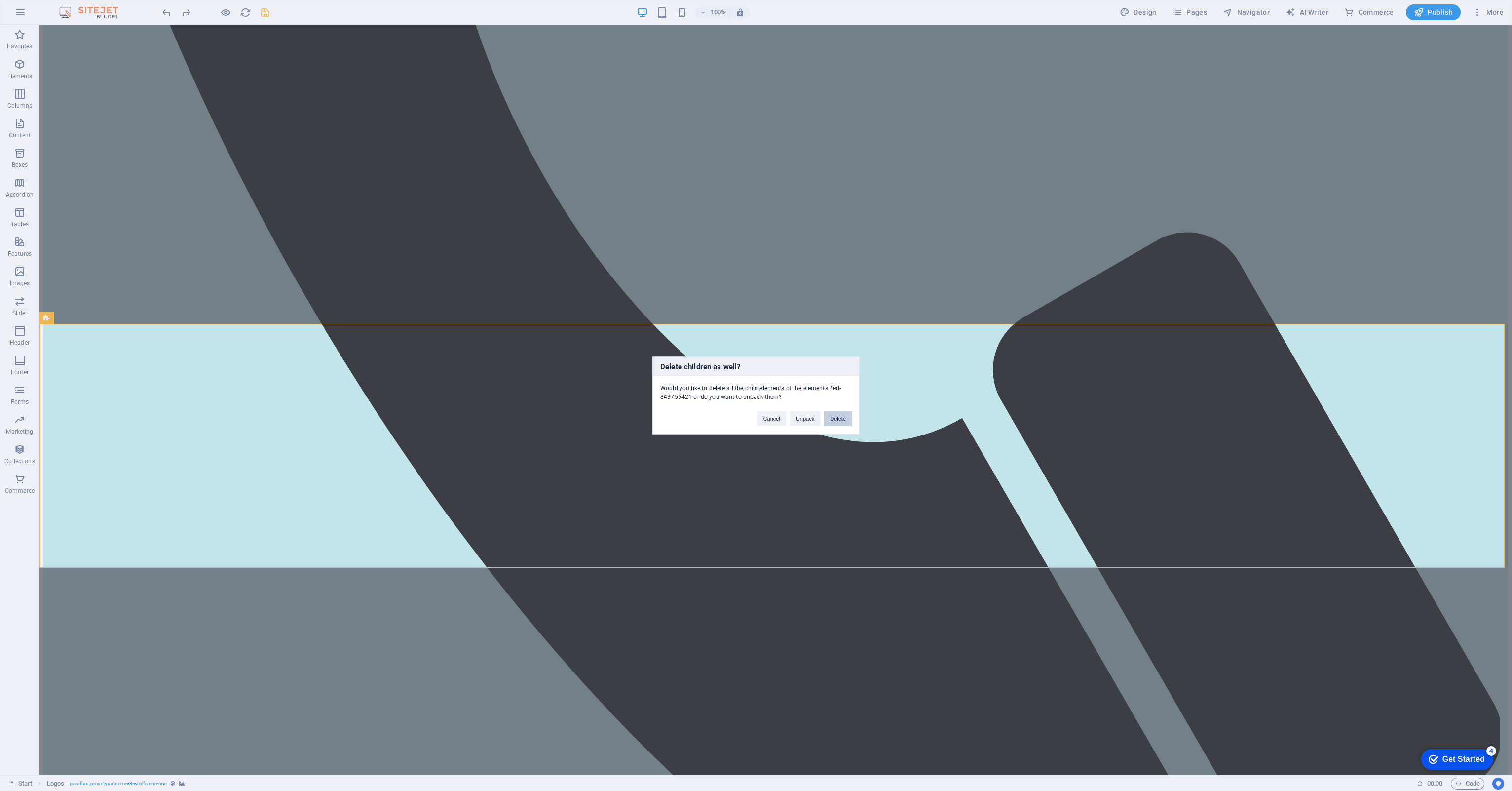
drag, startPoint x: 832, startPoint y: 420, endPoint x: 791, endPoint y: 399, distance: 46.1
click at [832, 420] on button "Delete" at bounding box center [838, 418] width 28 height 15
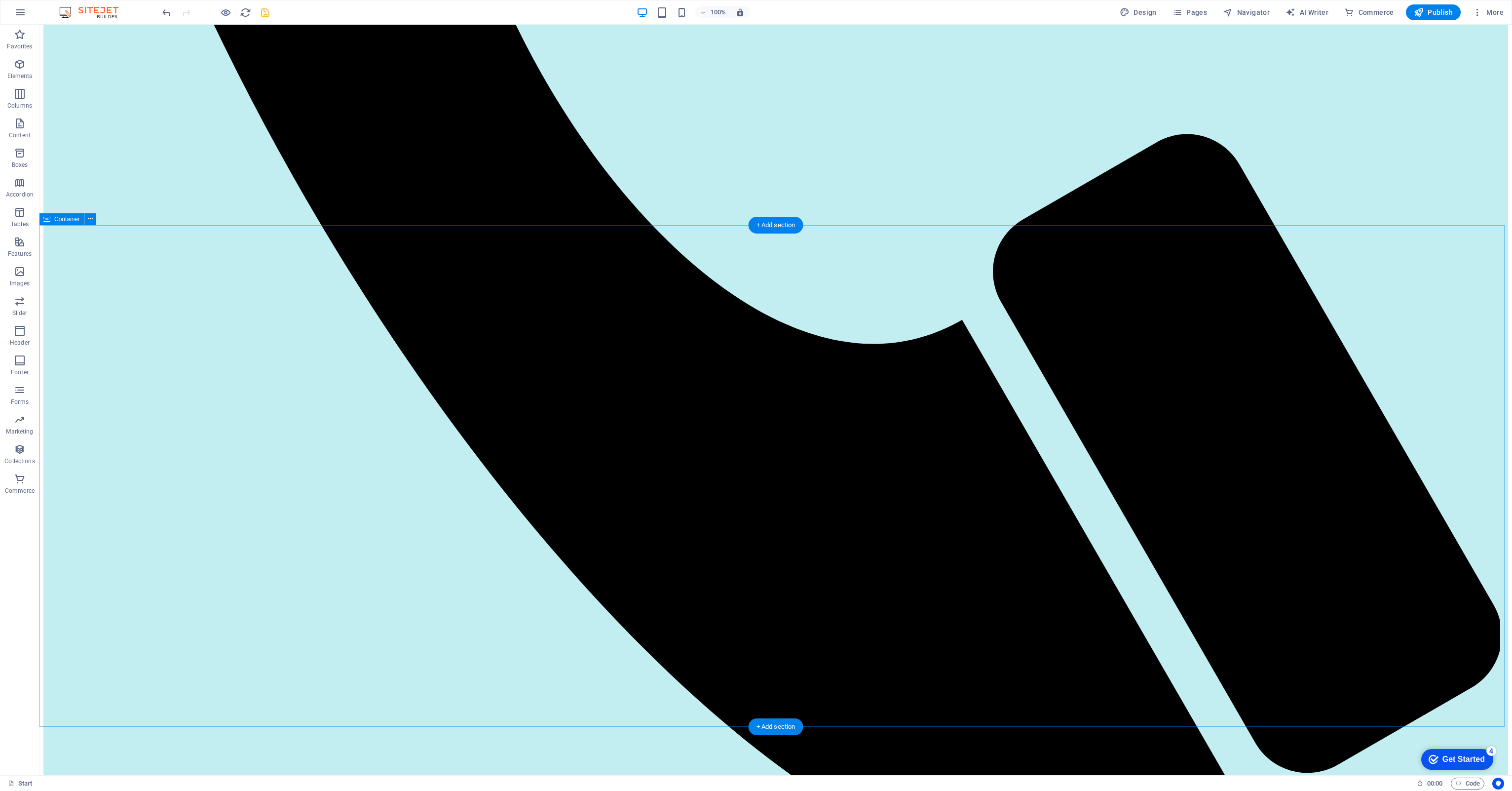
scroll to position [1206, 0]
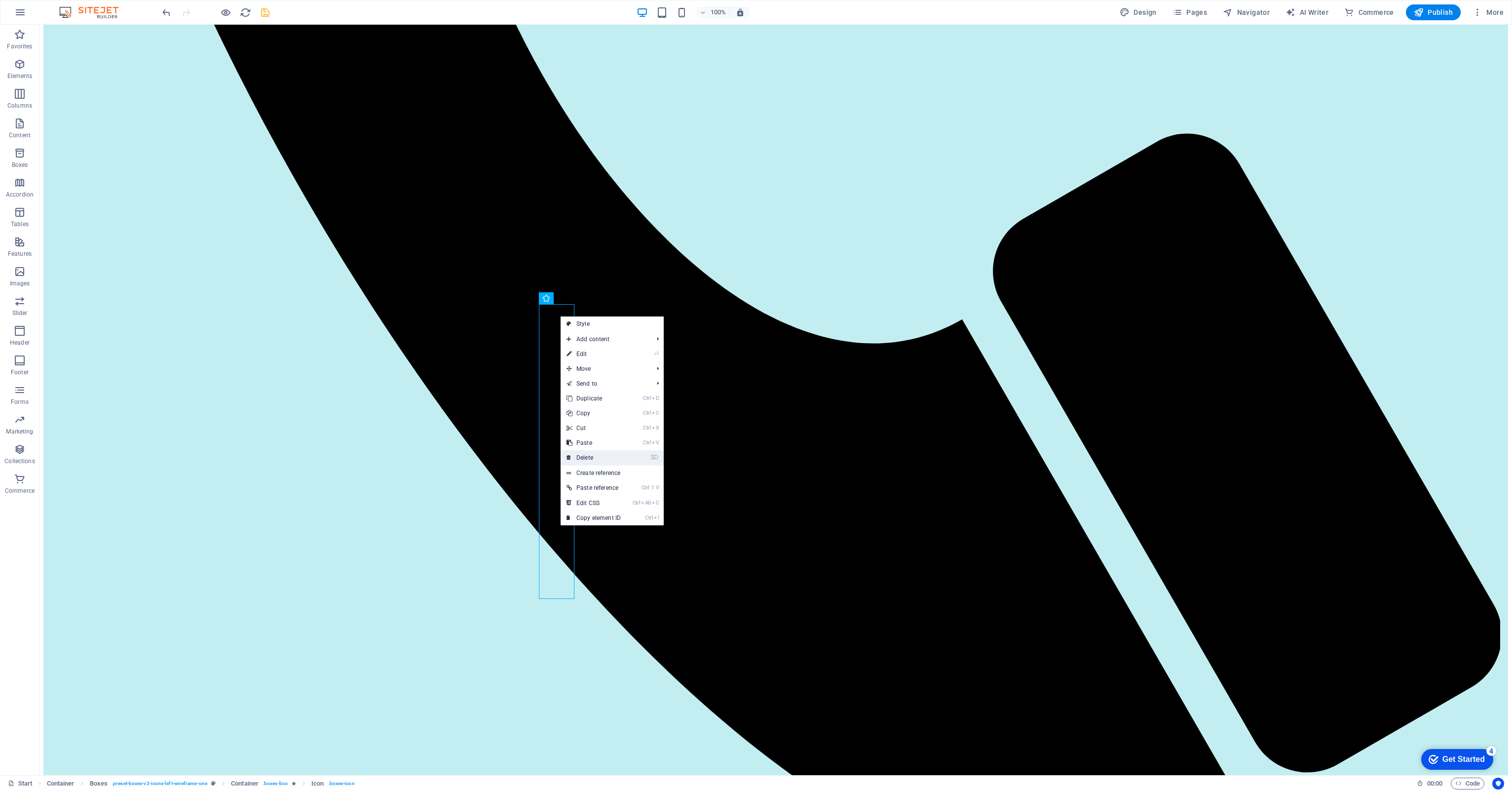
click at [600, 455] on link "⌦ Delete" at bounding box center [593, 457] width 66 height 15
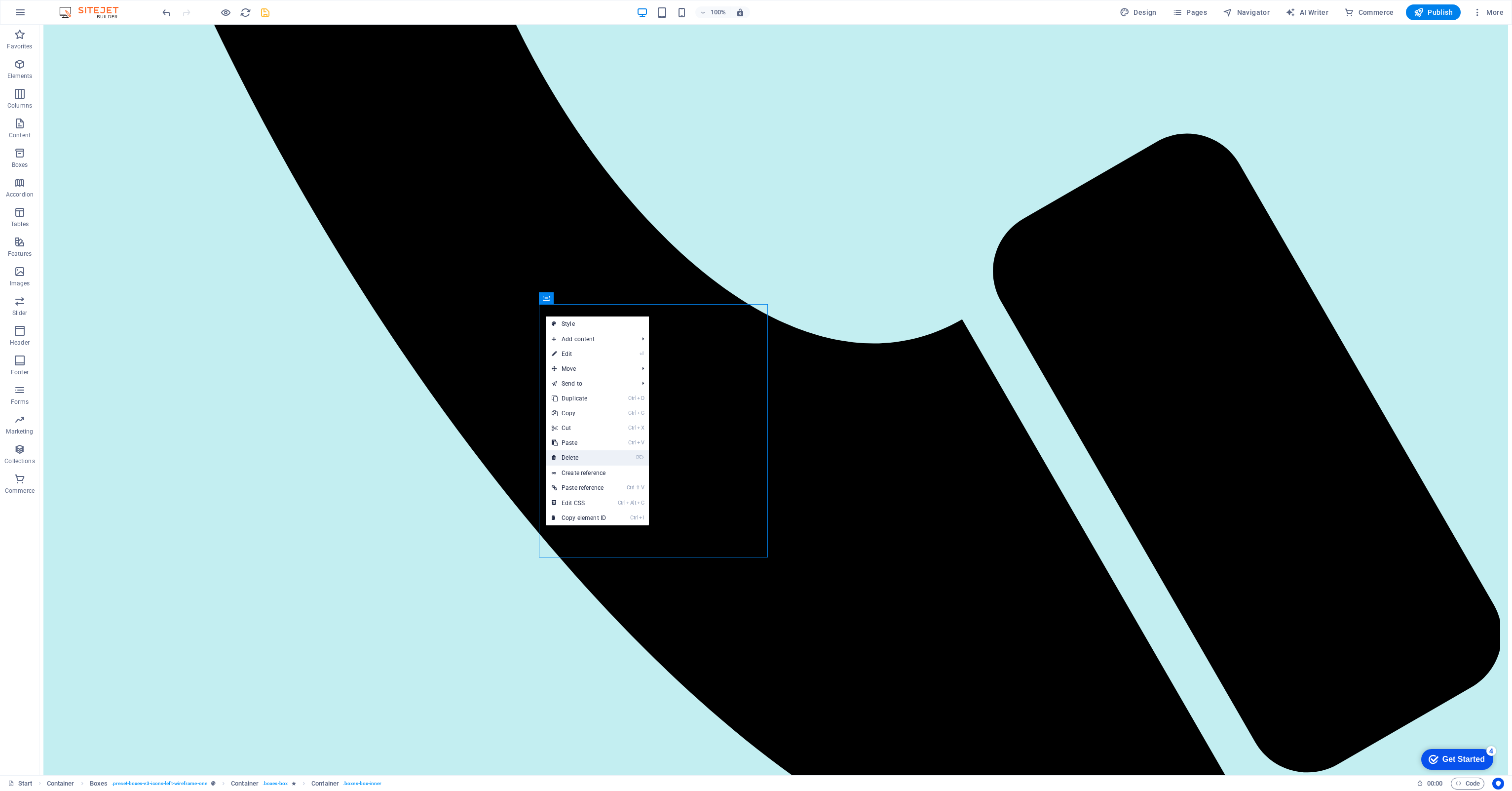
click at [563, 457] on link "⌦ Delete" at bounding box center [578, 457] width 66 height 15
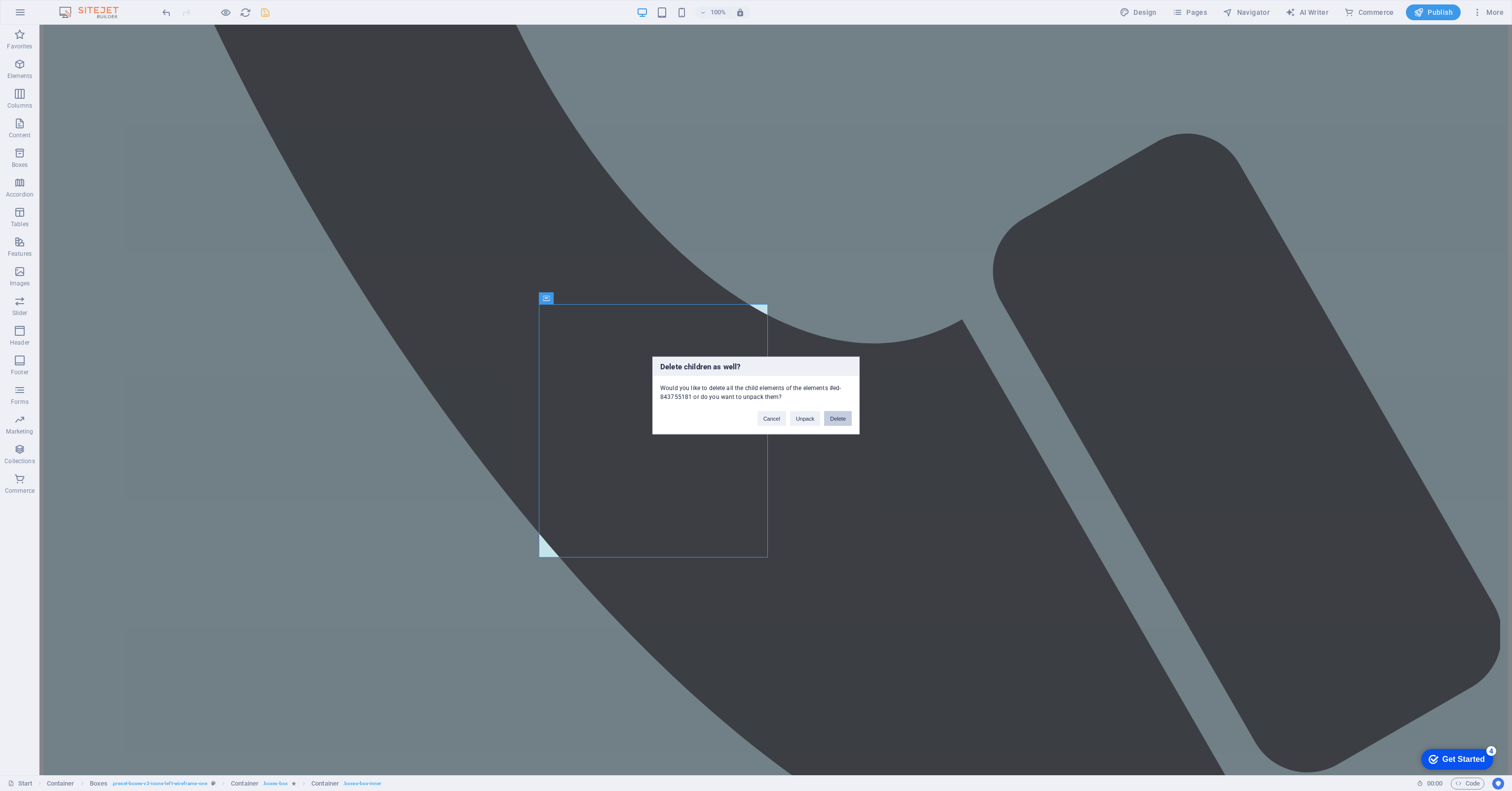
click at [841, 418] on button "Delete" at bounding box center [838, 418] width 28 height 15
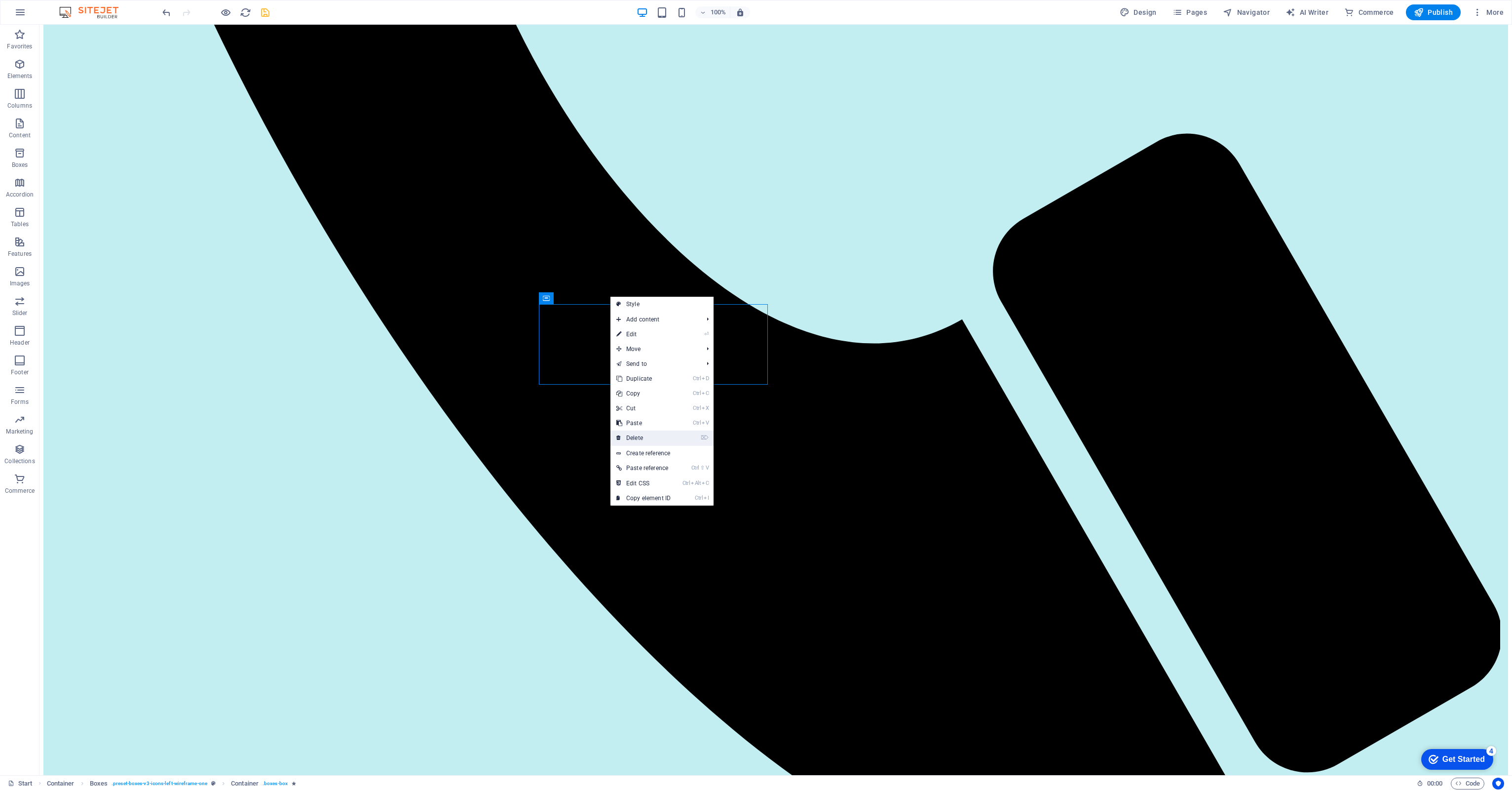
click at [627, 435] on link "⌦ Delete" at bounding box center [643, 438] width 66 height 15
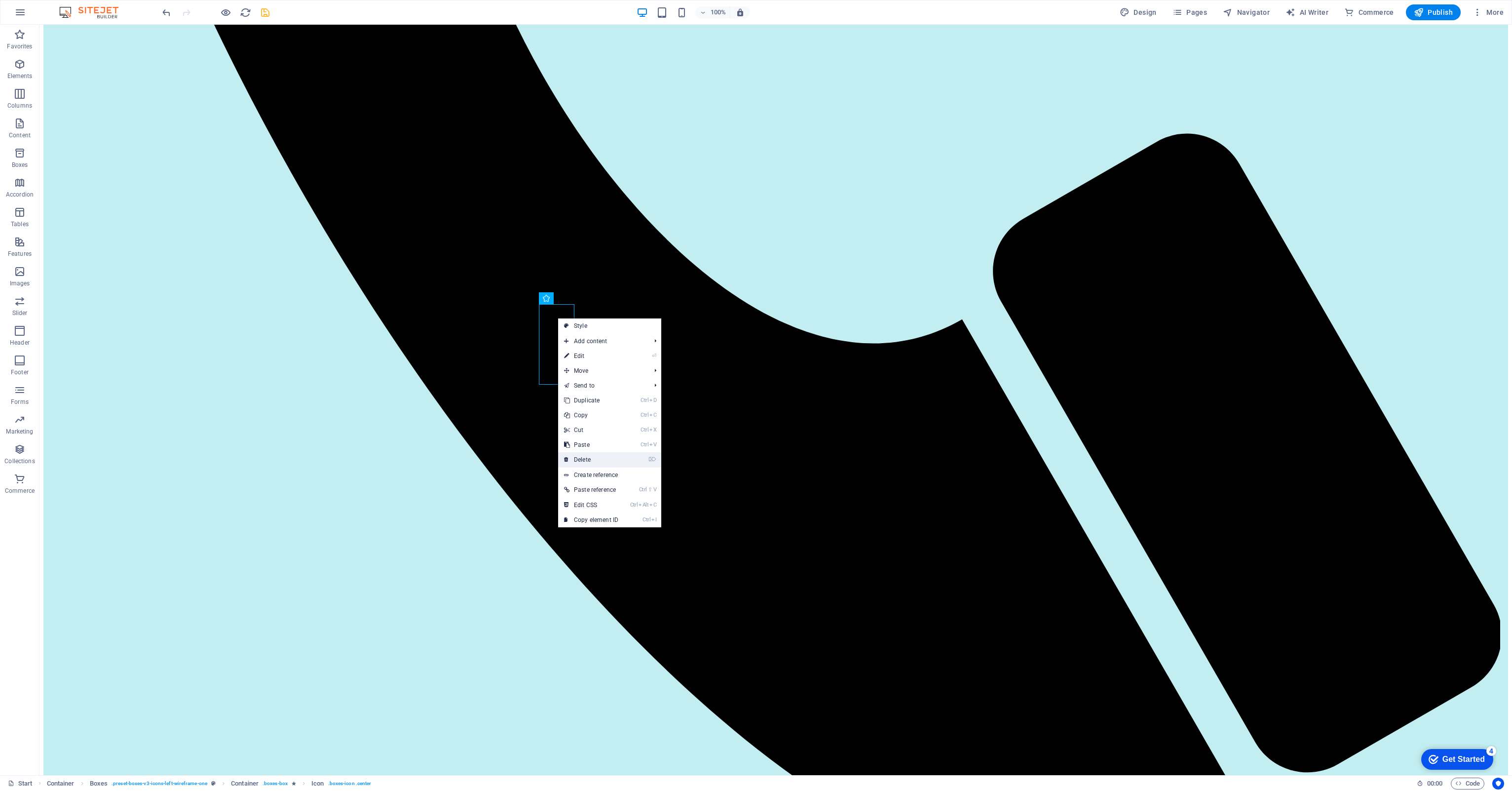
click at [584, 463] on link "⌦ Delete" at bounding box center [591, 460] width 66 height 15
click at [588, 461] on link "⌦ Delete" at bounding box center [592, 465] width 66 height 15
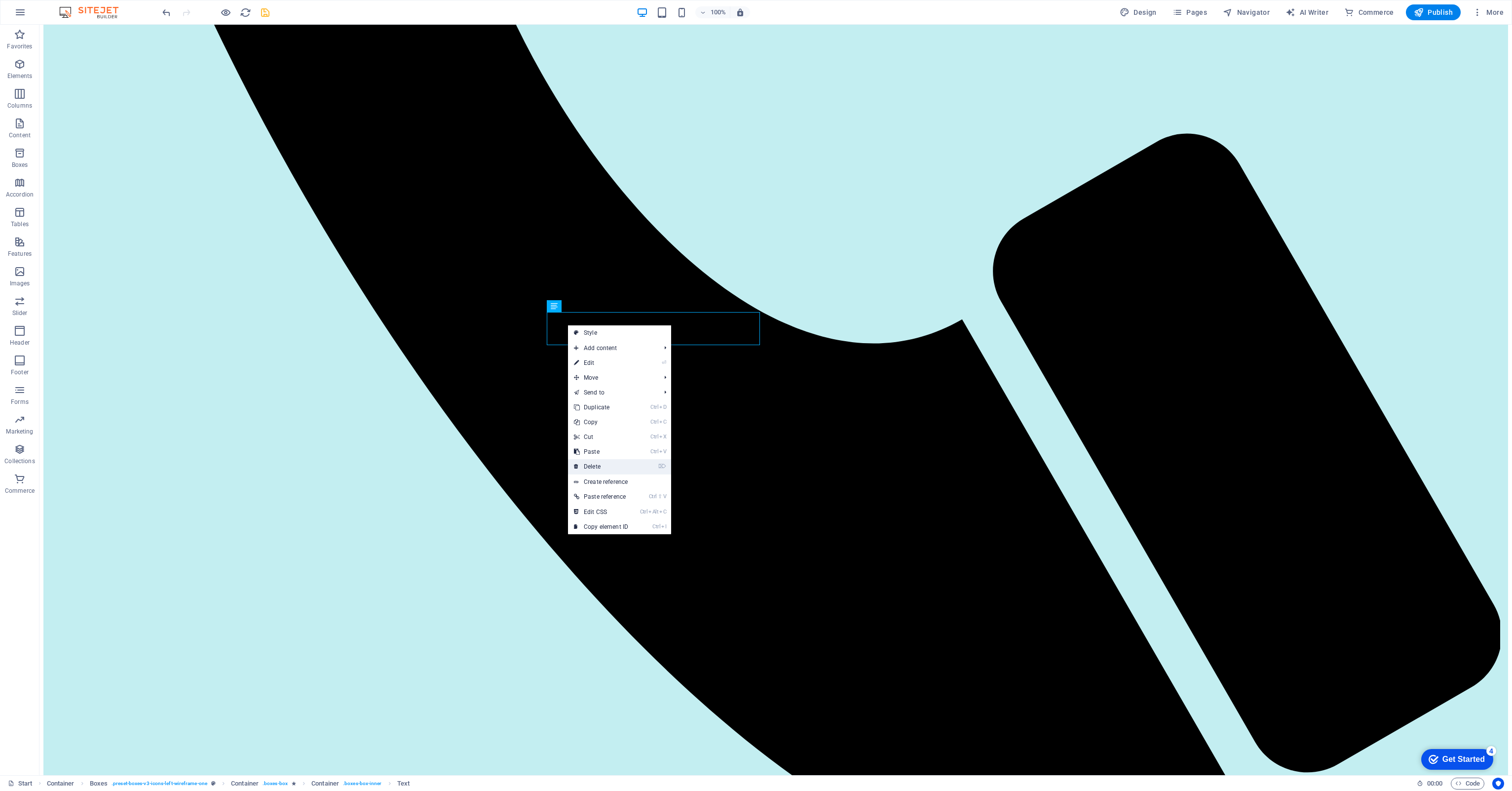
click at [586, 465] on link "⌦ Delete" at bounding box center [600, 466] width 66 height 15
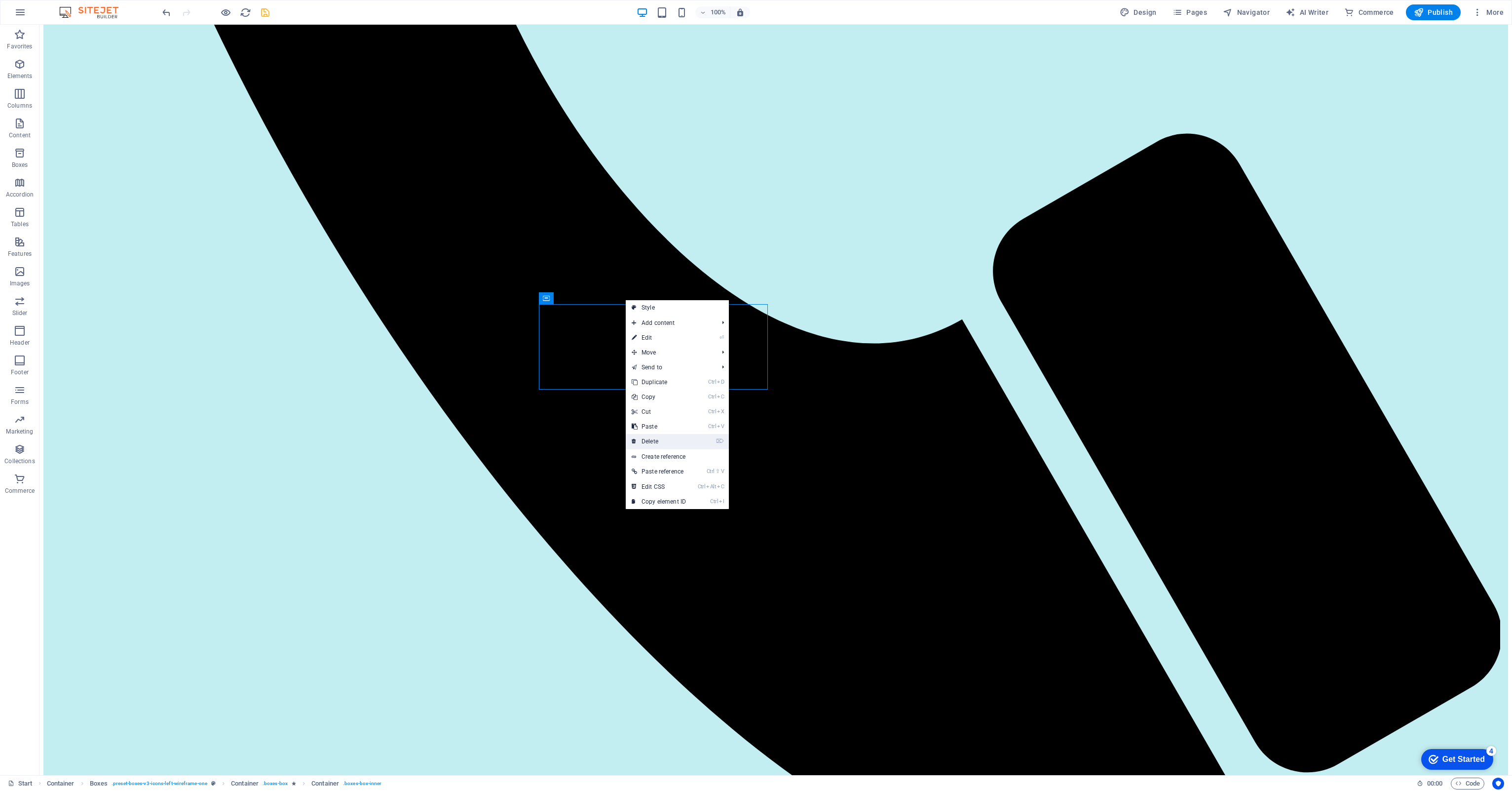
click at [637, 445] on link "⌦ Delete" at bounding box center [658, 441] width 66 height 15
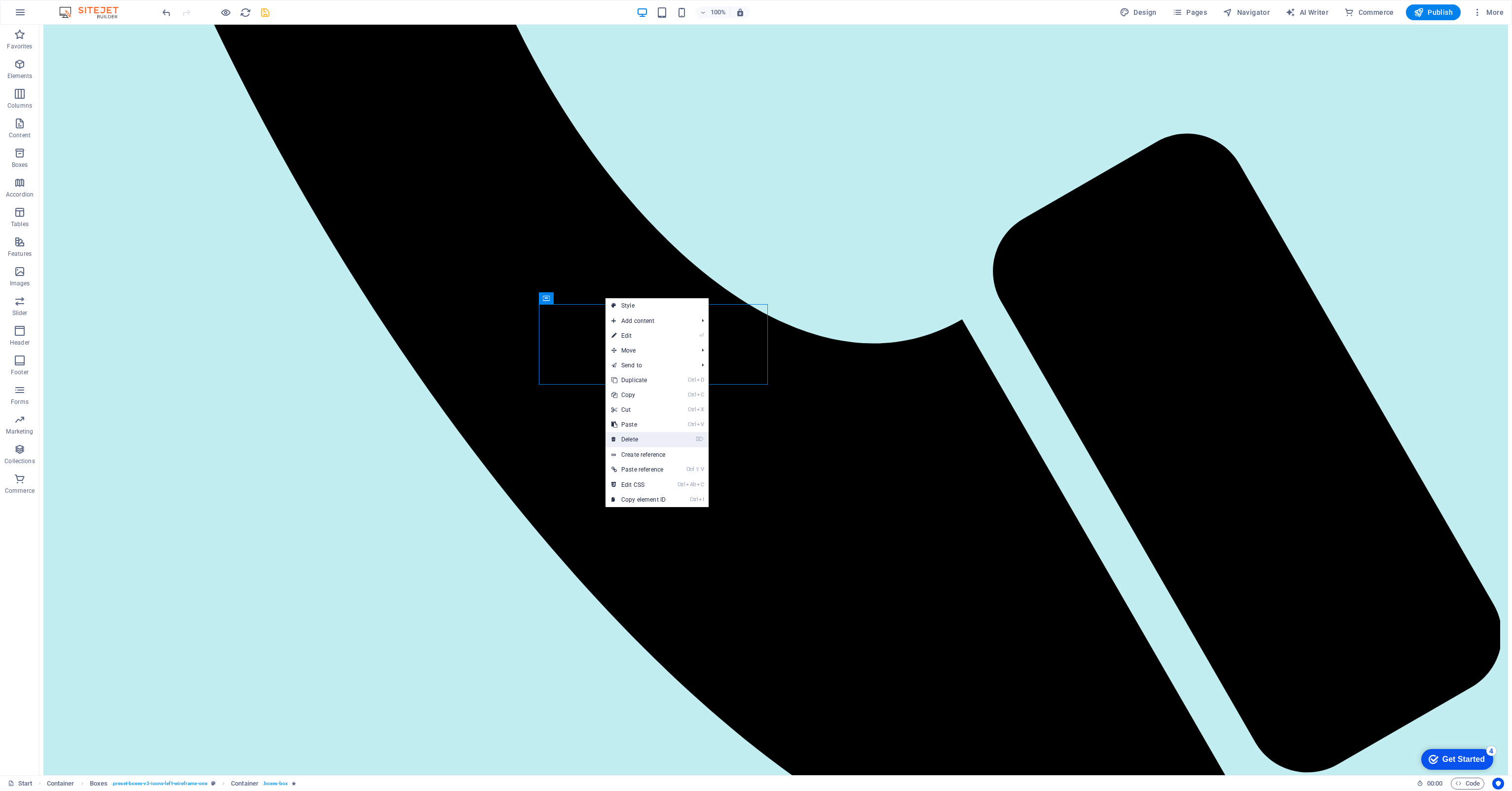
click at [622, 438] on link "⌦ Delete" at bounding box center [638, 439] width 66 height 15
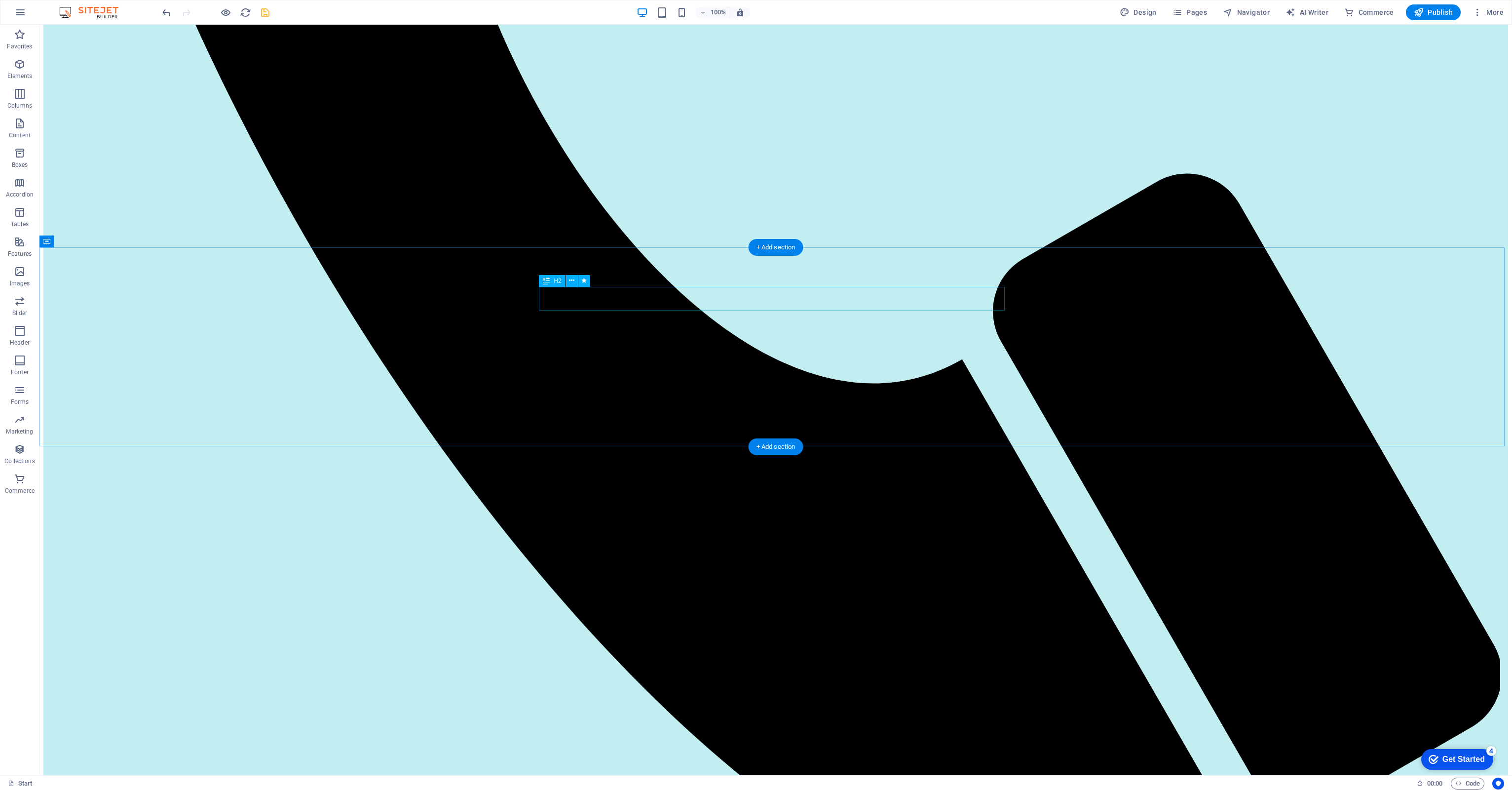
scroll to position [1185, 0]
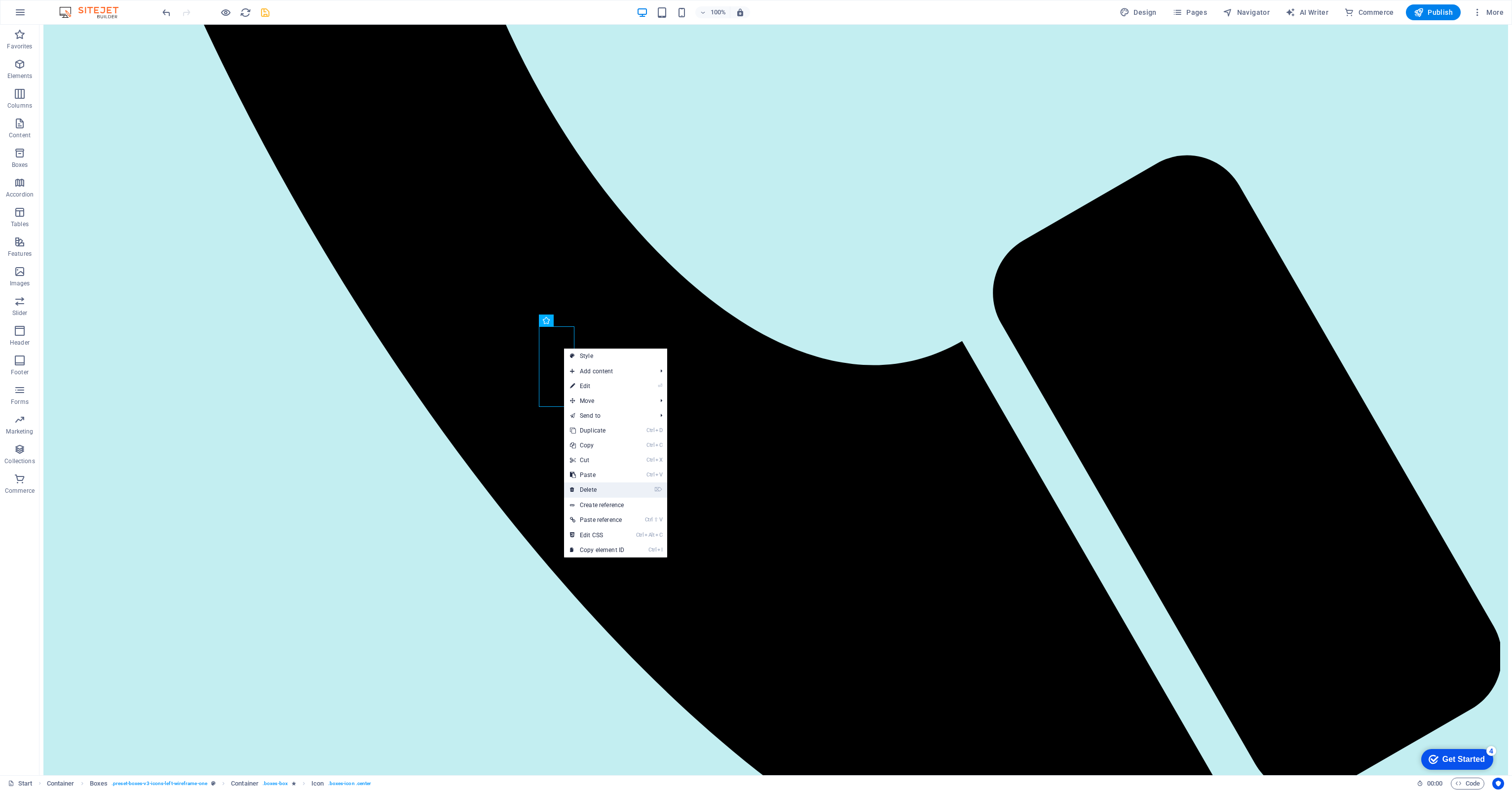
click at [584, 487] on link "⌦ Delete" at bounding box center [597, 490] width 66 height 15
click at [583, 486] on link "⌦ Delete" at bounding box center [598, 491] width 66 height 15
click at [585, 485] on link "⌦ Delete" at bounding box center [598, 489] width 66 height 15
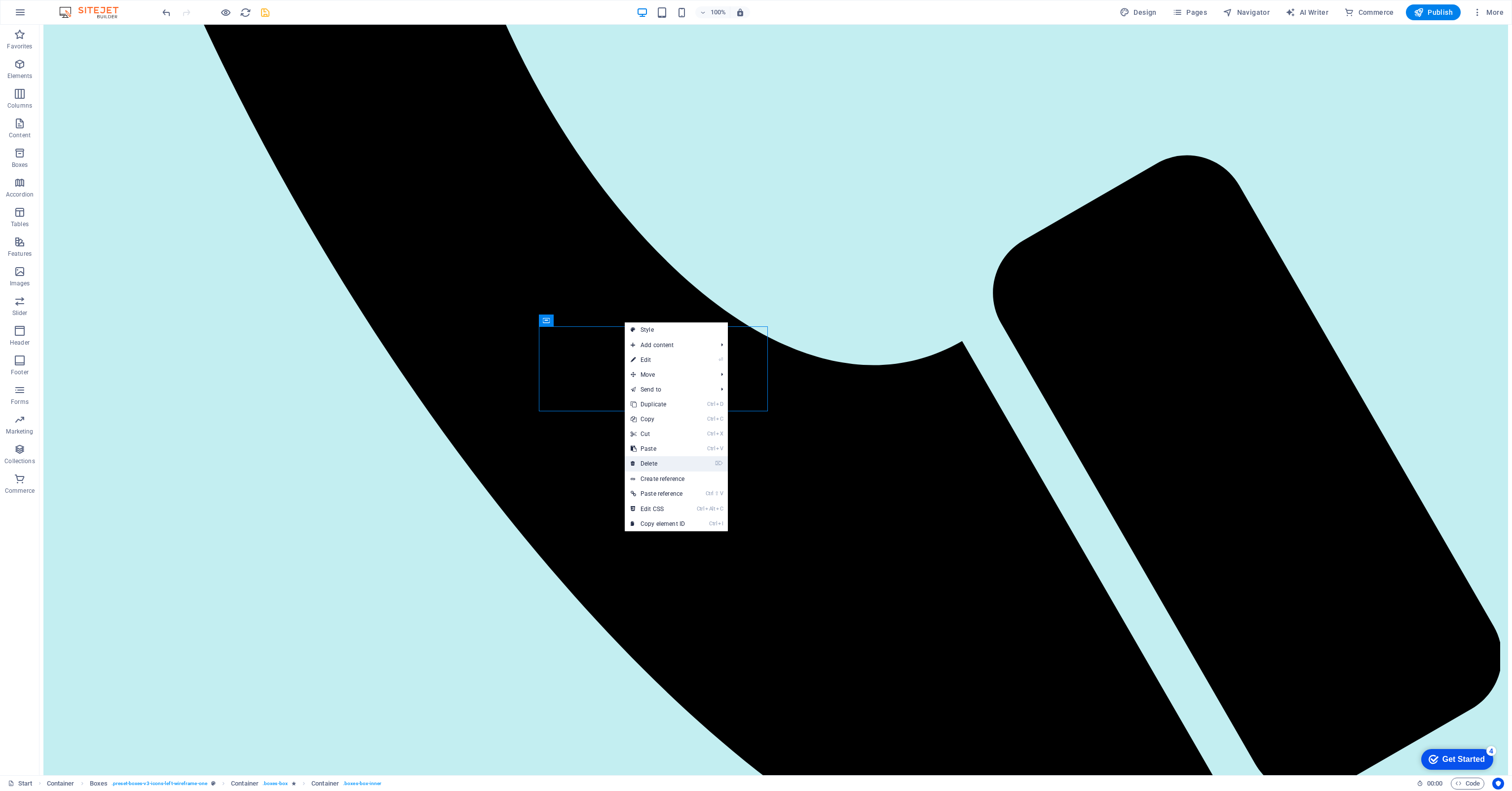
click at [640, 460] on link "⌦ Delete" at bounding box center [657, 463] width 66 height 15
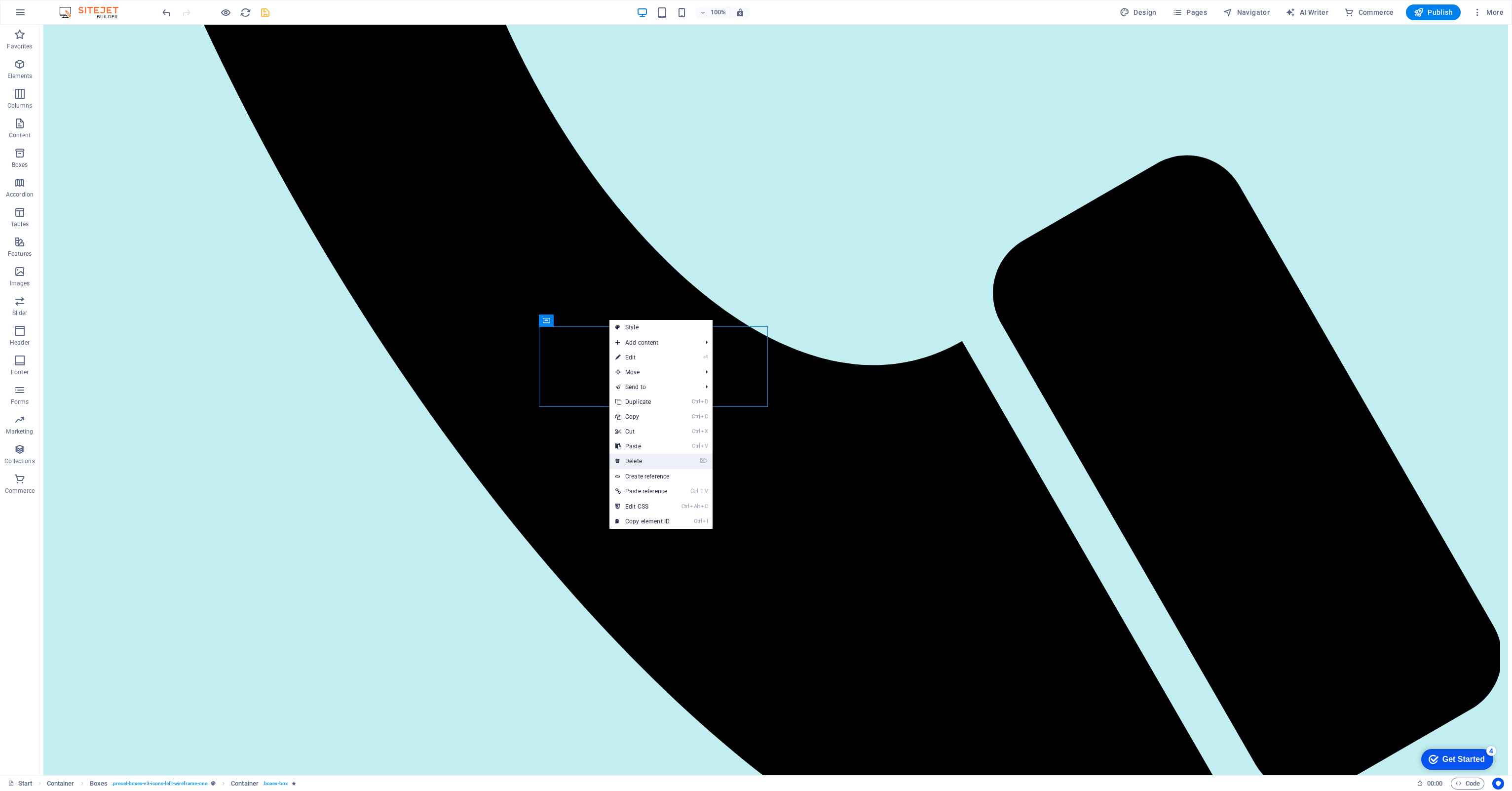
click at [626, 457] on link "⌦ Delete" at bounding box center [642, 461] width 66 height 15
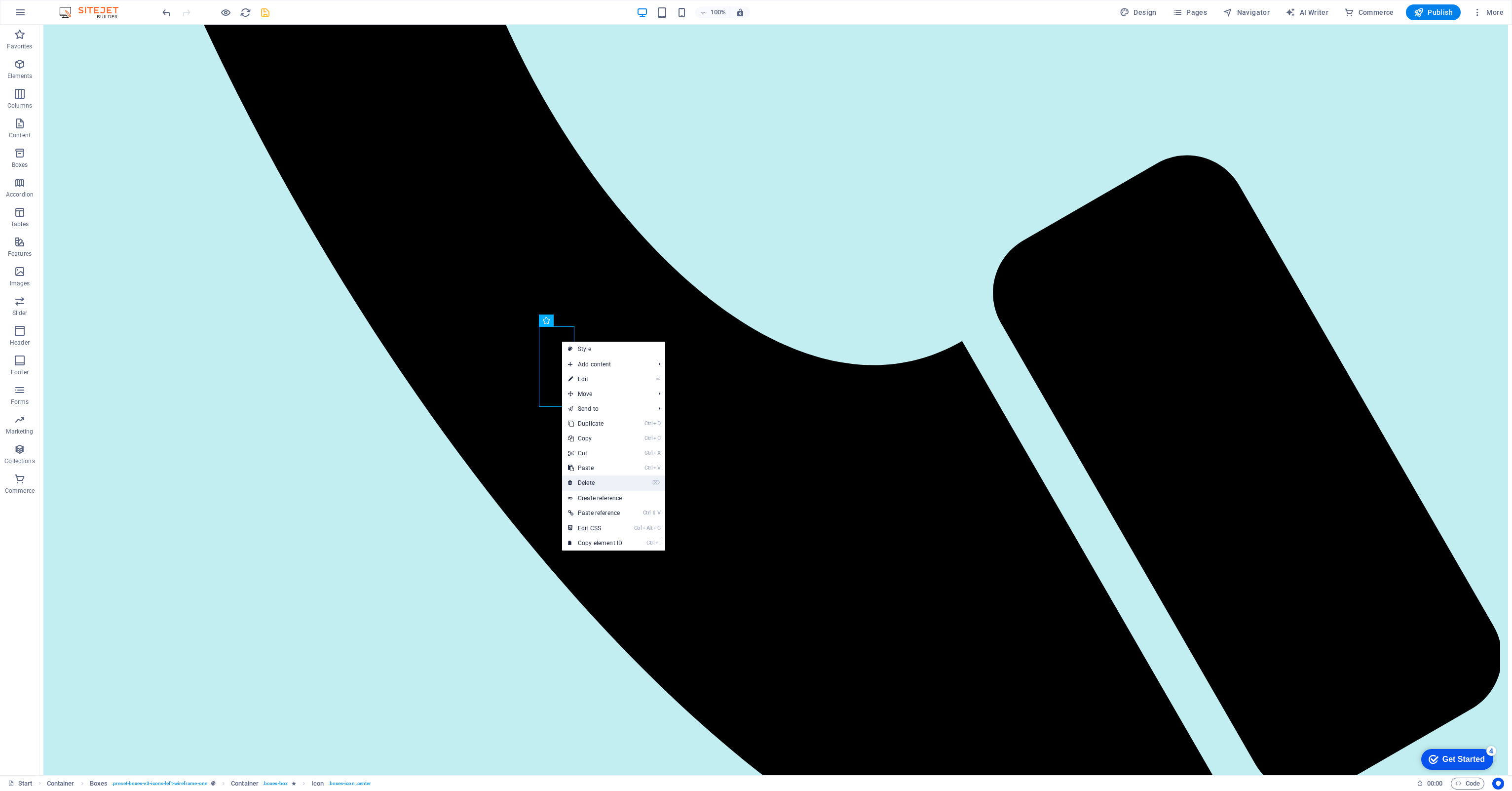
click at [585, 479] on link "⌦ Delete" at bounding box center [595, 482] width 66 height 15
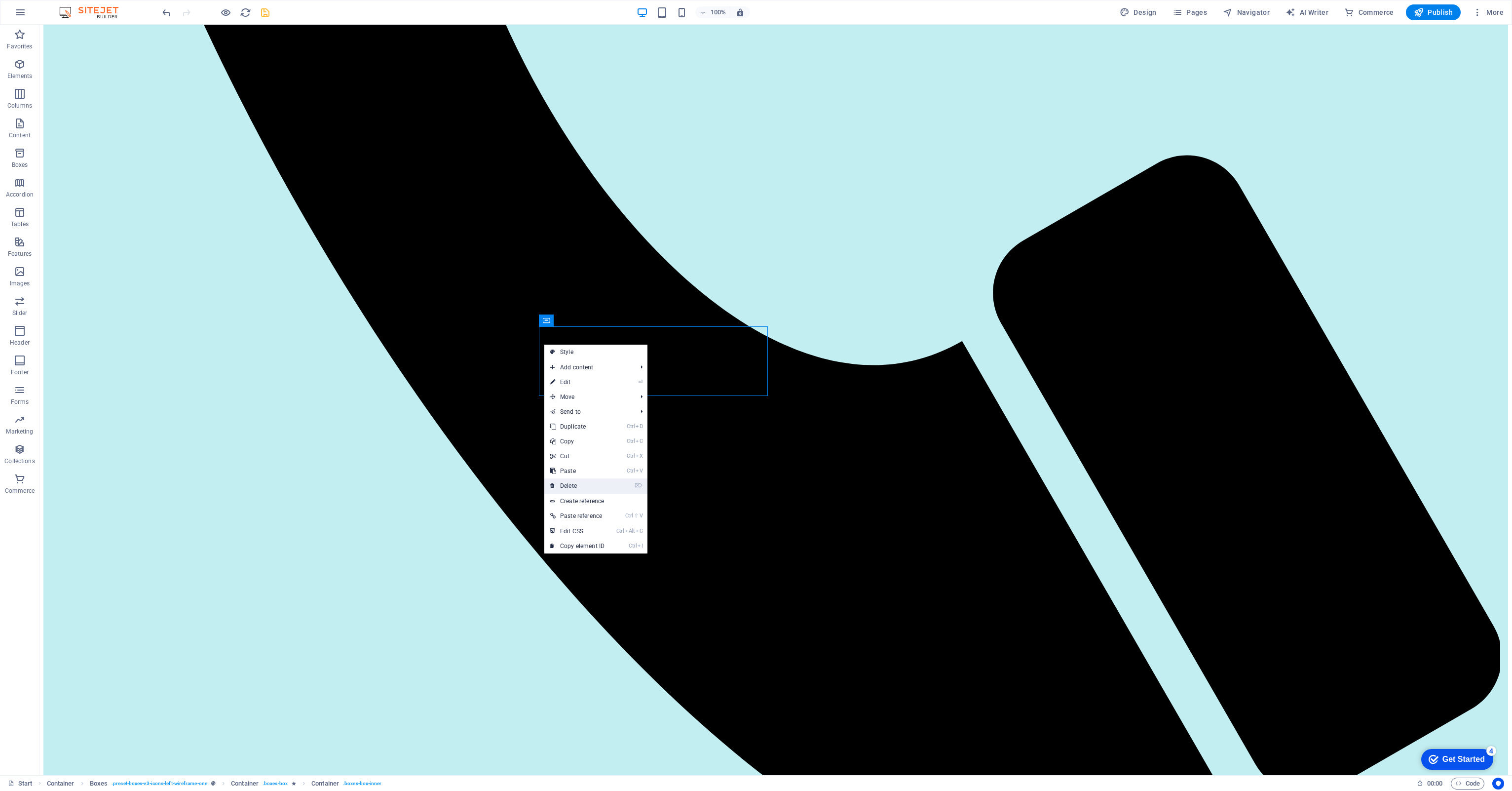
click at [573, 485] on link "⌦ Delete" at bounding box center [577, 485] width 66 height 15
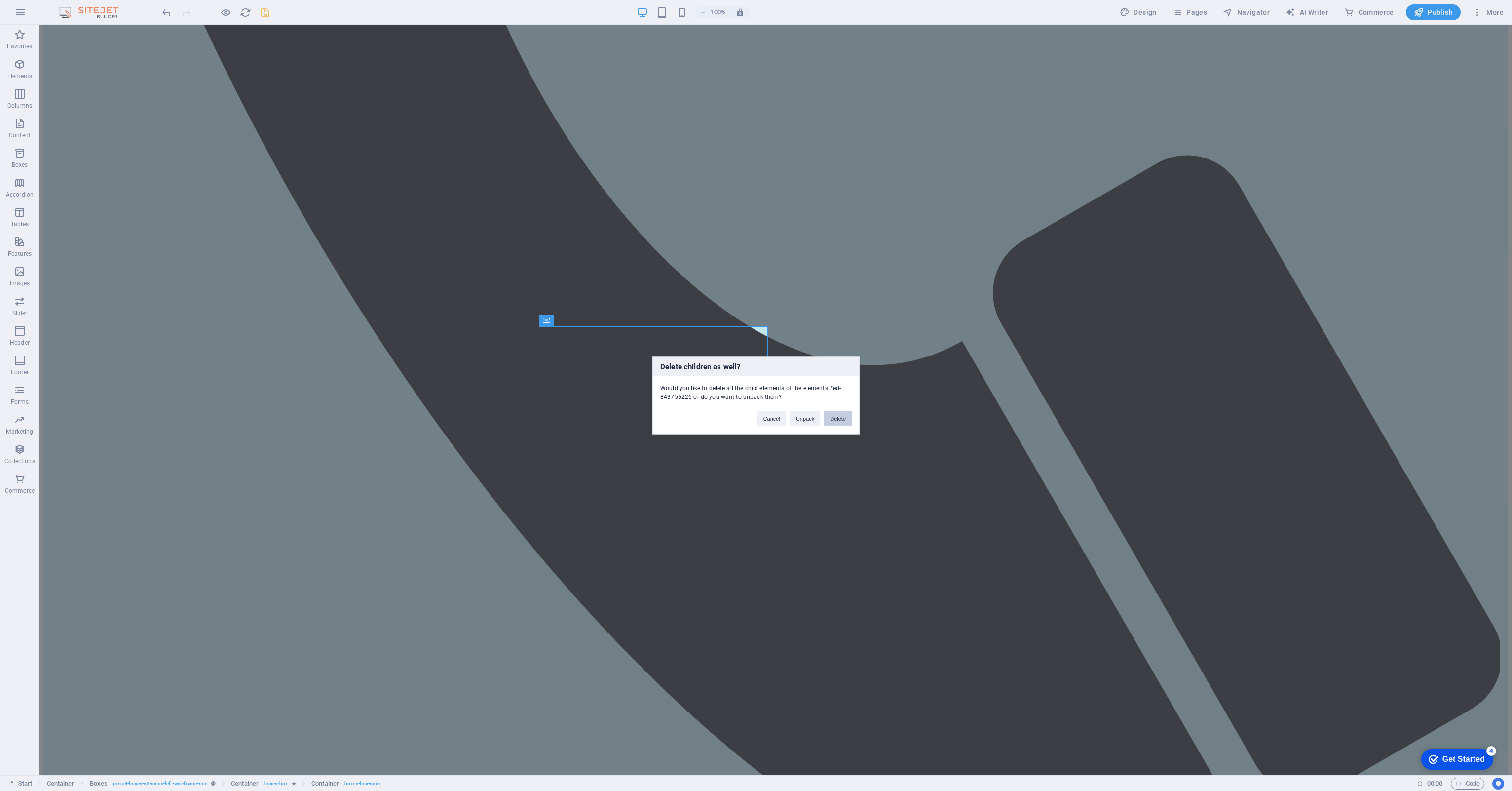
click at [841, 417] on button "Delete" at bounding box center [838, 418] width 28 height 15
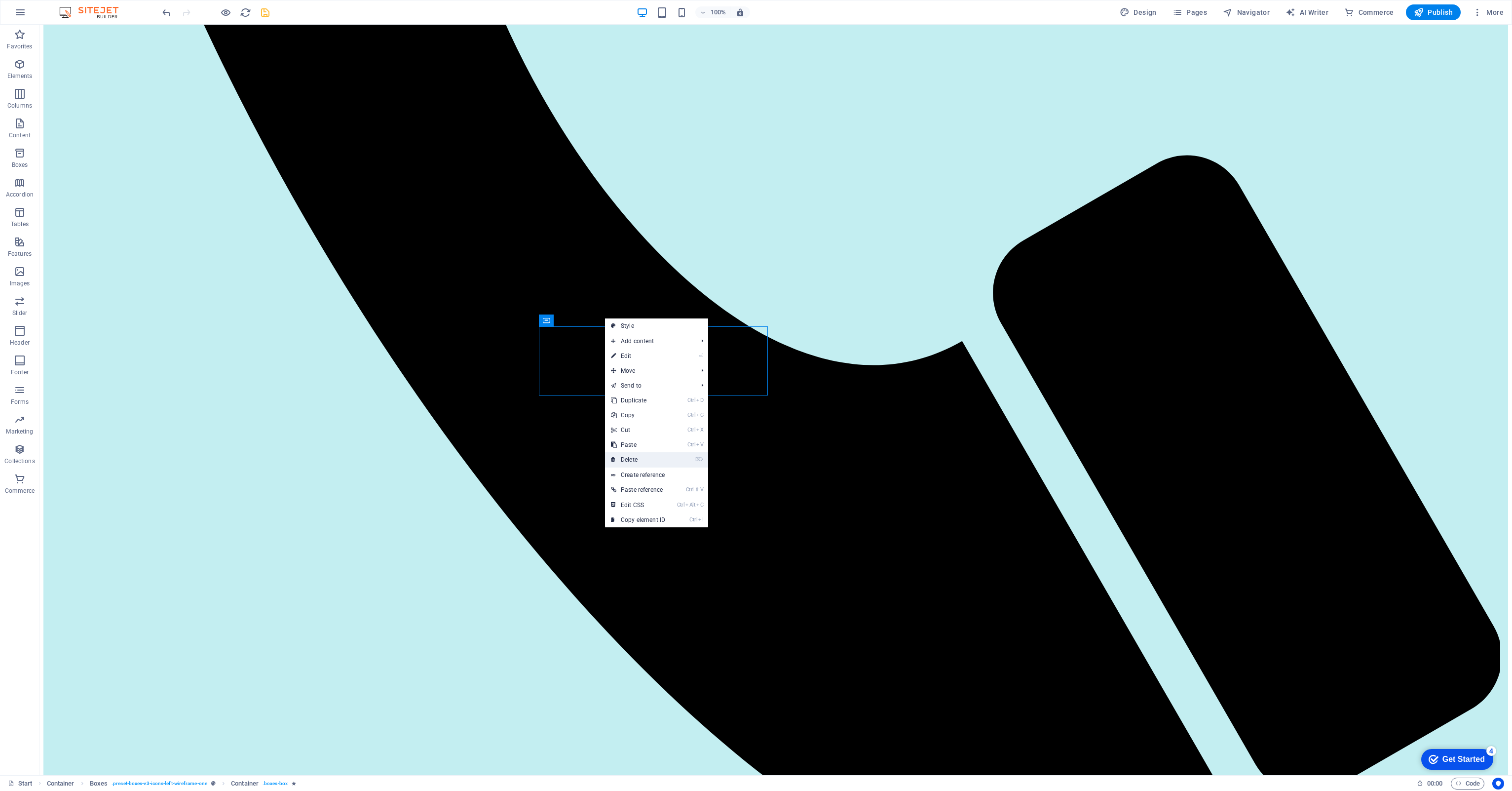
click at [617, 459] on link "⌦ Delete" at bounding box center [637, 460] width 66 height 15
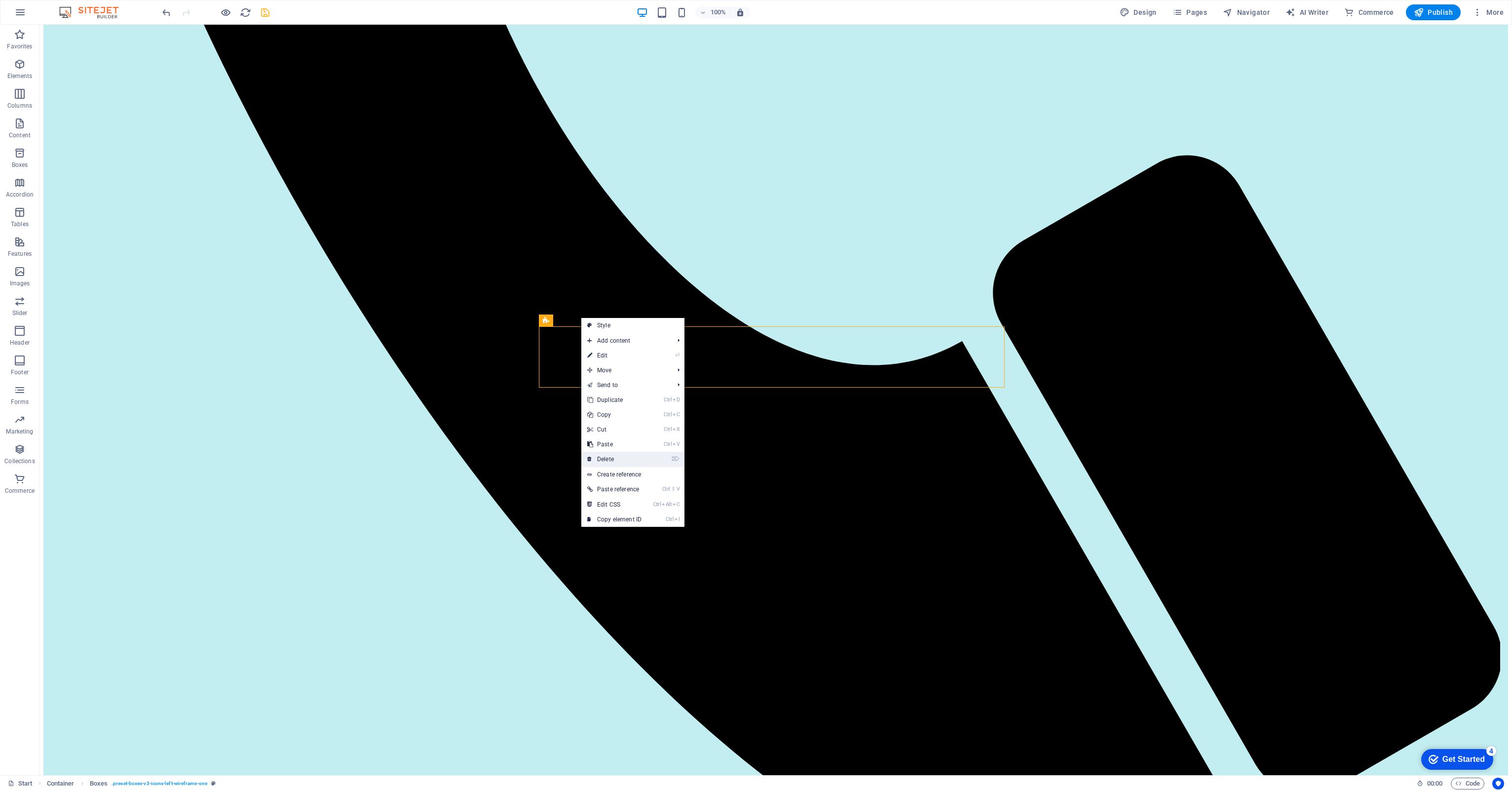
click at [610, 454] on link "⌦ Delete" at bounding box center [614, 459] width 66 height 15
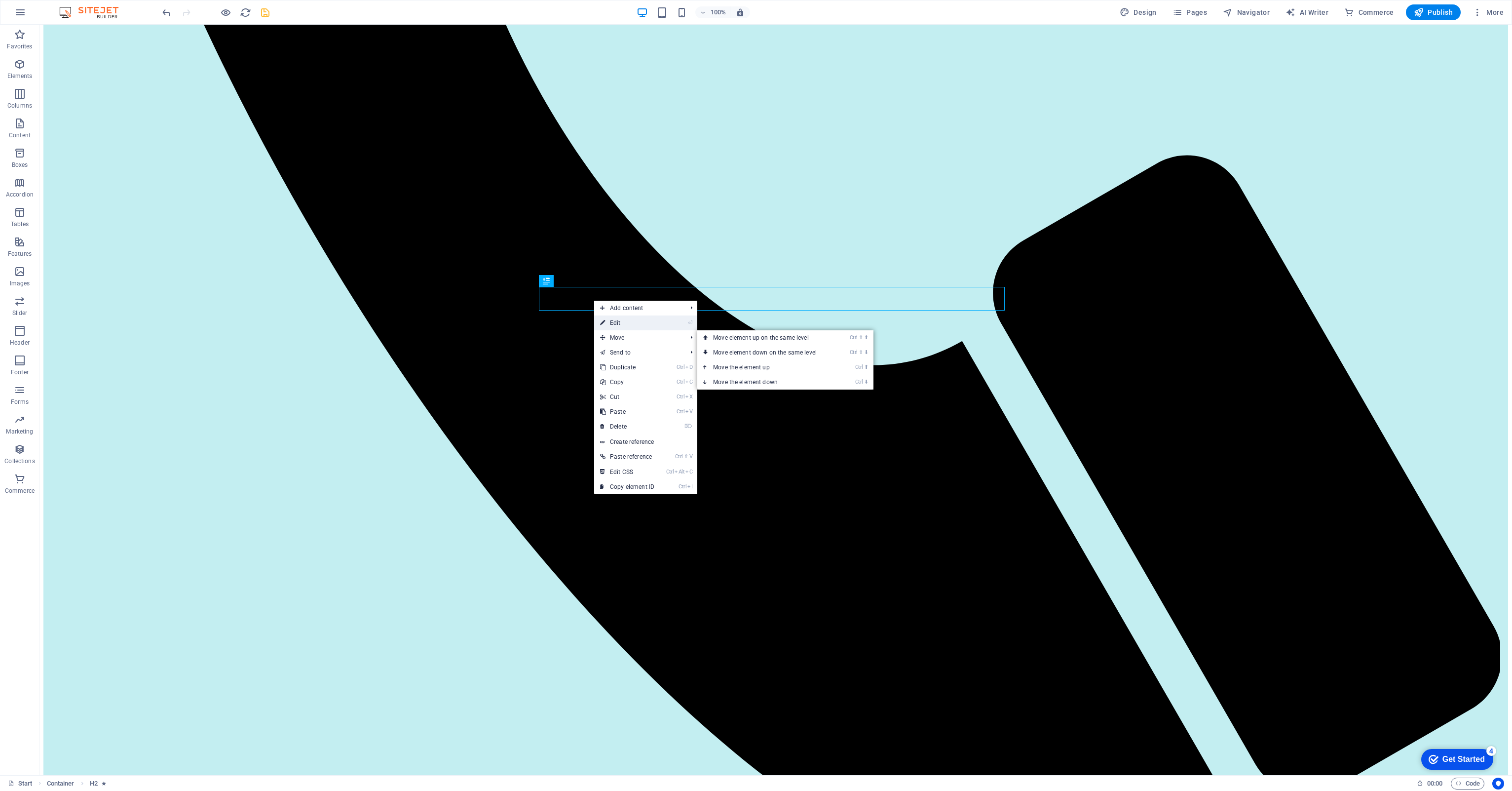
click at [627, 324] on link "⏎ Edit" at bounding box center [627, 323] width 66 height 15
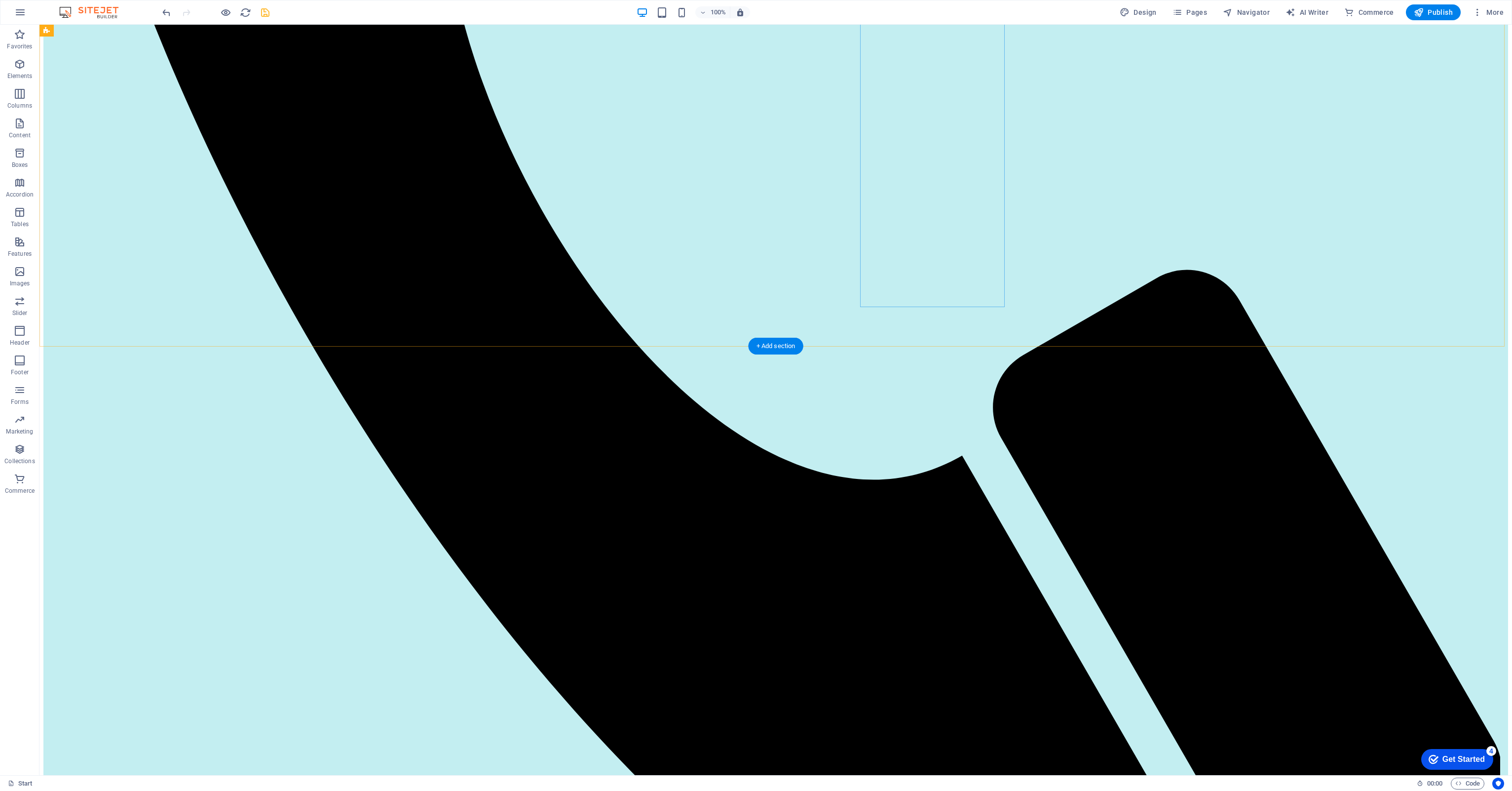
scroll to position [1086, 0]
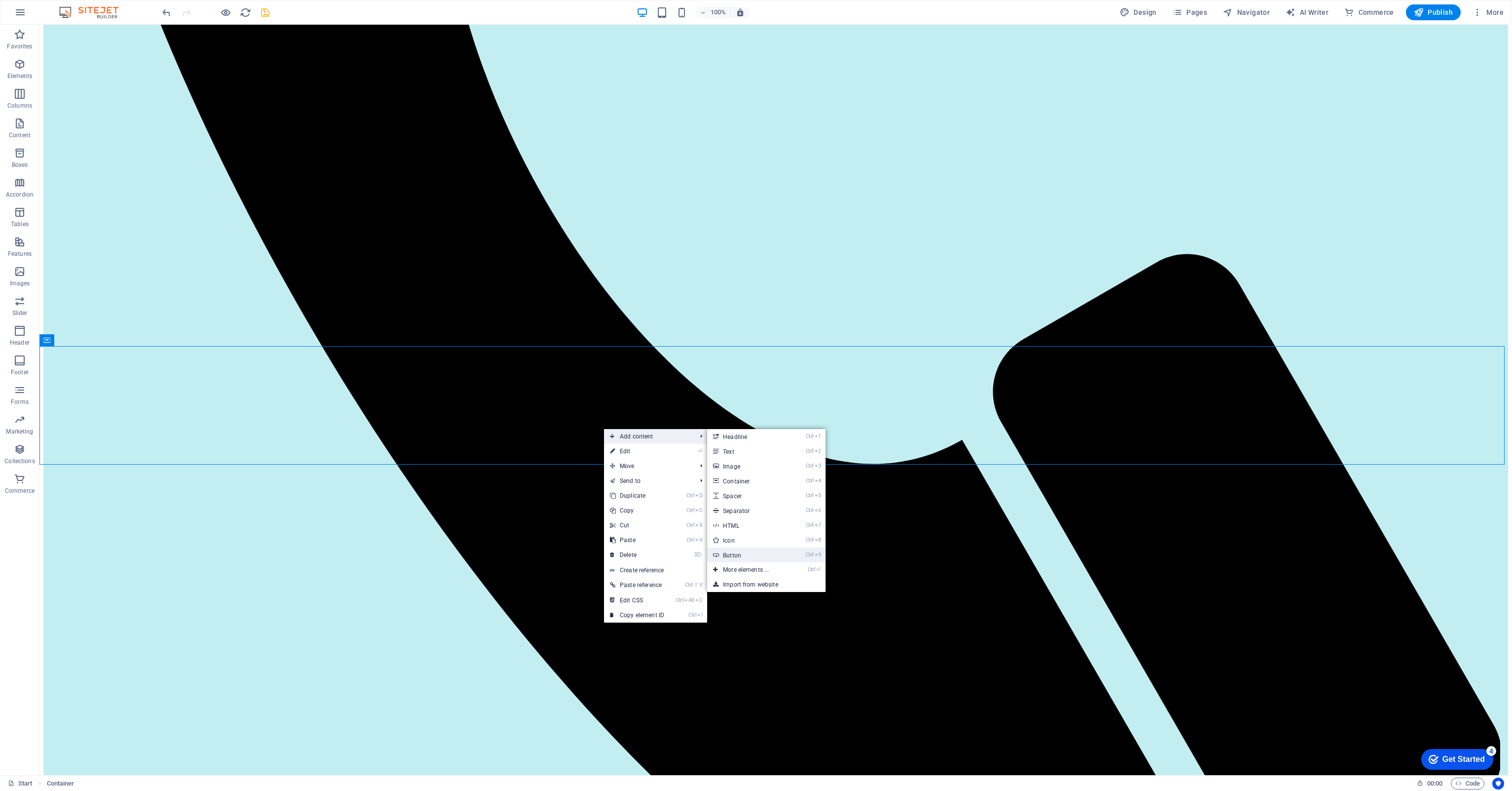
click at [732, 552] on link "Ctrl 9 Button" at bounding box center [748, 554] width 81 height 15
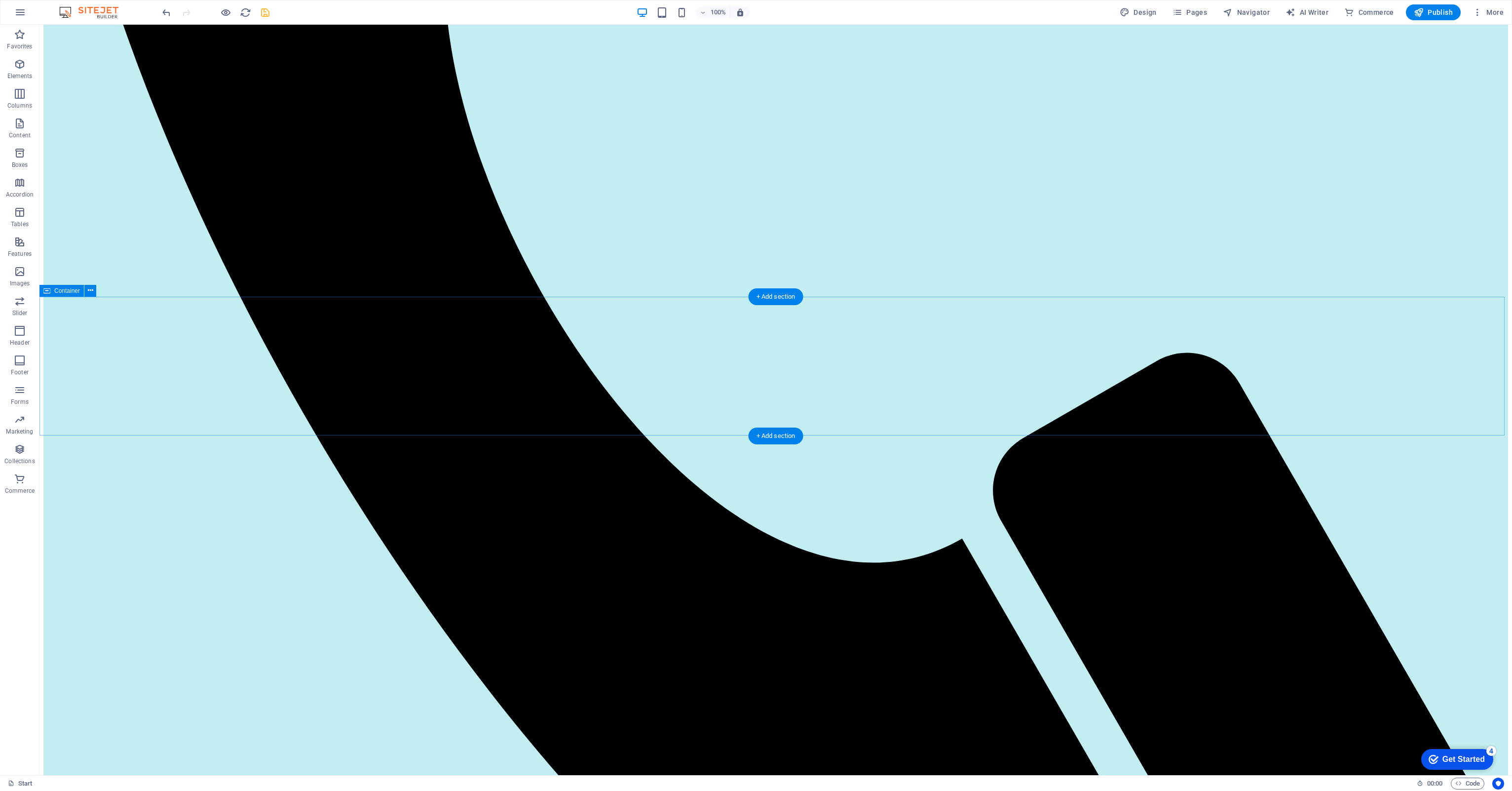
scroll to position [1135, 0]
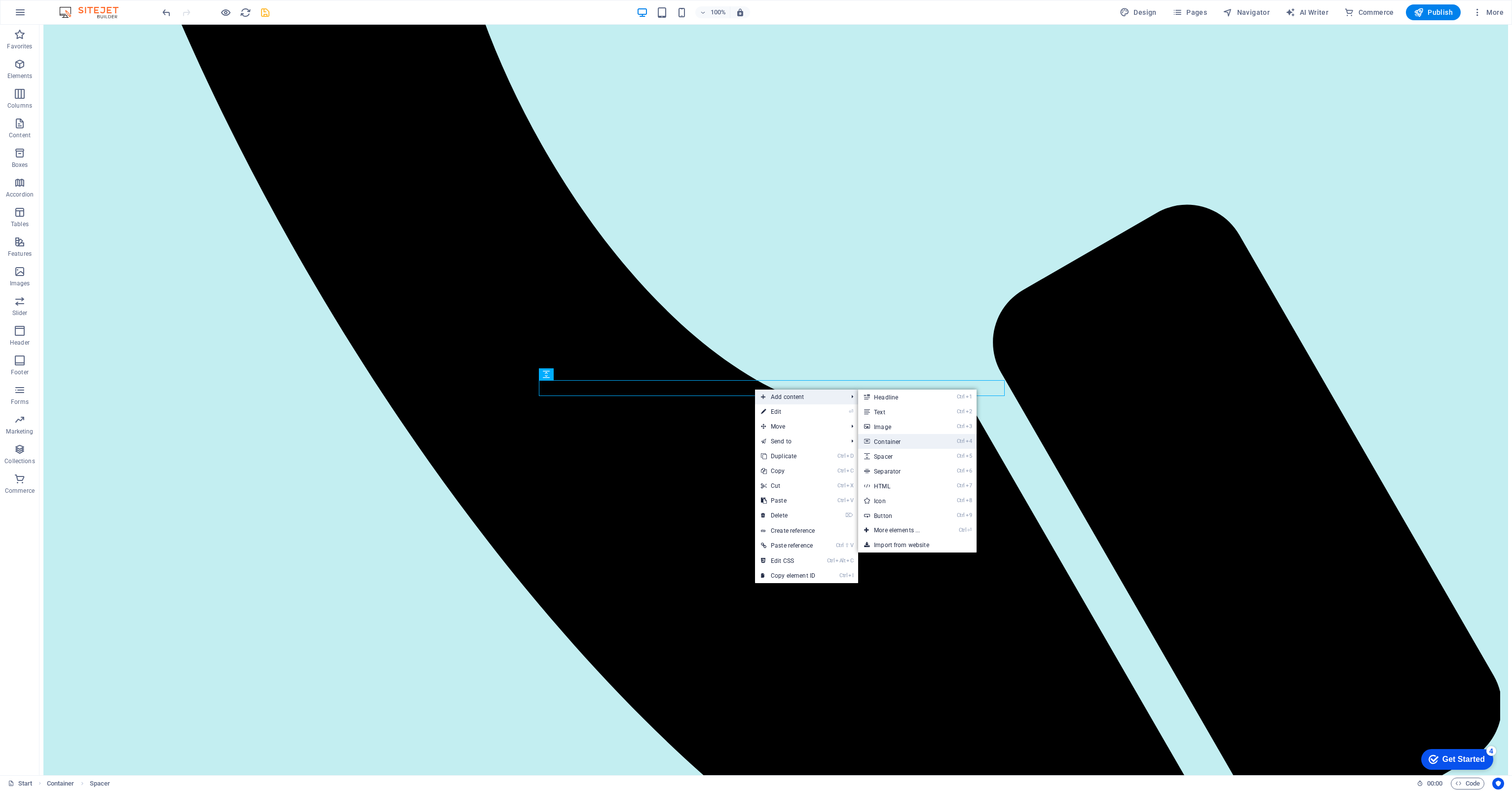
click at [877, 435] on link "Ctrl 4 Container" at bounding box center [899, 441] width 81 height 15
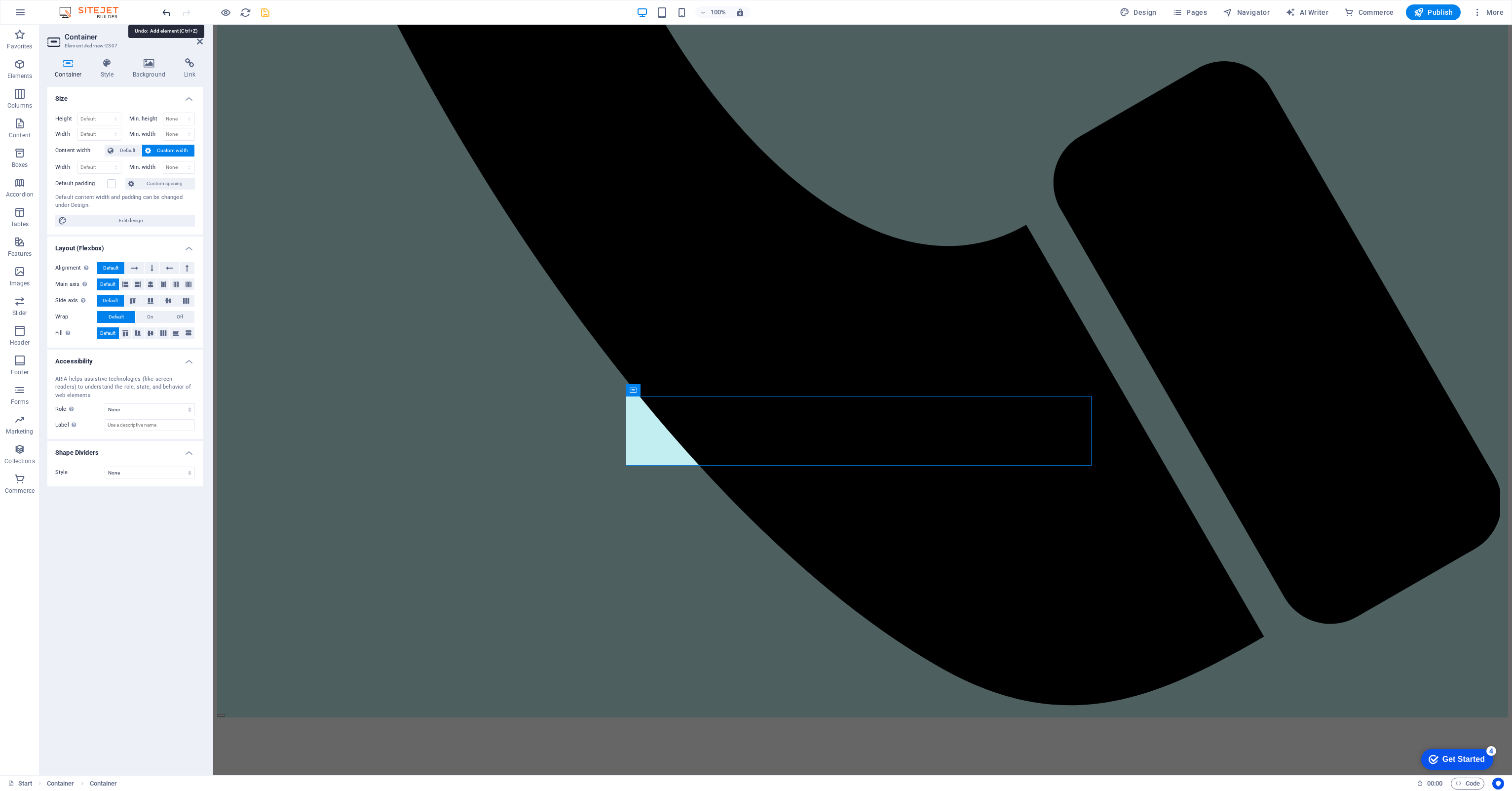
click at [163, 16] on icon "undo" at bounding box center [167, 13] width 11 height 11
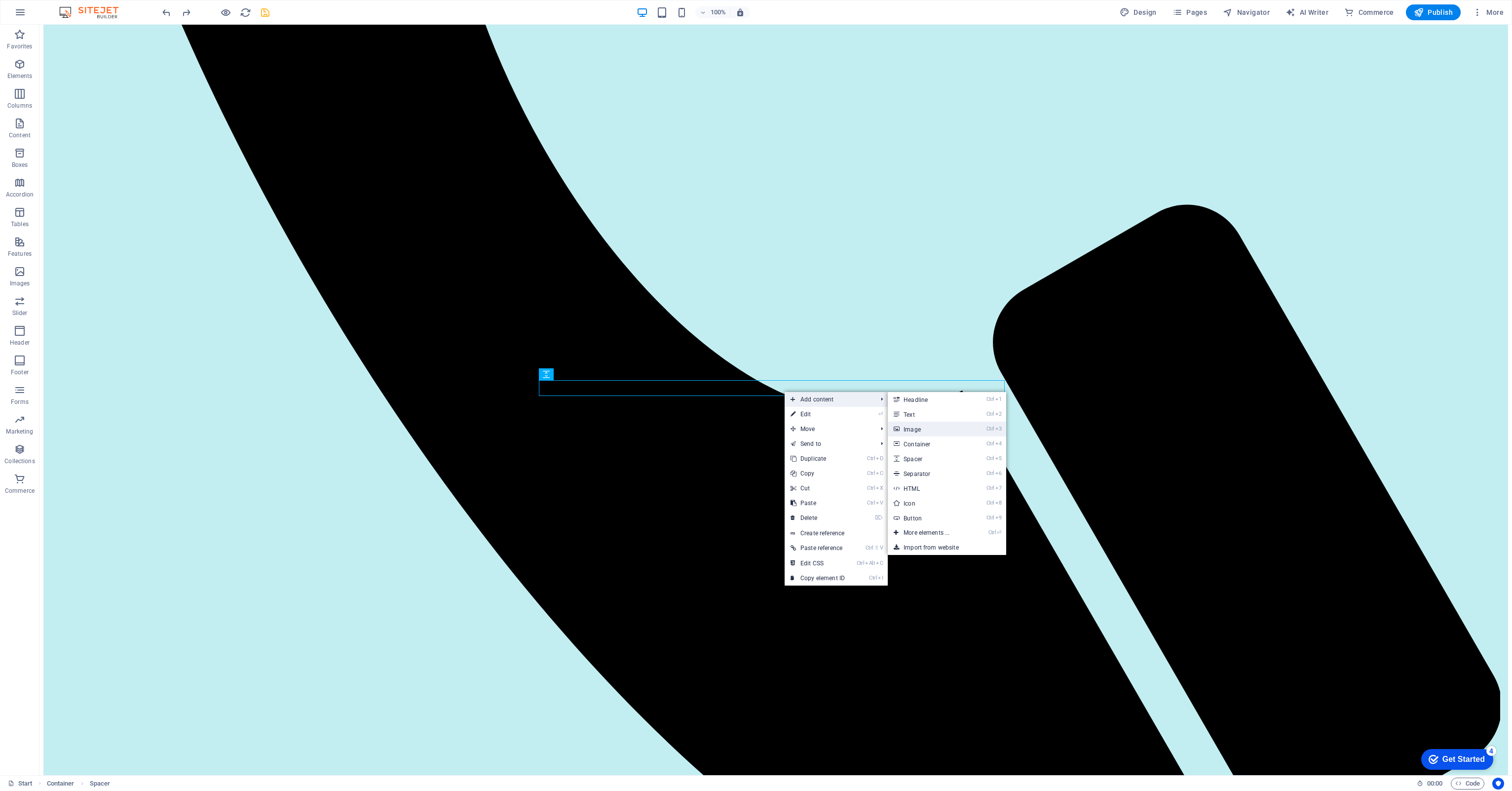
click at [899, 428] on icon at bounding box center [896, 429] width 5 height 15
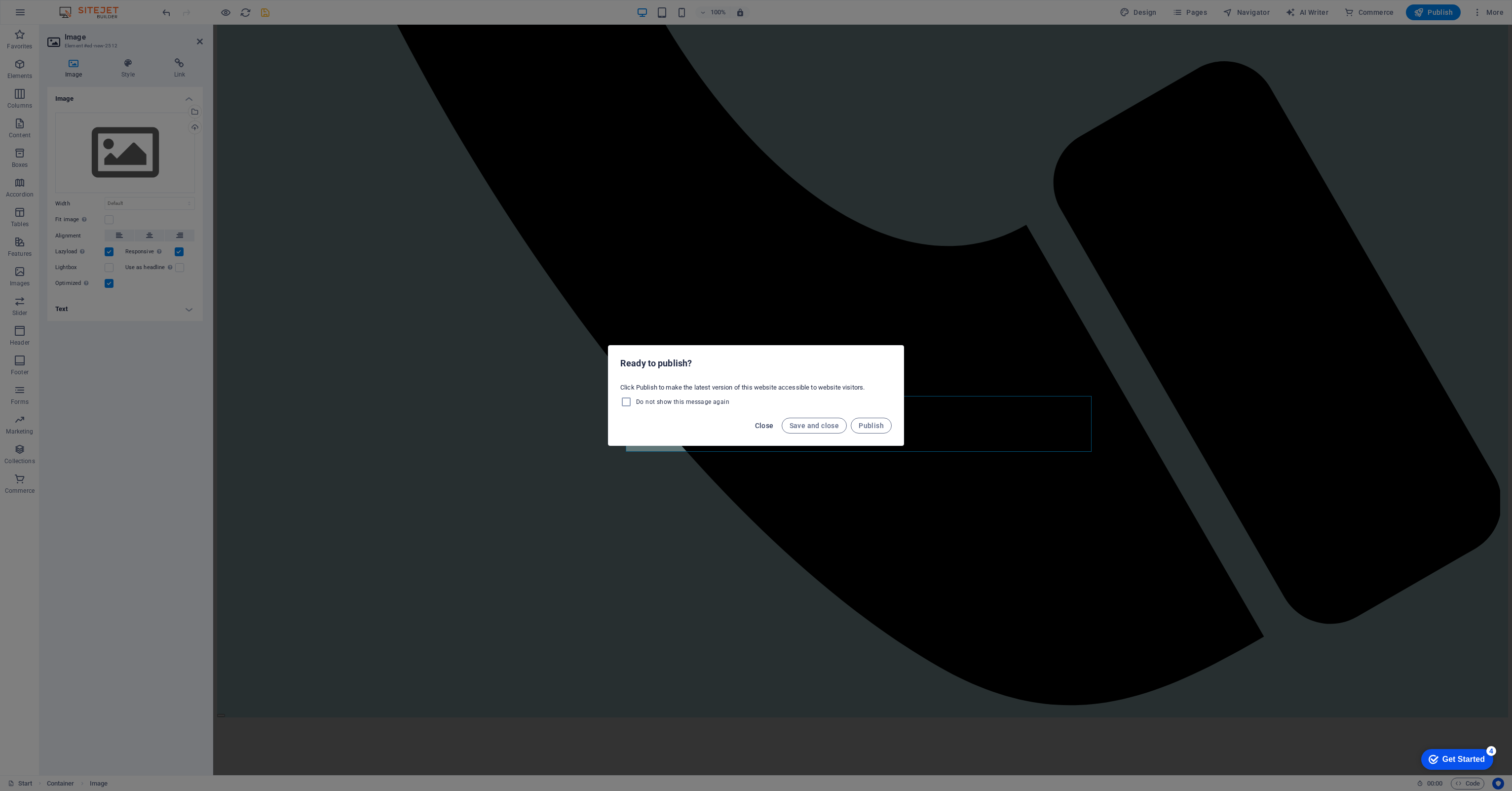
click at [756, 428] on span "Close" at bounding box center [764, 425] width 19 height 8
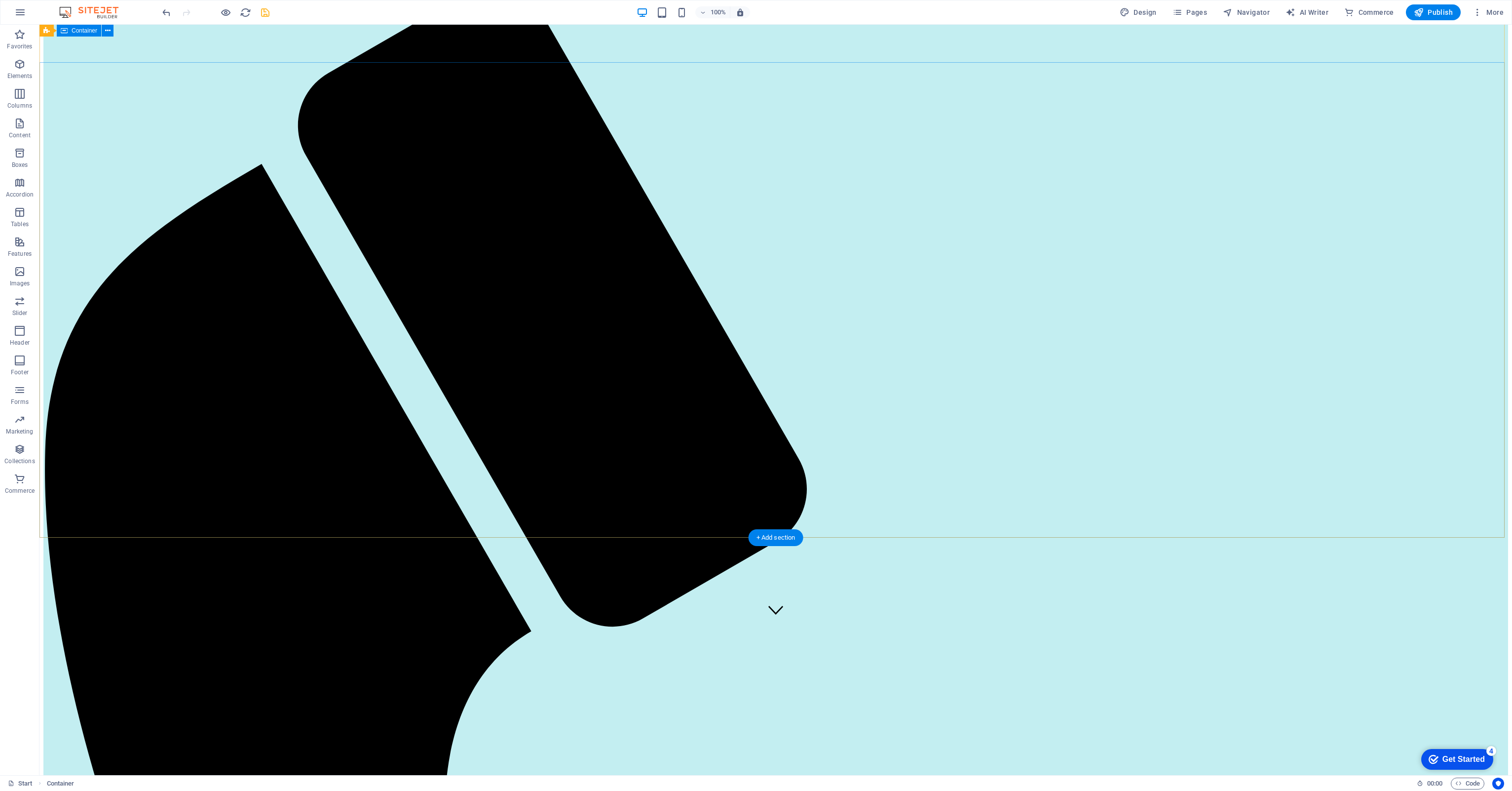
scroll to position [0, 0]
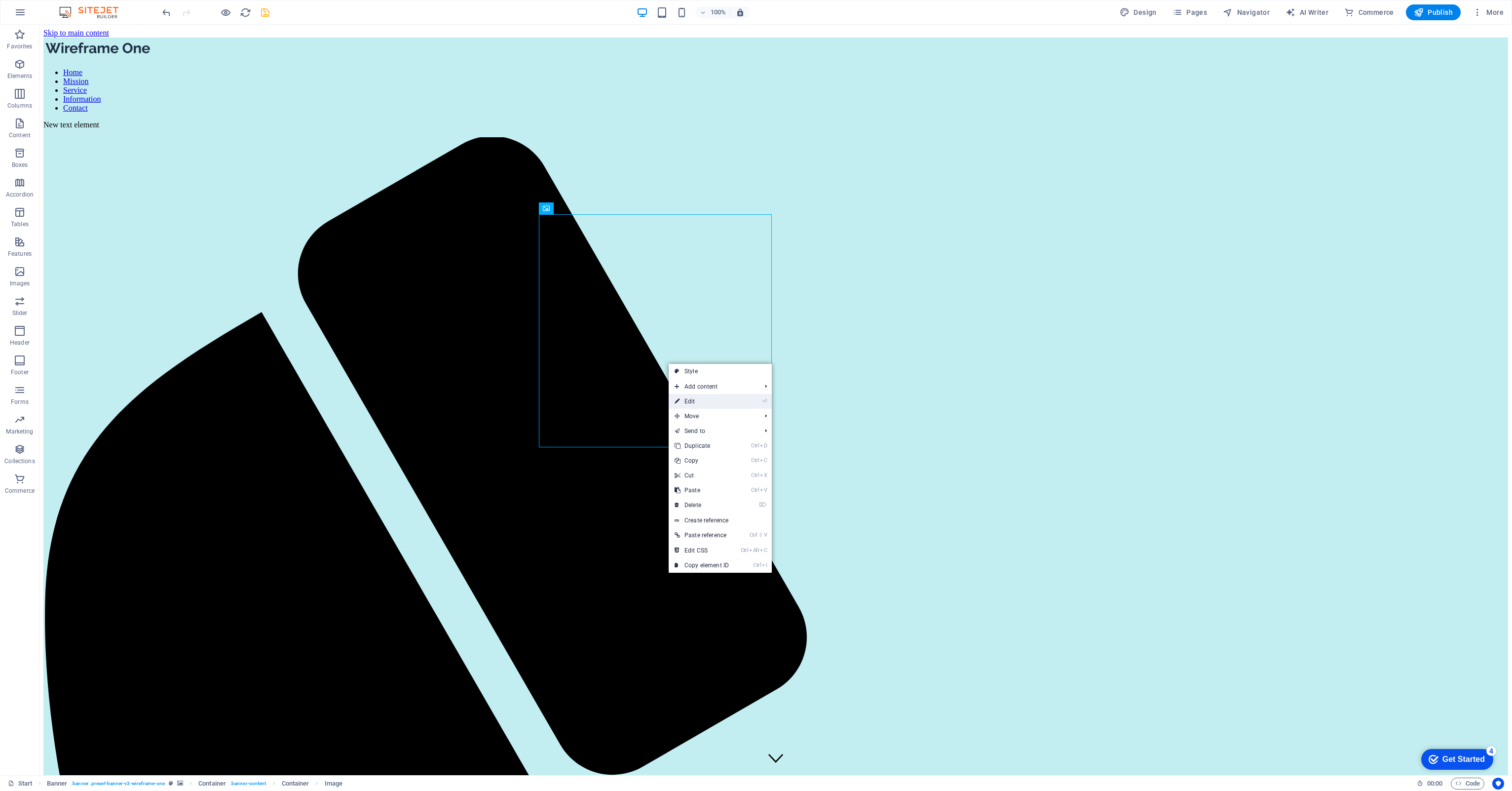
click at [695, 404] on link "⏎ Edit" at bounding box center [702, 401] width 66 height 15
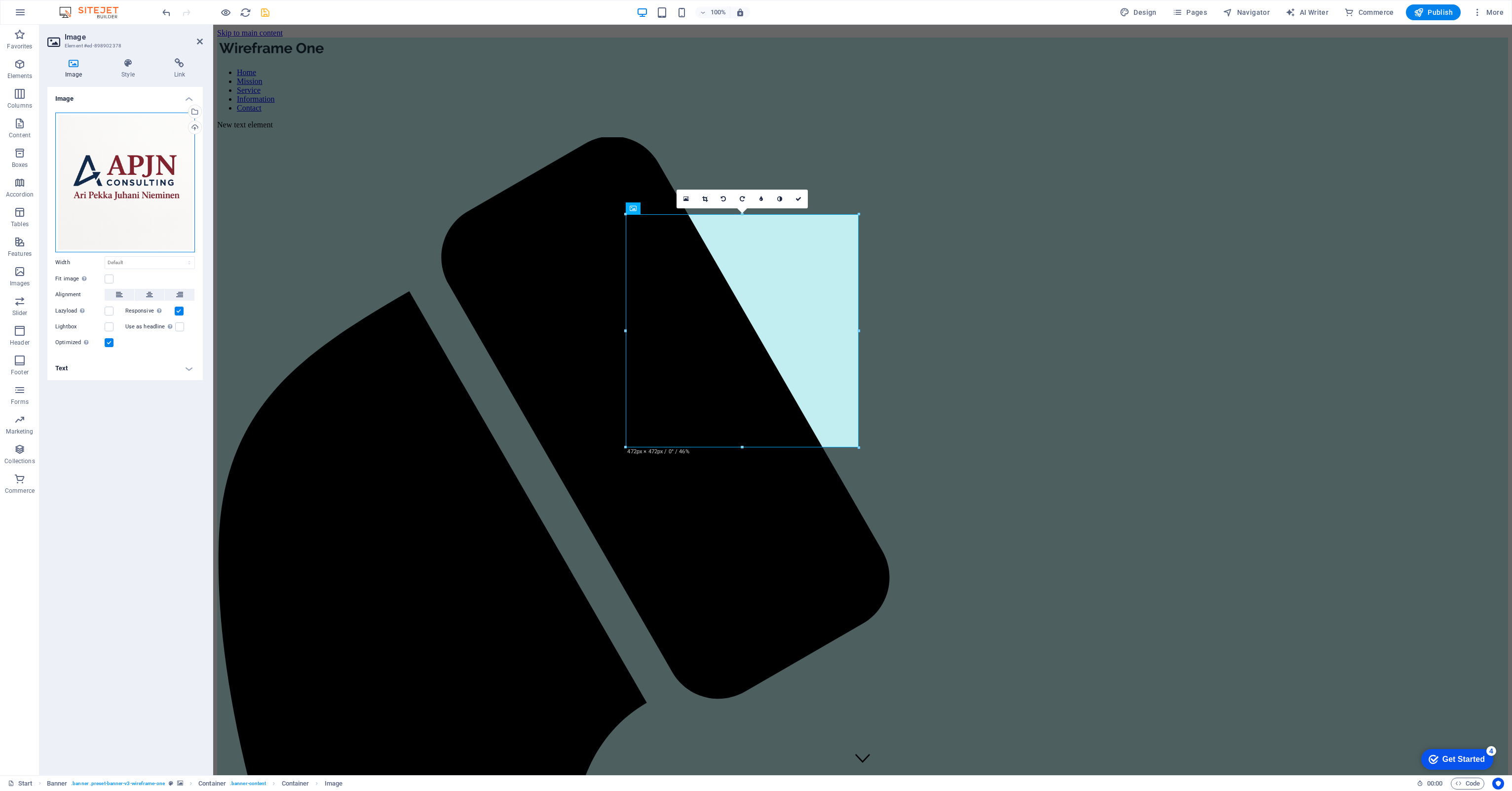
drag, startPoint x: 139, startPoint y: 196, endPoint x: 110, endPoint y: 202, distance: 29.6
click at [110, 202] on div "Drag files here, click to choose files or select files from Files or our free s…" at bounding box center [125, 182] width 140 height 140
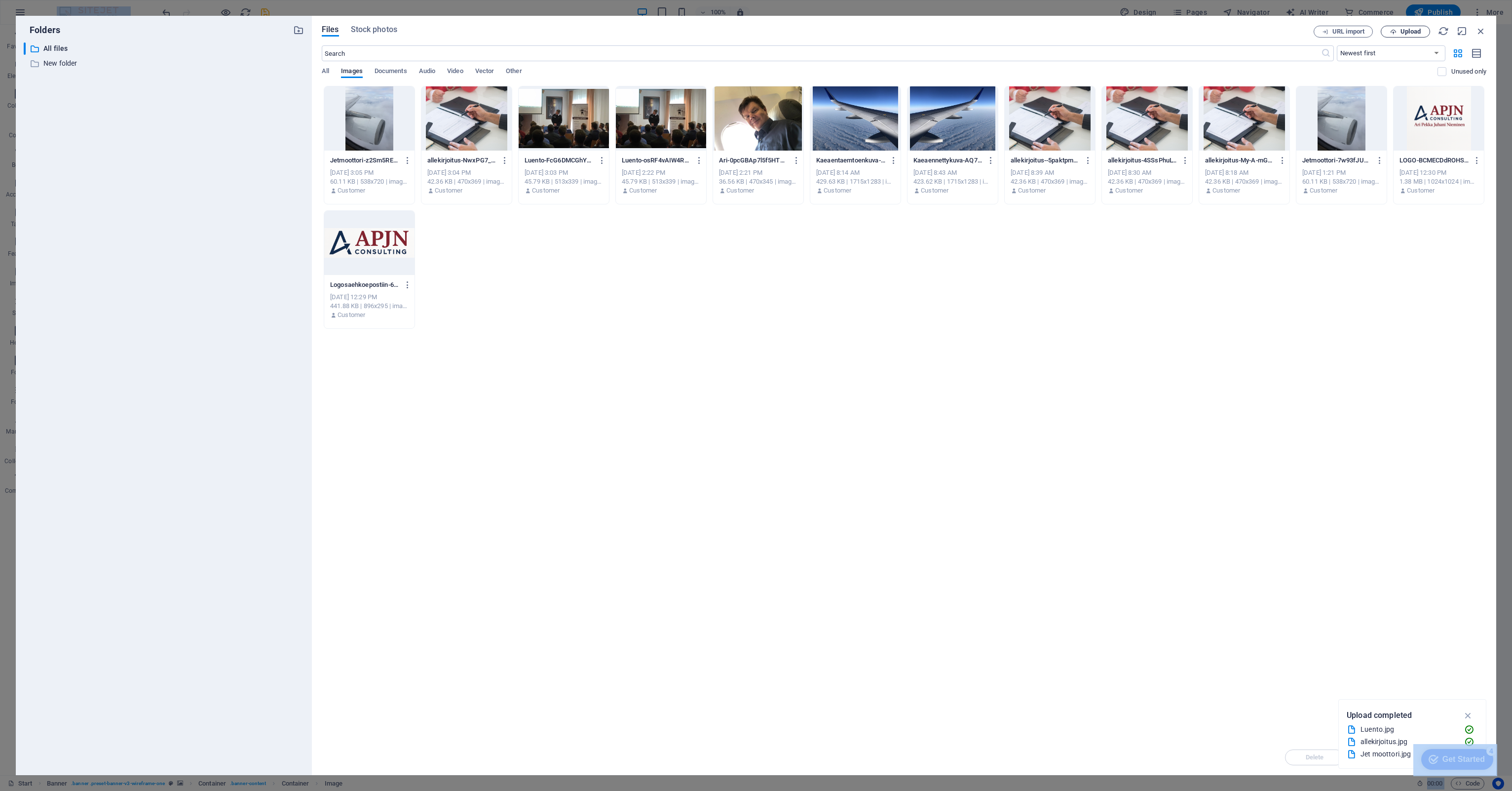
click at [1417, 29] on span "Upload" at bounding box center [1410, 31] width 20 height 6
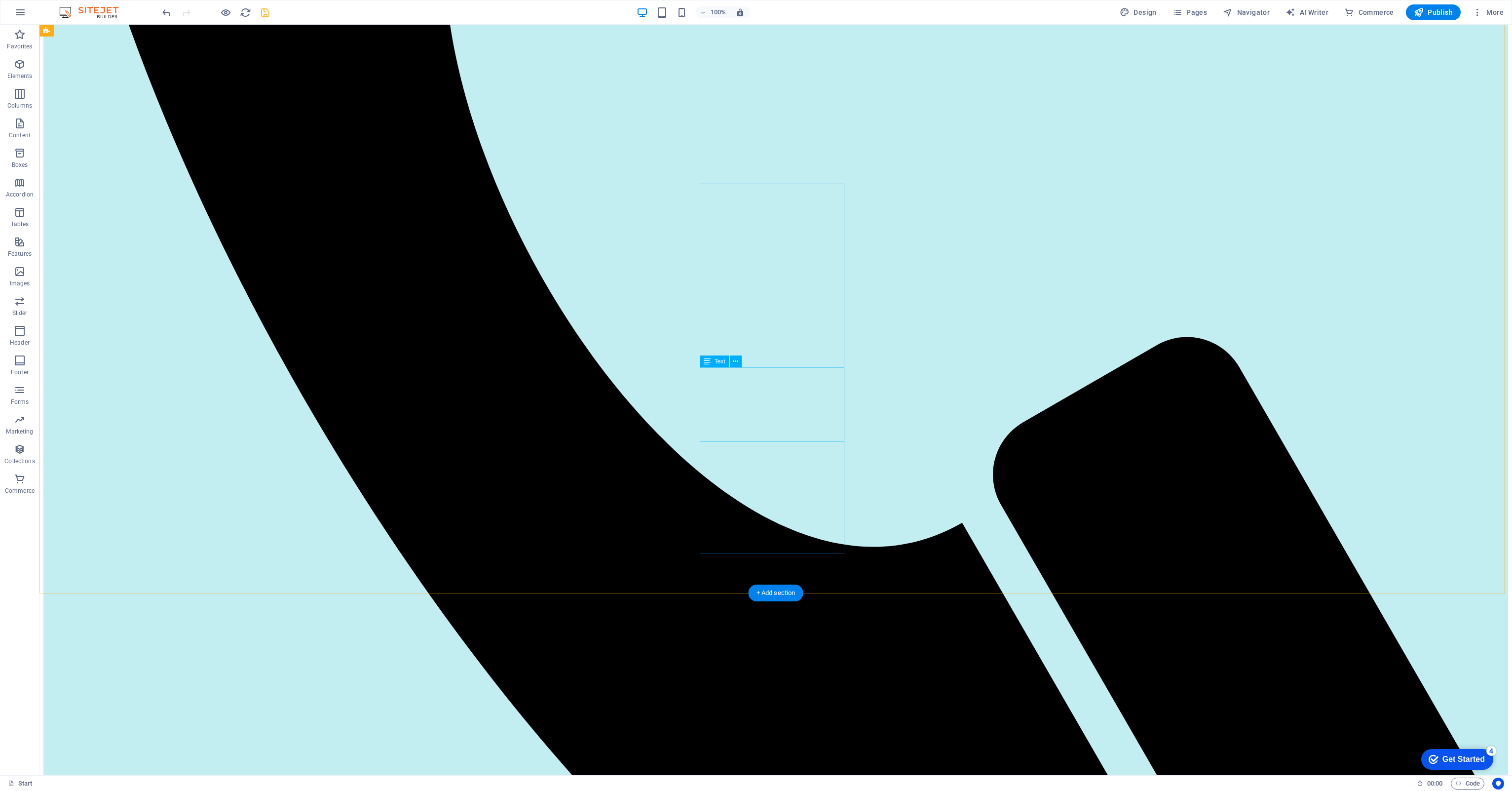
scroll to position [1037, 0]
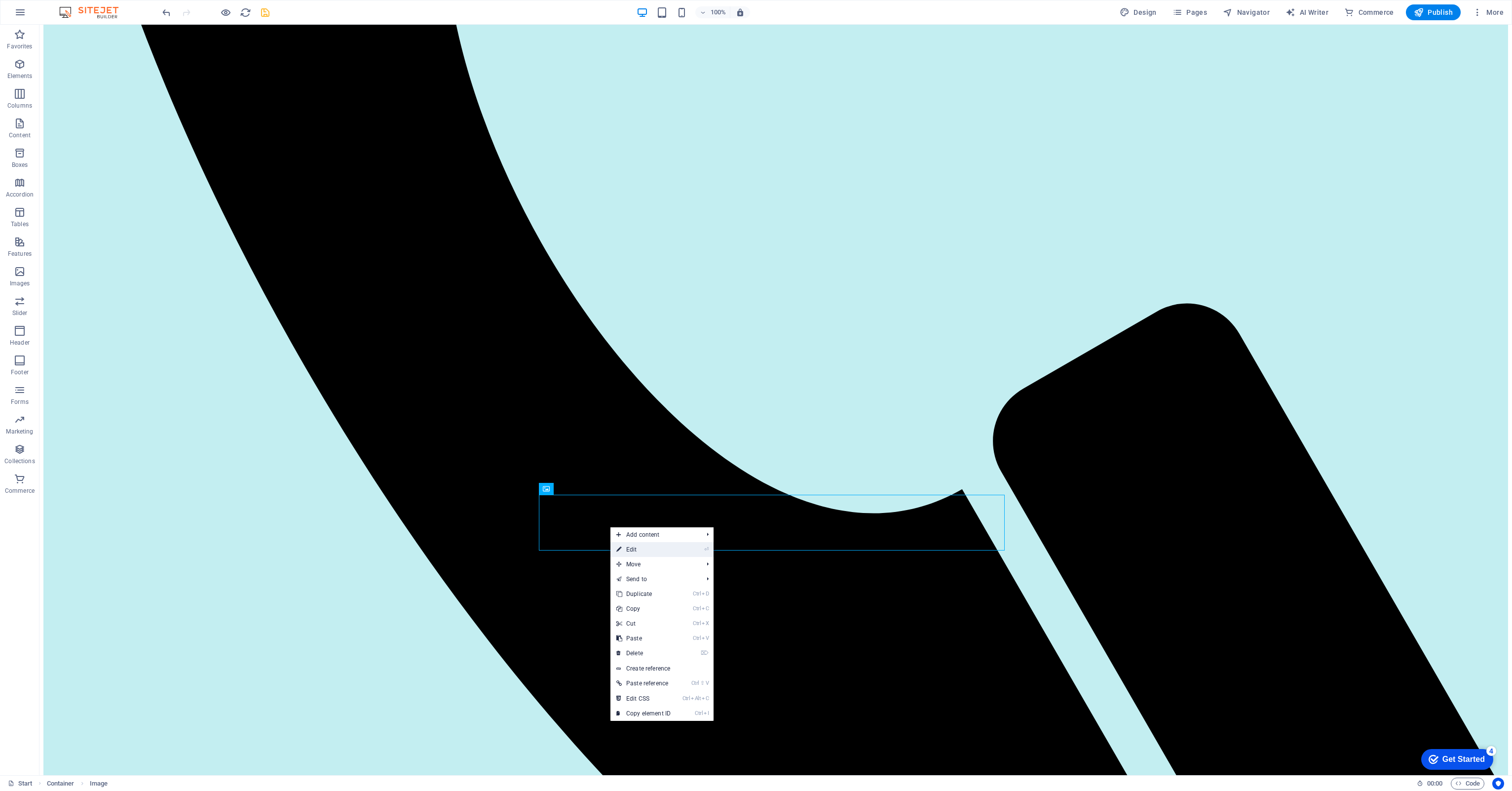
click at [627, 548] on link "⏎ Edit" at bounding box center [643, 549] width 66 height 15
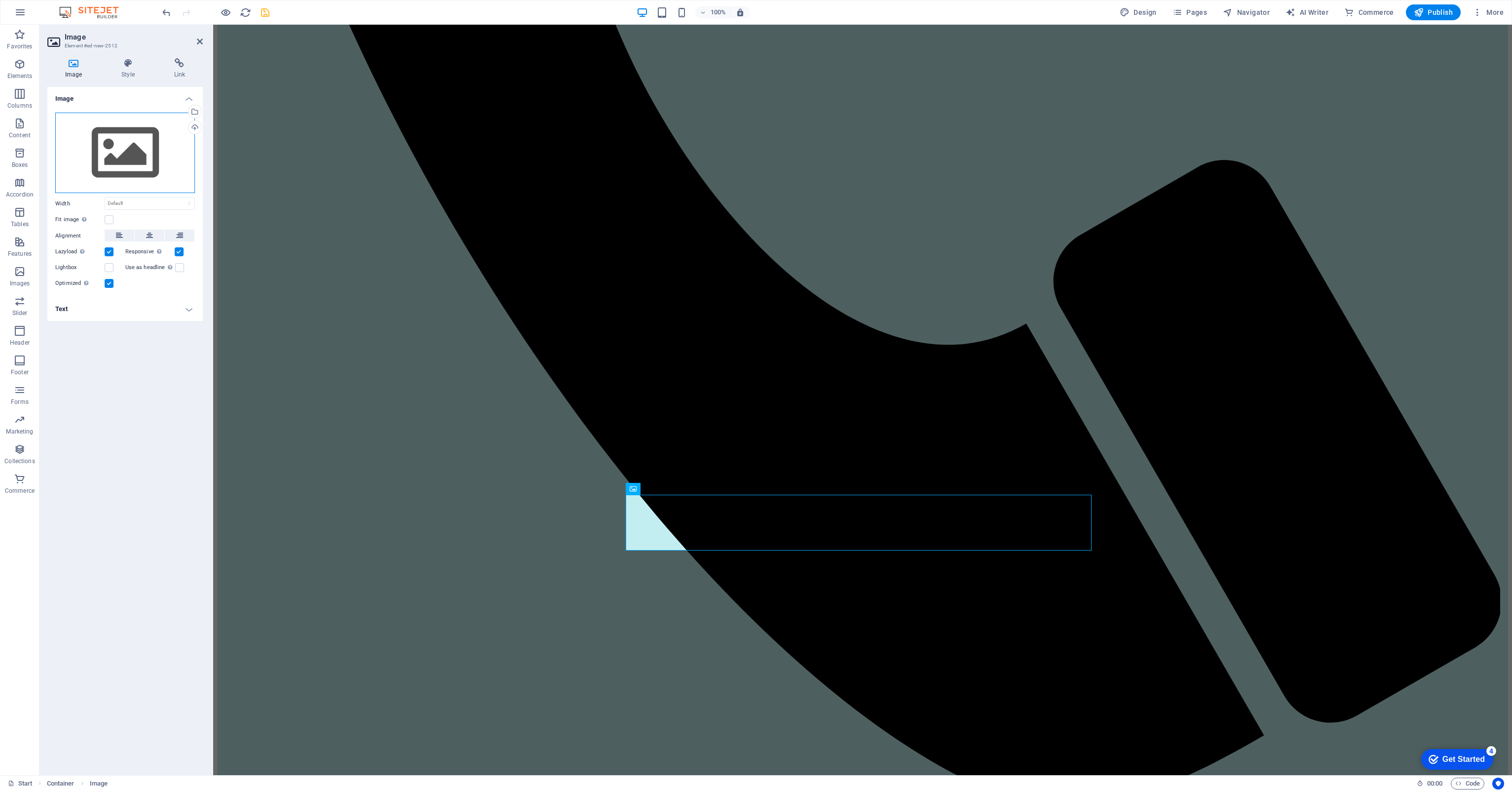
click at [112, 152] on div "Drag files here, click to choose files or select files from Files or our free s…" at bounding box center [125, 153] width 140 height 81
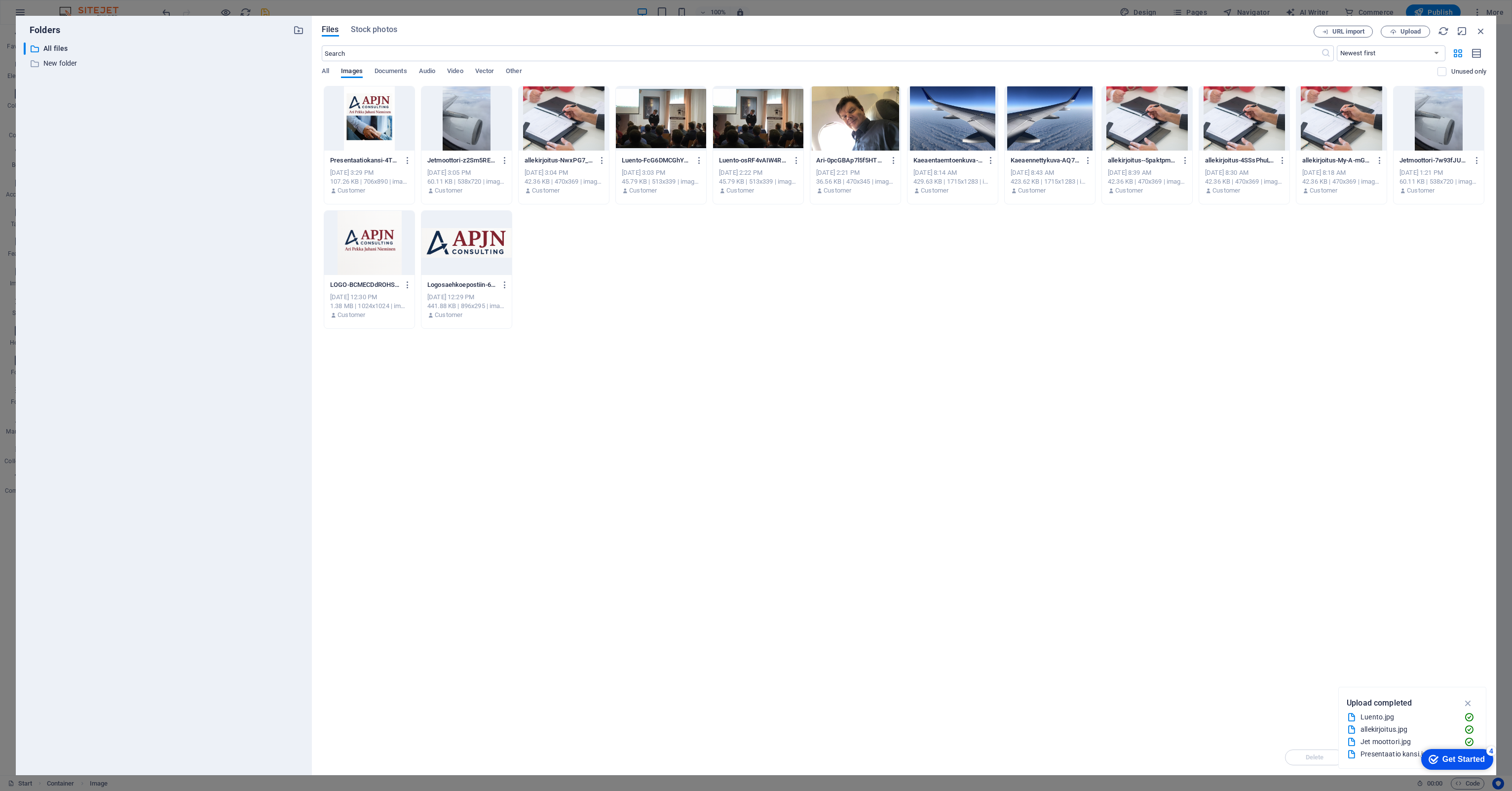
click at [385, 124] on div at bounding box center [369, 118] width 90 height 64
click at [360, 108] on div "1" at bounding box center [369, 118] width 90 height 64
click at [360, 108] on div at bounding box center [369, 118] width 90 height 64
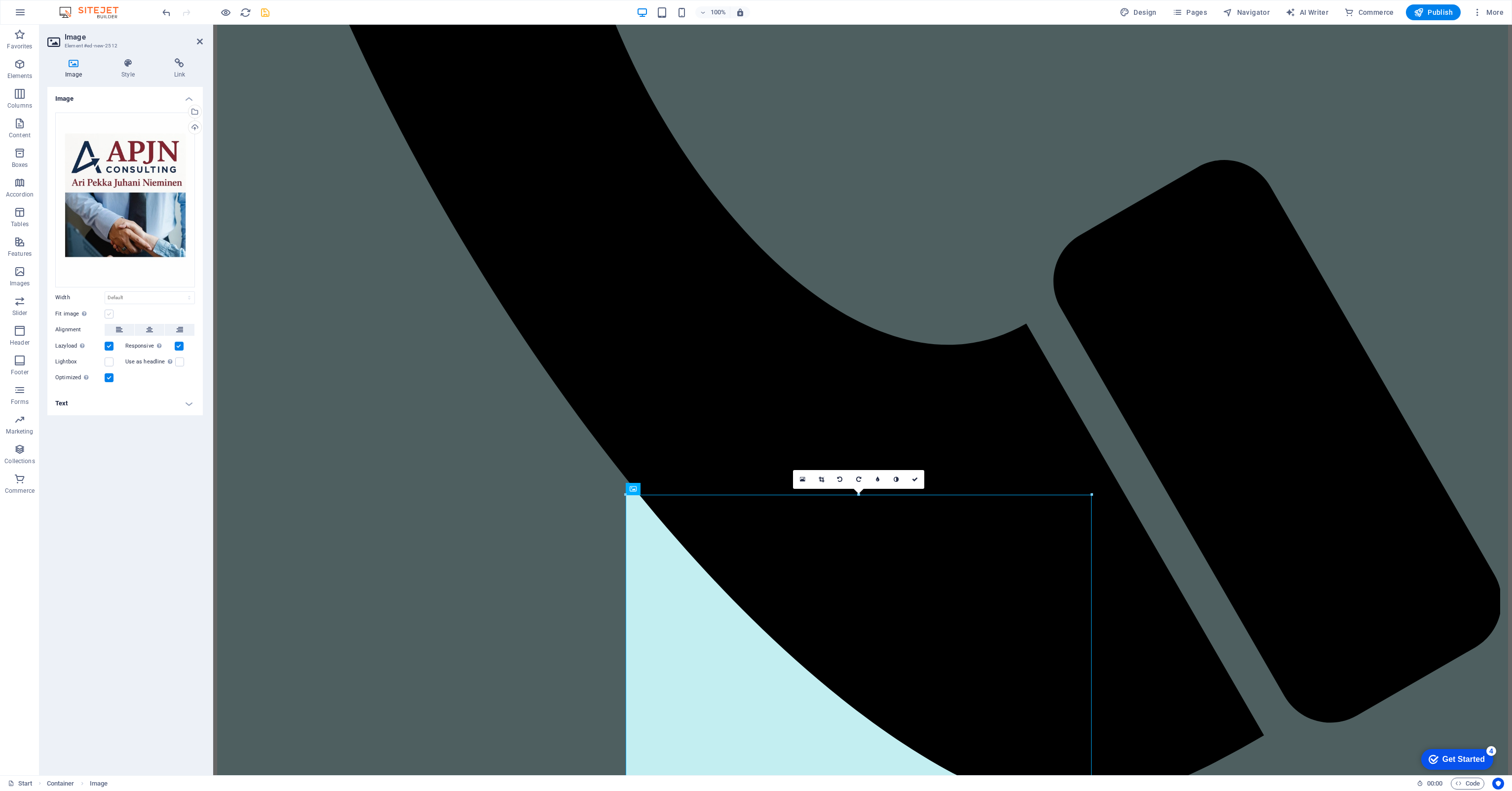
click at [108, 314] on label at bounding box center [109, 314] width 9 height 9
click at [0, 0] on input "Fit image Automatically fit image to a fixed width and height" at bounding box center [0, 0] width 0 height 0
click at [108, 314] on label at bounding box center [109, 314] width 9 height 9
click at [0, 0] on input "Fit image Automatically fit image to a fixed width and height" at bounding box center [0, 0] width 0 height 0
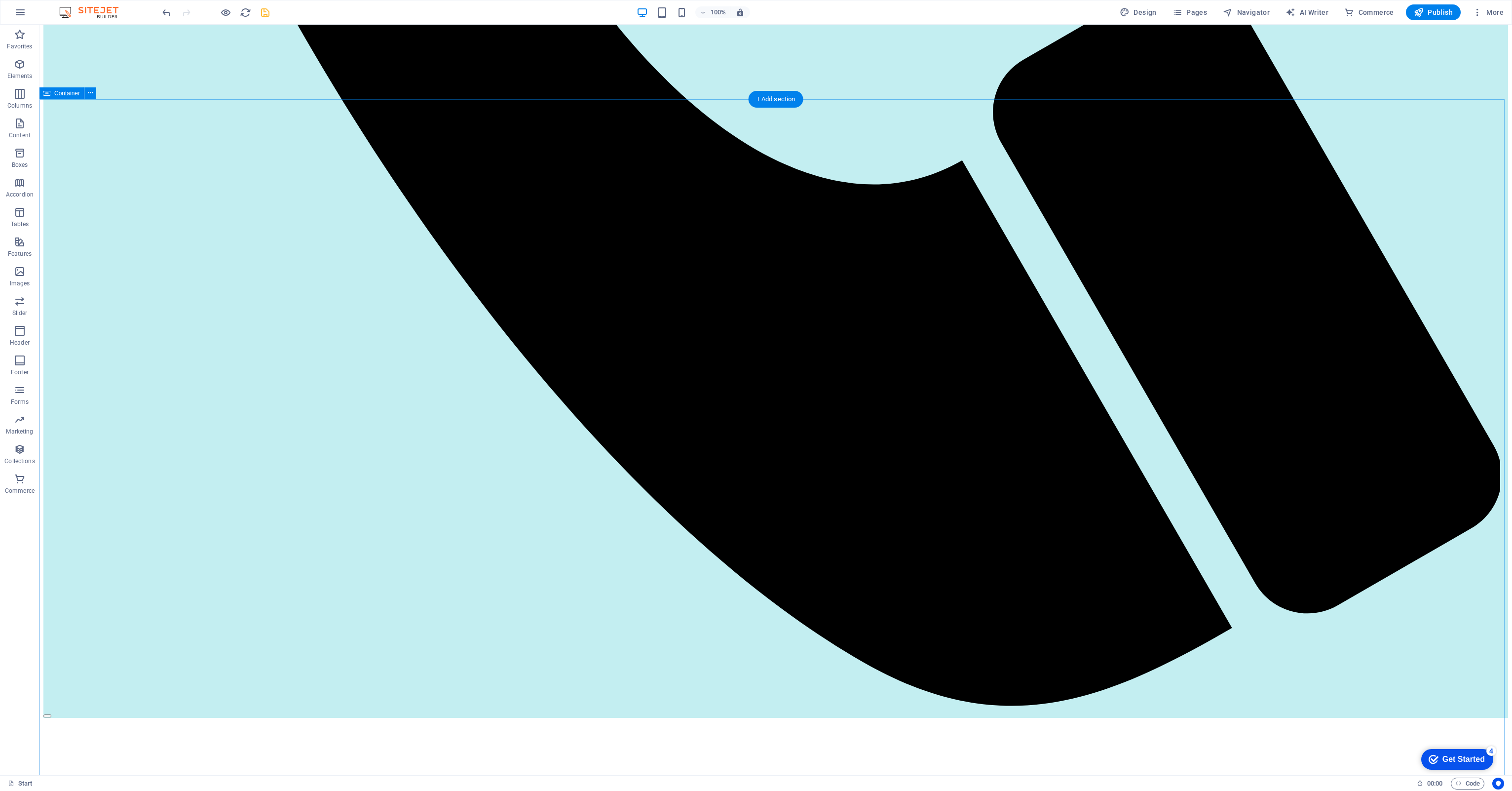
scroll to position [1333, 0]
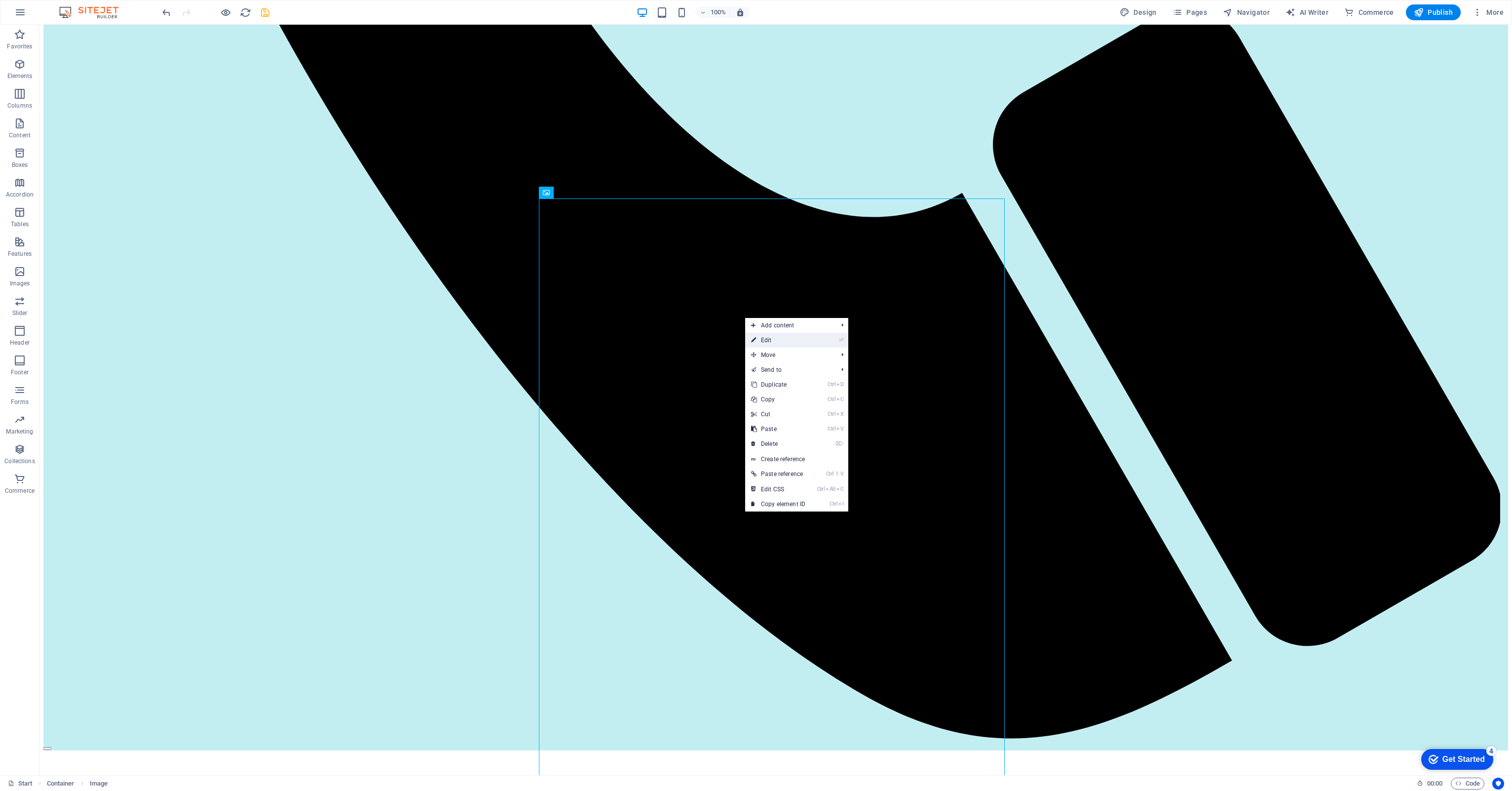
click at [763, 338] on link "⏎ Edit" at bounding box center [778, 340] width 66 height 15
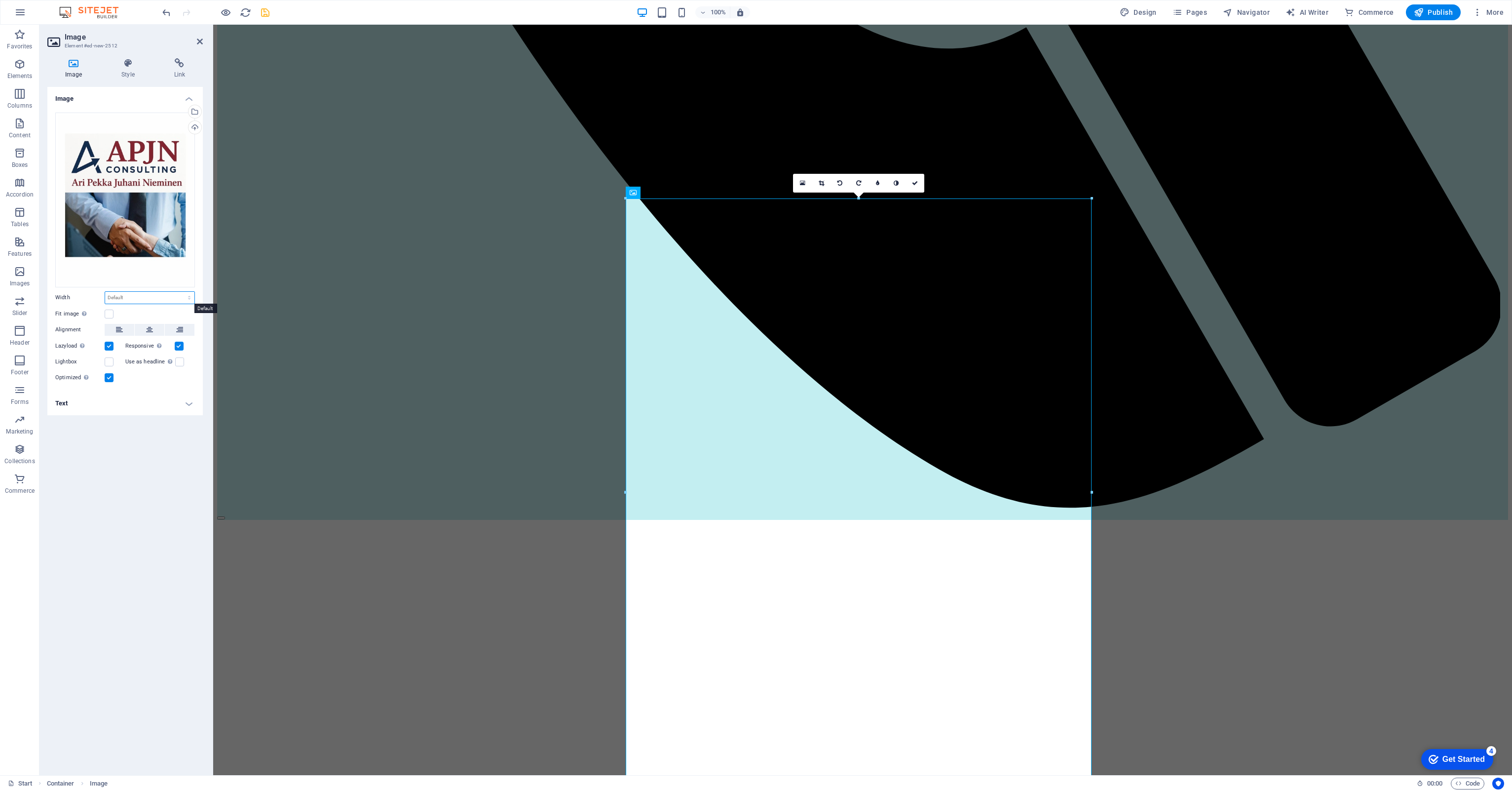
click at [187, 299] on select "Default auto px rem % em vh vw" at bounding box center [150, 297] width 89 height 12
click at [107, 313] on label at bounding box center [109, 314] width 9 height 9
click at [0, 0] on input "Fit image Automatically fit image to a fixed width and height" at bounding box center [0, 0] width 0 height 0
click at [190, 470] on h4 "Text" at bounding box center [125, 470] width 155 height 24
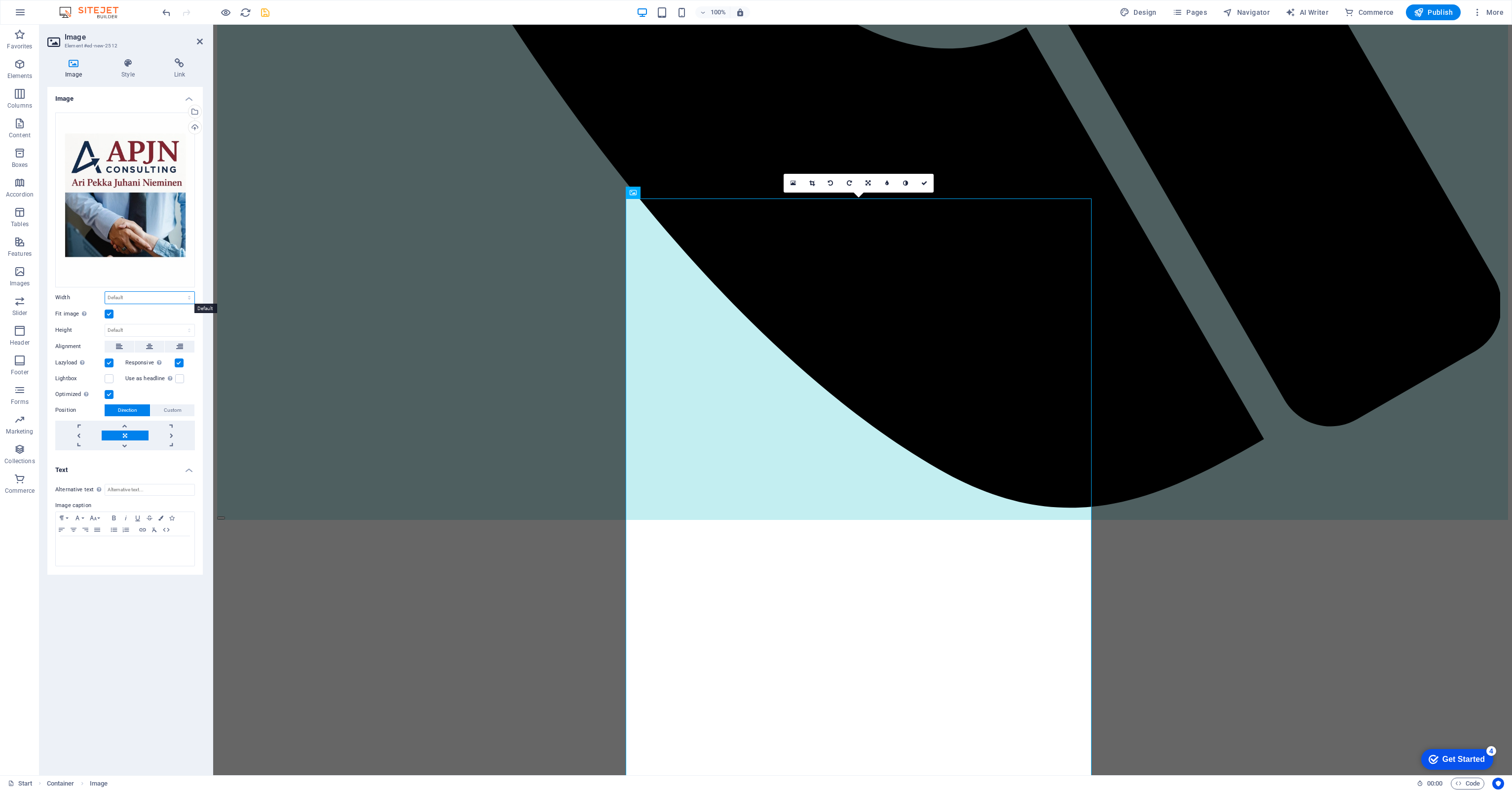
click at [136, 296] on select "Default auto px rem % em vh vw" at bounding box center [150, 297] width 89 height 12
select select "%"
click at [181, 291] on select "Default auto px rem % em vh vw" at bounding box center [150, 297] width 89 height 12
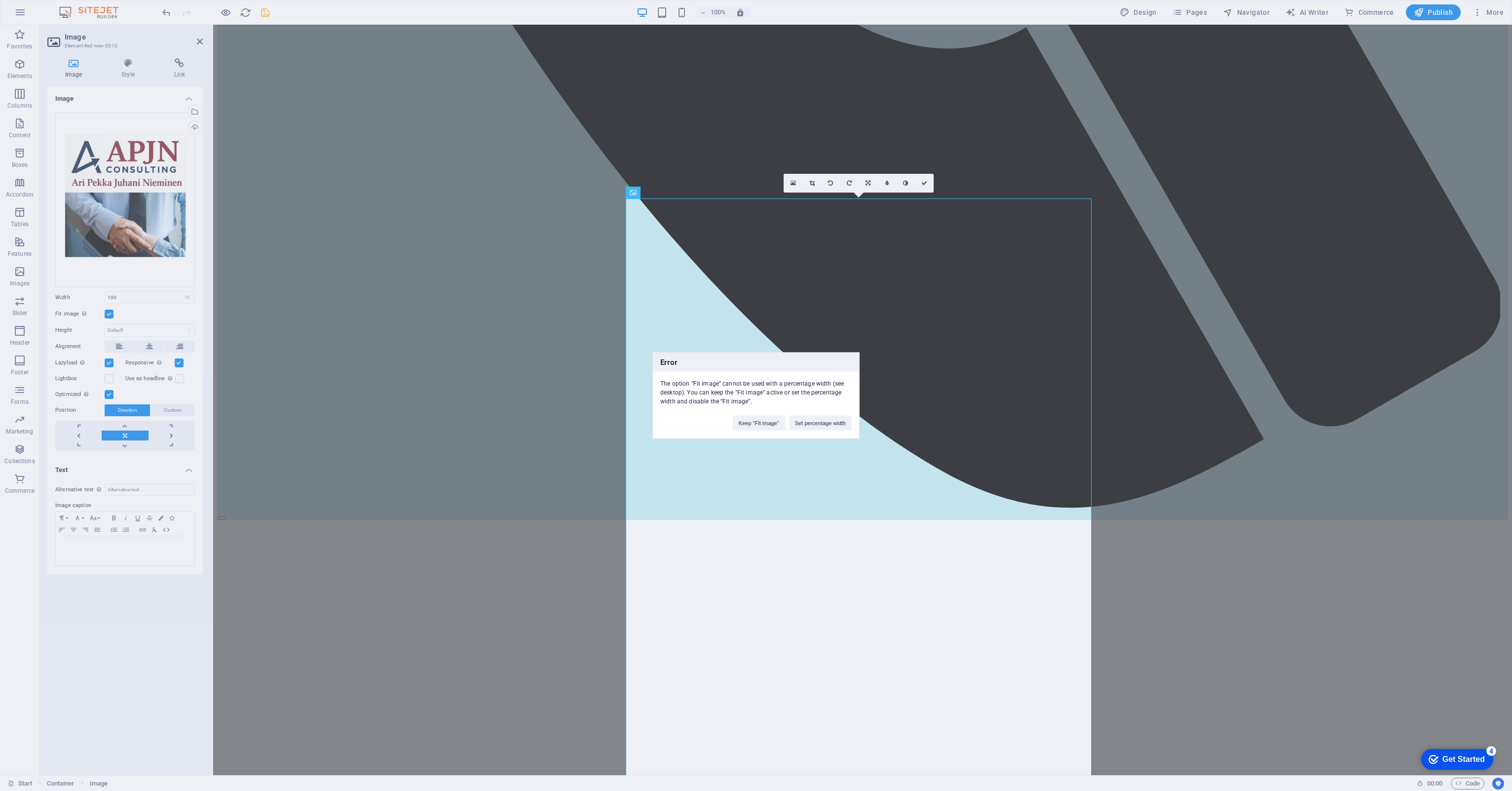
click at [132, 294] on div "Error The option “Fit image” cannot be used with a percentage width (see deskto…" at bounding box center [756, 396] width 1512 height 791
drag, startPoint x: 127, startPoint y: 300, endPoint x: 97, endPoint y: 301, distance: 30.0
click at [97, 301] on div "Error The option “Fit image” cannot be used with a percentage width (see deskto…" at bounding box center [756, 396] width 1512 height 791
click at [209, 436] on div "Error The option “Fit image” cannot be used with a percentage width (see deskto…" at bounding box center [756, 396] width 1512 height 791
click at [125, 334] on div "Error The option “Fit image” cannot be used with a percentage width (see deskto…" at bounding box center [756, 396] width 1512 height 791
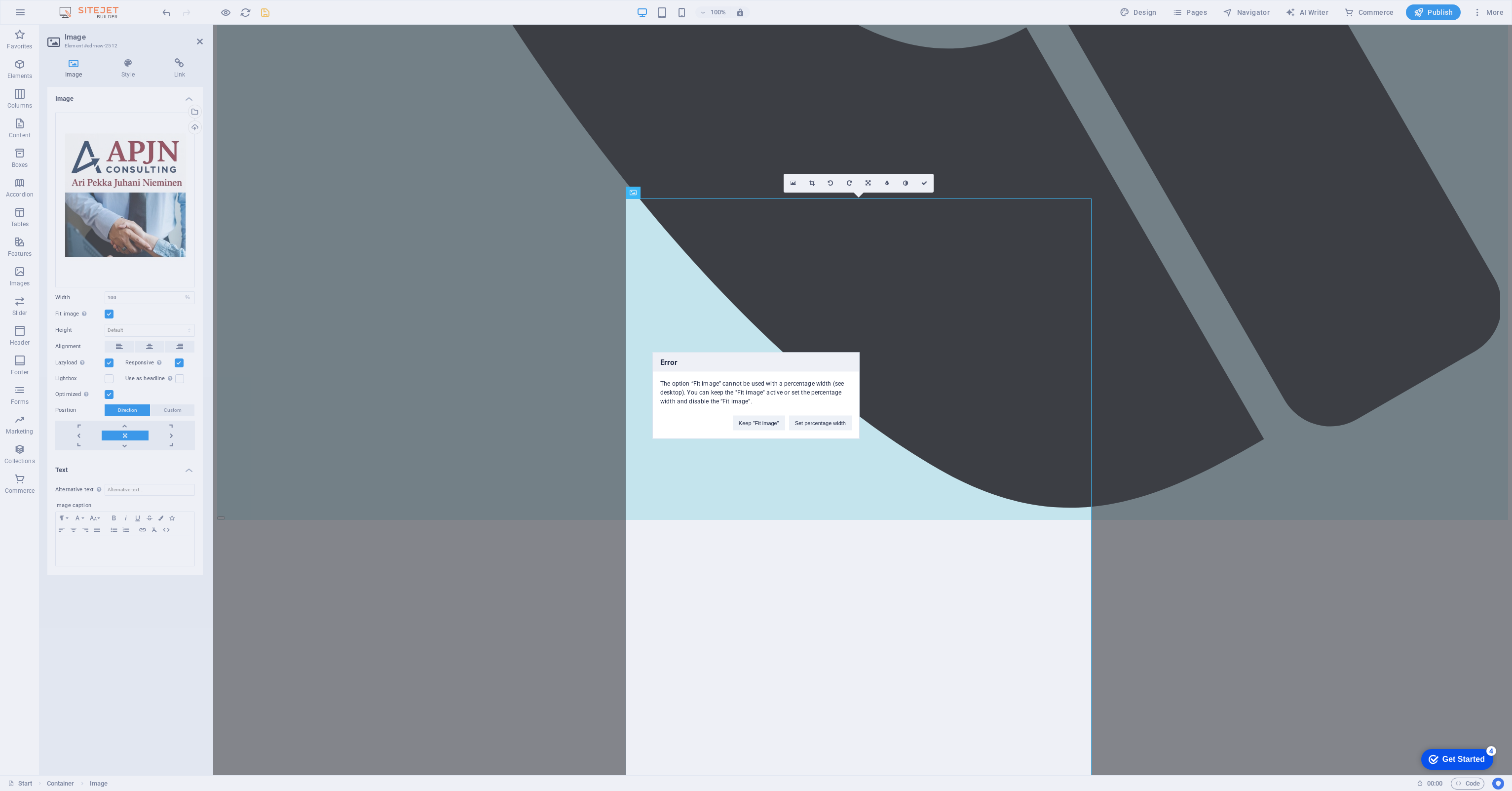
click at [221, 306] on div "Error The option “Fit image” cannot be used with a percentage width (see deskto…" at bounding box center [756, 396] width 1512 height 791
click at [275, 322] on div "Error The option “Fit image” cannot be used with a percentage width (see deskto…" at bounding box center [756, 396] width 1512 height 791
click at [809, 420] on button "Set percentage width" at bounding box center [820, 423] width 63 height 15
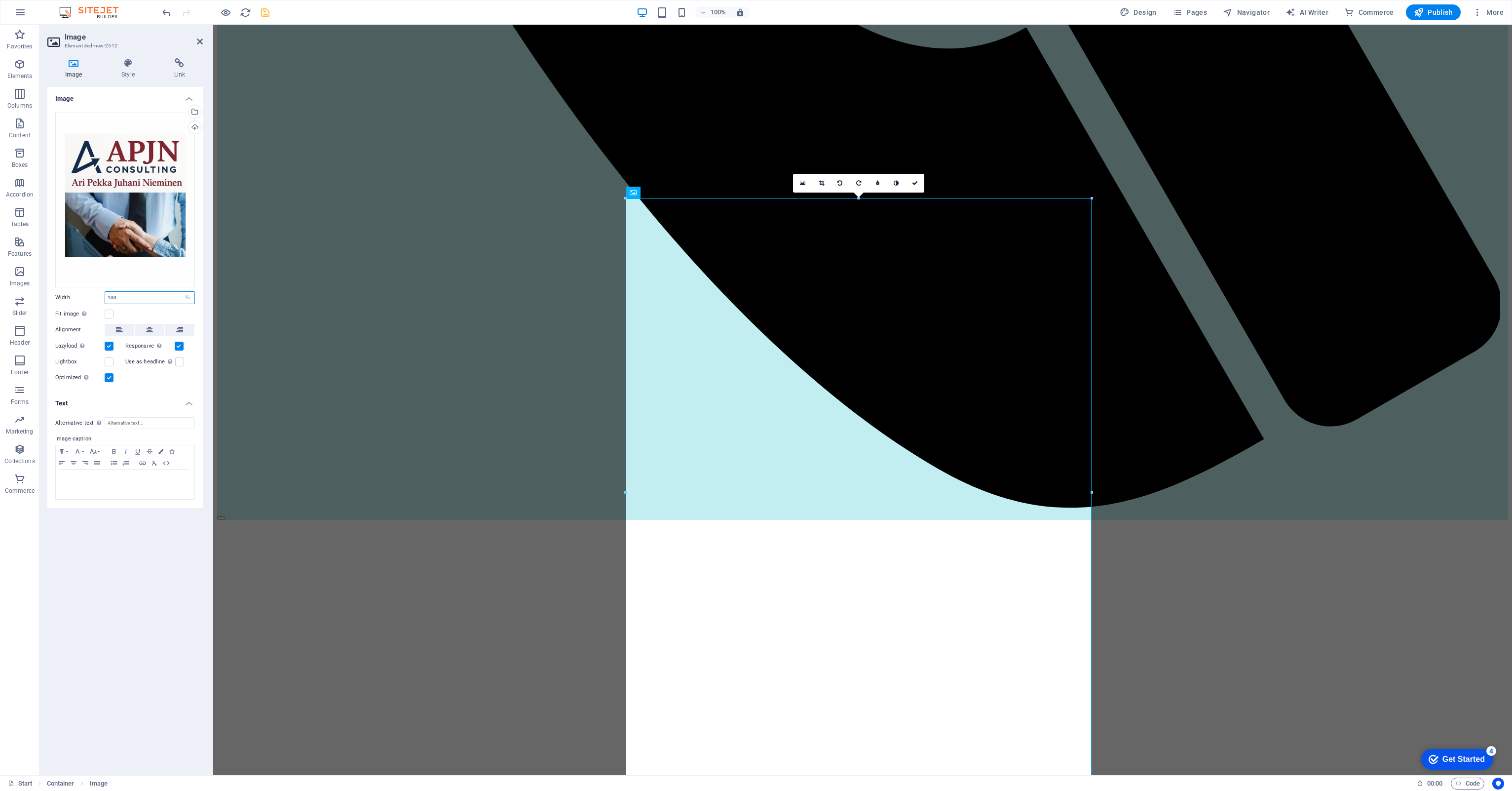
click at [120, 298] on input "100" at bounding box center [150, 297] width 89 height 12
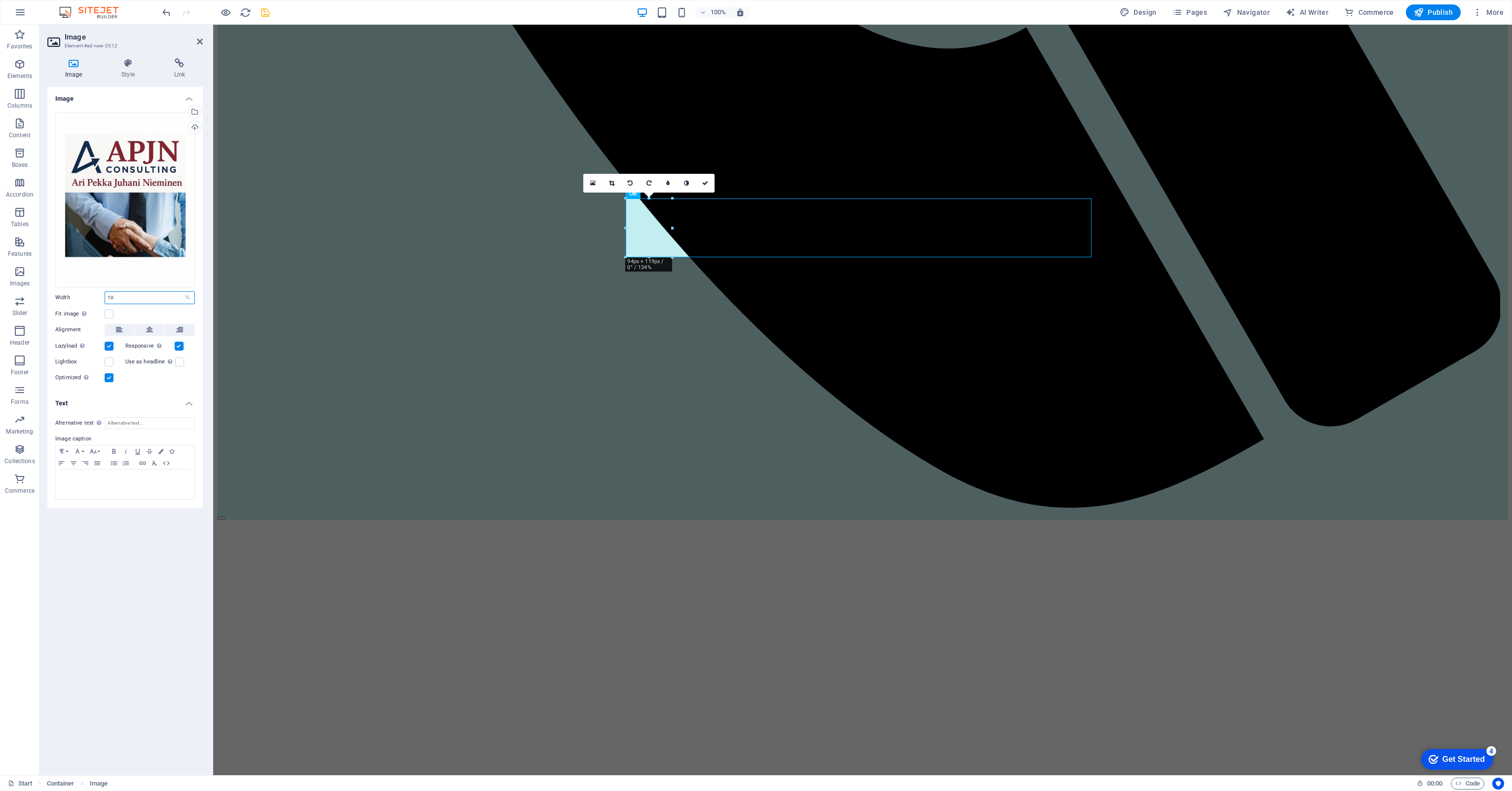
click at [122, 296] on input "10" at bounding box center [150, 297] width 89 height 12
type input "1"
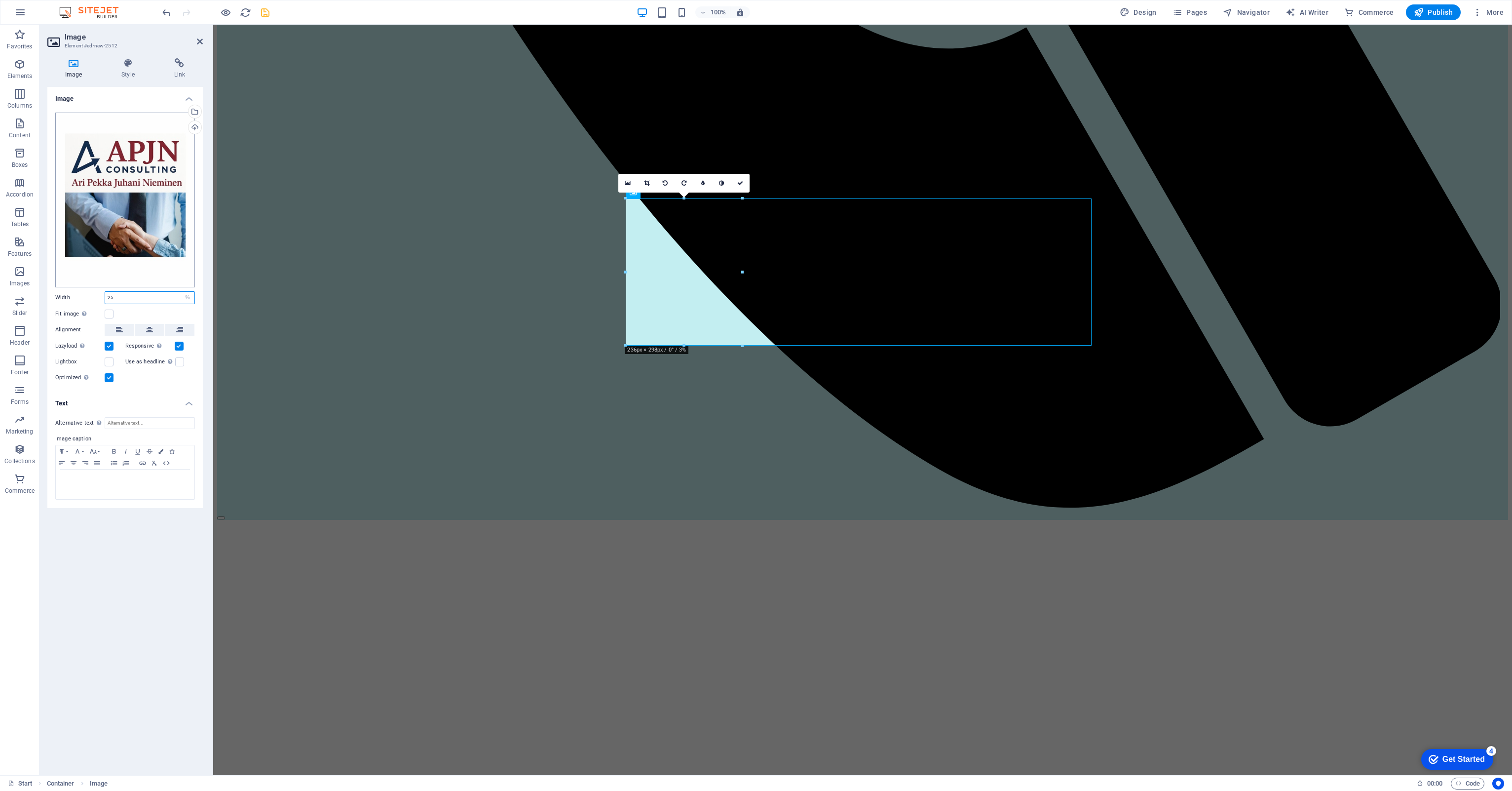
type input "25"
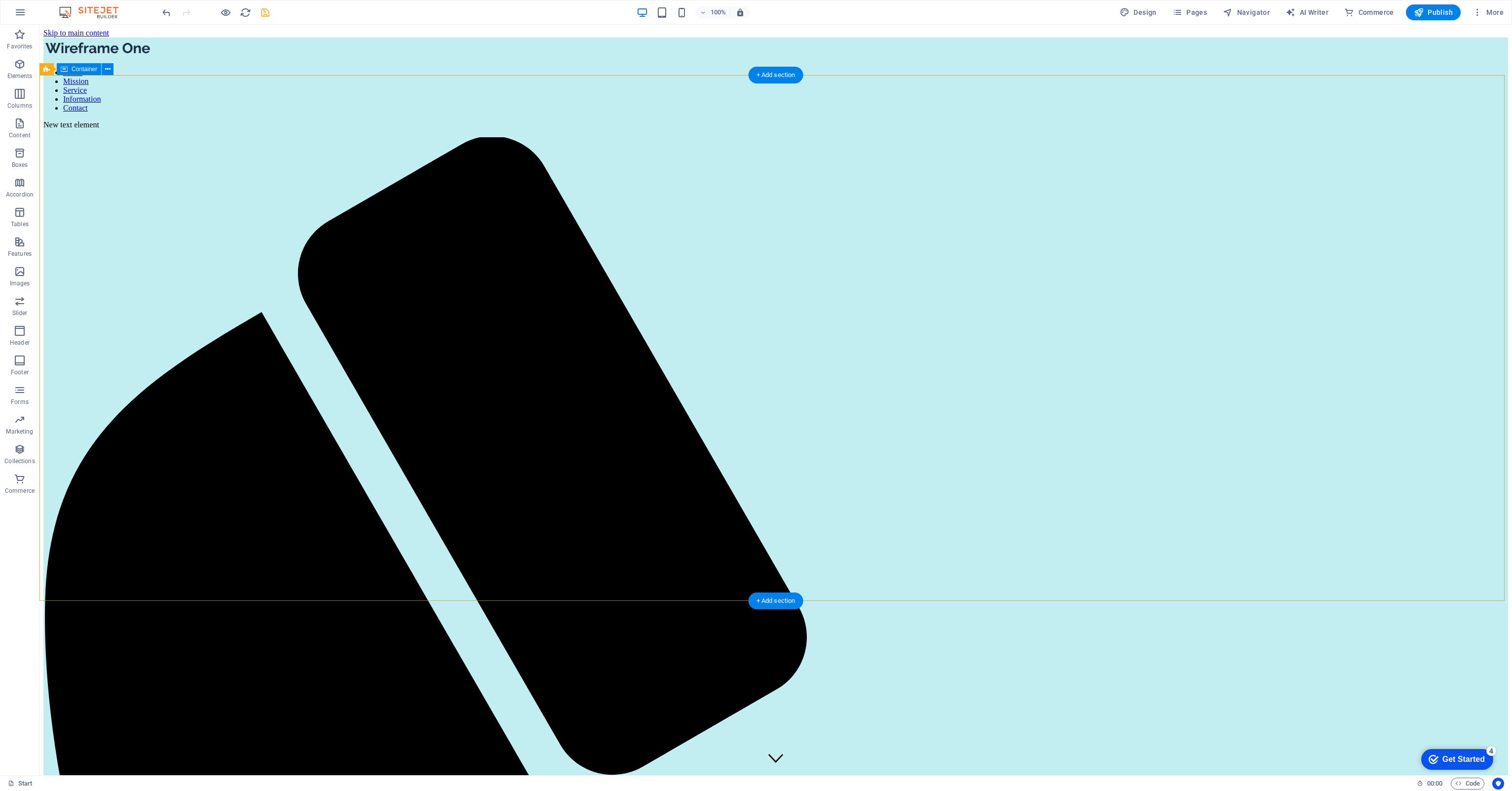
scroll to position [0, 0]
click at [265, 14] on icon "save" at bounding box center [265, 13] width 11 height 11
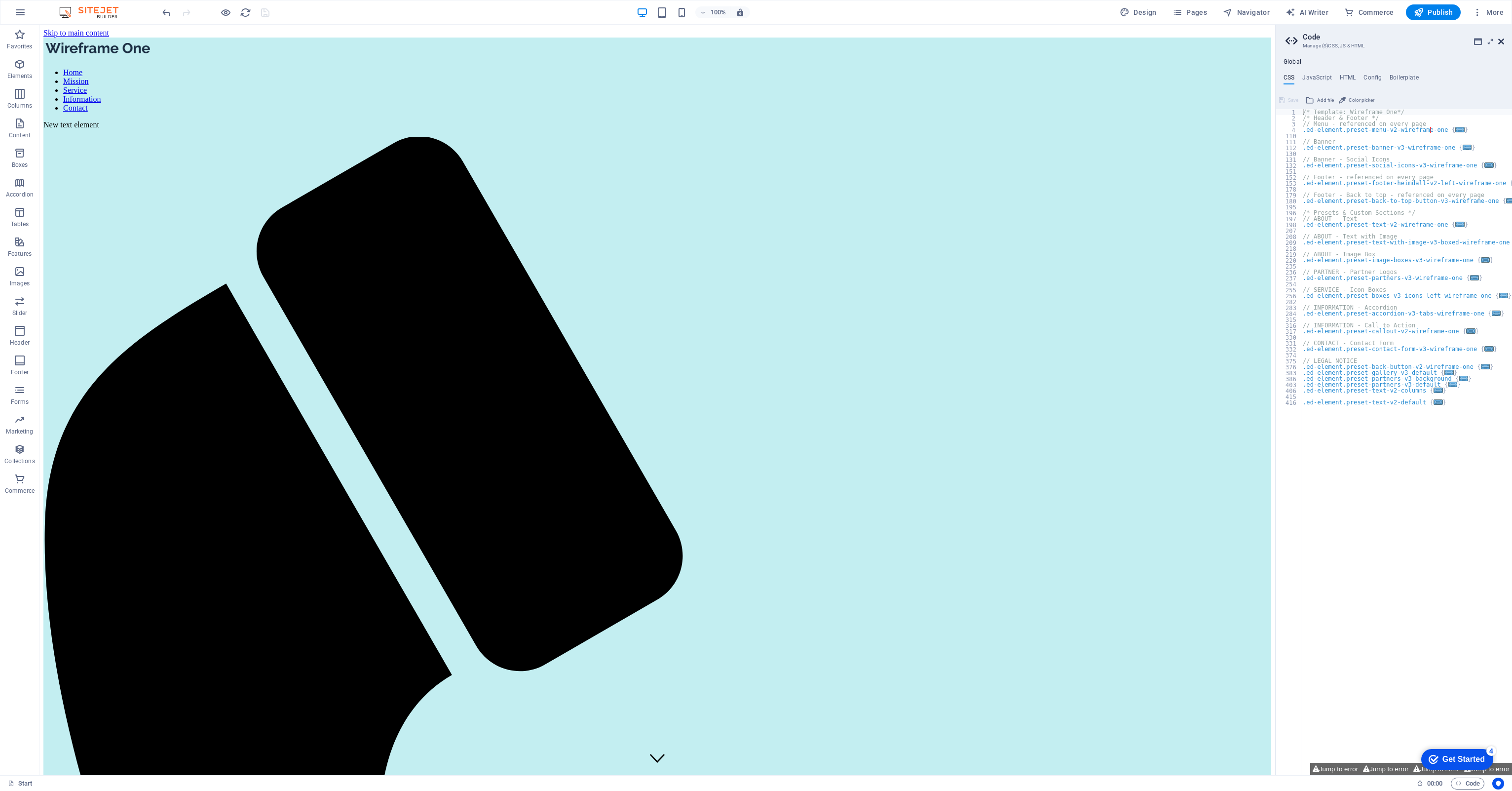
click at [1498, 43] on icon at bounding box center [1501, 41] width 6 height 8
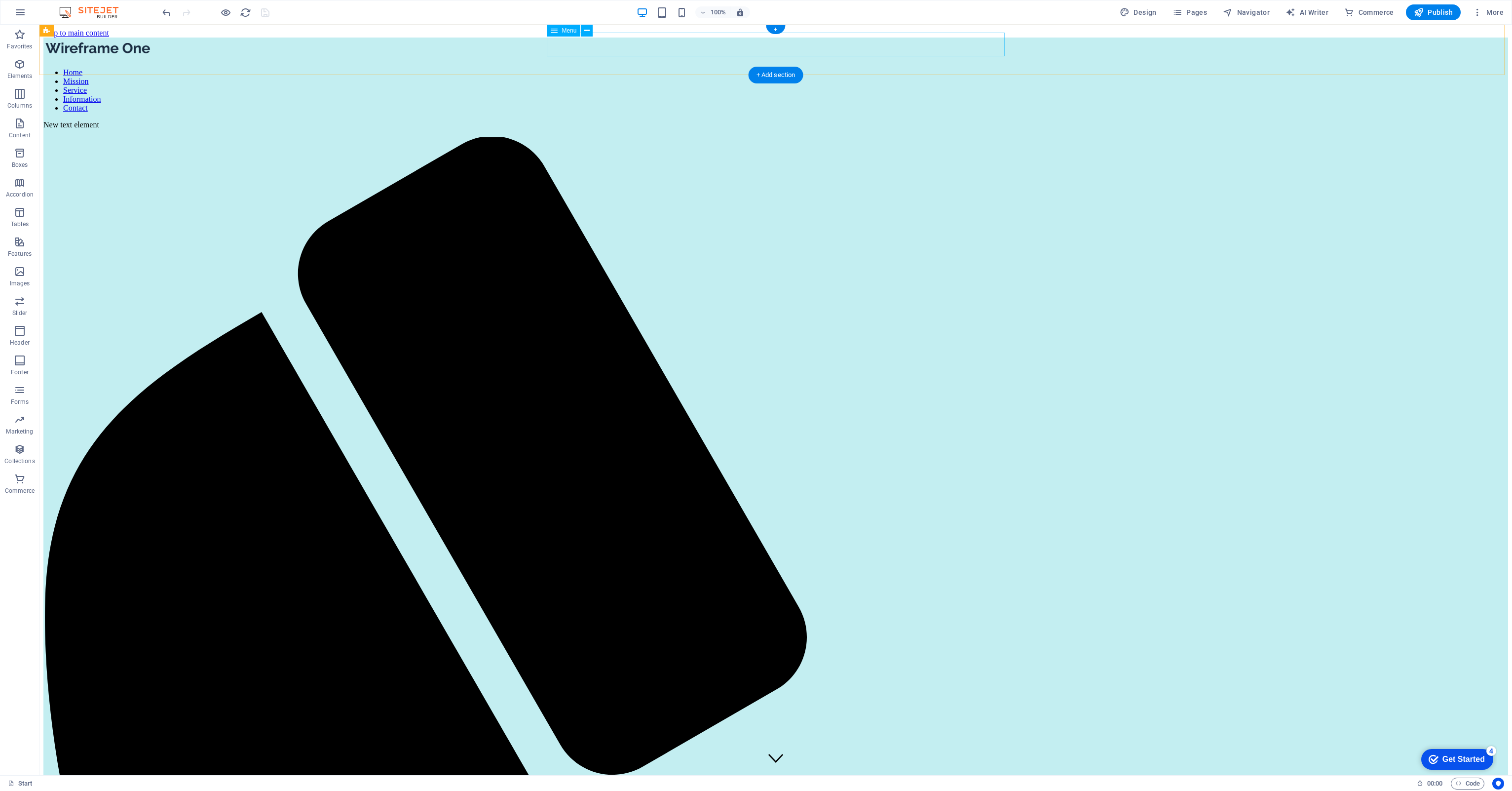
click at [768, 68] on nav "Home Mission Service Information Contact" at bounding box center [776, 91] width 1464 height 44
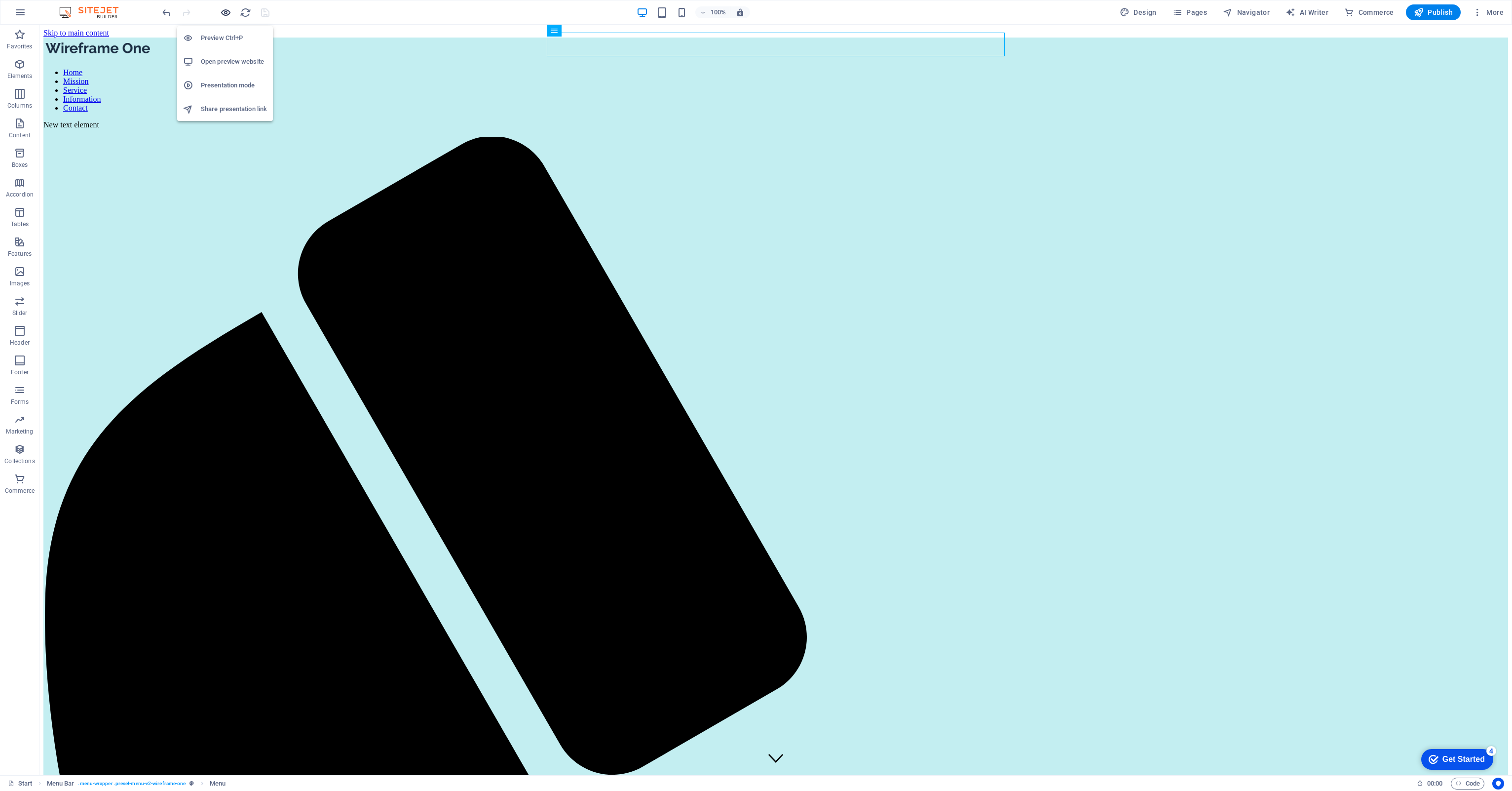
click at [226, 9] on icon "button" at bounding box center [226, 13] width 11 height 11
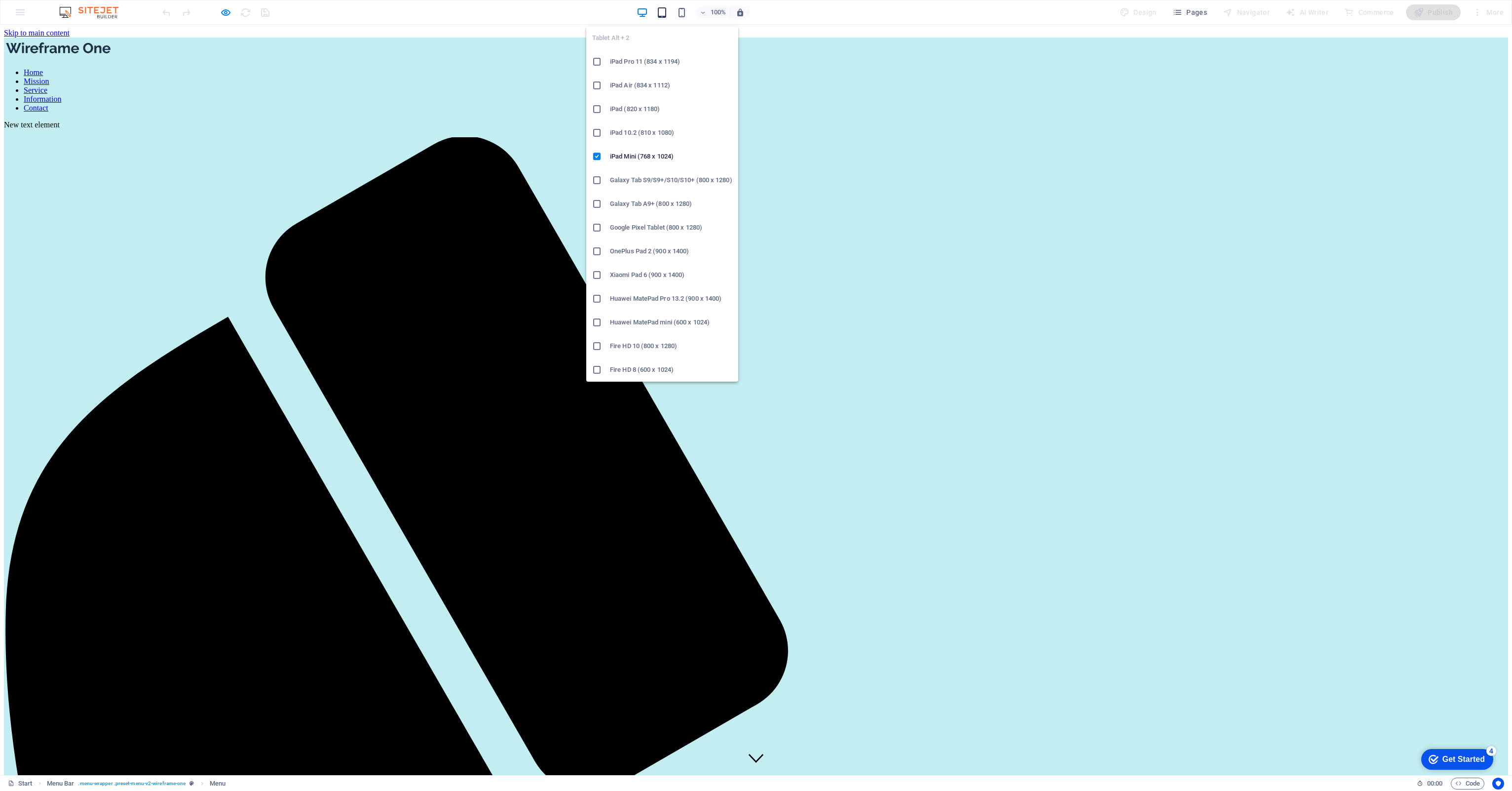
click at [661, 15] on icon "button" at bounding box center [662, 13] width 11 height 11
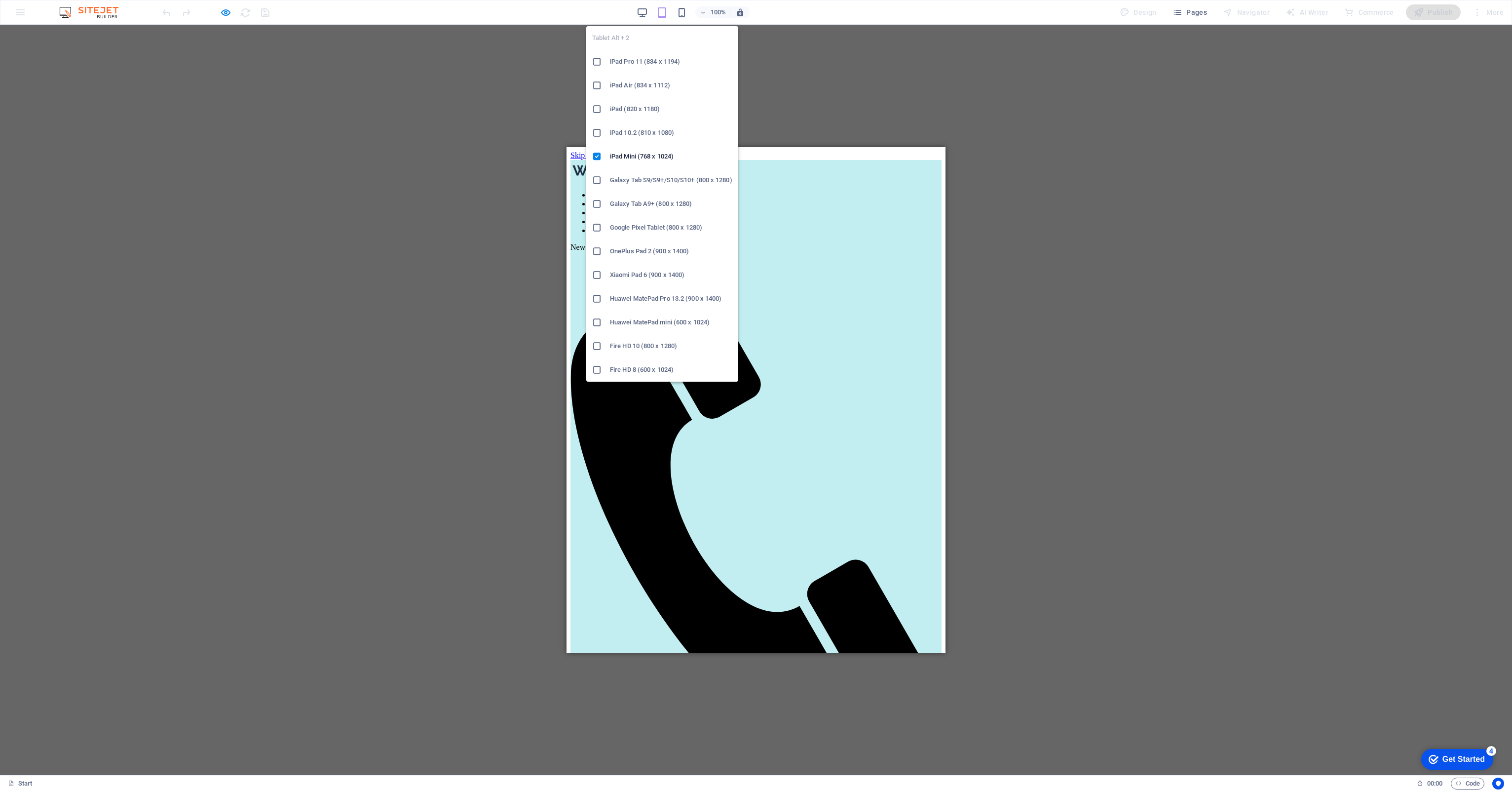
click at [665, 10] on icon "button" at bounding box center [662, 13] width 11 height 11
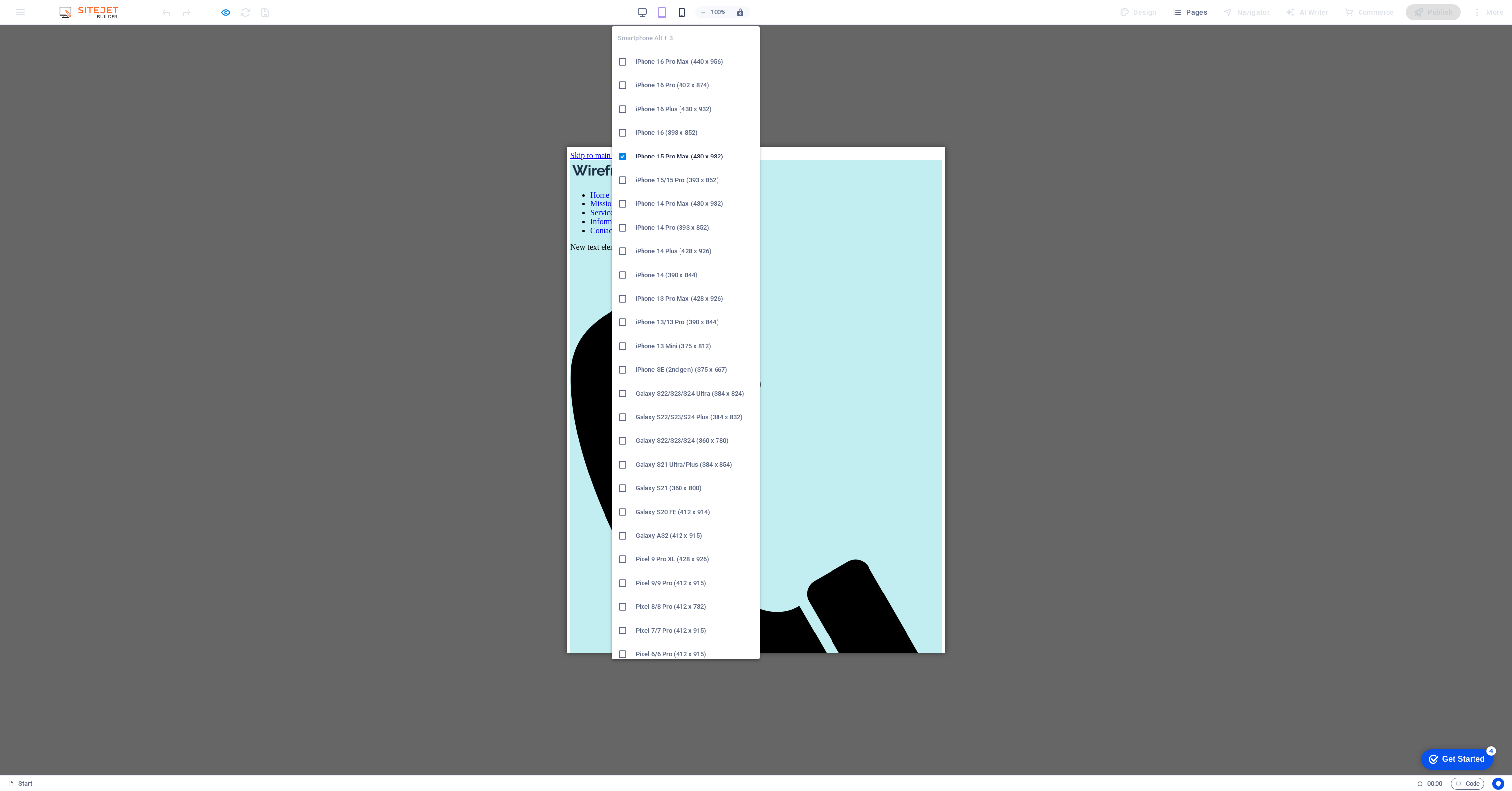
click at [687, 11] on icon "button" at bounding box center [682, 13] width 11 height 11
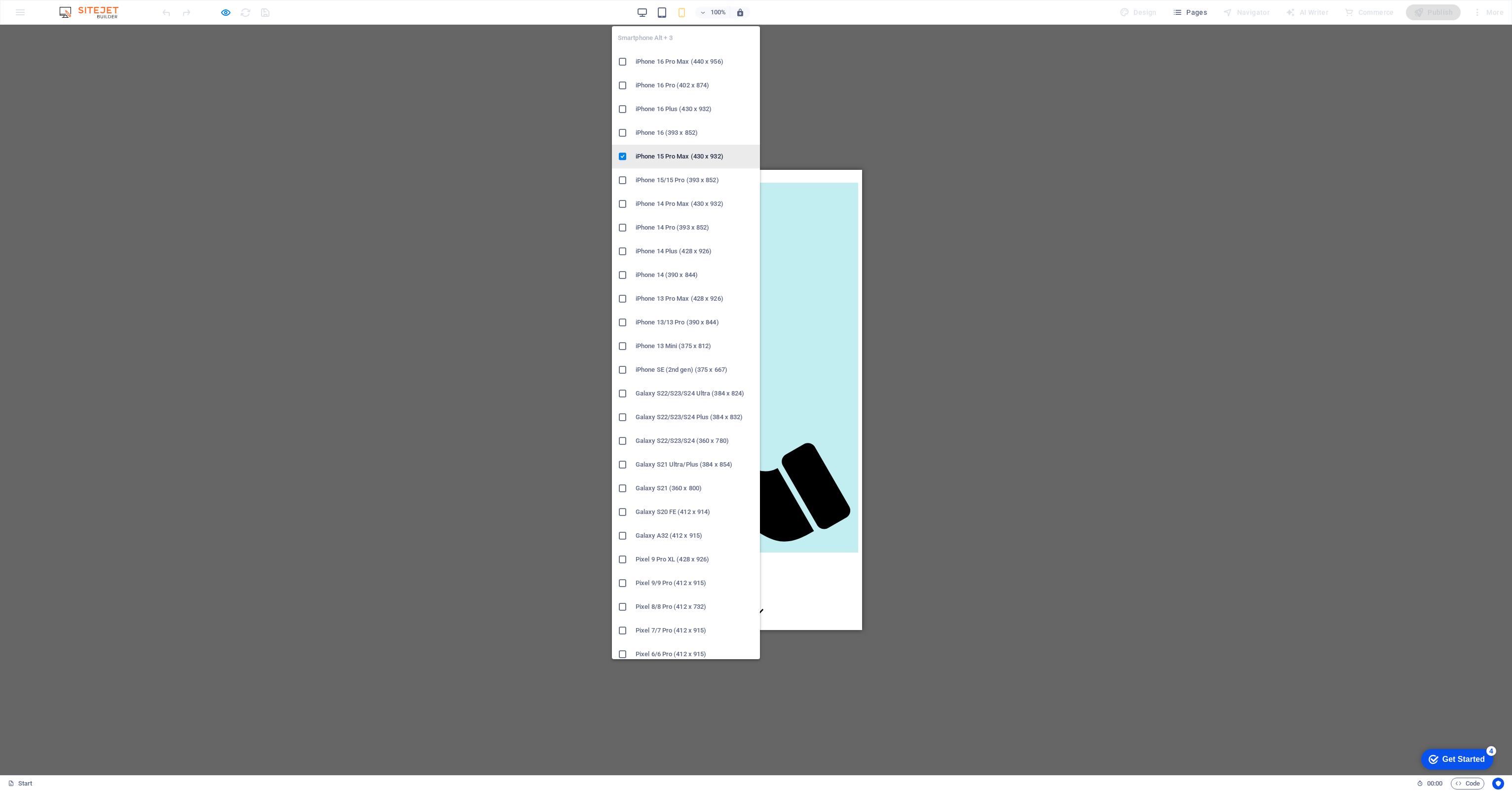
click at [661, 155] on h6 "iPhone 15 Pro Max (430 x 932)" at bounding box center [694, 156] width 118 height 12
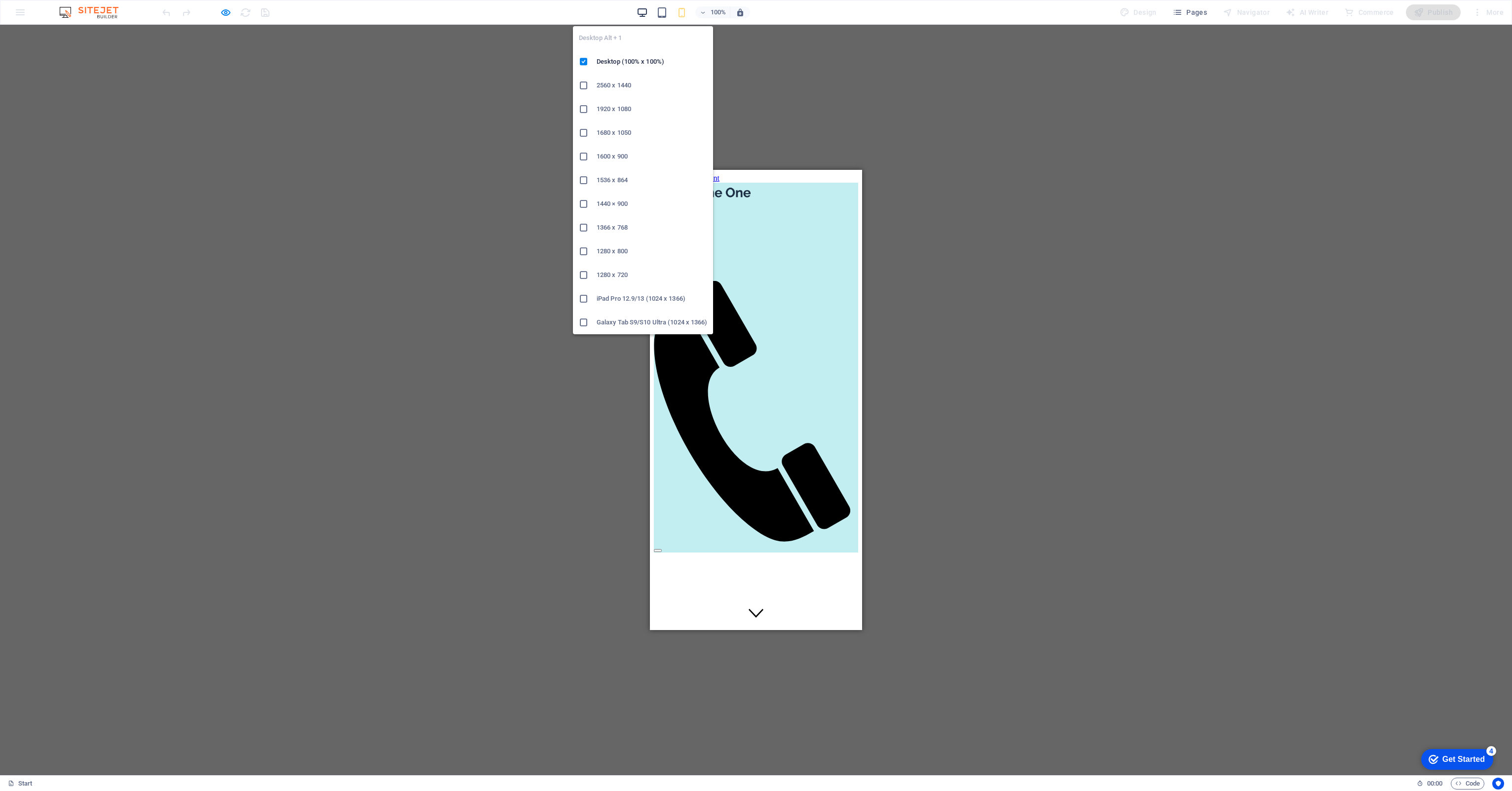
click at [642, 9] on icon "button" at bounding box center [642, 13] width 11 height 11
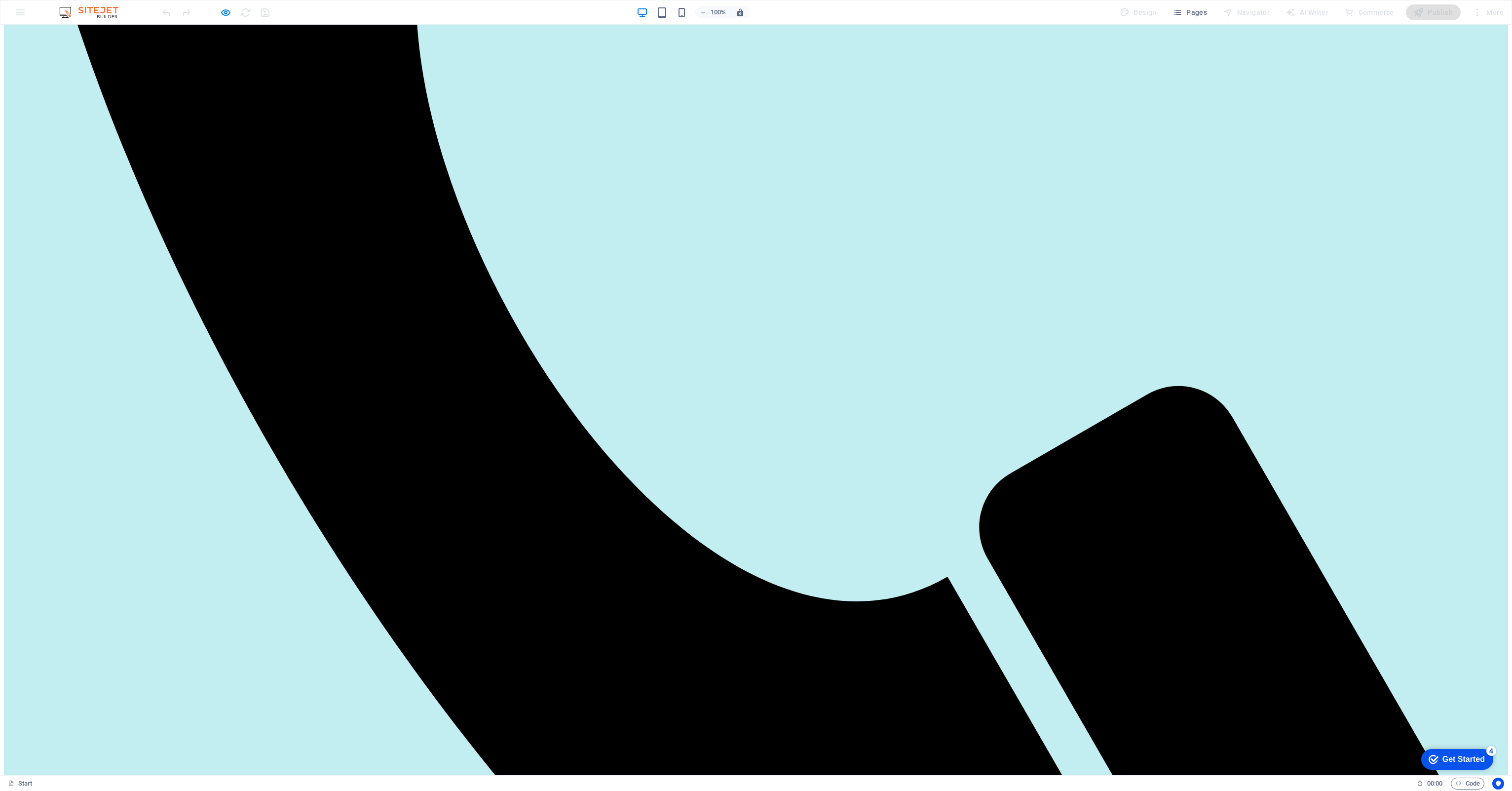
scroll to position [977, 0]
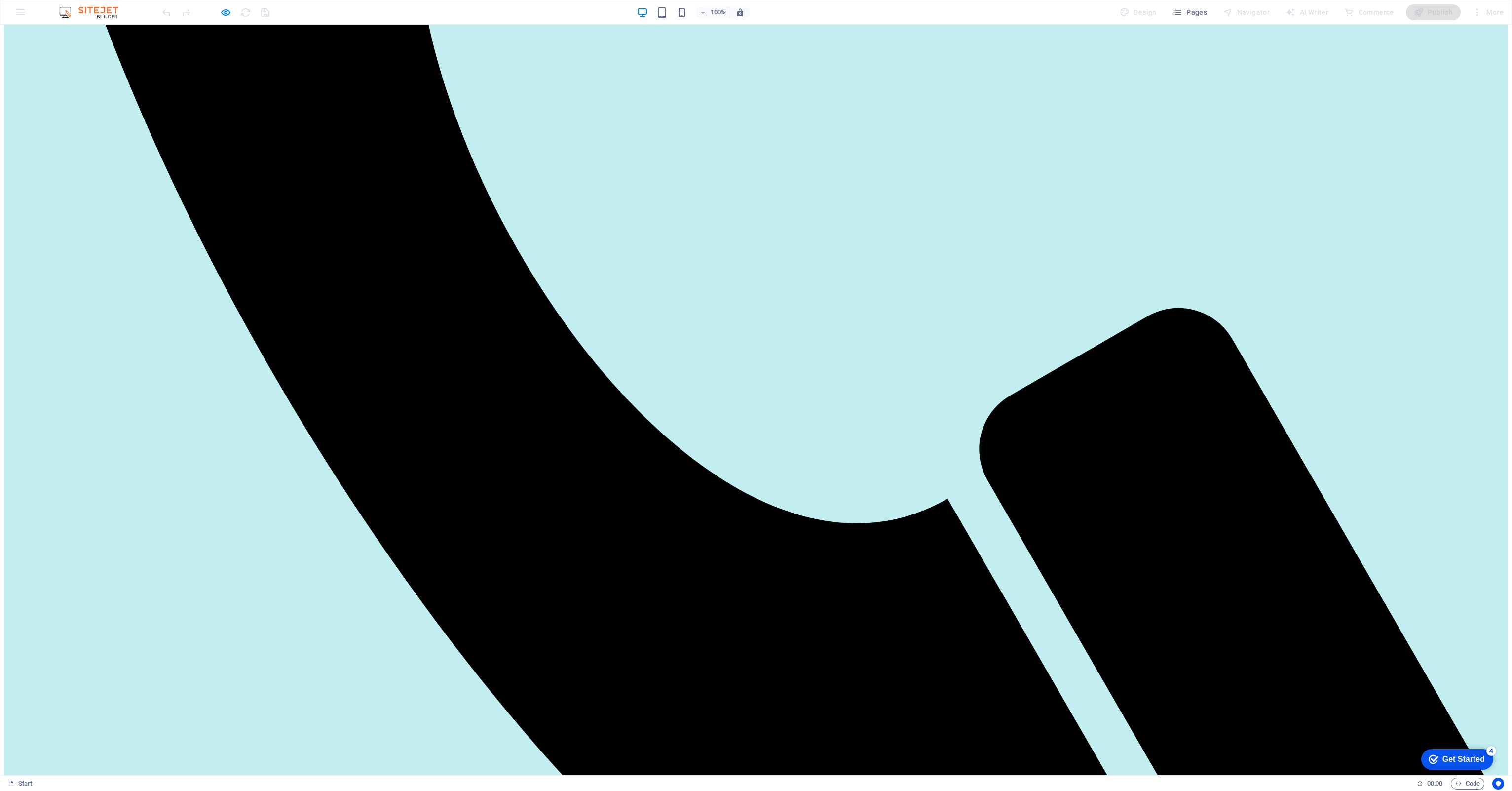
scroll to position [1135, 0]
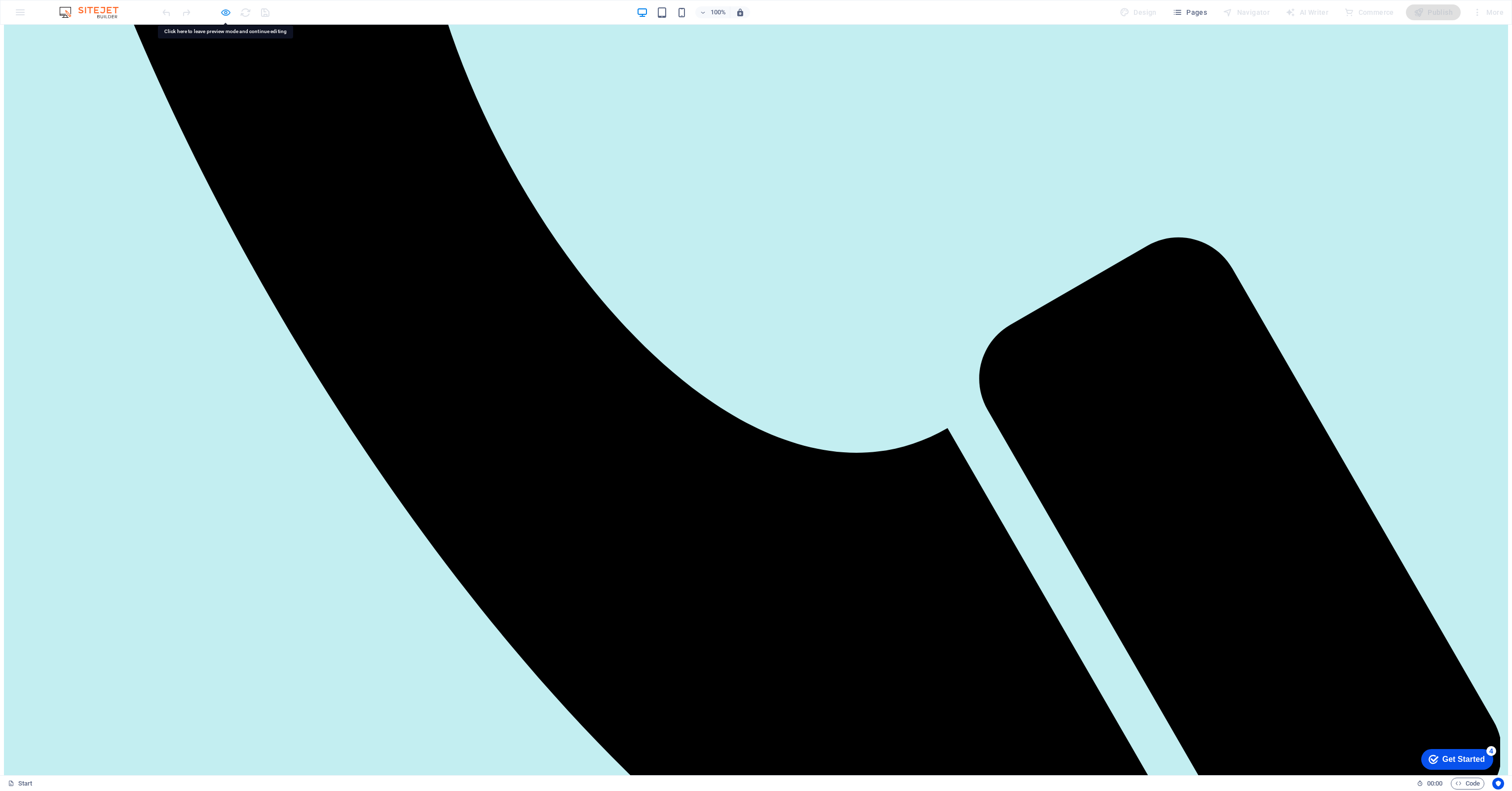
drag, startPoint x: 563, startPoint y: 428, endPoint x: 226, endPoint y: 11, distance: 536.2
click at [226, 11] on icon "button" at bounding box center [226, 13] width 11 height 11
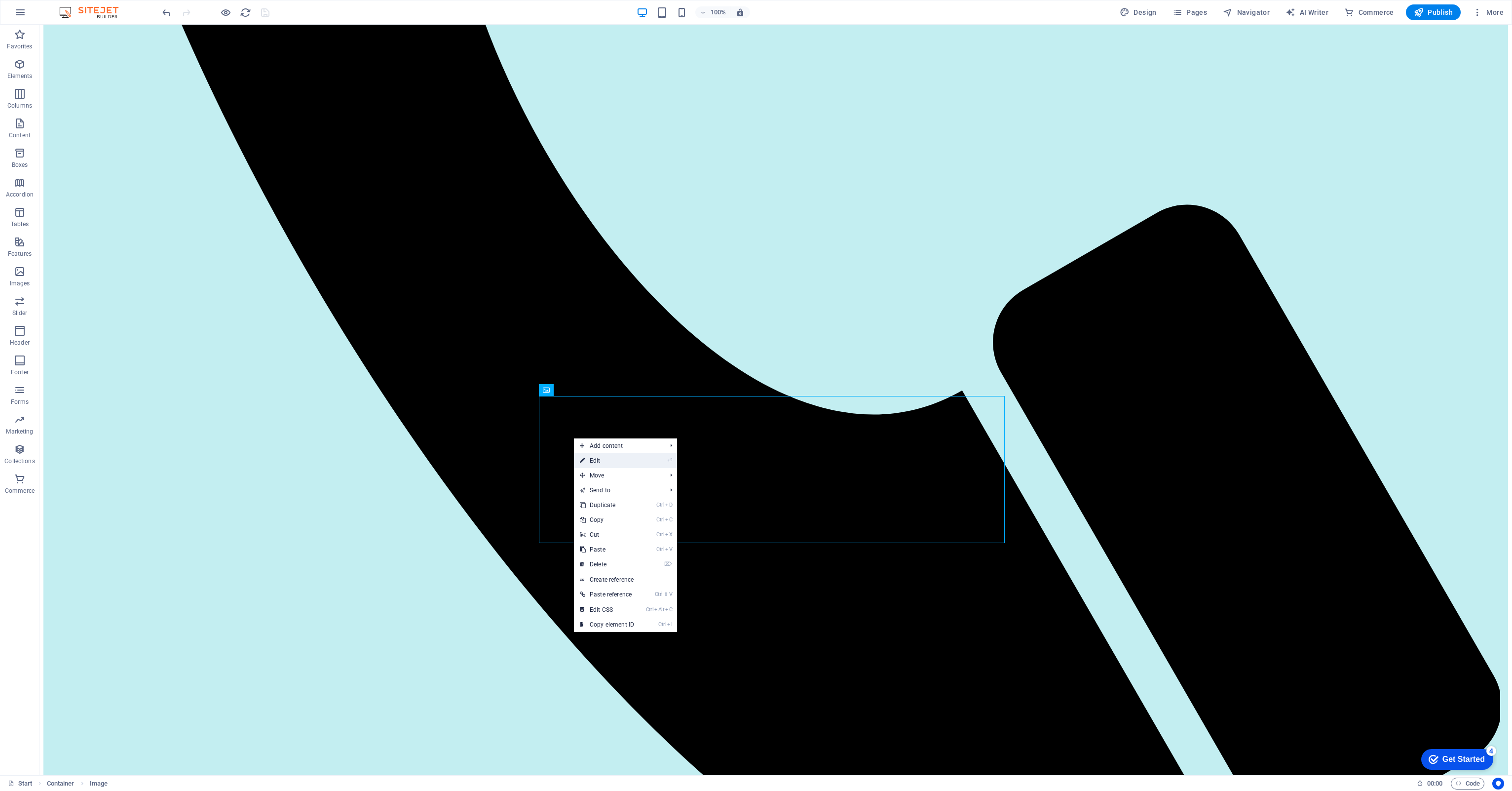
click at [592, 460] on link "⏎ Edit" at bounding box center [607, 460] width 66 height 15
select select "%"
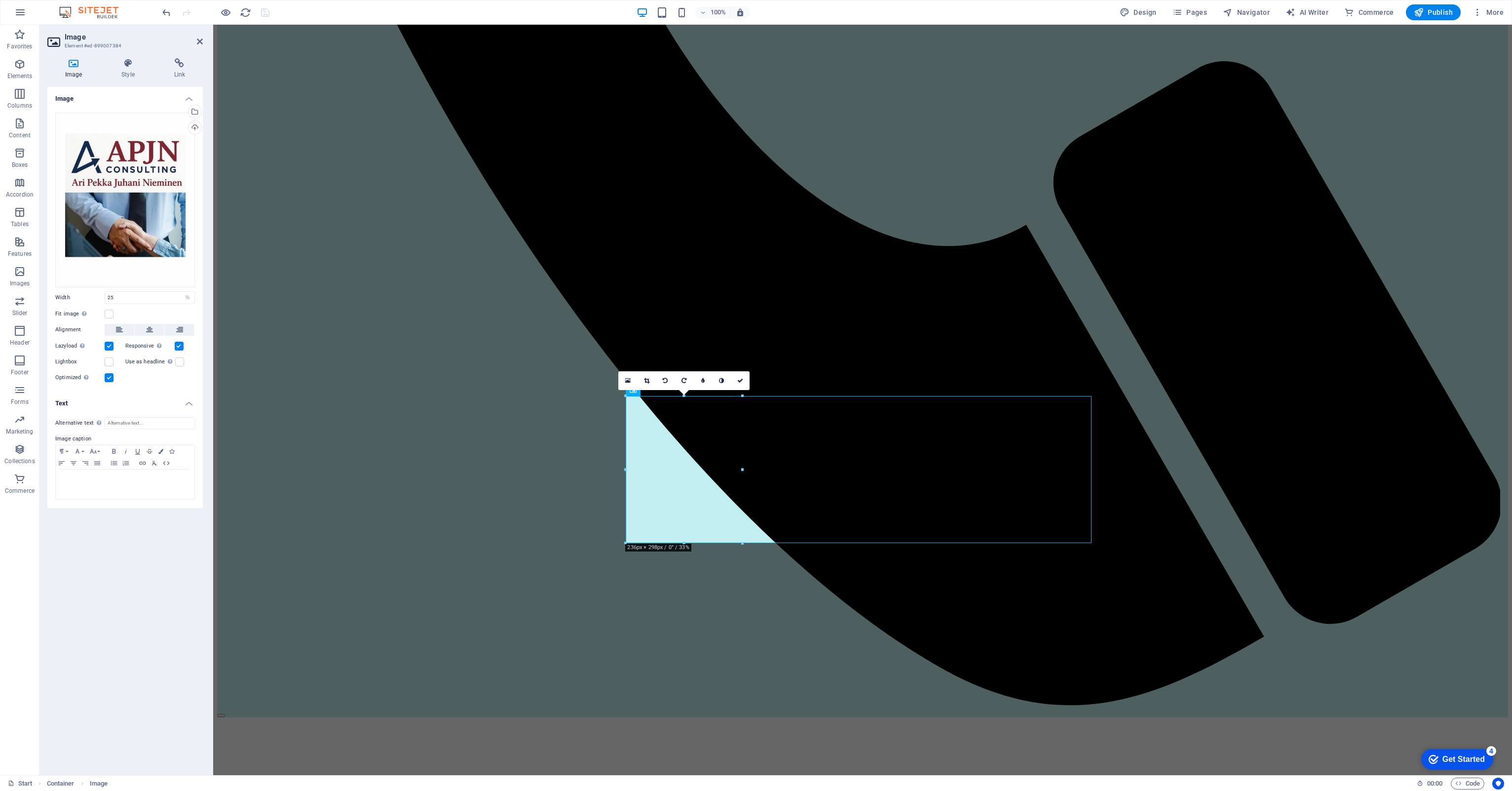
click at [74, 64] on icon at bounding box center [73, 63] width 52 height 10
click at [132, 218] on div "Drag files here, click to choose files or select files from Files or our free s…" at bounding box center [125, 200] width 140 height 175
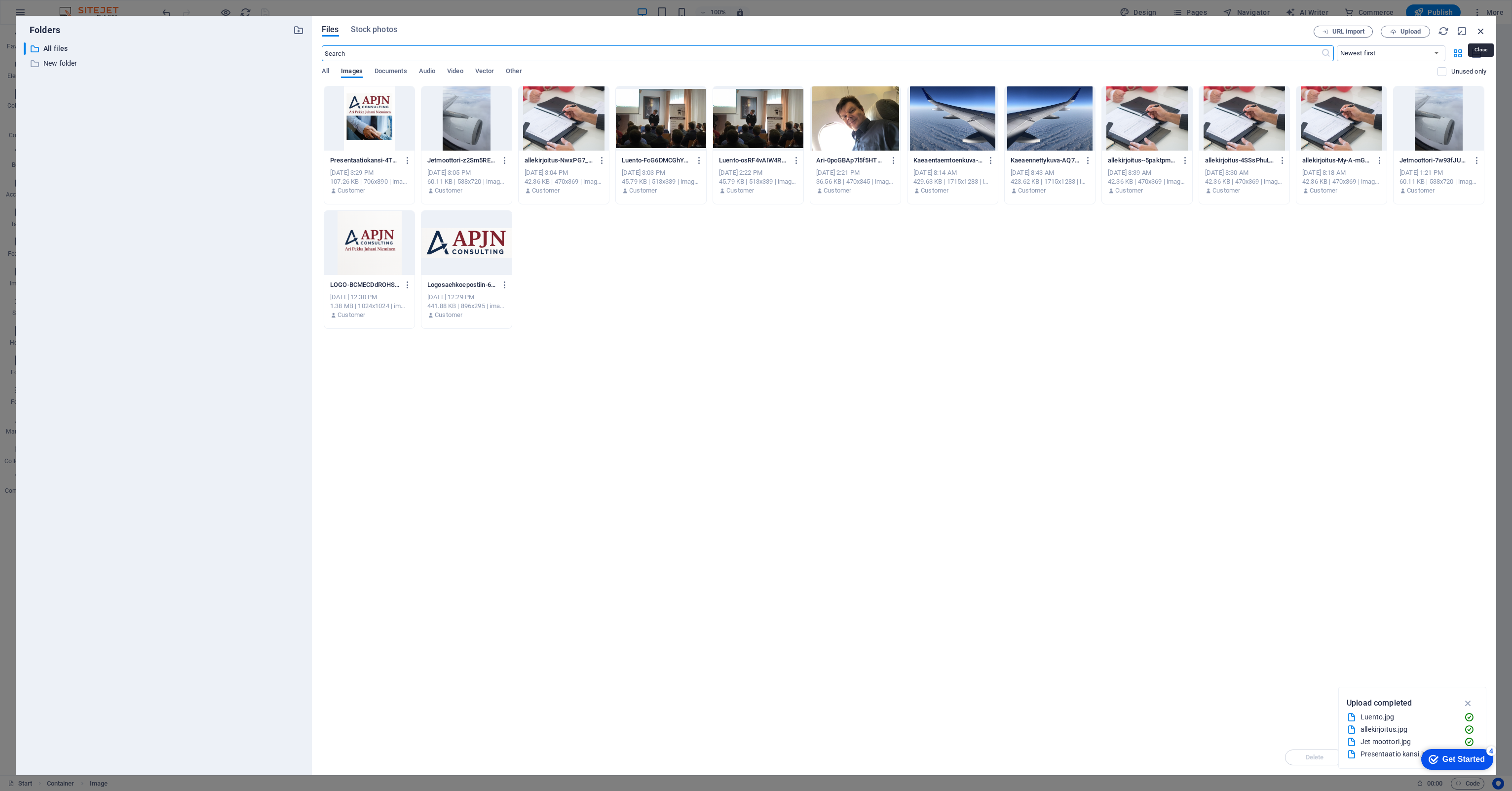
click at [1481, 28] on icon "button" at bounding box center [1480, 31] width 11 height 11
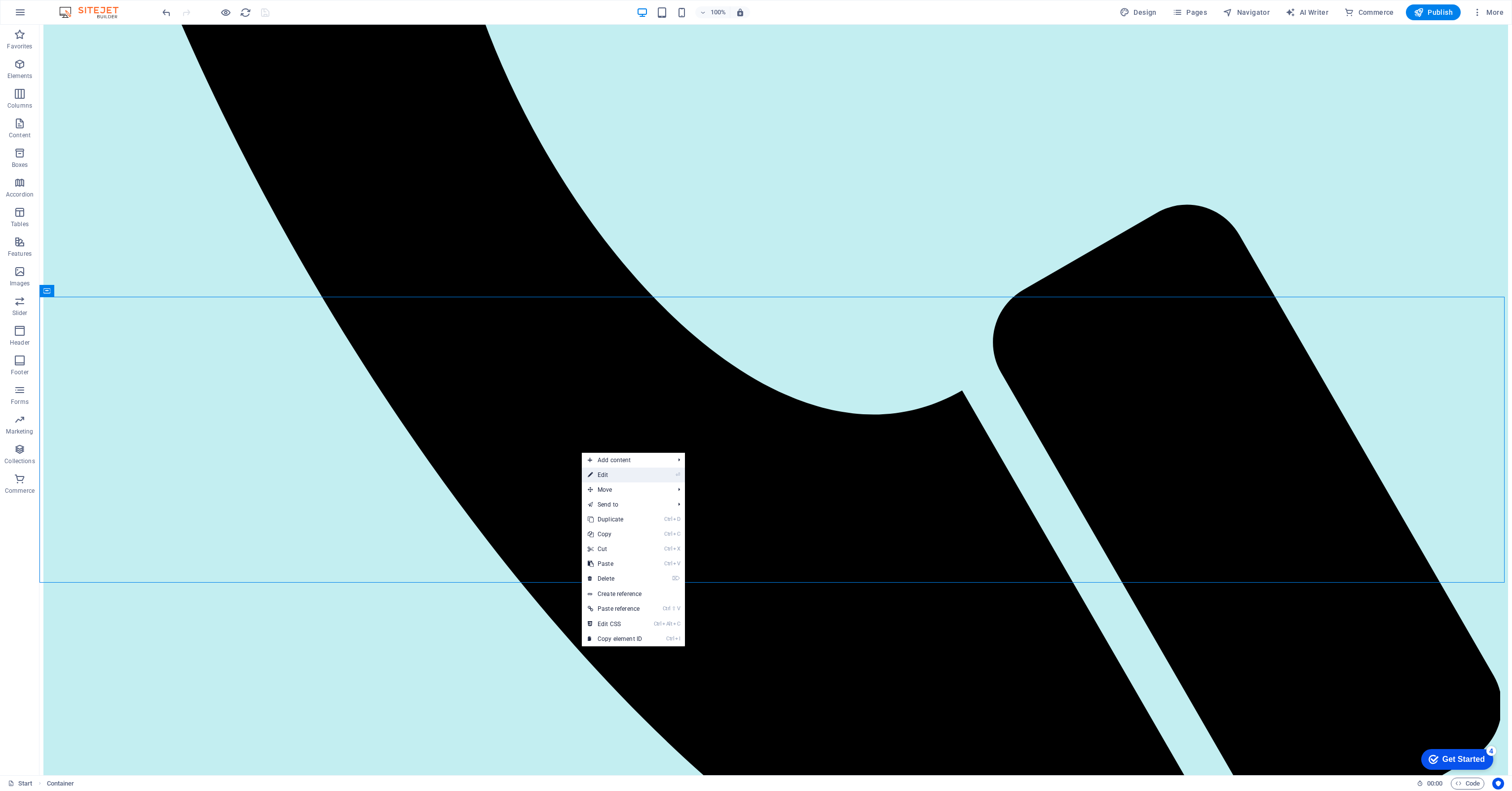
click at [602, 470] on link "⏎ Edit" at bounding box center [615, 475] width 66 height 15
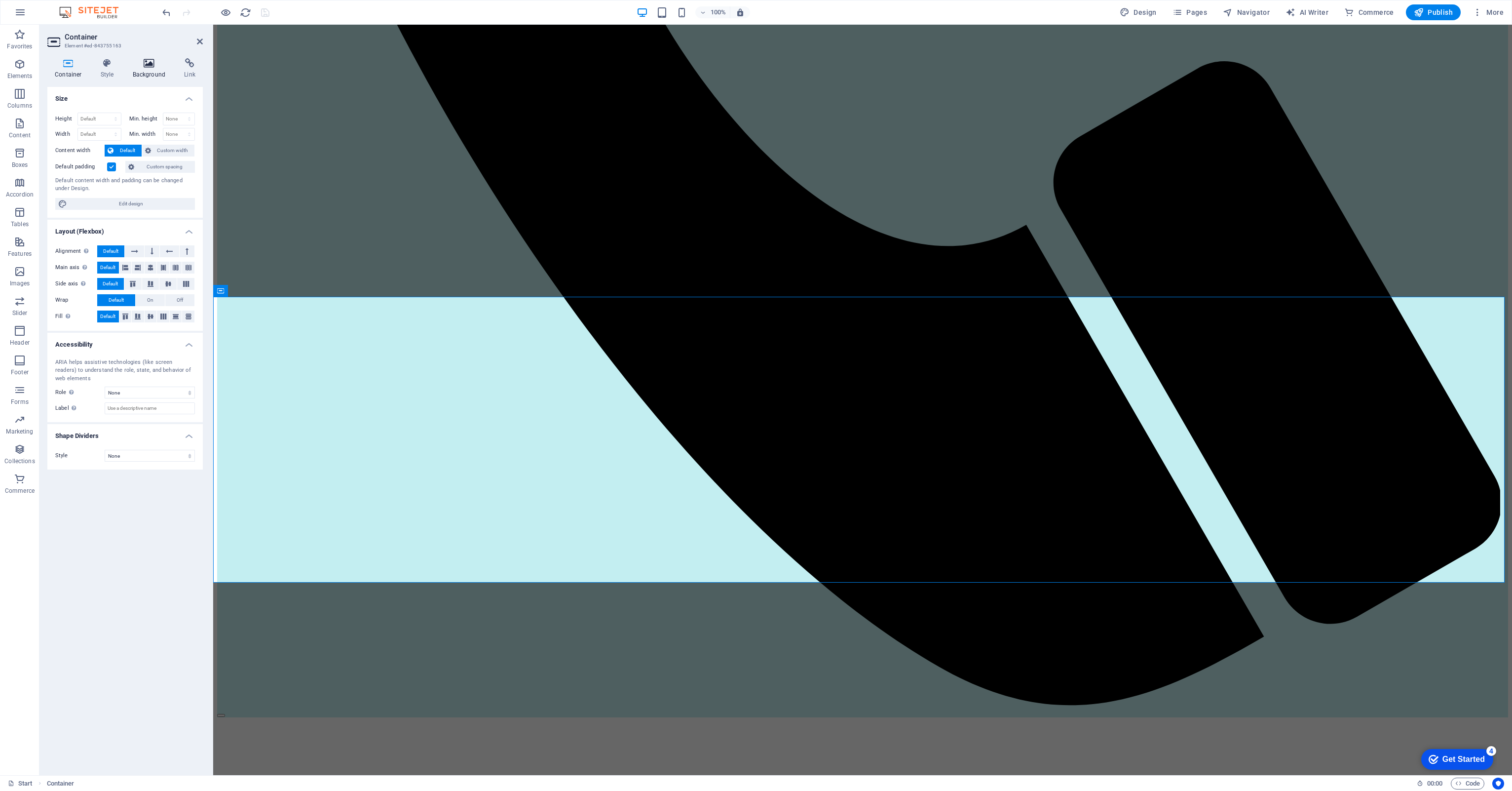
click at [155, 63] on icon at bounding box center [149, 63] width 48 height 10
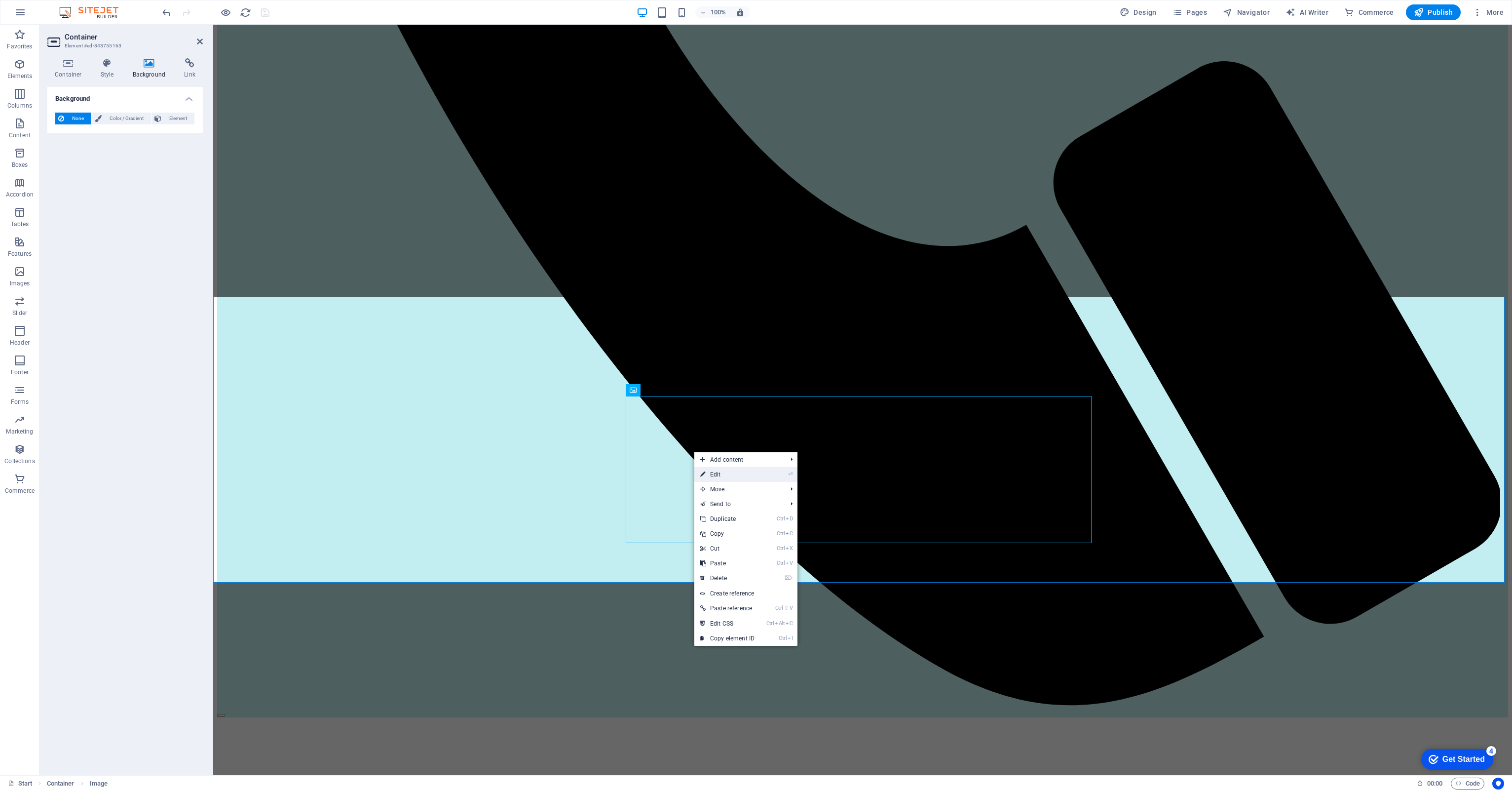
click at [738, 471] on link "⏎ Edit" at bounding box center [727, 474] width 66 height 15
select select "%"
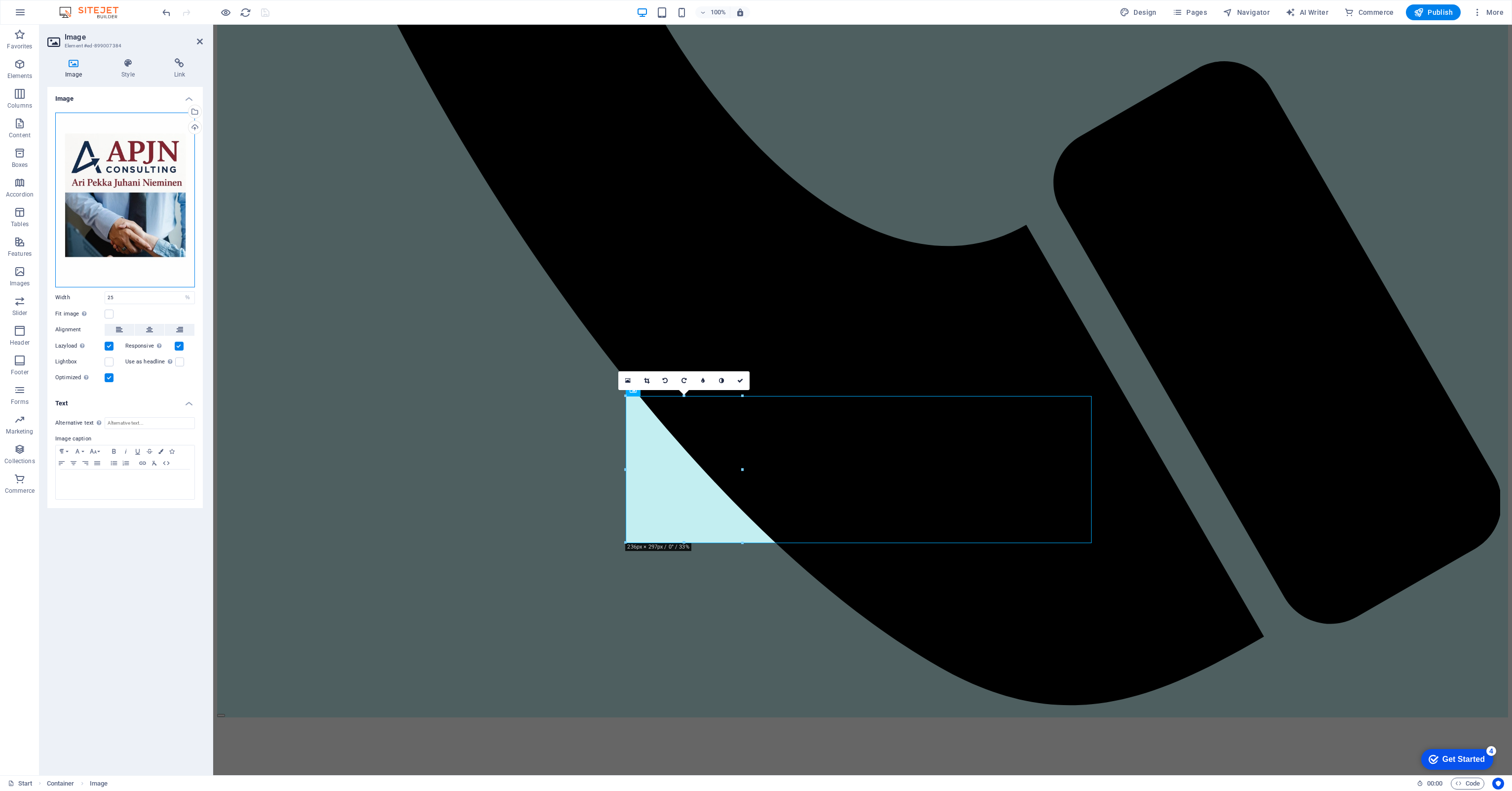
click at [138, 208] on div "Drag files here, click to choose files or select files from Files or our free s…" at bounding box center [125, 200] width 140 height 175
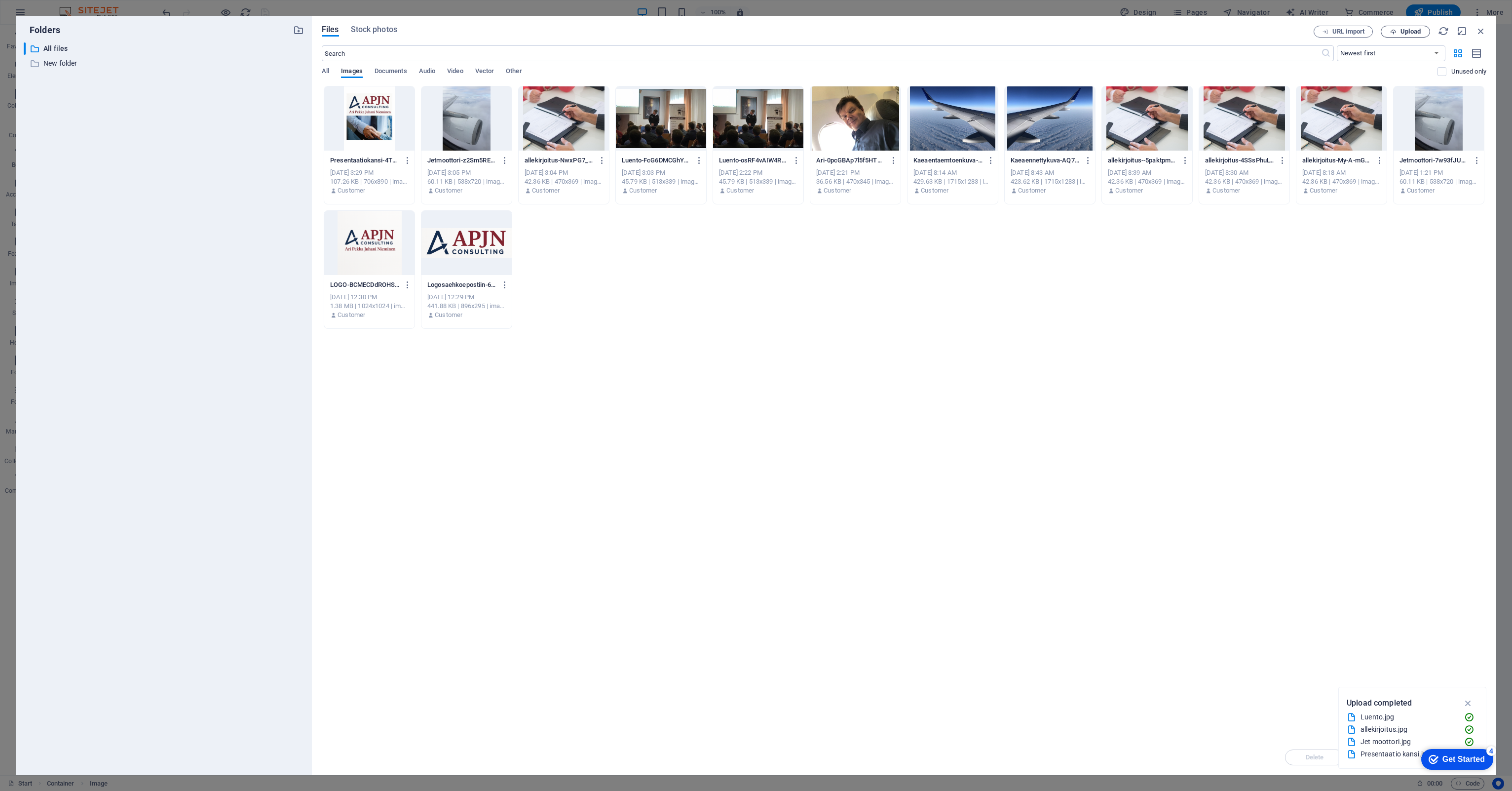
click at [1405, 30] on span "Upload" at bounding box center [1410, 31] width 20 height 6
click at [389, 73] on span "Documents" at bounding box center [391, 71] width 33 height 14
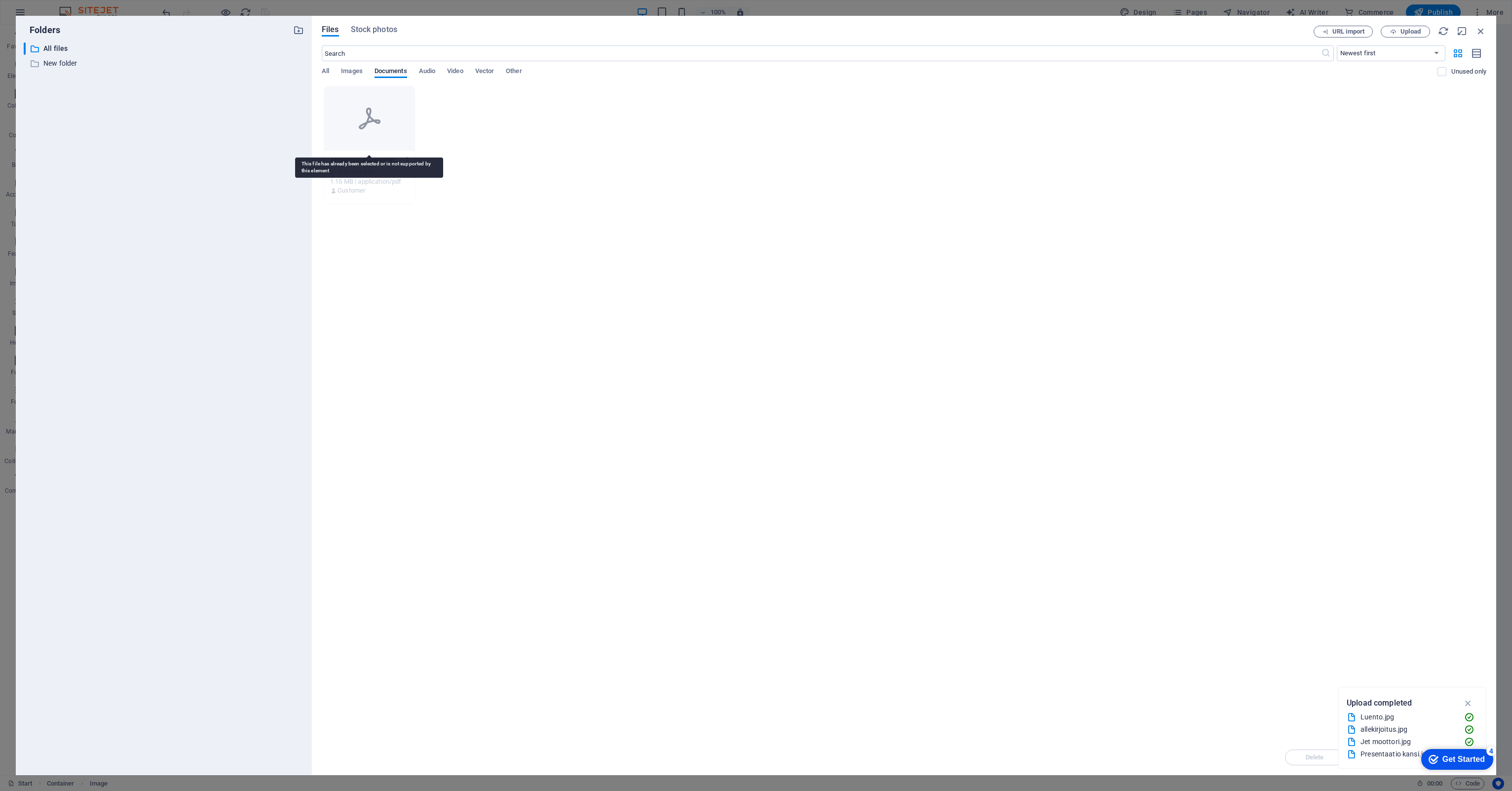
click at [369, 127] on icon at bounding box center [369, 118] width 24 height 24
drag, startPoint x: 369, startPoint y: 127, endPoint x: 348, endPoint y: 135, distance: 22.5
click at [348, 135] on div at bounding box center [369, 118] width 90 height 64
click at [341, 155] on h6 "Preview" at bounding box center [357, 150] width 43 height 12
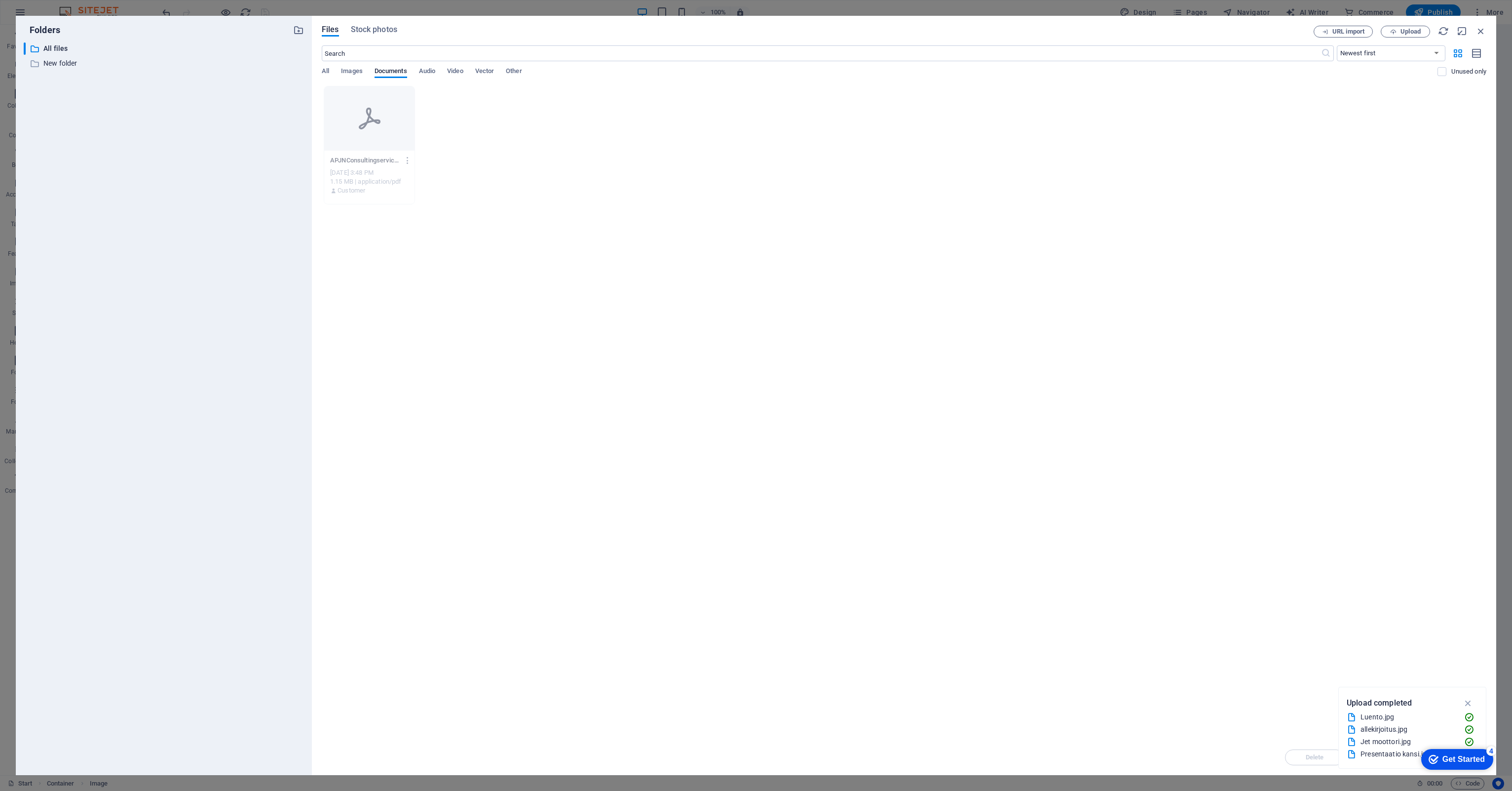
click at [515, 301] on div "Drop files here to upload them instantly APJNConsultingservicesEnglishversion11…" at bounding box center [904, 413] width 1164 height 653
click at [1347, 31] on span "URL import" at bounding box center [1348, 31] width 32 height 6
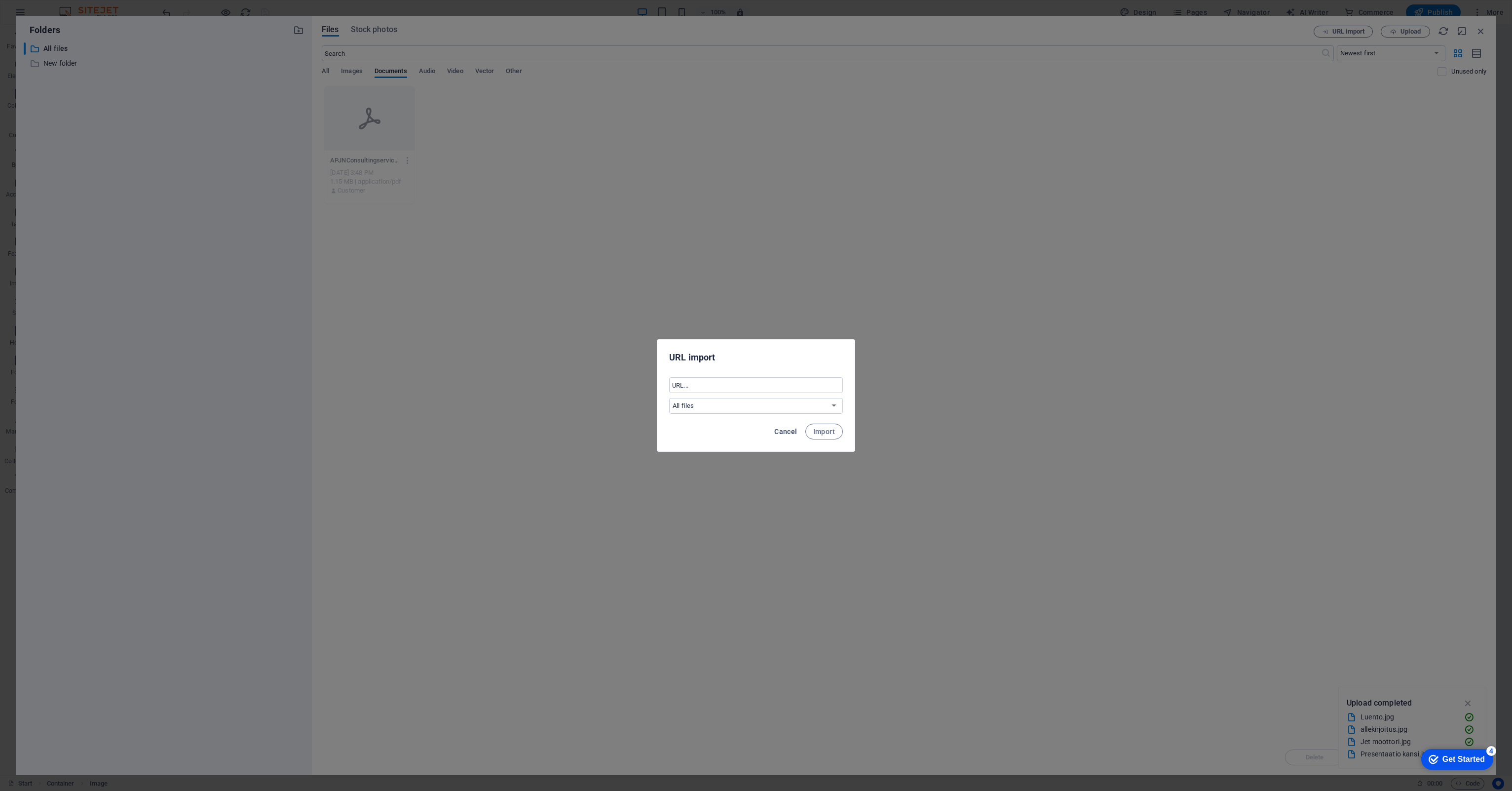
click at [791, 429] on span "Cancel" at bounding box center [786, 431] width 23 height 8
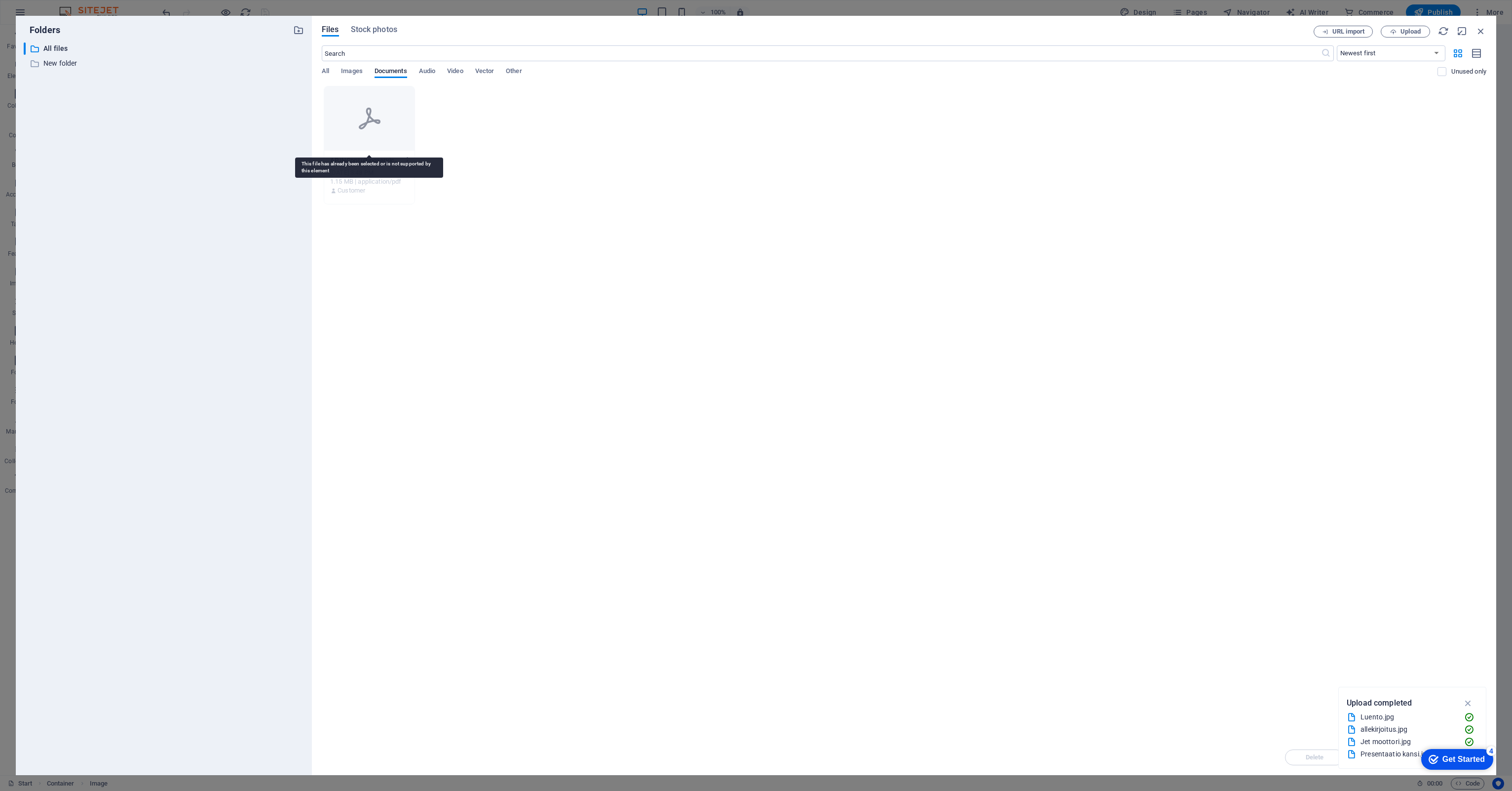
click at [372, 141] on div at bounding box center [369, 118] width 90 height 64
click at [371, 141] on div at bounding box center [369, 118] width 90 height 64
click at [328, 176] on h6 "Preview" at bounding box center [339, 175] width 43 height 12
click at [362, 153] on h6 "Get link" at bounding box center [370, 148] width 43 height 12
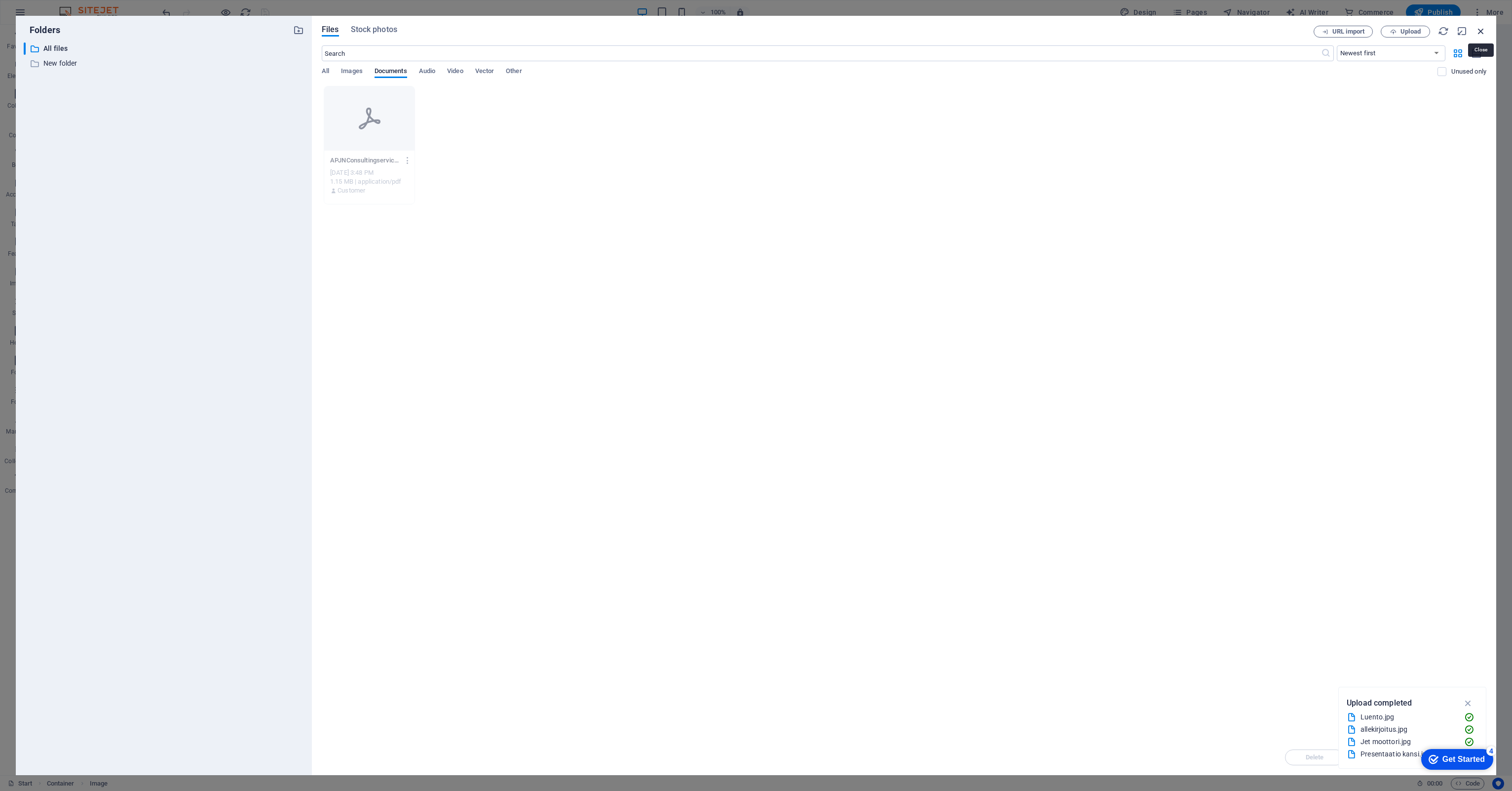
click at [1484, 30] on icon "button" at bounding box center [1480, 31] width 11 height 11
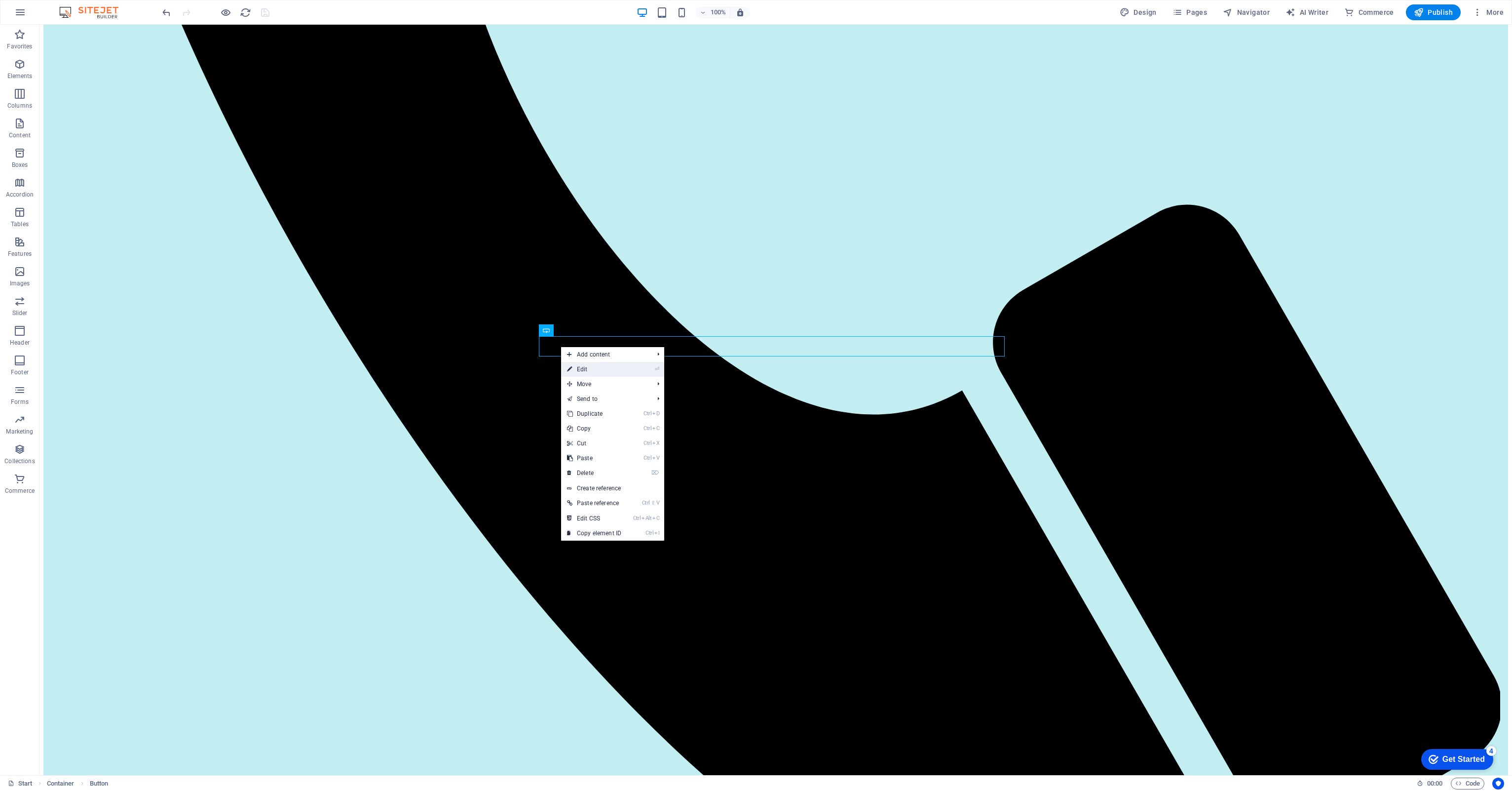
click at [582, 367] on link "⏎ Edit" at bounding box center [594, 369] width 66 height 15
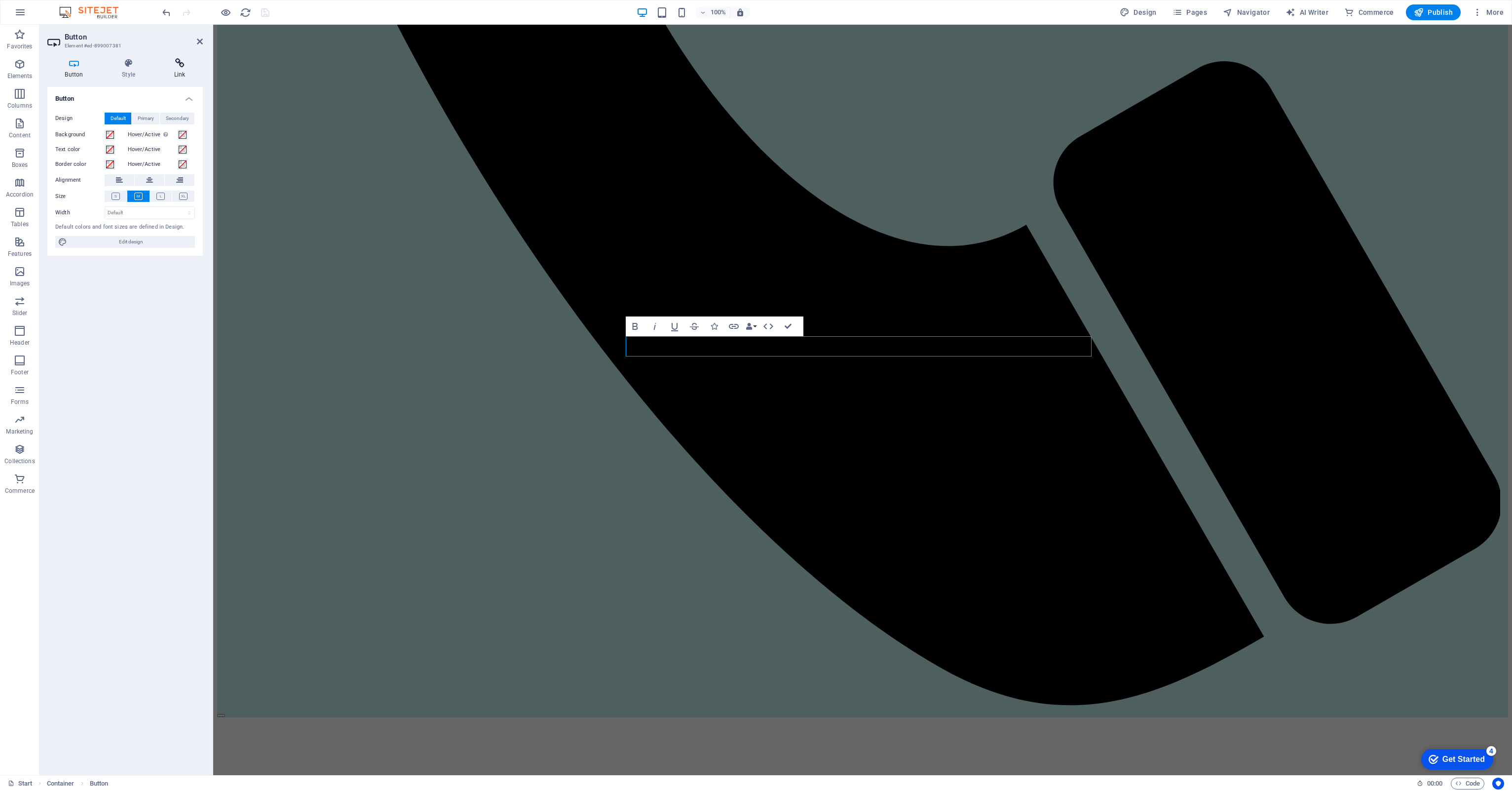
click at [182, 63] on icon at bounding box center [179, 63] width 46 height 10
click at [136, 115] on span "External" at bounding box center [141, 118] width 21 height 12
select select "blank"
paste input "https://cdn1.site-media.eu/images/document/18891688/APJNConsultingservicesEngli…"
type input "https://cdn1.site-media.eu/images/document/18891688/APJNConsultingservicesEngli…"
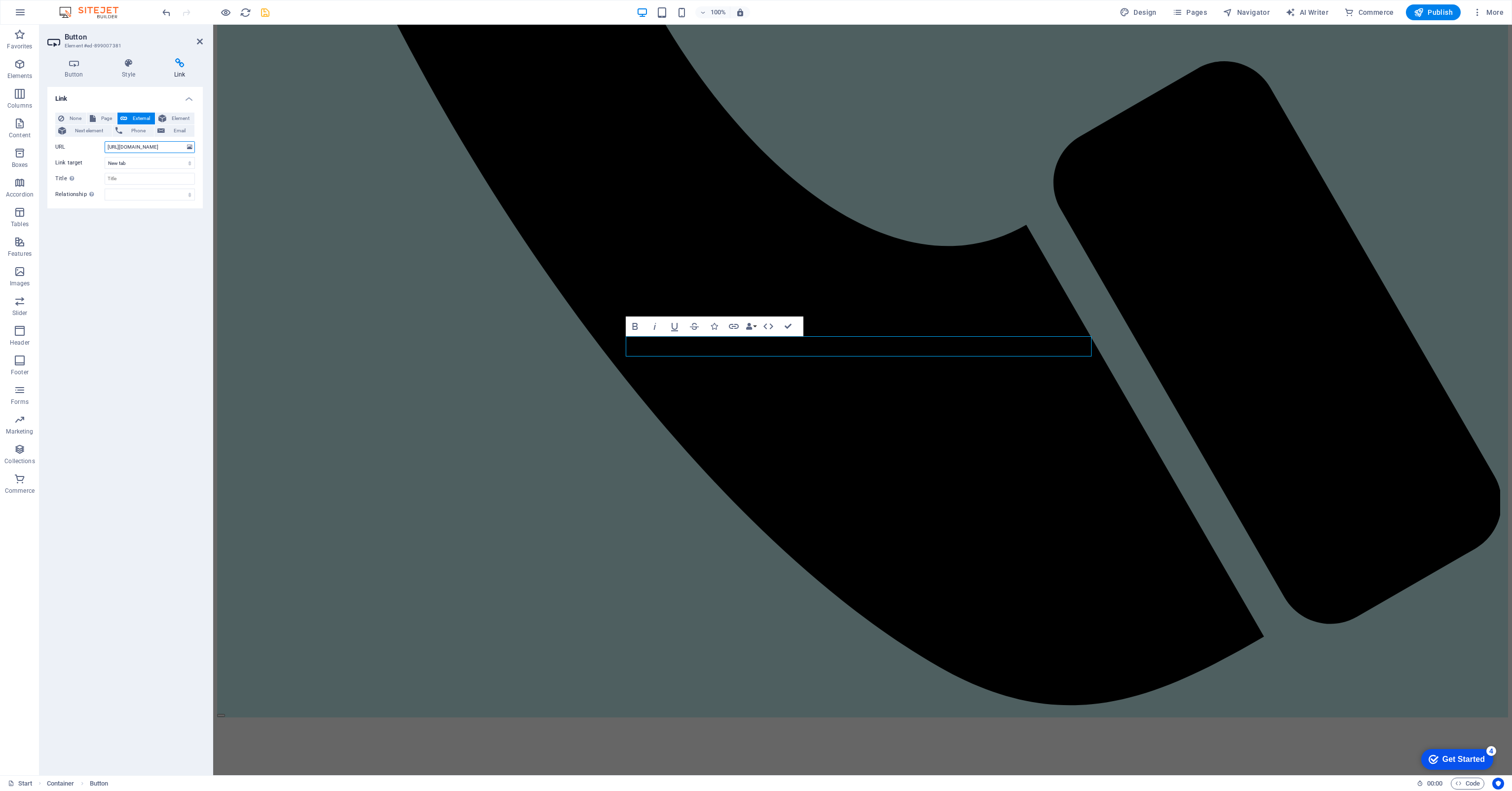
scroll to position [0, 238]
click at [264, 12] on icon "save" at bounding box center [265, 13] width 11 height 11
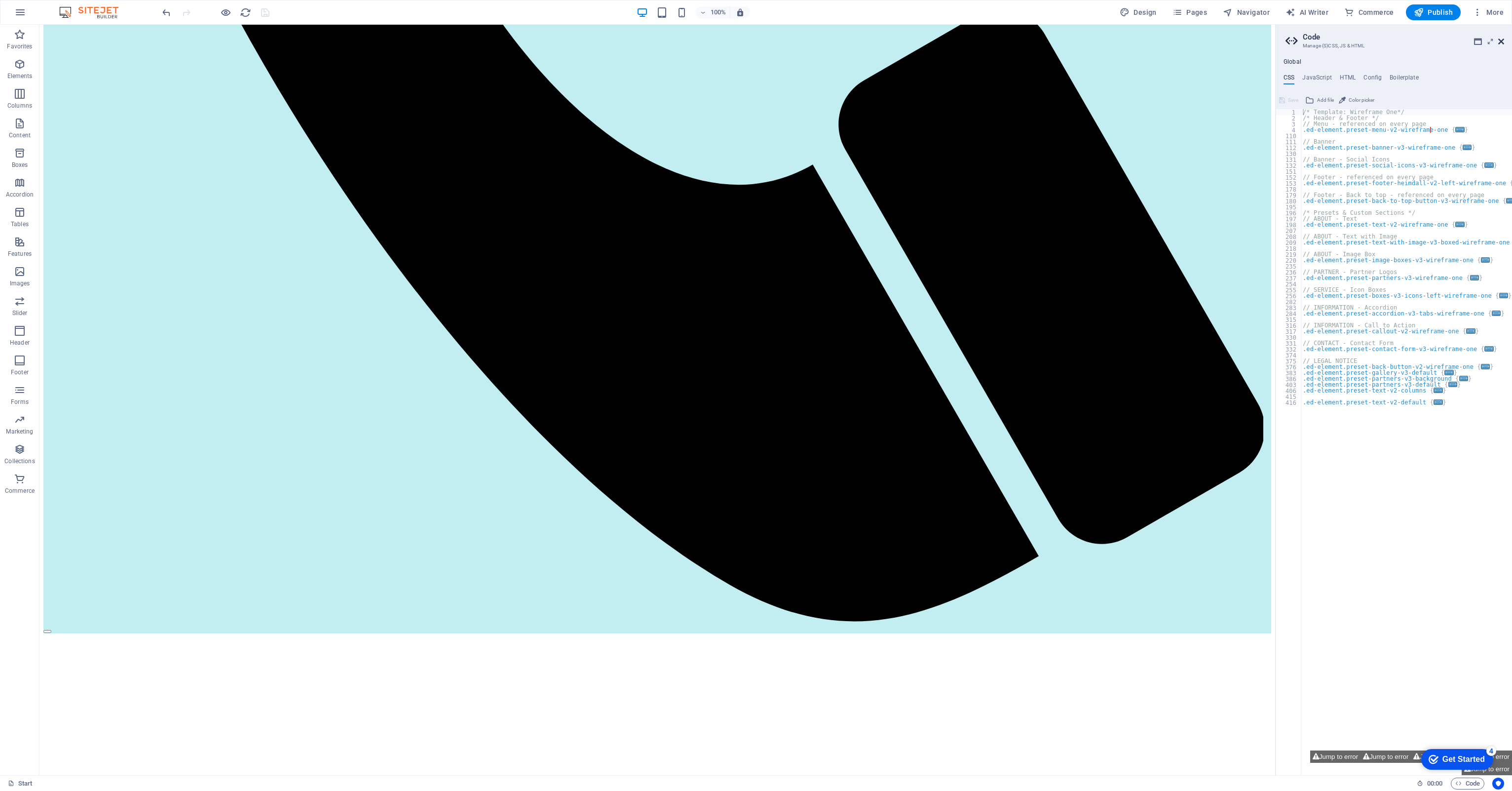
click at [1499, 38] on icon at bounding box center [1501, 41] width 6 height 8
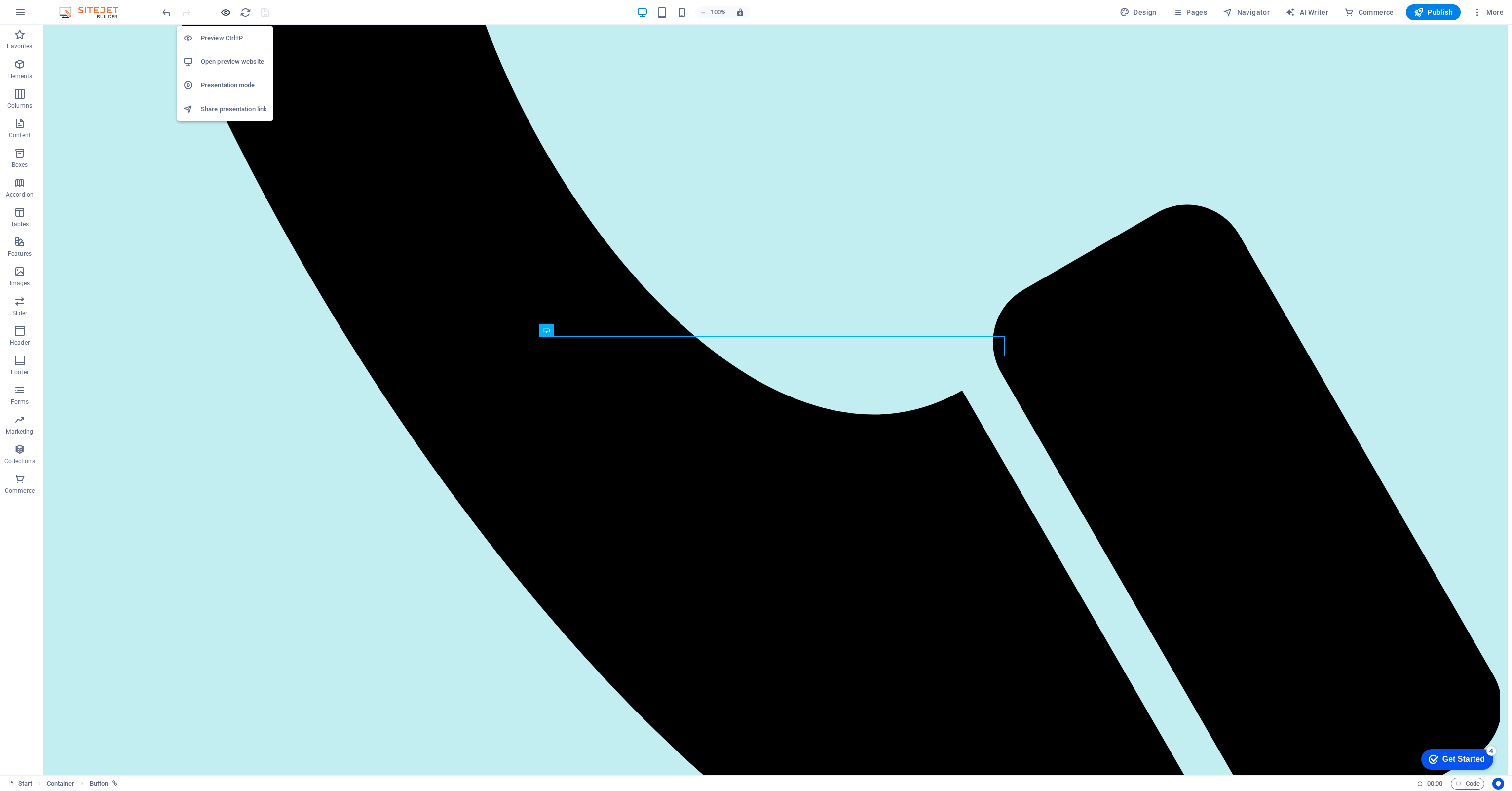
click at [229, 10] on icon "button" at bounding box center [226, 13] width 11 height 11
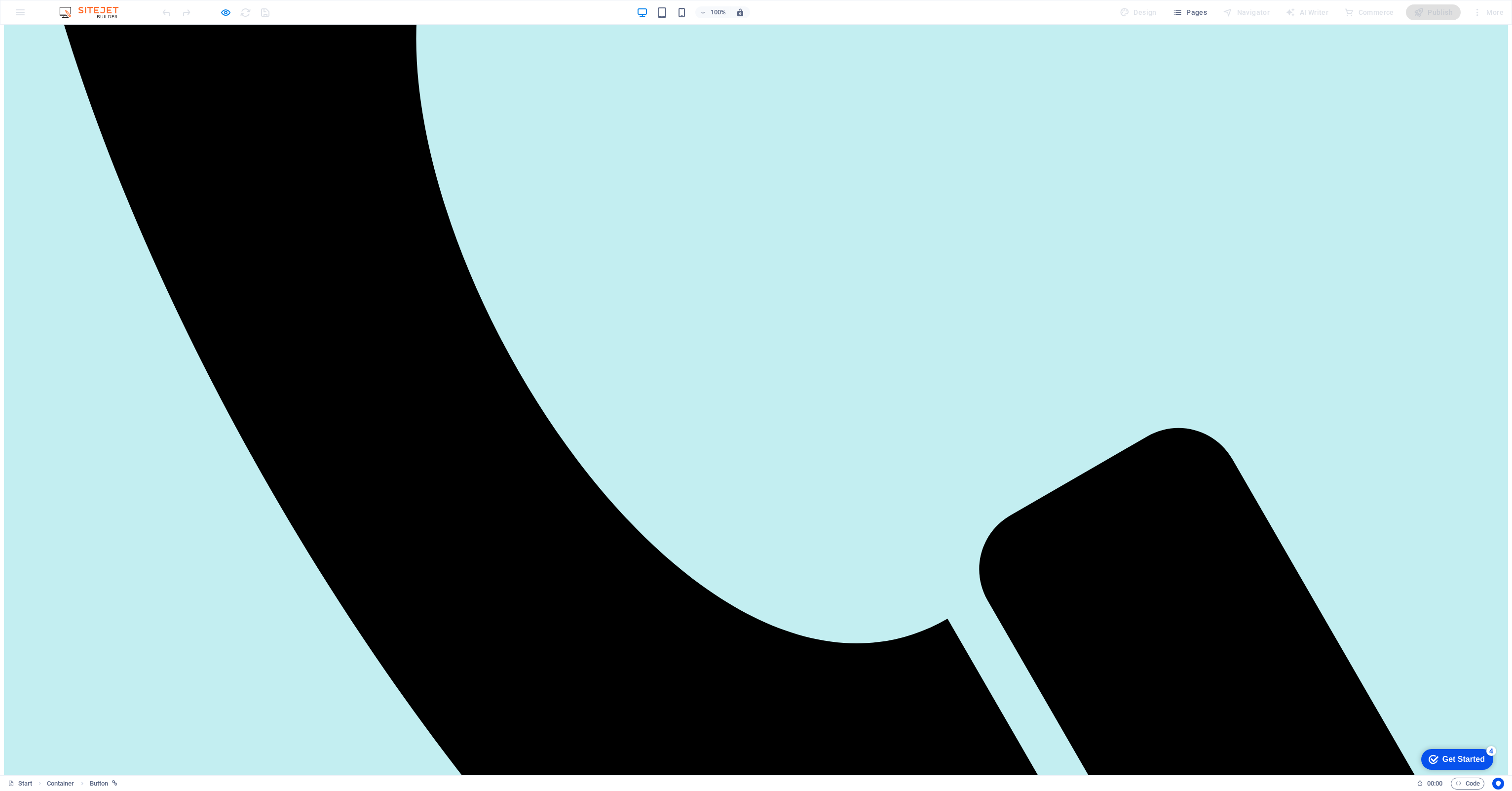
scroll to position [988, 0]
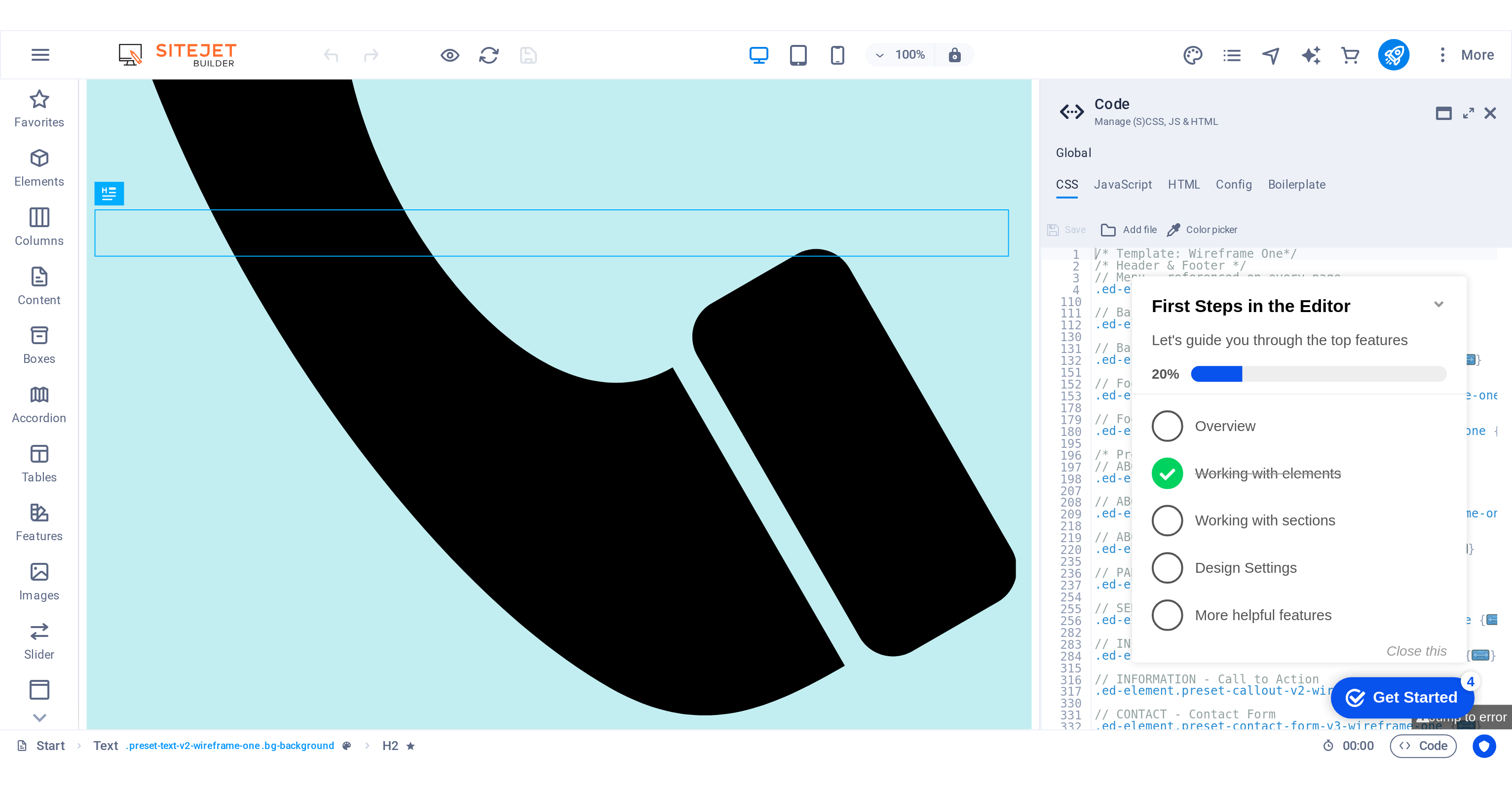
scroll to position [409, 0]
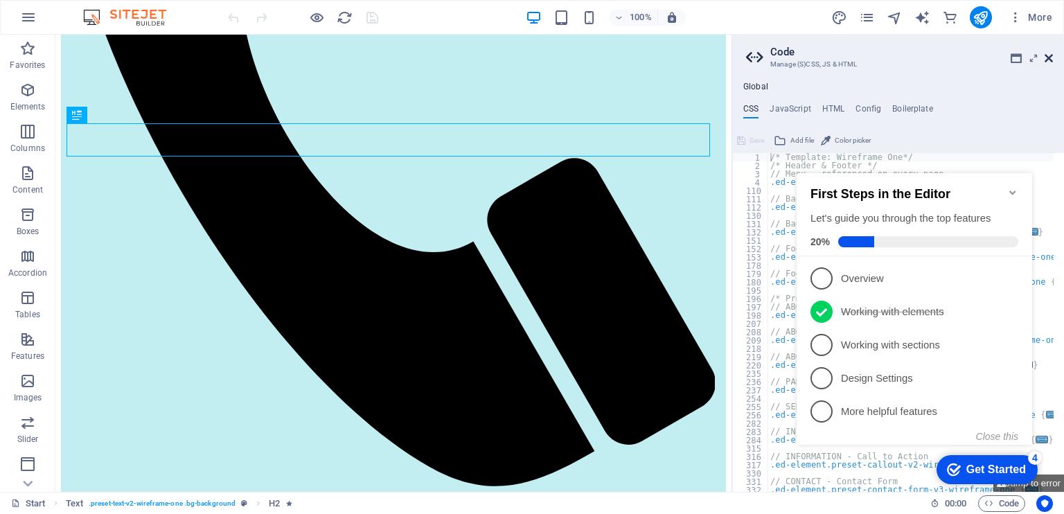
click at [1045, 60] on icon at bounding box center [1049, 58] width 8 height 11
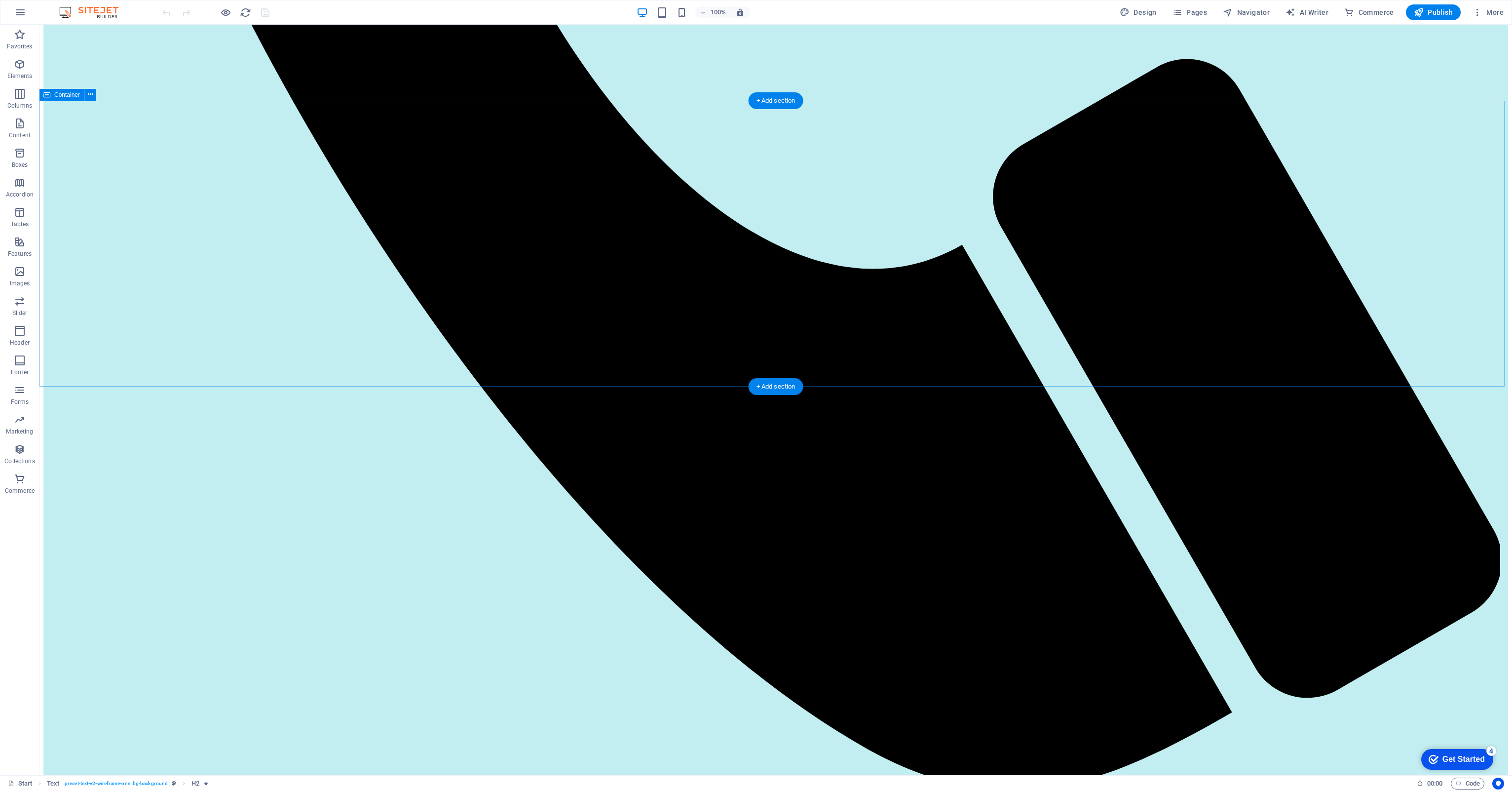
scroll to position [1333, 0]
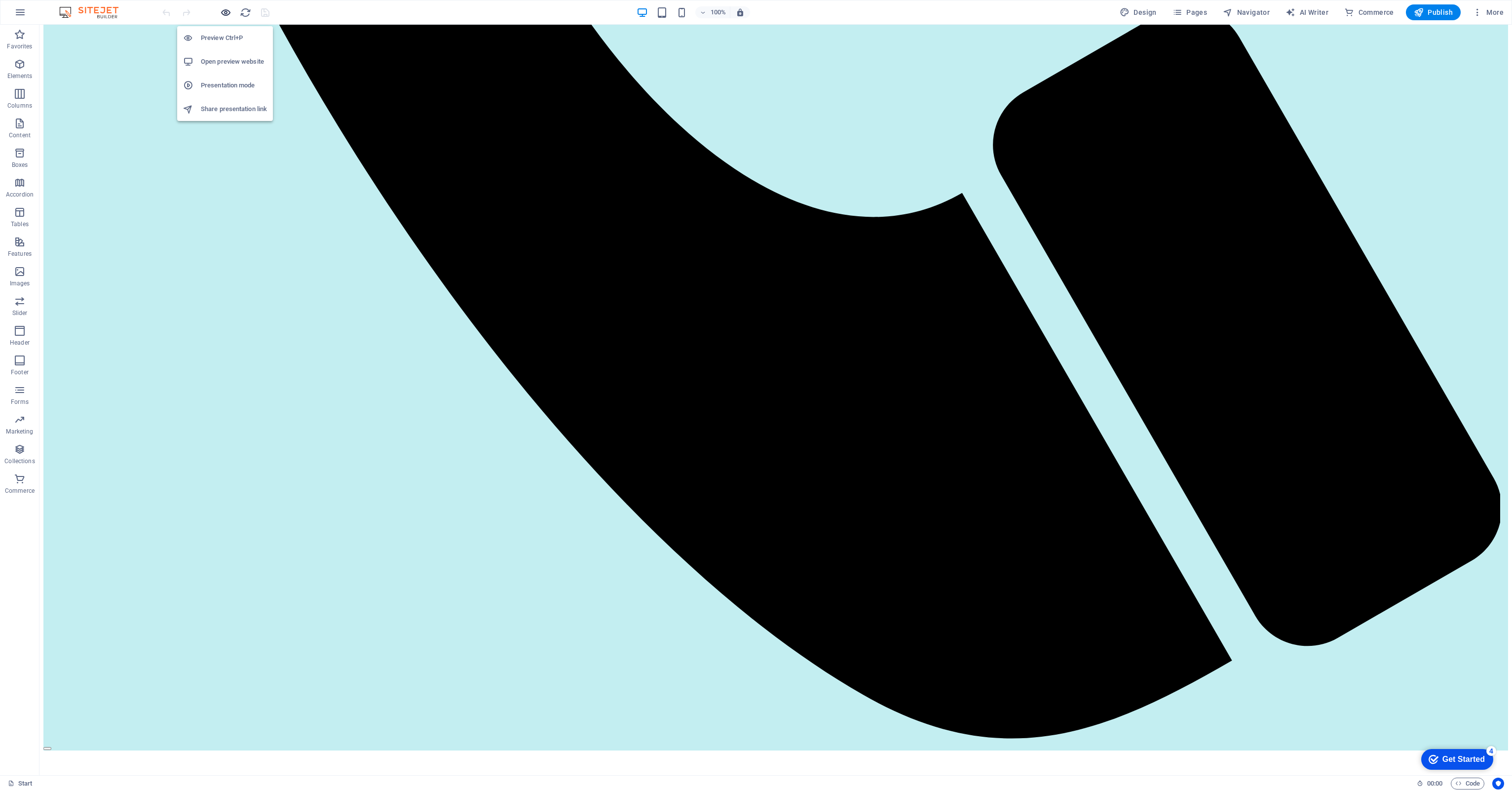
click at [223, 14] on icon "button" at bounding box center [226, 13] width 11 height 11
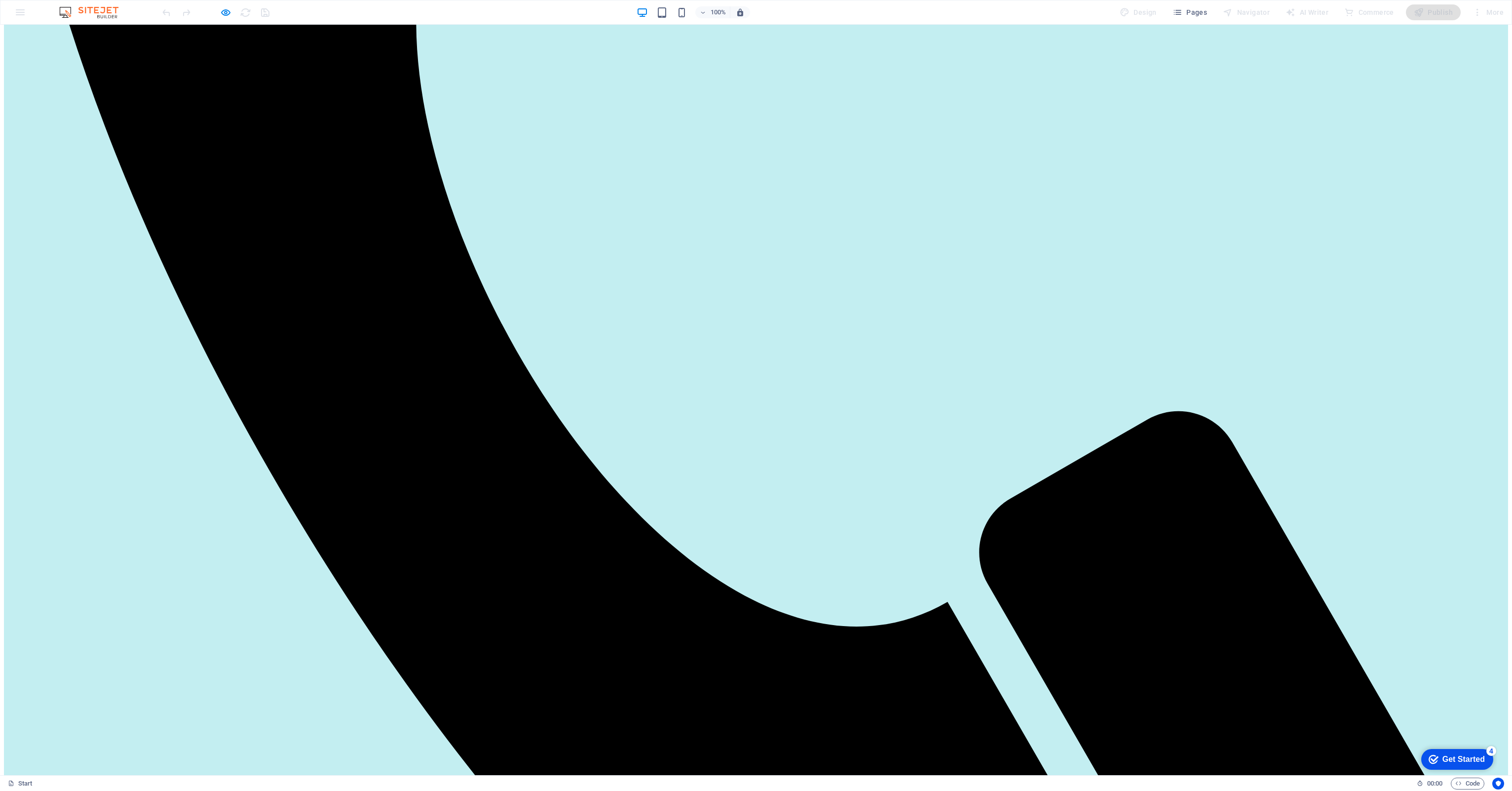
scroll to position [1037, 0]
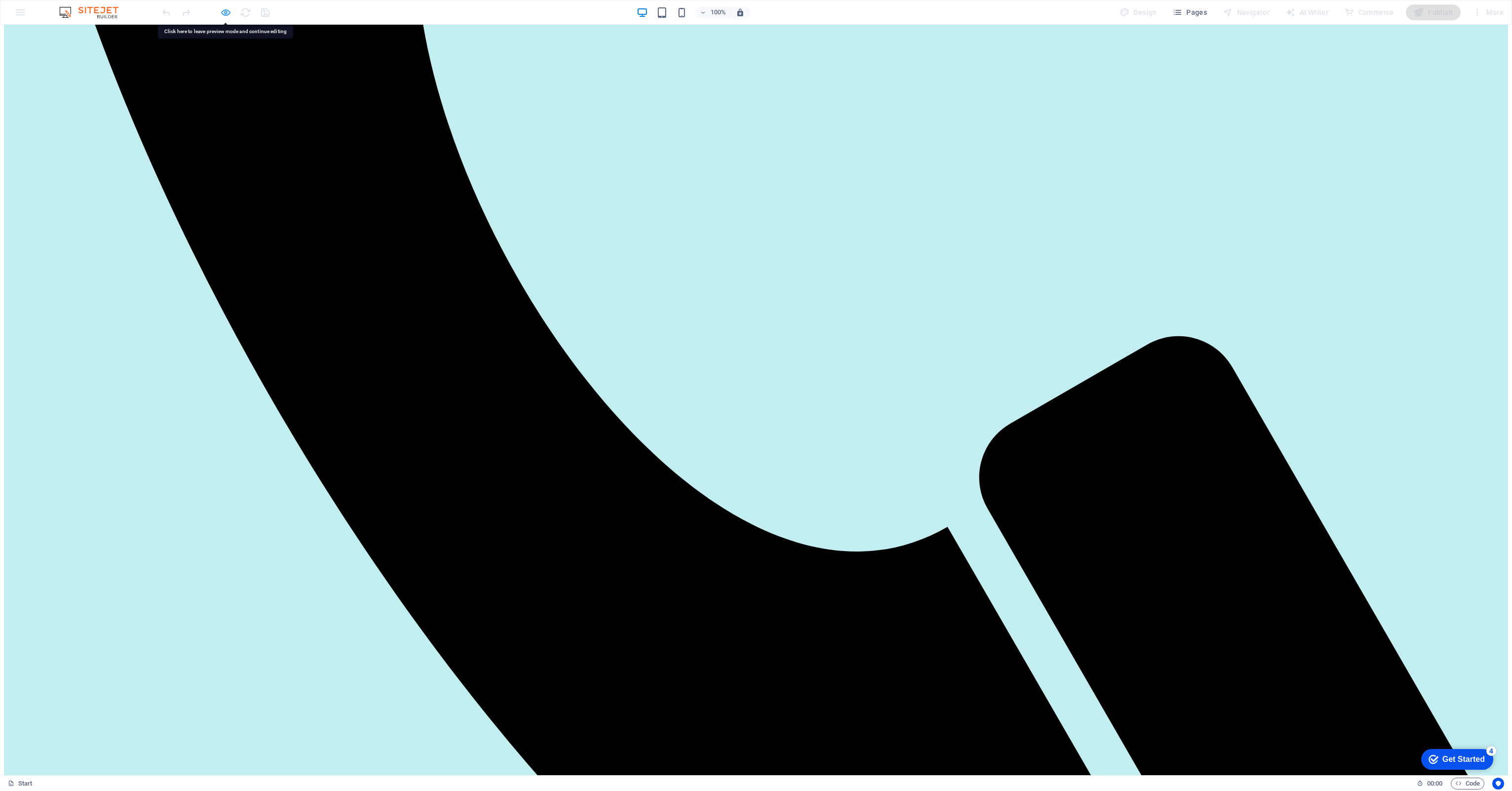
drag, startPoint x: 573, startPoint y: 446, endPoint x: 229, endPoint y: 11, distance: 554.6
click at [229, 11] on icon "button" at bounding box center [226, 13] width 11 height 11
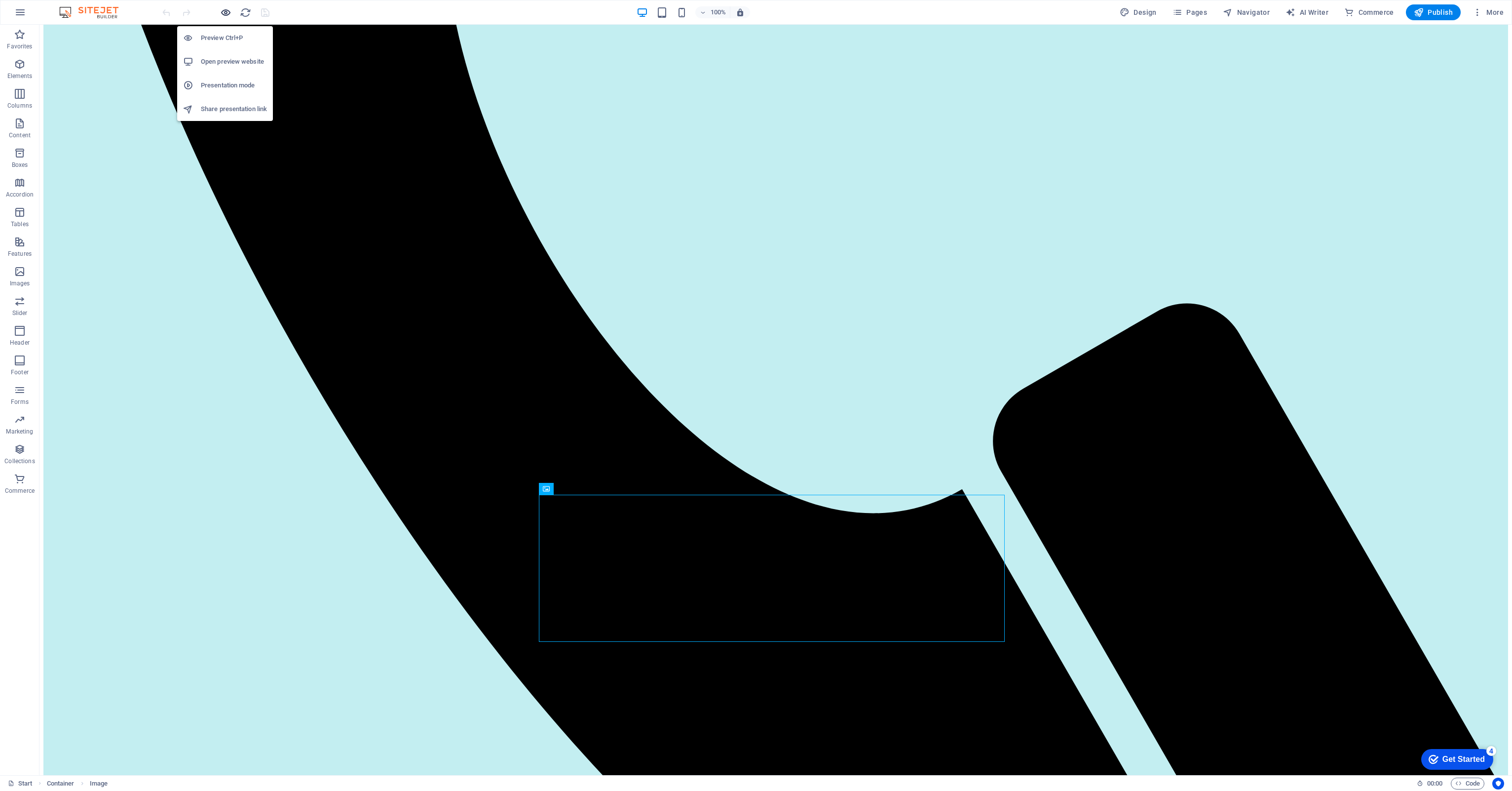
click at [221, 11] on icon "button" at bounding box center [226, 13] width 11 height 11
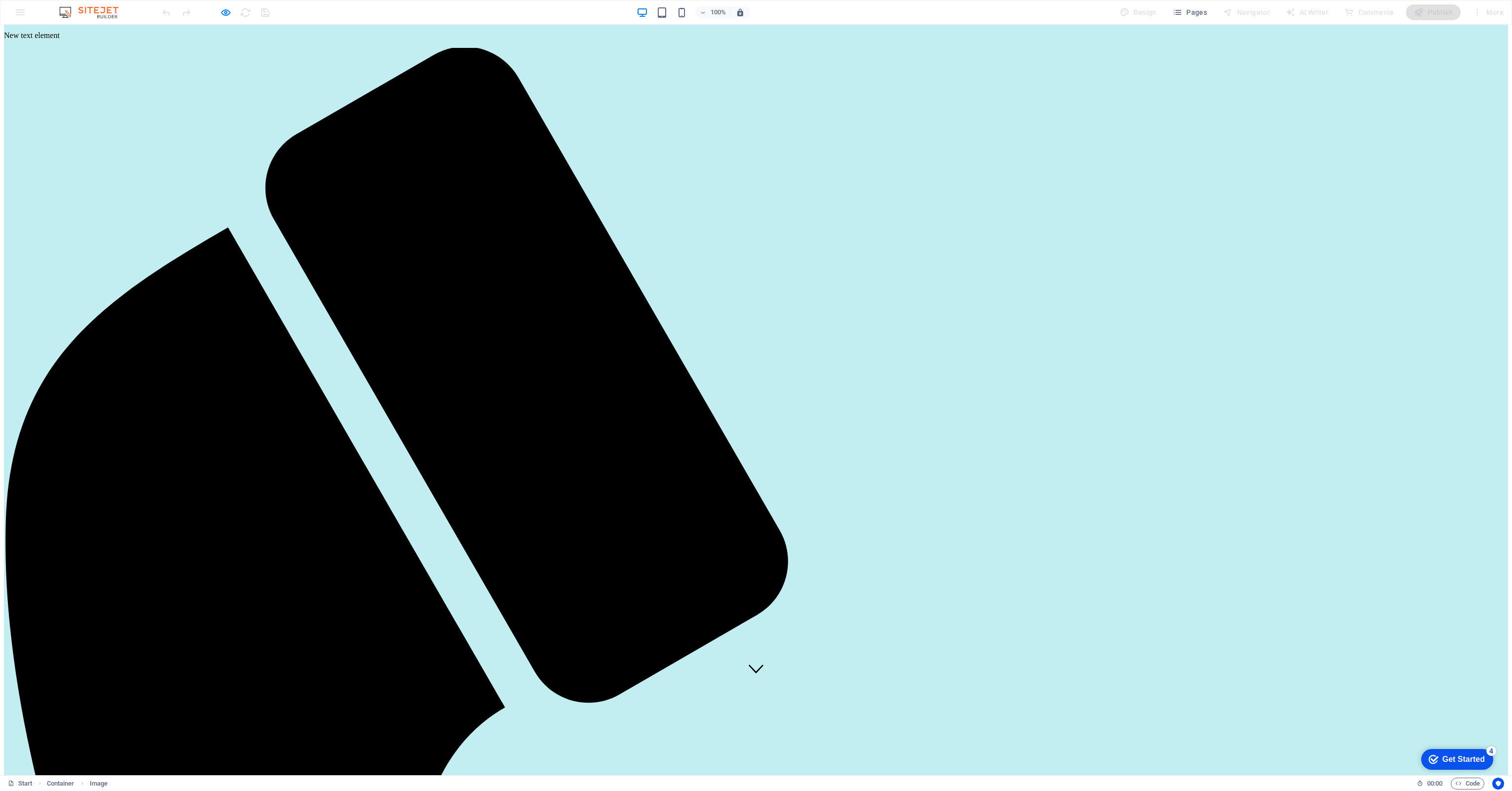
scroll to position [51, 0]
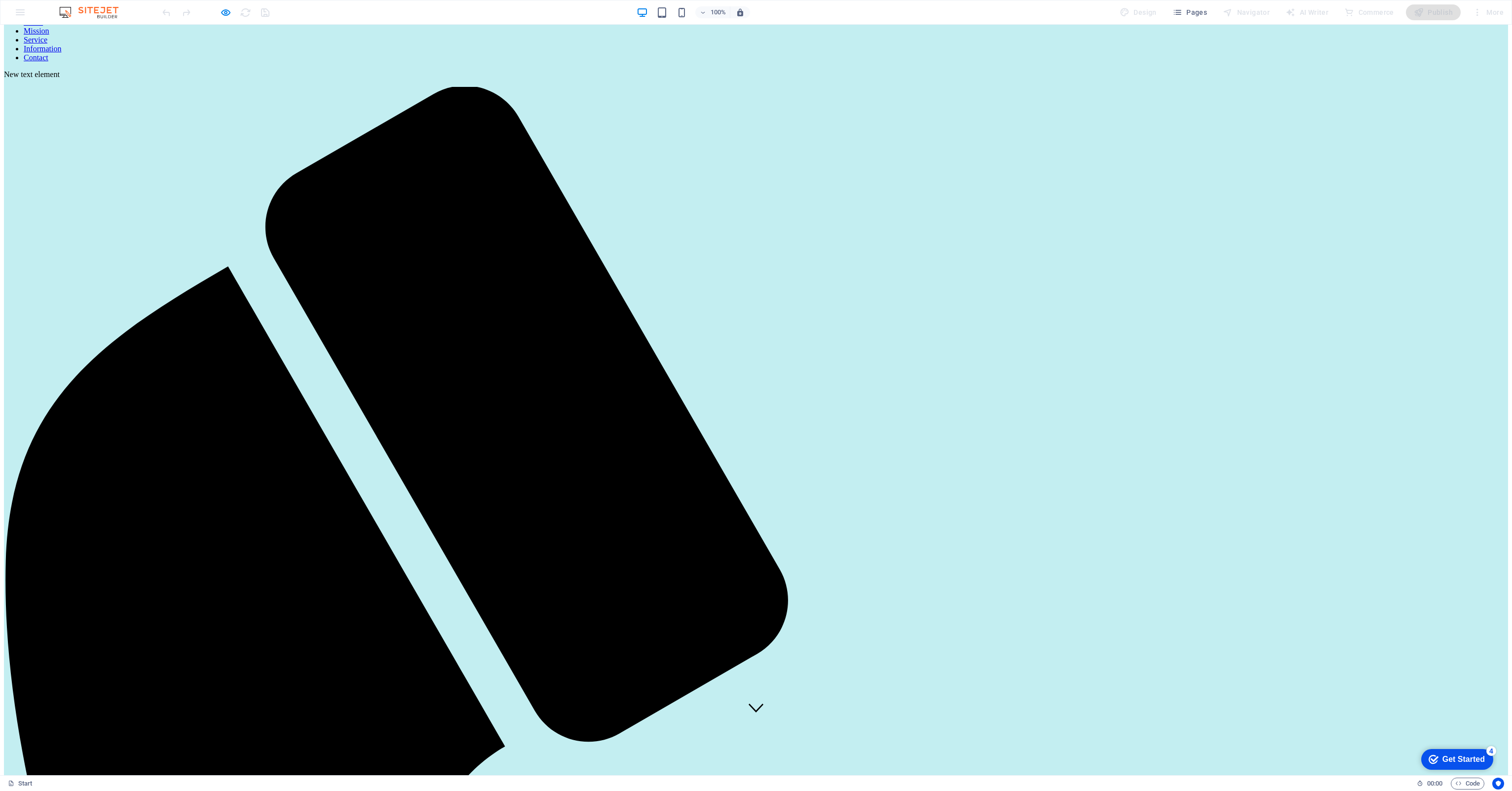
click at [48, 41] on link "Service" at bounding box center [35, 40] width 24 height 9
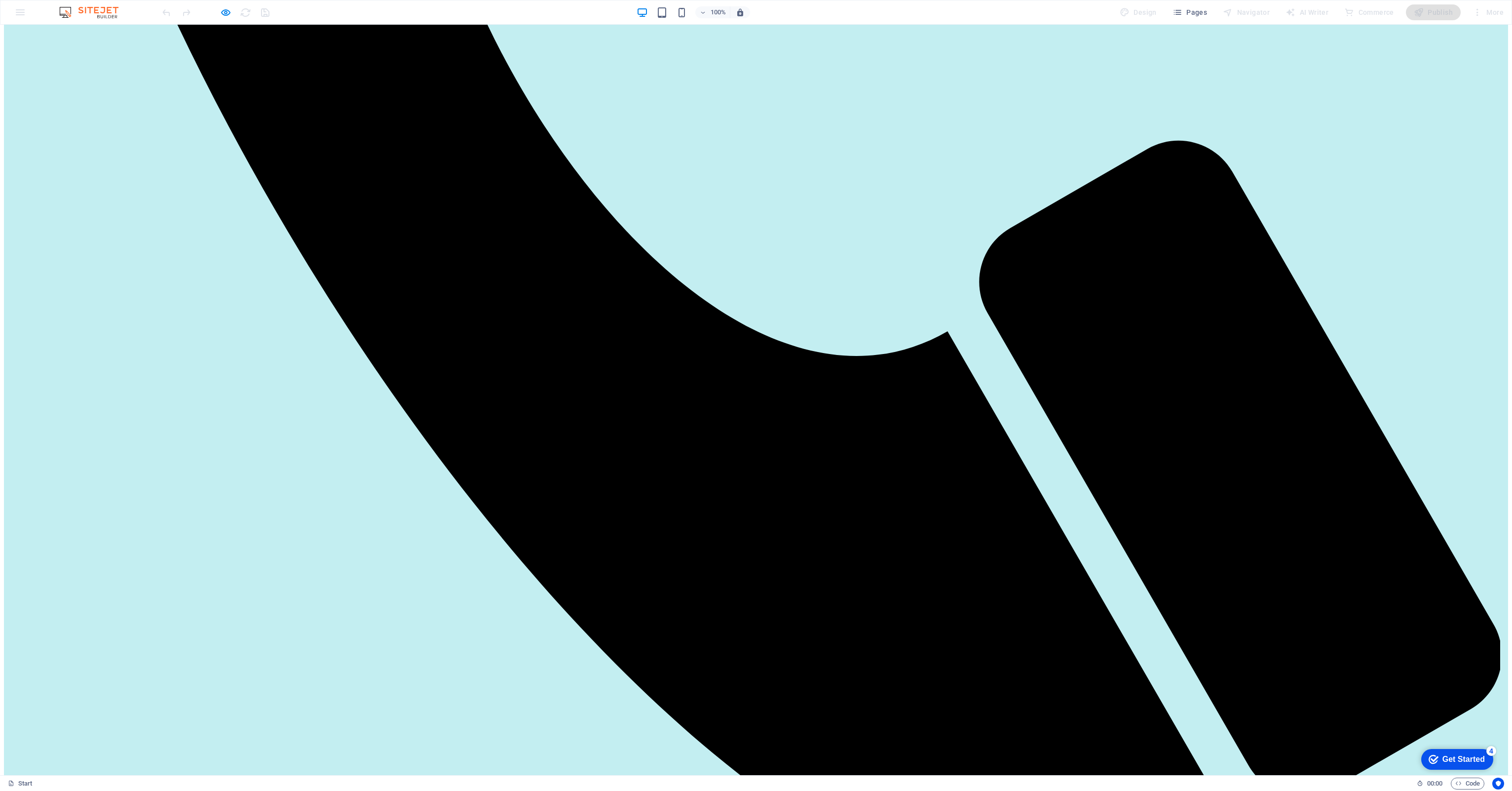
scroll to position [1357, 0]
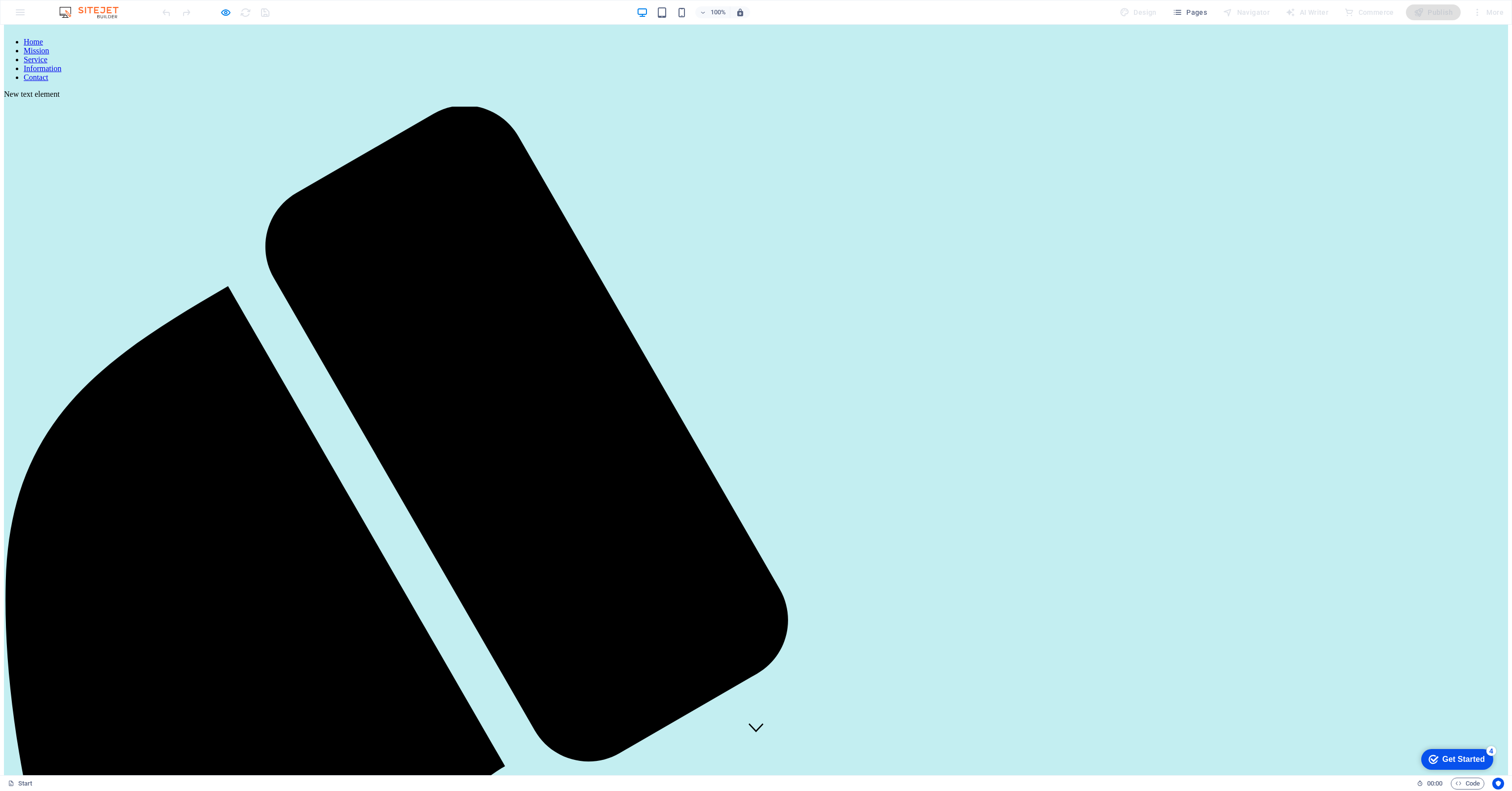
scroll to position [0, 0]
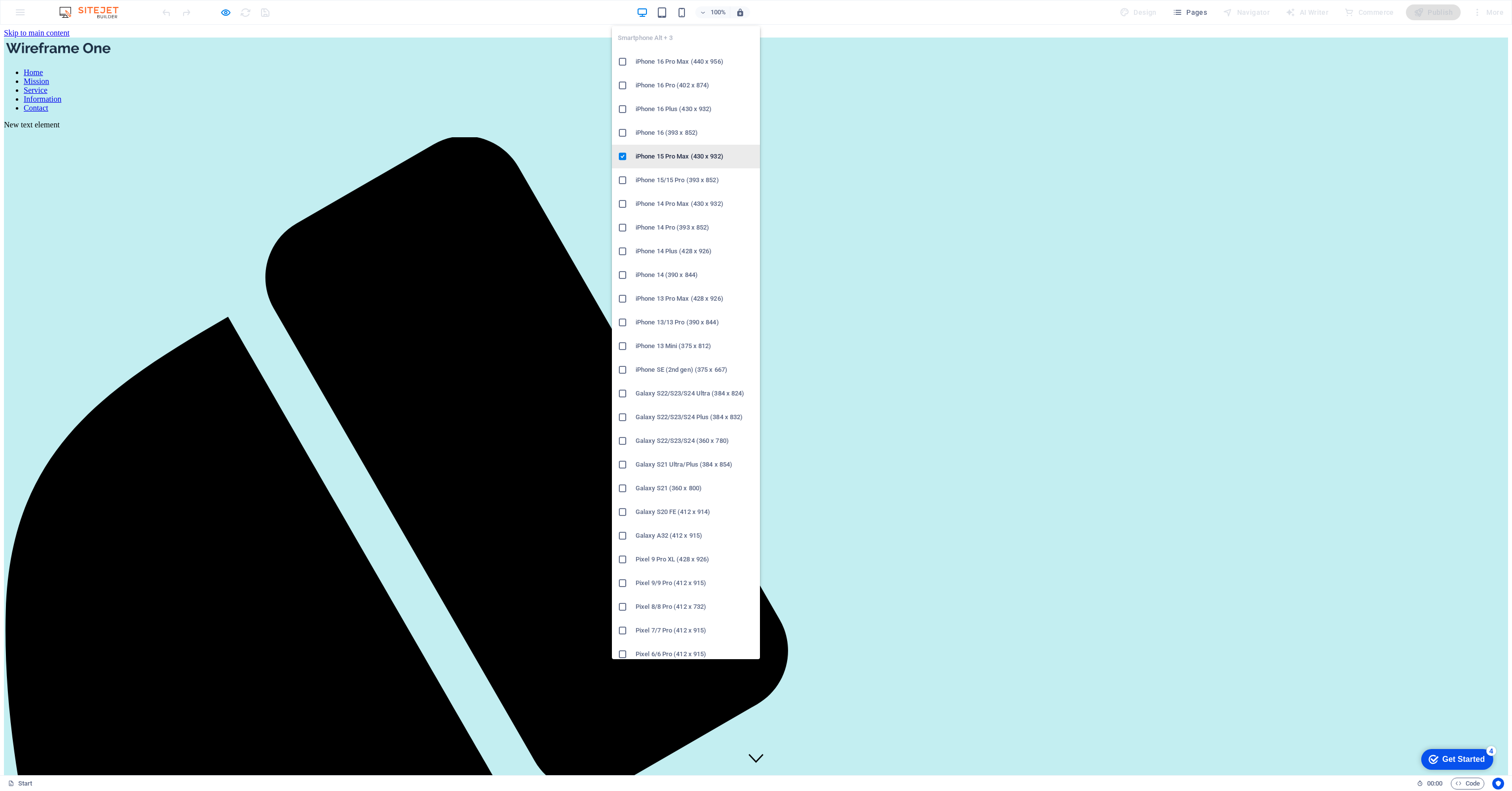
click at [676, 158] on h6 "iPhone 15 Pro Max (430 x 932)" at bounding box center [694, 156] width 118 height 12
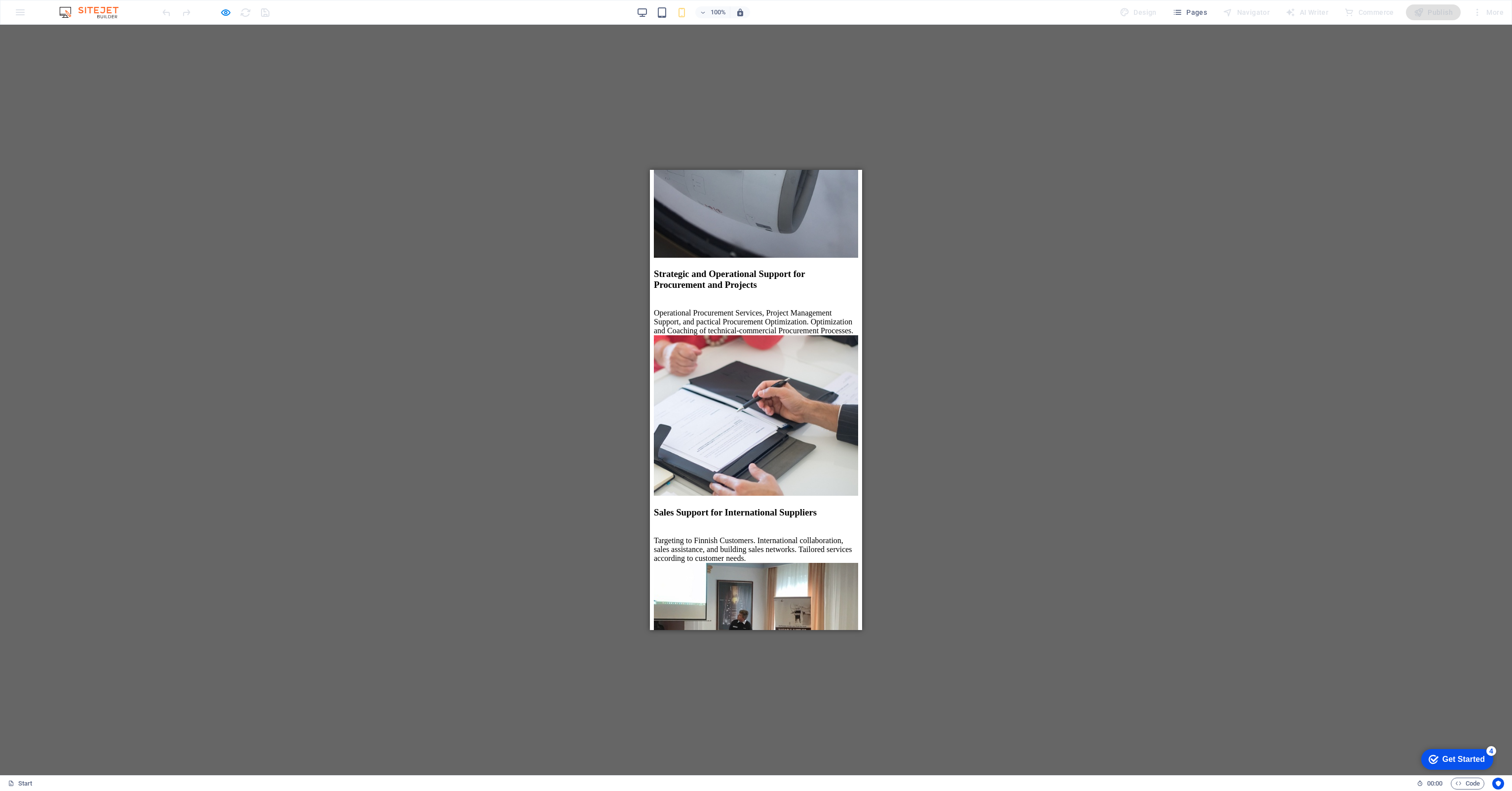
scroll to position [1728, 0]
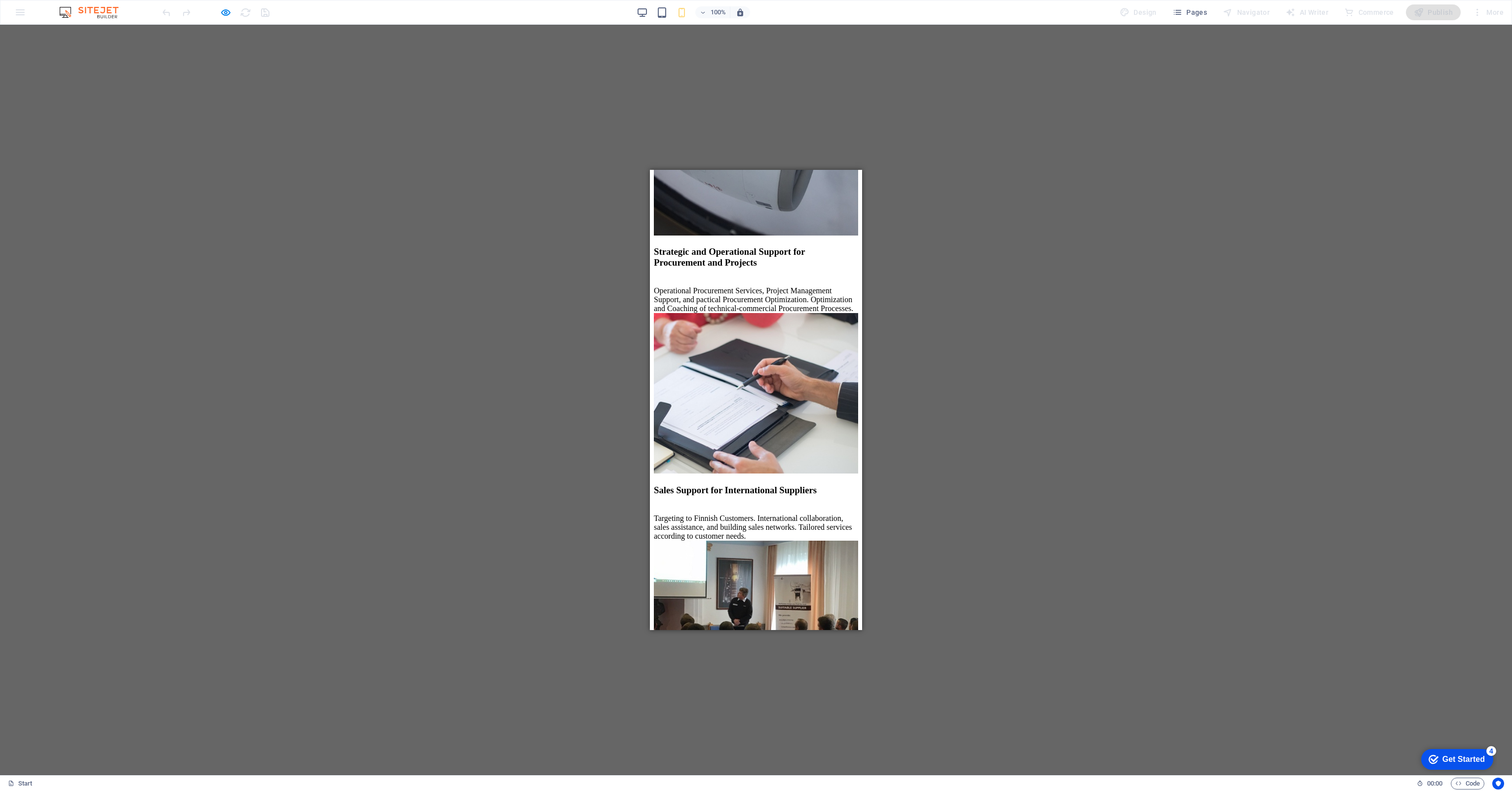
click at [699, 364] on link "DOWNLOAD" at bounding box center [677, 738] width 46 height 9
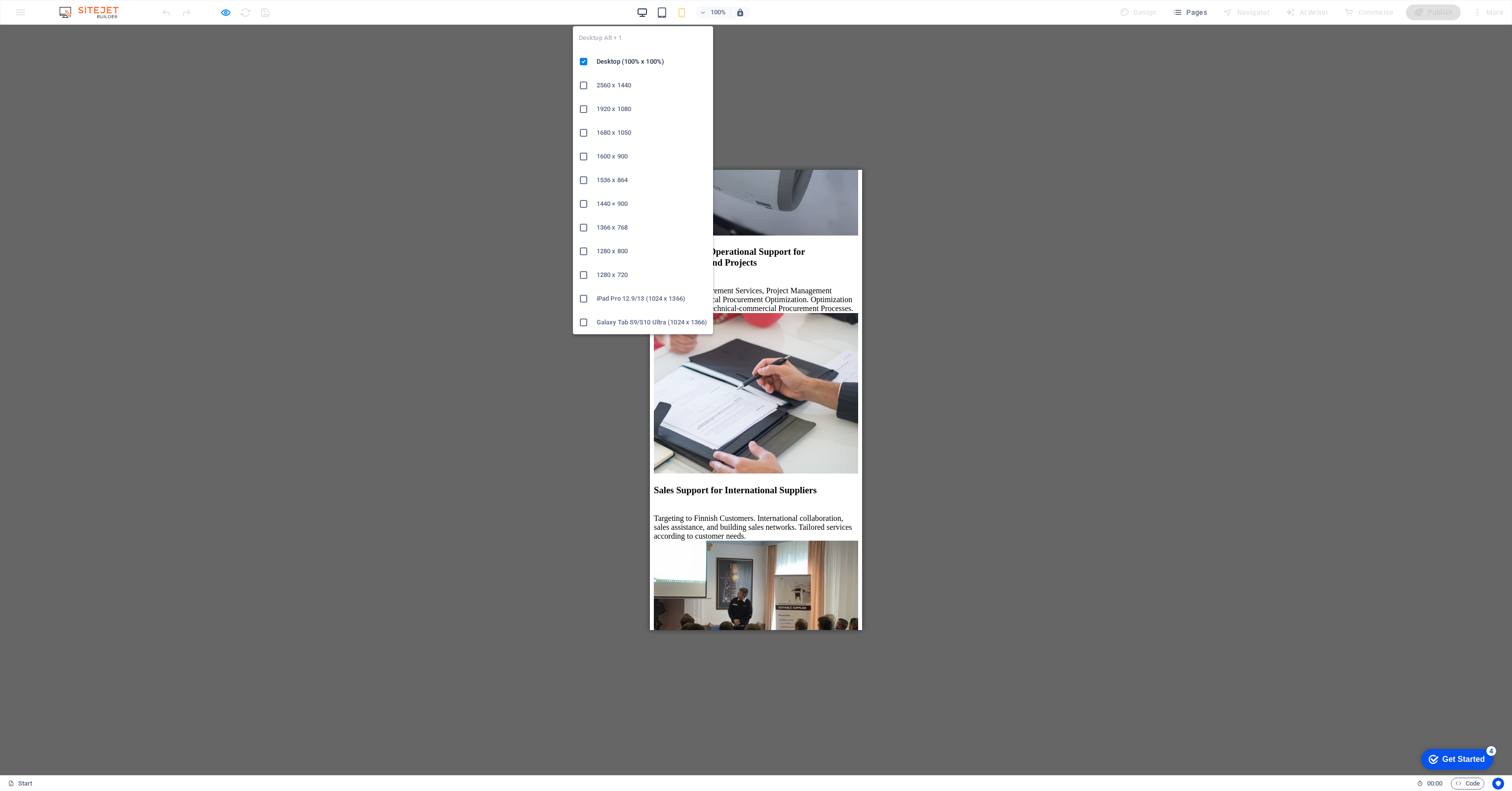
click at [642, 11] on icon "button" at bounding box center [642, 13] width 11 height 11
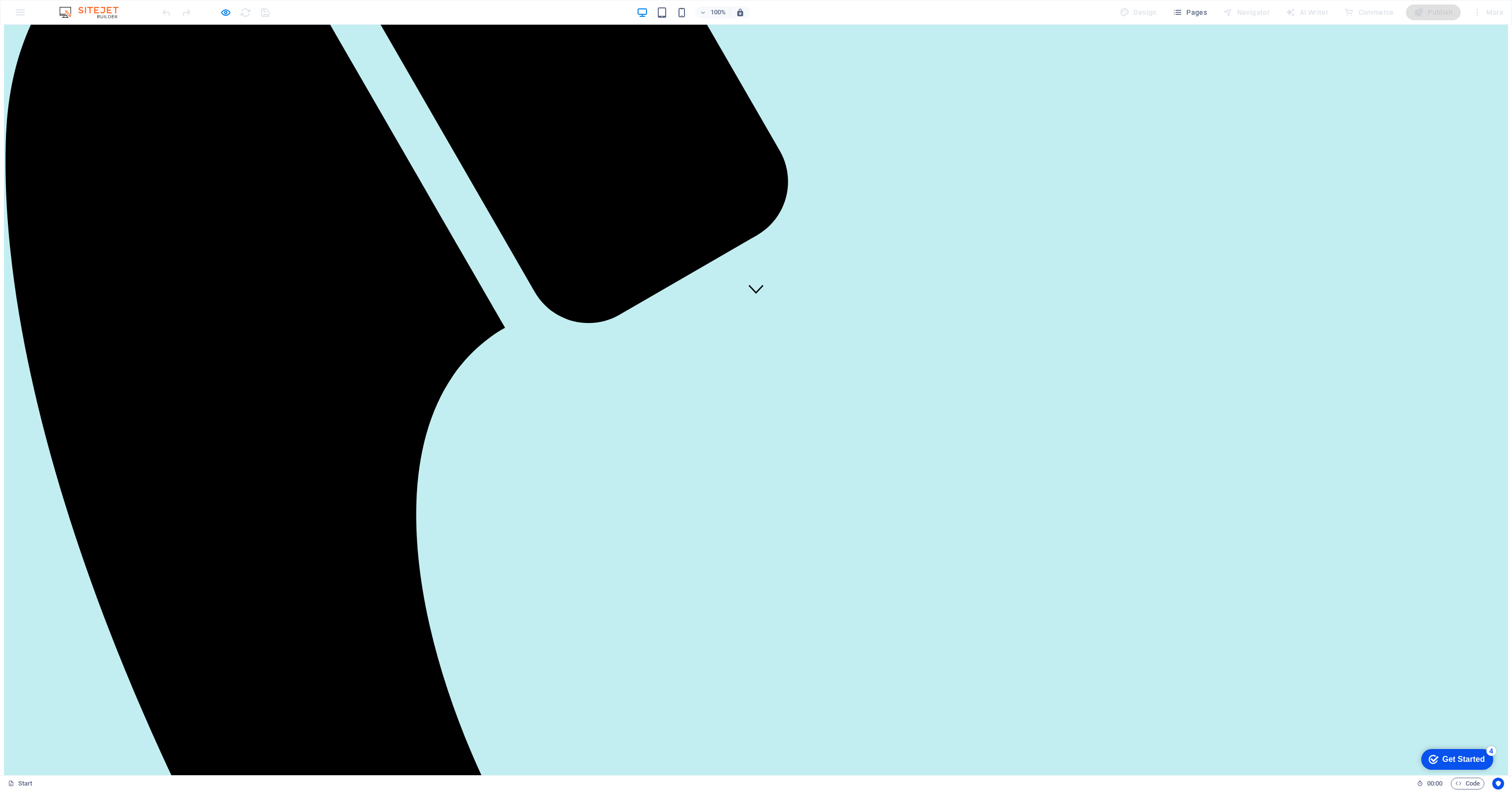
scroll to position [445, 0]
